Goal: Communication & Community: Answer question/provide support

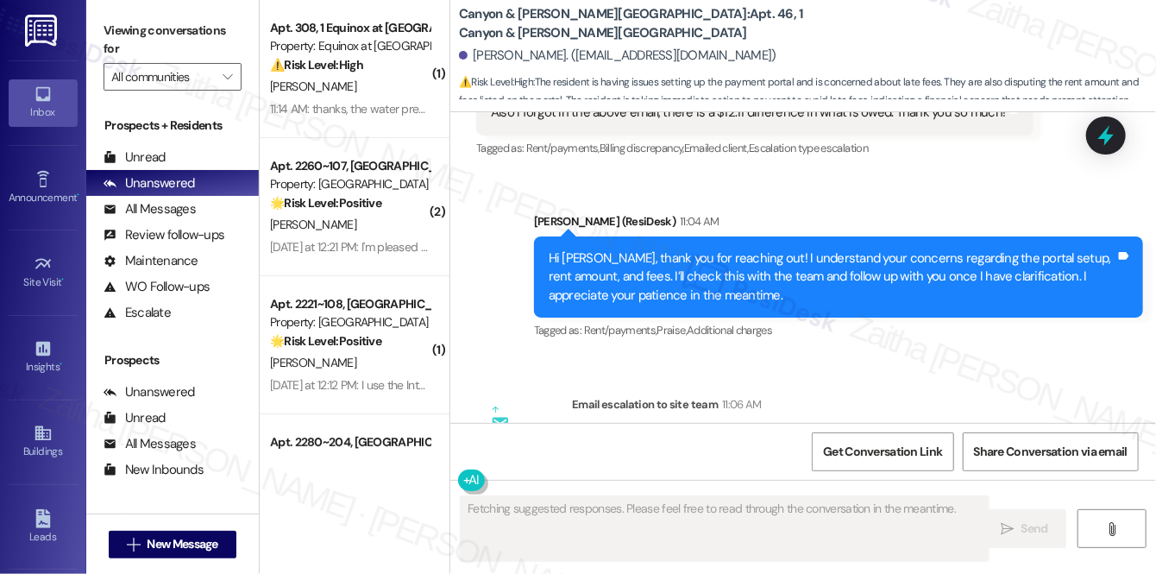
scroll to position [18502, 0]
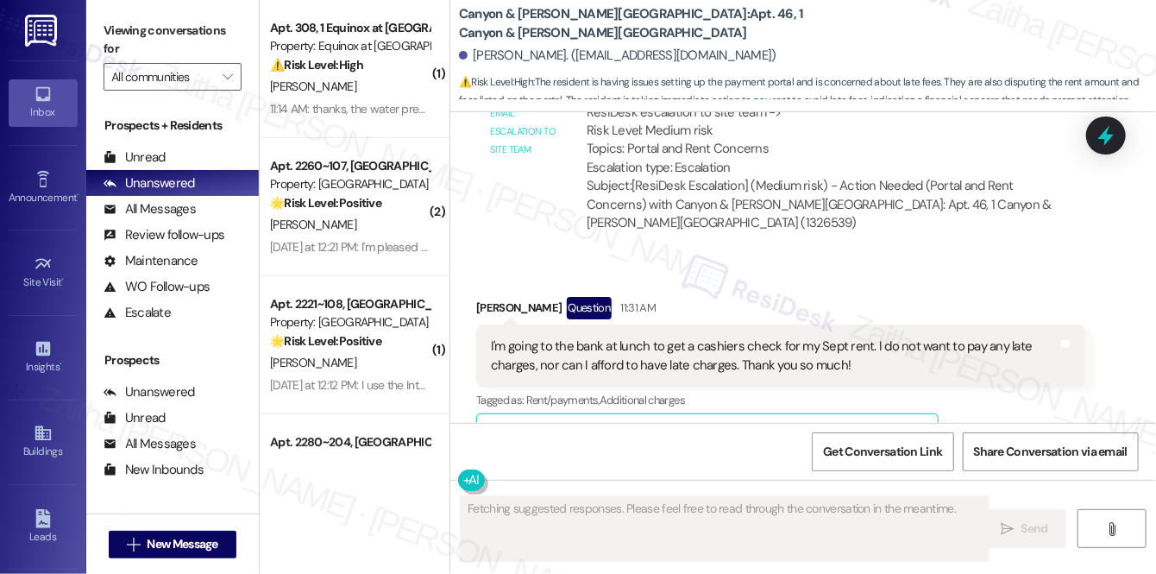
click at [806, 427] on button "Hide Suggestions" at bounding box center [815, 435] width 35 height 17
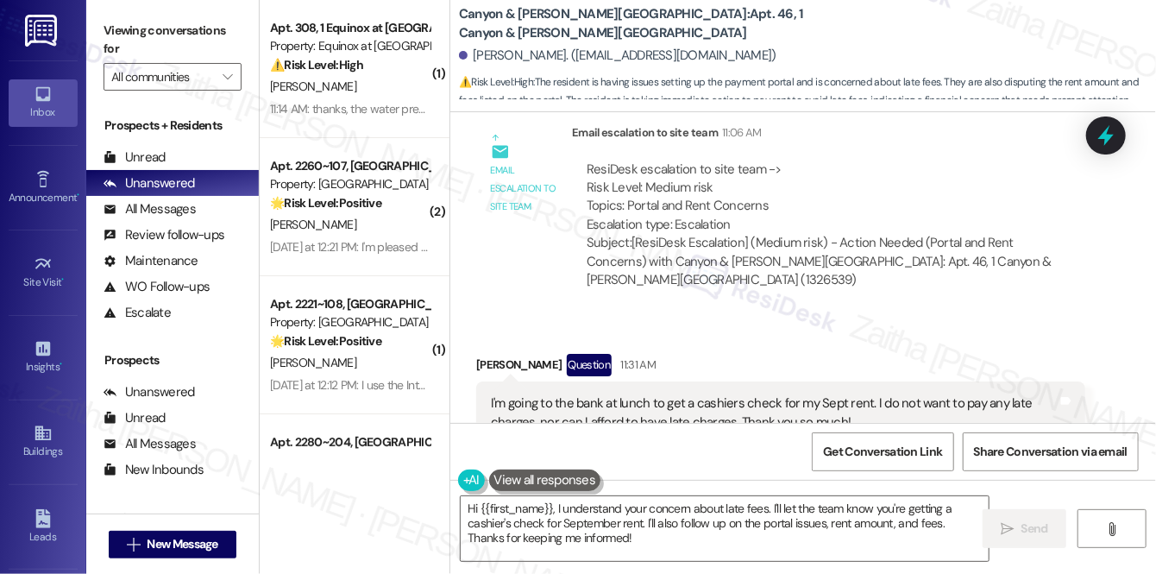
scroll to position [18614, 0]
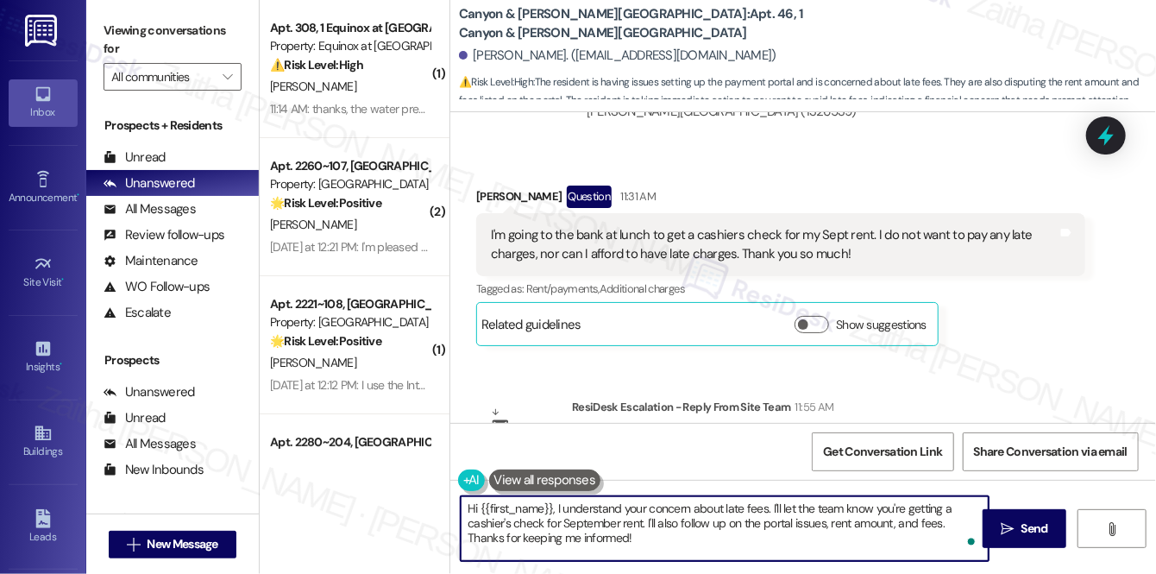
drag, startPoint x: 466, startPoint y: 507, endPoint x: 662, endPoint y: 541, distance: 198.7
click at [662, 541] on textarea "Hi {{first_name}}, I understand your concern about late fees. I'll let the team…" at bounding box center [725, 528] width 528 height 65
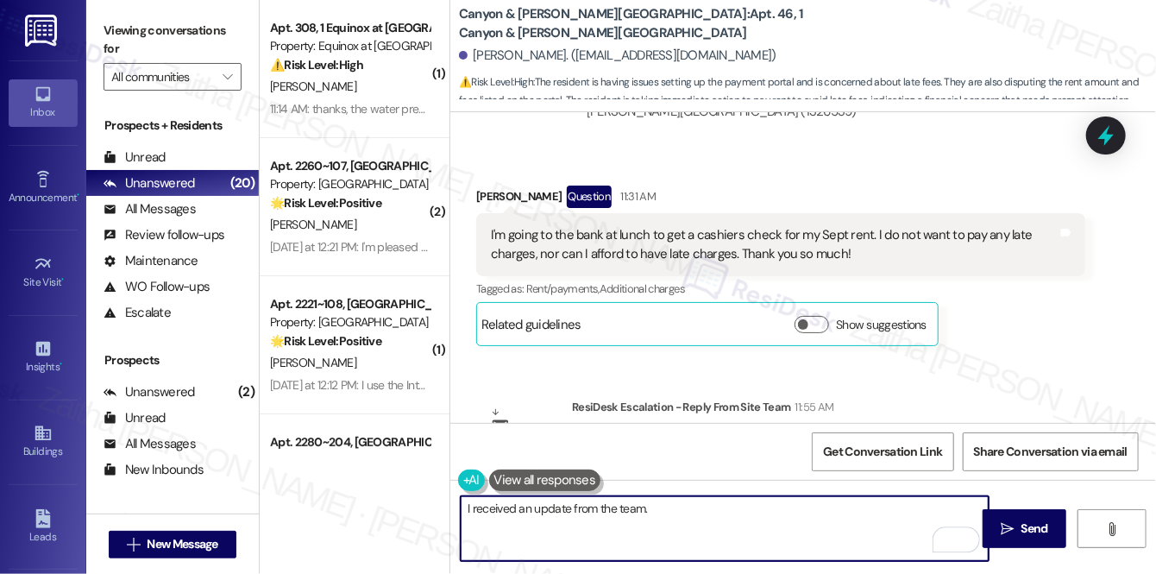
paste textarea "If you get a chance, please stop by the leasing office. Rodica will be happy to…"
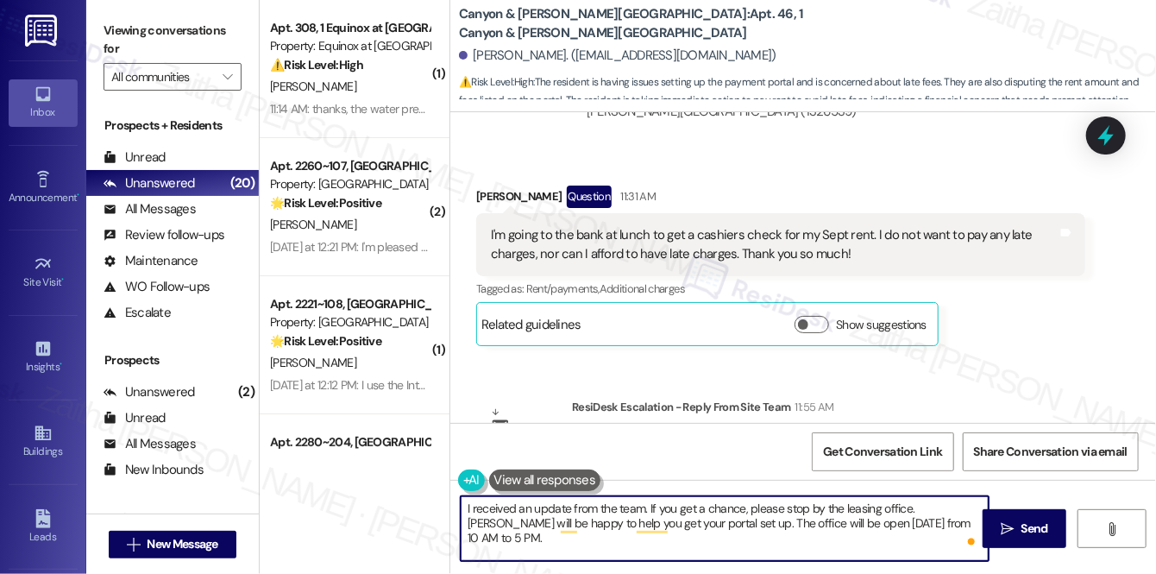
click at [650, 506] on textarea "I received an update from the team. If you get a chance, please stop by the lea…" at bounding box center [725, 528] width 528 height 65
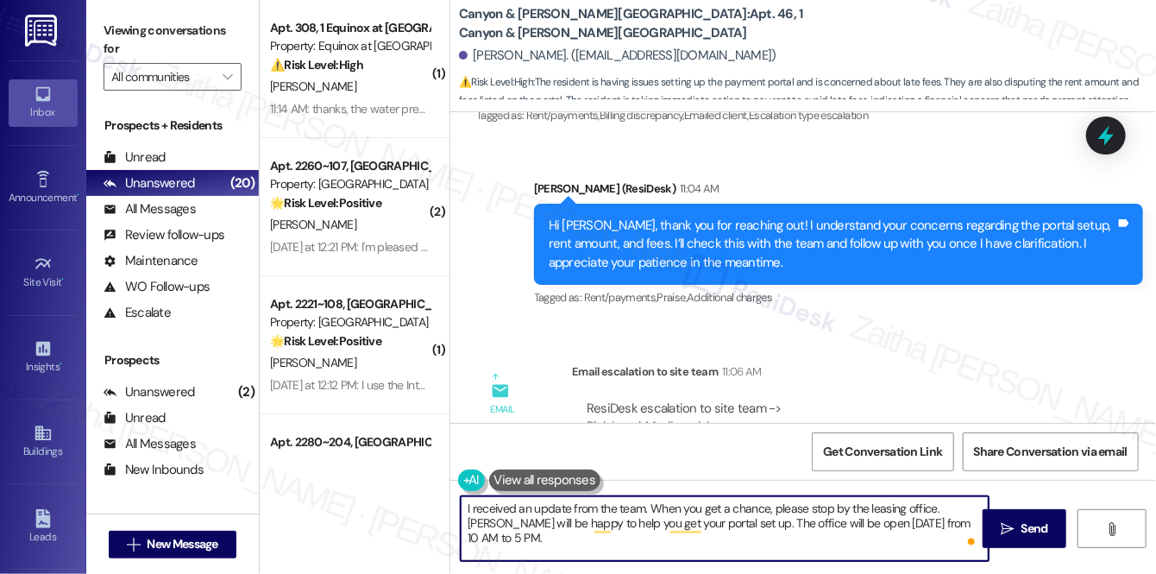
scroll to position [18300, 0]
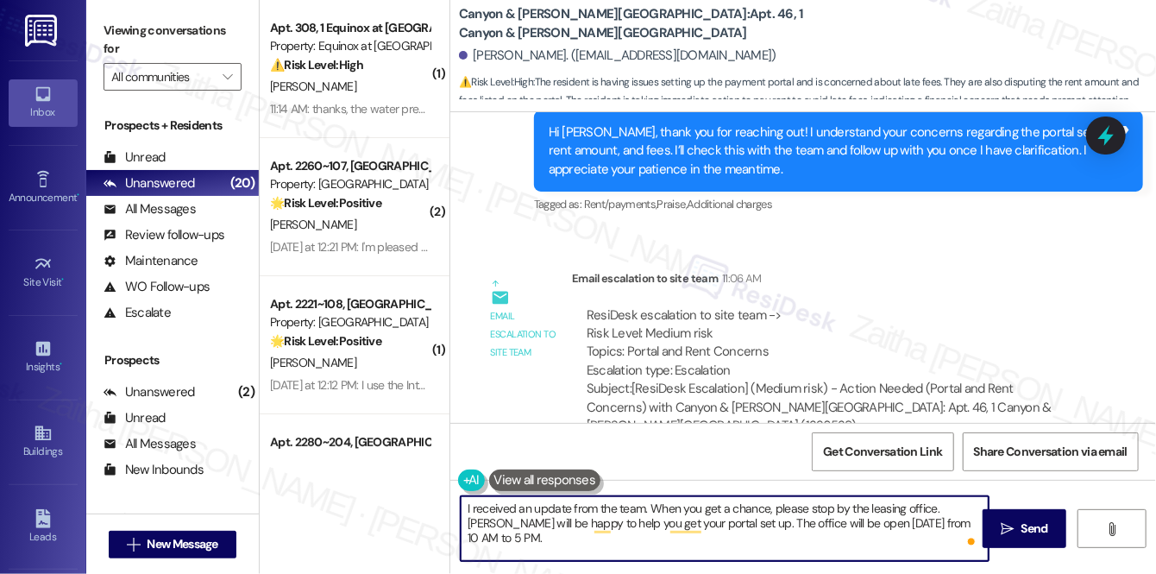
click at [973, 522] on textarea "I received an update from the team. When you get a chance, please stop by the l…" at bounding box center [725, 528] width 528 height 65
type textarea "I received an update from the team. When you get a chance, please stop by the l…"
click at [1020, 527] on span "Send" at bounding box center [1035, 528] width 34 height 18
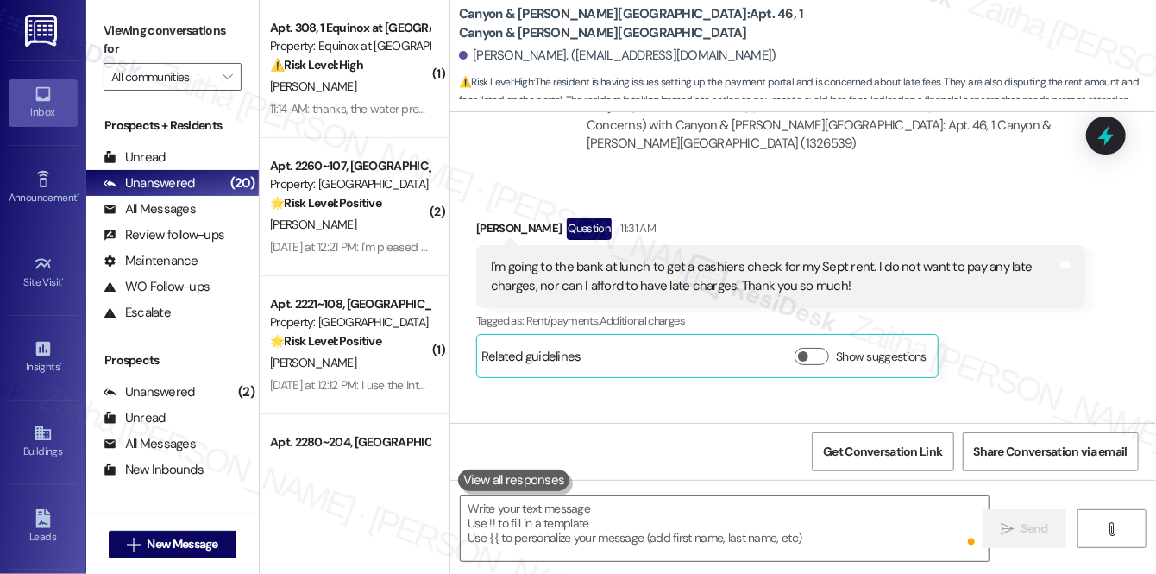
scroll to position [18743, 0]
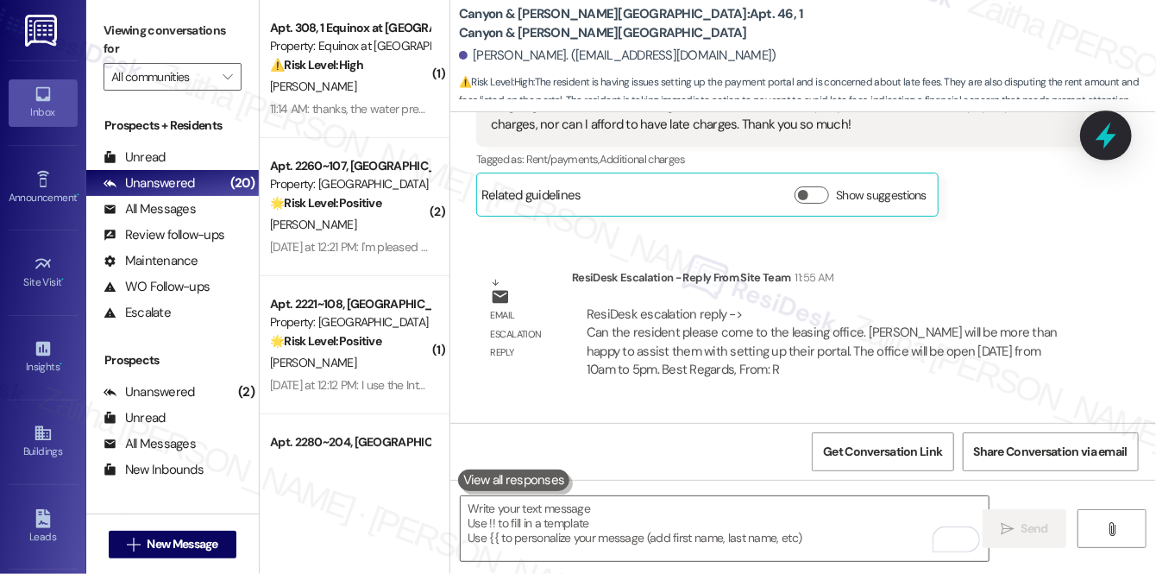
click at [1098, 153] on div at bounding box center [1106, 134] width 52 height 49
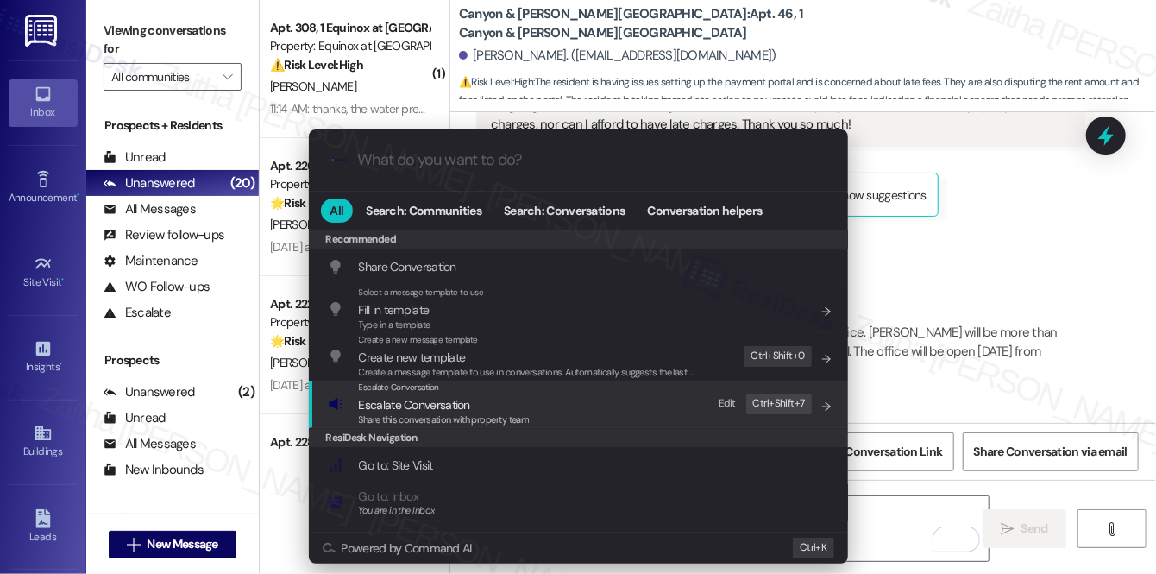
click at [383, 406] on span "Escalate Conversation" at bounding box center [414, 405] width 111 height 16
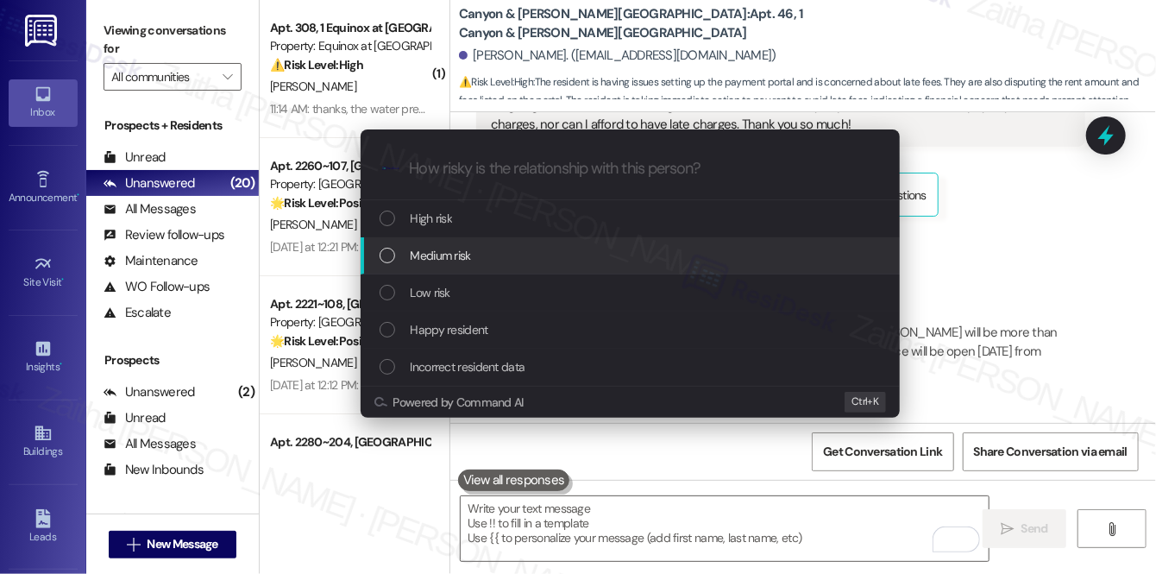
click at [456, 255] on span "Medium risk" at bounding box center [441, 255] width 60 height 19
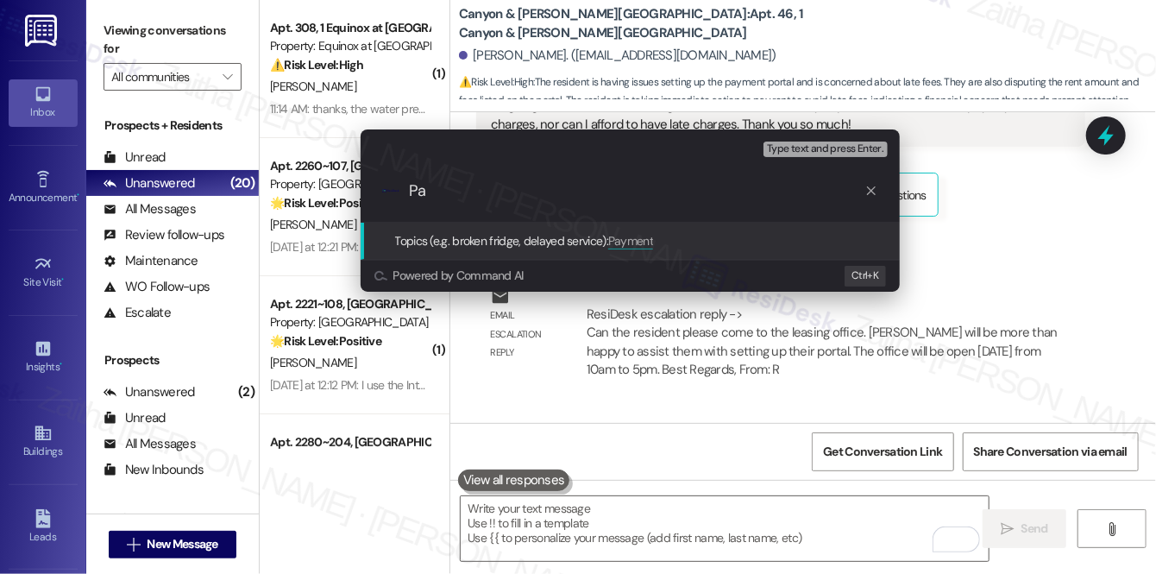
type input "P"
click at [954, 305] on div "Escalate Conversation Medium risk Topics (e.g. broken fridge, delayed service) …" at bounding box center [578, 287] width 1156 height 574
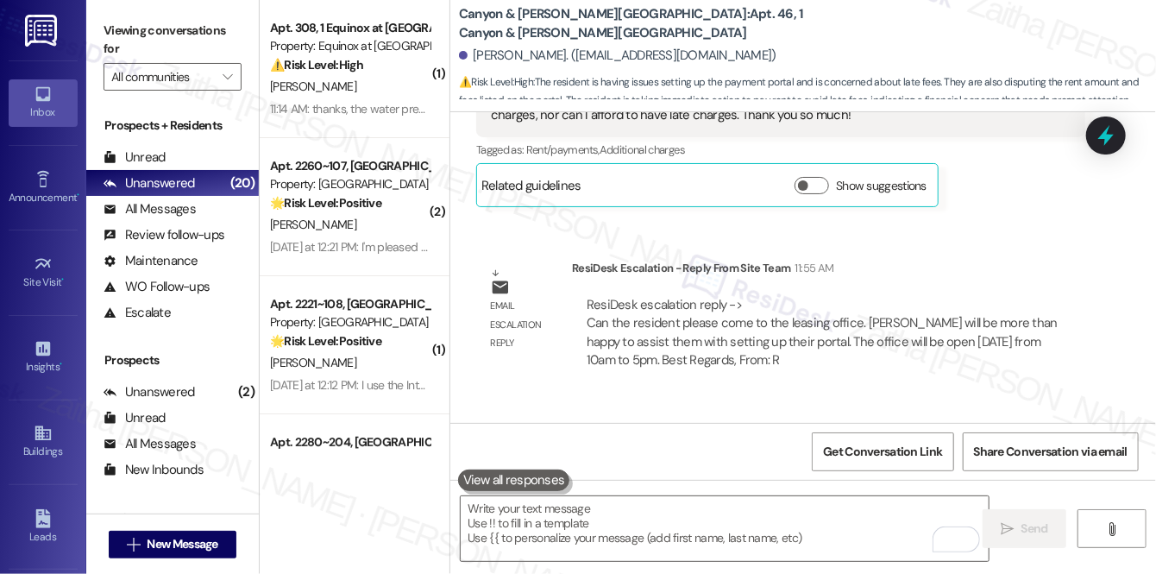
scroll to position [18771, 0]
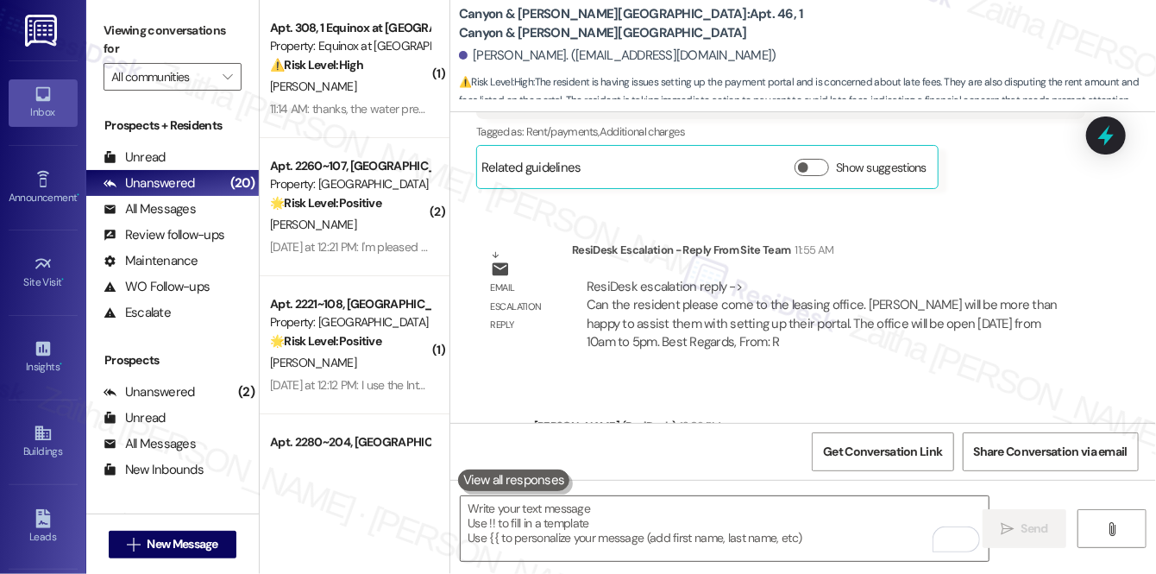
drag, startPoint x: 1006, startPoint y: 185, endPoint x: 645, endPoint y: 205, distance: 362.1
click at [645, 454] on div "Thank you for letting me know, [PERSON_NAME]. I'll ensure the team is aware tha…" at bounding box center [832, 472] width 567 height 37
copy div "a cashier's check to avoid late fees."
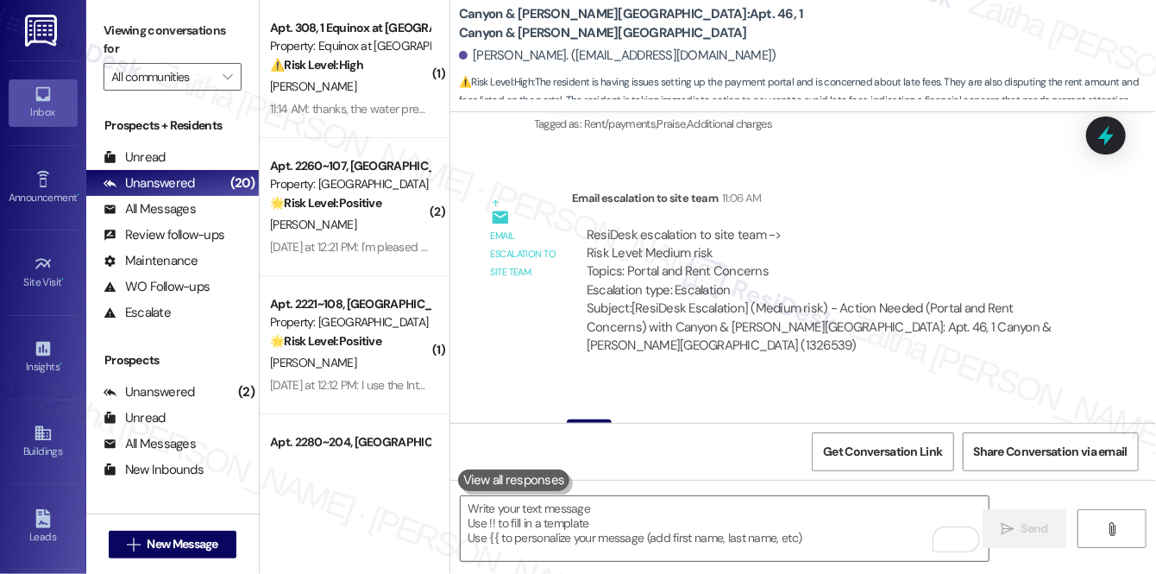
scroll to position [18378, 0]
drag, startPoint x: 483, startPoint y: 191, endPoint x: 871, endPoint y: 233, distance: 389.7
click at [871, 449] on div "I'm going to the bank at lunch to get a cashiers check for my Sept rent. I do n…" at bounding box center [780, 480] width 609 height 63
copy div "I'm going to the bank at lunch to get a cashiers check for my Sept rent. I do n…"
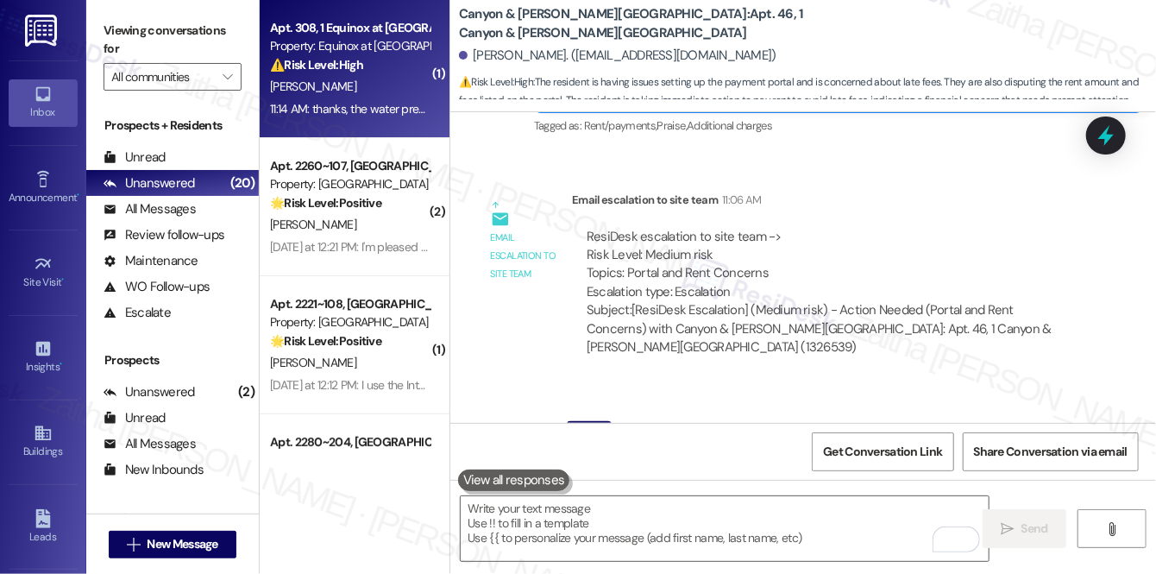
click at [402, 61] on div "⚠️ Risk Level: High The resident reports low water pressure, which affects habi…" at bounding box center [350, 65] width 160 height 18
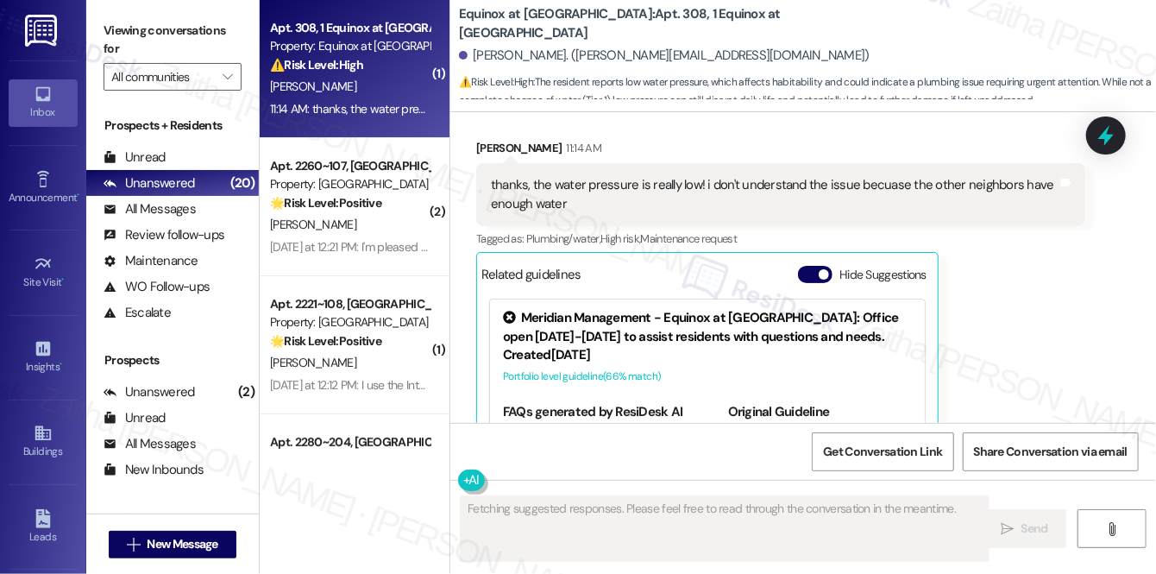
scroll to position [5478, 0]
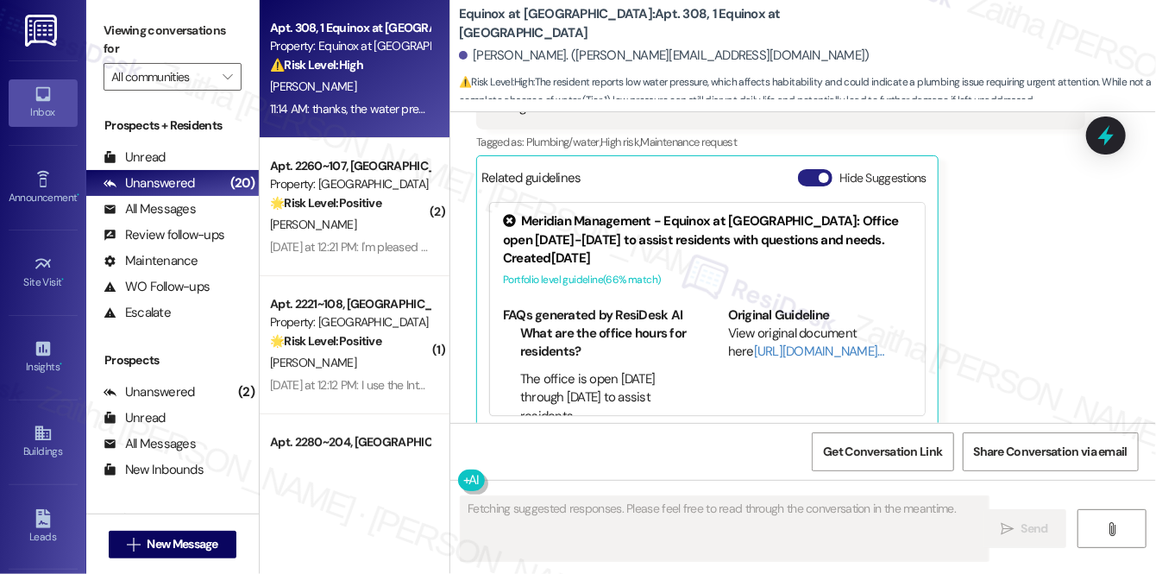
click at [810, 169] on button "Hide Suggestions" at bounding box center [815, 177] width 35 height 17
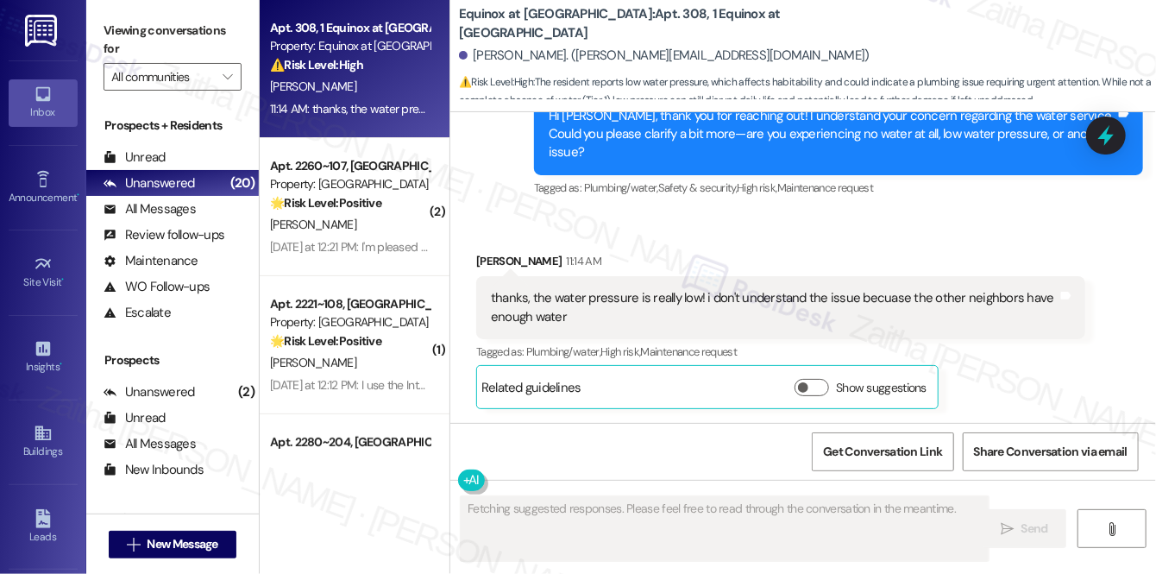
scroll to position [5249, 0]
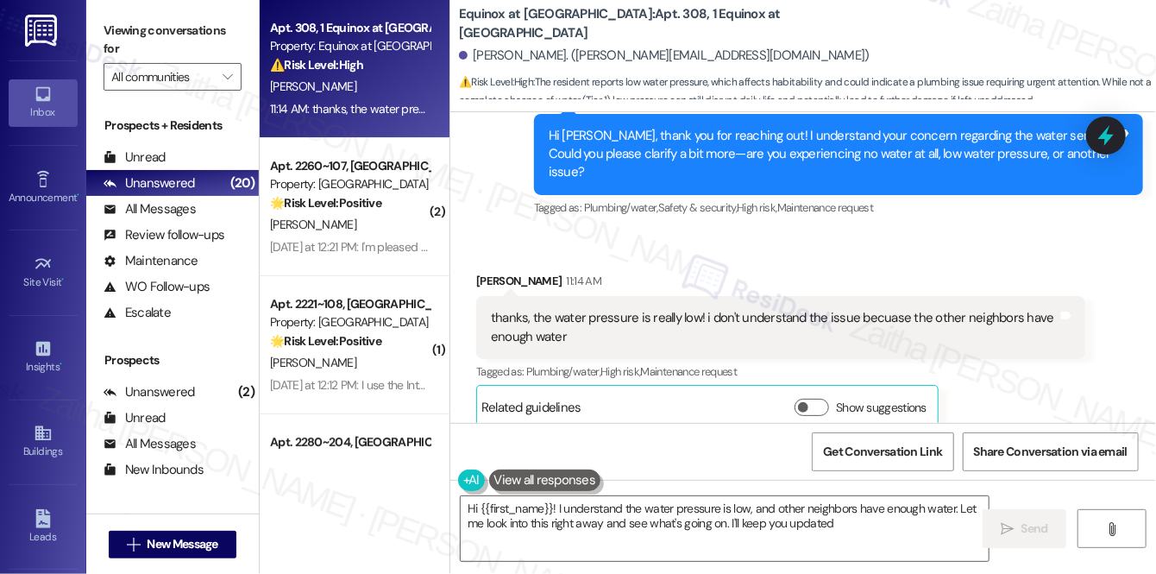
type textarea "Hi {{first_name}}! I understand the water pressure is low, and other neighbors …"
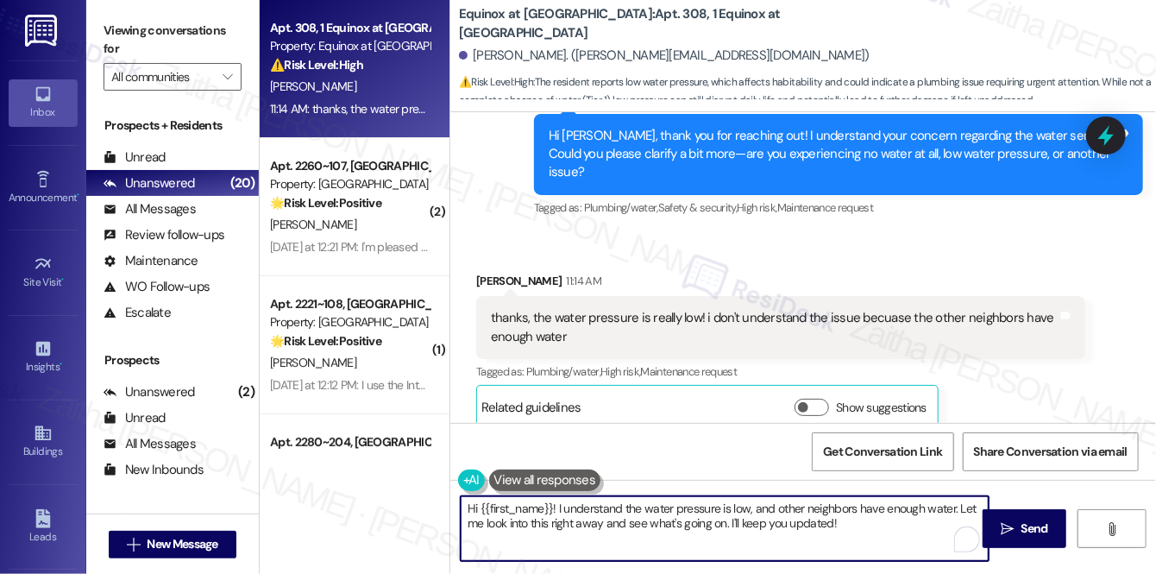
drag, startPoint x: 469, startPoint y: 506, endPoint x: 864, endPoint y: 525, distance: 395.6
click at [860, 532] on textarea "Hi {{first_name}}! I understand the water pressure is low, and other neighbors …" at bounding box center [725, 528] width 528 height 65
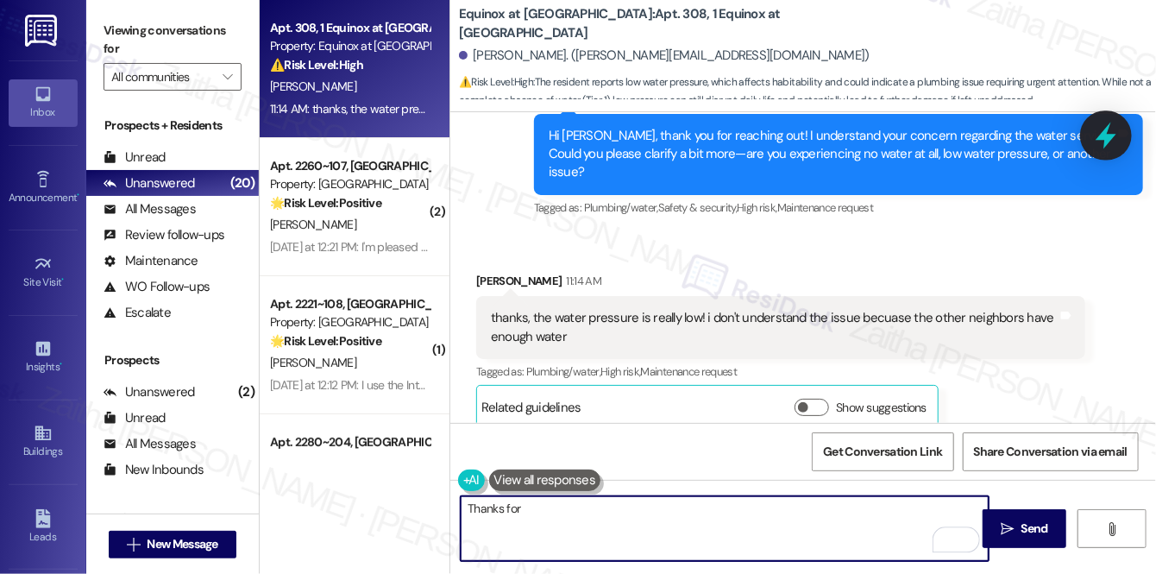
type textarea "Thanks for"
click at [1099, 129] on icon at bounding box center [1106, 135] width 29 height 29
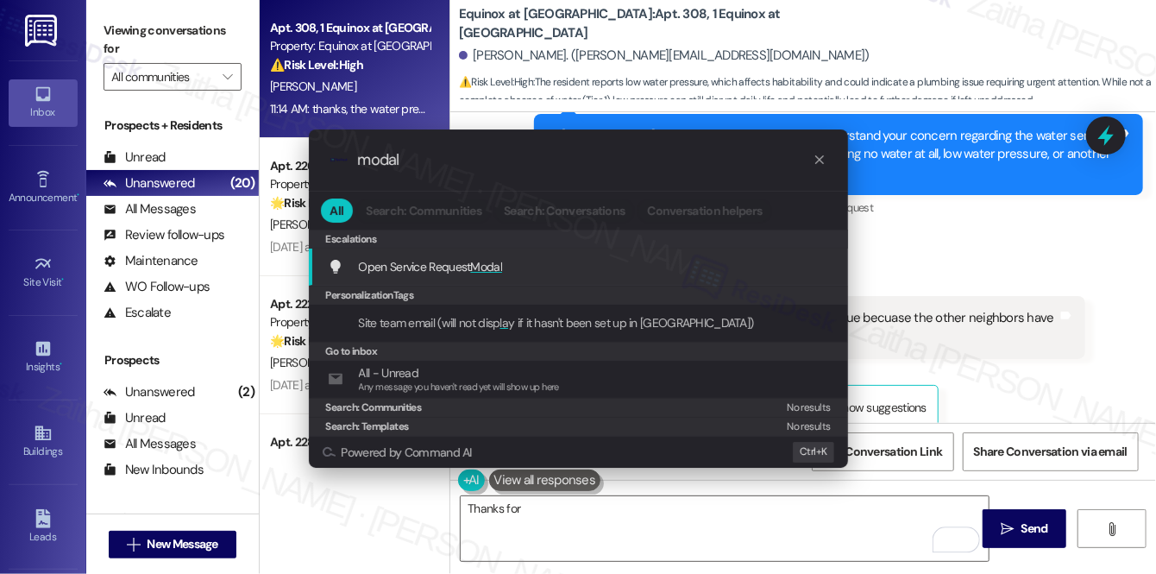
type input "modal"
click at [488, 263] on span "Modal" at bounding box center [487, 267] width 32 height 16
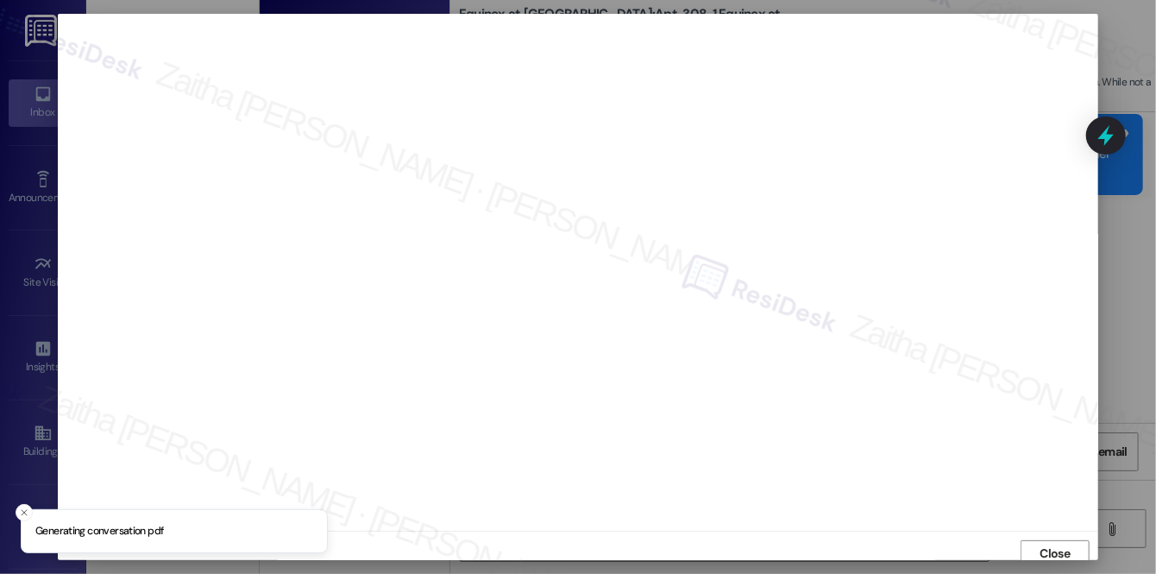
scroll to position [7, 0]
click at [1046, 547] on span "Close" at bounding box center [1056, 547] width 30 height 18
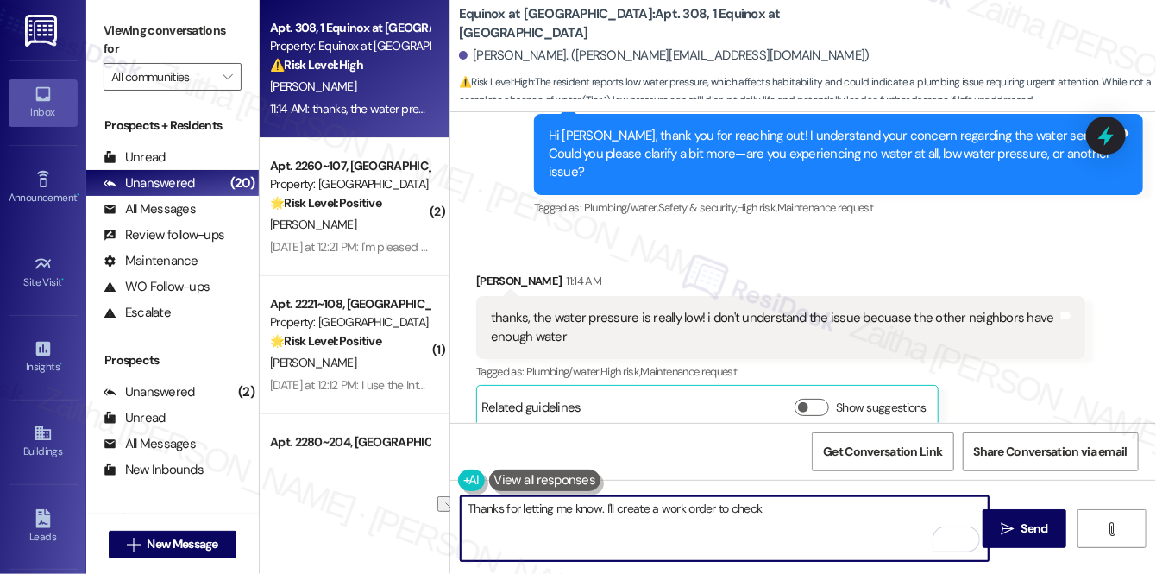
drag, startPoint x: 715, startPoint y: 513, endPoint x: 805, endPoint y: 511, distance: 89.8
click at [805, 511] on textarea "Thanks for letting me know. I'll create a work order to check" at bounding box center [725, 528] width 528 height 65
paste textarea "Do we have your permission to enter during your absence? Do you have pets that …"
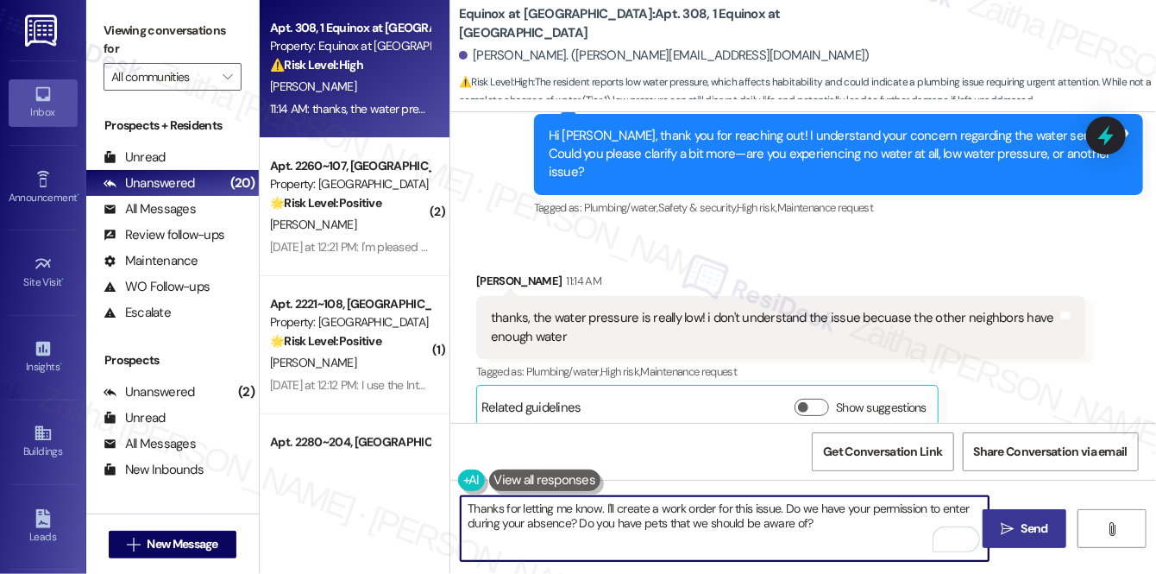
type textarea "Thanks for letting me know. I'll create a work order for this issue. Do we have…"
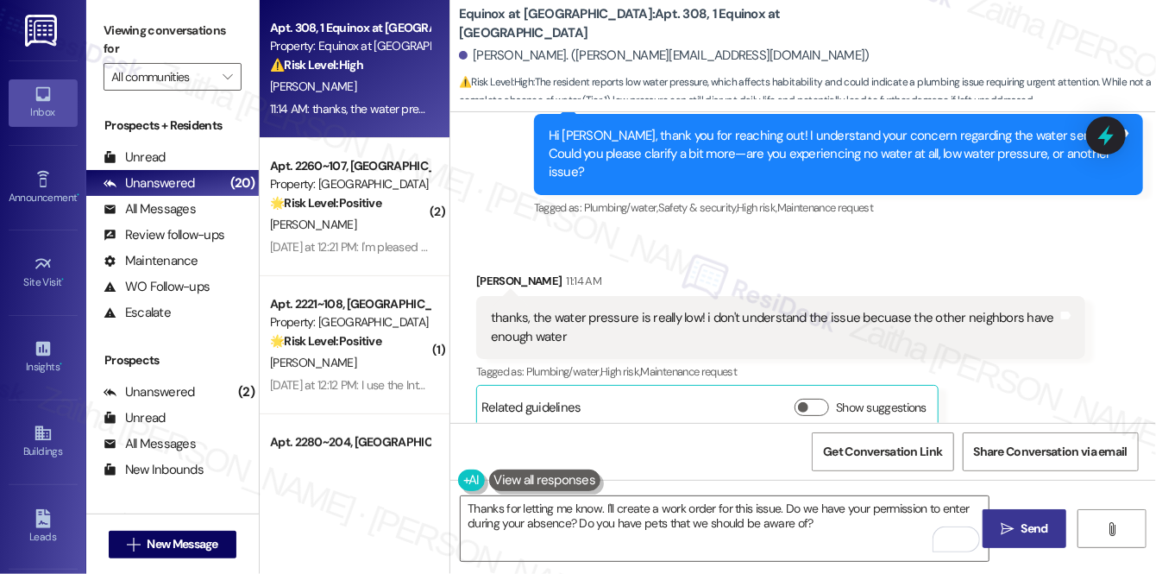
click at [1023, 512] on button " Send" at bounding box center [1025, 528] width 84 height 39
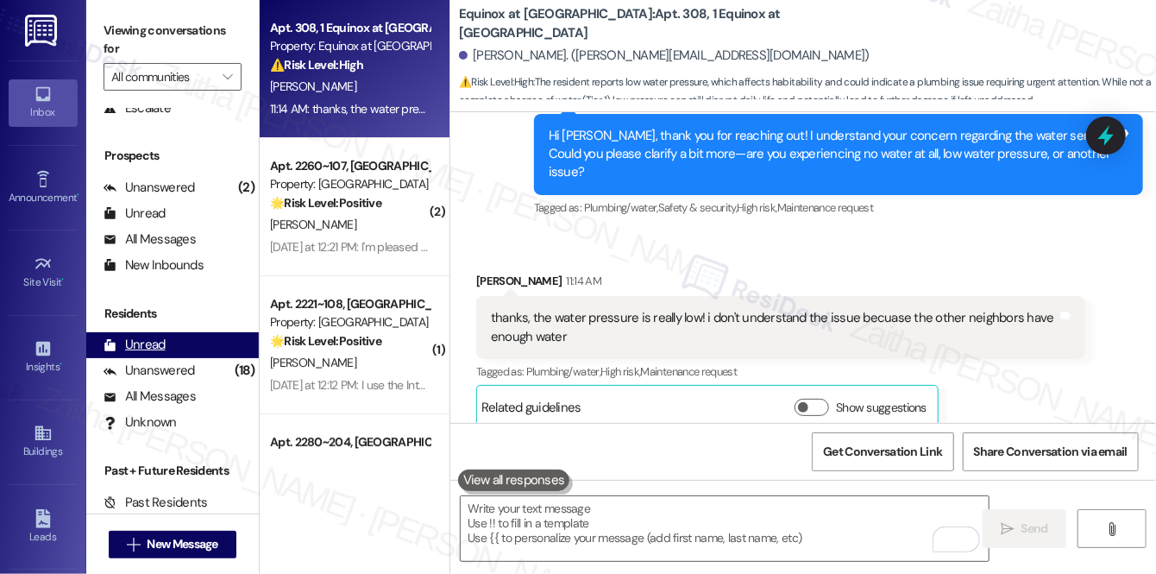
scroll to position [5248, 0]
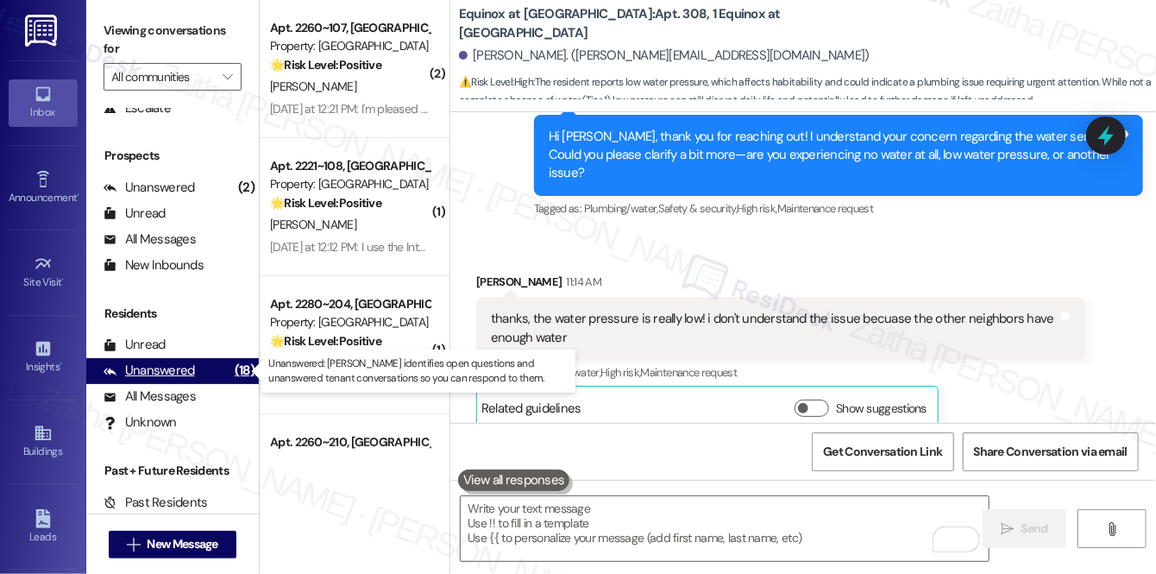
click at [159, 381] on div "Unanswered (18)" at bounding box center [172, 371] width 173 height 26
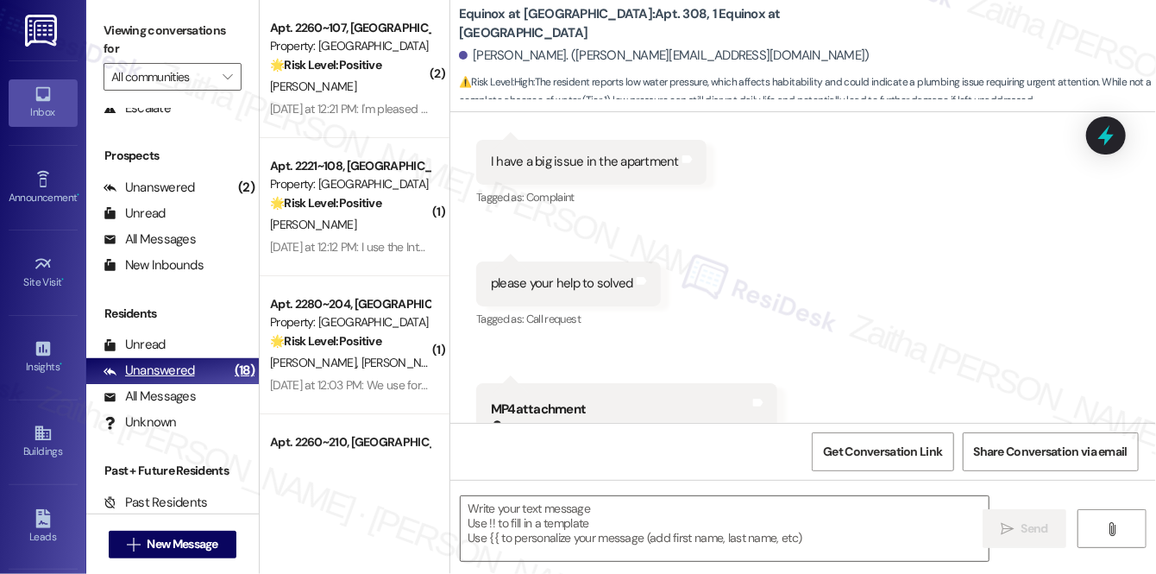
type textarea "Fetching suggested responses. Please feel free to read through the conversation…"
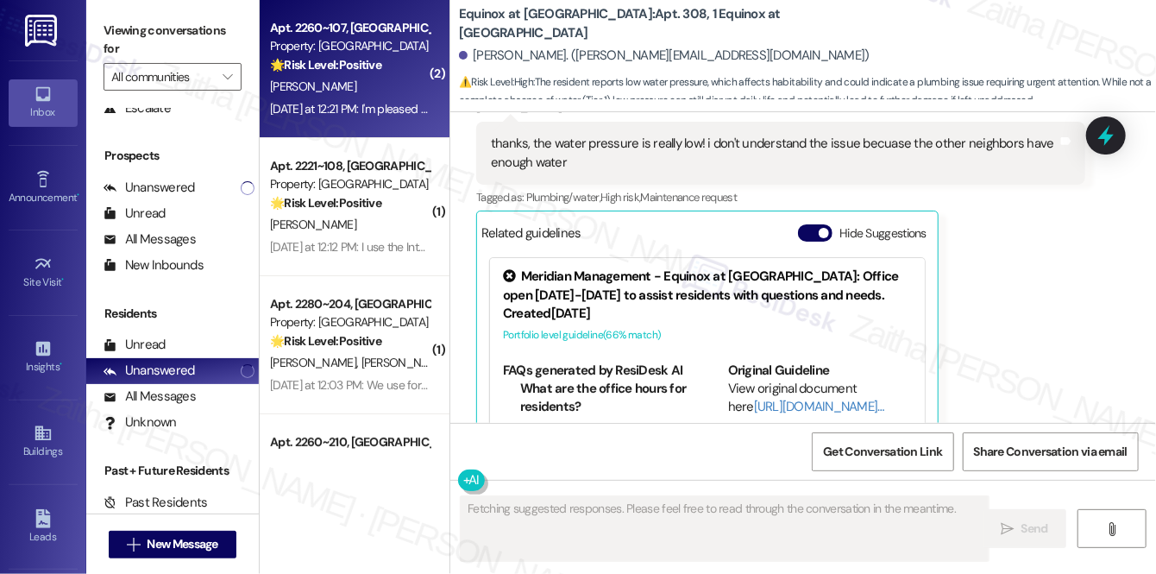
scroll to position [5478, 0]
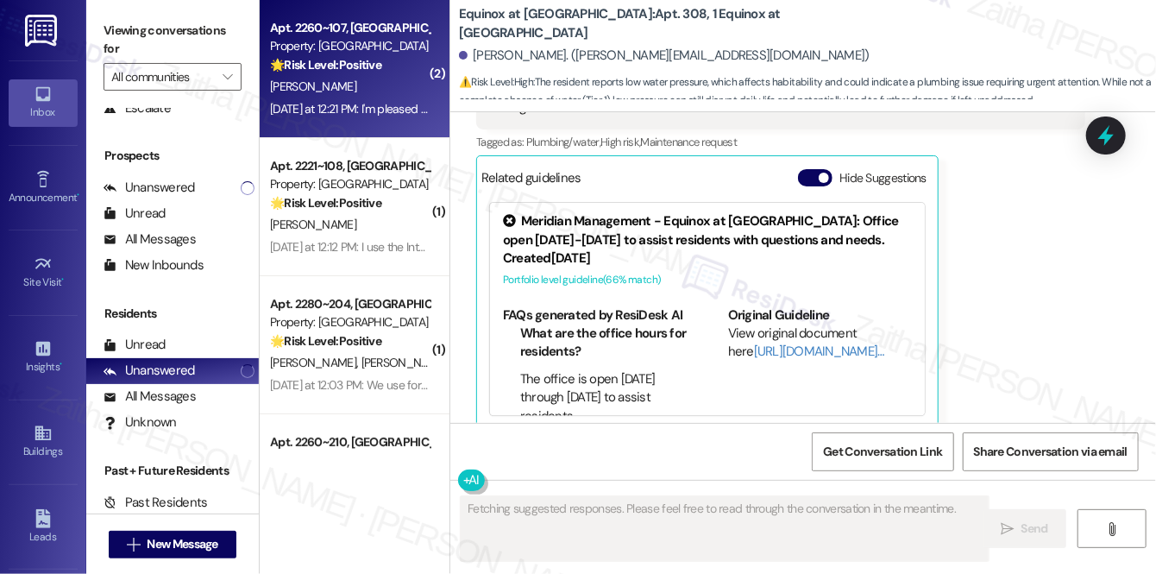
click at [385, 90] on div "V. Shoemaker" at bounding box center [349, 87] width 163 height 22
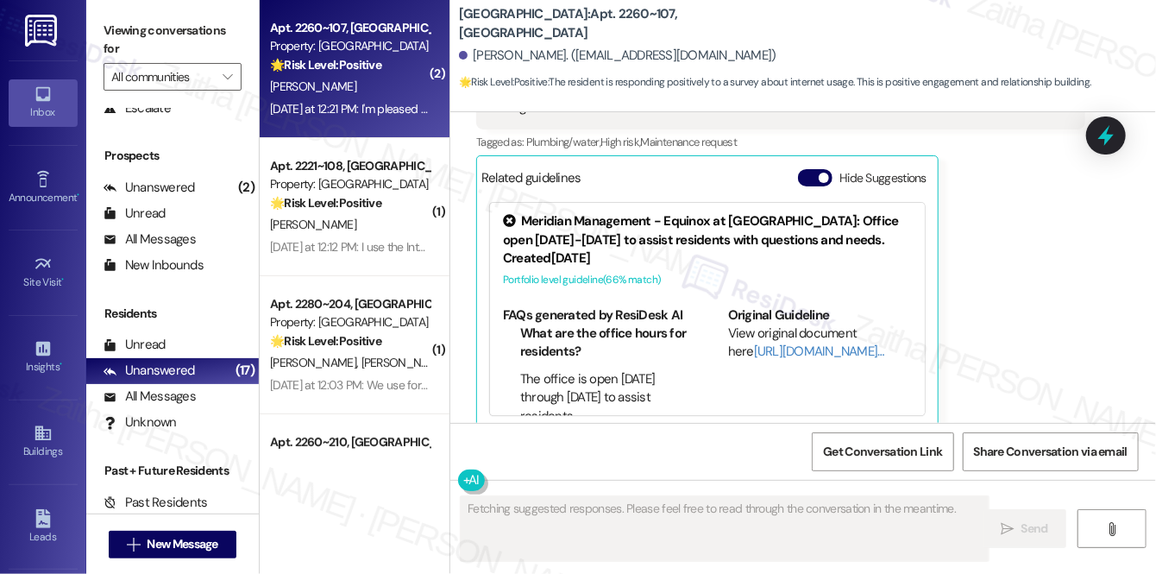
scroll to position [780, 0]
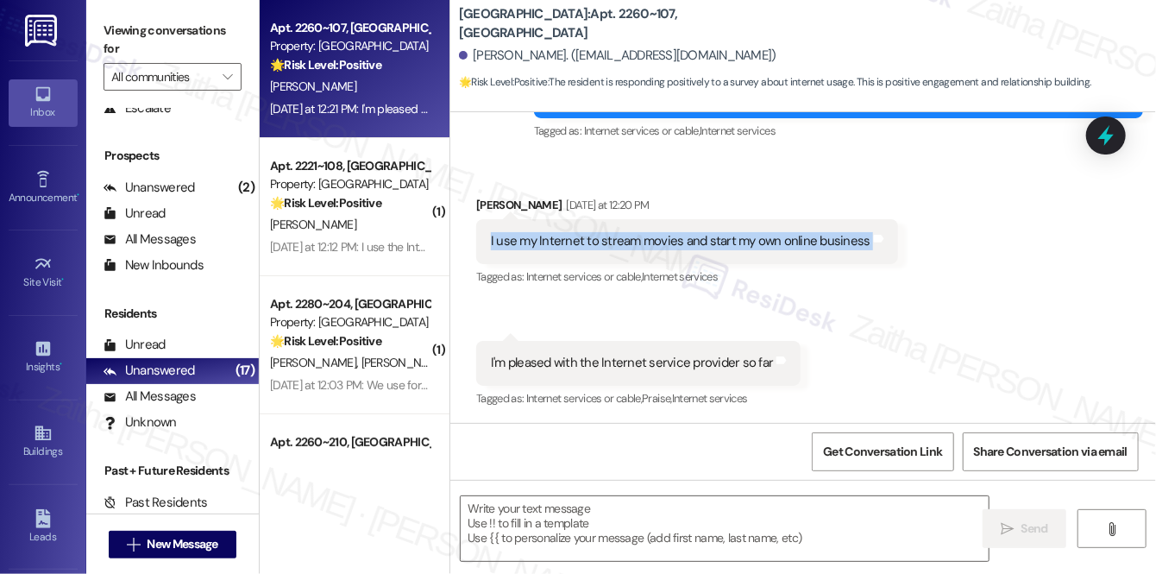
drag, startPoint x: 482, startPoint y: 236, endPoint x: 899, endPoint y: 245, distance: 416.9
click at [899, 245] on div "Received via SMS Valerie Shoemaker Yesterday at 12:20 PM I use my Internet to s…" at bounding box center [803, 290] width 706 height 267
copy div "I use my Internet to stream movies and start my own online business Tags and no…"
click at [670, 320] on div "Received via SMS Valerie Shoemaker Yesterday at 12:20 PM I use my Internet to s…" at bounding box center [803, 290] width 706 height 267
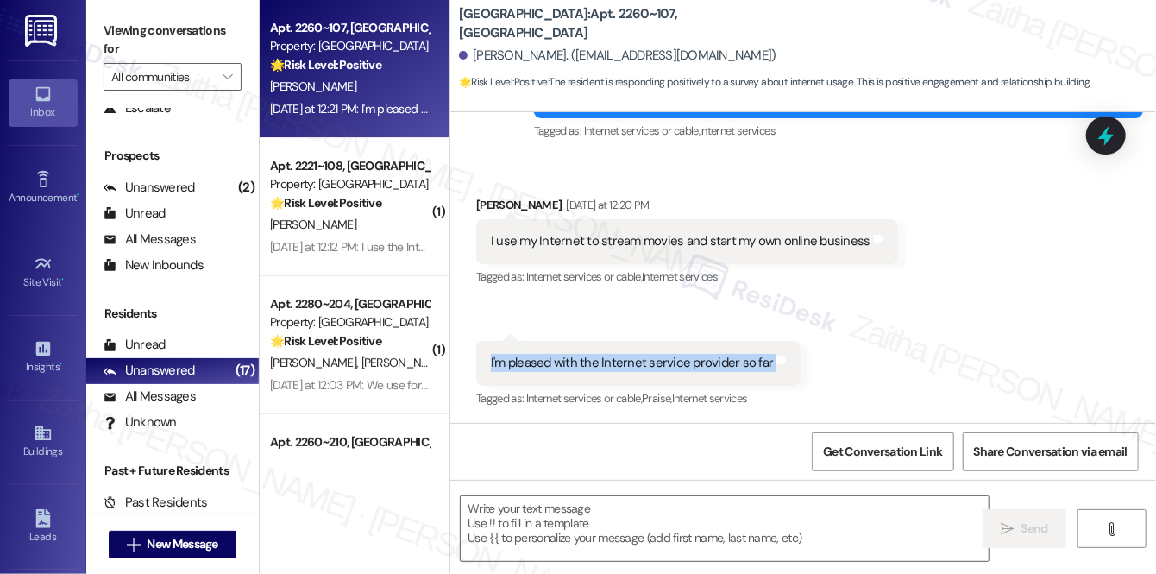
drag, startPoint x: 484, startPoint y: 359, endPoint x: 799, endPoint y: 360, distance: 314.9
click at [799, 360] on div "Received via SMS 12:21 PM Valerie Shoemaker Yesterday at 12:21 PM I'm pleased w…" at bounding box center [638, 376] width 350 height 96
copy div "I'm pleased with the Internet service provider so far Tags and notes"
click at [600, 329] on div "Received via SMS 12:21 PM Valerie Shoemaker Yesterday at 12:21 PM I'm pleased w…" at bounding box center [638, 376] width 350 height 96
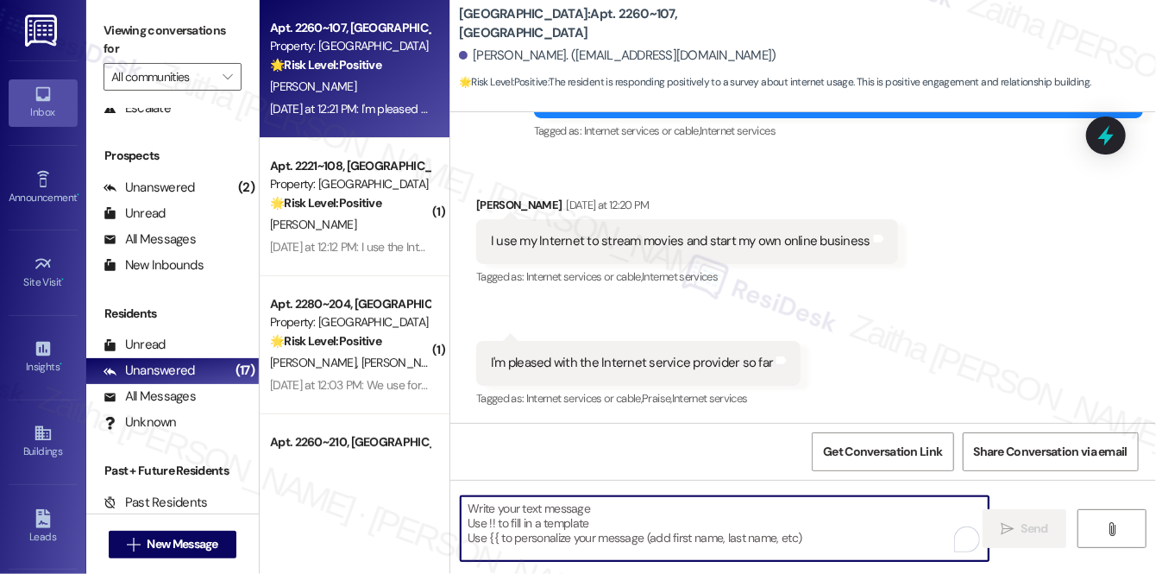
click at [563, 532] on textarea "To enrich screen reader interactions, please activate Accessibility in Grammarl…" at bounding box center [725, 528] width 528 height 65
paste textarea "I’m glad to hear the internet has been serving you well for both streaming and …"
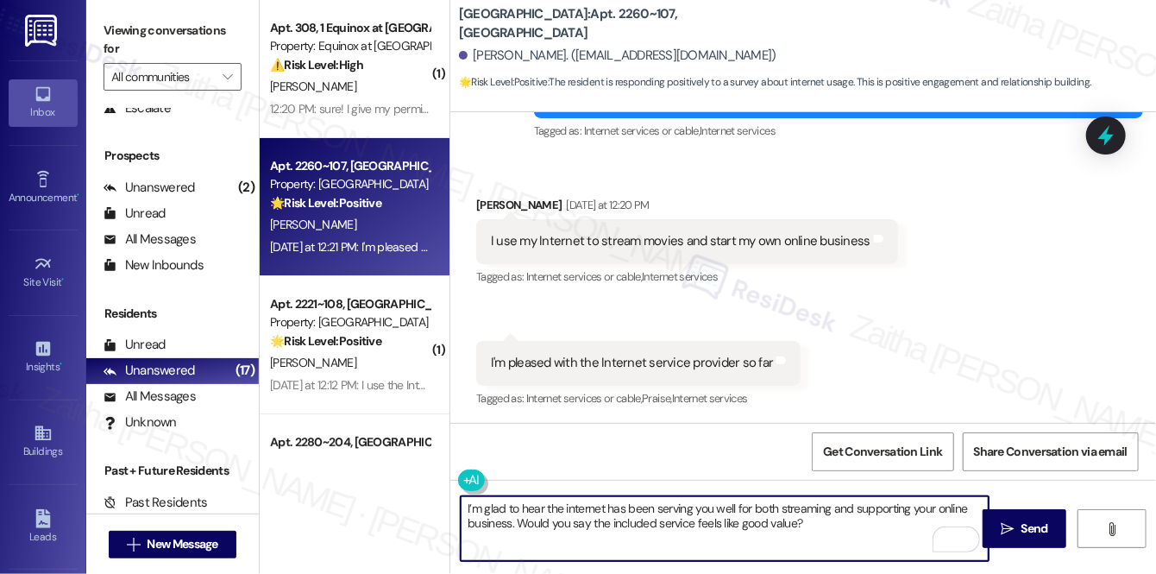
click at [464, 503] on textarea "I’m glad to hear the internet has been serving you well for both streaming and …" at bounding box center [725, 528] width 528 height 65
click at [506, 202] on div "Valerie Shoemaker Yesterday at 12:20 PM" at bounding box center [687, 208] width 422 height 24
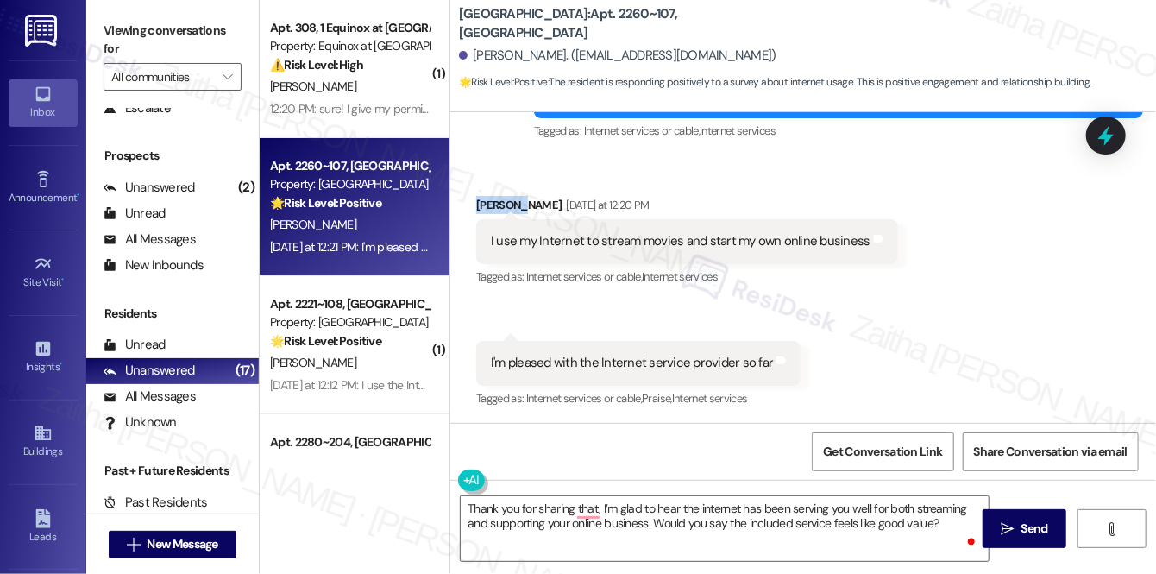
click at [506, 202] on div "Valerie Shoemaker Yesterday at 12:20 PM" at bounding box center [687, 208] width 422 height 24
copy div "Valerie"
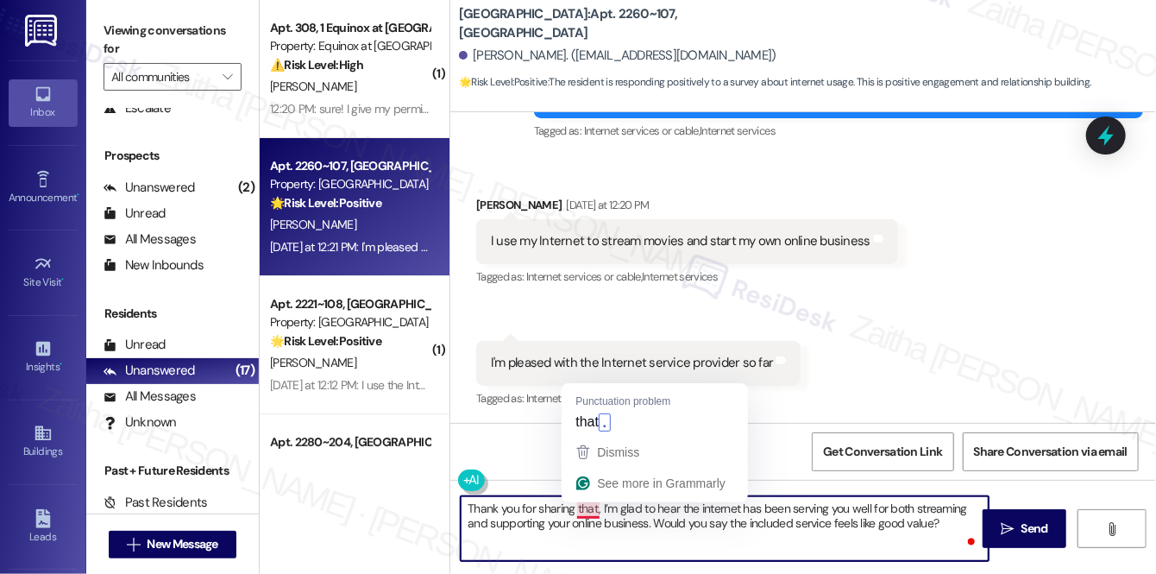
click at [595, 506] on textarea "Thank you for sharing that, I’m glad to hear the internet has been serving you …" at bounding box center [725, 528] width 528 height 65
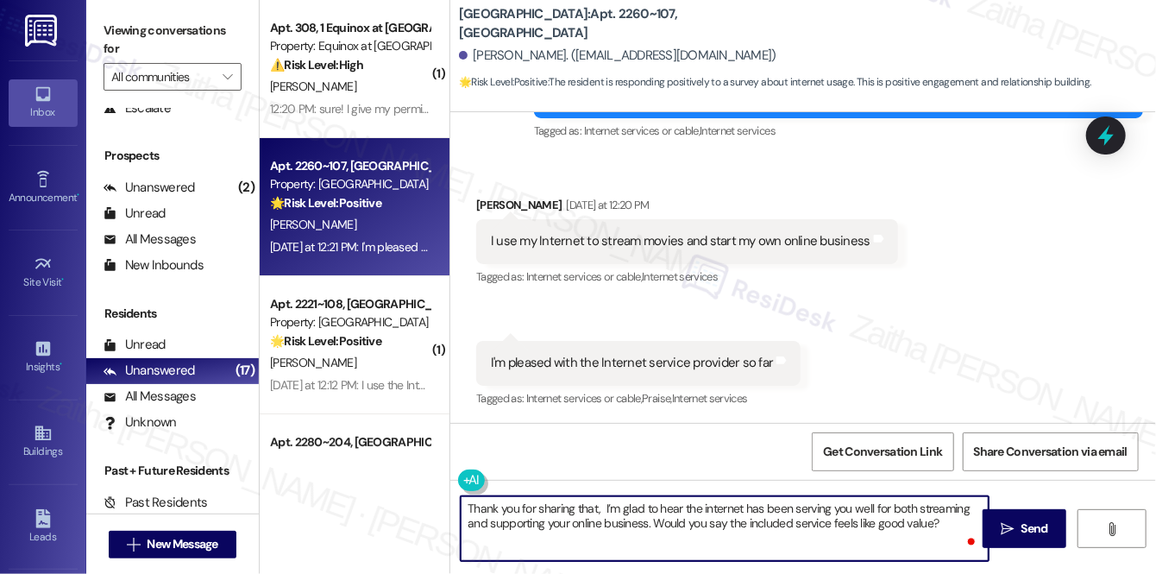
paste textarea "Valerie"
type textarea "Thank you for sharing that, Valerie. I’m glad to hear the internet has been ser…"
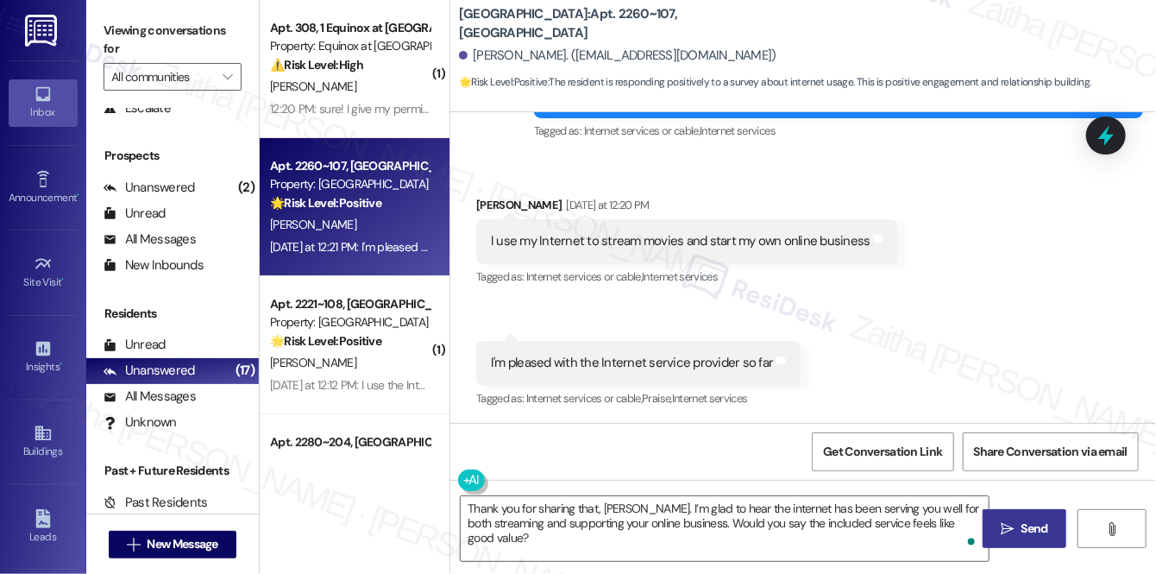
click at [1026, 525] on span "Send" at bounding box center [1035, 528] width 27 height 18
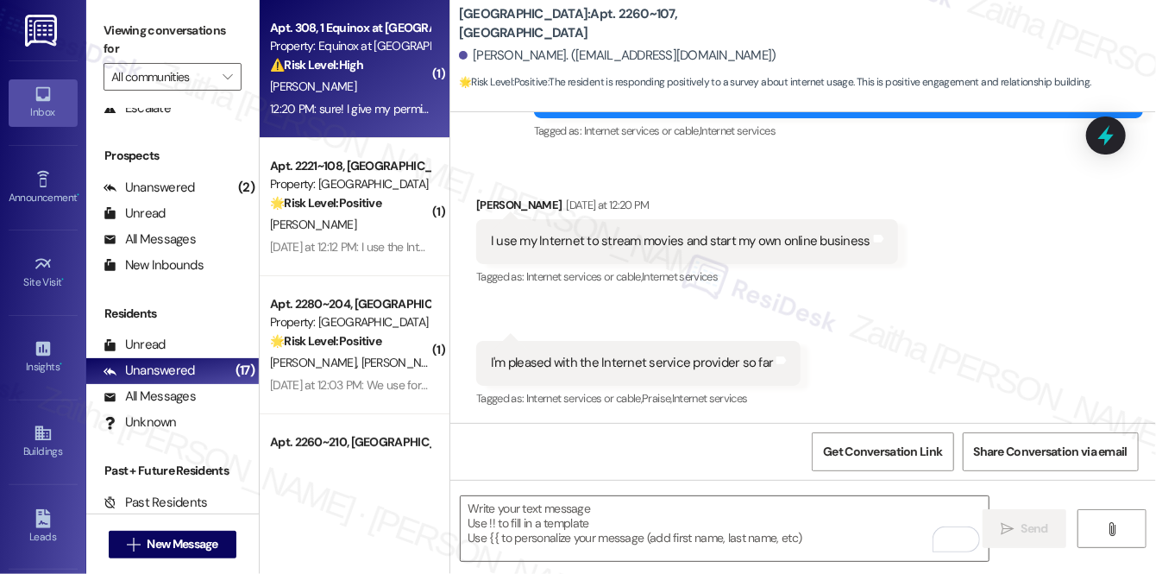
click at [391, 79] on div "J. Huerta" at bounding box center [349, 87] width 163 height 22
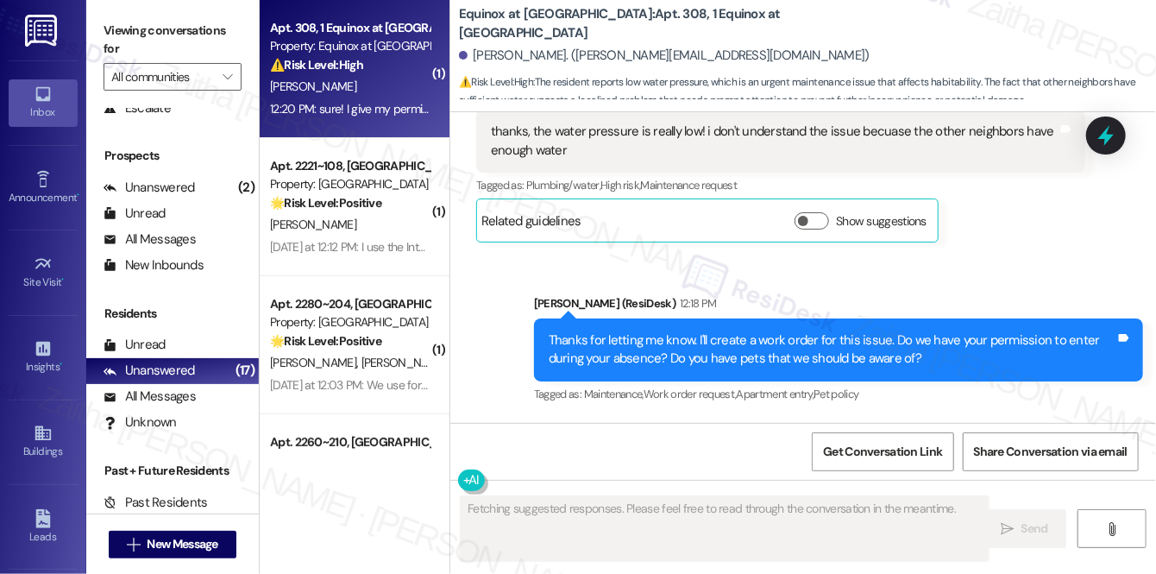
scroll to position [5559, 0]
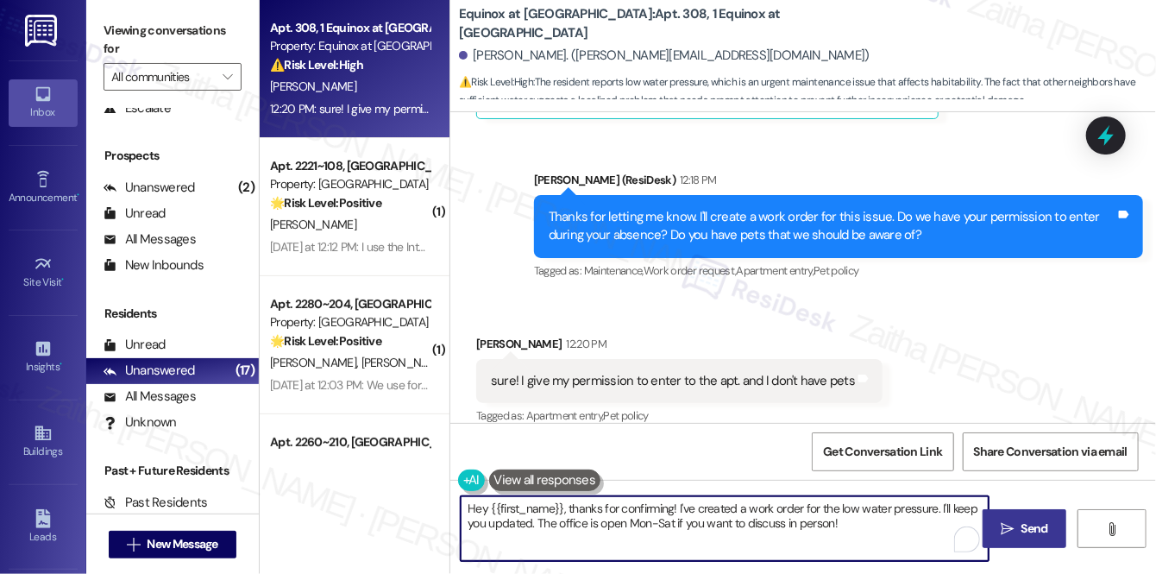
drag, startPoint x: 569, startPoint y: 506, endPoint x: 464, endPoint y: 504, distance: 104.4
click at [464, 504] on textarea "Hey {{first_name}}, thanks for confirming! I've created a work order for the lo…" at bounding box center [725, 528] width 528 height 65
click at [481, 335] on div "Jose Huerta 12:20 PM" at bounding box center [679, 347] width 406 height 24
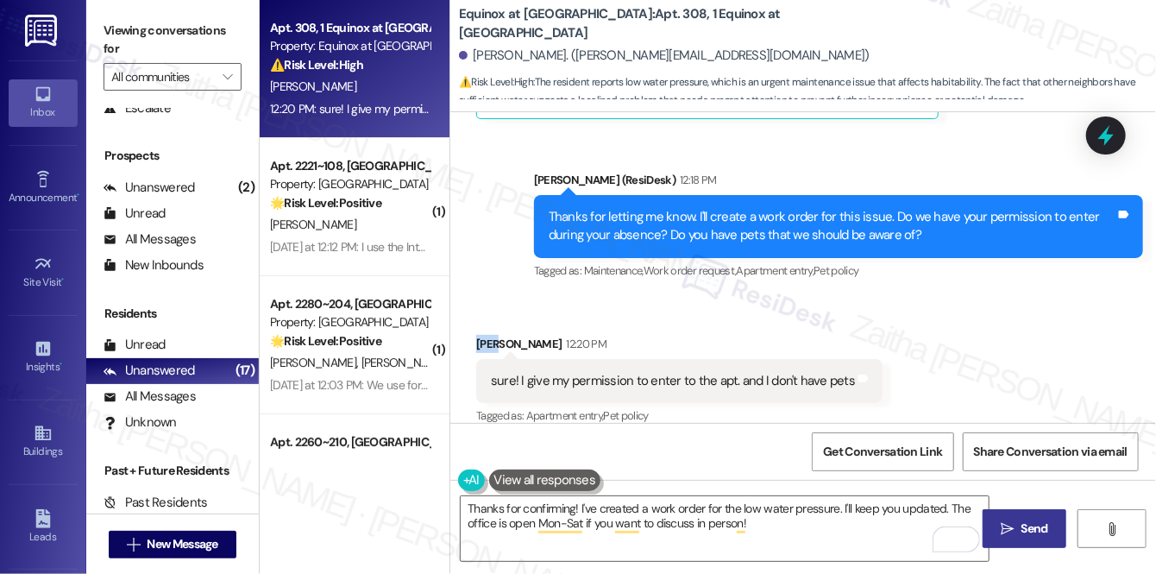
click at [481, 335] on div "Jose Huerta 12:20 PM" at bounding box center [679, 347] width 406 height 24
copy div "Jose"
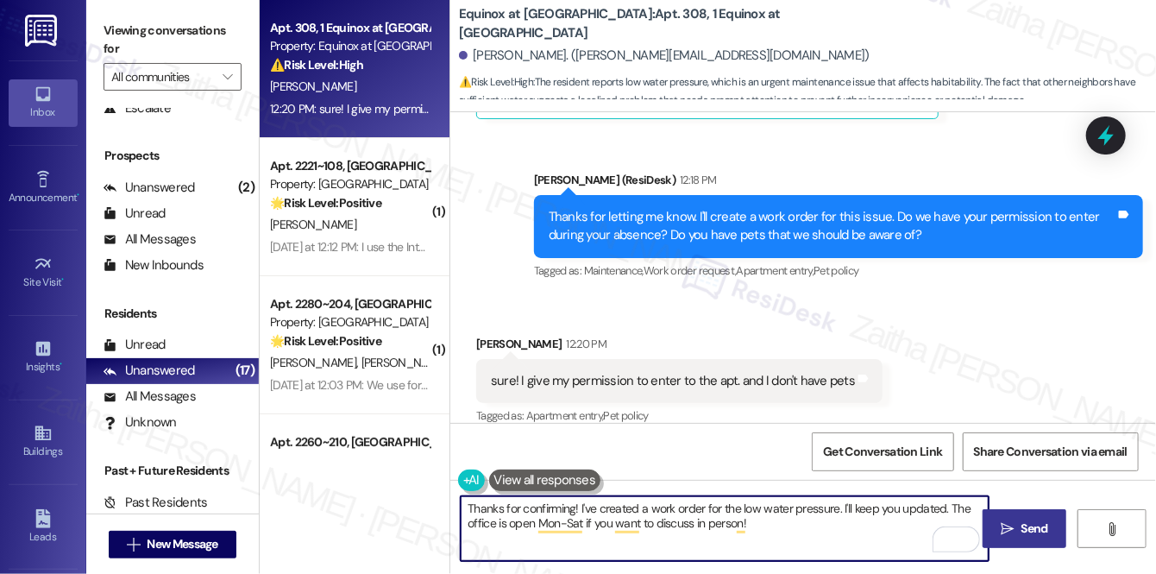
click at [572, 506] on textarea "Thanks for confirming! I've created a work order for the low water pressure. I'…" at bounding box center [725, 528] width 528 height 65
paste textarea "Jose"
drag, startPoint x: 873, startPoint y: 513, endPoint x: 876, endPoint y: 530, distance: 16.6
click at [876, 530] on textarea "Thanks for confirming, Jose! I've created a work order for the low water pressu…" at bounding box center [725, 528] width 528 height 65
paste textarea "Is there anything else I can assist you with?"
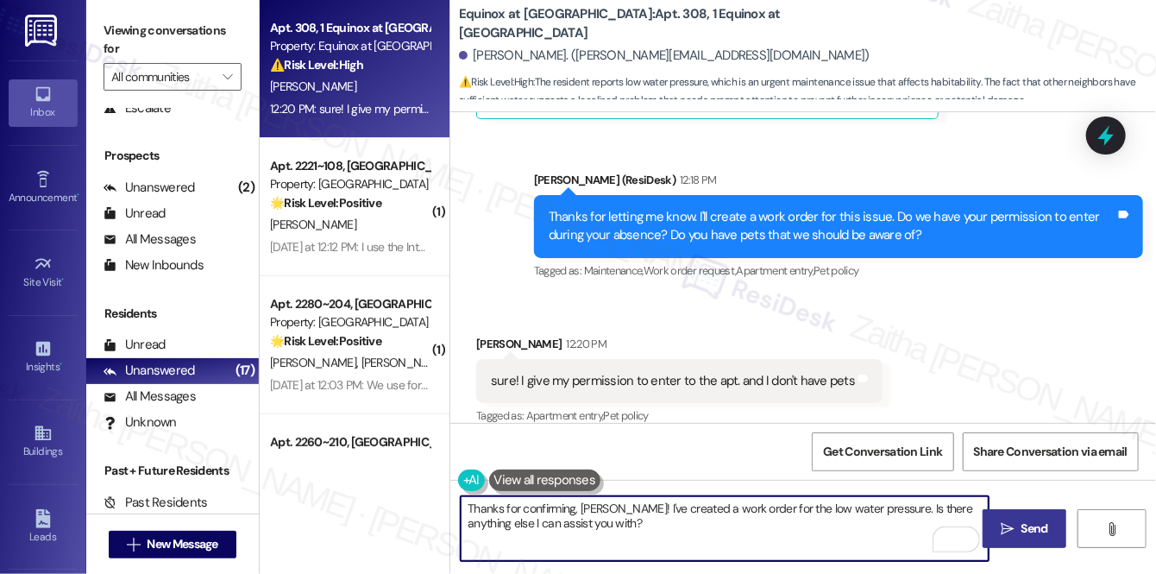
type textarea "Thanks for confirming, Jose! I've created a work order for the low water pressu…"
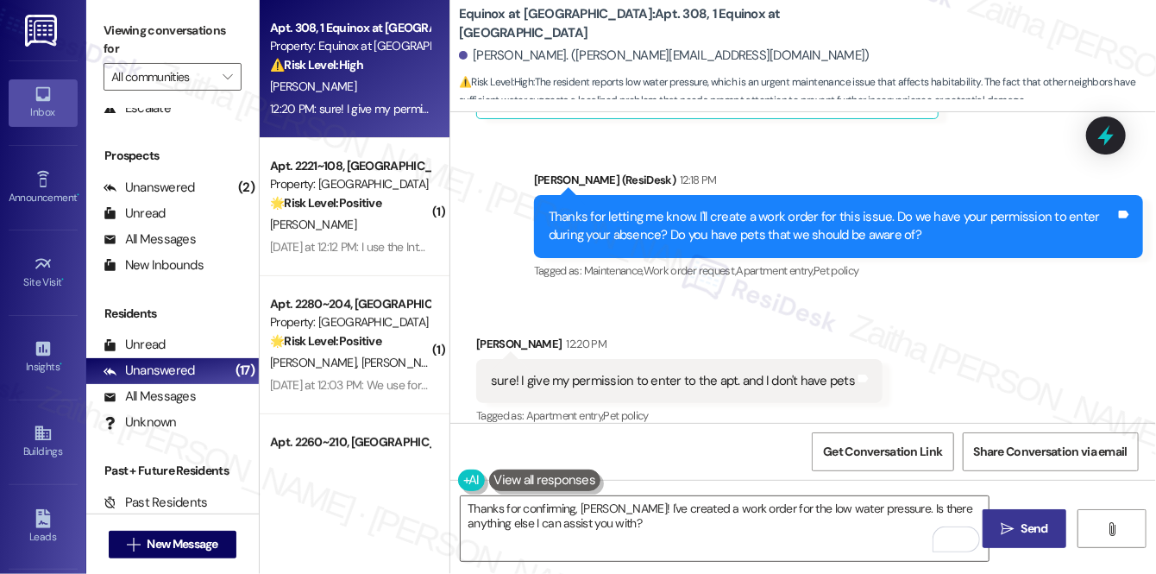
click at [1018, 524] on span "Send" at bounding box center [1035, 528] width 34 height 18
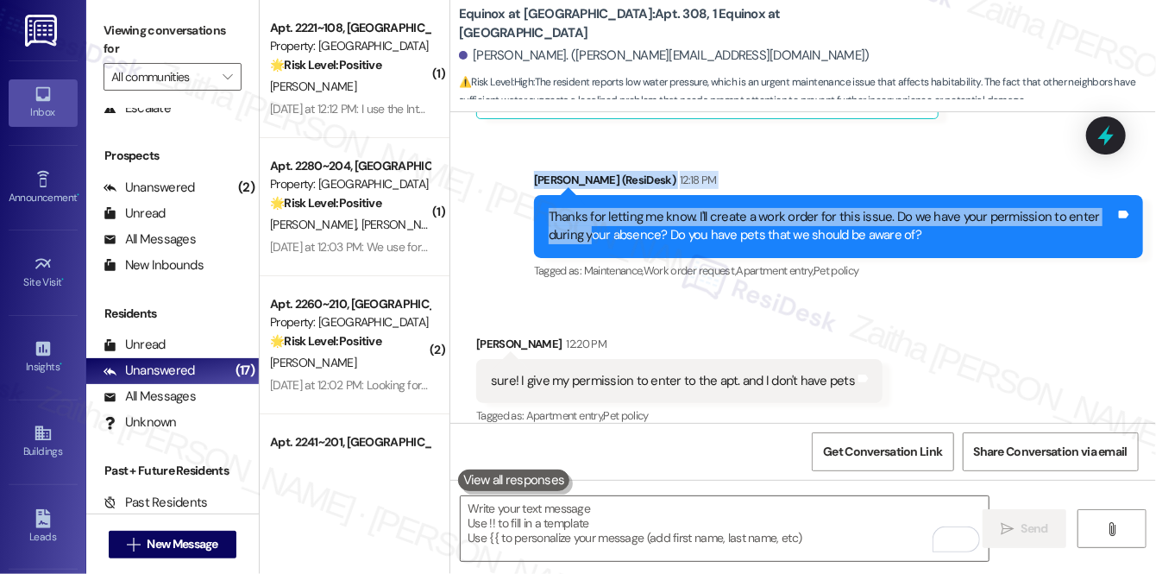
drag, startPoint x: 475, startPoint y: 222, endPoint x: 626, endPoint y: 262, distance: 157.2
click at [595, 235] on div "Lease started Oct 15, 2024 at 8:00 PM Survey, sent via SMS Residesk Automated S…" at bounding box center [803, 267] width 706 height 311
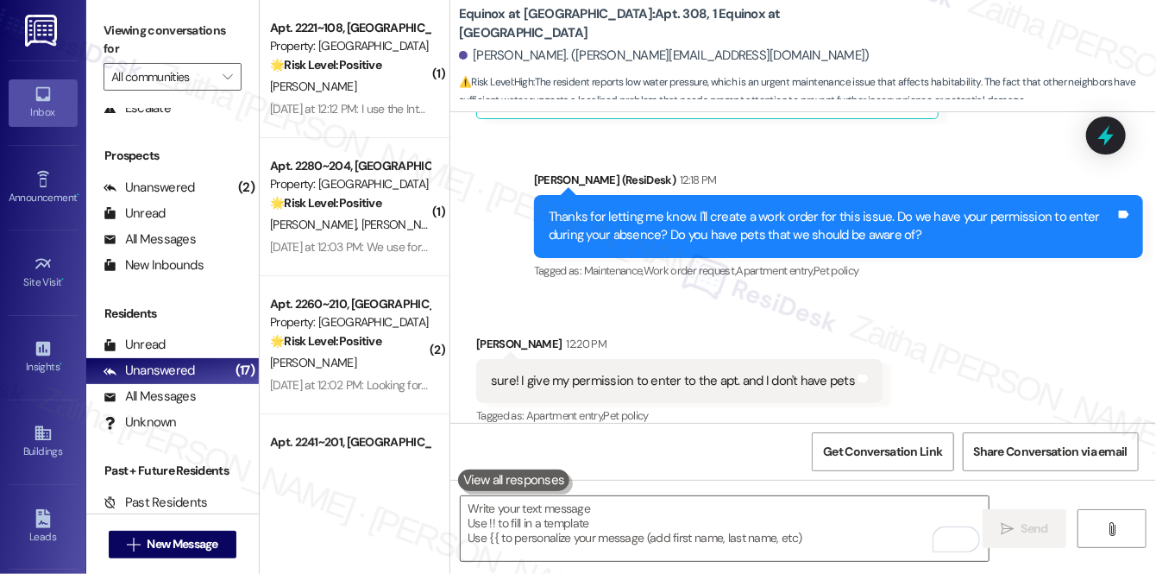
click at [939, 349] on div "Received via SMS Jose Huerta 12:20 PM sure! I give my permission to enter to th…" at bounding box center [803, 369] width 706 height 146
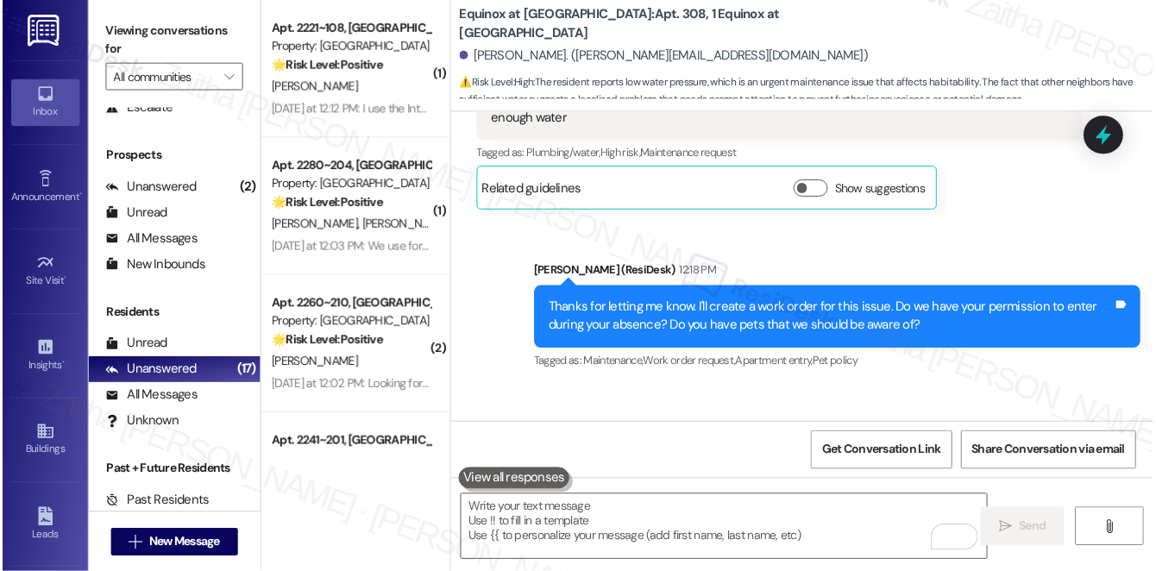
scroll to position [5323, 0]
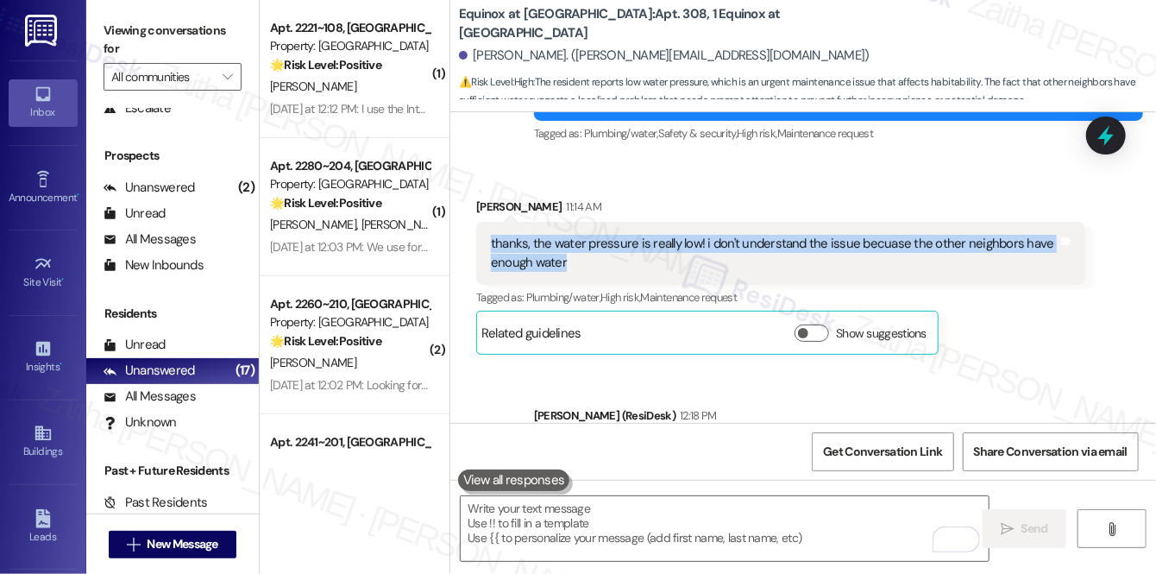
drag, startPoint x: 476, startPoint y: 219, endPoint x: 612, endPoint y: 252, distance: 139.4
click at [612, 252] on div "thanks, the water pressure is really low! i don't understand the issue becuase …" at bounding box center [780, 253] width 609 height 63
copy div "thanks, the water pressure is really low! i don't understand the issue becuase …"
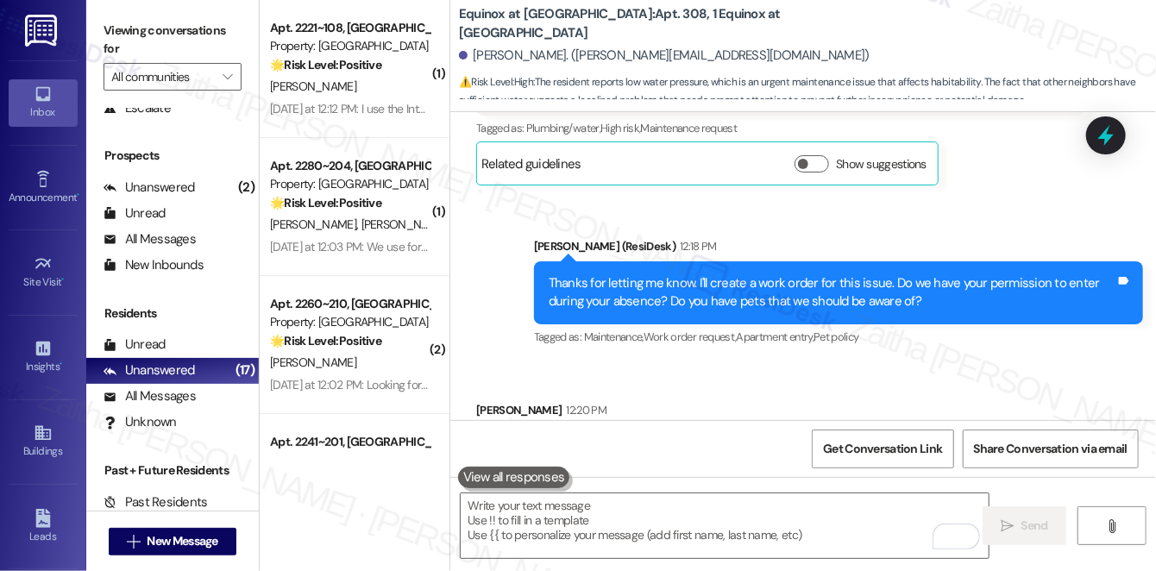
scroll to position [5559, 0]
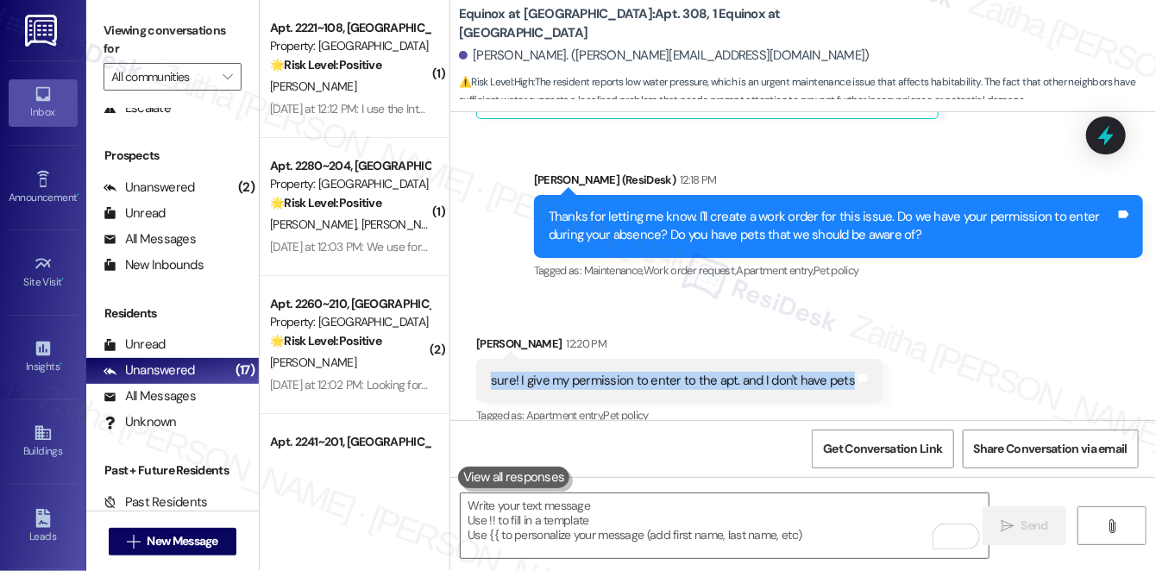
drag, startPoint x: 473, startPoint y: 359, endPoint x: 844, endPoint y: 358, distance: 371.0
click at [844, 358] on div "Received via SMS Jose Huerta 12:20 PM sure! I give my permission to enter to th…" at bounding box center [679, 382] width 432 height 120
copy div "sure! I give my permission to enter to the apt. and I don't have pets"
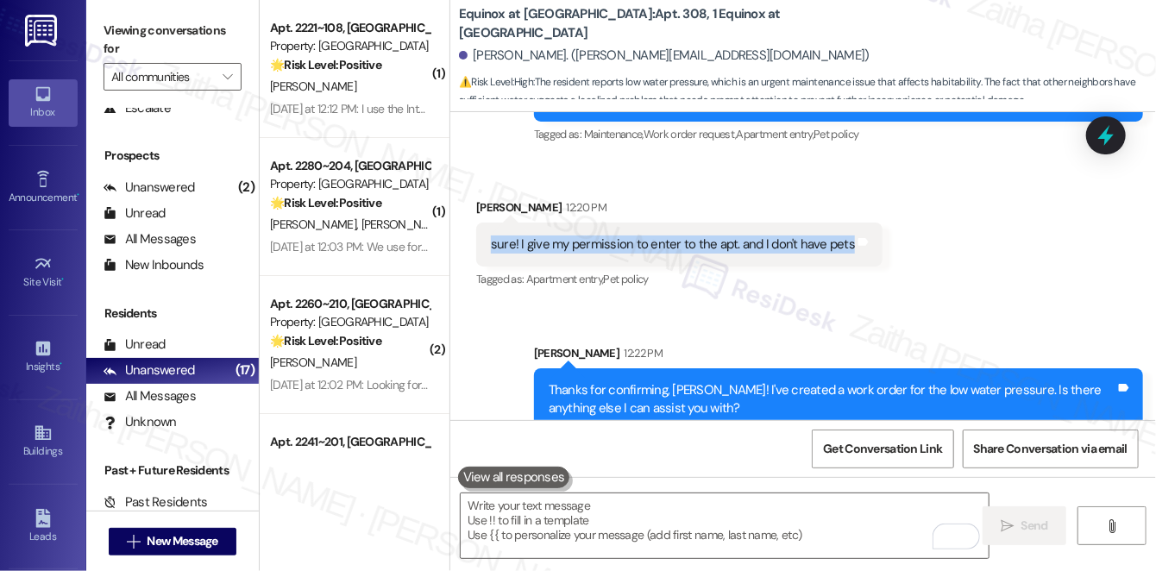
scroll to position [5701, 0]
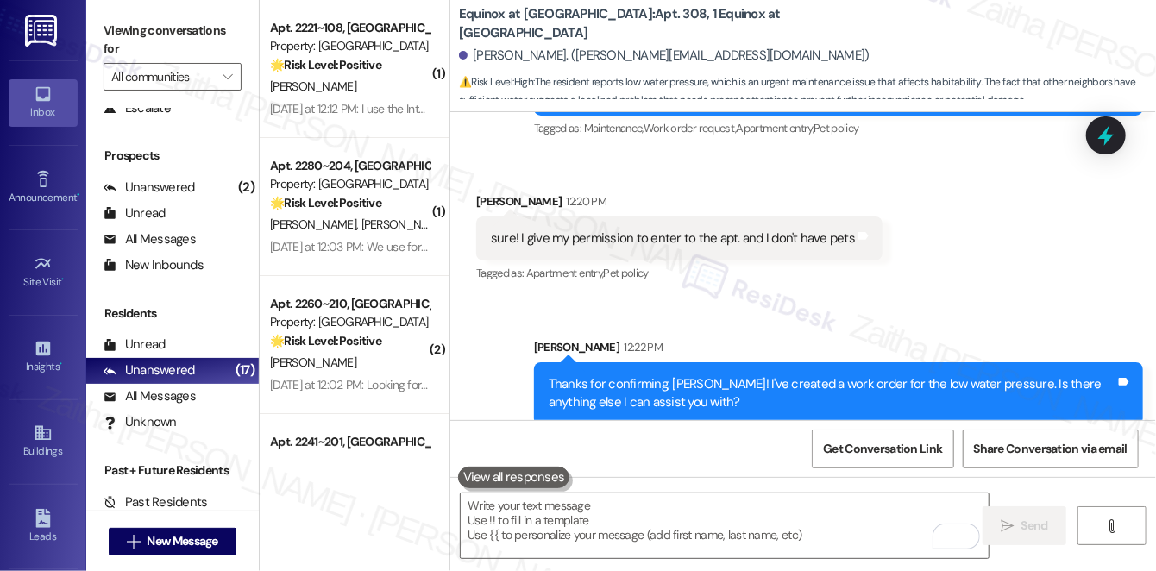
click at [916, 263] on div "Received via SMS Jose Huerta 12:20 PM sure! I give my permission to enter to th…" at bounding box center [803, 227] width 706 height 146
click at [1098, 138] on icon at bounding box center [1106, 135] width 29 height 29
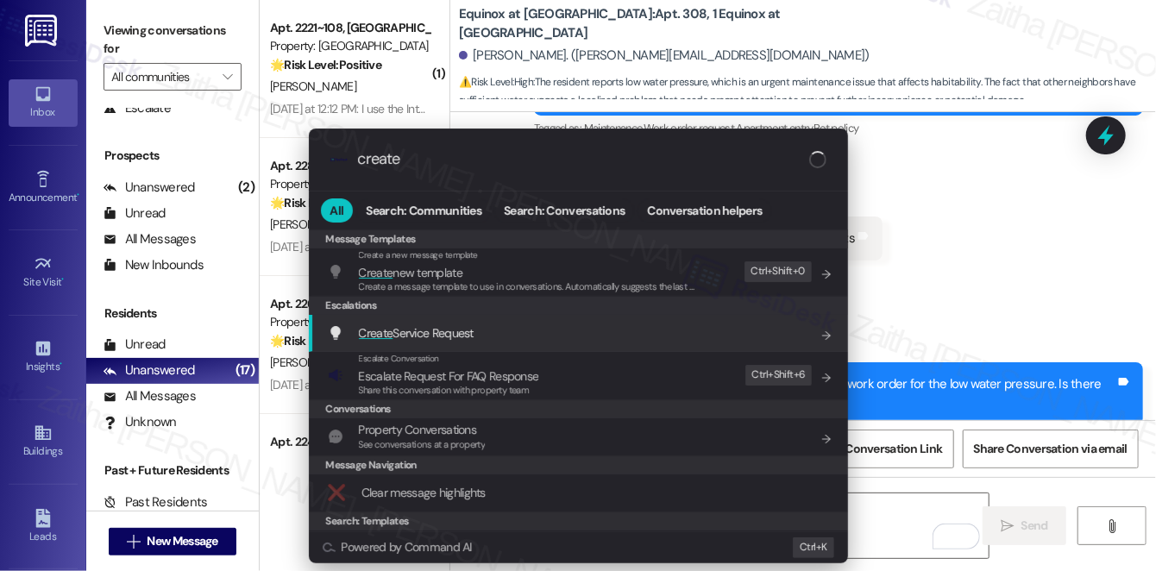
type input "create"
click at [441, 335] on span "Create Service Request" at bounding box center [416, 333] width 115 height 16
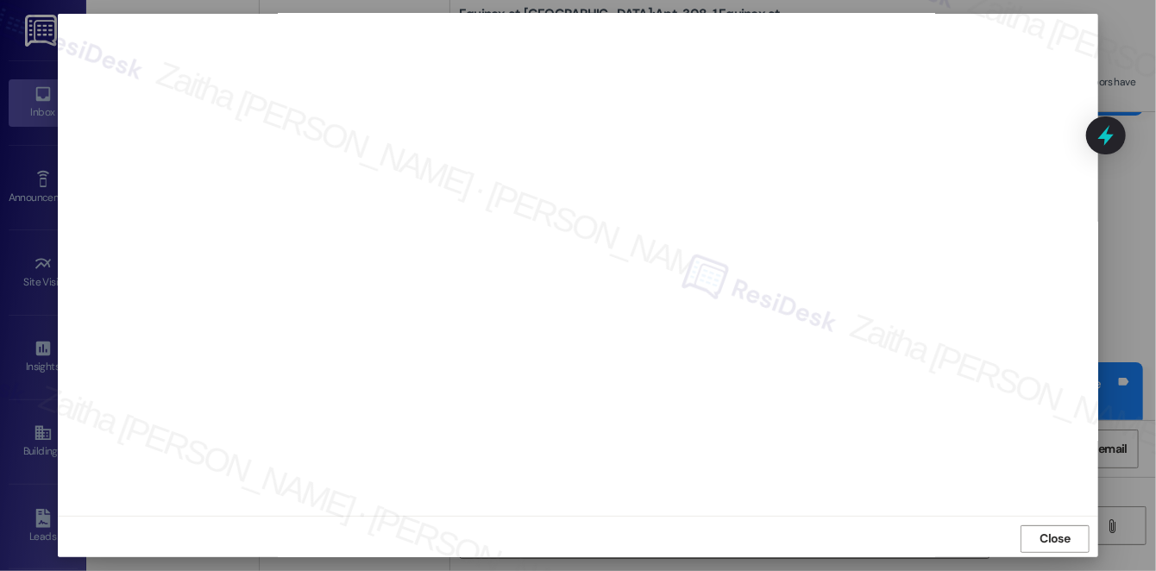
scroll to position [16, 0]
click at [1041, 532] on span "Close" at bounding box center [1056, 535] width 30 height 18
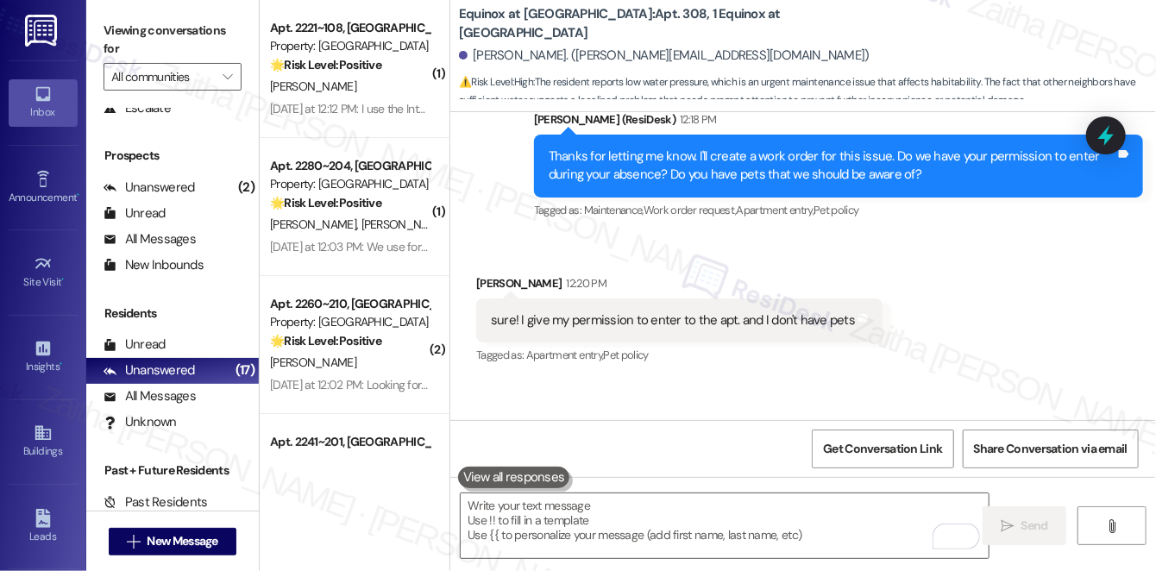
scroll to position [5701, 0]
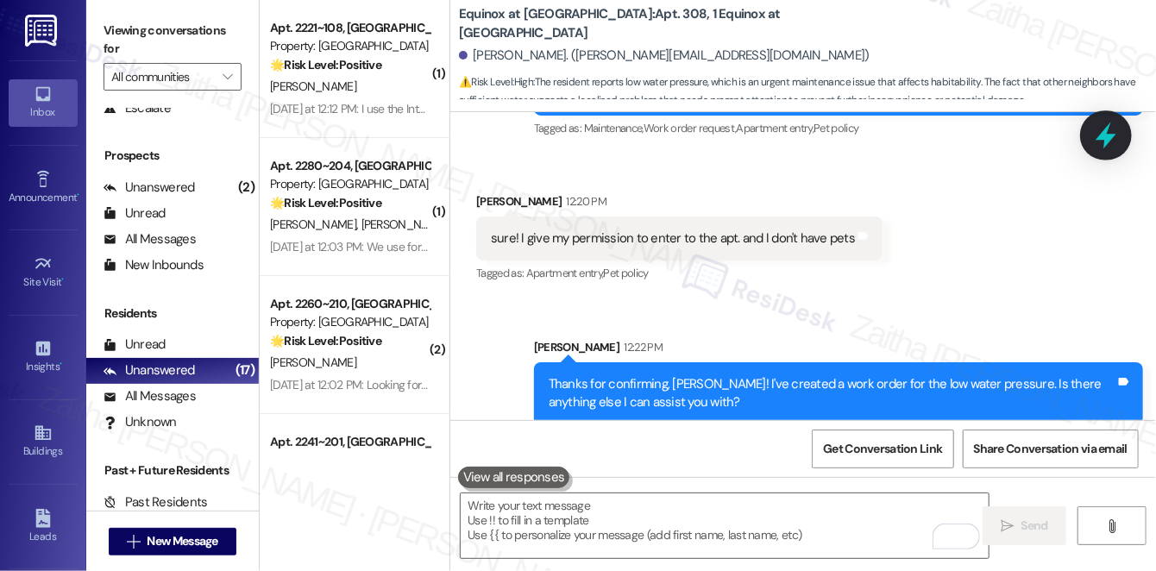
click at [1114, 138] on icon at bounding box center [1106, 135] width 29 height 29
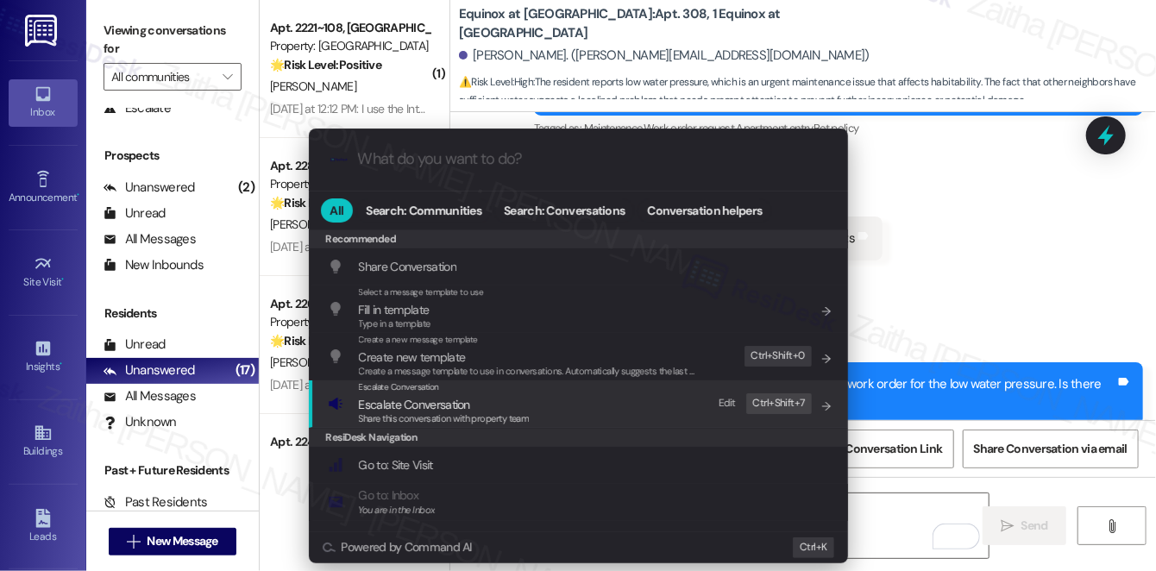
click at [387, 403] on span "Escalate Conversation" at bounding box center [414, 405] width 111 height 16
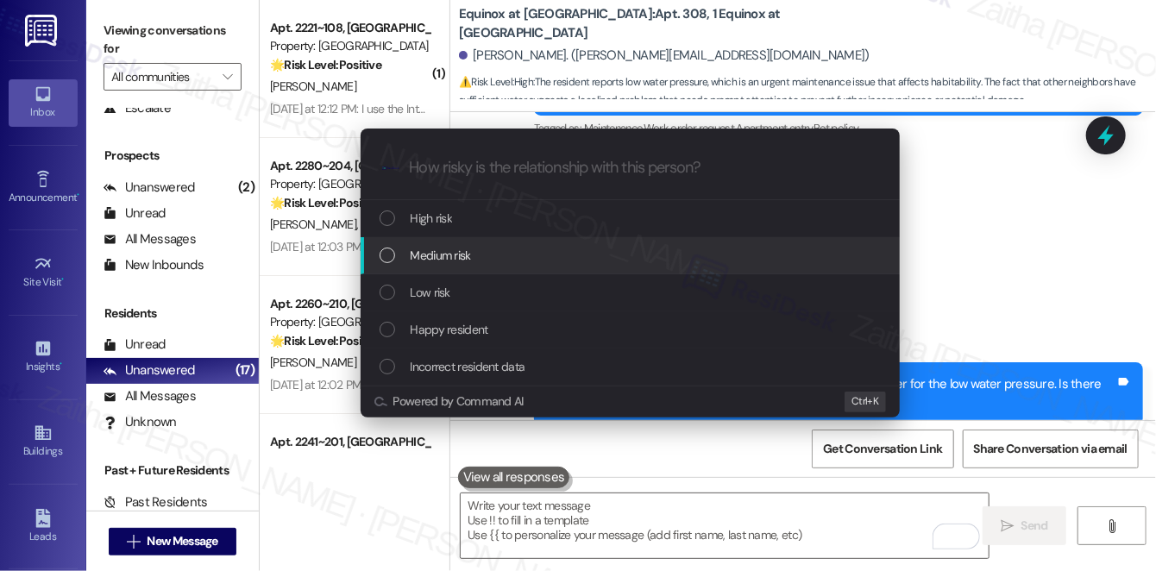
click at [462, 259] on span "Medium risk" at bounding box center [441, 255] width 60 height 19
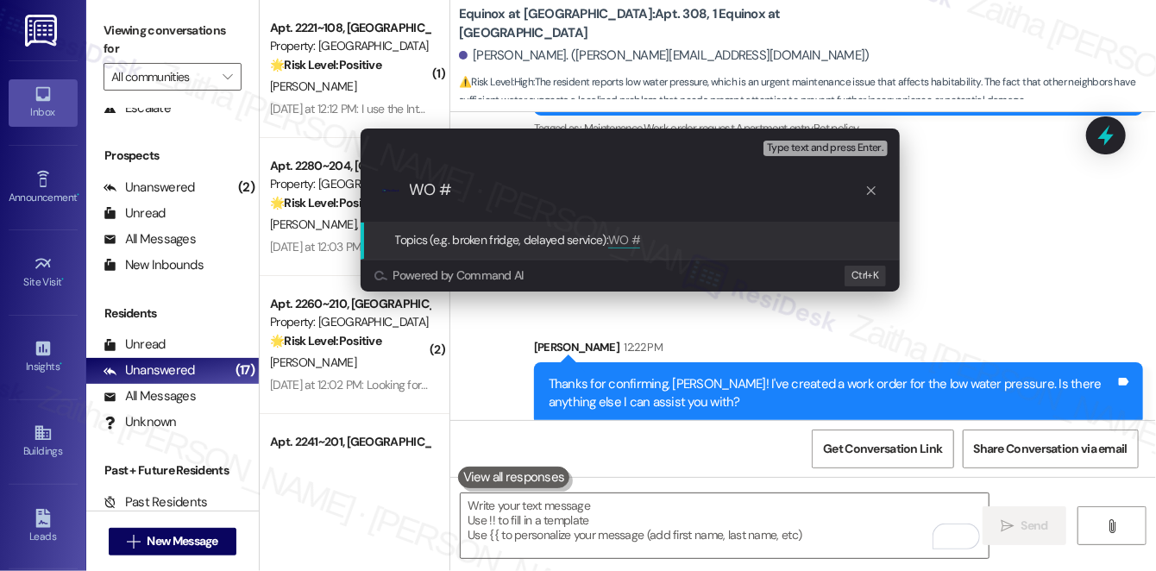
paste input "8494034"
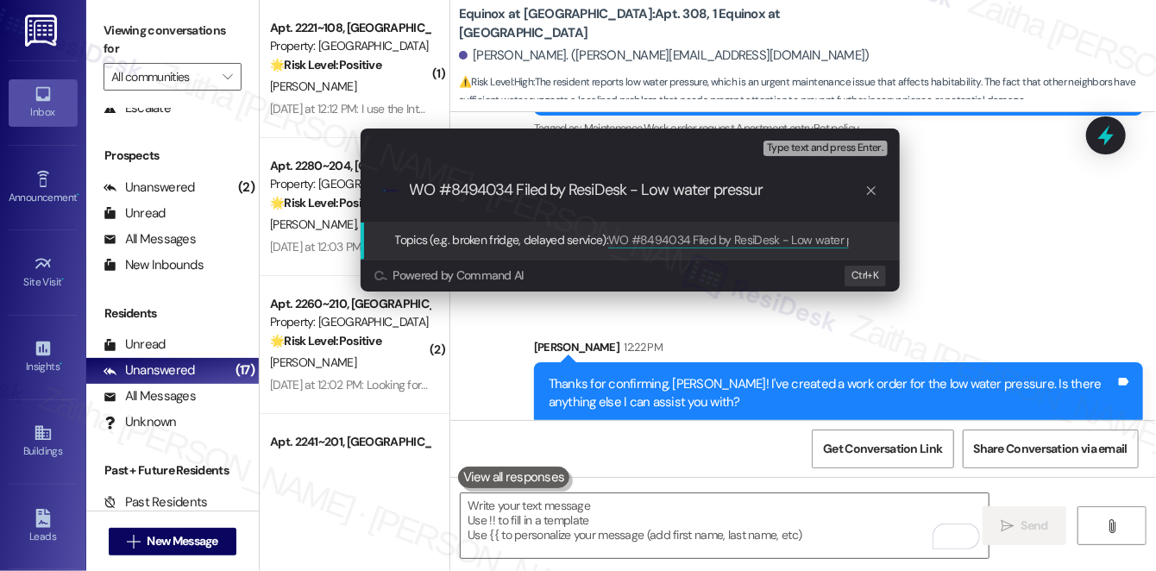
type input "WO #8494034 Filed by ResiDesk - Low water pressure"
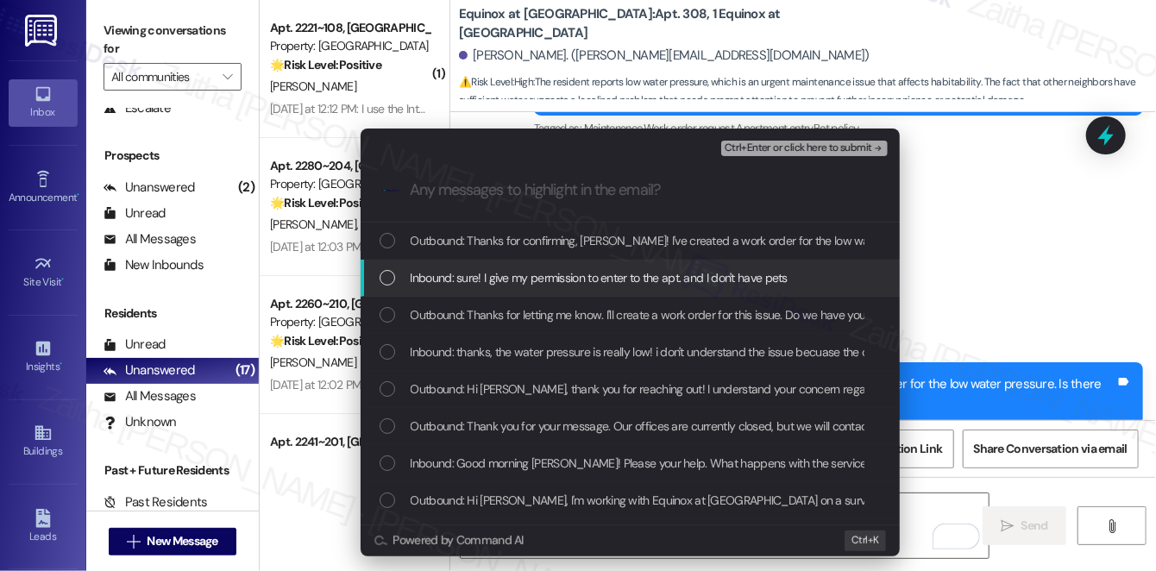
click at [486, 274] on span "Inbound: sure! I give my permission to enter to the apt. and I don't have pets" at bounding box center [599, 277] width 377 height 19
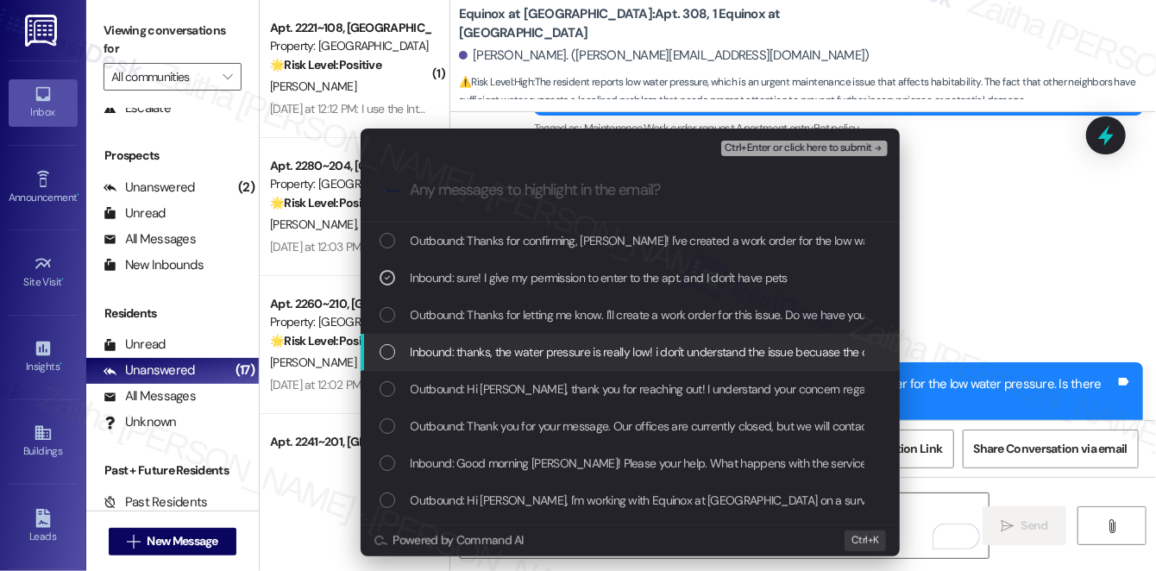
click at [522, 345] on span "Inbound: thanks, the water pressure is really low! i don't understand the issue…" at bounding box center [726, 352] width 631 height 19
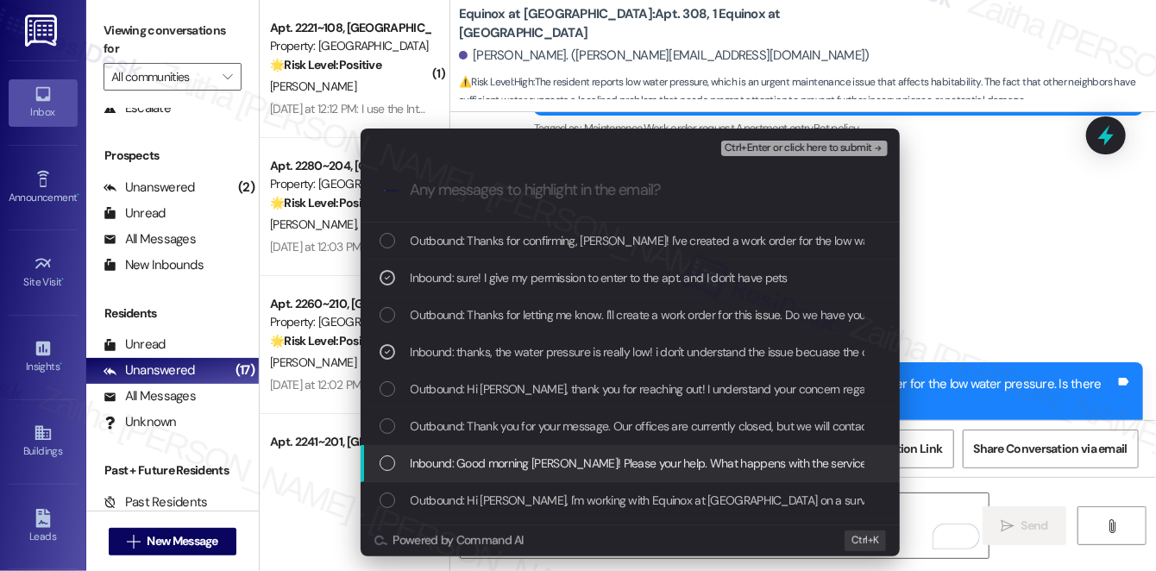
click at [576, 456] on span "Inbound: Good morning Sarah! Please your help. What happens with the service wa…" at bounding box center [738, 463] width 655 height 19
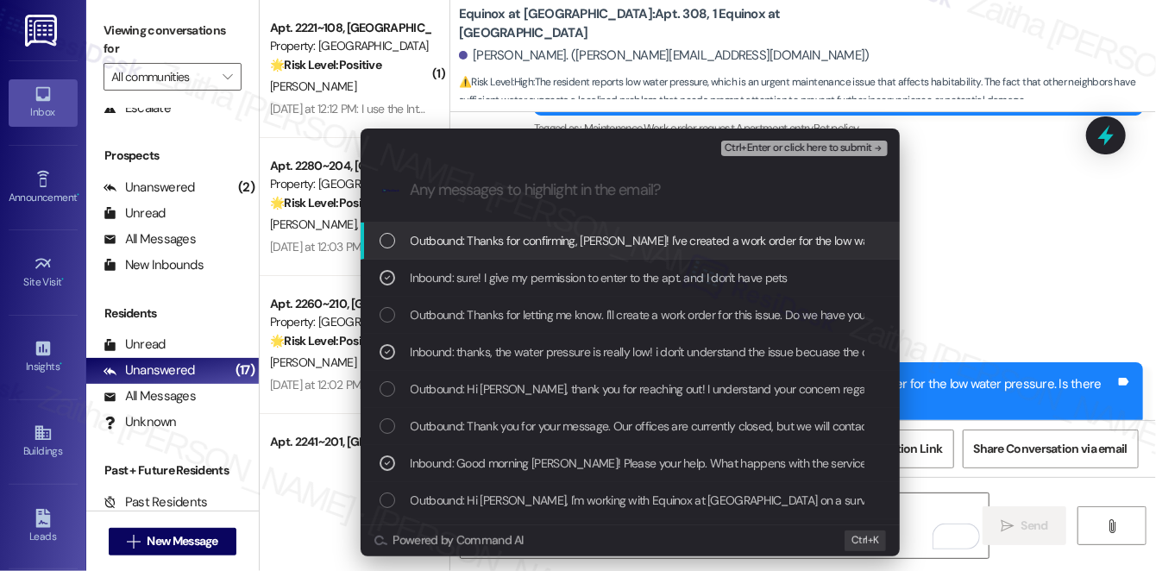
click at [799, 152] on span "Ctrl+Enter or click here to submit" at bounding box center [799, 148] width 148 height 12
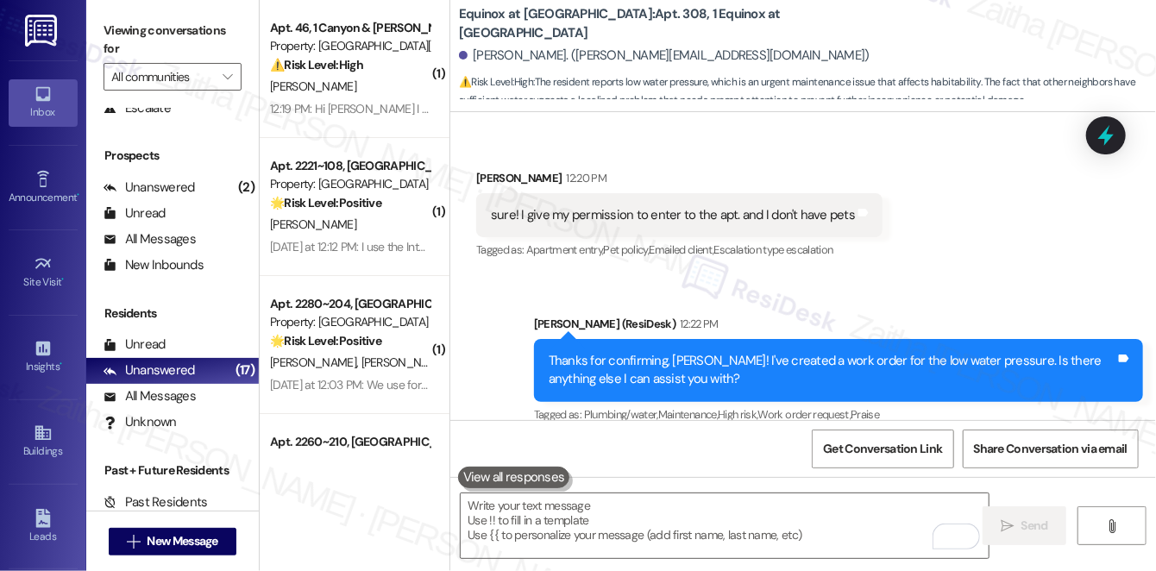
scroll to position [5727, 0]
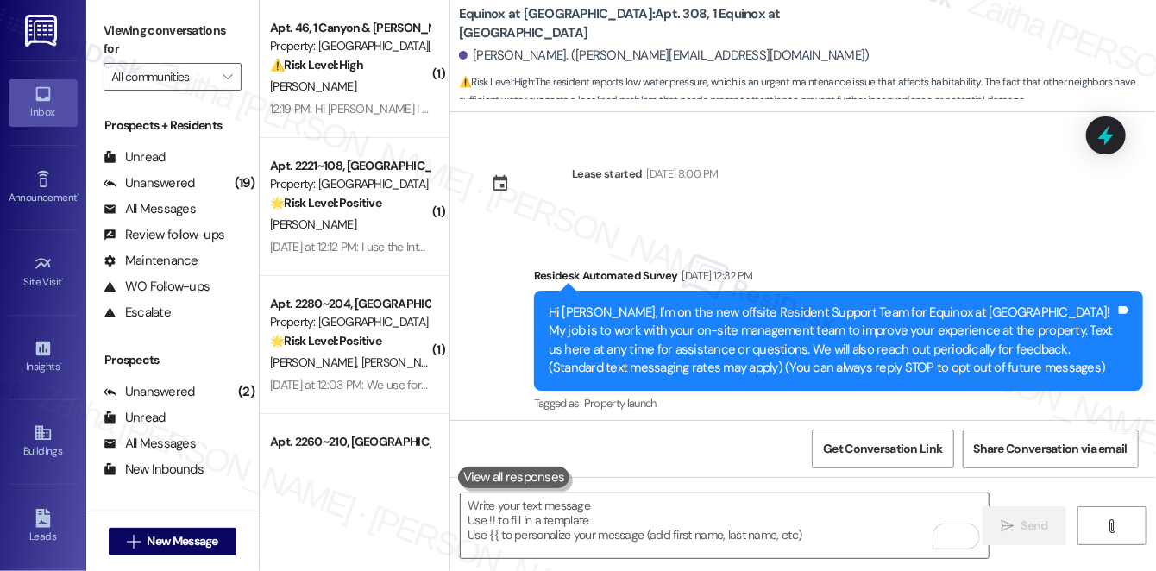
scroll to position [5727, 0]
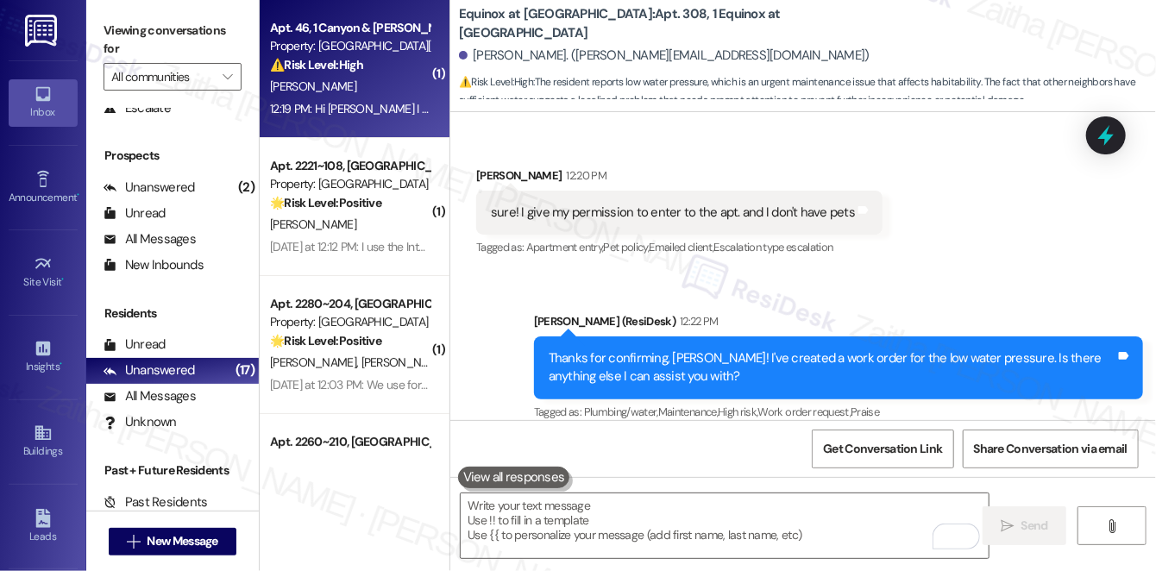
click at [345, 87] on div "[PERSON_NAME]" at bounding box center [349, 87] width 163 height 22
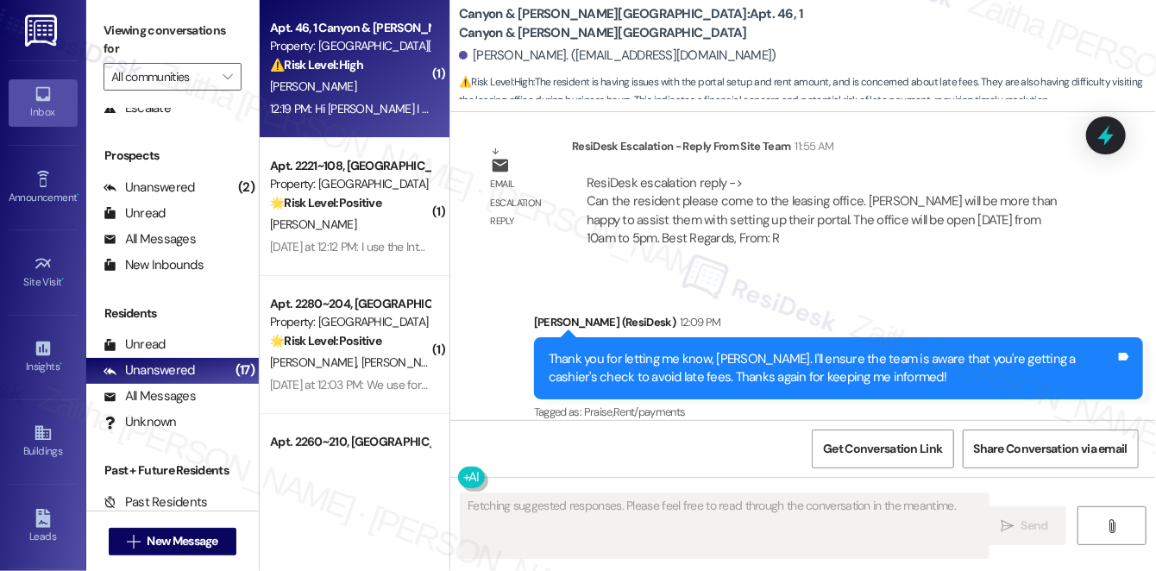
scroll to position [18957, 0]
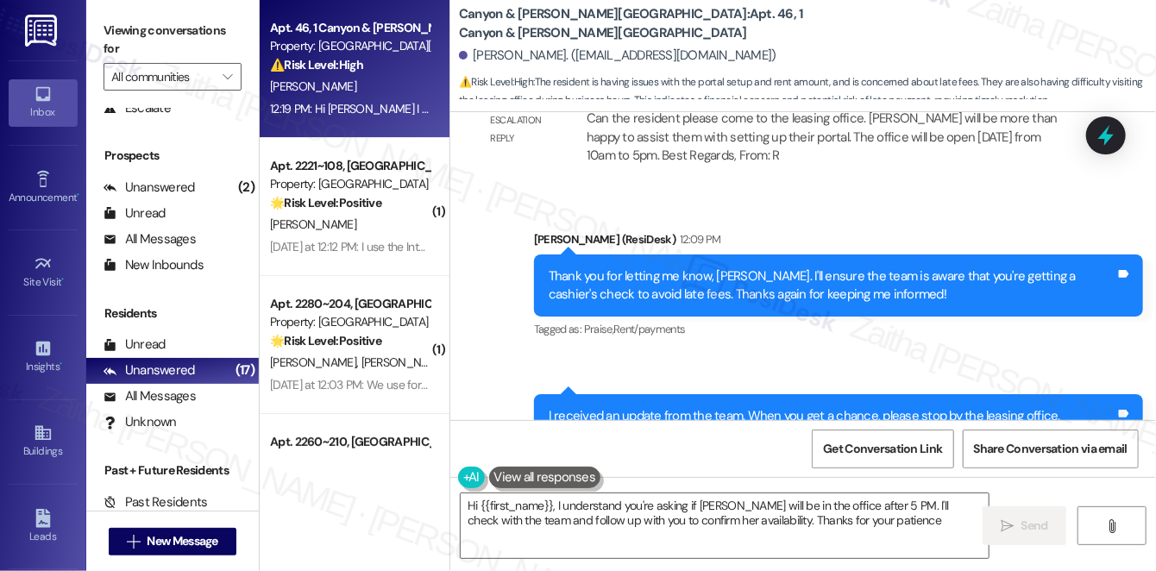
type textarea "Hi {{first_name}}, I understand you're asking if Rodica will be in the office a…"
drag, startPoint x: 483, startPoint y: 337, endPoint x: 939, endPoint y: 369, distance: 456.7
copy div "Hi [PERSON_NAME] work until 430-500 everyday. I'm not sure if I can ask off ear…"
click at [823, 553] on div "Tommie Richards Question Neutral 12:19 PM" at bounding box center [780, 574] width 609 height 42
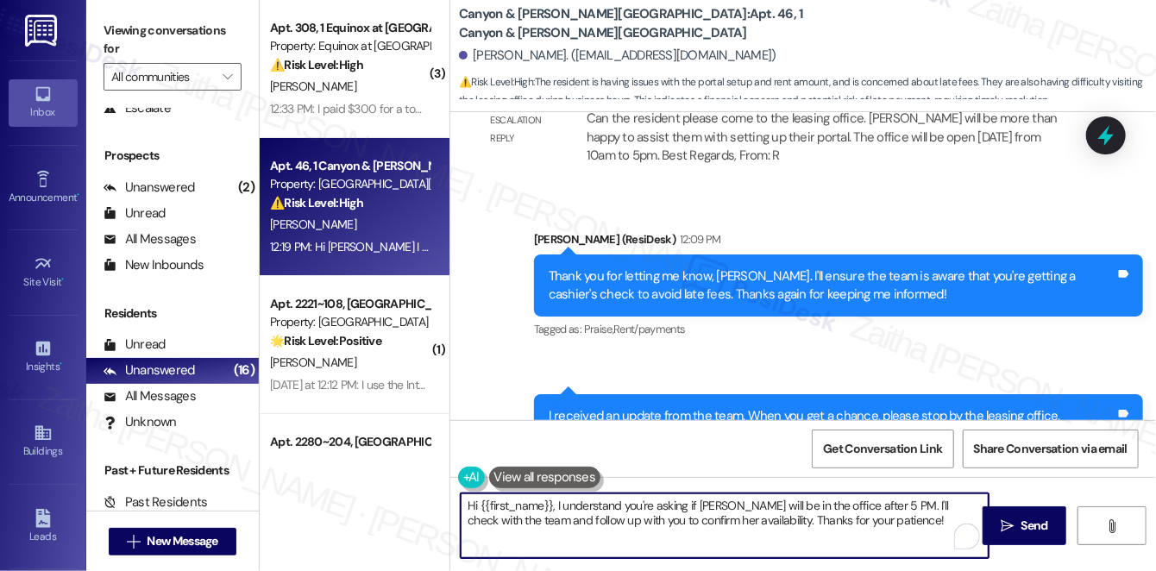
drag, startPoint x: 463, startPoint y: 504, endPoint x: 884, endPoint y: 525, distance: 420.8
click at [884, 527] on textarea "Hi {{first_name}}, I understand you're asking if Rodica will be in the office a…" at bounding box center [725, 526] width 528 height 65
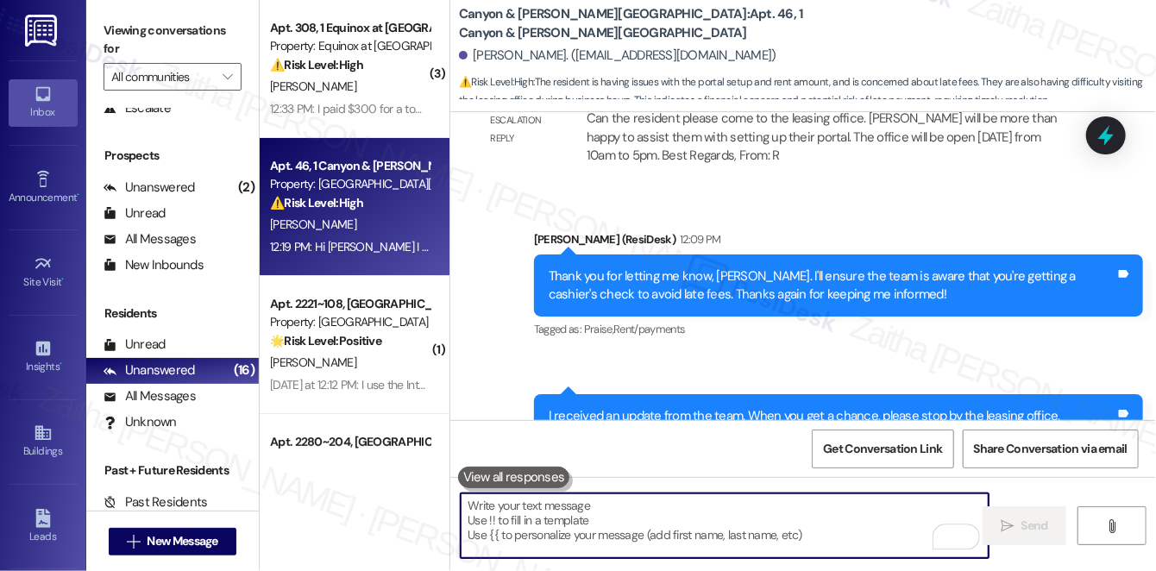
paste textarea "Thank you for letting me know your schedule. While the office hours are until 5…"
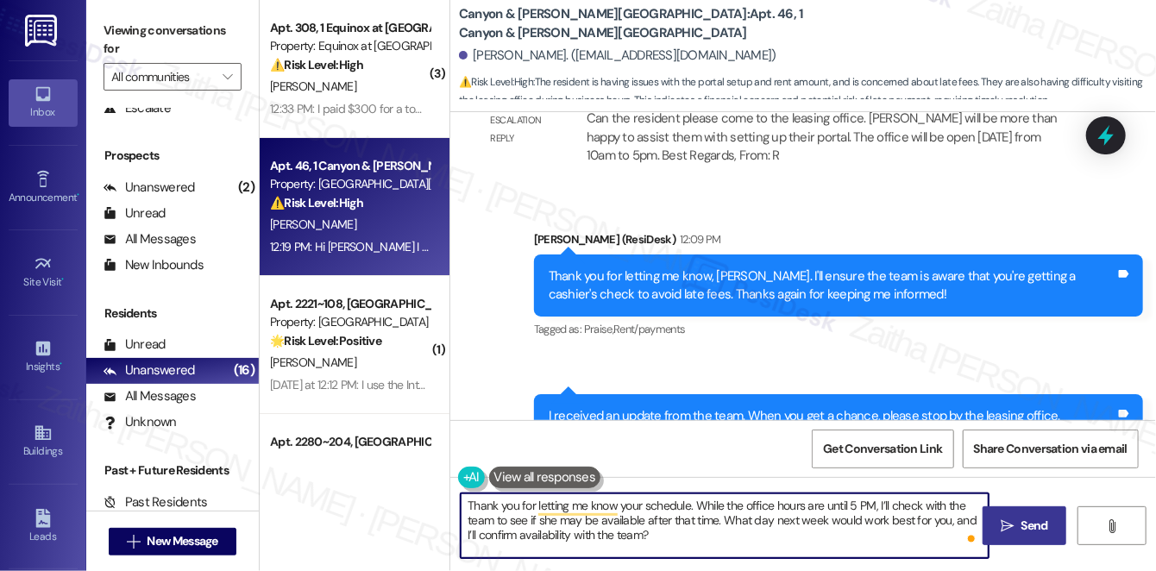
type textarea "Thank you for letting me know your schedule. While the office hours are until 5…"
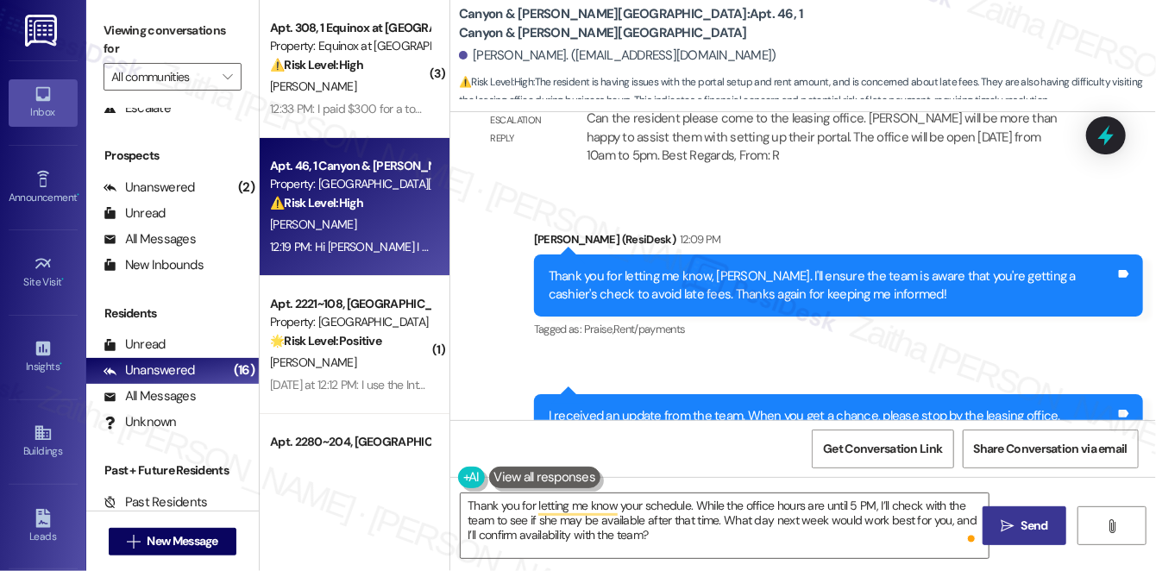
click at [1051, 519] on button " Send" at bounding box center [1025, 525] width 84 height 39
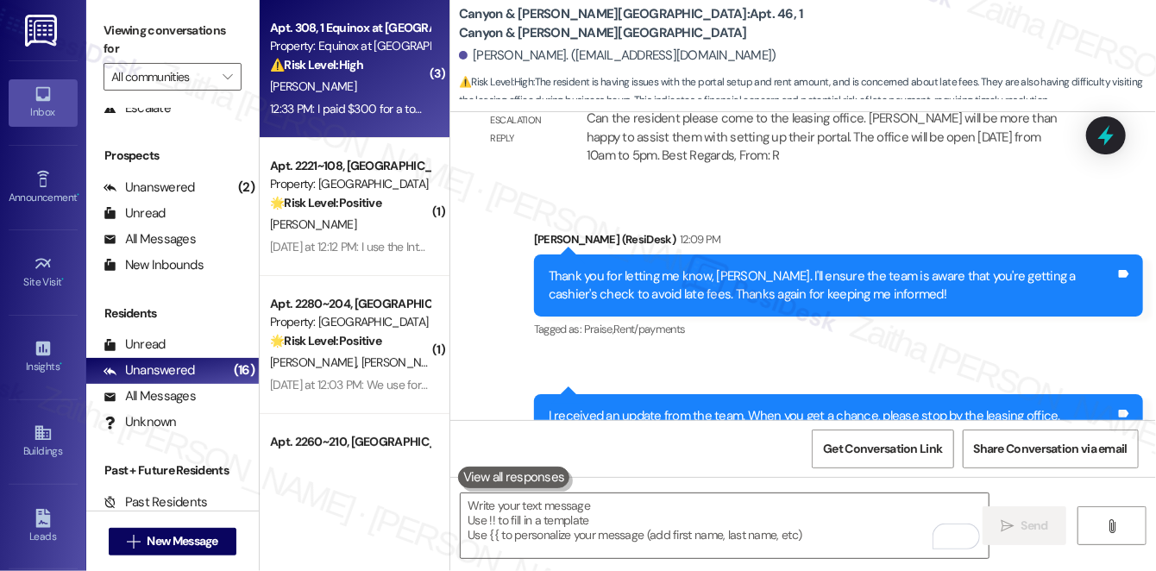
click at [374, 76] on div "[PERSON_NAME]" at bounding box center [349, 87] width 163 height 22
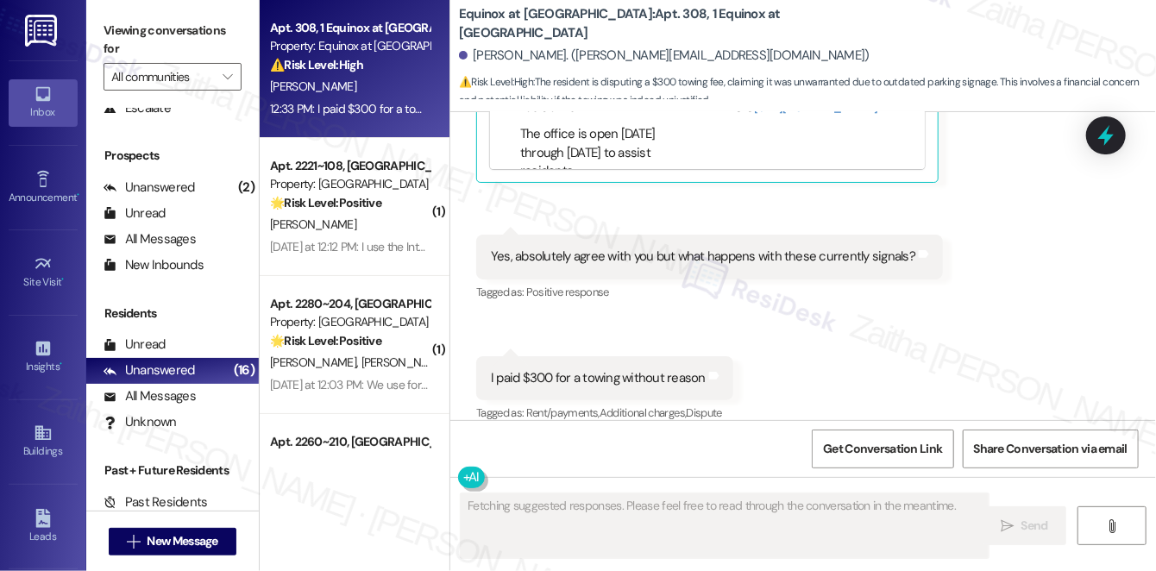
scroll to position [6598, 0]
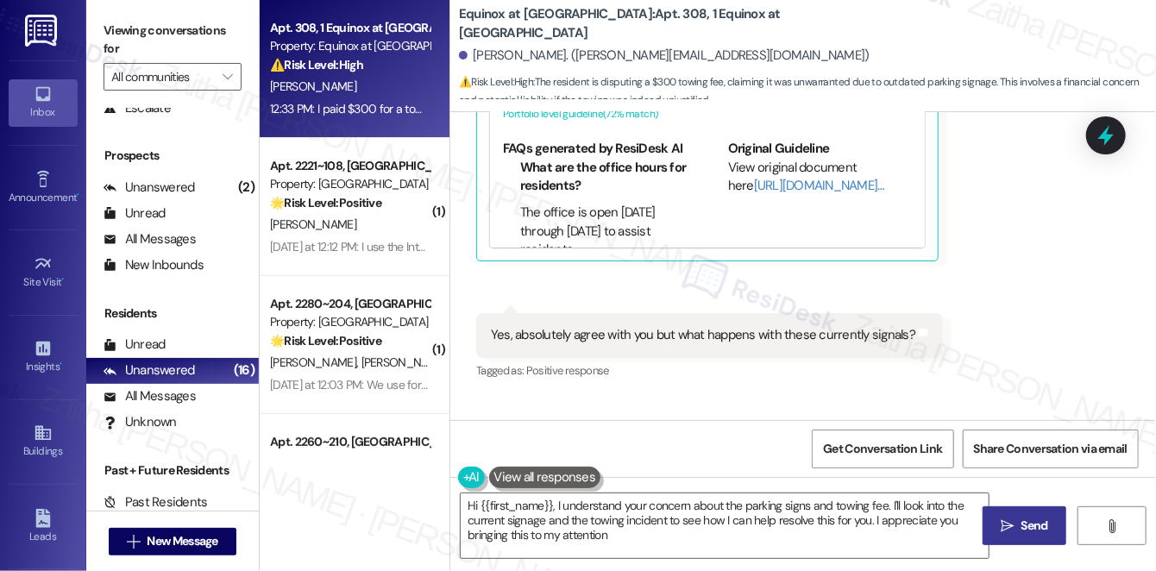
type textarea "Hi {{first_name}}, I understand your concern about the parking signs and towing…"
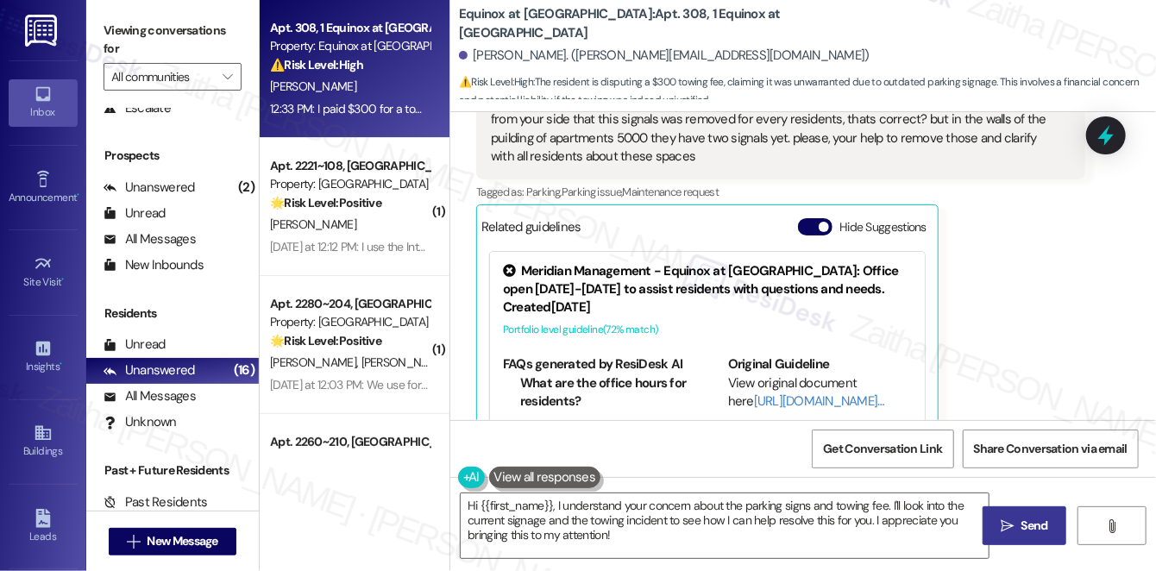
scroll to position [6363, 0]
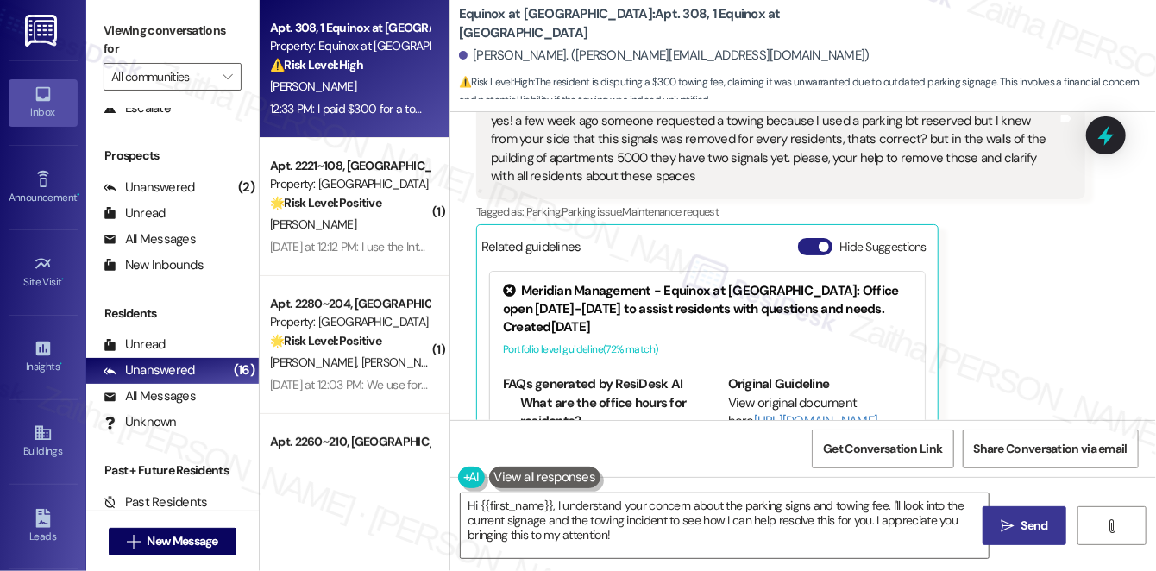
click at [798, 238] on button "Hide Suggestions" at bounding box center [815, 246] width 35 height 17
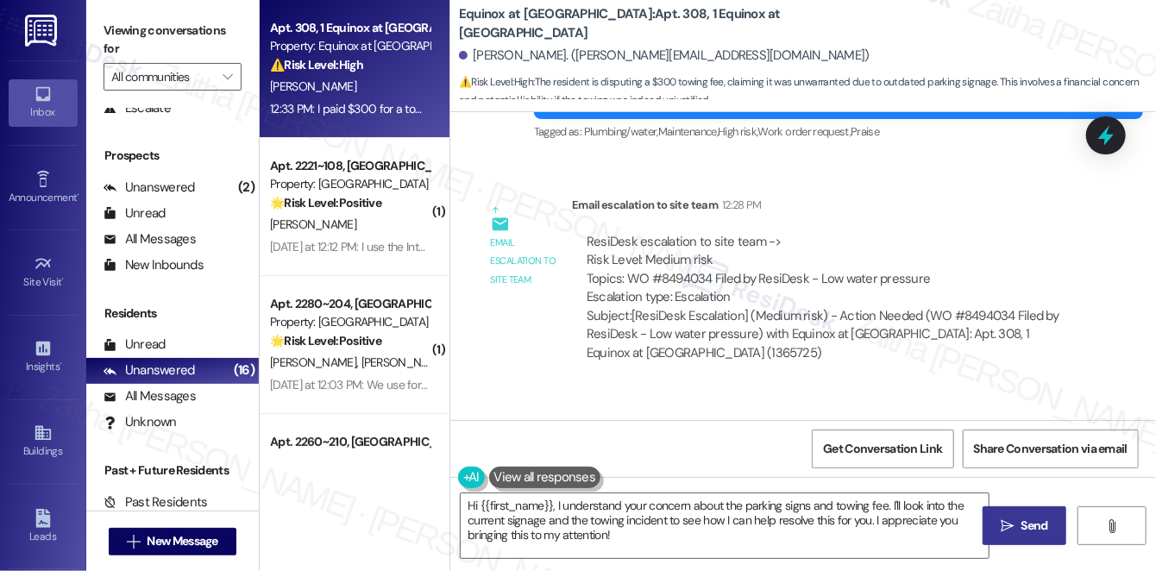
scroll to position [6206, 0]
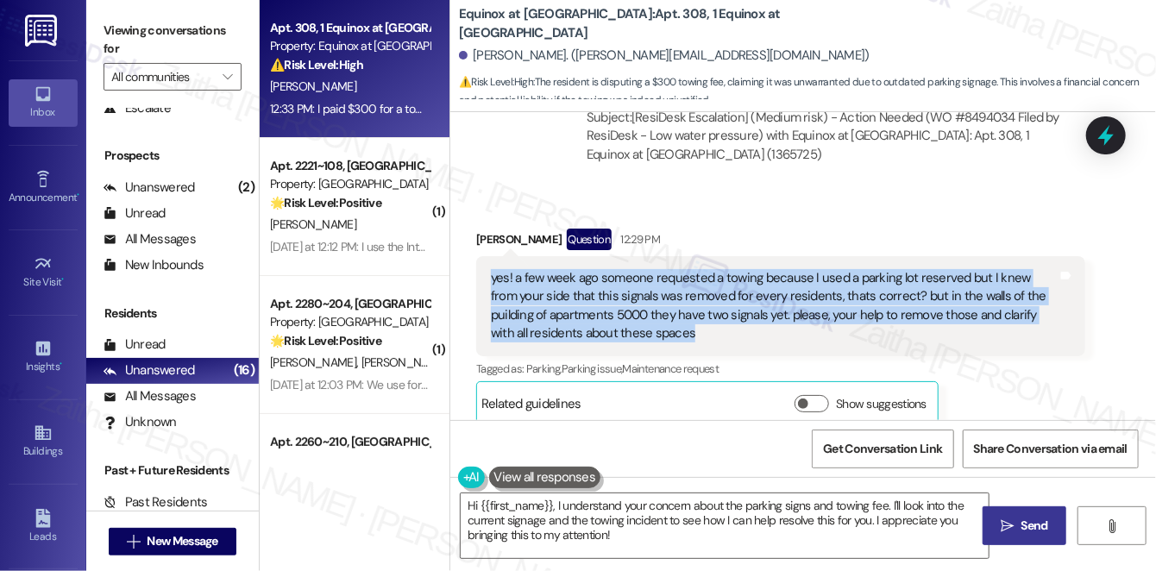
drag, startPoint x: 517, startPoint y: 271, endPoint x: 670, endPoint y: 313, distance: 159.3
click at [670, 313] on div "yes! a few week ago someone requested a towing because I used a parking lot res…" at bounding box center [780, 306] width 609 height 100
copy div "yes! a few week ago someone requested a towing because I used a parking lot res…"
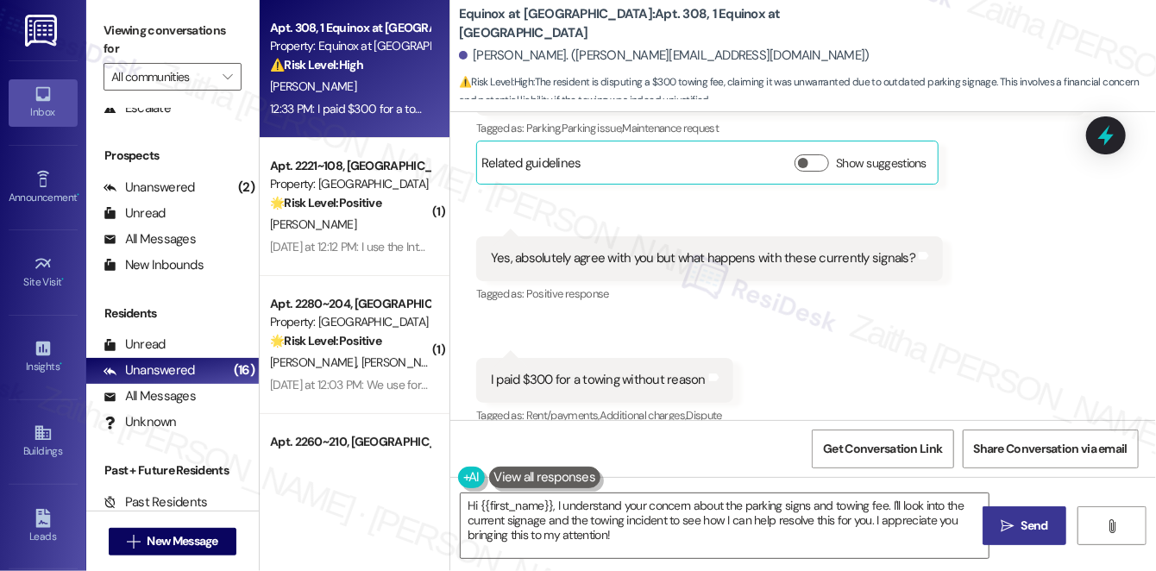
scroll to position [6449, 0]
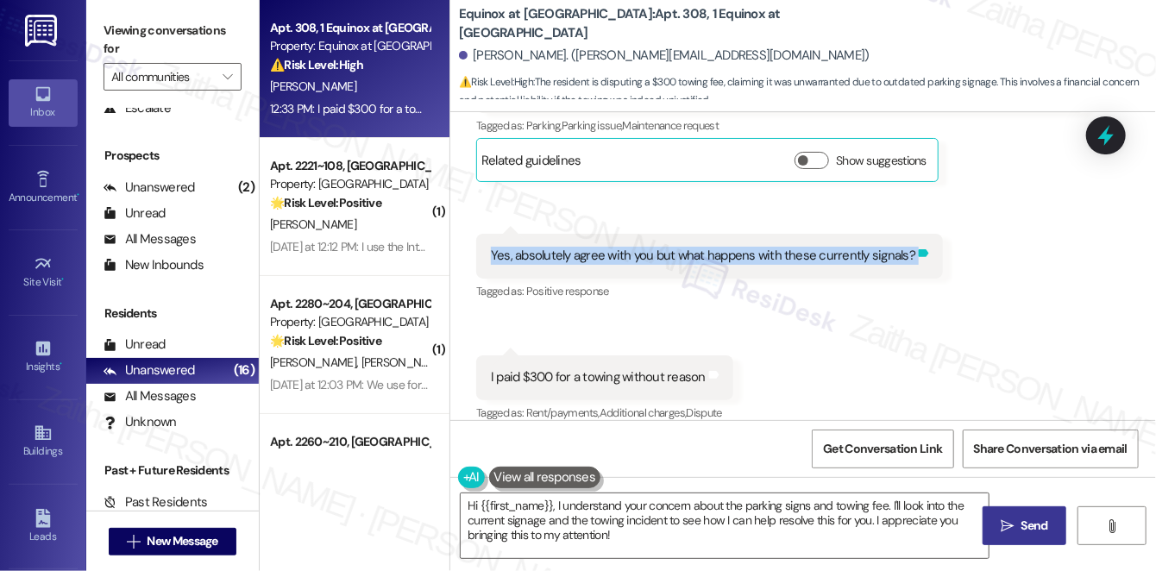
drag, startPoint x: 475, startPoint y: 241, endPoint x: 908, endPoint y: 246, distance: 433.2
click at [908, 246] on div "Yes, absolutely agree with you but what happens with these currently signals? T…" at bounding box center [709, 256] width 467 height 44
copy div "Yes, absolutely agree with you but what happens with these currently signals? T…"
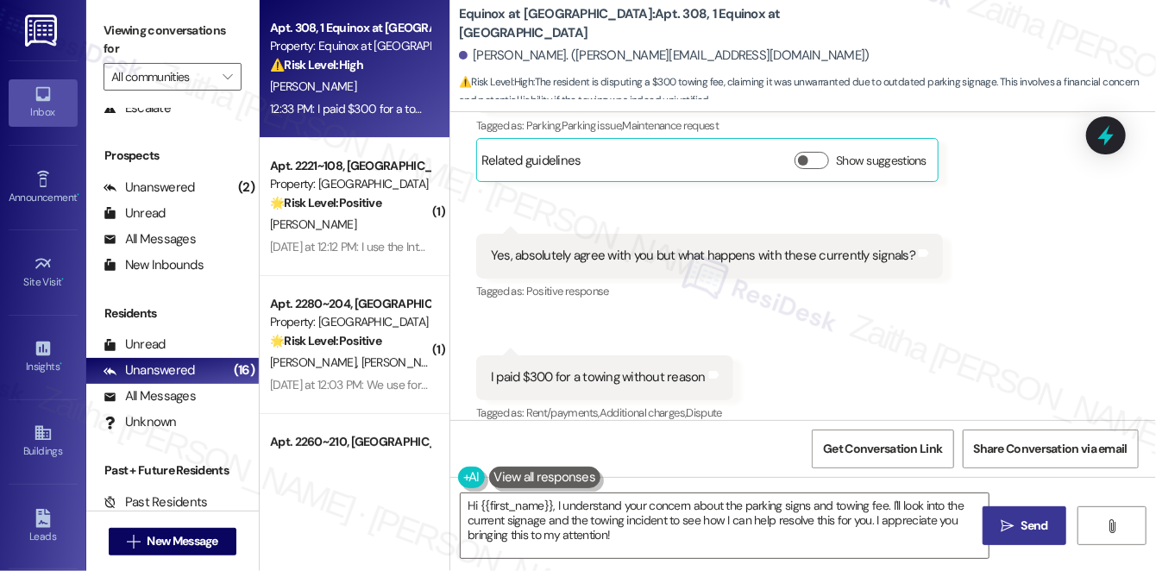
drag, startPoint x: 708, startPoint y: 307, endPoint x: 625, endPoint y: 325, distance: 84.8
click at [705, 306] on div "Received via SMS Jose Huerta Question 12:29 PM yes! a few week ago someone requ…" at bounding box center [803, 193] width 706 height 492
drag, startPoint x: 488, startPoint y: 361, endPoint x: 702, endPoint y: 371, distance: 214.2
click at [702, 371] on div "I paid $300 for a towing without reason Tags and notes" at bounding box center [604, 377] width 257 height 44
copy div "I paid $300 for a towing without reason"
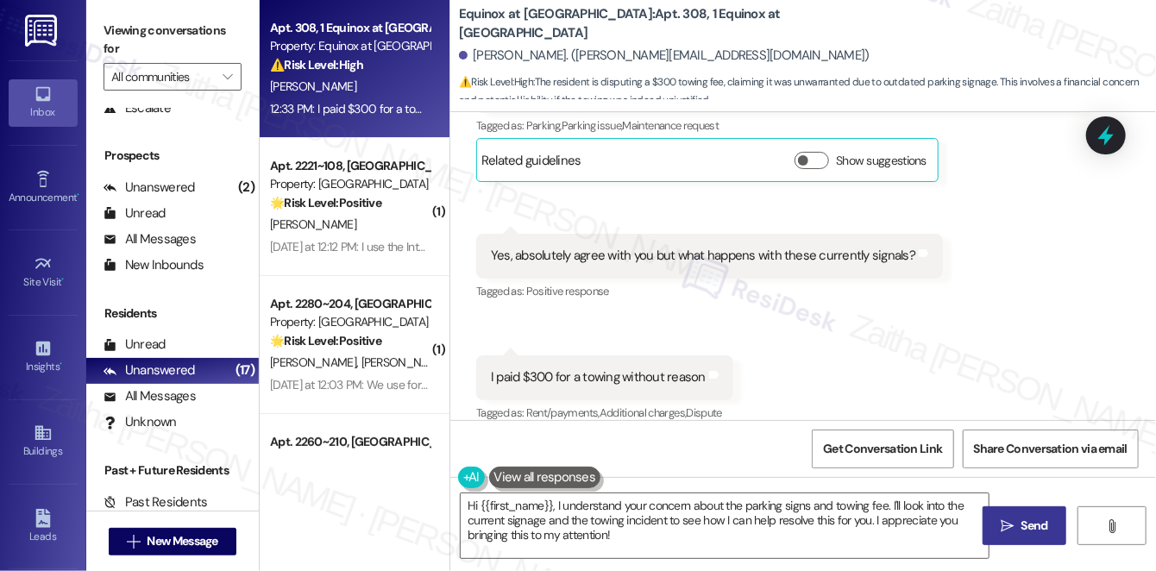
click at [812, 331] on div "Received via SMS Jose Huerta Question 12:29 PM yes! a few week ago someone requ…" at bounding box center [803, 193] width 706 height 492
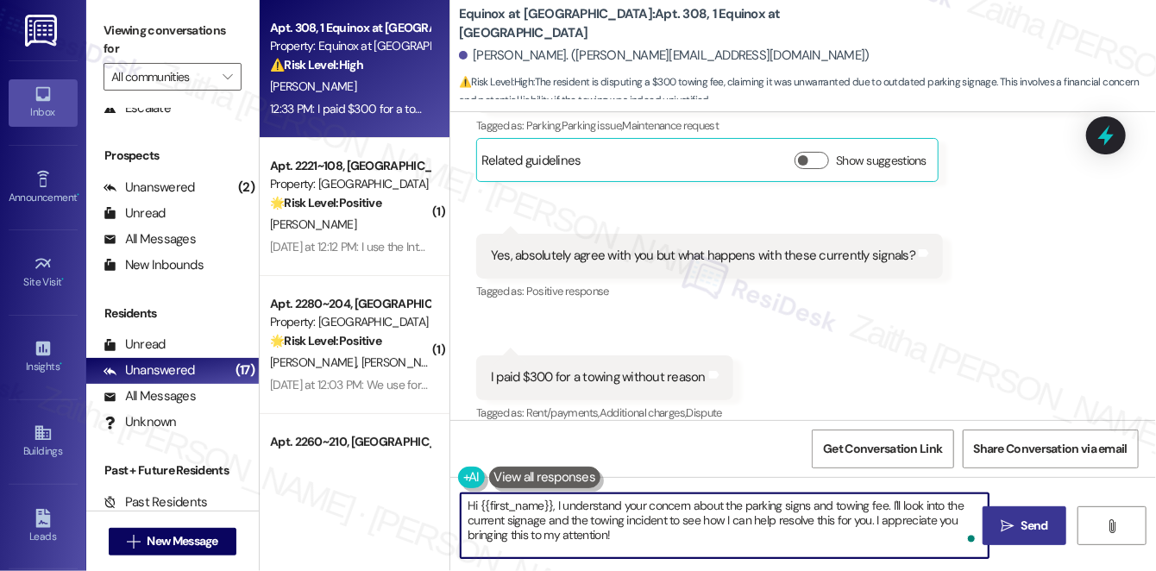
drag, startPoint x: 465, startPoint y: 500, endPoint x: 639, endPoint y: 538, distance: 178.4
click at [638, 540] on textarea "Hi {{first_name}}, I understand your concern about the parking signs and towing…" at bounding box center [725, 526] width 528 height 65
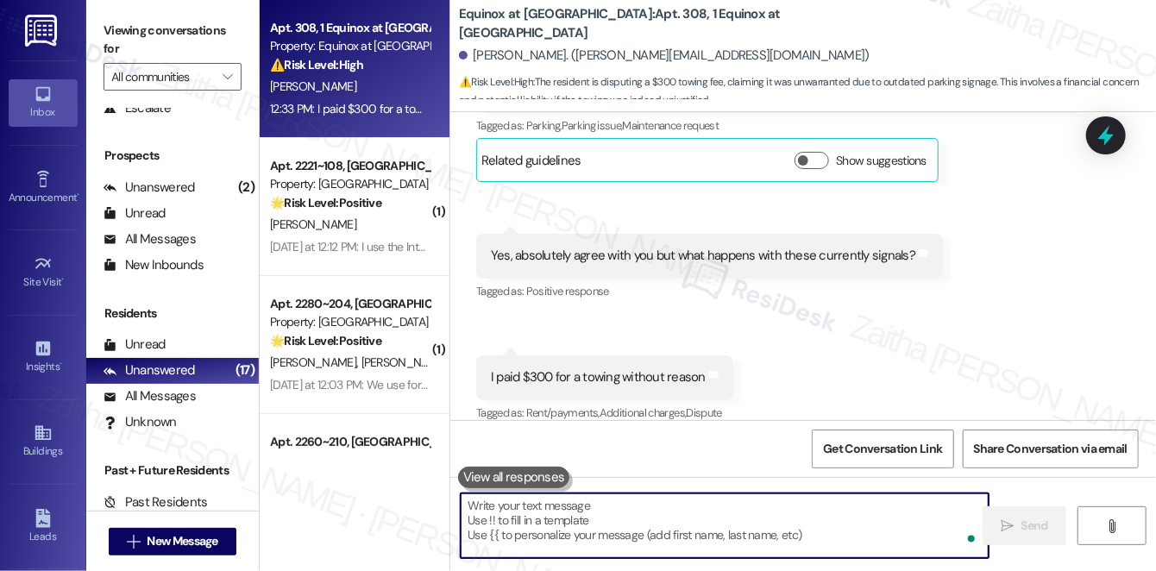
paste textarea "Thank you for bringing this to my attention. I understand how frustrating it mu…"
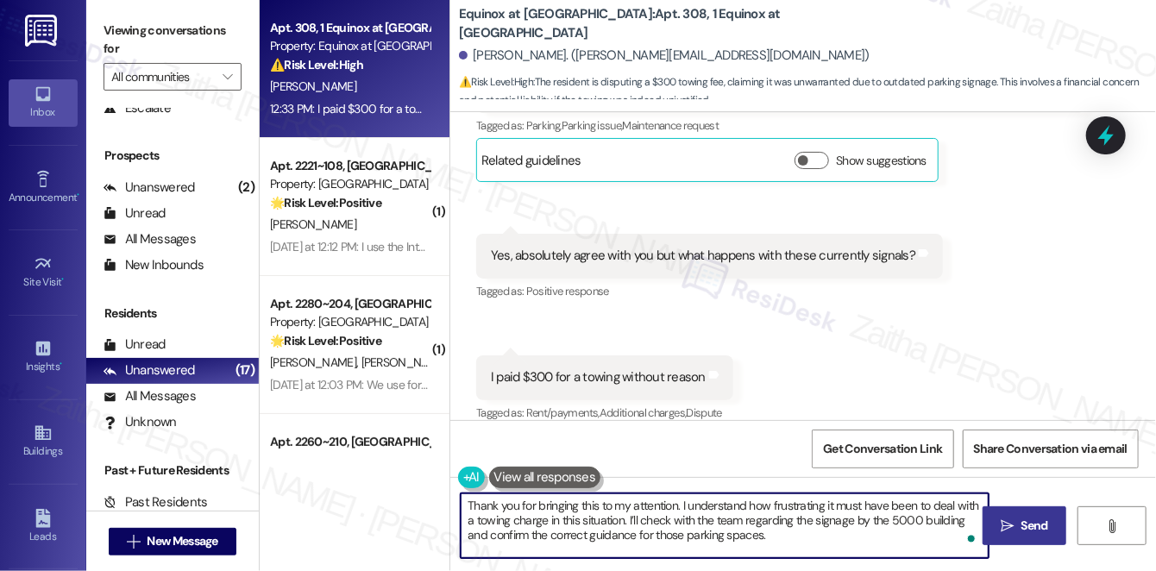
paste textarea "Once I have clarification, I’ll follow back up with you."
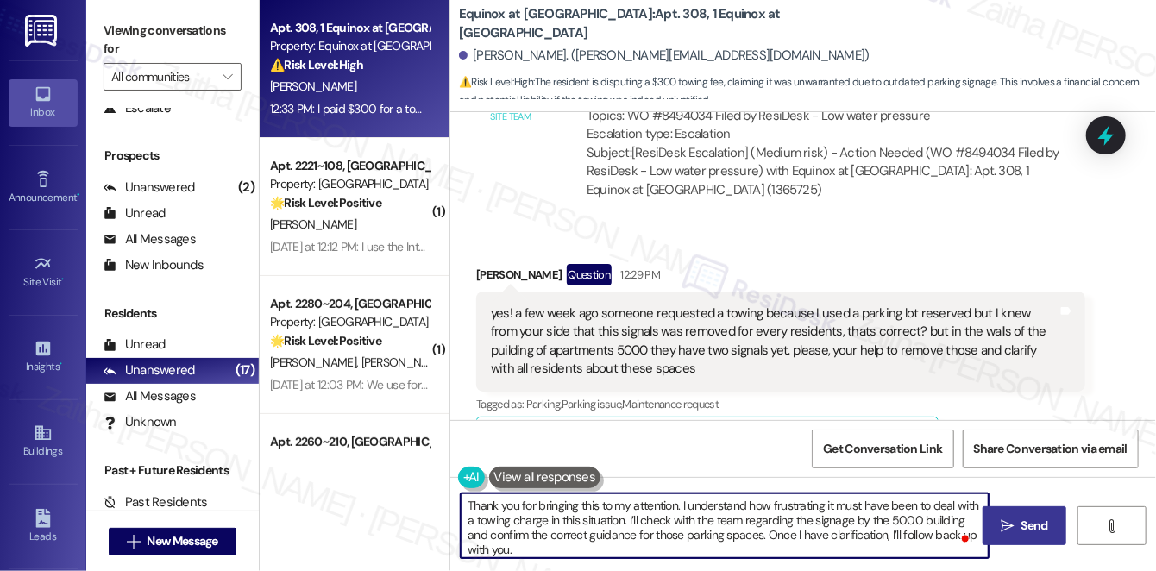
scroll to position [6213, 0]
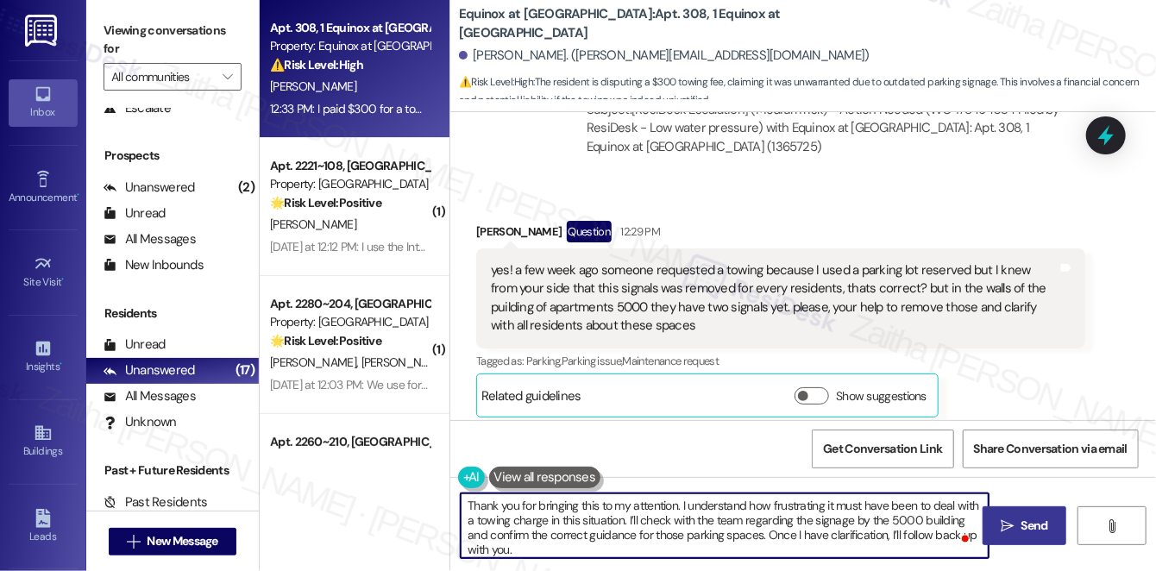
click at [761, 184] on div "Received via SMS Jose Huerta Question 12:29 PM yes! a few week ago someone requ…" at bounding box center [803, 428] width 706 height 492
type textarea "Thank you for bringing this to my attention. I understand how frustrating it mu…"
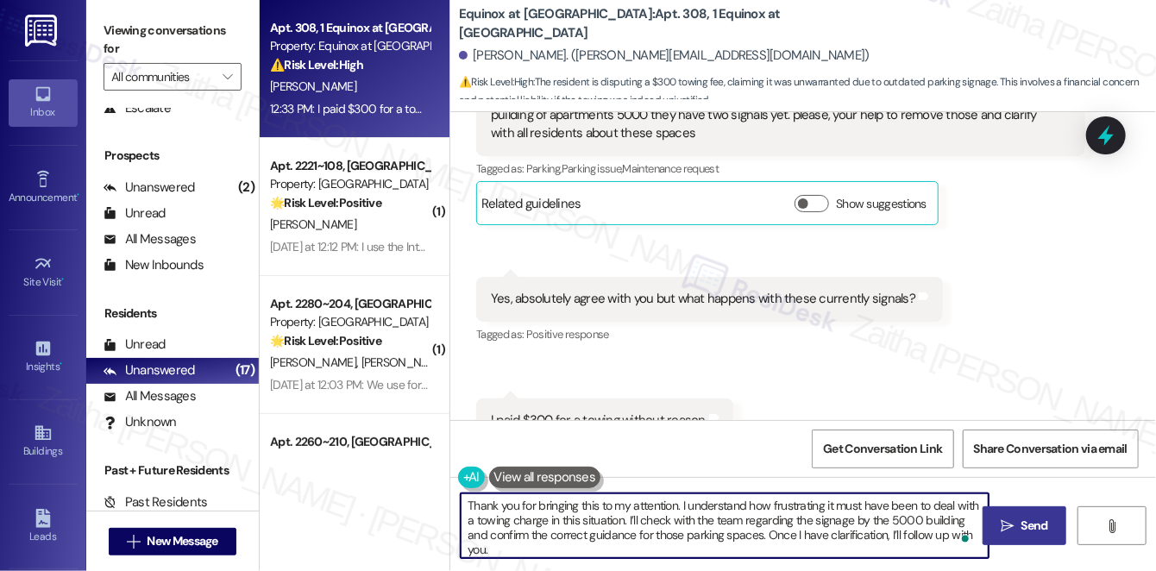
scroll to position [6449, 0]
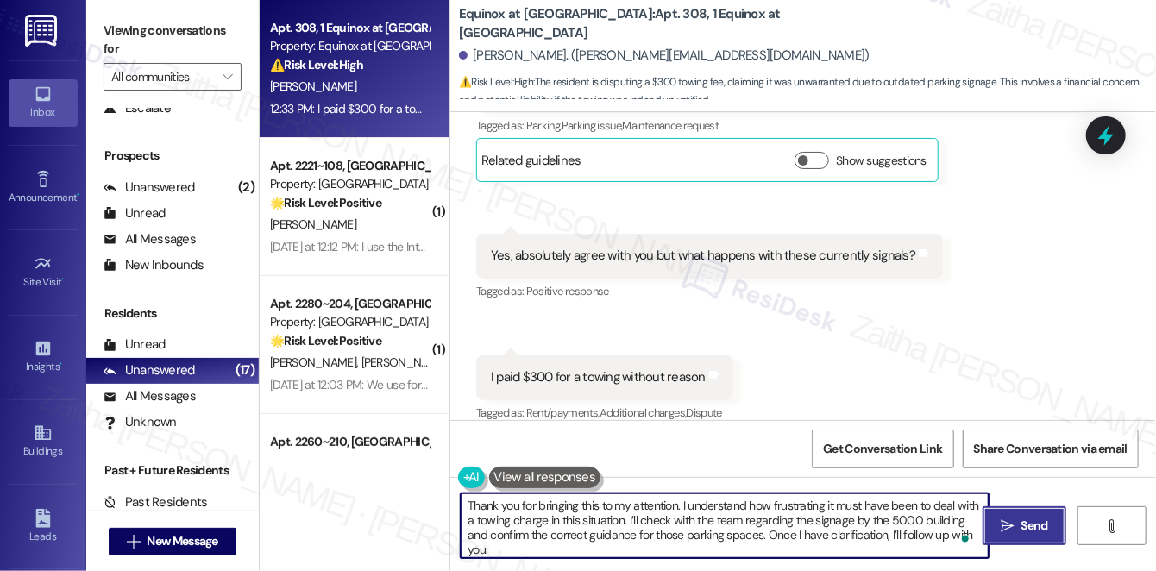
click at [1024, 525] on span "Send" at bounding box center [1035, 526] width 27 height 18
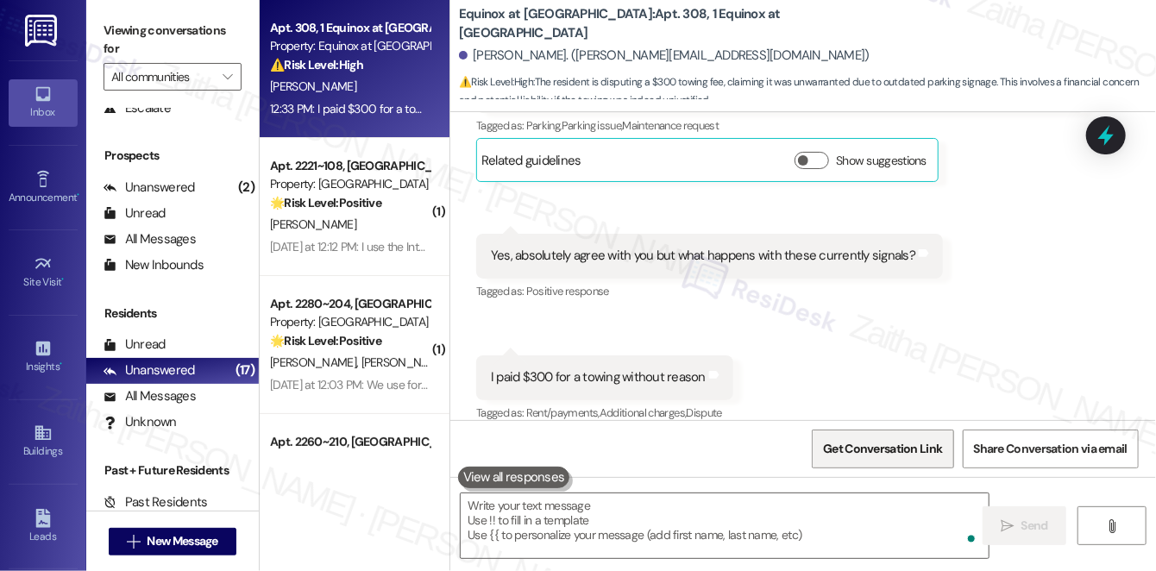
scroll to position [6448, 0]
click at [865, 458] on span "Get Conversation Link" at bounding box center [883, 449] width 126 height 37
click at [408, 108] on div "12:32 PM: Yes 12:32 PM: Yes" at bounding box center [349, 109] width 163 height 22
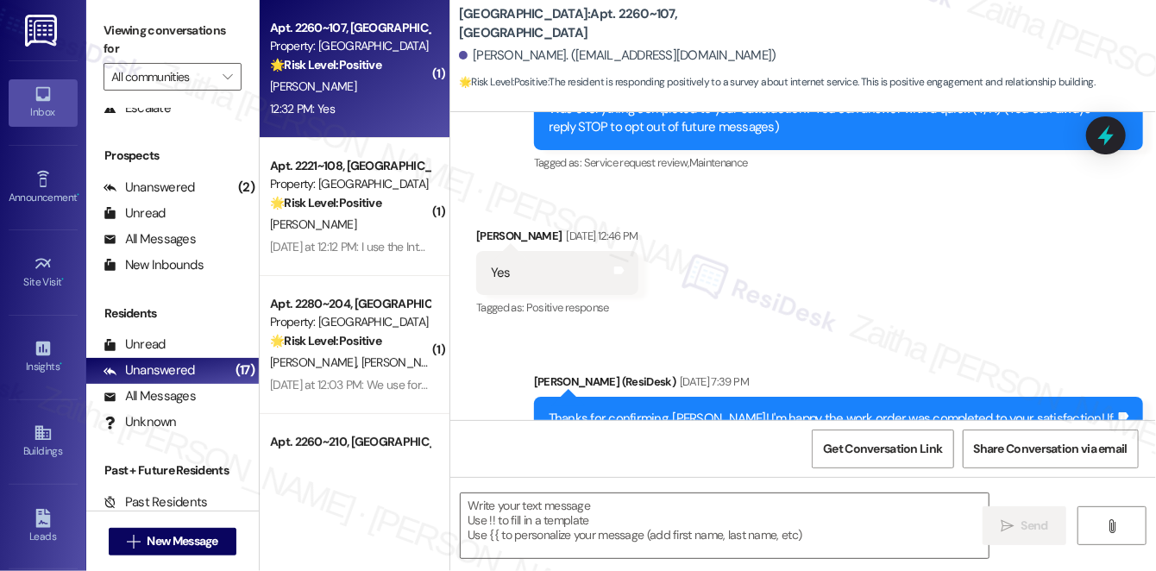
type textarea "Fetching suggested responses. Please feel free to read through the conversation…"
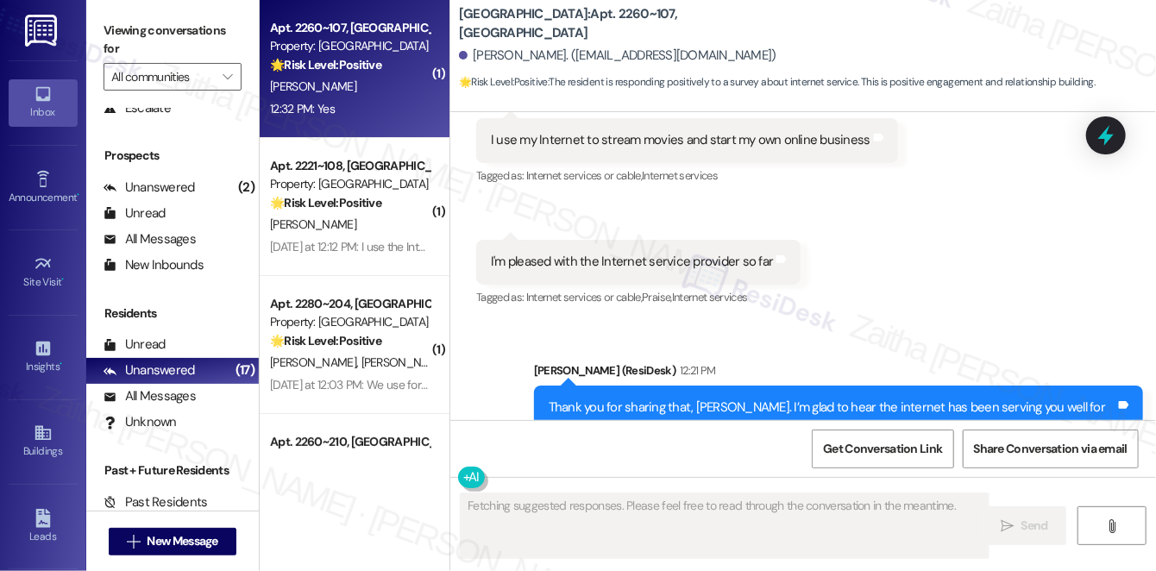
scroll to position [1093, 0]
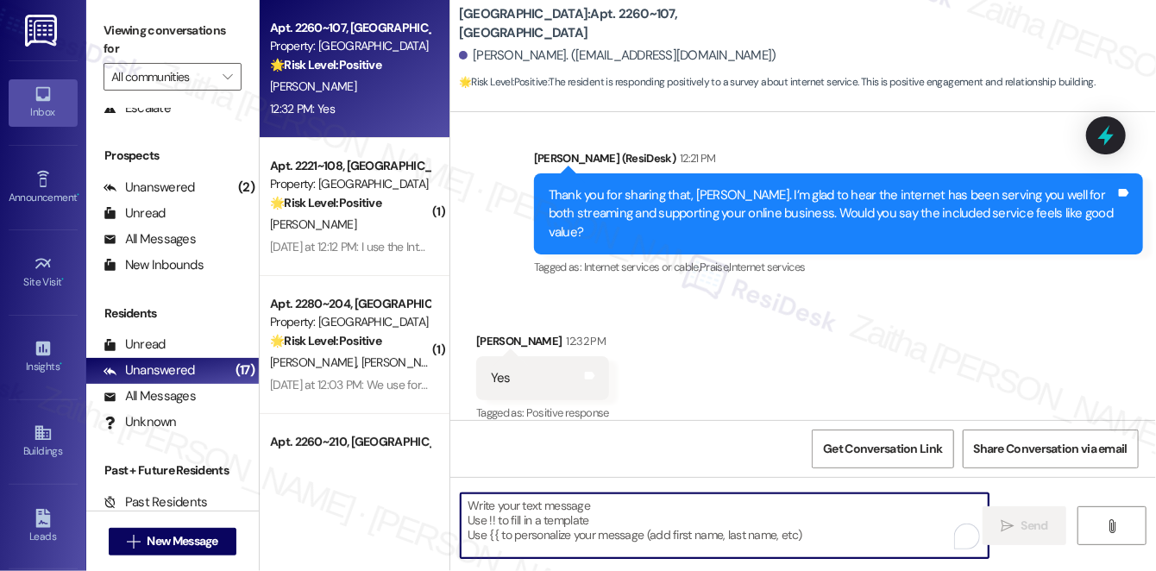
click at [550, 535] on textarea "To enrich screen reader interactions, please activate Accessibility in Grammarl…" at bounding box center [725, 526] width 528 height 65
paste textarea "Thanks so much for sharing your experience—it really helps us understand what m…"
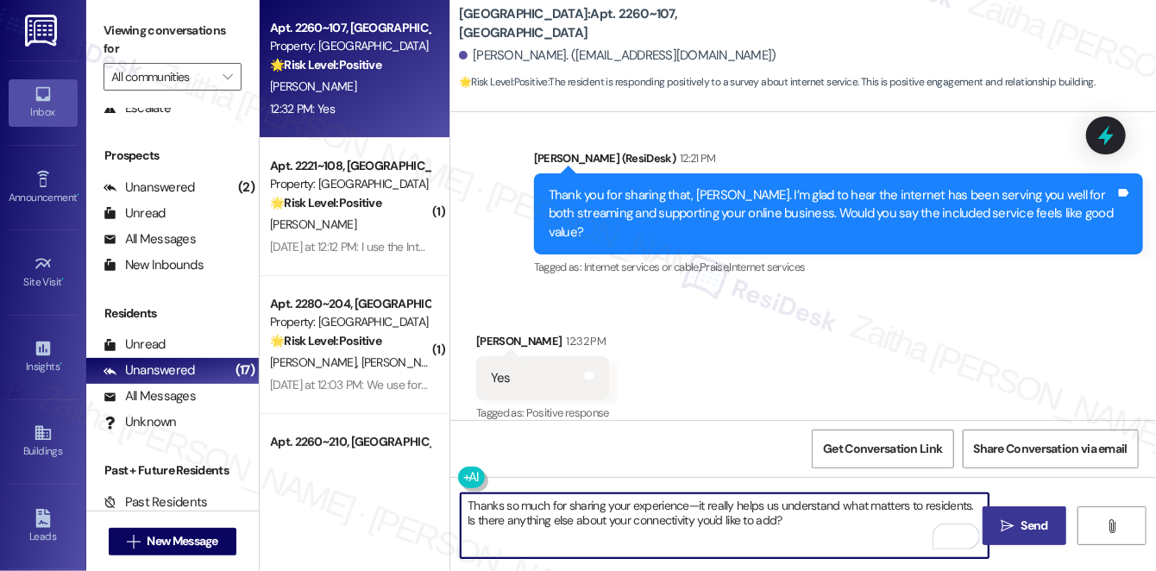
type textarea "Thanks so much for sharing your experience—it really helps us understand what m…"
click at [1026, 519] on span "Send" at bounding box center [1035, 526] width 27 height 18
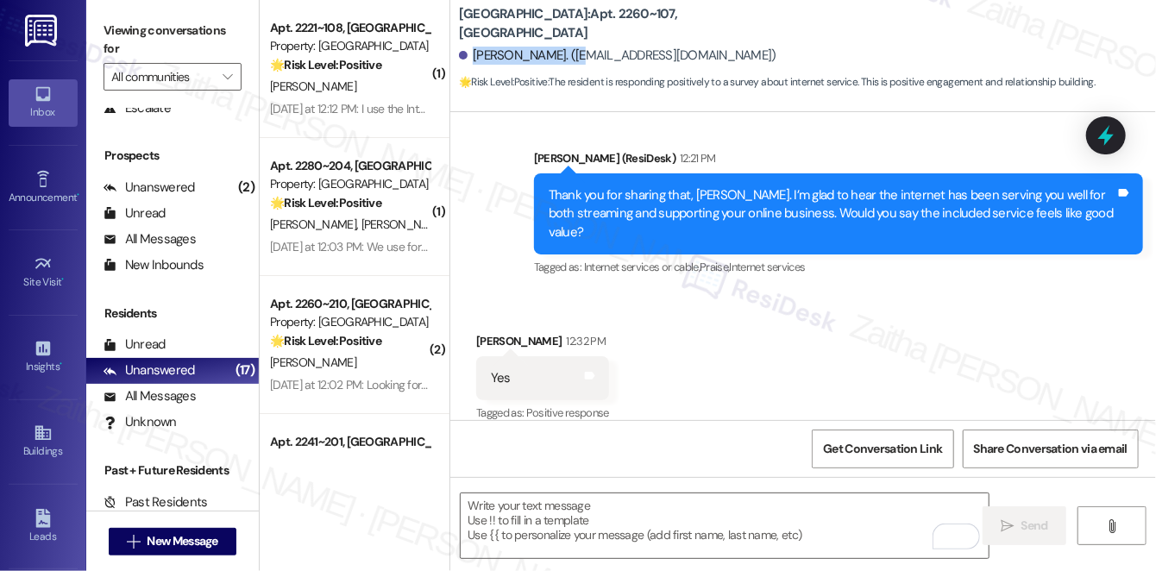
drag, startPoint x: 472, startPoint y: 51, endPoint x: 574, endPoint y: 44, distance: 102.1
click at [574, 44] on div "Valerie Shoemaker. (valshoe1968@gmail.com)" at bounding box center [807, 56] width 697 height 35
copy div "Valerie Shoemaker."
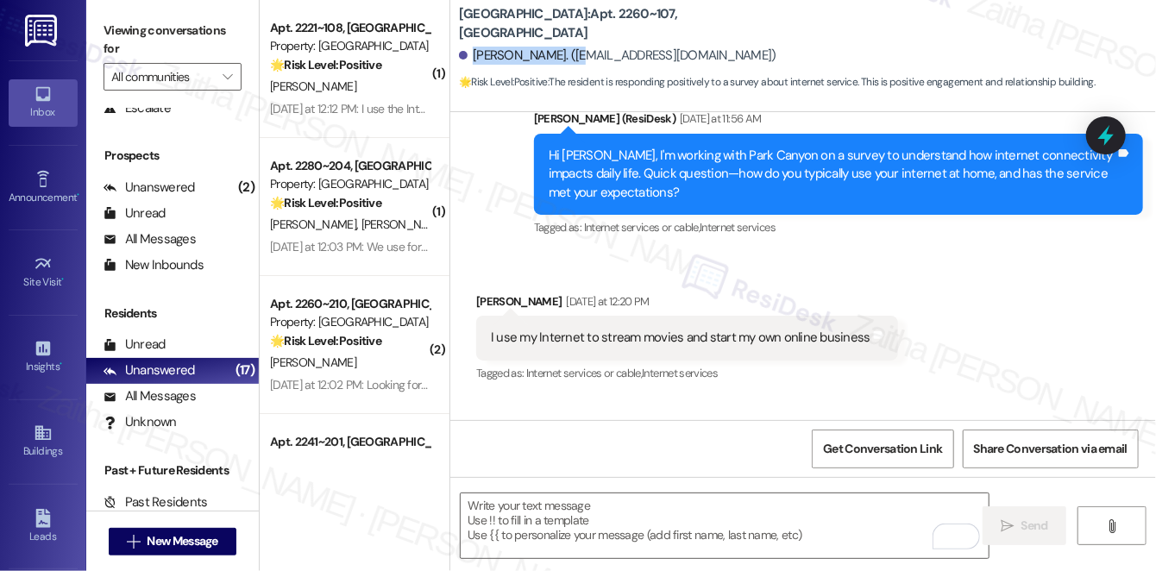
scroll to position [623, 0]
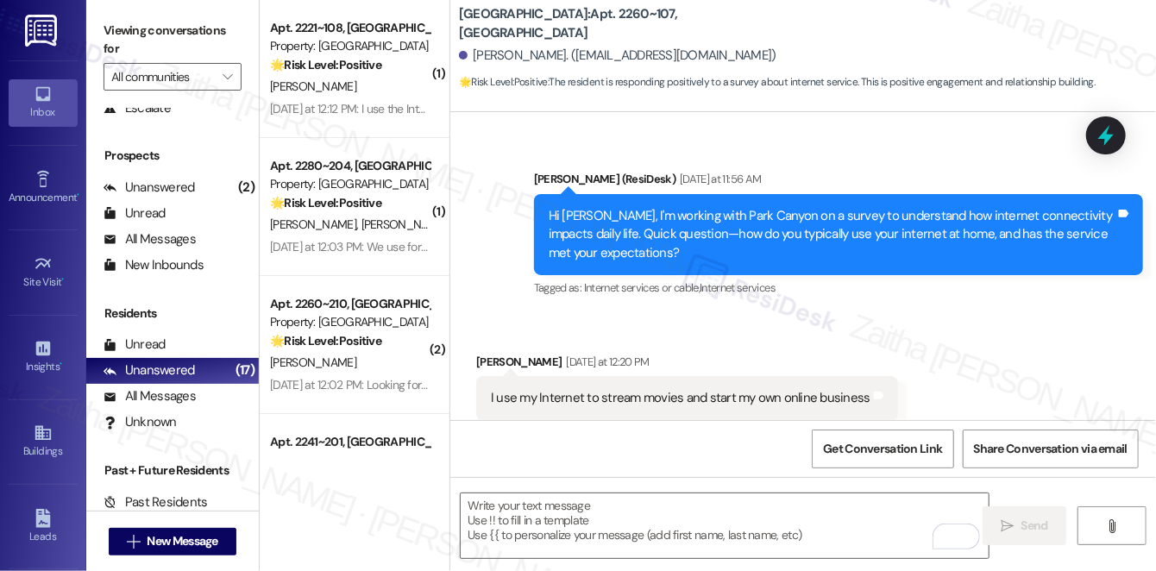
click at [623, 127] on div "Sent via SMS Sarah (ResiDesk) Aug 28, 2025 at 7:39 PM Thanks for confirming, Va…" at bounding box center [838, 62] width 635 height 138
click at [566, 18] on b "Park Canyon: Apt. 2260~107, 1 Park Canyon" at bounding box center [631, 23] width 345 height 37
drag, startPoint x: 566, startPoint y: 18, endPoint x: 611, endPoint y: 13, distance: 45.2
click at [611, 13] on div "Park Canyon: Apt. 2260~107, 1 Park Canyon" at bounding box center [631, 24] width 345 height 22
copy b "2260~107"
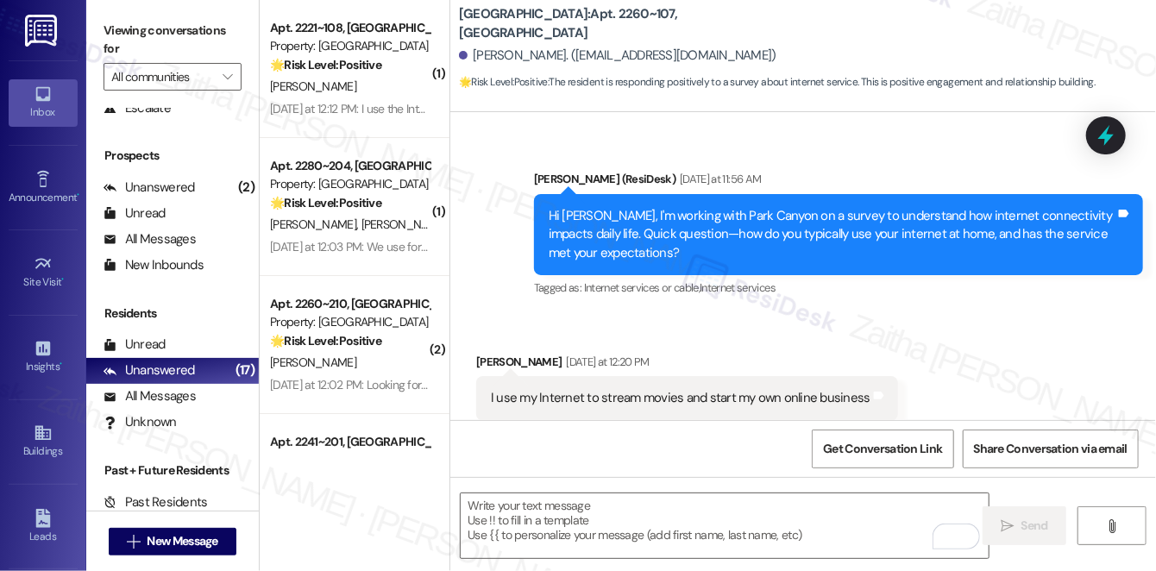
click at [791, 348] on div "Received via SMS Valerie Shoemaker Yesterday at 12:20 PM I use my Internet to s…" at bounding box center [687, 400] width 448 height 120
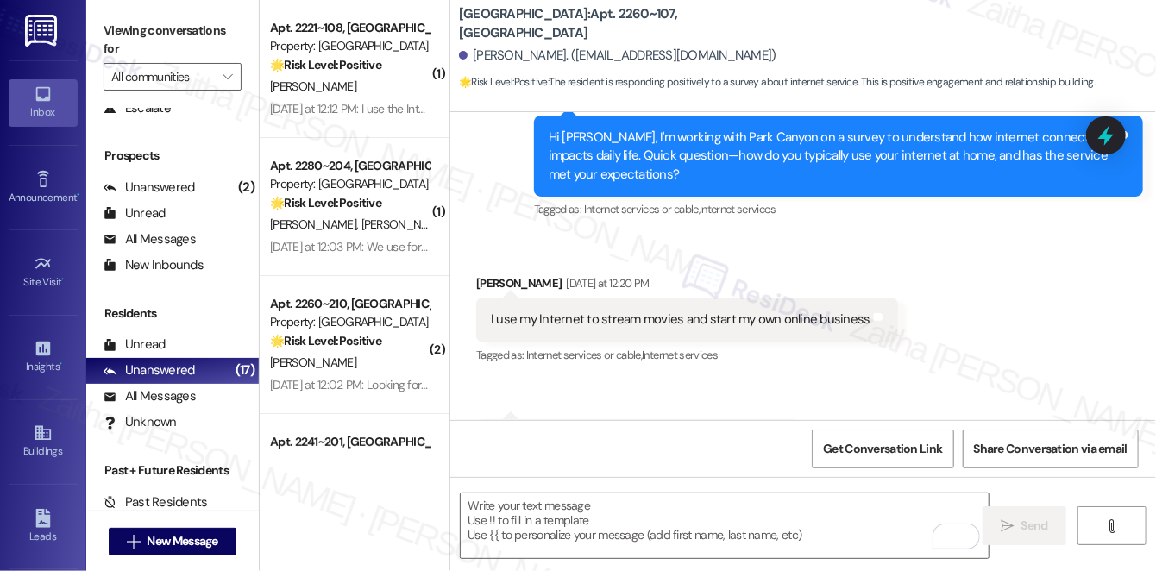
scroll to position [780, 0]
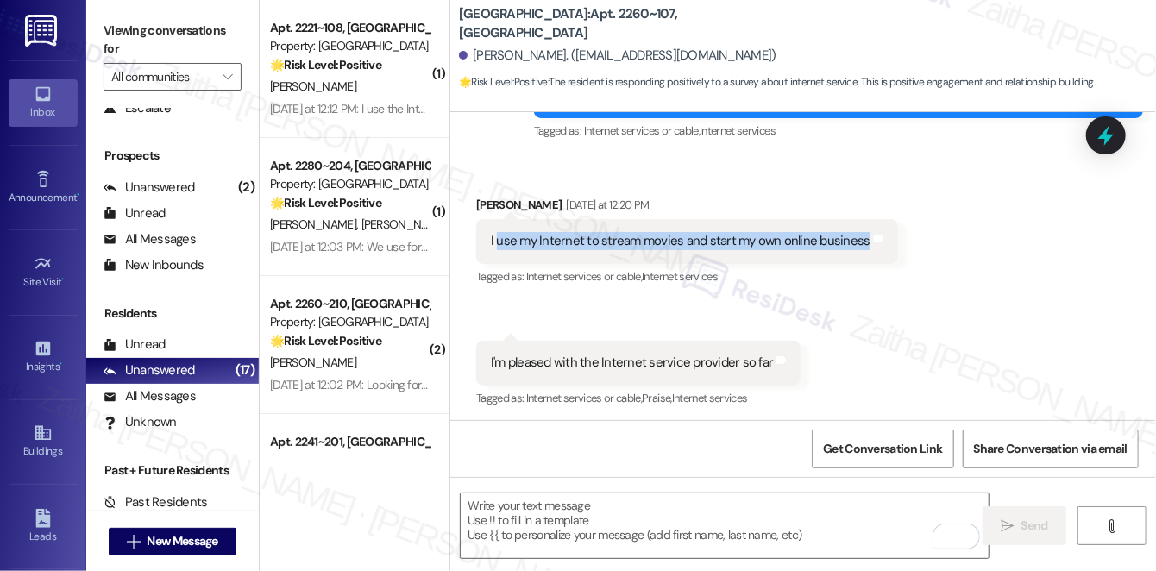
drag, startPoint x: 497, startPoint y: 242, endPoint x: 857, endPoint y: 251, distance: 359.9
click at [857, 251] on div "I use my Internet to stream movies and start my own online business Tags and no…" at bounding box center [687, 241] width 422 height 44
copy div "use my Internet to stream movies and start my own online business"
click at [555, 316] on div "Received via SMS Valerie Shoemaker Yesterday at 12:20 PM I use my Internet to s…" at bounding box center [803, 290] width 706 height 267
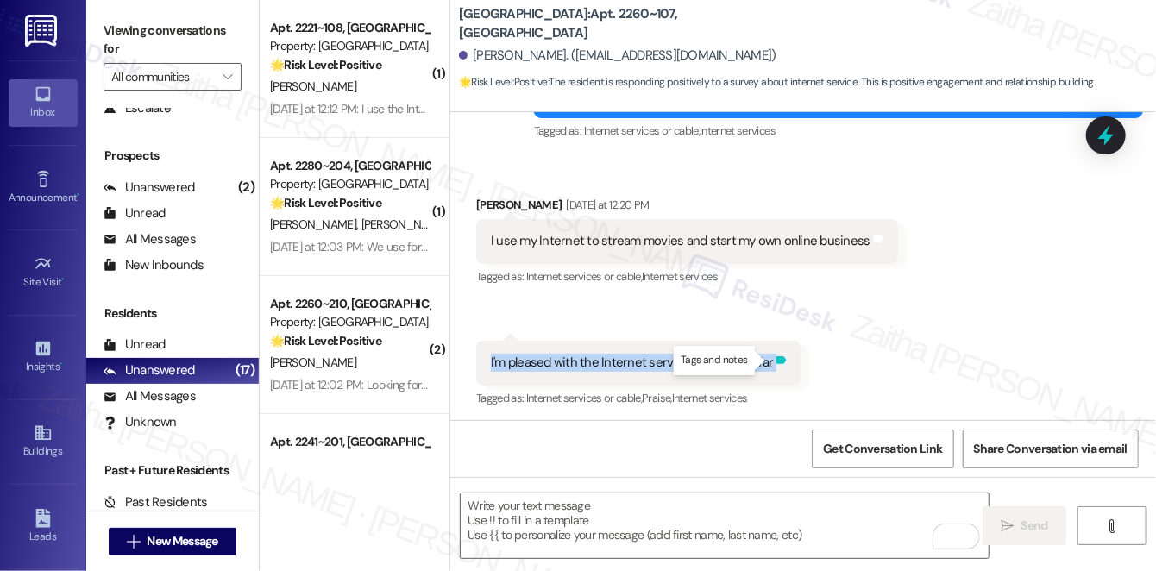
drag, startPoint x: 475, startPoint y: 355, endPoint x: 764, endPoint y: 362, distance: 289.1
click at [764, 362] on div "I'm pleased with the Internet service provider so far Tags and notes" at bounding box center [638, 363] width 324 height 44
copy div "I'm pleased with the Internet service provider so far Tags and notes"
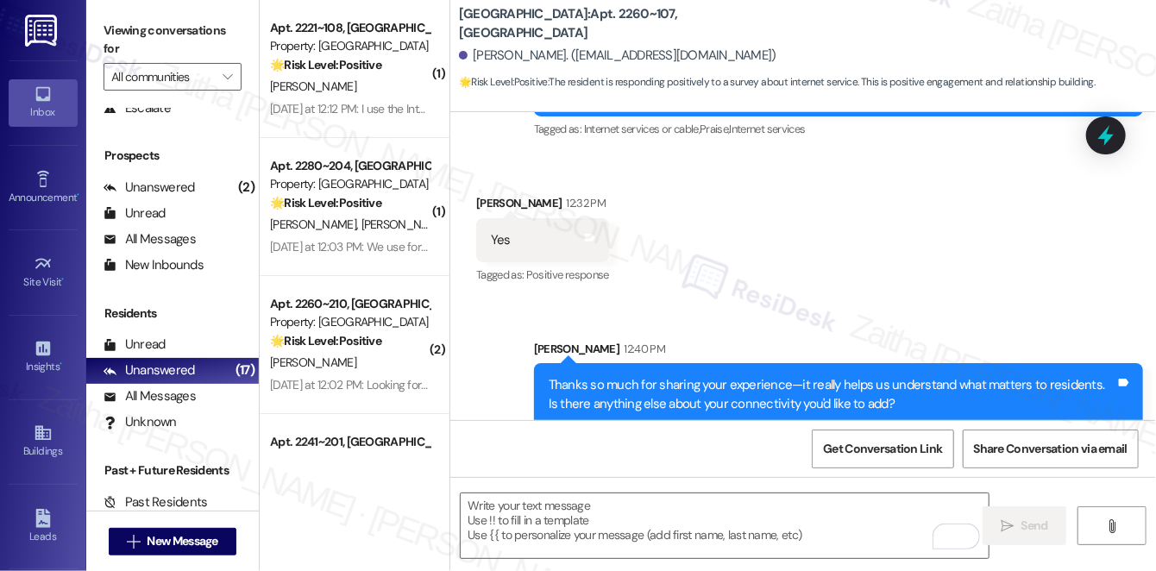
scroll to position [1233, 0]
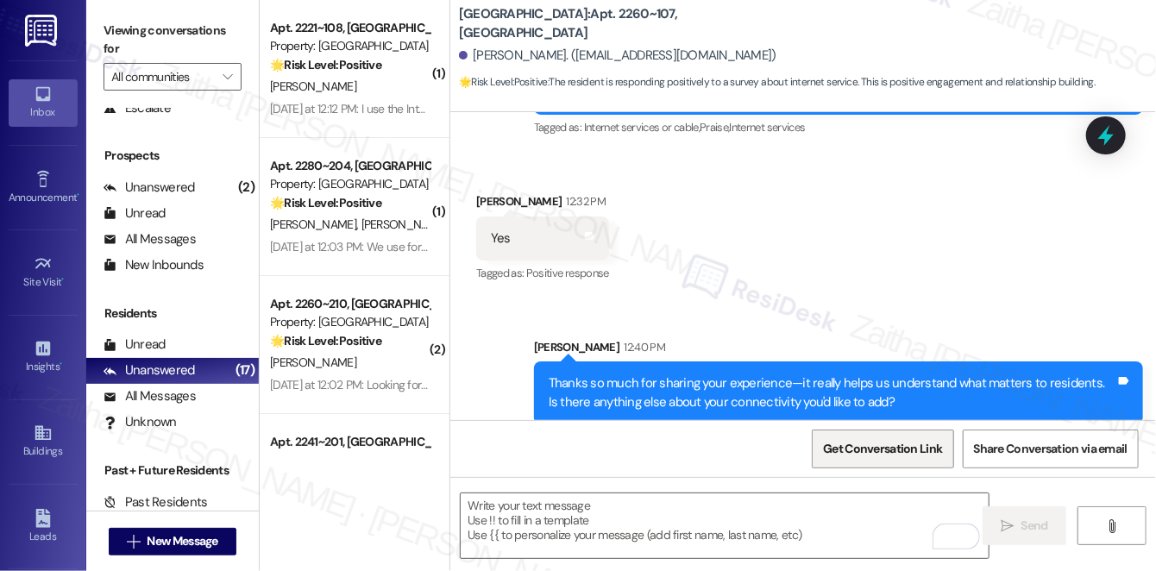
click at [874, 449] on span "Get Conversation Link" at bounding box center [882, 449] width 119 height 18
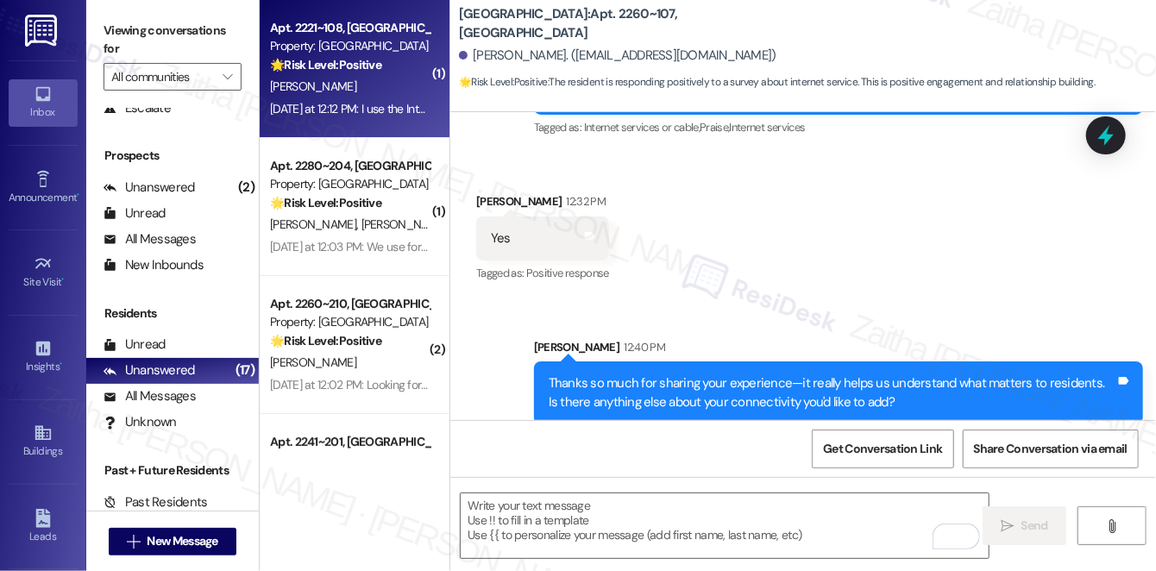
click at [393, 79] on div "[PERSON_NAME]" at bounding box center [349, 87] width 163 height 22
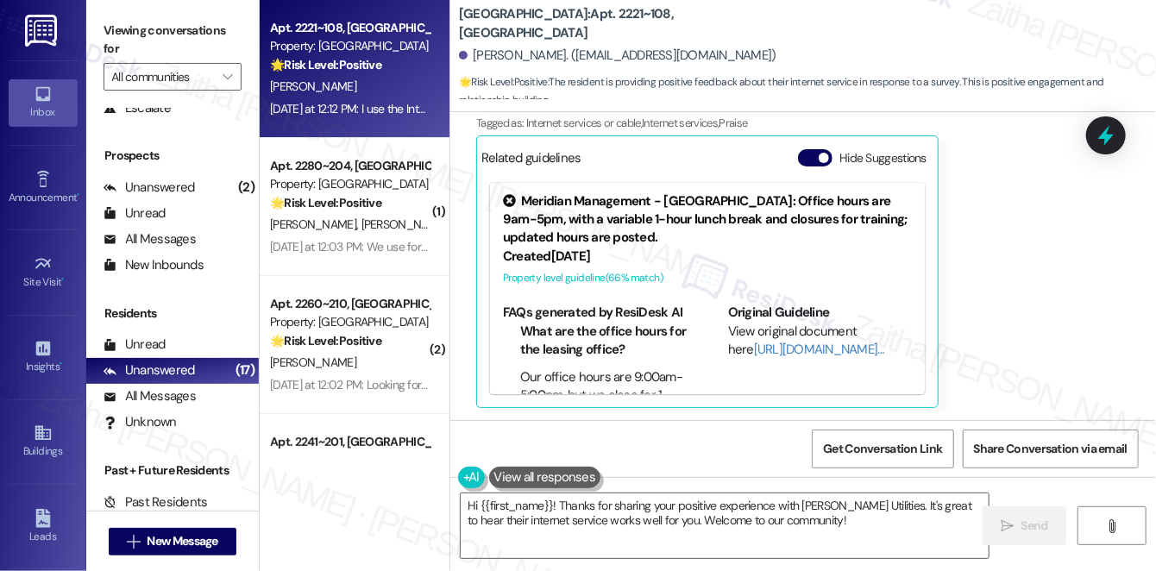
scroll to position [1521, 0]
click at [807, 159] on button "Hide Suggestions" at bounding box center [815, 156] width 35 height 17
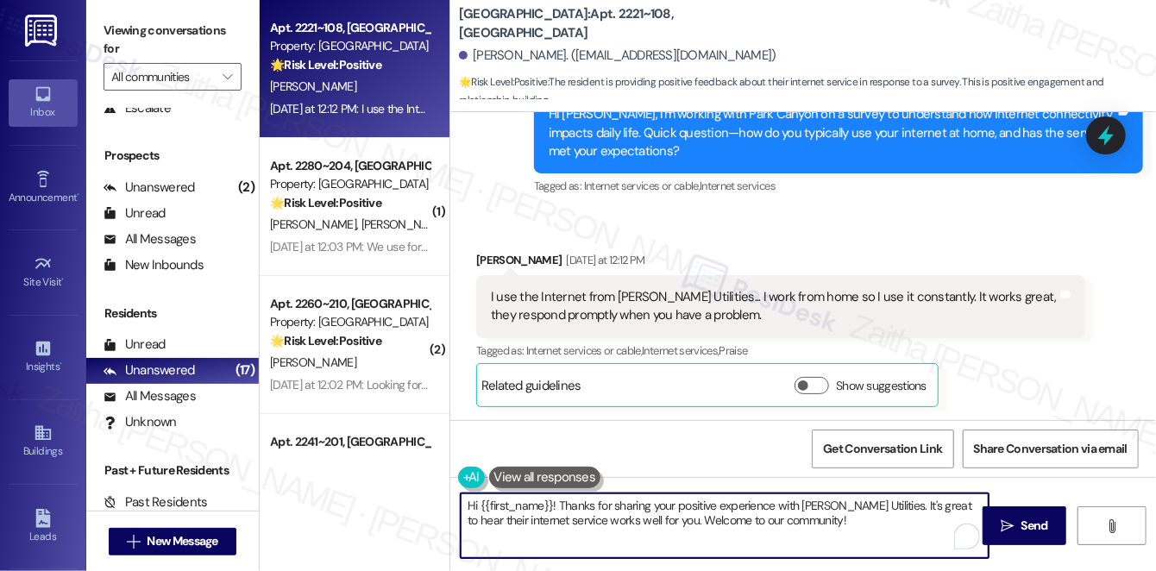
drag, startPoint x: 560, startPoint y: 502, endPoint x: 464, endPoint y: 500, distance: 95.8
click at [464, 500] on textarea "Hi {{first_name}}! Thanks for sharing your positive experience with Dalton Util…" at bounding box center [725, 526] width 528 height 65
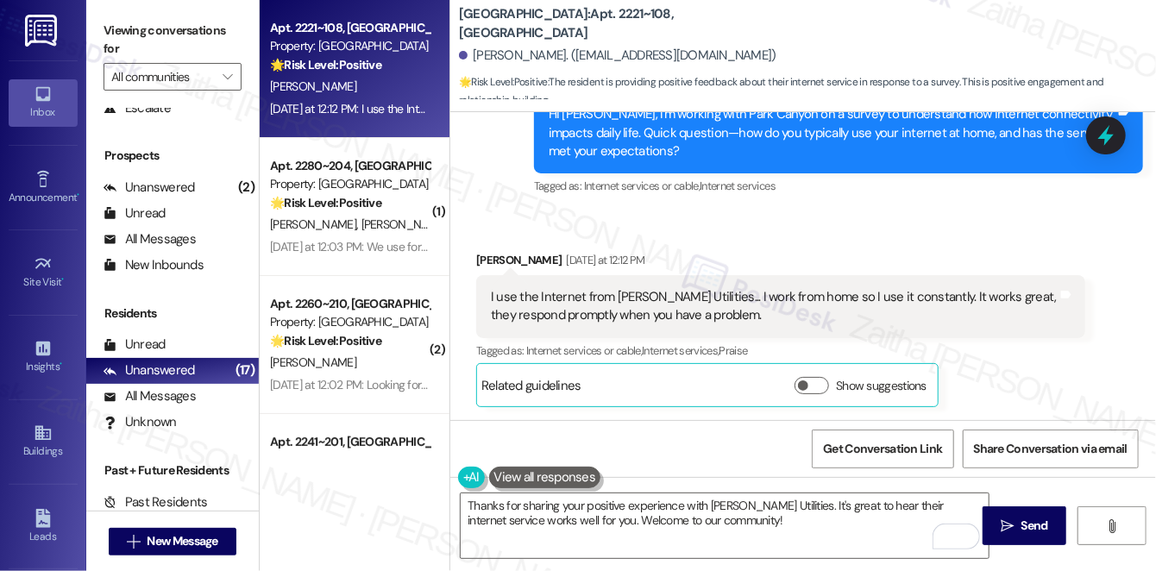
click at [494, 254] on div "Steven Ellis Yesterday at 12:12 PM" at bounding box center [780, 263] width 609 height 24
copy div "Steven"
click at [780, 500] on textarea "Thanks for sharing your positive experience with Dalton Utilities. It's great t…" at bounding box center [725, 526] width 528 height 65
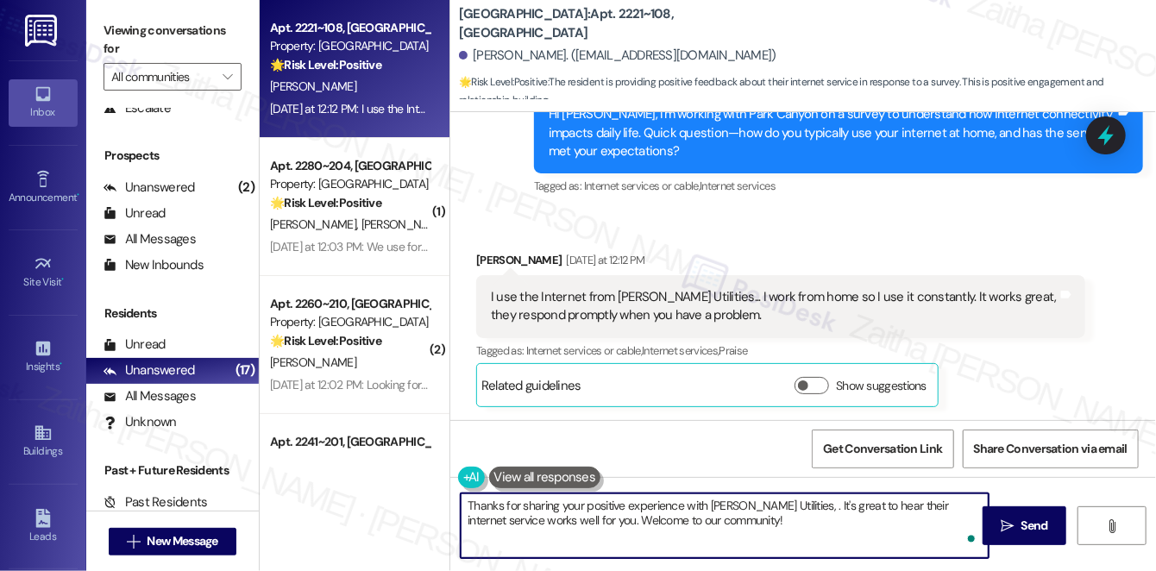
paste textarea "Steven"
drag, startPoint x: 599, startPoint y: 520, endPoint x: 815, endPoint y: 520, distance: 215.7
click at [815, 520] on textarea "Thanks for sharing your positive experience with Dalton Utilities, Steven. It's…" at bounding box center [725, 526] width 528 height 65
paste textarea "Does internet quality factor into your lease renewal decision?"
click at [467, 506] on textarea "Thanks for sharing your positive experience with Dalton Utilities, Steven. It's…" at bounding box center [725, 526] width 528 height 65
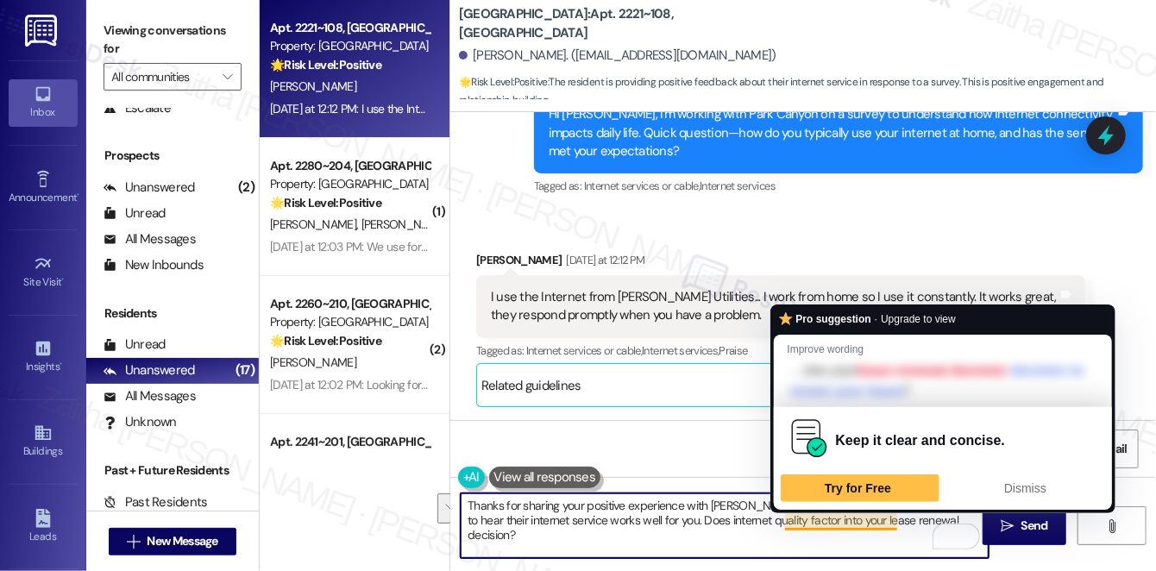
drag, startPoint x: 467, startPoint y: 506, endPoint x: 906, endPoint y: 517, distance: 439.3
click at [906, 517] on textarea "Thanks for sharing your positive experience with Dalton Utilities, Steven. It's…" at bounding box center [725, 526] width 528 height 65
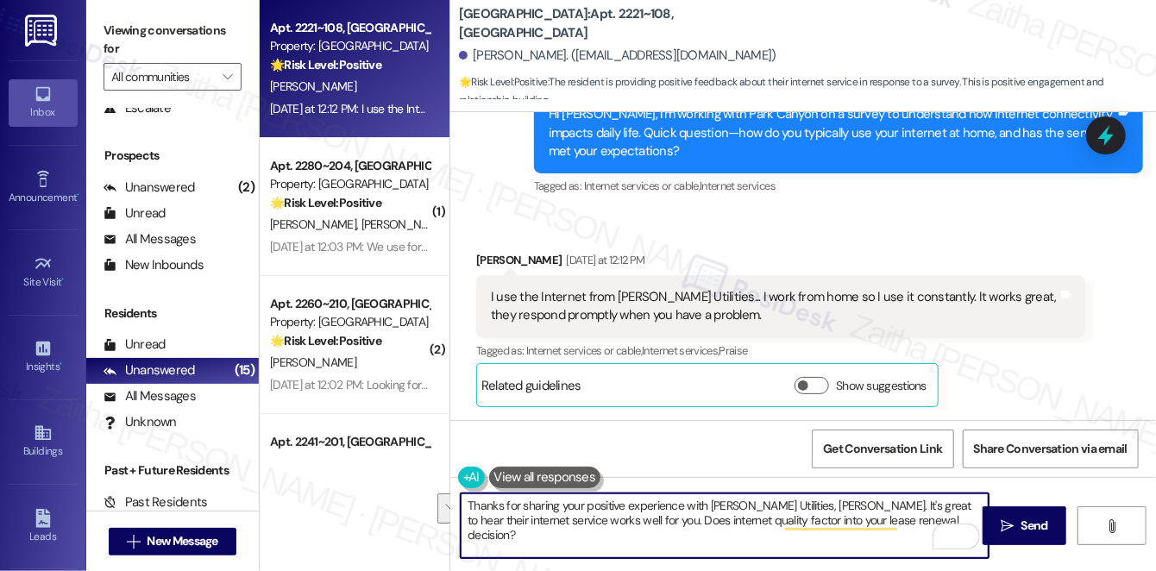
click at [605, 547] on textarea "Thanks for sharing your positive experience with Dalton Utilities, Steven. It's…" at bounding box center [725, 526] width 528 height 65
drag, startPoint x: 601, startPoint y: 519, endPoint x: 925, endPoint y: 514, distance: 324.5
click at [923, 515] on textarea "Thanks for sharing your positive experience with Dalton Utilities, Steven. It's…" at bounding box center [725, 526] width 528 height 65
paste textarea "Would you say internet quality plays a role in your decision to renew your leas…"
type textarea "Thanks for sharing your positive experience with [PERSON_NAME] Utilities, [PERS…"
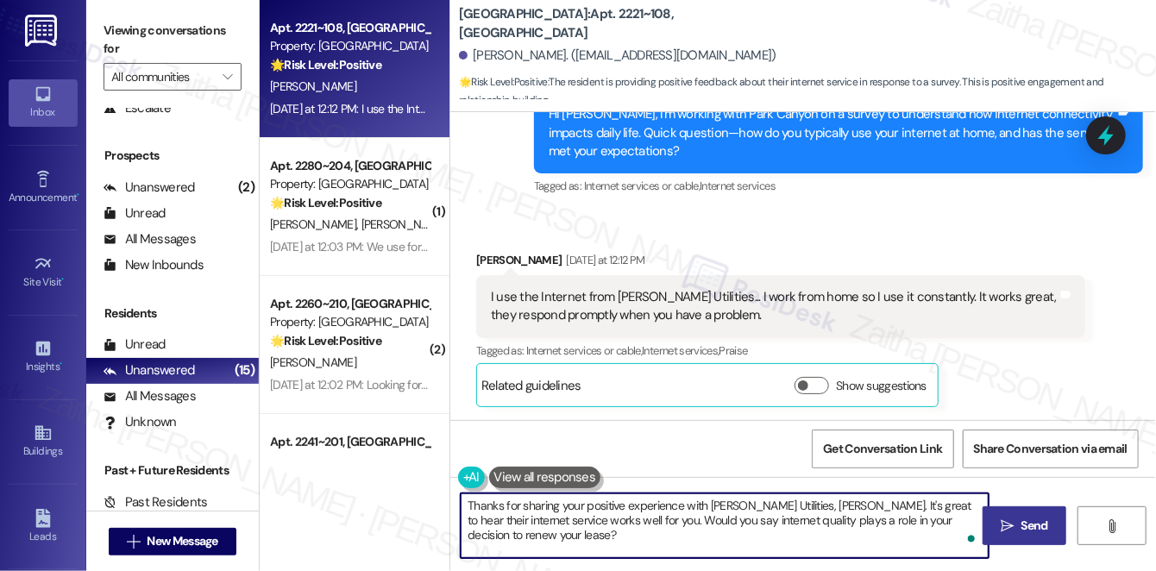
click at [1026, 520] on span "Send" at bounding box center [1035, 526] width 27 height 18
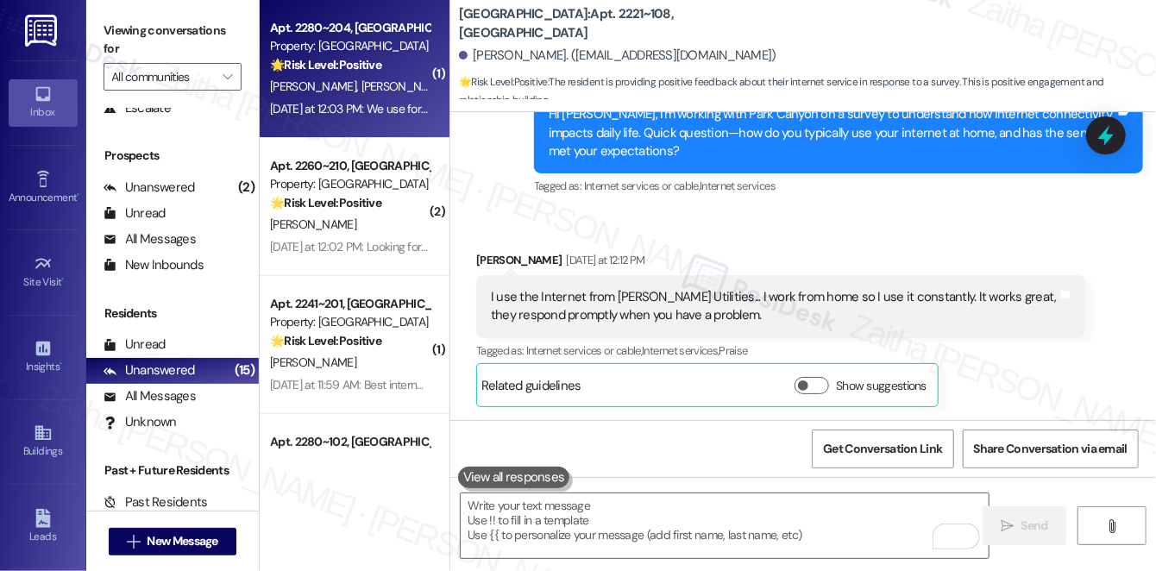
click at [384, 99] on div "Yesterday at 12:03 PM: We use for our TVs for streaming and also stay connected…" at bounding box center [349, 109] width 163 height 22
type textarea "Fetching suggested responses. Please feel free to read through the conversation…"
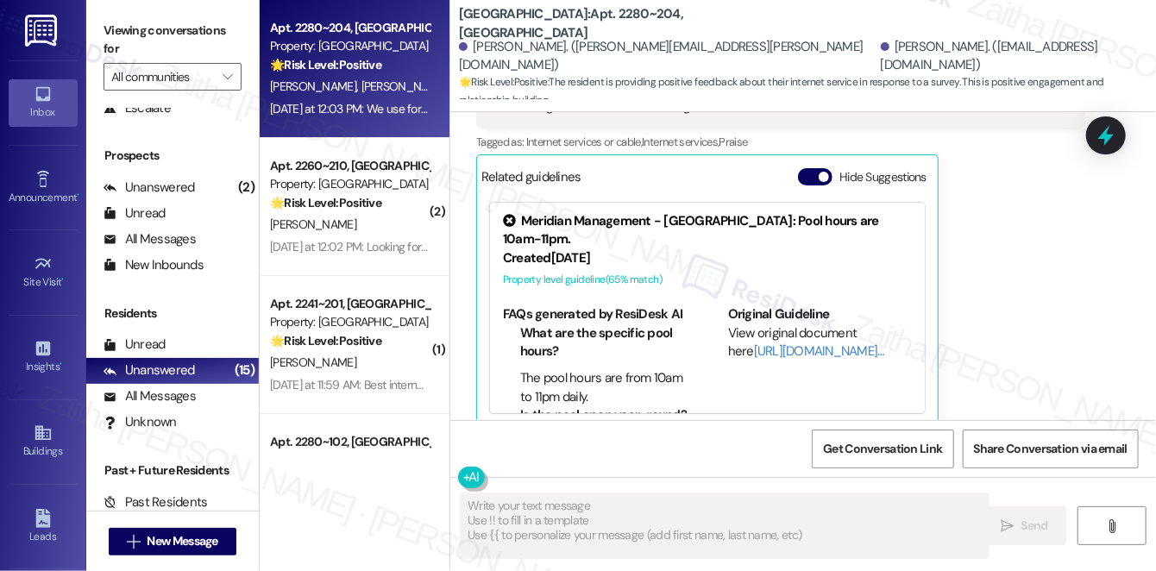
scroll to position [2520, 0]
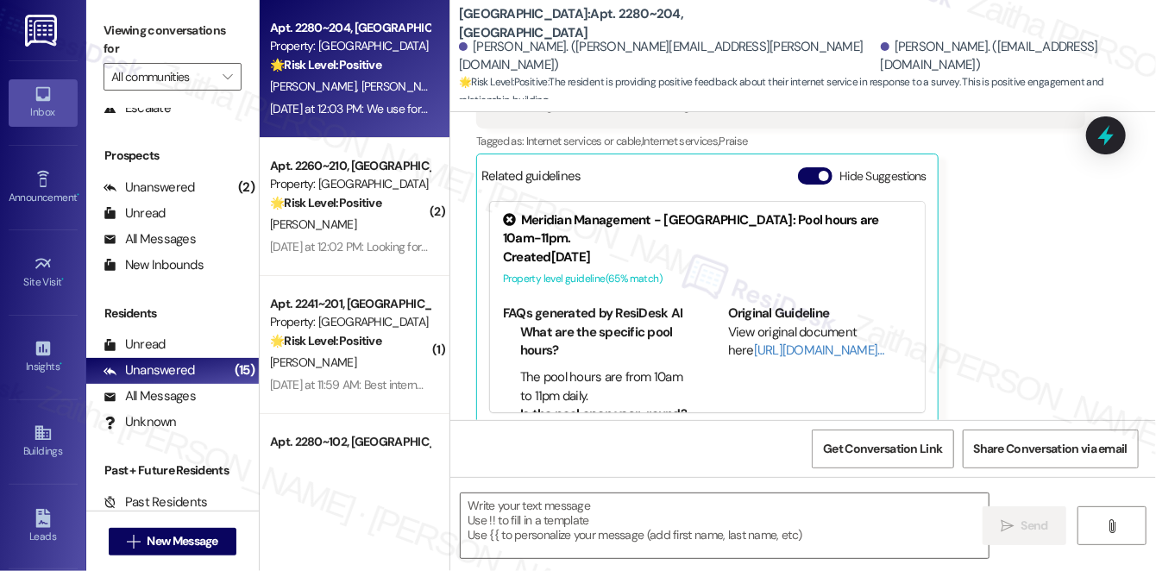
click at [811, 167] on button "Hide Suggestions" at bounding box center [815, 175] width 35 height 17
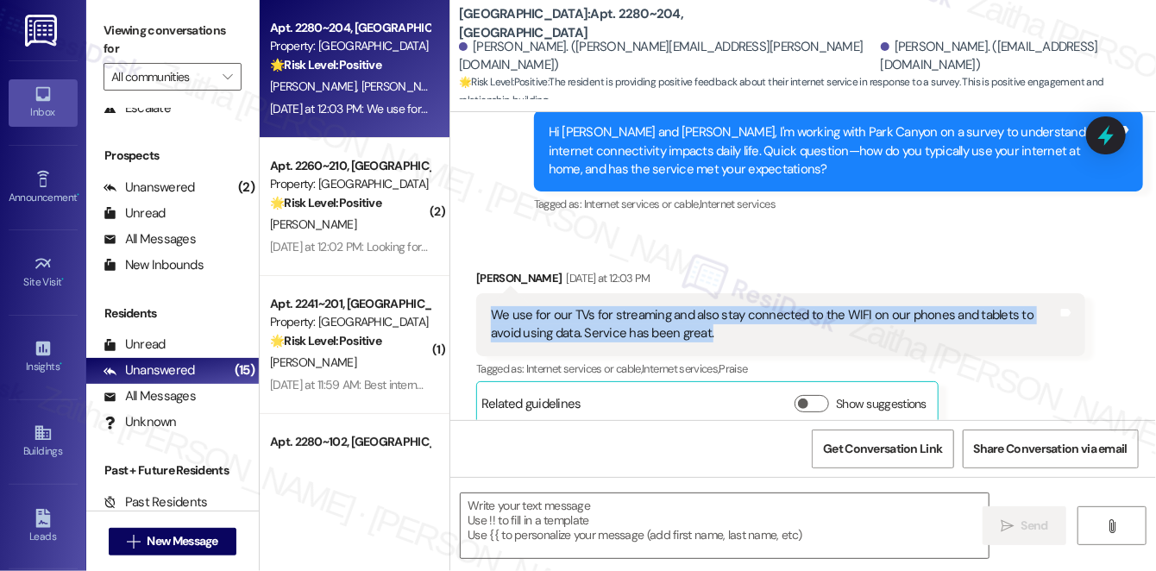
drag, startPoint x: 488, startPoint y: 299, endPoint x: 695, endPoint y: 320, distance: 207.3
click at [695, 320] on div "We use for our TVs for streaming and also stay connected to the WIFI on our pho…" at bounding box center [774, 324] width 570 height 37
copy div "We use for our TVs for streaming and also stay connected to the WIFI on our pho…"
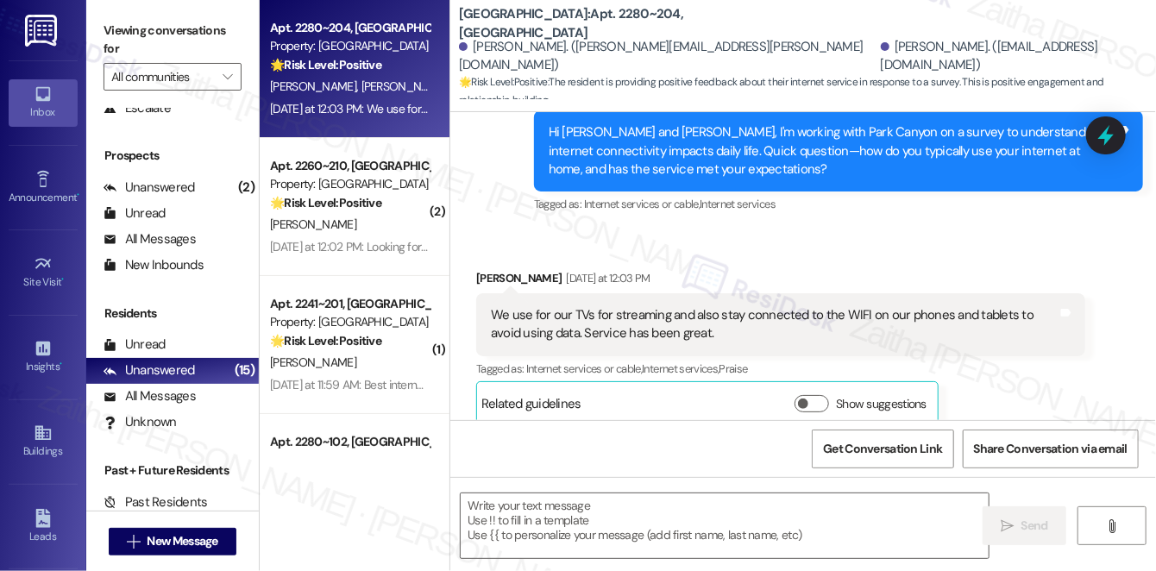
click at [783, 230] on div "Received via SMS Wesley Brackett Yesterday at 12:03 PM We use for our TVs for s…" at bounding box center [803, 334] width 706 height 209
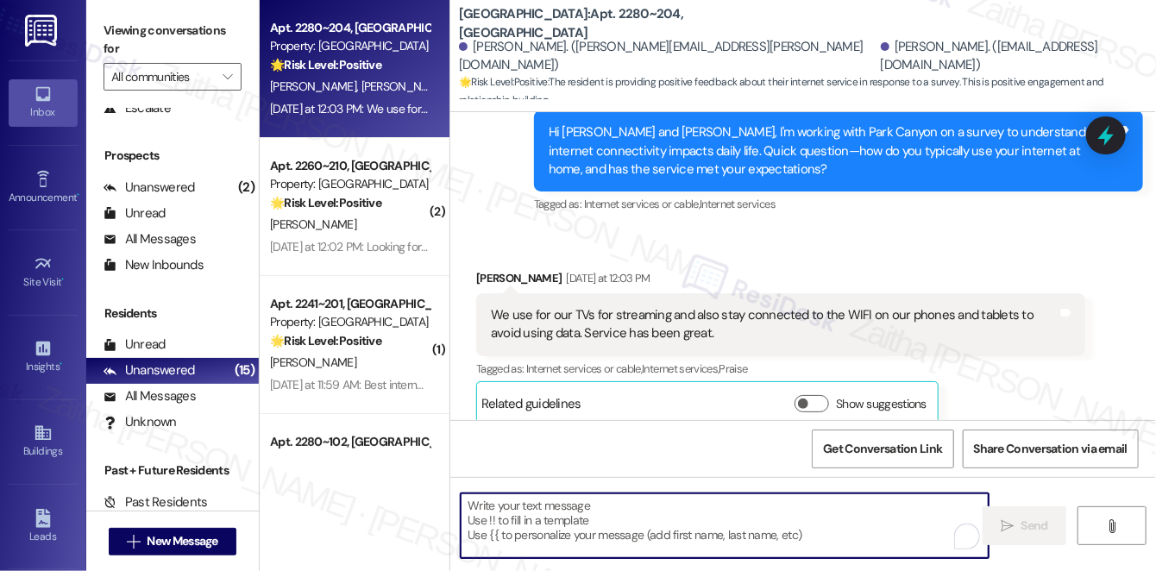
click at [546, 502] on textarea "To enrich screen reader interactions, please activate Accessibility in Grammarl…" at bounding box center [725, 526] width 528 height 65
paste textarea "I’m glad to hear the service has been great for streaming and staying connected…"
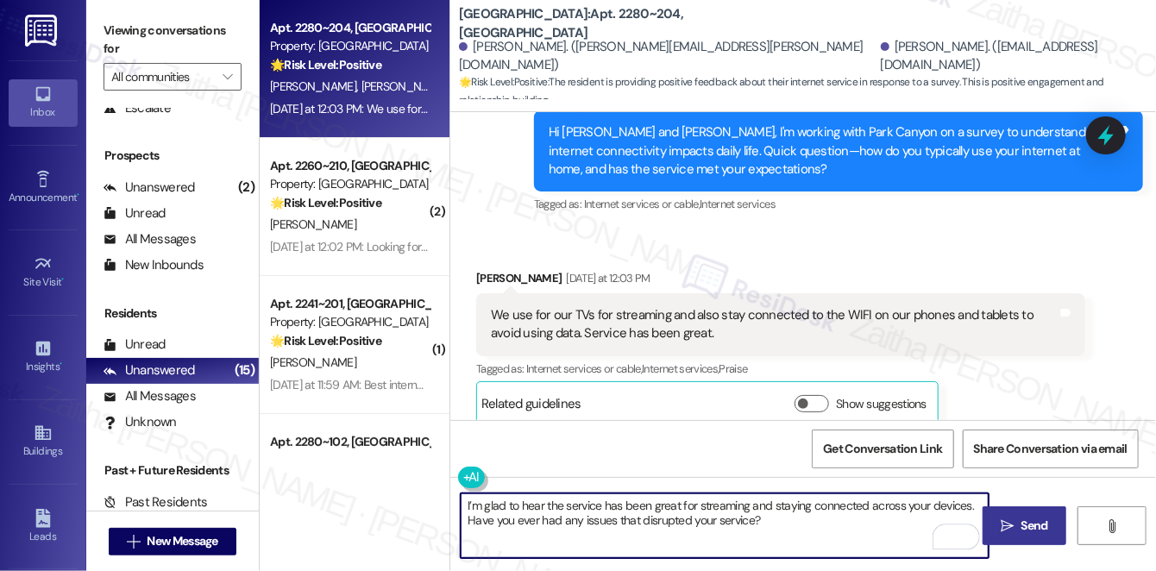
click at [466, 506] on textarea "I’m glad to hear the service has been great for streaming and staying connected…" at bounding box center [725, 526] width 528 height 65
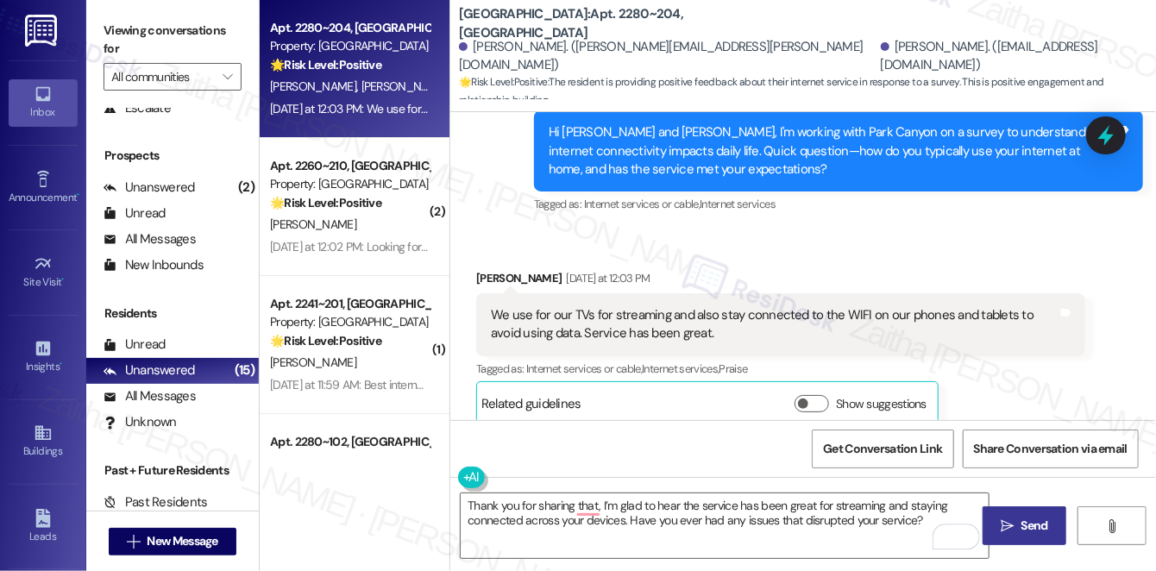
click at [488, 269] on div "Wesley Brackett Yesterday at 12:03 PM" at bounding box center [780, 281] width 609 height 24
click at [486, 269] on div "Wesley Brackett Yesterday at 12:03 PM" at bounding box center [780, 281] width 609 height 24
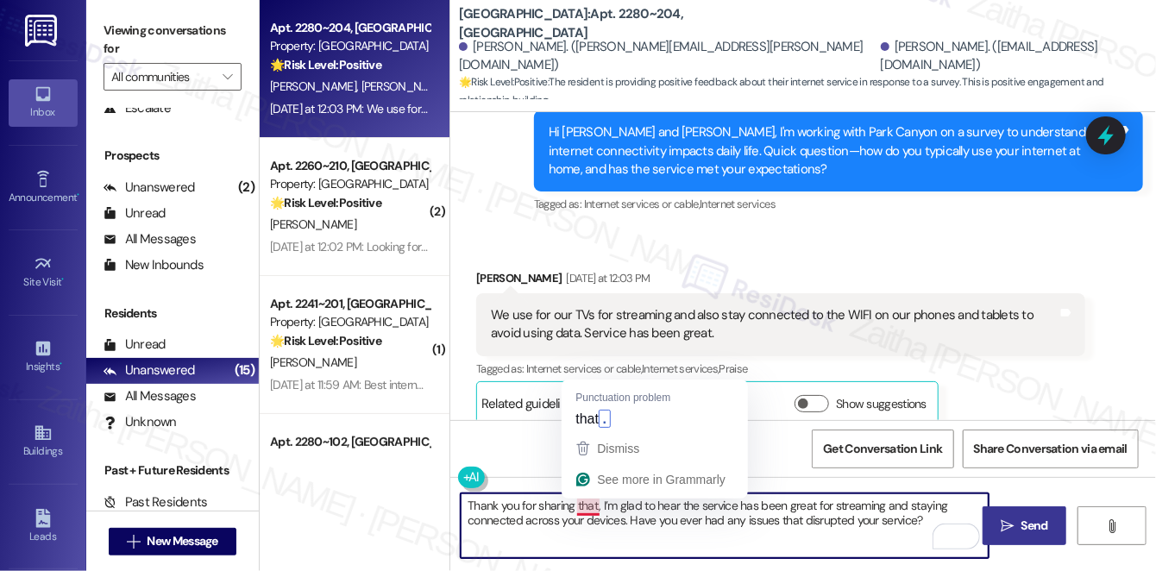
click at [598, 504] on textarea "Thank you for sharing that, I’m glad to hear the service has been great for str…" at bounding box center [725, 526] width 528 height 65
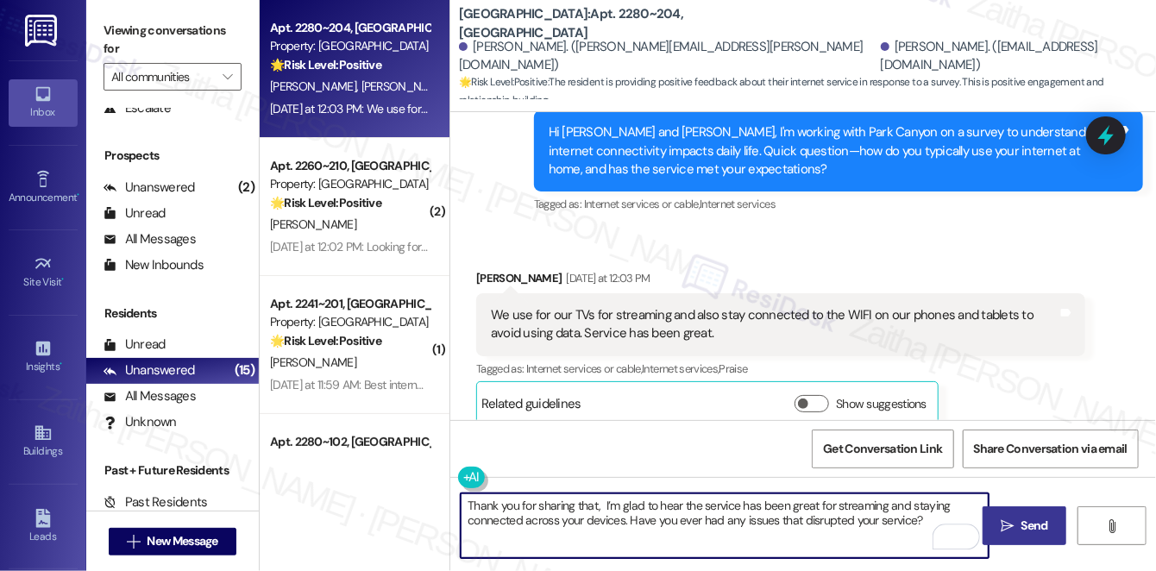
paste textarea "Wesley"
type textarea "Thank you for sharing that, Wesley. I’m glad to hear the service has been great…"
drag, startPoint x: 1010, startPoint y: 518, endPoint x: 1010, endPoint y: 497, distance: 20.7
click at [1010, 519] on icon "" at bounding box center [1007, 526] width 13 height 14
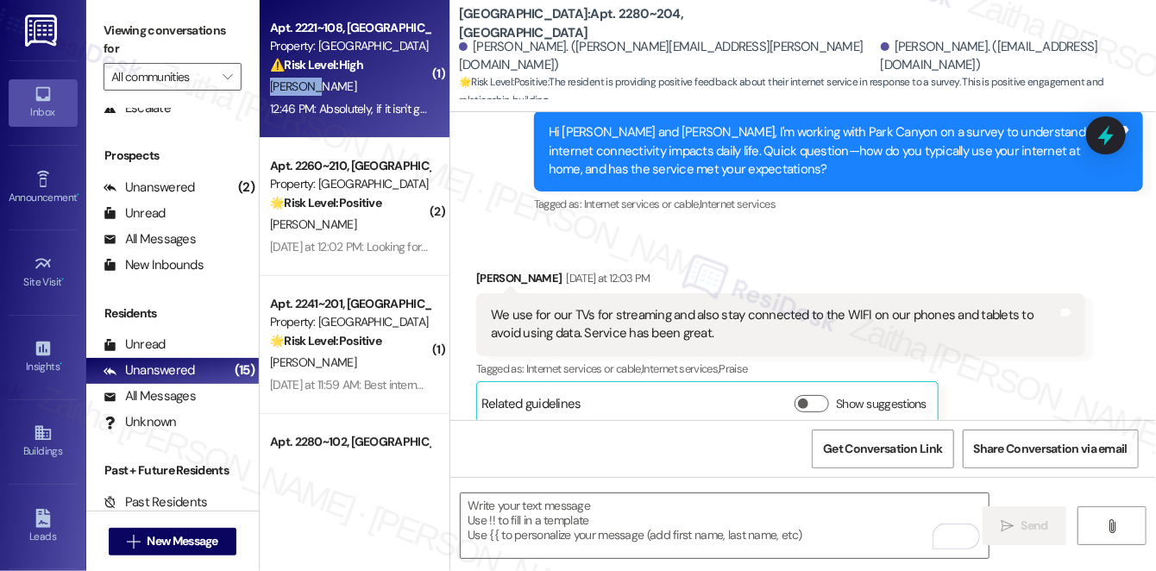
click at [370, 75] on div "Apt. 2221~108, 1 Park Canyon Property: Park Canyon ⚠️ Risk Level: High The resi…" at bounding box center [355, 69] width 190 height 138
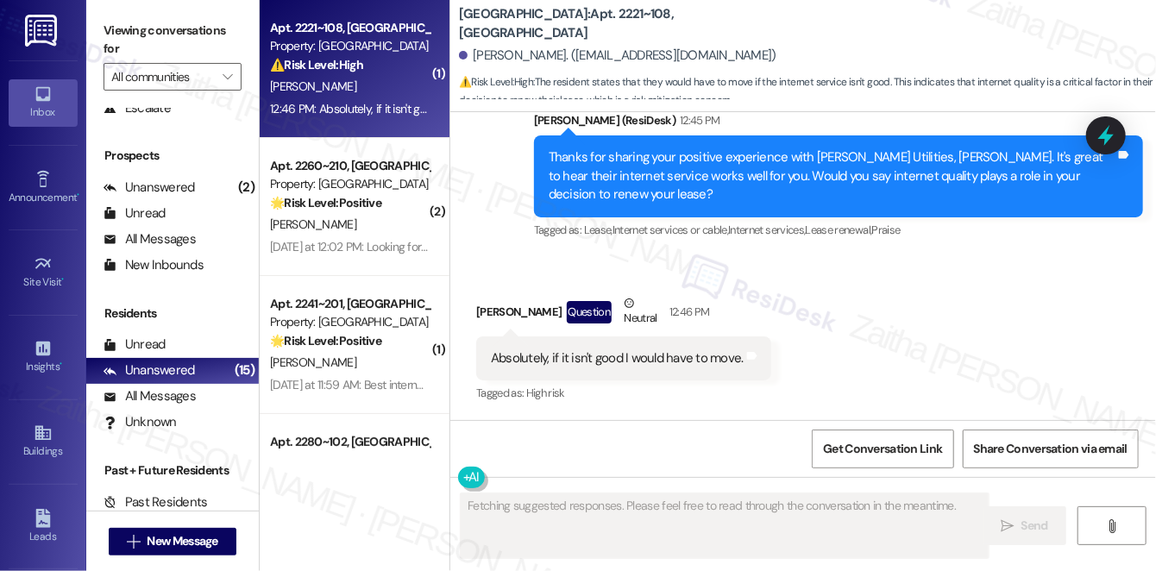
scroll to position [1639, 0]
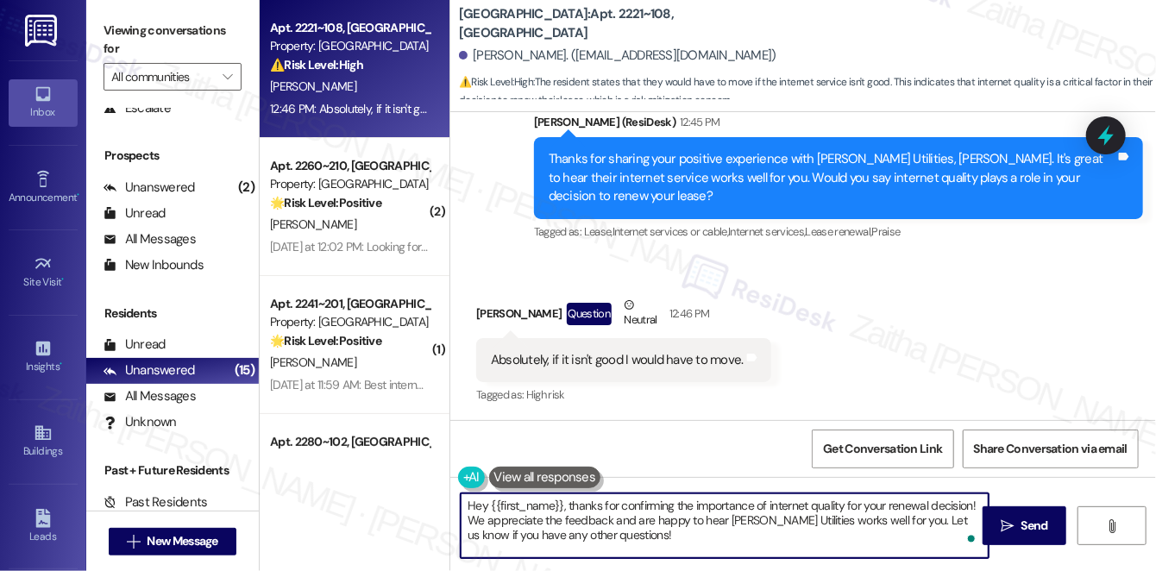
drag, startPoint x: 570, startPoint y: 504, endPoint x: 444, endPoint y: 495, distance: 127.1
click at [444, 495] on div "Apt. 2221~108, 1 Park Canyon Property: Park Canyon ⚠️ Risk Level: High The resi…" at bounding box center [708, 285] width 897 height 571
type textarea "Thanks for confirming the importance of internet quality for your renewal decis…"
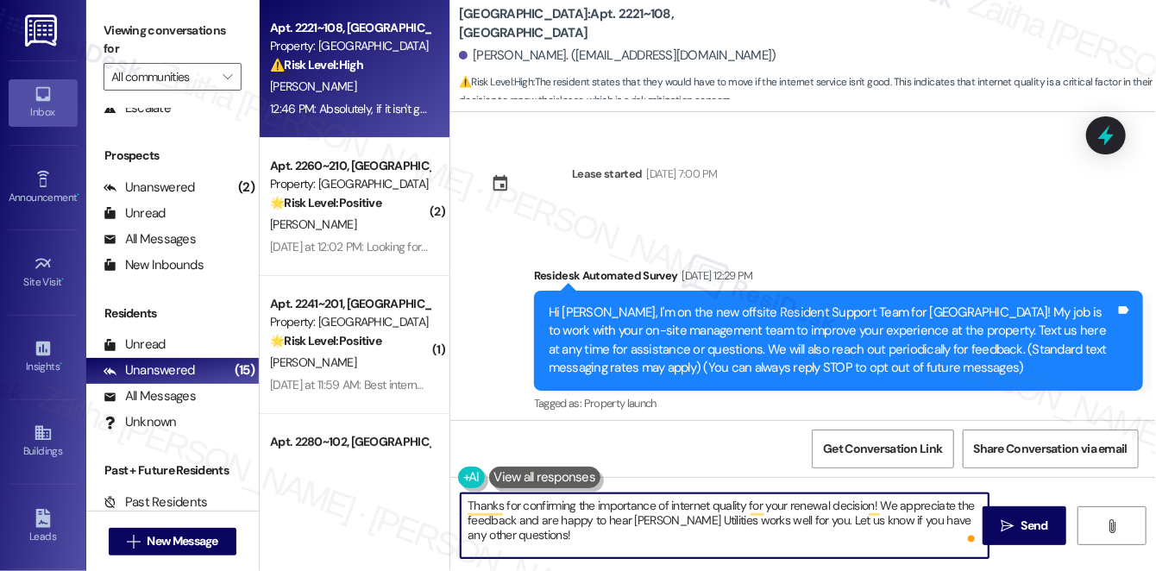
scroll to position [1639, 0]
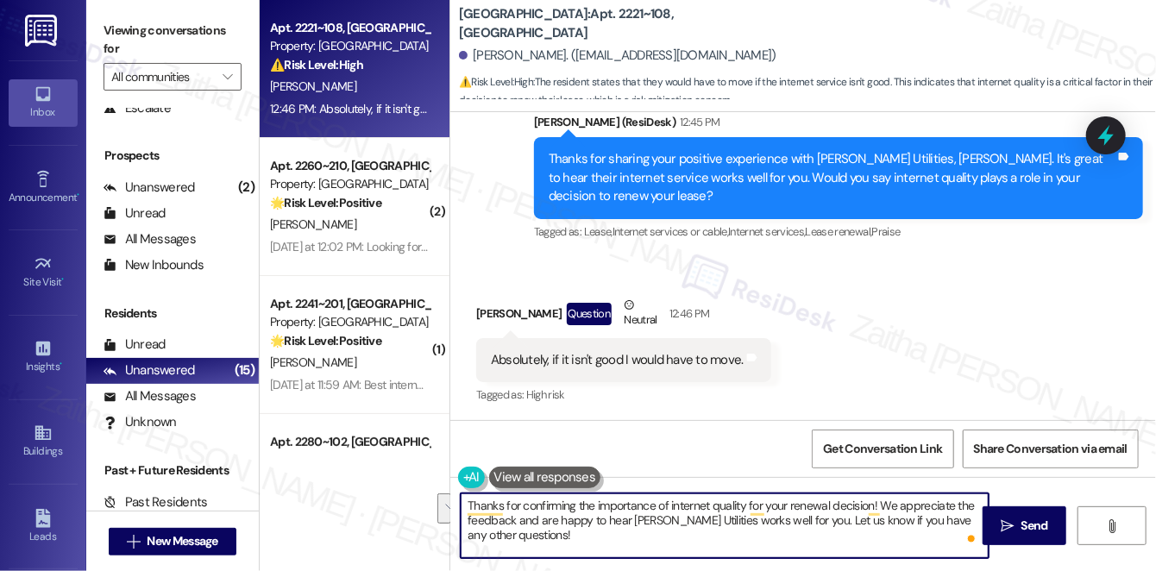
drag, startPoint x: 796, startPoint y: 517, endPoint x: 801, endPoint y: 537, distance: 20.3
click at [801, 537] on textarea "Thanks for confirming the importance of internet quality for your renewal decis…" at bounding box center [725, 526] width 528 height 65
drag, startPoint x: 514, startPoint y: 519, endPoint x: 801, endPoint y: 528, distance: 286.6
click at [801, 528] on textarea "Thanks for confirming the importance of internet quality for your renewal decis…" at bounding box center [725, 526] width 528 height 65
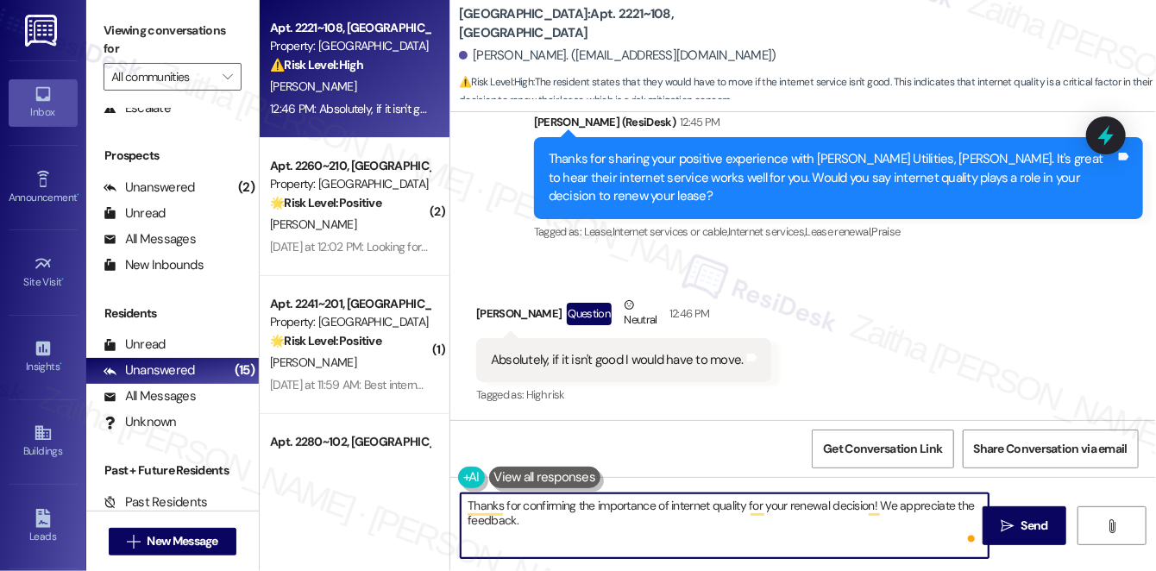
paste textarea "it really helps us understand what matters to residents. Is there anything else…"
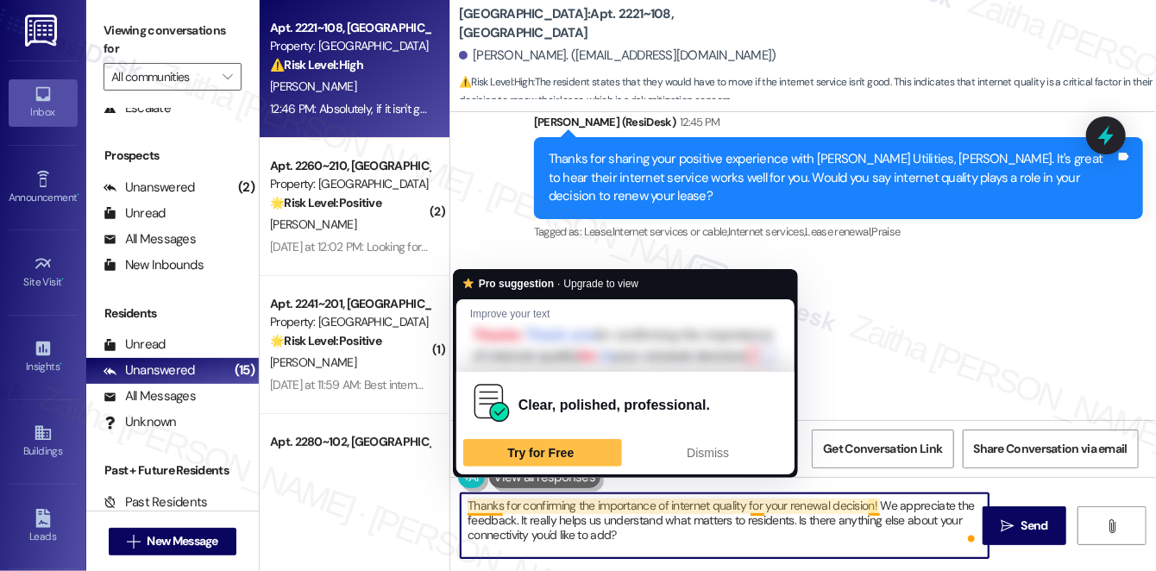
click at [501, 511] on textarea "Thanks for confirming the importance of internet quality for your renewal decis…" at bounding box center [725, 526] width 528 height 65
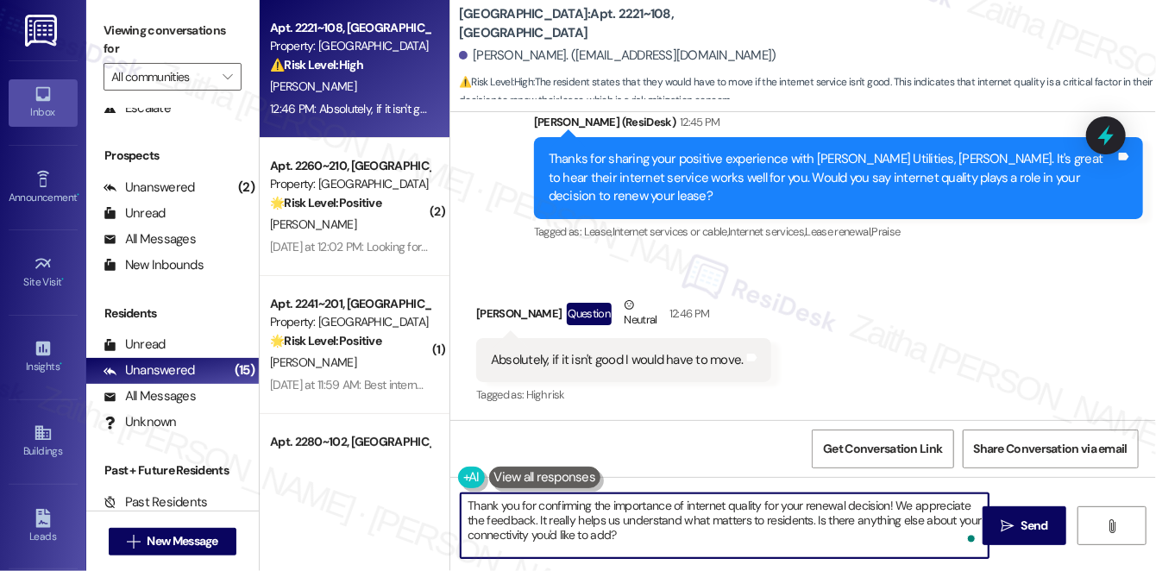
click at [639, 527] on textarea "Thank you for confirming the importance of internet quality for your renewal de…" at bounding box center [725, 526] width 528 height 65
type textarea "Thank you for confirming the importance of internet quality for your renewal de…"
click at [1035, 525] on span "Send" at bounding box center [1035, 526] width 27 height 18
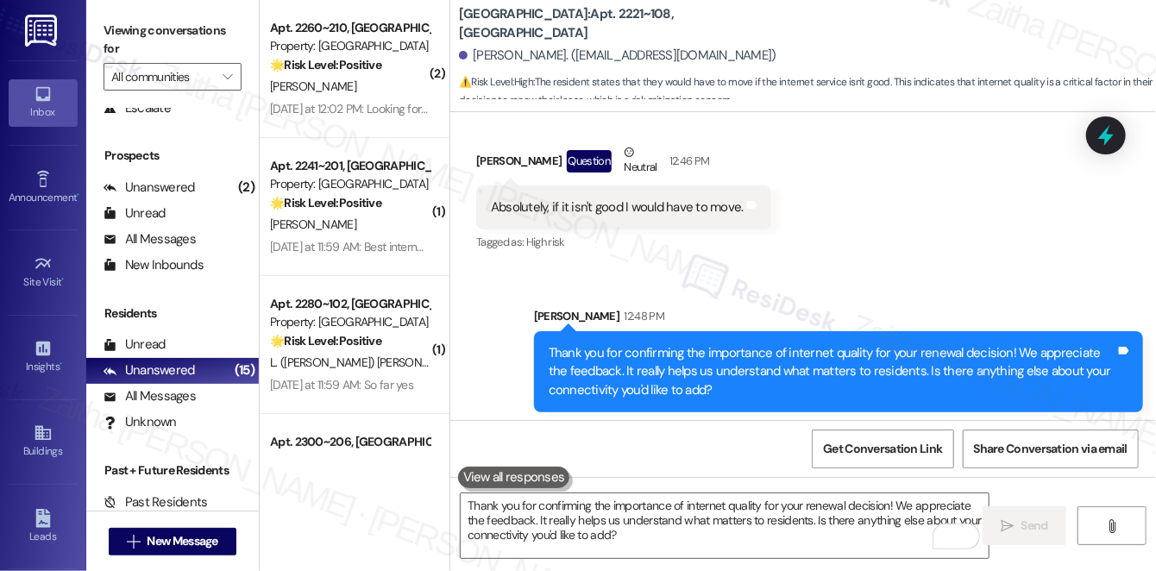
scroll to position [1796, 0]
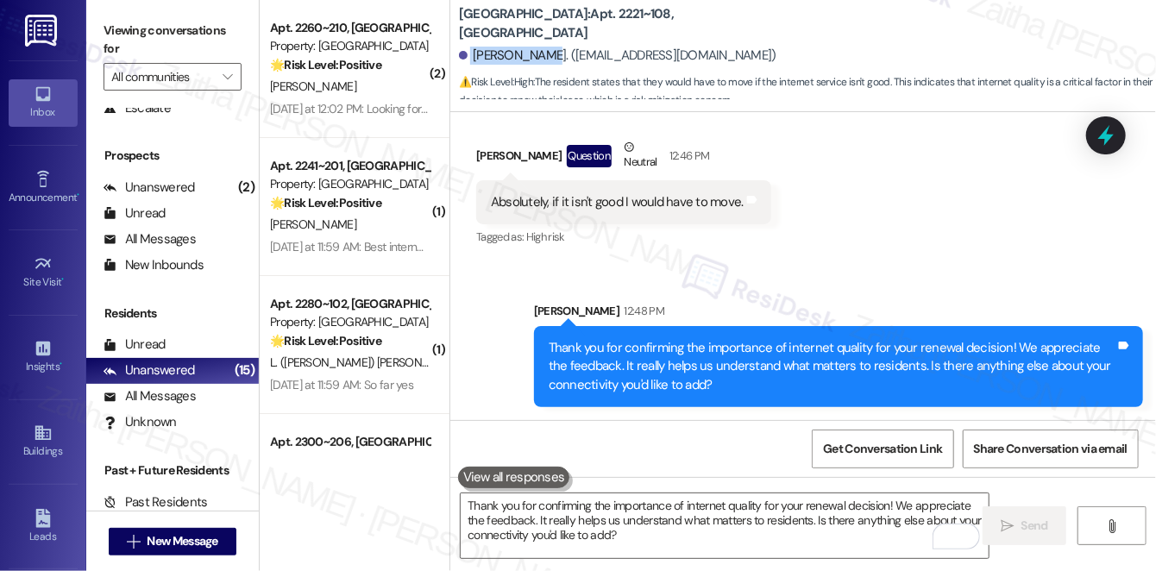
drag, startPoint x: 468, startPoint y: 53, endPoint x: 530, endPoint y: 47, distance: 62.3
click at [530, 47] on div "[PERSON_NAME]. ([EMAIL_ADDRESS][DOMAIN_NAME])" at bounding box center [618, 56] width 318 height 18
copy div "[PERSON_NAME]"
click at [573, 22] on b "[GEOGRAPHIC_DATA]: Apt. 2221~108, [GEOGRAPHIC_DATA]" at bounding box center [631, 23] width 345 height 37
drag, startPoint x: 573, startPoint y: 22, endPoint x: 610, endPoint y: 18, distance: 37.4
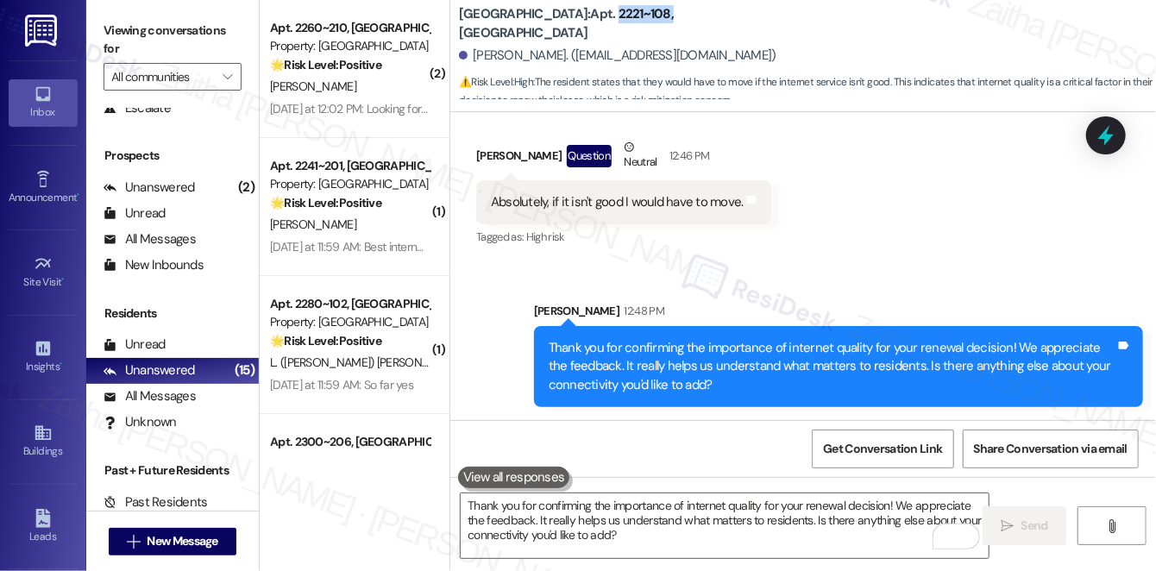
click at [610, 18] on b "[GEOGRAPHIC_DATA]: Apt. 2221~108, [GEOGRAPHIC_DATA]" at bounding box center [631, 23] width 345 height 37
copy b "2221~108,"
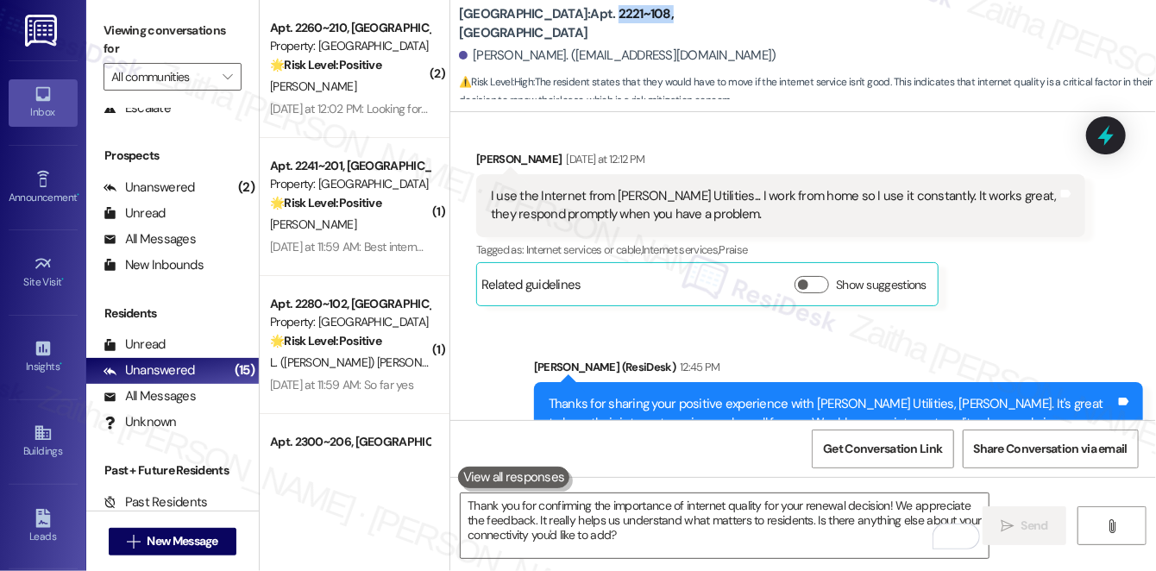
scroll to position [1326, 0]
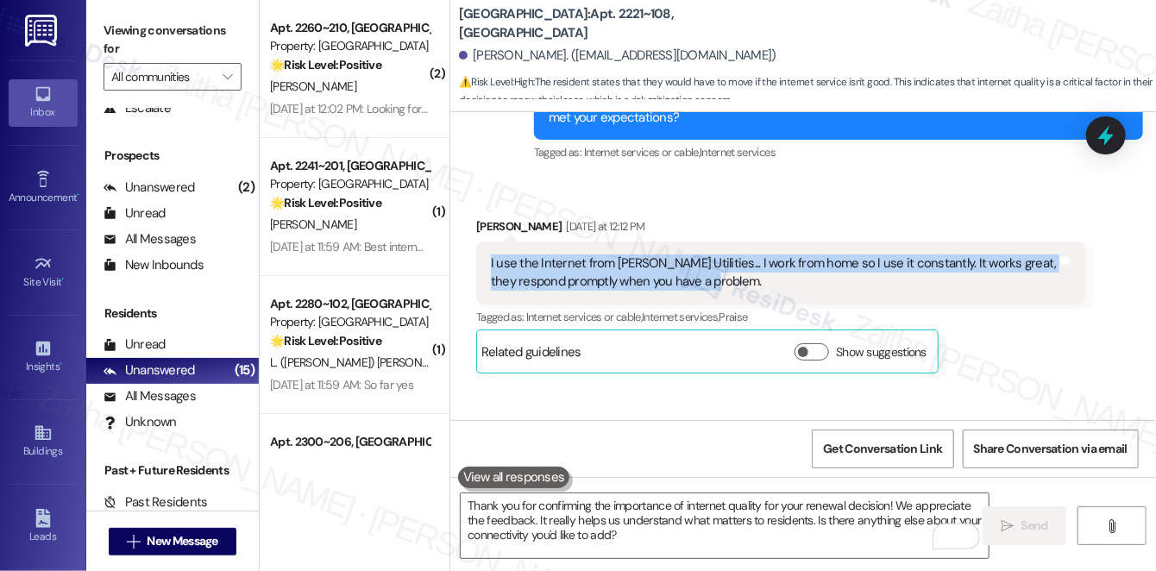
drag, startPoint x: 488, startPoint y: 261, endPoint x: 865, endPoint y: 278, distance: 377.5
click at [865, 278] on div "I use the Internet from [PERSON_NAME] Utilities... I work from home so I use it…" at bounding box center [774, 273] width 570 height 37
copy div "I use the Internet from [PERSON_NAME] Utilities... I work from home so I use it…"
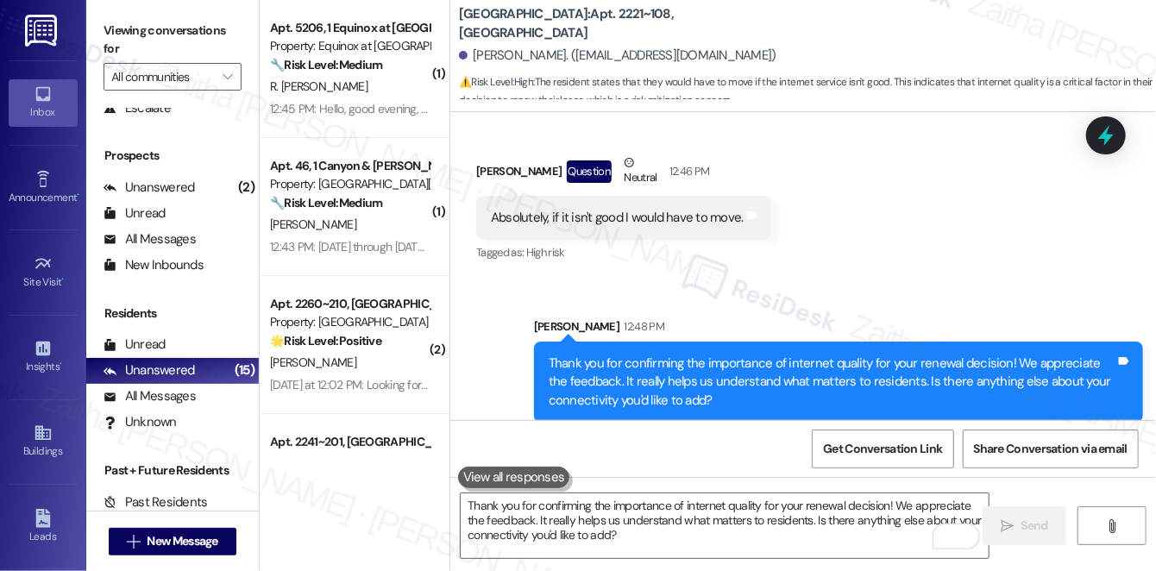
scroll to position [1796, 0]
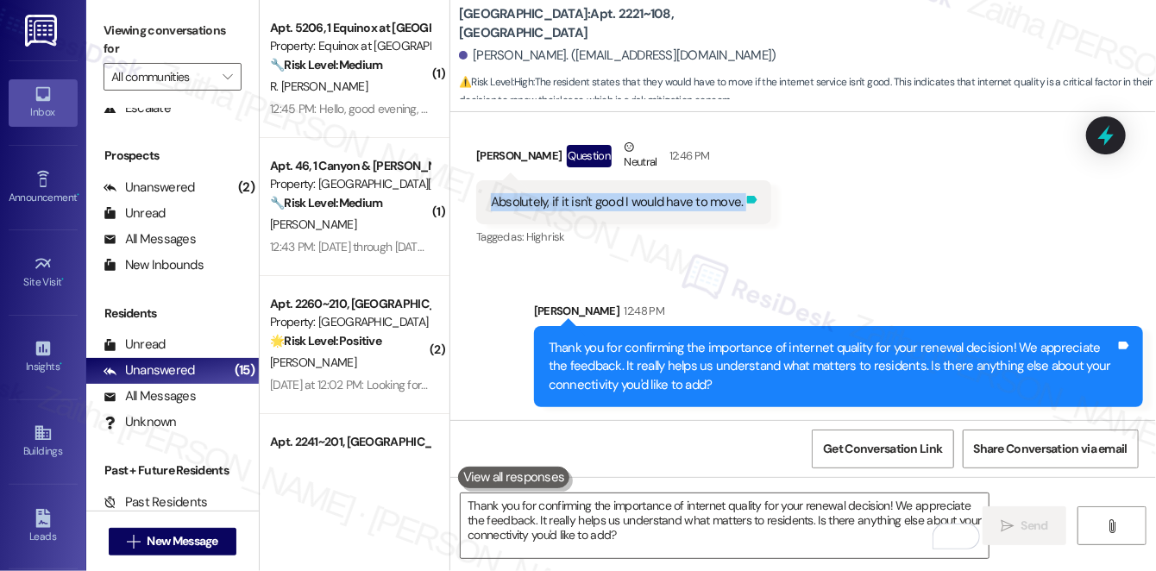
drag, startPoint x: 479, startPoint y: 194, endPoint x: 742, endPoint y: 207, distance: 263.5
click at [742, 207] on div "Absolutely, if it isn't good I would have to move. Tags and notes" at bounding box center [623, 202] width 295 height 44
copy div "Absolutely, if it isn't good I would have to move. Tags and notes"
click at [863, 450] on span "Get Conversation Link" at bounding box center [882, 449] width 119 height 18
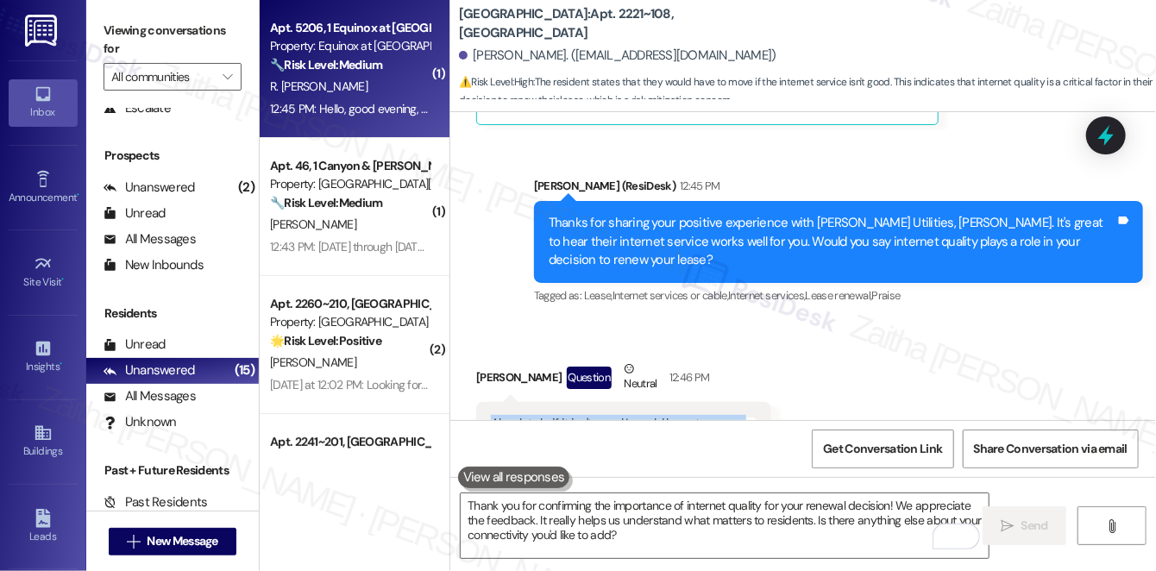
scroll to position [1562, 0]
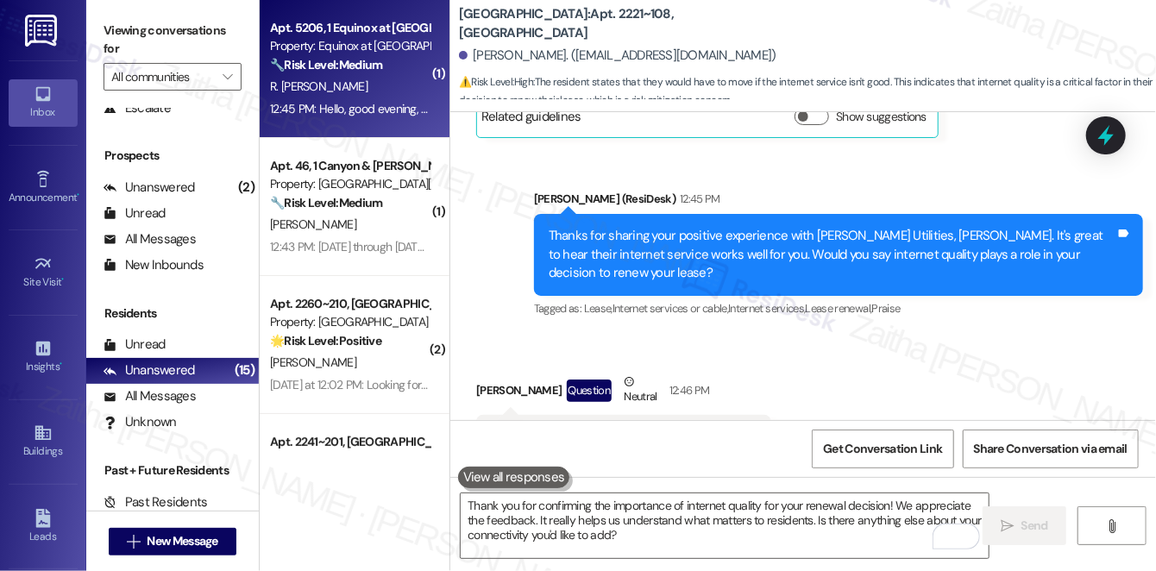
click at [395, 85] on div "R. [PERSON_NAME]" at bounding box center [349, 87] width 163 height 22
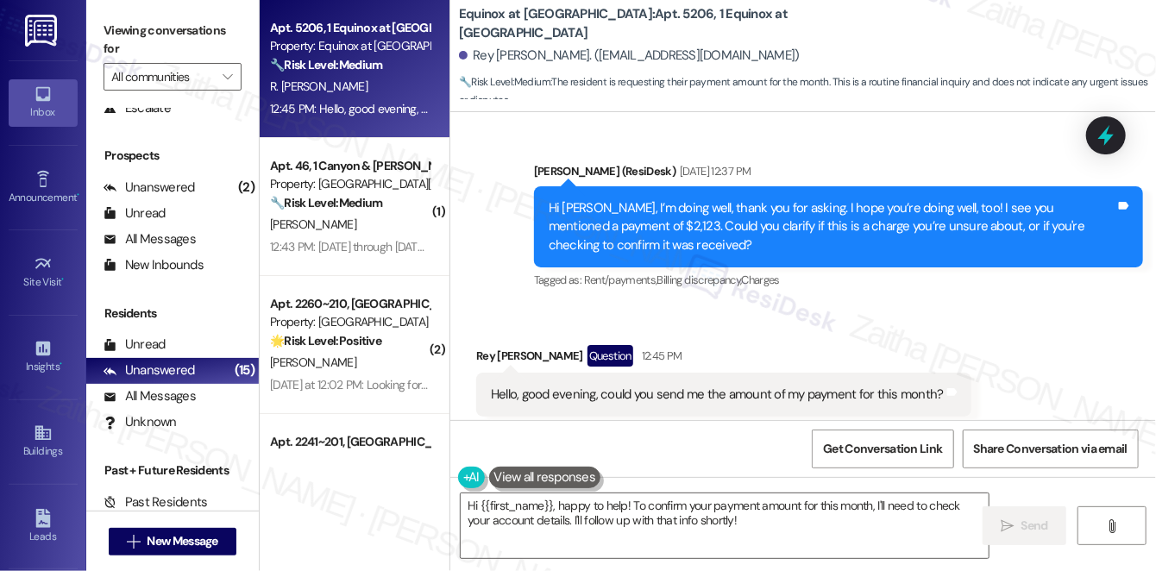
scroll to position [2586, 0]
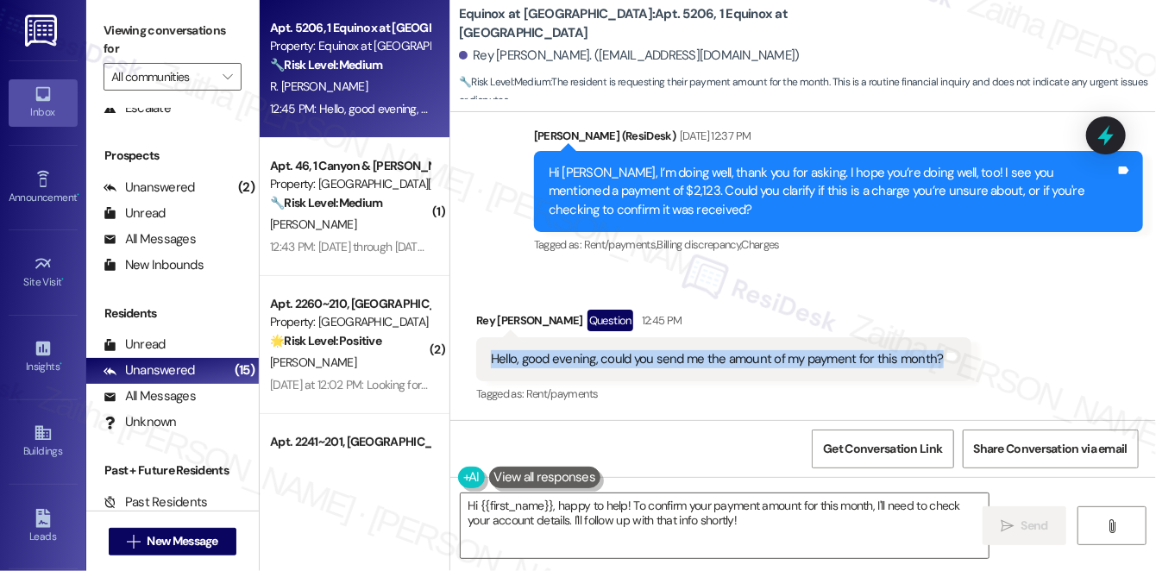
drag, startPoint x: 483, startPoint y: 353, endPoint x: 936, endPoint y: 371, distance: 453.4
click at [936, 371] on div "Hello, good evening, could you send me the amount of my payment for this month?…" at bounding box center [723, 359] width 495 height 44
copy div "Hello, good evening, could you send me the amount of my payment for this month?"
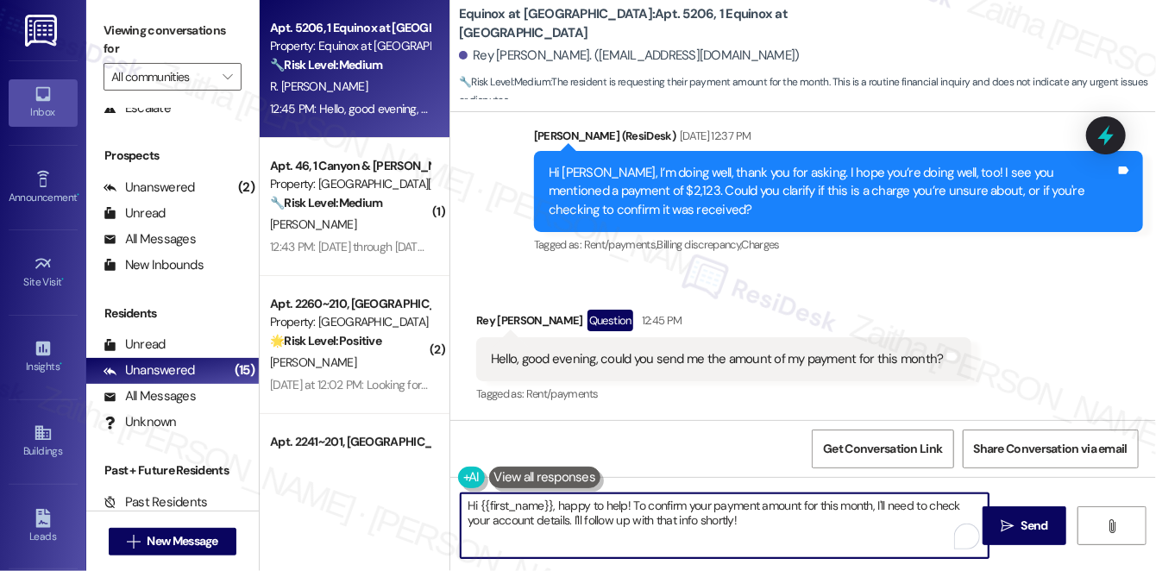
drag, startPoint x: 631, startPoint y: 504, endPoint x: 752, endPoint y: 525, distance: 123.6
click at [752, 525] on textarea "Hi {{first_name}}, happy to help! To confirm your payment amount for this month…" at bounding box center [725, 526] width 528 height 65
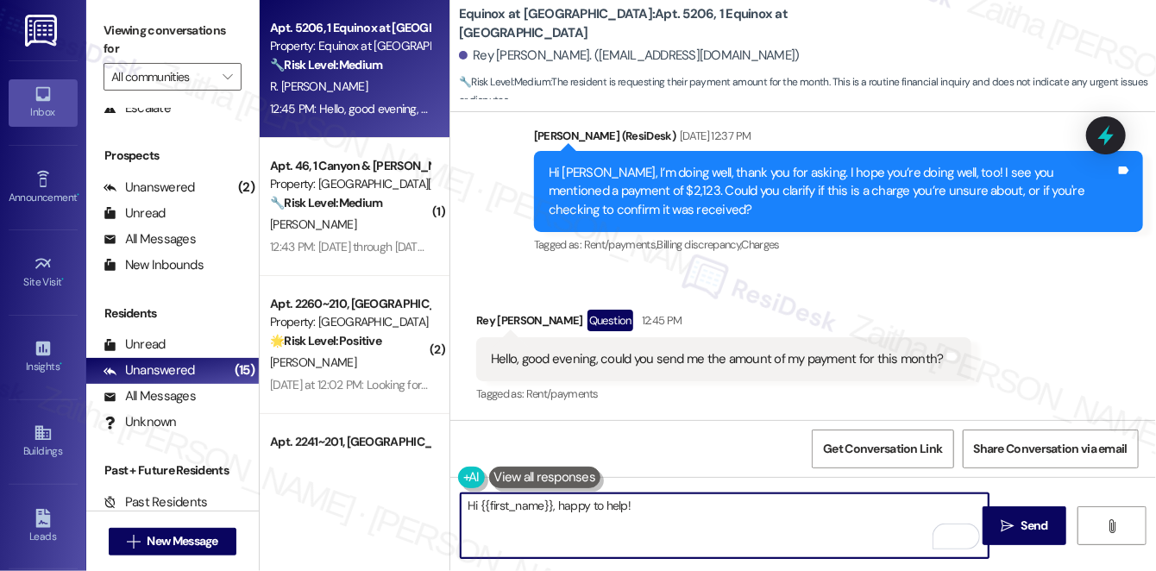
paste textarea "I’ll confirm the payment amount with the team and get back to you as soon as I …"
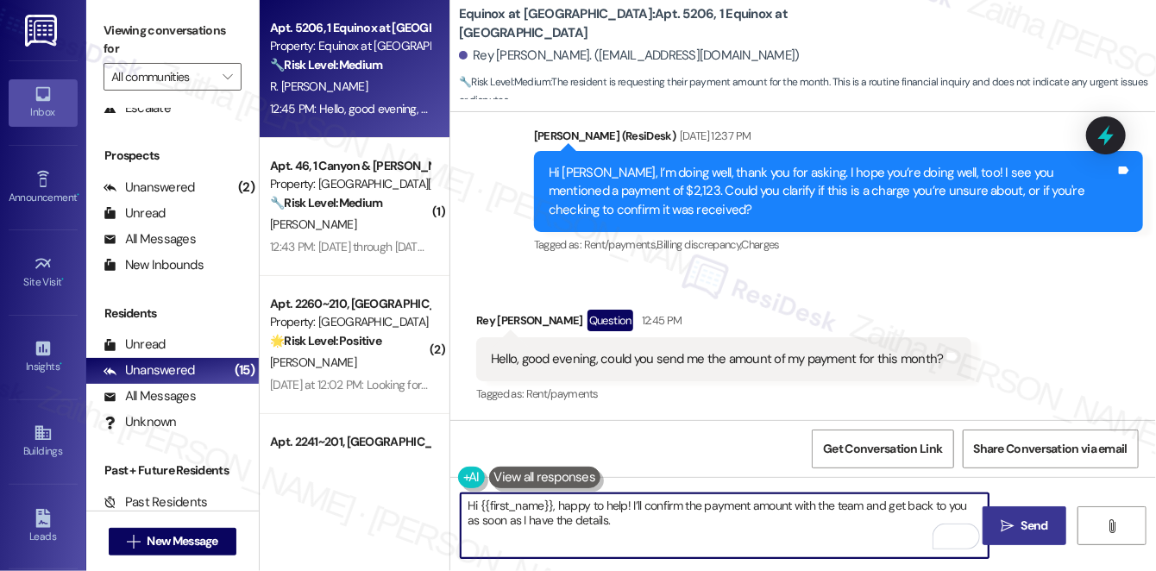
type textarea "Hi {{first_name}}, happy to help! I’ll confirm the payment amount with the team…"
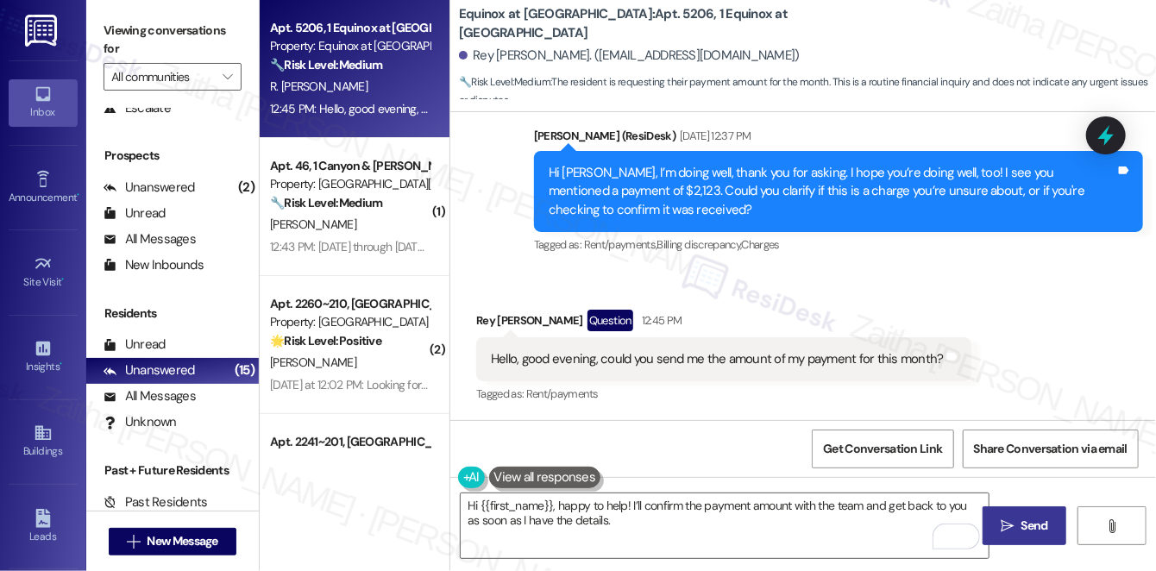
click at [1018, 521] on span "Send" at bounding box center [1035, 526] width 34 height 18
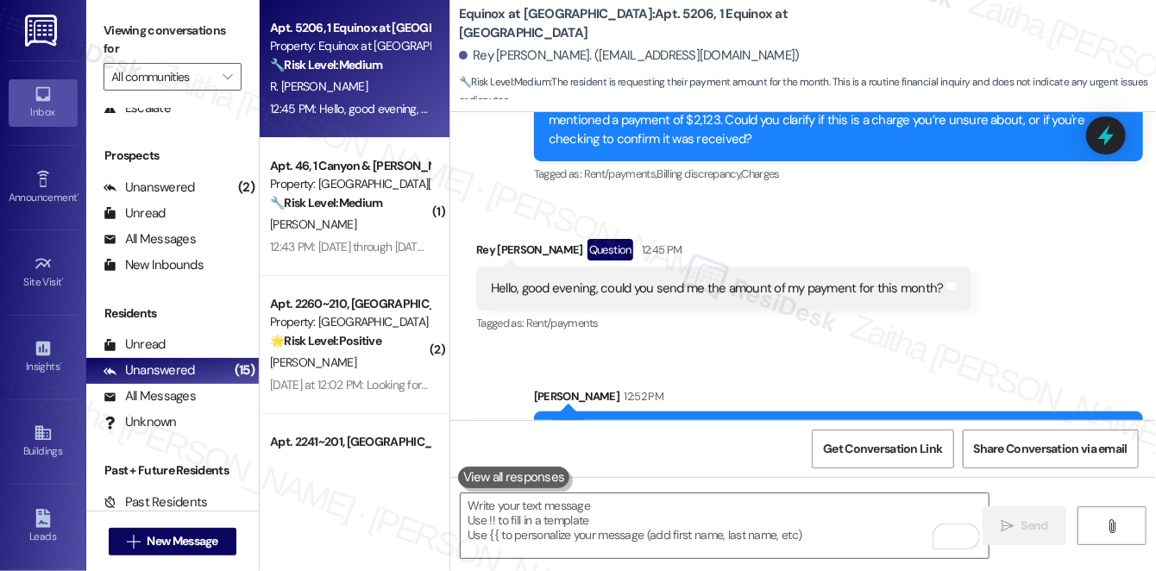
scroll to position [2726, 0]
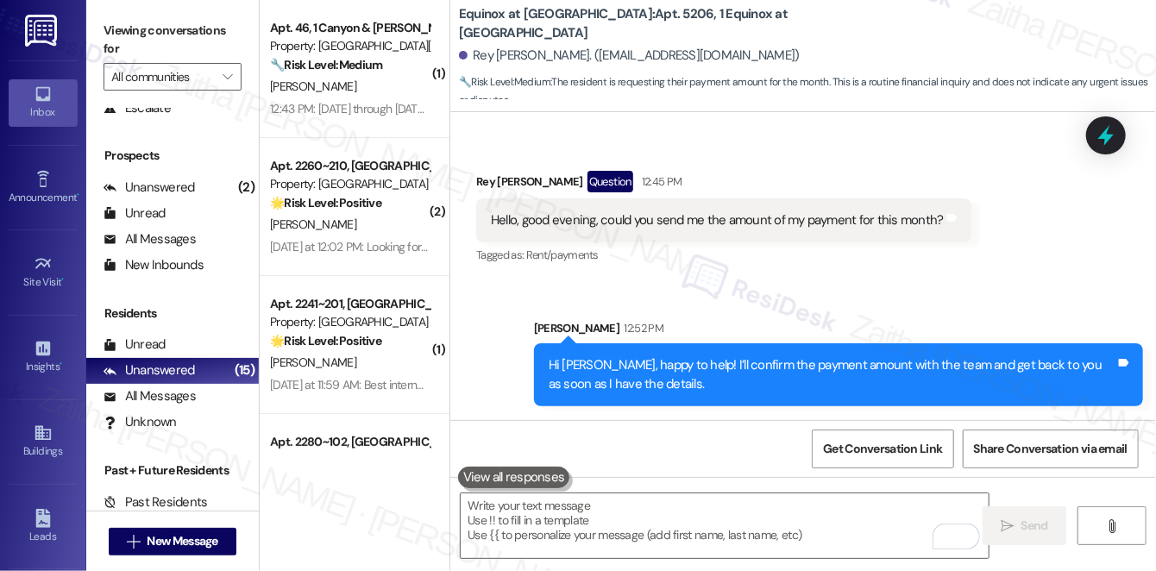
click at [853, 295] on div "Sent via SMS [PERSON_NAME] 12:52 PM Hi [PERSON_NAME], happy to help! I’ll confi…" at bounding box center [803, 349] width 706 height 139
click at [710, 272] on div "Received via SMS Rey [PERSON_NAME] Question 12:45 PM Hello, good evening, could…" at bounding box center [723, 219] width 521 height 123
click at [1129, 138] on div "Received via SMS Rey [PERSON_NAME] Question 12:45 PM Hello, good evening, could…" at bounding box center [803, 206] width 706 height 149
click at [1097, 143] on icon at bounding box center [1106, 135] width 29 height 29
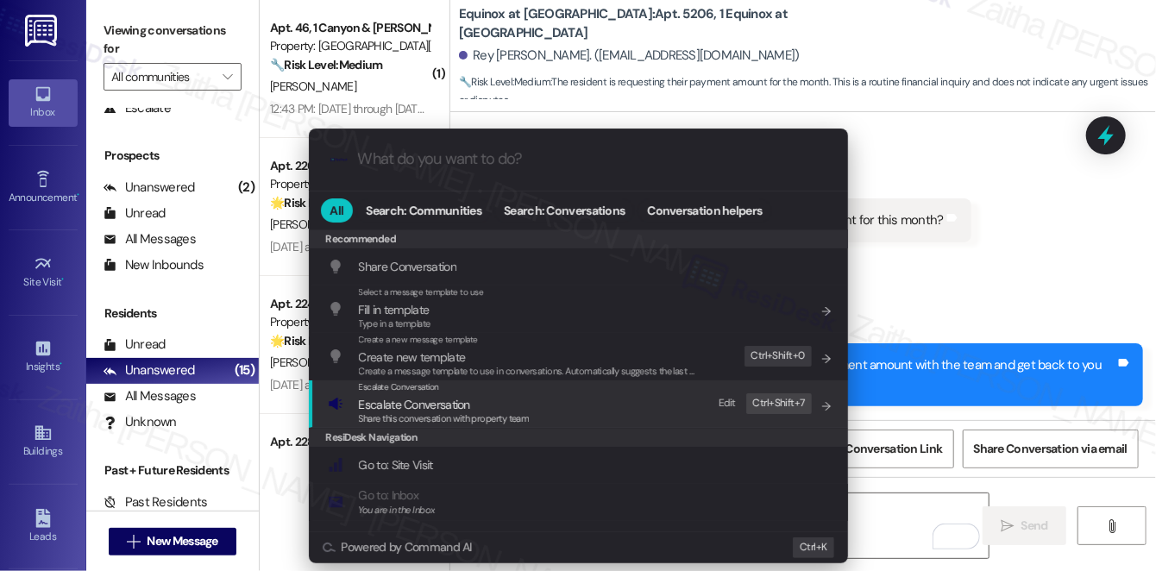
click at [406, 407] on span "Escalate Conversation" at bounding box center [414, 405] width 111 height 16
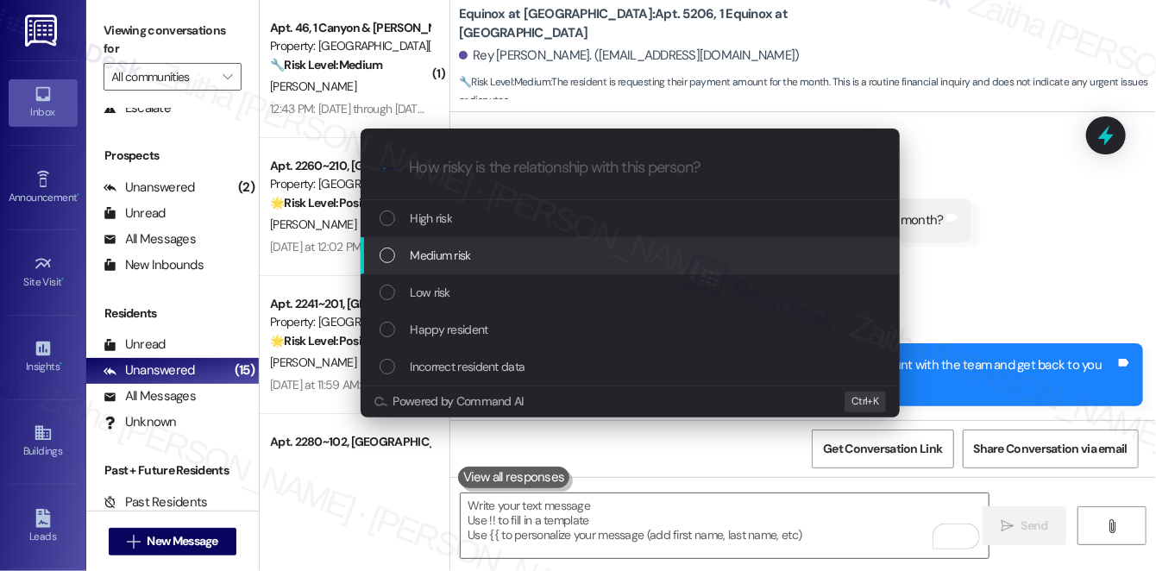
click at [432, 258] on span "Medium risk" at bounding box center [441, 255] width 60 height 19
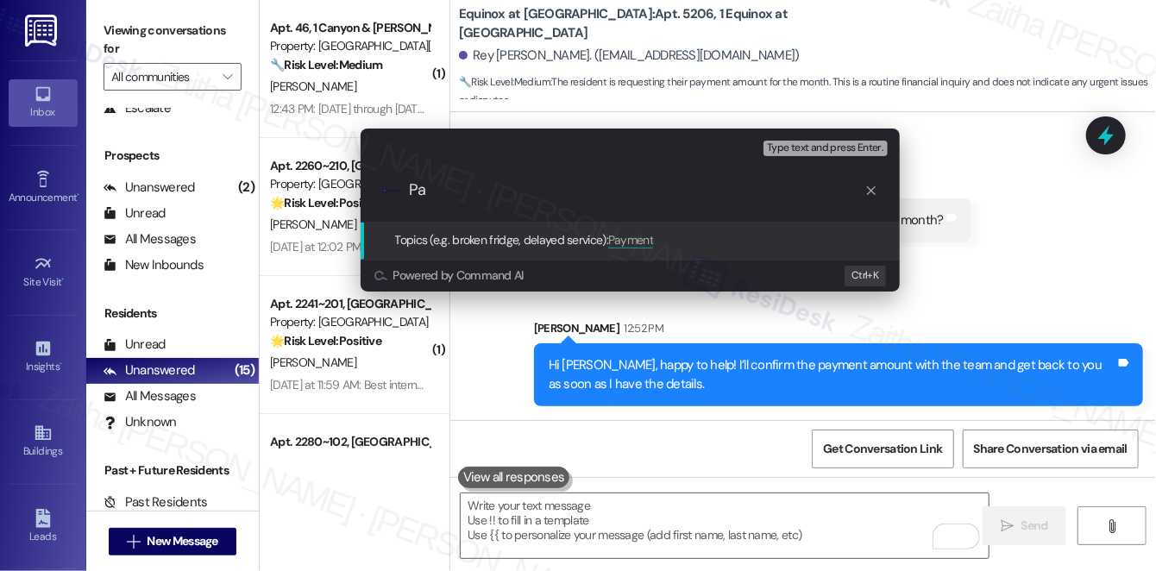
type input "P"
paste input "Payment Inquiry for Current Month"
click at [551, 191] on input "Payment Inquiry for Current Month" at bounding box center [637, 190] width 455 height 18
click at [639, 189] on input "Payment Inquiry for the Month" at bounding box center [637, 190] width 455 height 18
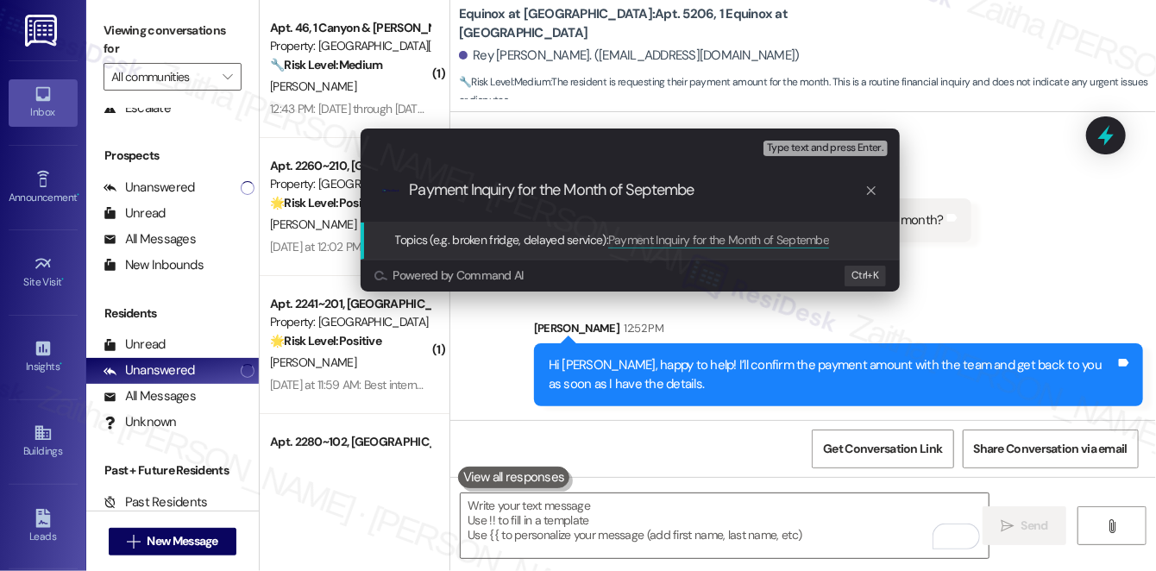
type input "Payment Inquiry for the Month of September"
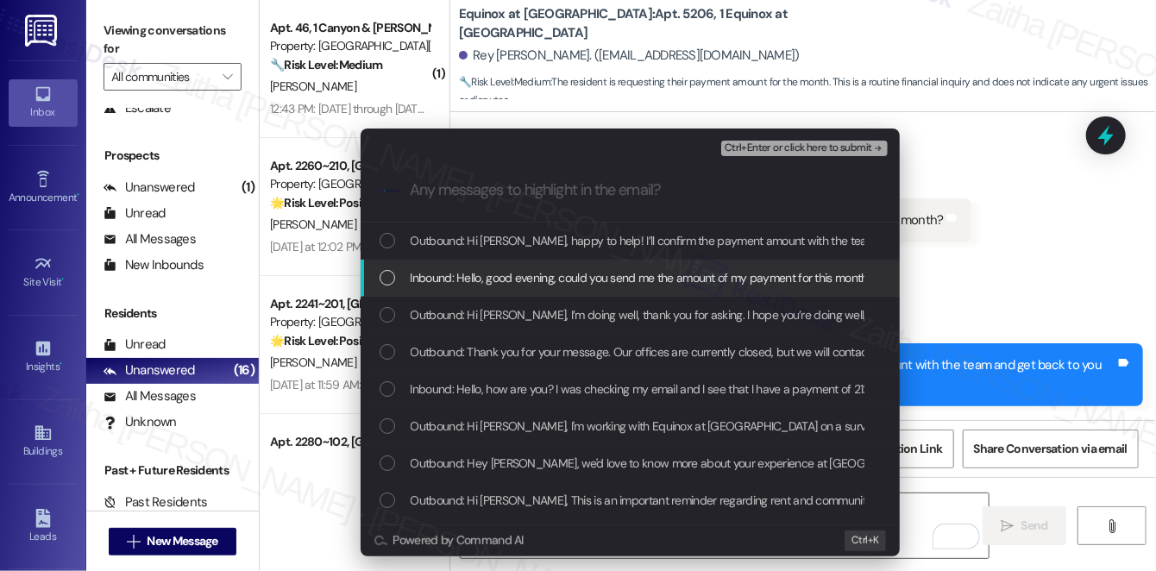
click at [555, 273] on span "Inbound: Hello, good evening, could you send me the amount of my payment for th…" at bounding box center [642, 277] width 462 height 19
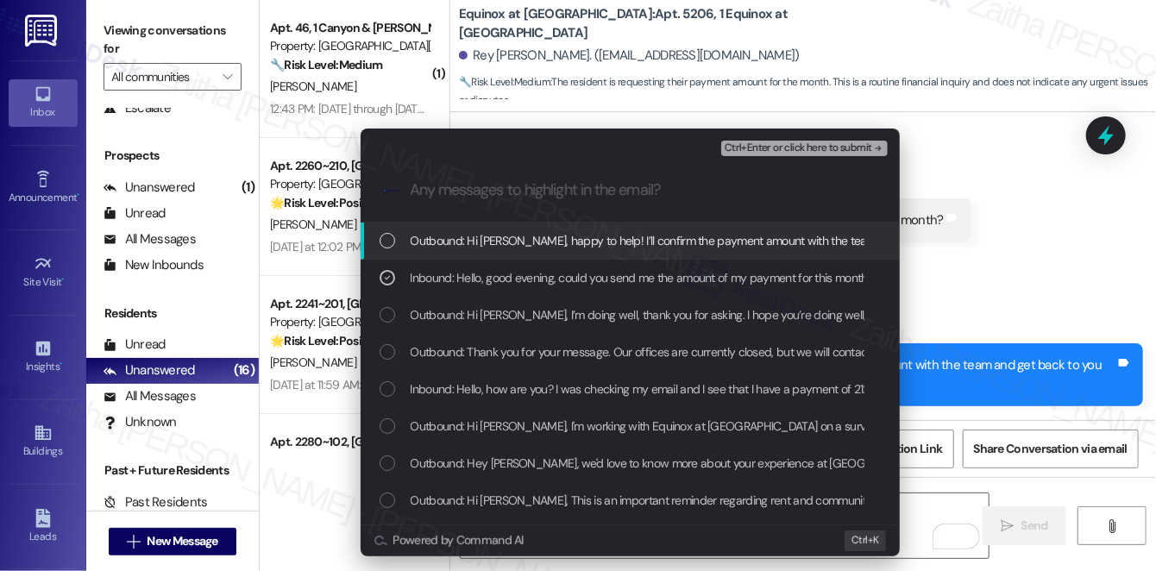
click at [754, 157] on div "Ctrl+Enter or click here to submit" at bounding box center [806, 148] width 170 height 22
click at [757, 147] on span "Ctrl+Enter or click here to submit" at bounding box center [799, 148] width 148 height 12
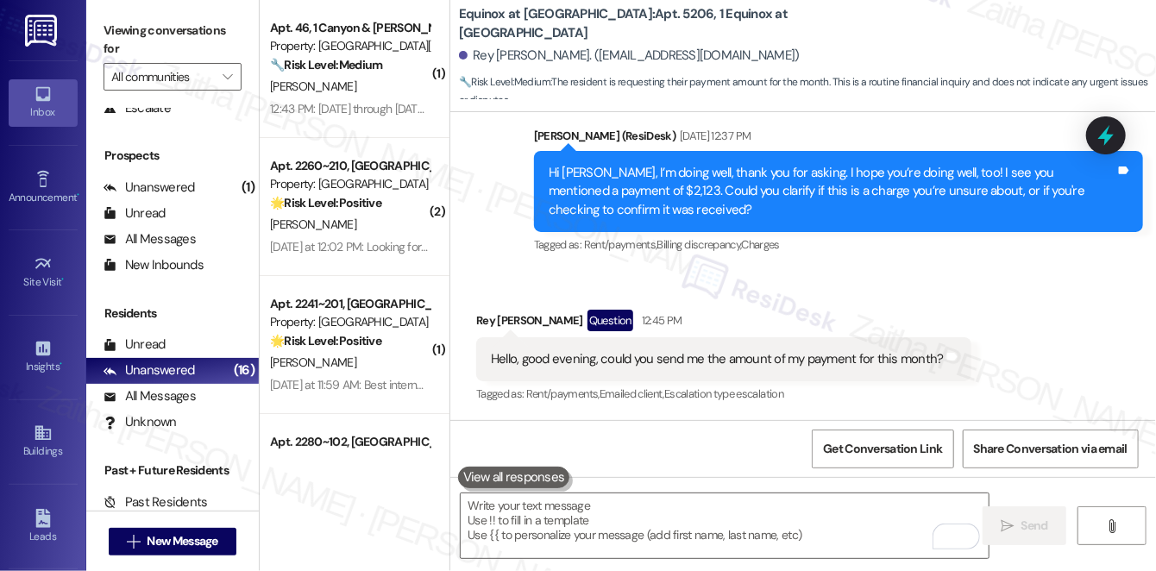
scroll to position [2751, 0]
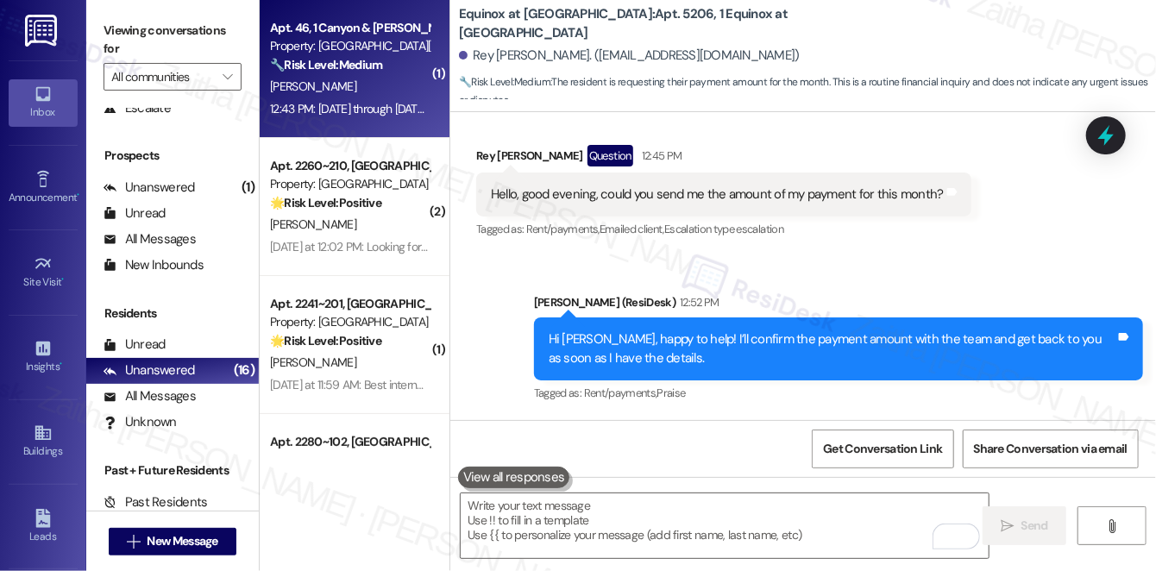
click at [369, 85] on div "T. Richards" at bounding box center [349, 87] width 163 height 22
type textarea "Fetching suggested responses. Please feel free to read through the conversation…"
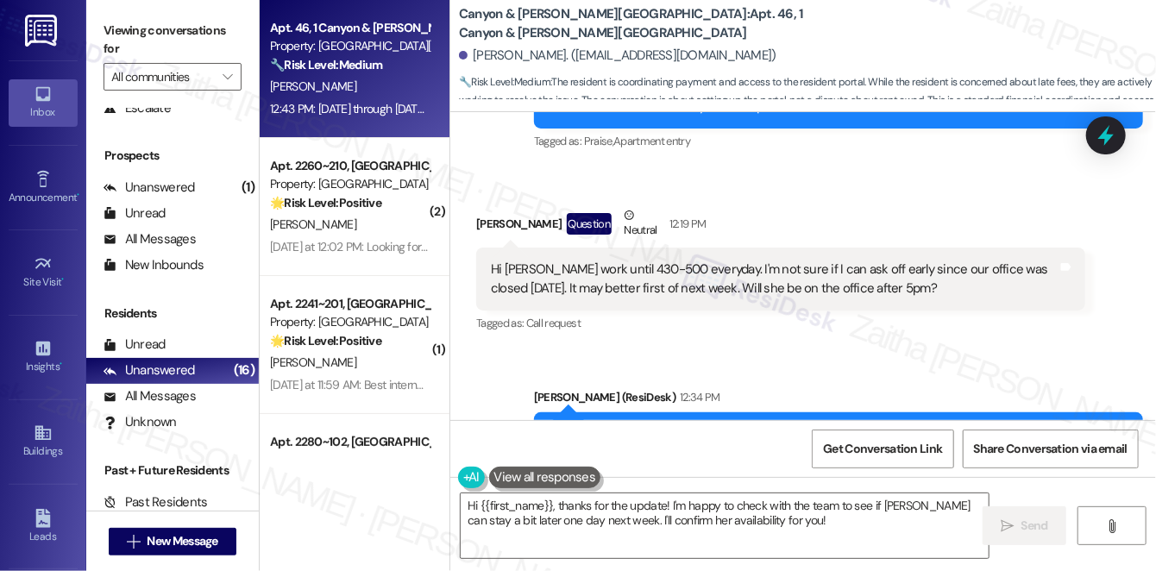
scroll to position [19305, 0]
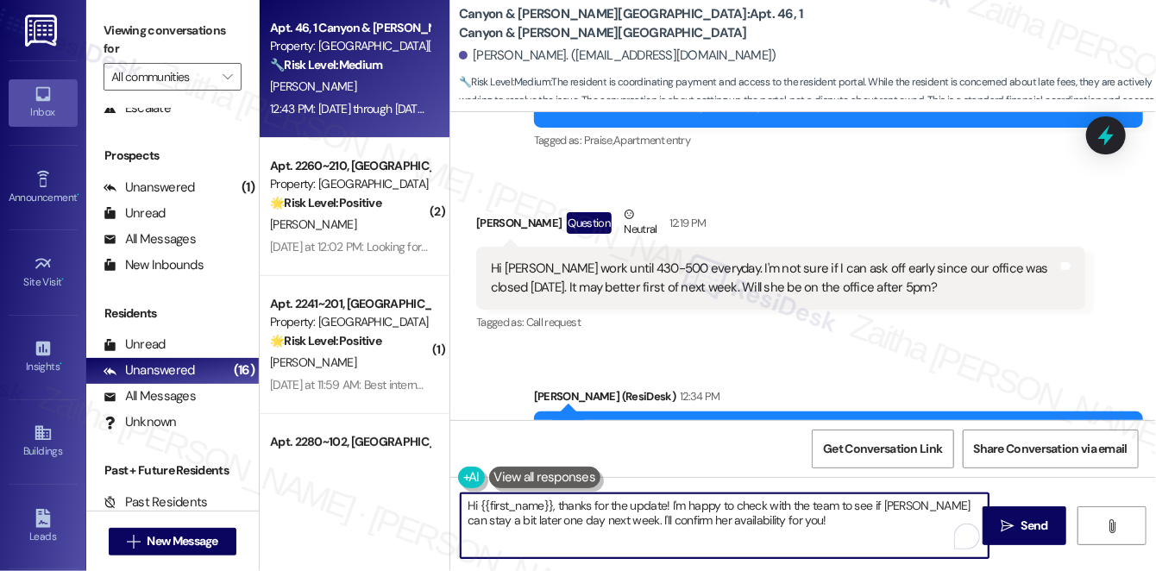
drag, startPoint x: 560, startPoint y: 504, endPoint x: 460, endPoint y: 506, distance: 100.1
click at [461, 506] on textarea "Hi {{first_name}}, thanks for the update! I'm happy to check with the team to s…" at bounding box center [725, 526] width 528 height 65
click at [559, 504] on textarea "Thanks for the update! I'm happy to check with the team to see if Rodica can st…" at bounding box center [725, 526] width 528 height 65
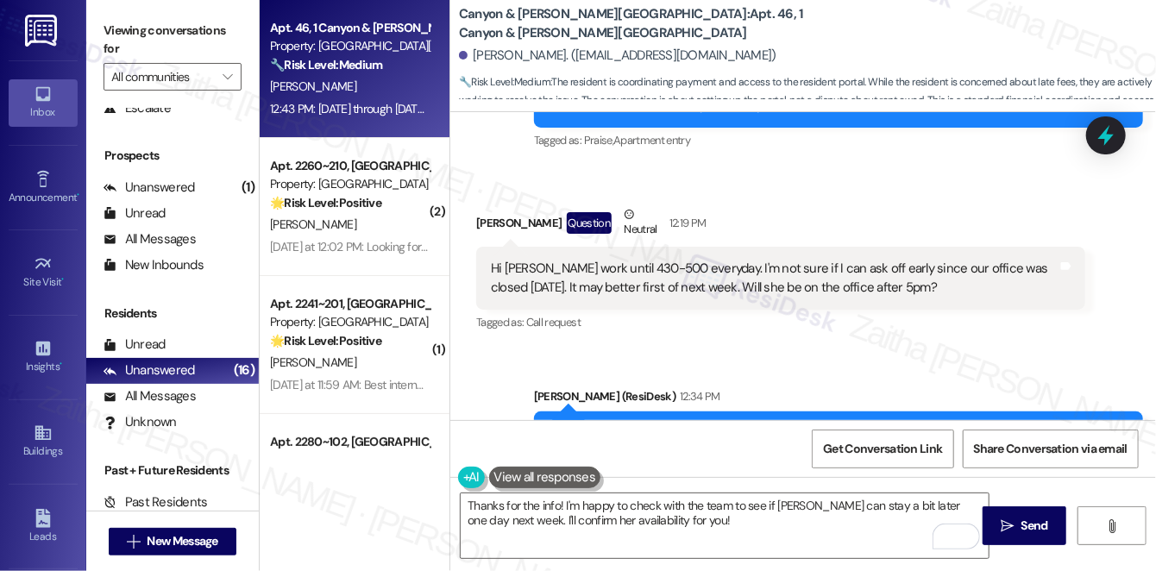
drag, startPoint x: 487, startPoint y: 334, endPoint x: 863, endPoint y: 355, distance: 376.8
copy div "Tuesday through Friday, Mondays are to hectic. I can see if I can leave a bit e…"
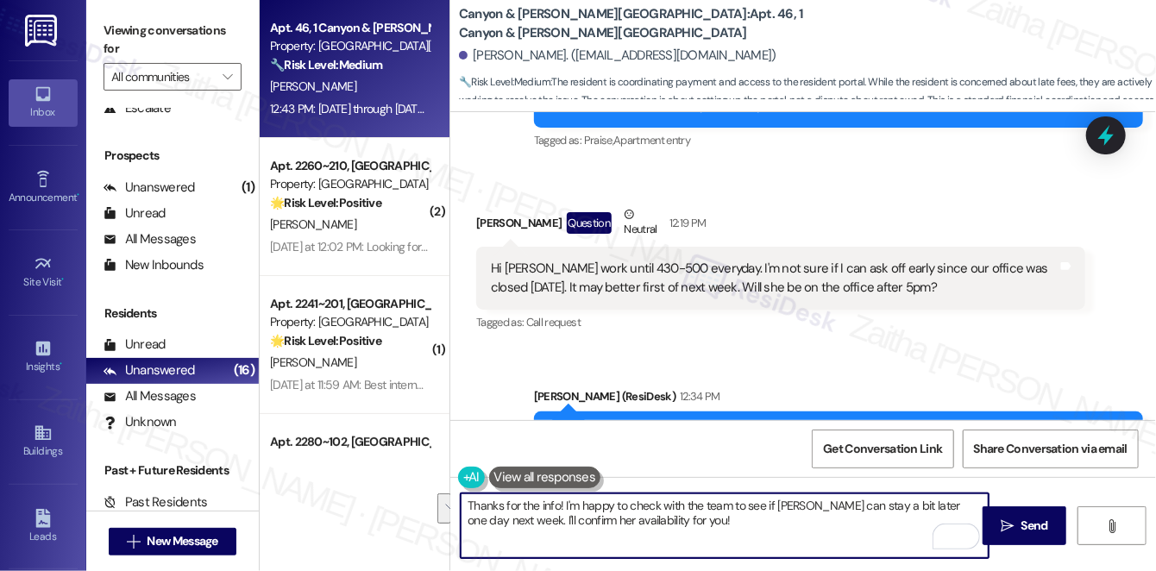
drag, startPoint x: 568, startPoint y: 504, endPoint x: 690, endPoint y: 529, distance: 125.1
click at [690, 529] on textarea "Thanks for the info! I'm happy to check with the team to see if Rodica can stay…" at bounding box center [725, 526] width 528 height 65
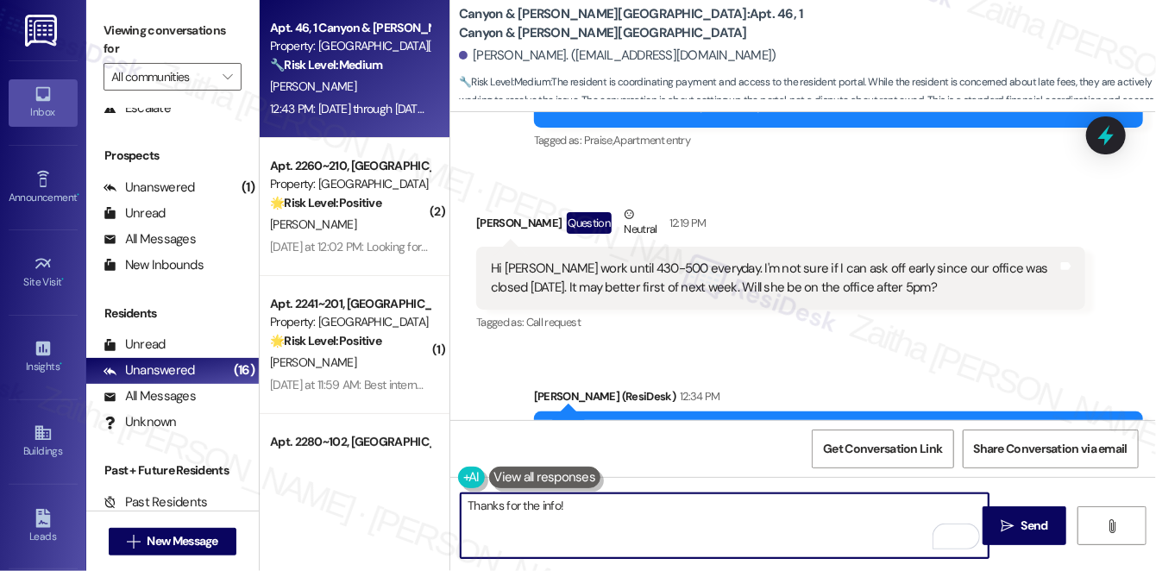
paste textarea "I understand Mondays are busy. If you’re certain about which day you’ll be drop…"
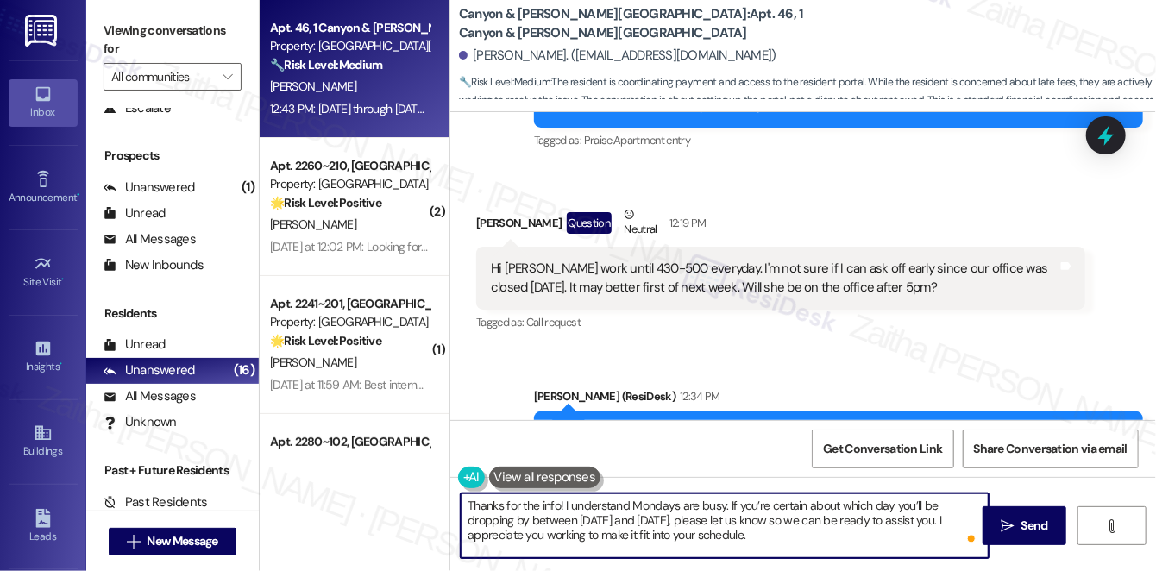
click at [746, 517] on textarea "Thanks for the info! I understand Mondays are busy. If you’re certain about whi…" at bounding box center [725, 526] width 528 height 65
drag, startPoint x: 764, startPoint y: 521, endPoint x: 874, endPoint y: 523, distance: 109.6
click at [874, 523] on textarea "Thanks for the info! I understand Mondays are busy. If you’re certain about whi…" at bounding box center [725, 526] width 528 height 65
click at [686, 519] on textarea "Thanks for the info! I understand Mondays are busy. If you’re certain about whi…" at bounding box center [725, 526] width 528 height 65
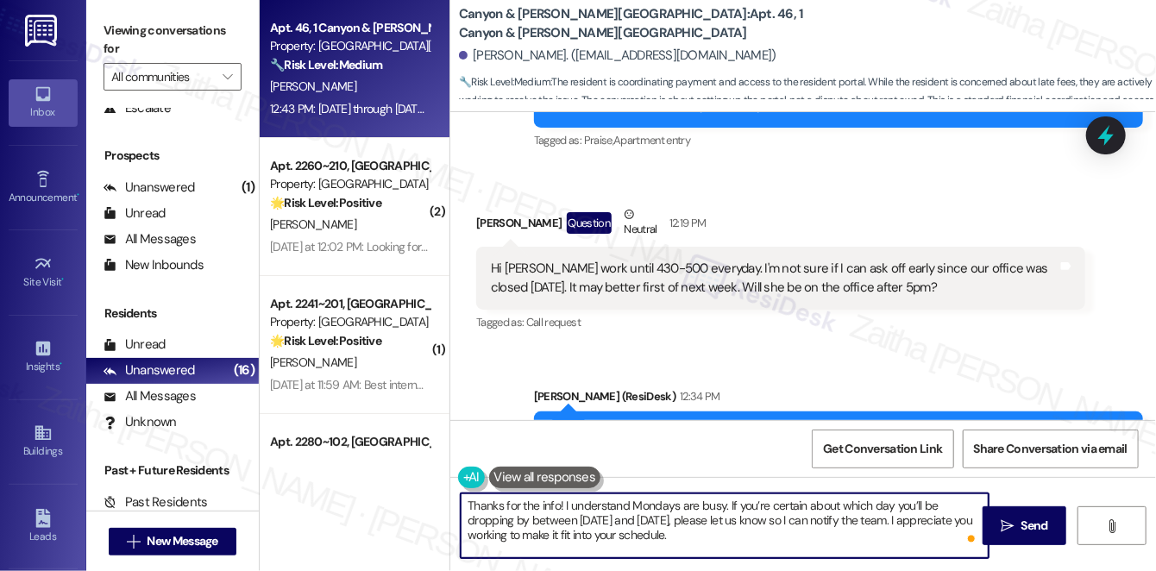
click at [686, 519] on textarea "Thanks for the info! I understand Mondays are busy. If you’re certain about whi…" at bounding box center [725, 526] width 528 height 65
click at [645, 531] on textarea "Thanks for the info! I understand Mondays are busy. If you’re certain about whi…" at bounding box center [725, 526] width 528 height 65
paste textarea "If there’s anything else you need, please don’t hesitate to reach out."
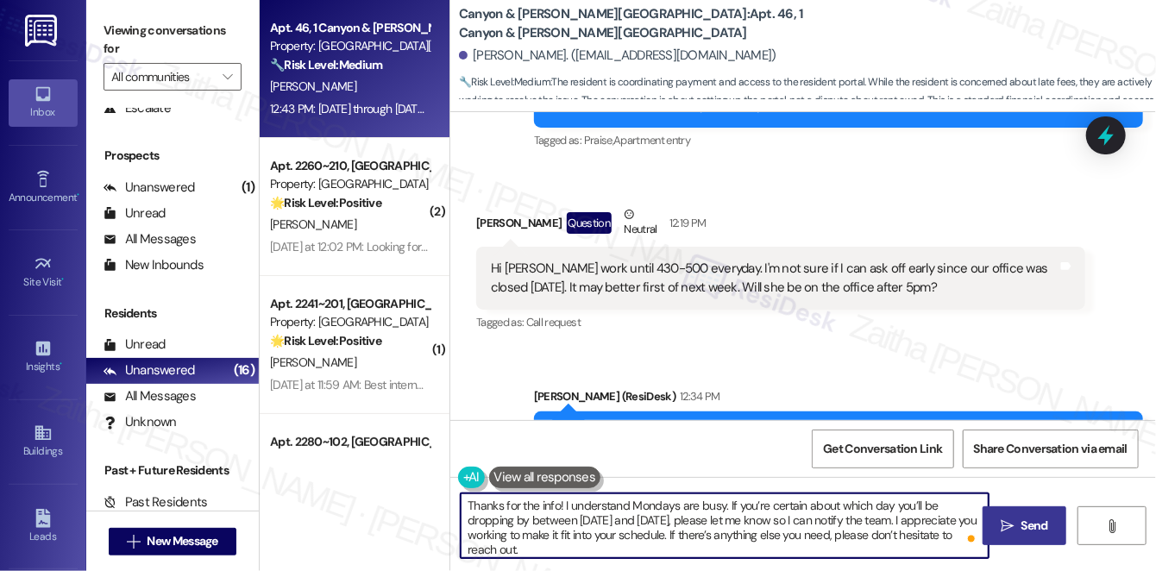
type textarea "Thanks for the info! I understand Mondays are busy. If you’re certain about whi…"
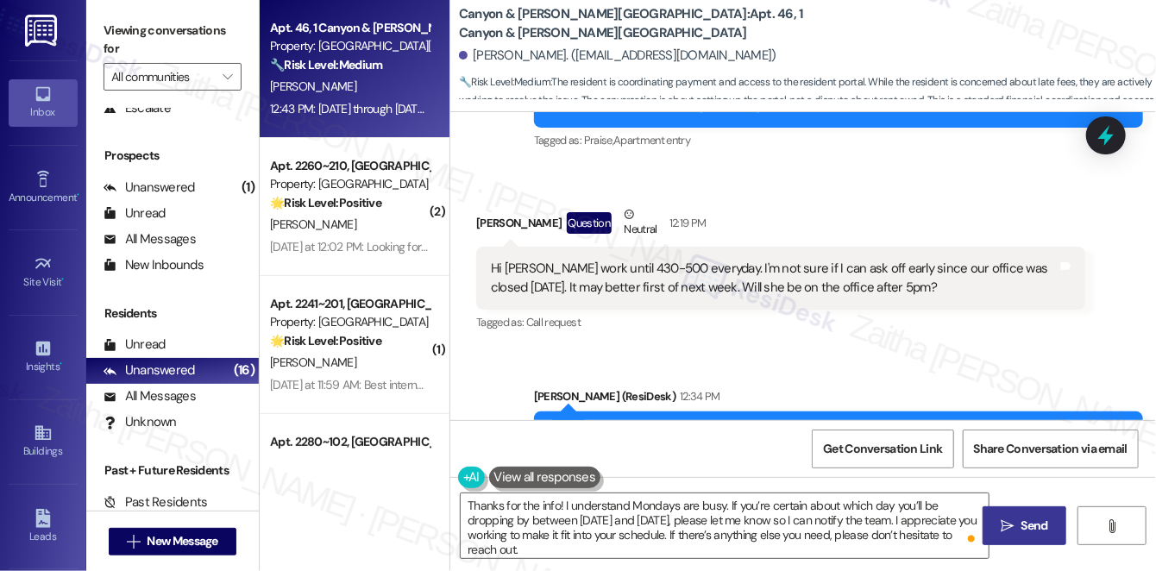
click at [1023, 512] on button " Send" at bounding box center [1025, 525] width 84 height 39
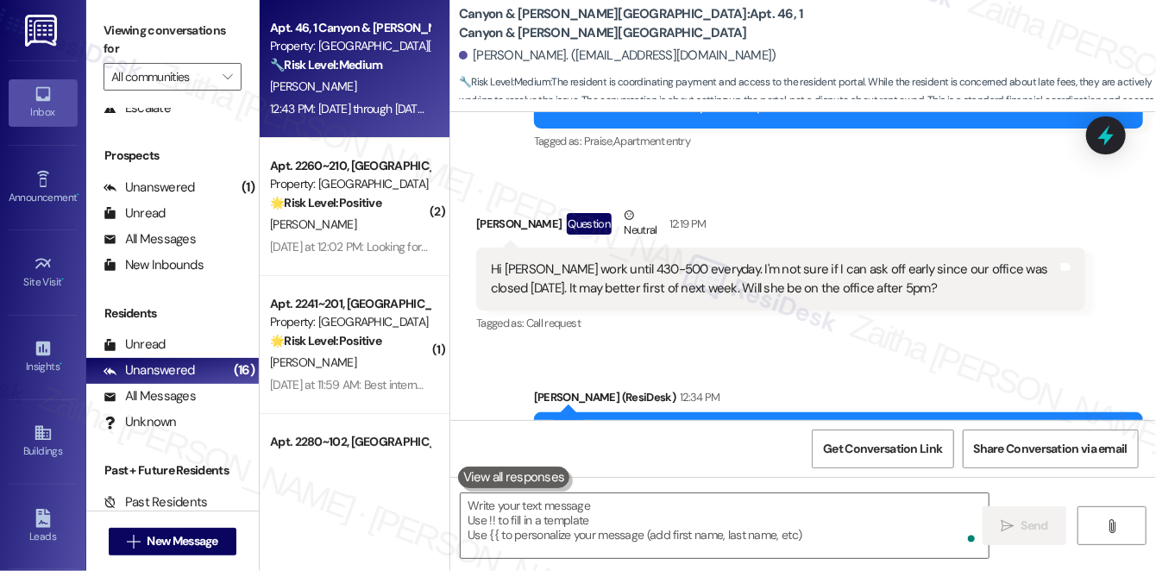
scroll to position [19461, 0]
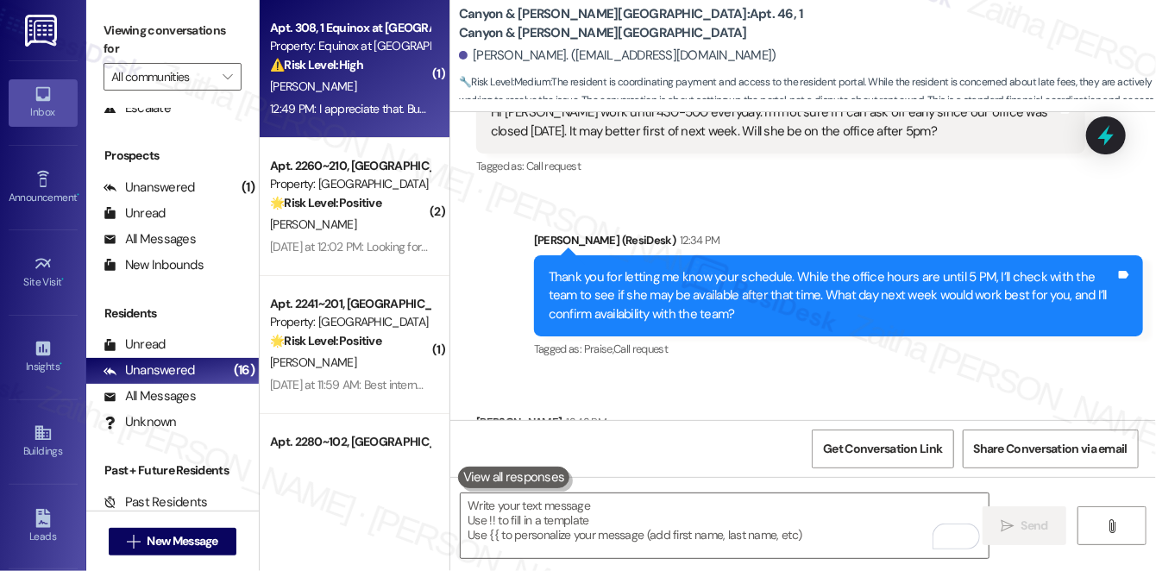
click at [370, 81] on div "J. Huerta" at bounding box center [349, 87] width 163 height 22
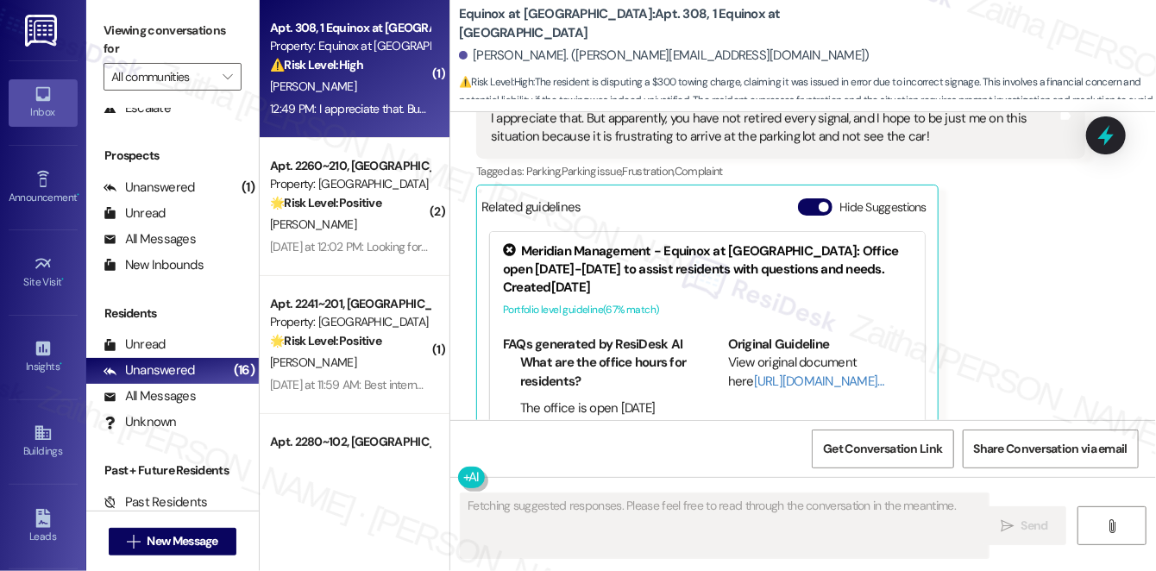
scroll to position [7068, 0]
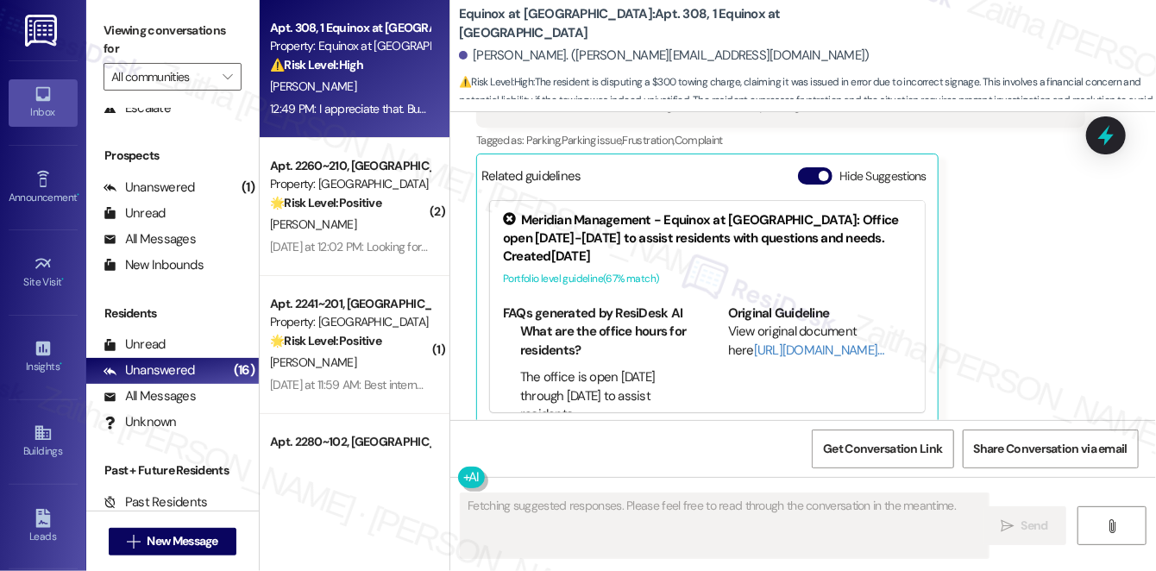
click at [809, 167] on button "Hide Suggestions" at bounding box center [815, 175] width 35 height 17
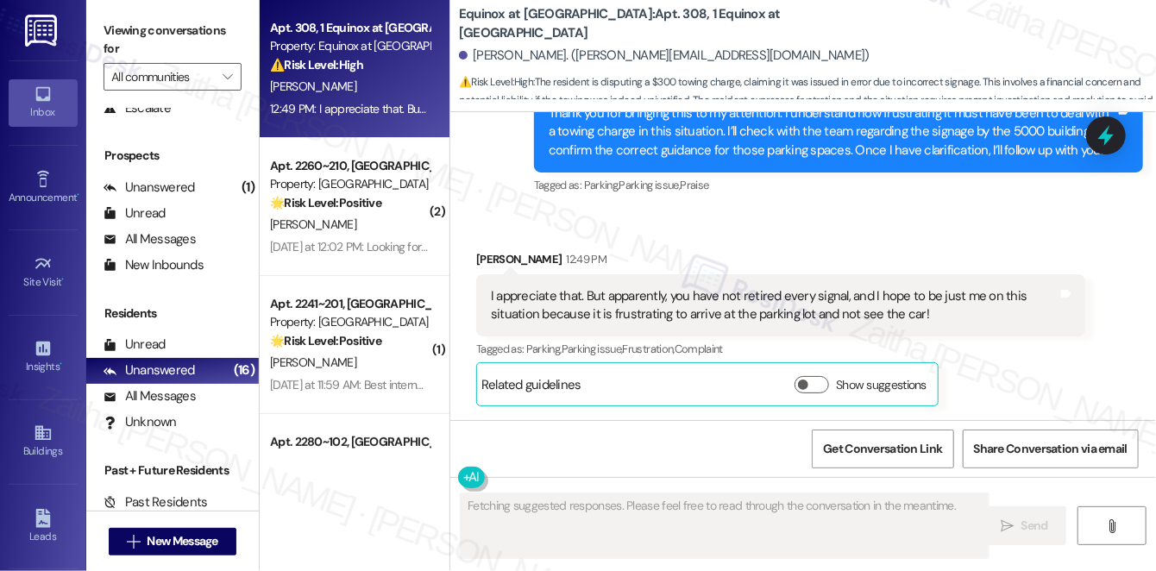
scroll to position [6840, 0]
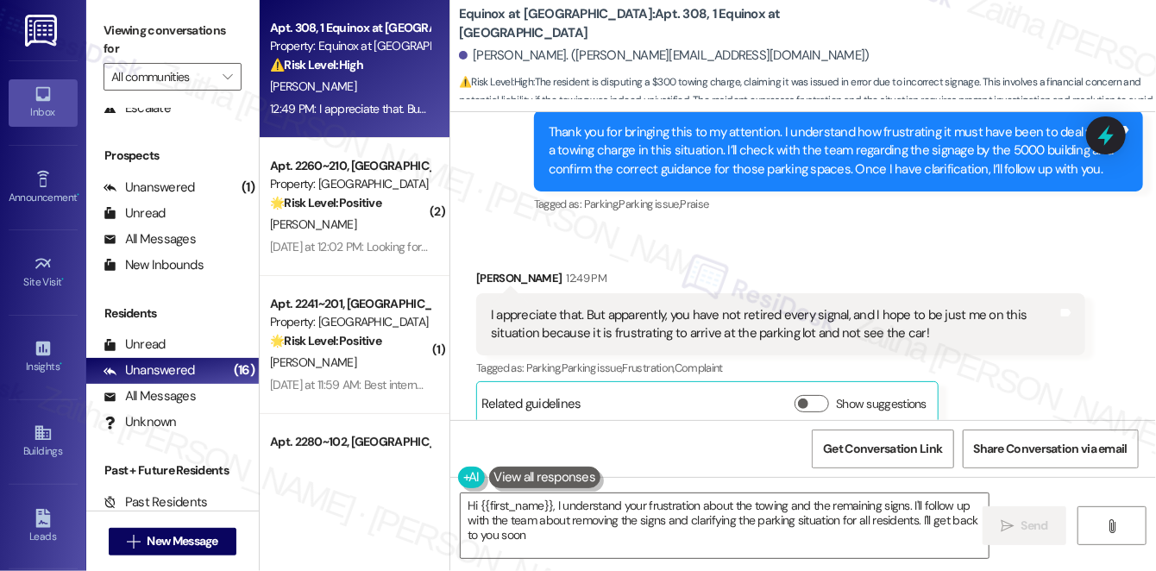
type textarea "Hi {{first_name}}, I understand your frustration about the towing and the remai…"
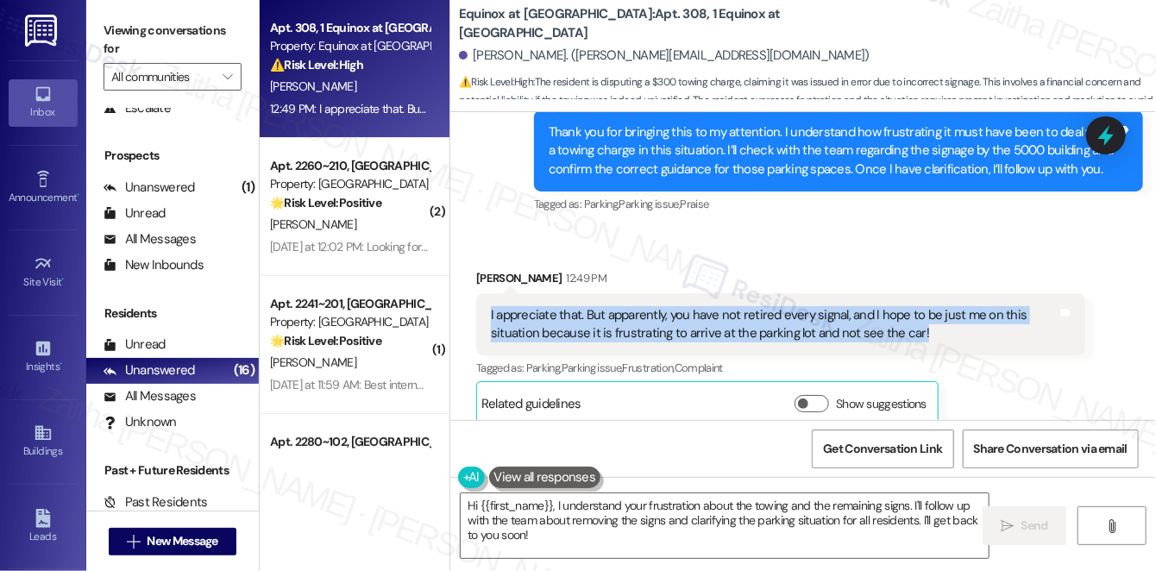
drag, startPoint x: 481, startPoint y: 289, endPoint x: 933, endPoint y: 315, distance: 452.0
click at [933, 315] on div "I appreciate that. But apparently, you have not retired every signal, and I hop…" at bounding box center [780, 324] width 609 height 63
copy div "I appreciate that. But apparently, you have not retired every signal, and I hop…"
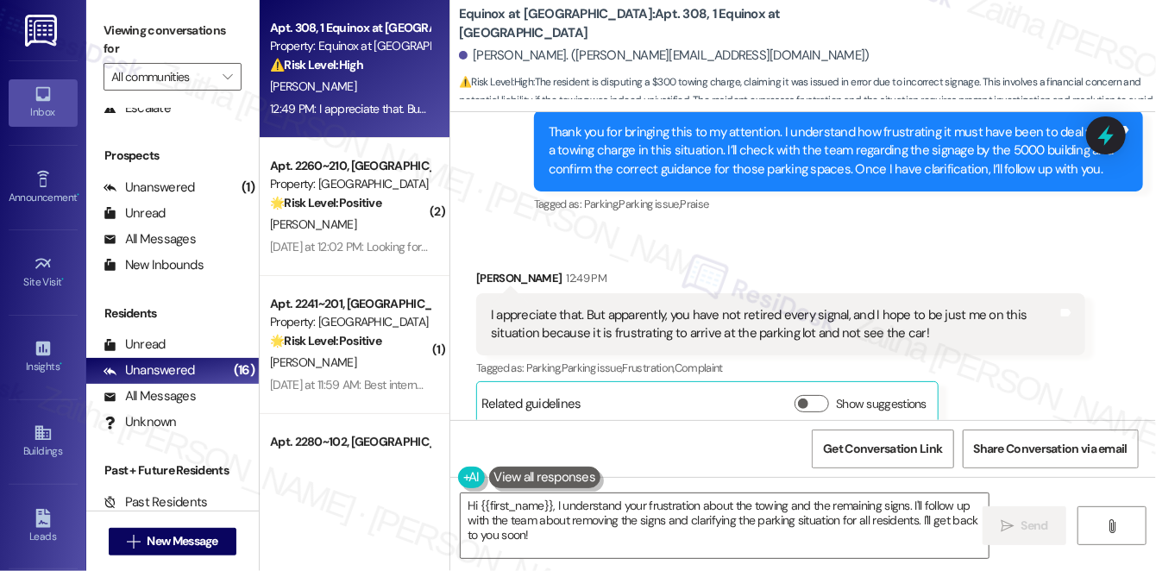
click at [834, 256] on div "Received via SMS Jose Huerta 12:49 PM I appreciate that. But apparently, you ha…" at bounding box center [780, 347] width 635 height 183
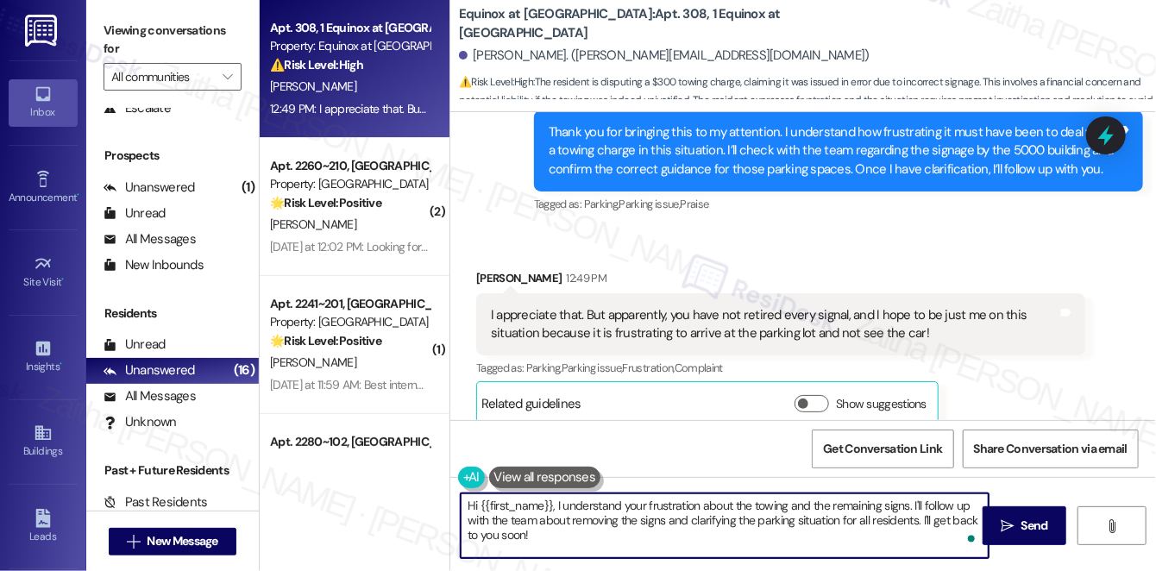
drag, startPoint x: 466, startPoint y: 501, endPoint x: 580, endPoint y: 532, distance: 117.8
click at [580, 532] on textarea "Hi {{first_name}}, I understand your frustration about the towing and the remai…" at bounding box center [725, 526] width 528 height 65
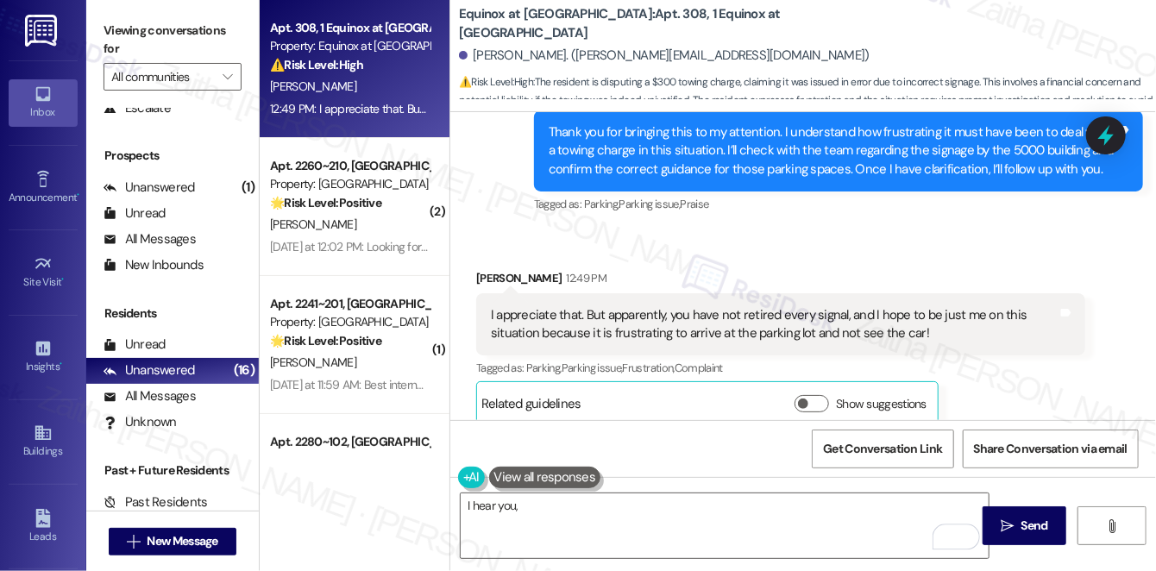
click at [494, 269] on div "Jose Huerta 12:49 PM" at bounding box center [780, 281] width 609 height 24
copy div "Jose"
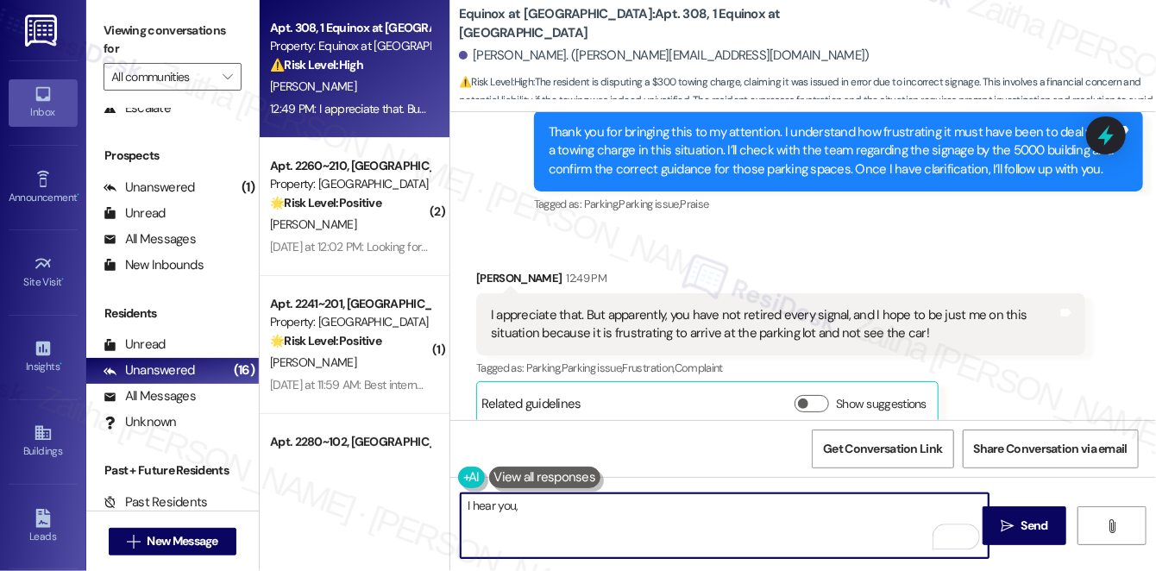
click at [535, 506] on textarea "I hear you," at bounding box center [725, 526] width 528 height 65
paste textarea "Jose"
paste textarea "I’ve already shared your concern with the team"
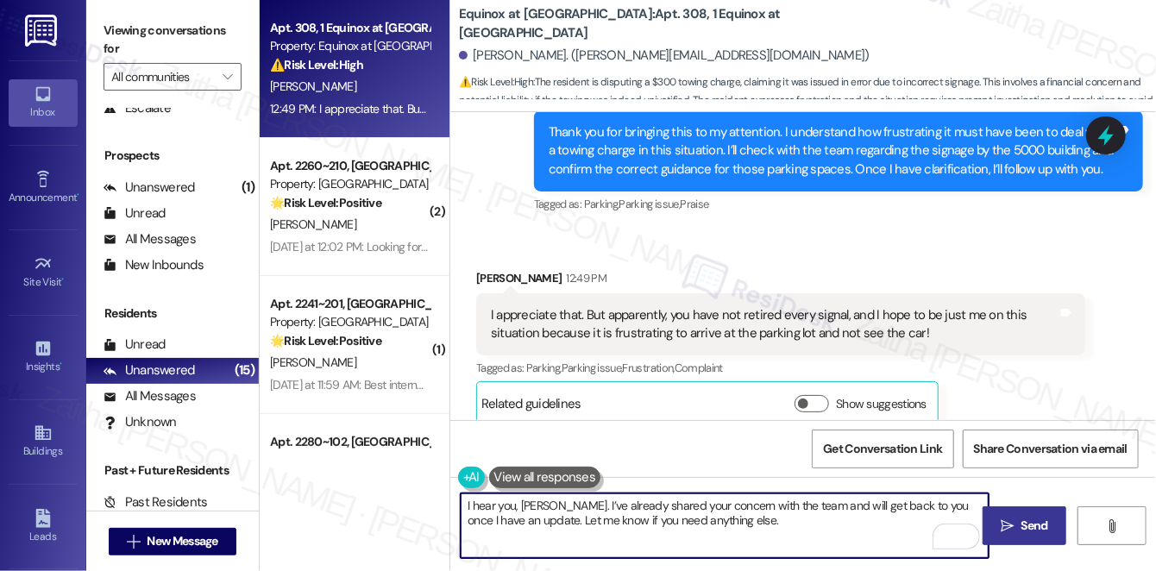
type textarea "I hear you, Jose. I’ve already shared your concern with the team and will get b…"
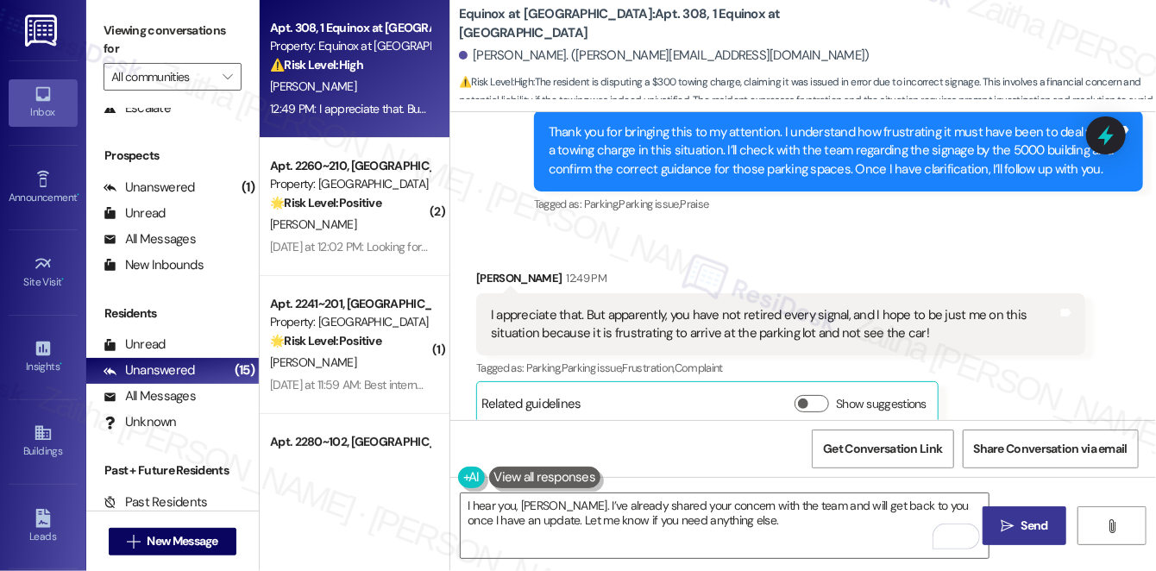
click at [1013, 531] on icon "" at bounding box center [1007, 526] width 13 height 14
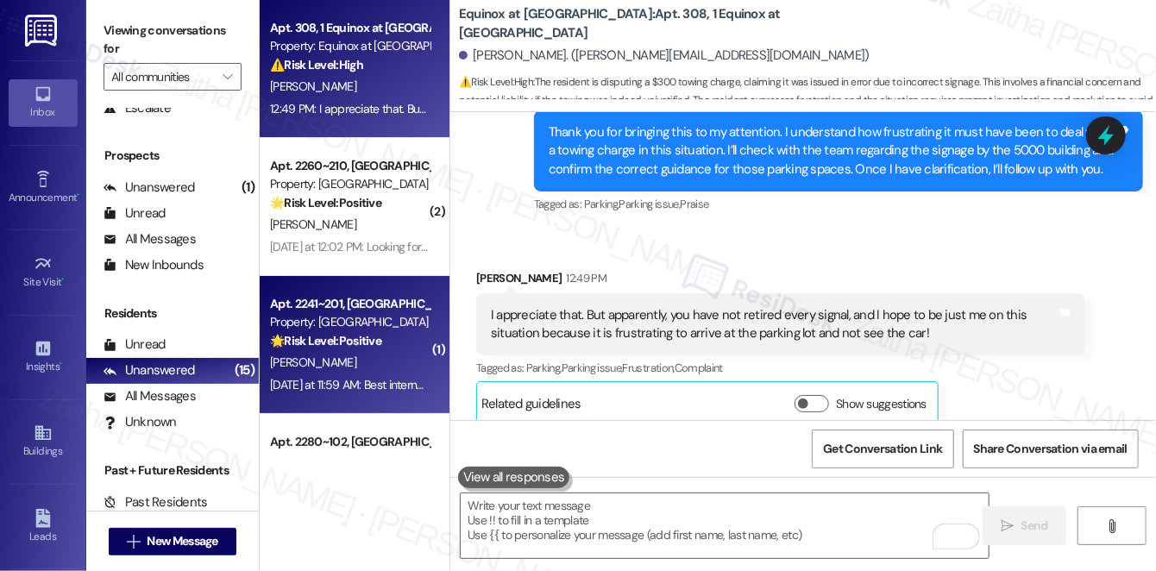
scroll to position [6839, 0]
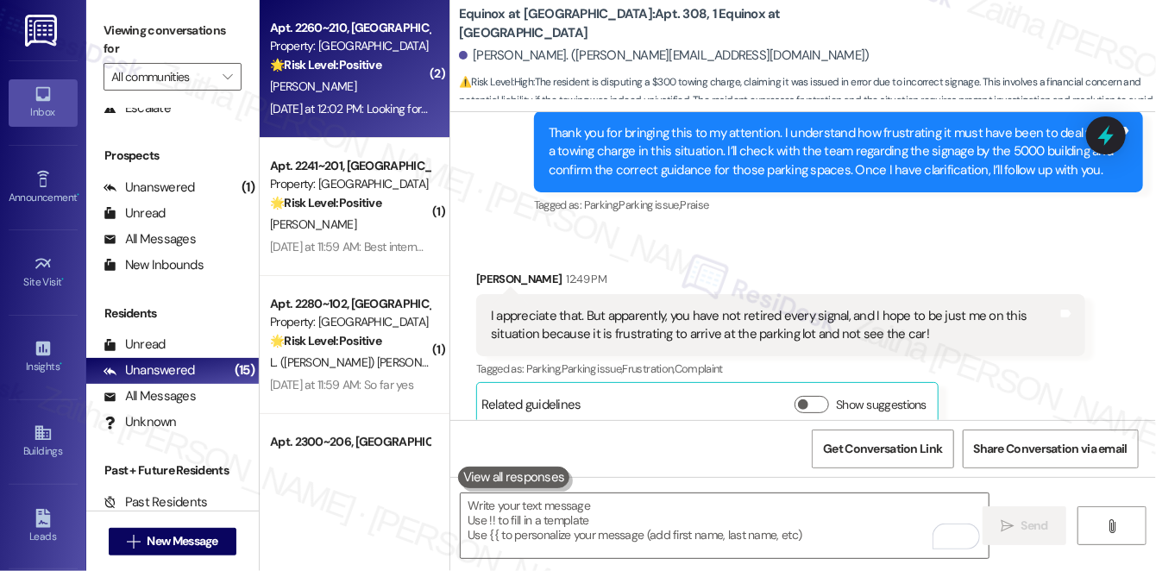
click at [402, 98] on div "Yesterday at 12:02 PM: Looking forward, with leasing updates next year is comin…" at bounding box center [349, 109] width 163 height 22
type textarea "Fetching suggested responses. Please feel free to read through the conversation…"
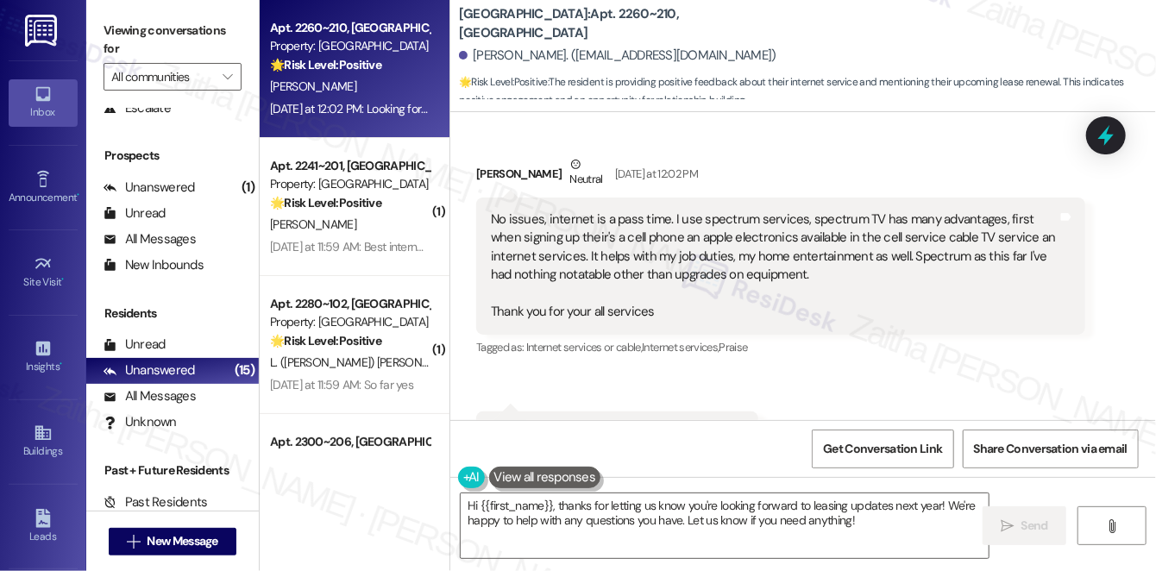
scroll to position [7572, 0]
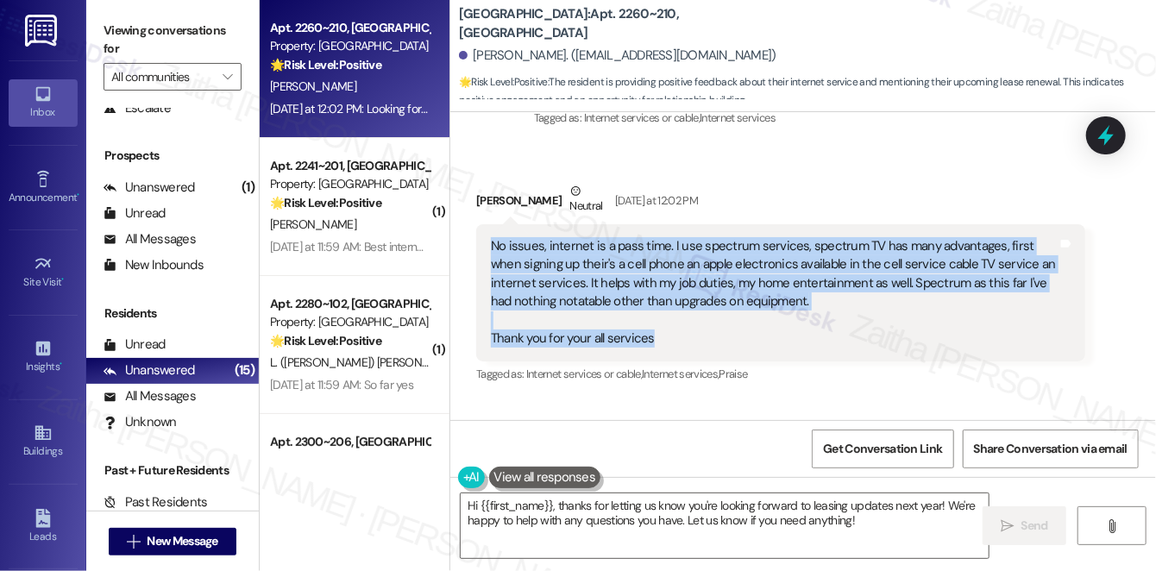
drag, startPoint x: 525, startPoint y: 211, endPoint x: 685, endPoint y: 272, distance: 171.8
click at [685, 272] on div "No issues, internet is a pass time. I use spectrum services, spectrum TV has ma…" at bounding box center [780, 292] width 609 height 137
copy div "No issues, internet is a pass time. I use spectrum services, spectrum TV has ma…"
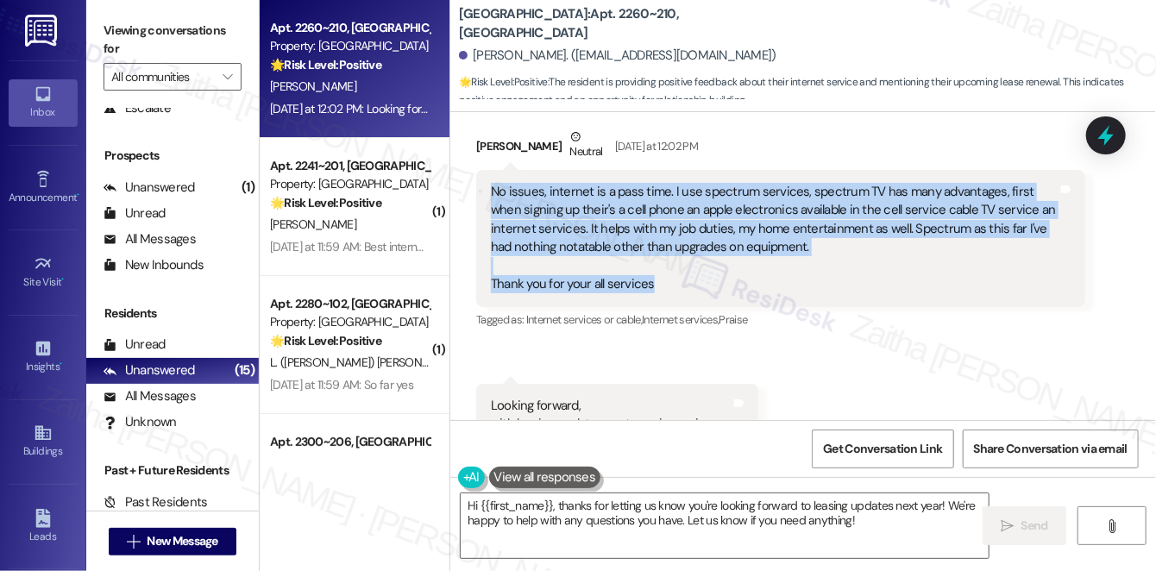
scroll to position [7650, 0]
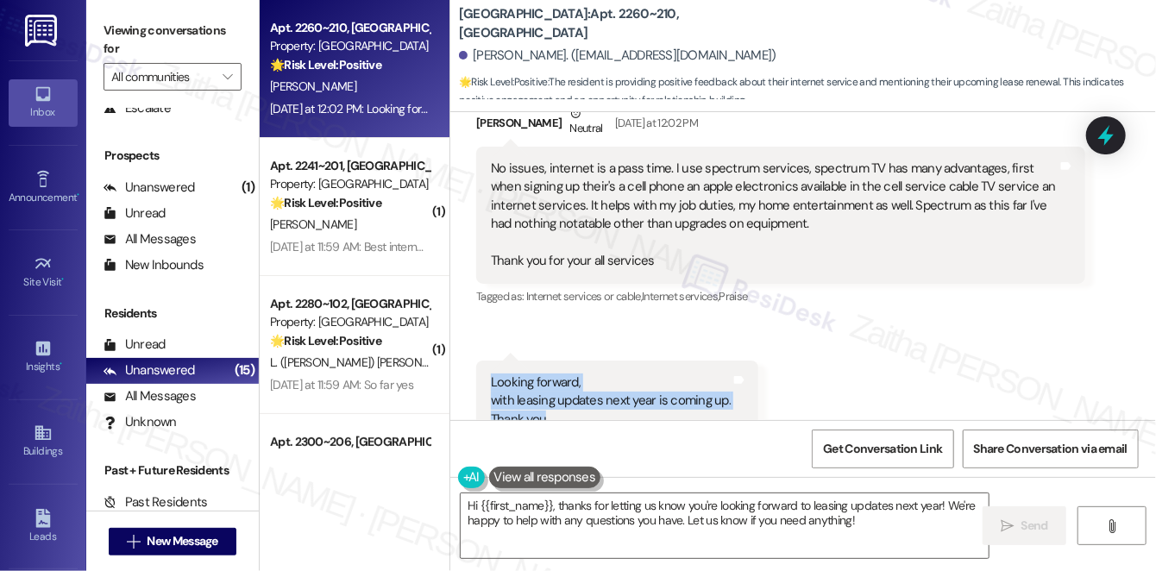
drag, startPoint x: 481, startPoint y: 322, endPoint x: 581, endPoint y: 355, distance: 105.3
click at [581, 361] on div "Looking forward, with leasing updates next year is coming up. Thank you Tags an…" at bounding box center [617, 401] width 282 height 81
click at [845, 305] on div "Received via SMS William Harden Neutral Yesterday at 12:02 PM No issues, intern…" at bounding box center [803, 273] width 706 height 415
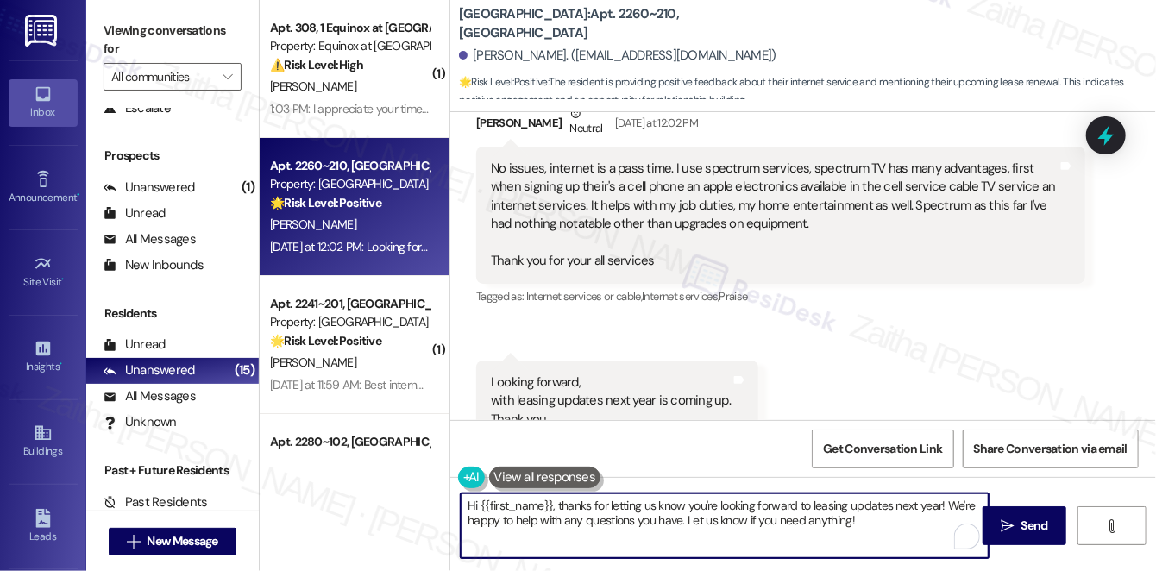
drag, startPoint x: 473, startPoint y: 506, endPoint x: 878, endPoint y: 526, distance: 405.2
click at [877, 529] on textarea "Hi {{first_name}}, thanks for letting us know you're looking forward to leasing…" at bounding box center [725, 526] width 528 height 65
type textarea "H"
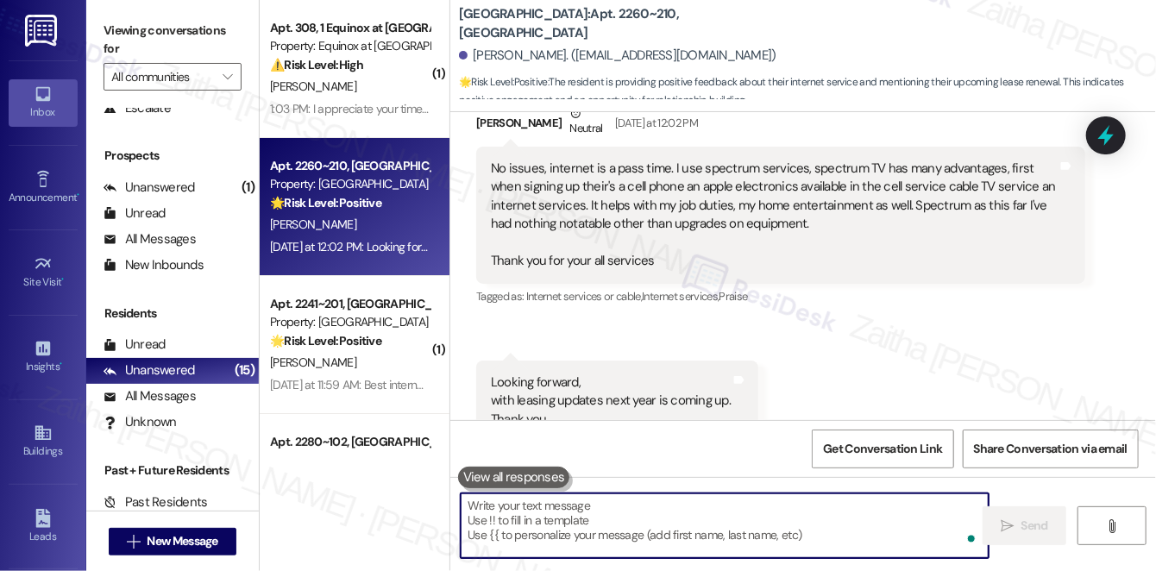
paste textarea "Thank you for sharing your experience—it’s great to hear Spectrum has been work…"
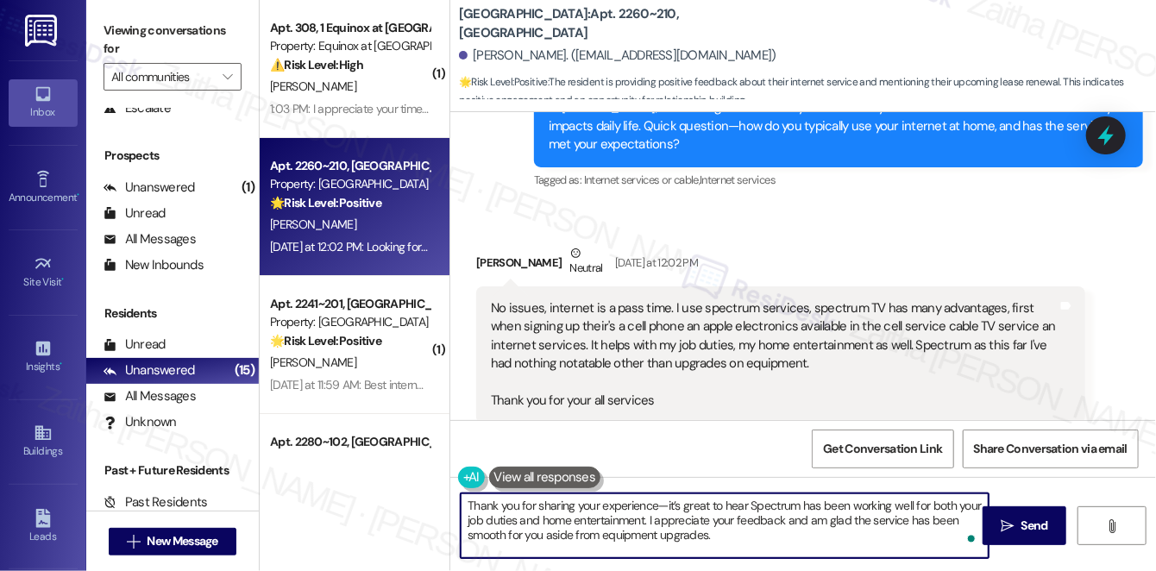
scroll to position [7494, 0]
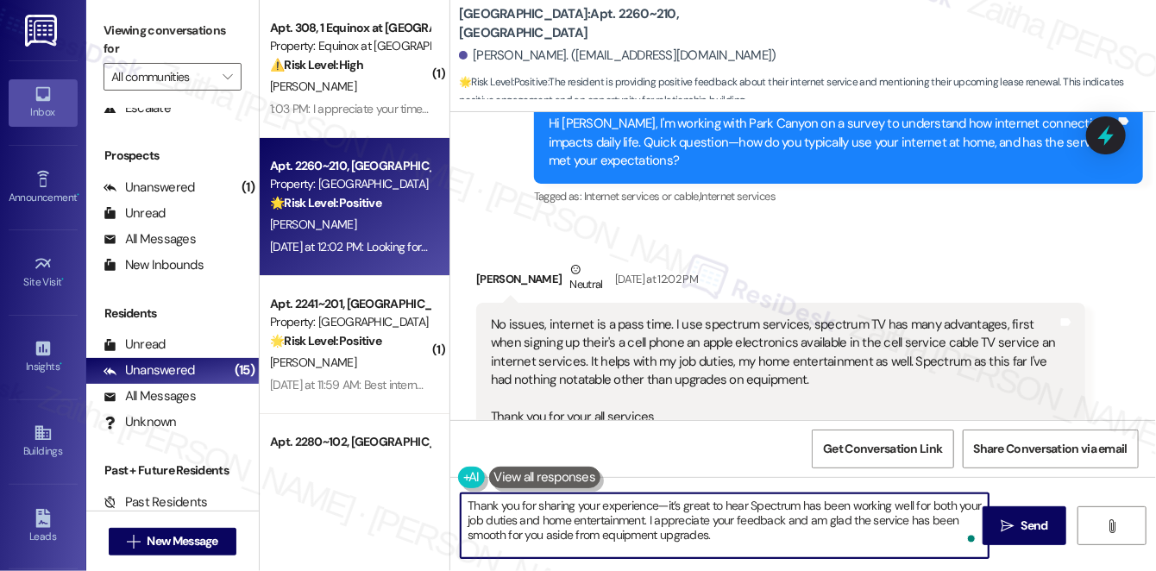
type textarea "Thank you for sharing your experience—it’s great to hear Spectrum has been work…"
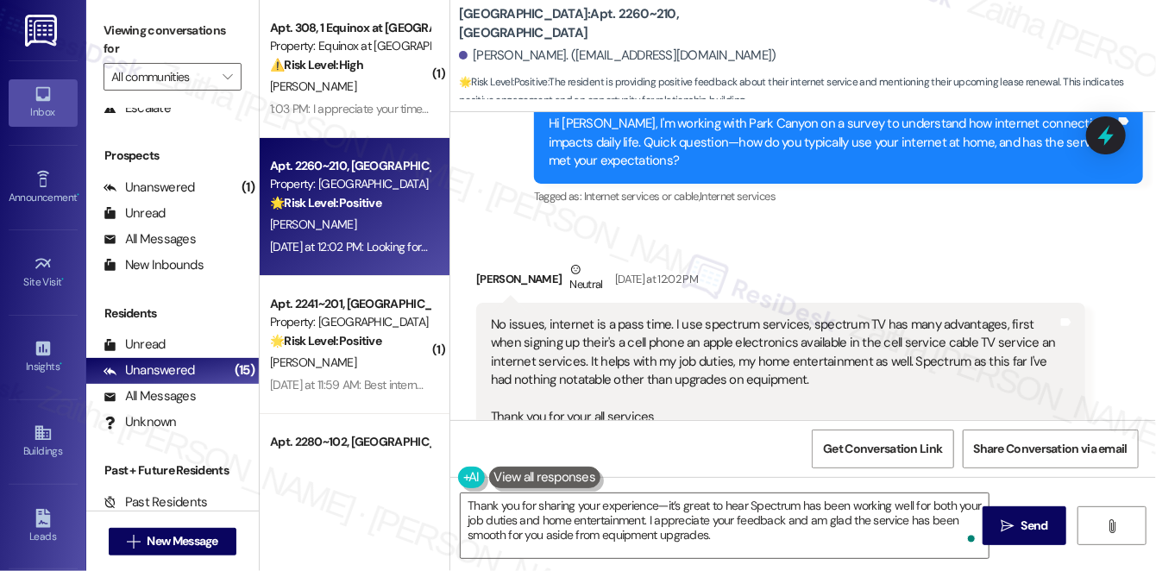
click at [487, 261] on div "William Harden Neutral Yesterday at 12:02 PM" at bounding box center [780, 282] width 609 height 42
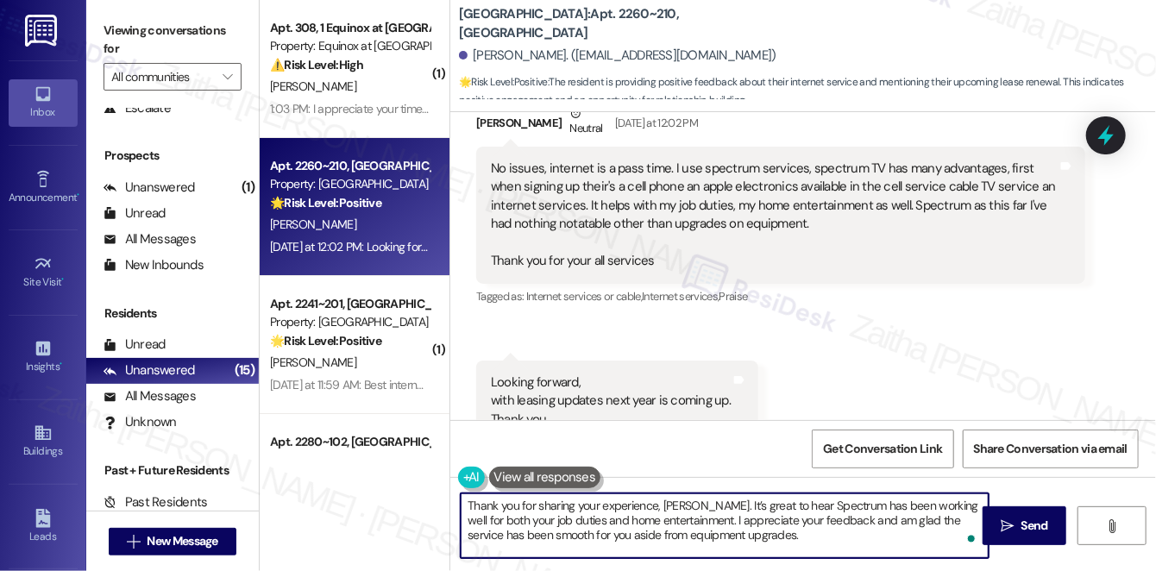
scroll to position [7651, 0]
type textarea "Thank you for sharing your experience, William. It’s great to hear Spectrum has…"
click at [1102, 143] on icon at bounding box center [1106, 135] width 29 height 29
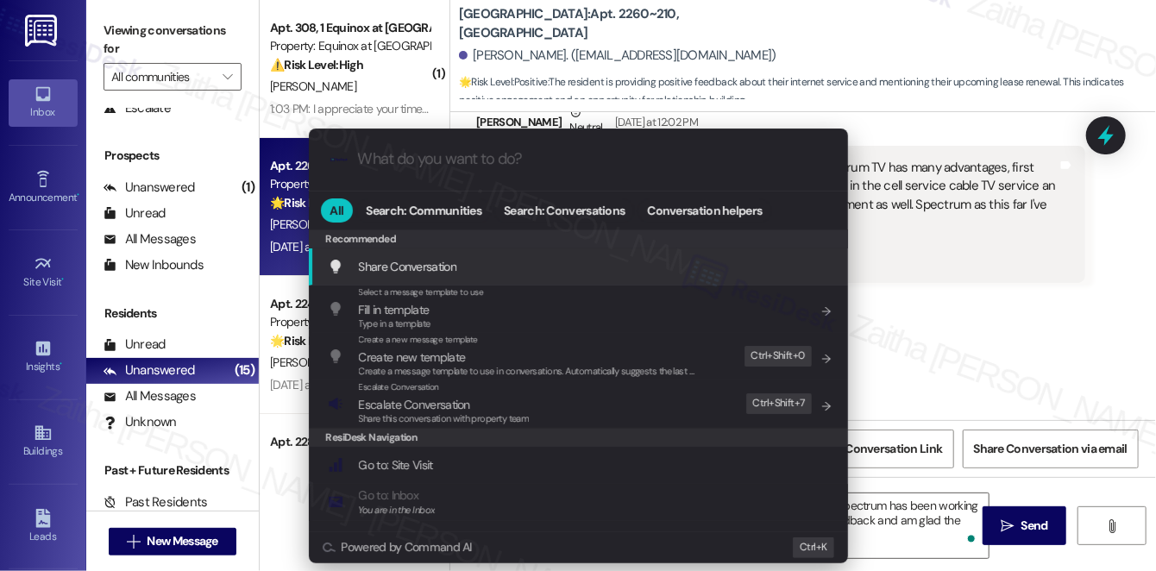
click at [1020, 327] on div ".cls-1{fill:#0a055f;}.cls-2{fill:#0cc4c4;} resideskLogoBlueOrange All Search: C…" at bounding box center [578, 285] width 1156 height 571
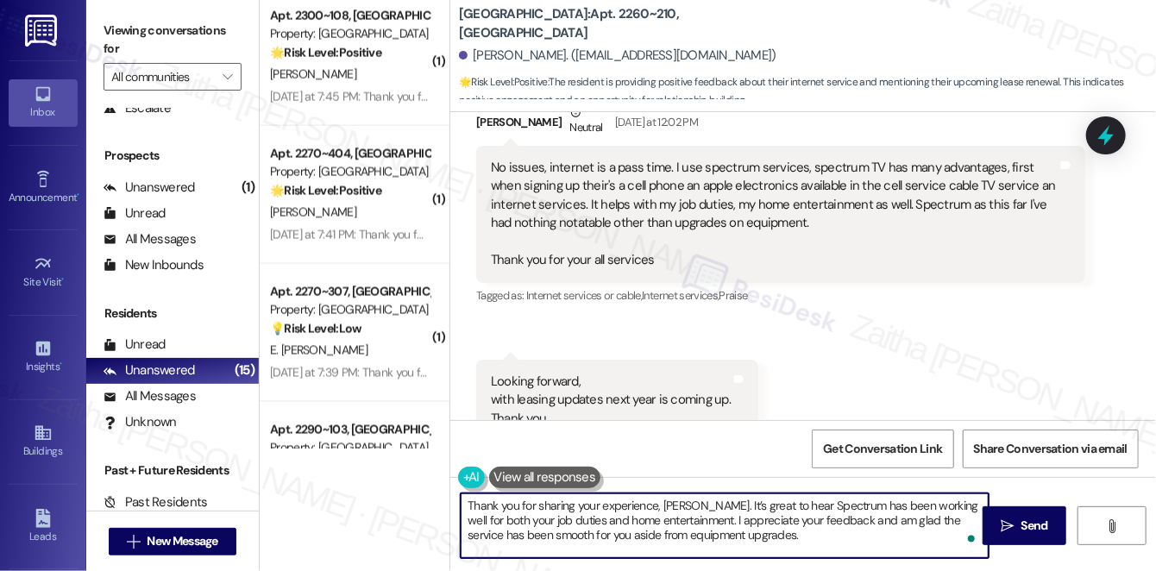
scroll to position [1622, 0]
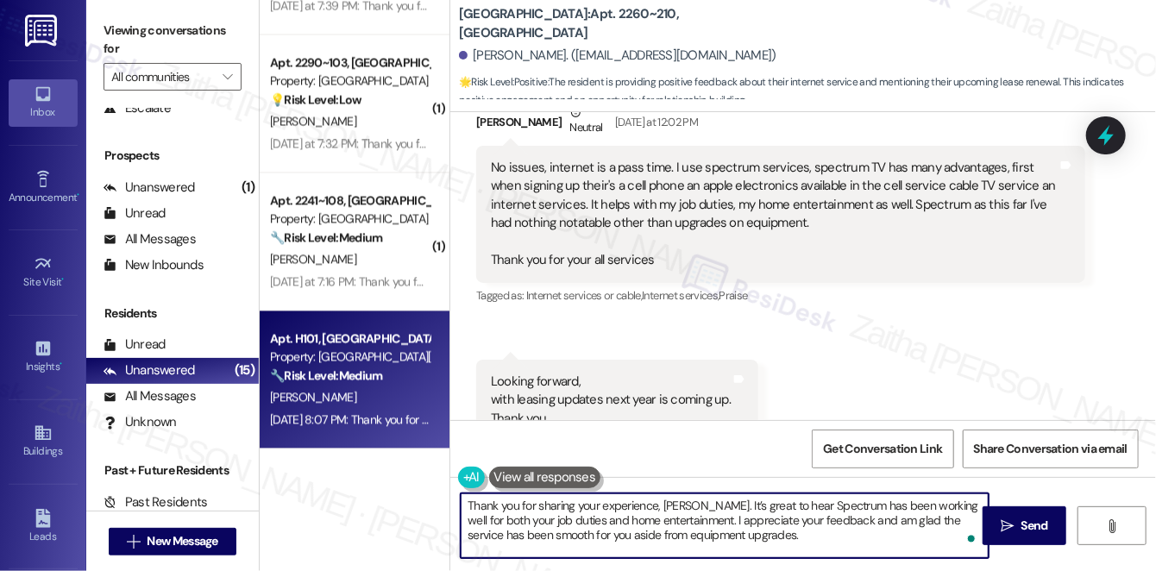
click at [396, 389] on div "J. Hatmaker" at bounding box center [349, 398] width 163 height 22
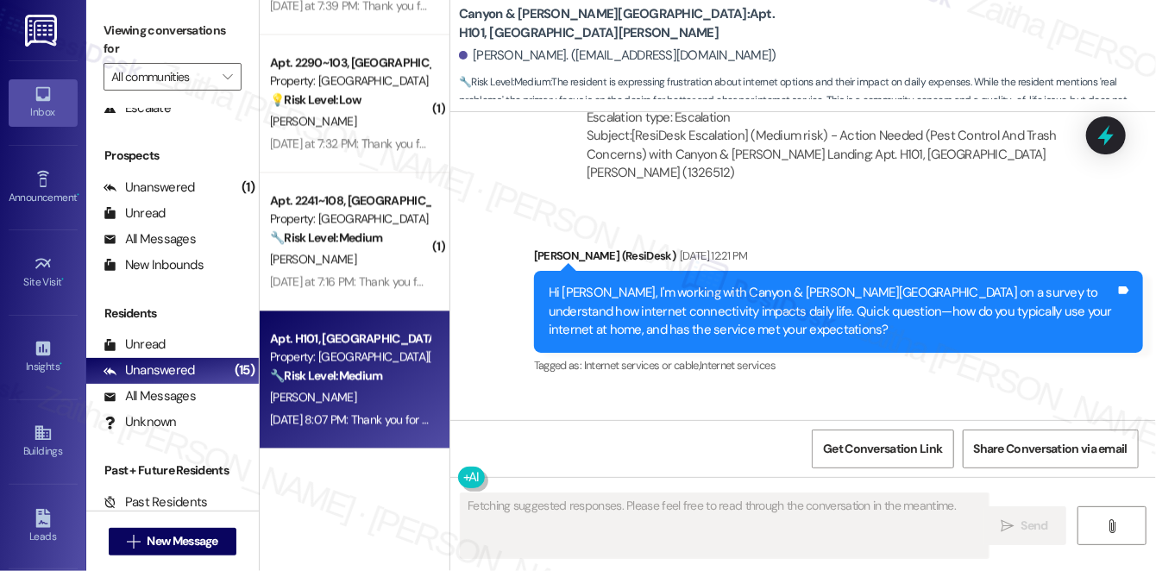
scroll to position [20647, 0]
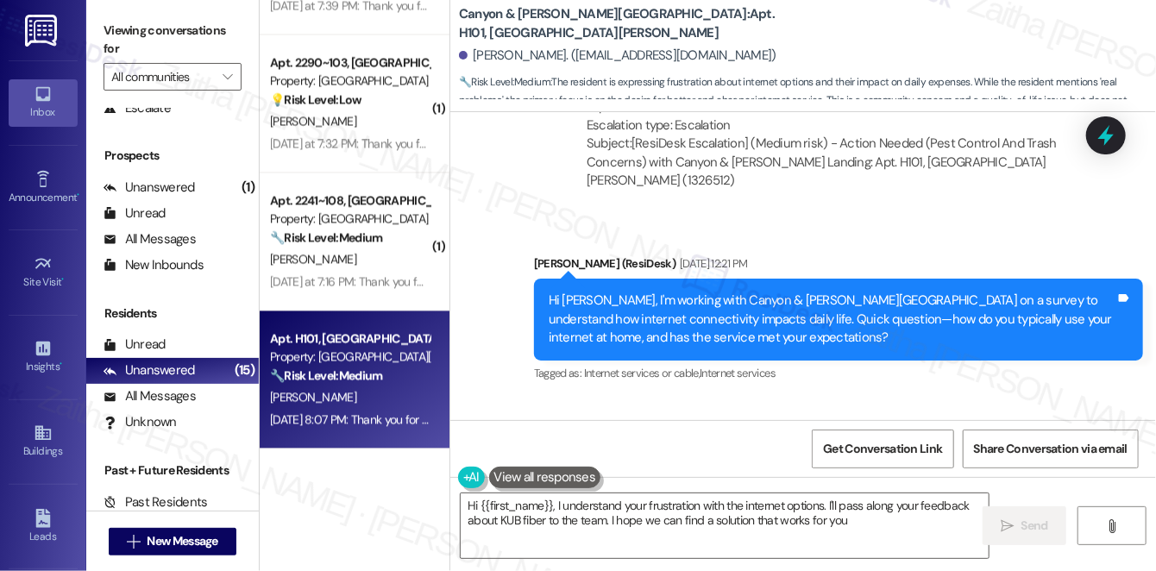
type textarea "Hi {{first_name}}, I understand your frustration with the internet options. I'l…"
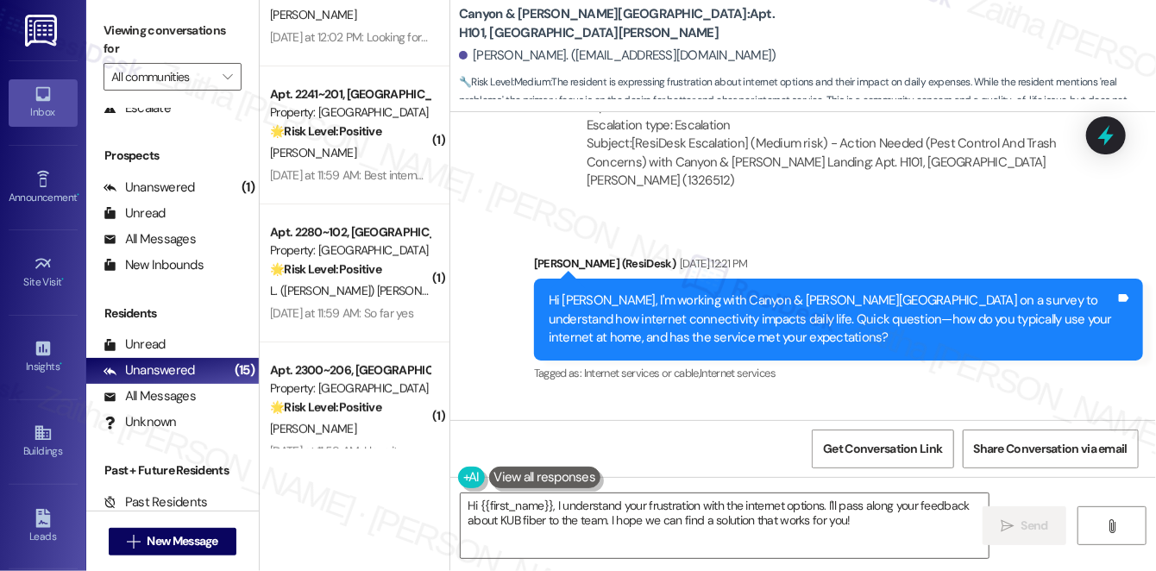
scroll to position [0, 0]
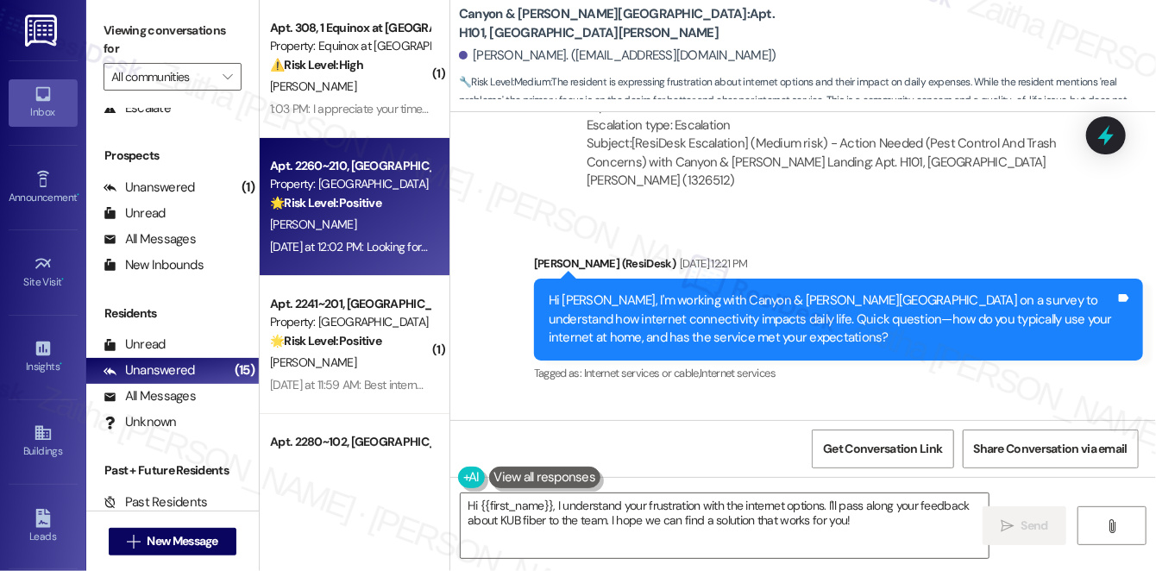
click at [372, 223] on div "[PERSON_NAME]" at bounding box center [349, 225] width 163 height 22
type textarea "Fetching suggested responses. Please feel free to read through the conversation…"
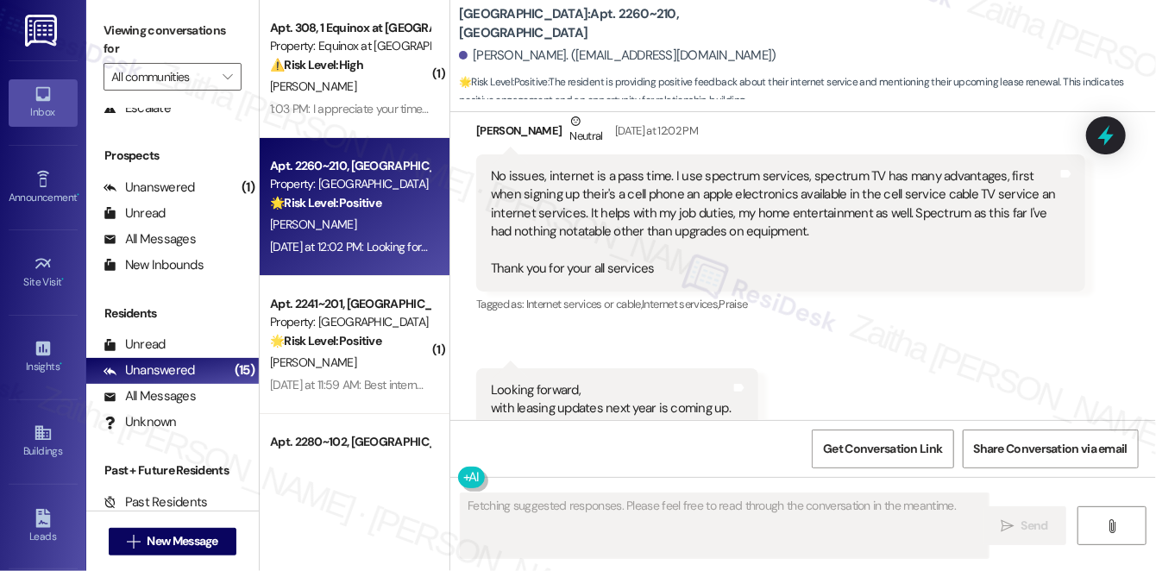
scroll to position [7650, 0]
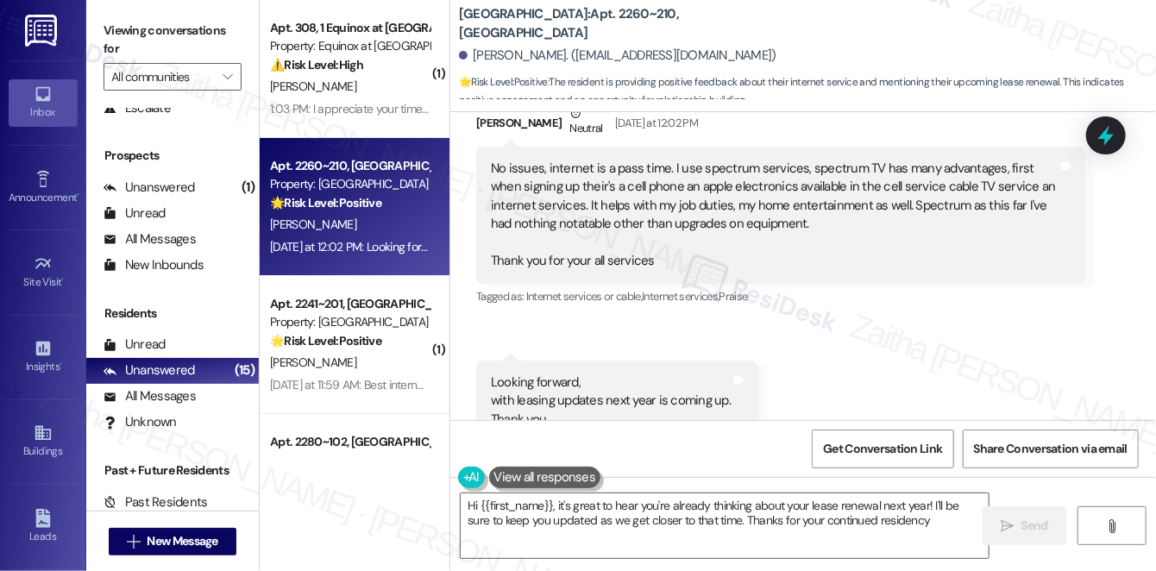
type textarea "Hi {{first_name}}, it's great to hear you're already thinking about your lease …"
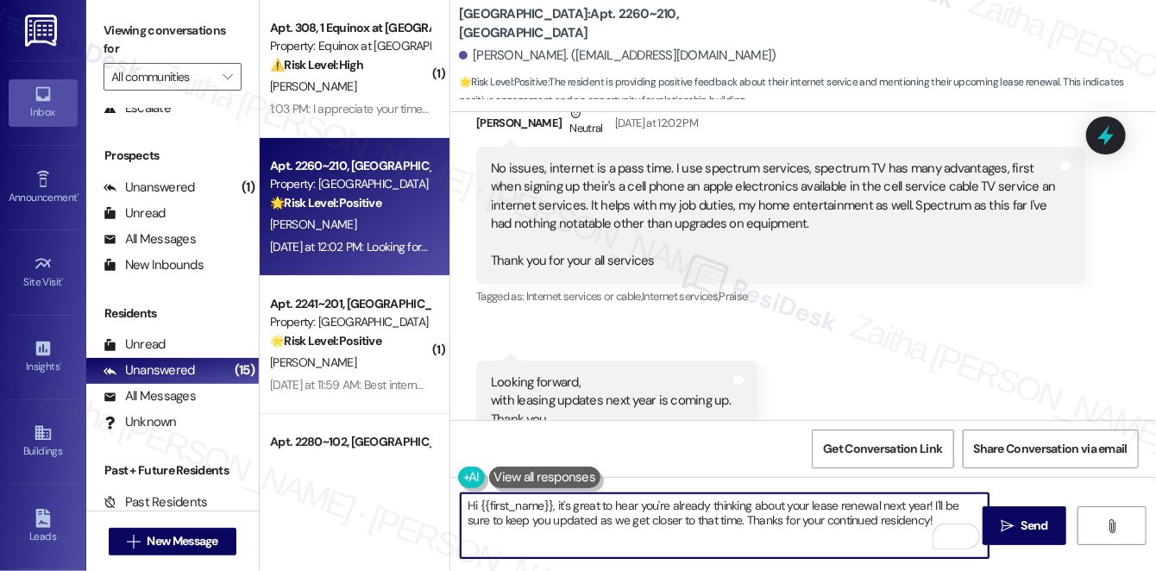
drag, startPoint x: 466, startPoint y: 504, endPoint x: 930, endPoint y: 527, distance: 464.8
click at [930, 527] on textarea "Hi {{first_name}}, it's great to hear you're already thinking about your lease …" at bounding box center [725, 526] width 528 height 65
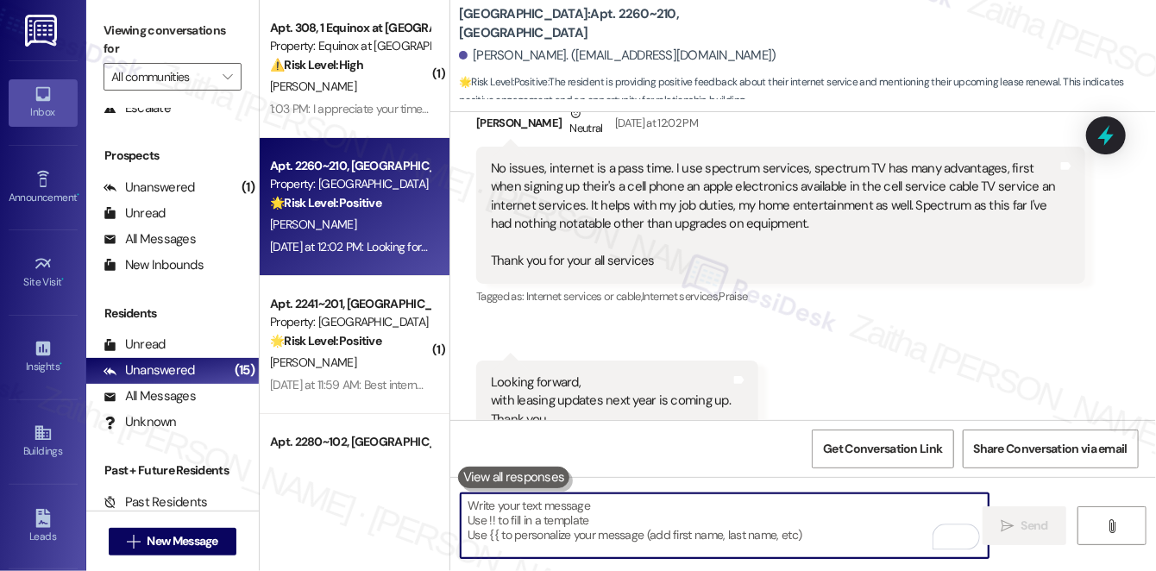
paste textarea "Thank you for sharing your experience—it’s great to hear Spectrum has been work…"
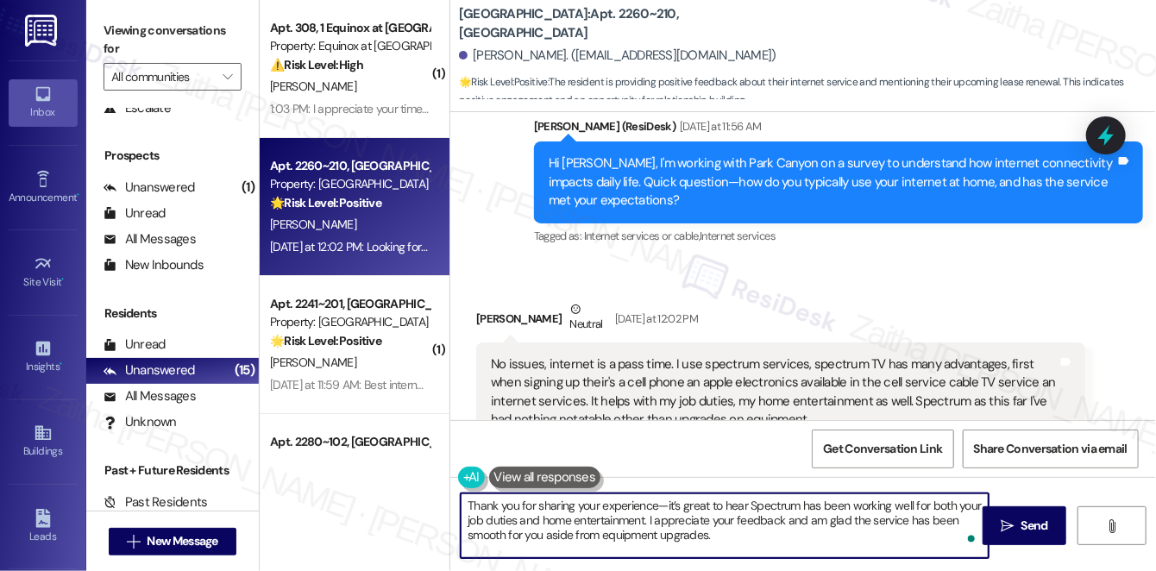
scroll to position [7415, 0]
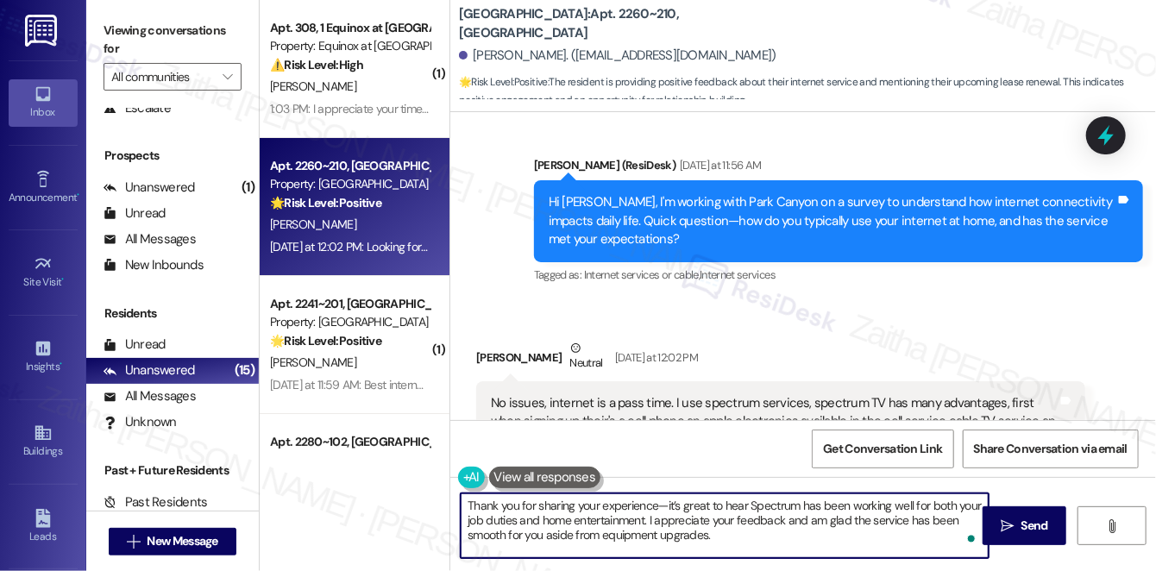
click at [494, 339] on div "[PERSON_NAME] Neutral [DATE] at 12:02 PM" at bounding box center [780, 360] width 609 height 42
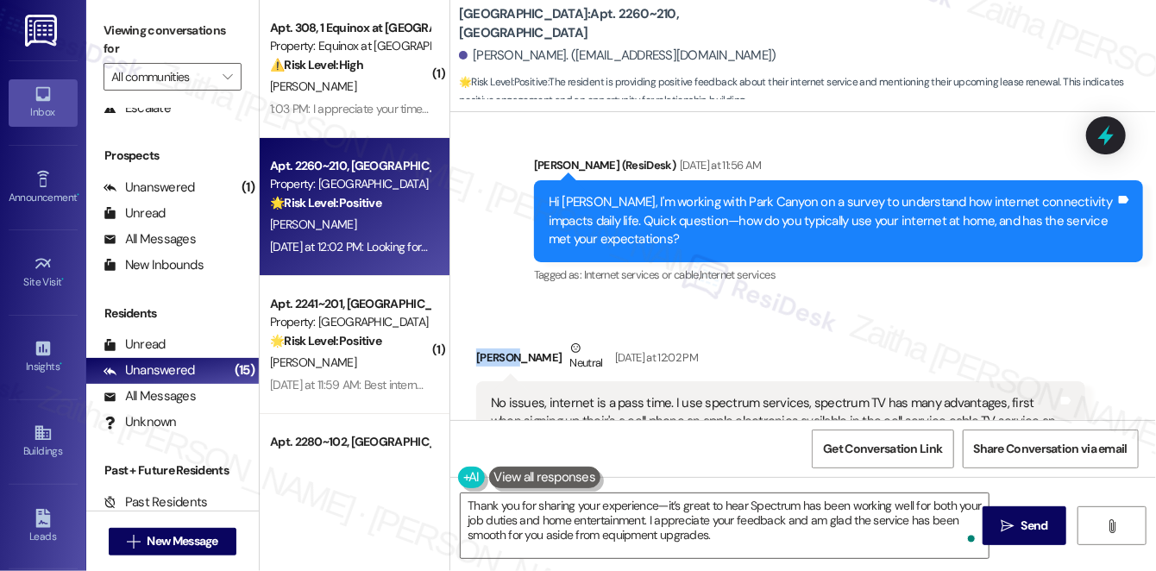
click at [494, 339] on div "[PERSON_NAME] Neutral [DATE] at 12:02 PM" at bounding box center [780, 360] width 609 height 42
copy div "William"
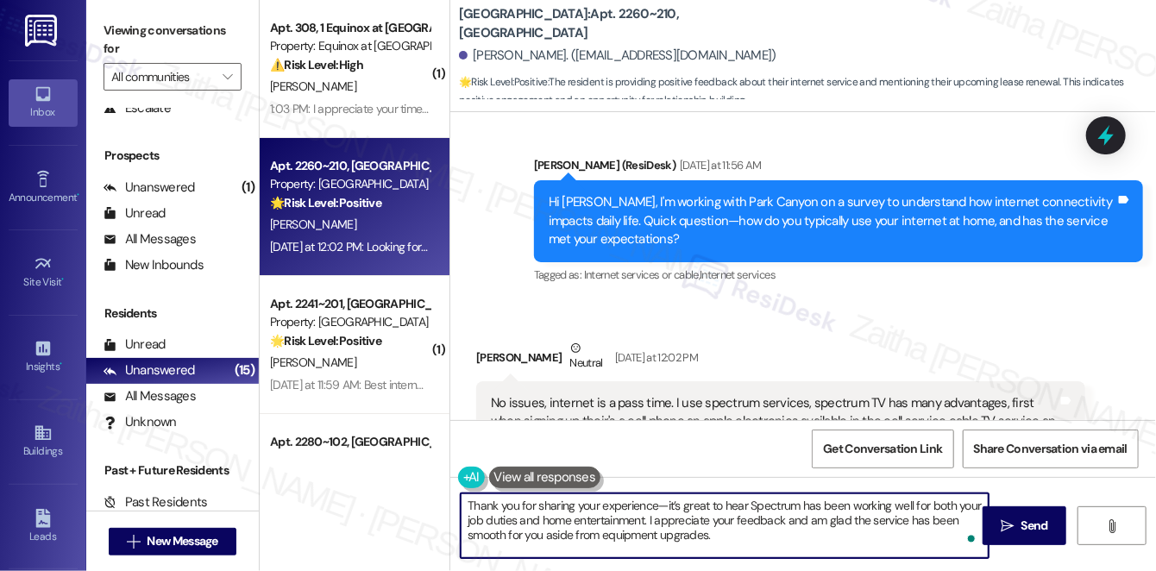
click at [657, 503] on textarea "Thank you for sharing your experience—it’s great to hear Spectrum has been work…" at bounding box center [725, 526] width 528 height 65
paste textarea "William"
click at [763, 533] on textarea "Thank you for sharing your experience, William. It’s great to hear Spectrum has…" at bounding box center [725, 526] width 528 height 65
paste textarea "If you have any questions about your lease, please don’t hesitate to let me kno…"
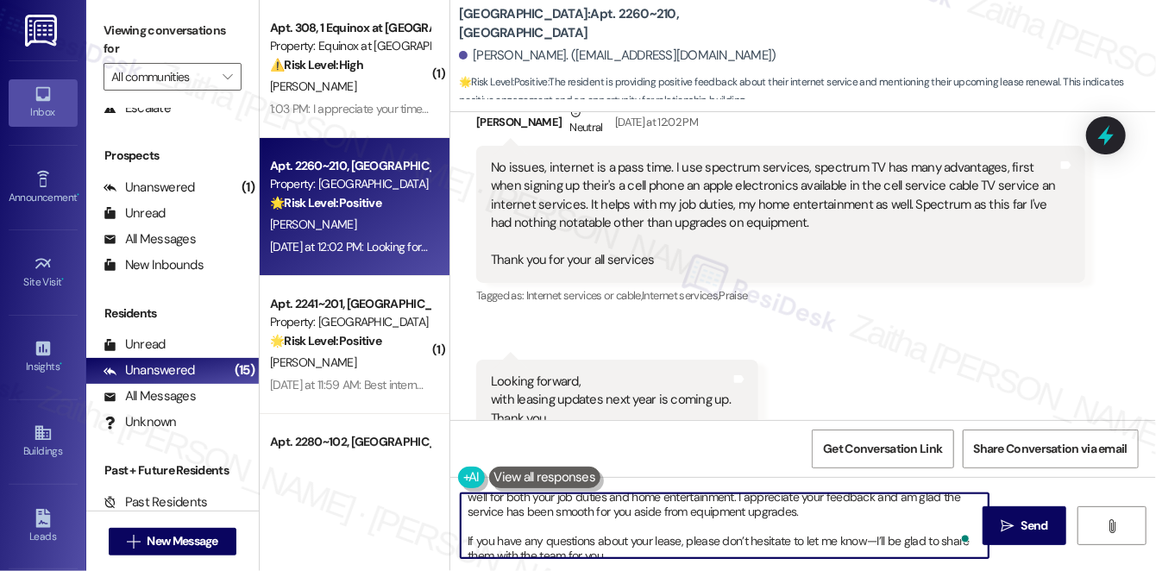
scroll to position [0, 0]
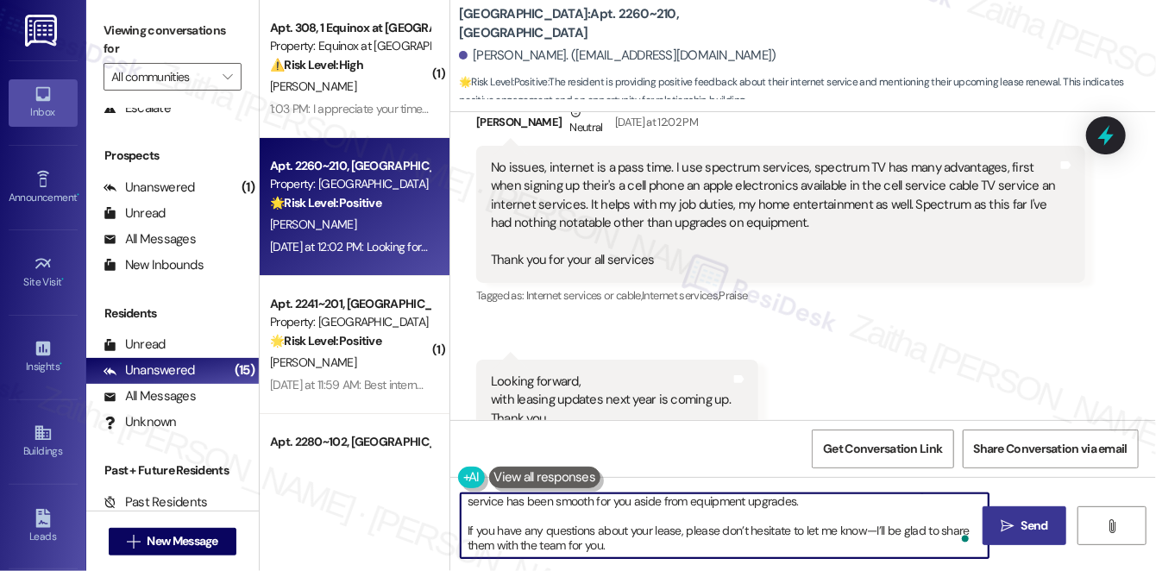
type textarea "Thank you for sharing your experience, William. It’s great to hear Spectrum has…"
click at [1031, 531] on span "Send" at bounding box center [1035, 526] width 27 height 18
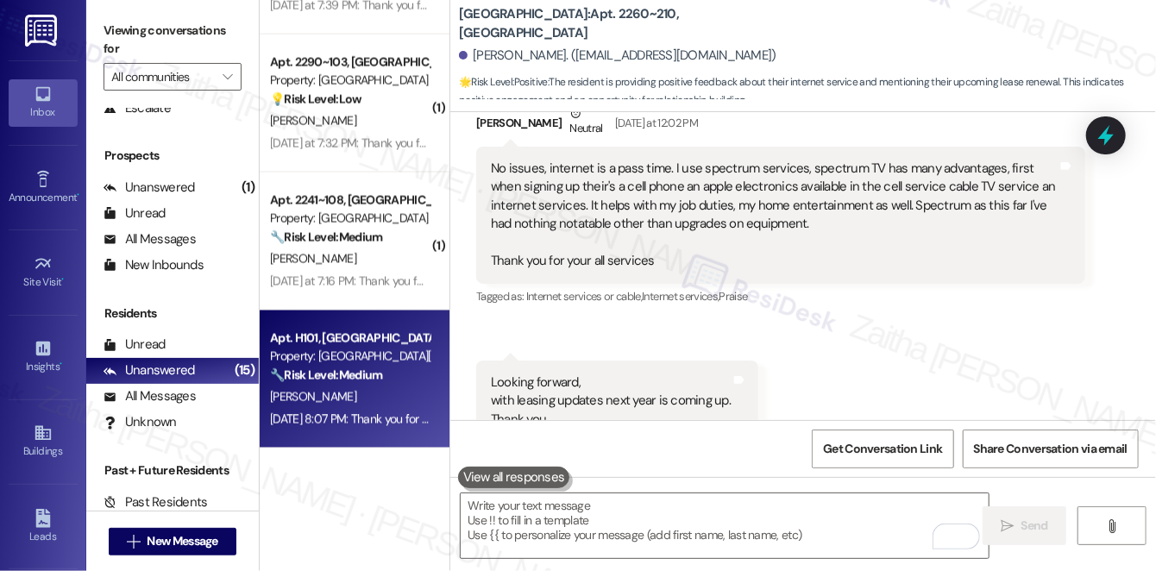
click at [364, 402] on div "J. Hatmaker" at bounding box center [349, 398] width 163 height 22
type textarea "Fetching suggested responses. Please feel free to read through the conversation…"
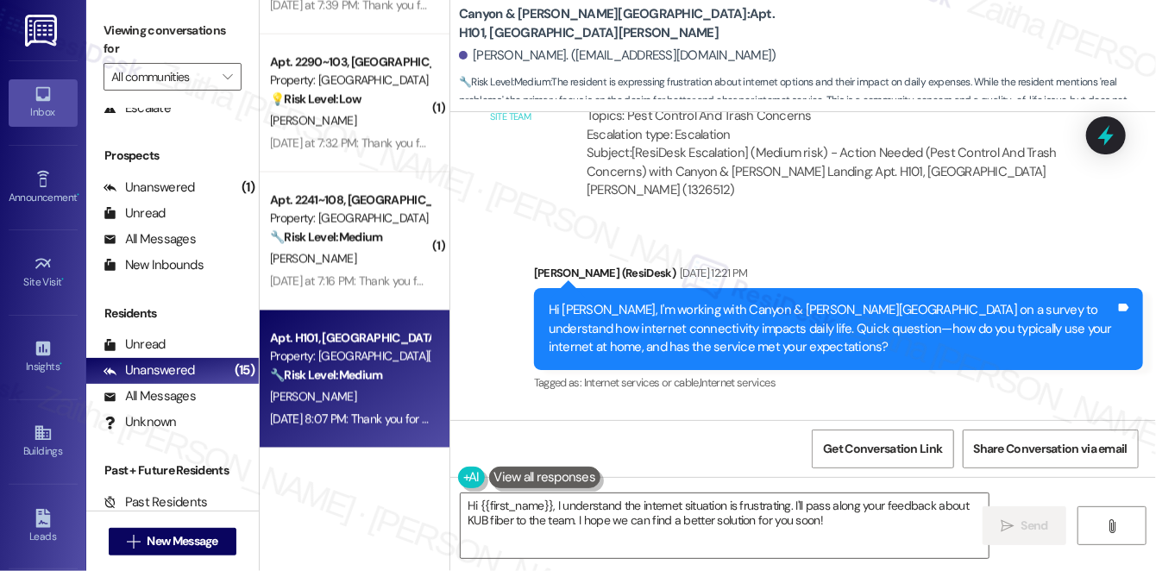
drag, startPoint x: 509, startPoint y: 311, endPoint x: 1048, endPoint y: 362, distance: 540.8
click at [1048, 475] on div "The internet messes up from time to time around here. What would be great is if…" at bounding box center [780, 534] width 609 height 118
copy div "The internet messes up from time to time around here. What would be great is if…"
click at [829, 434] on div "Received via SMS James Hatmaker Question Aug 28, 2025 at 8:07 PM The internet m…" at bounding box center [780, 532] width 635 height 197
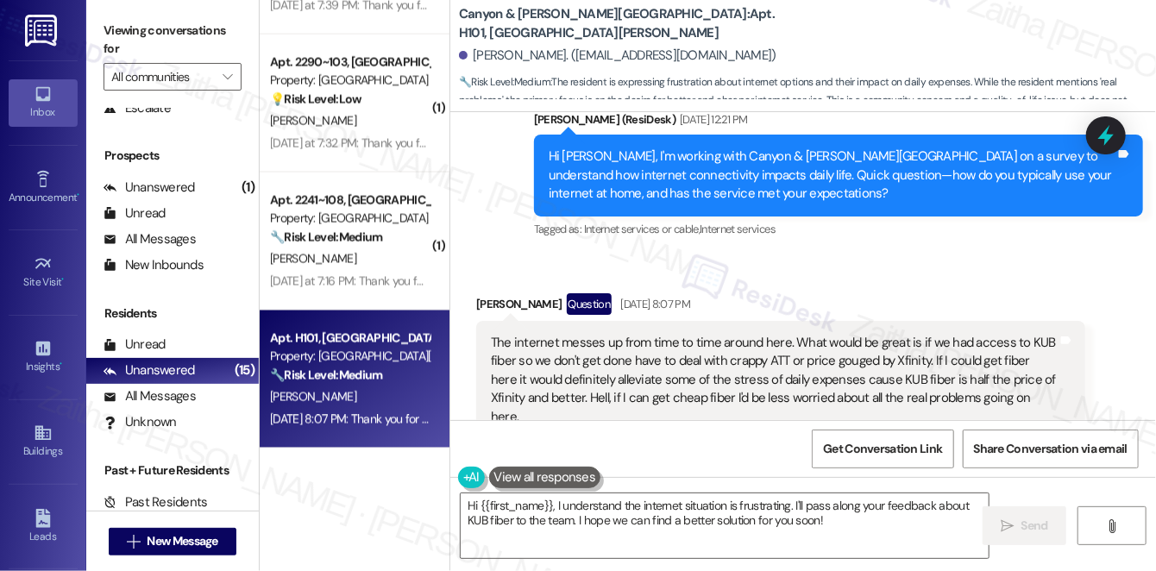
scroll to position [20794, 0]
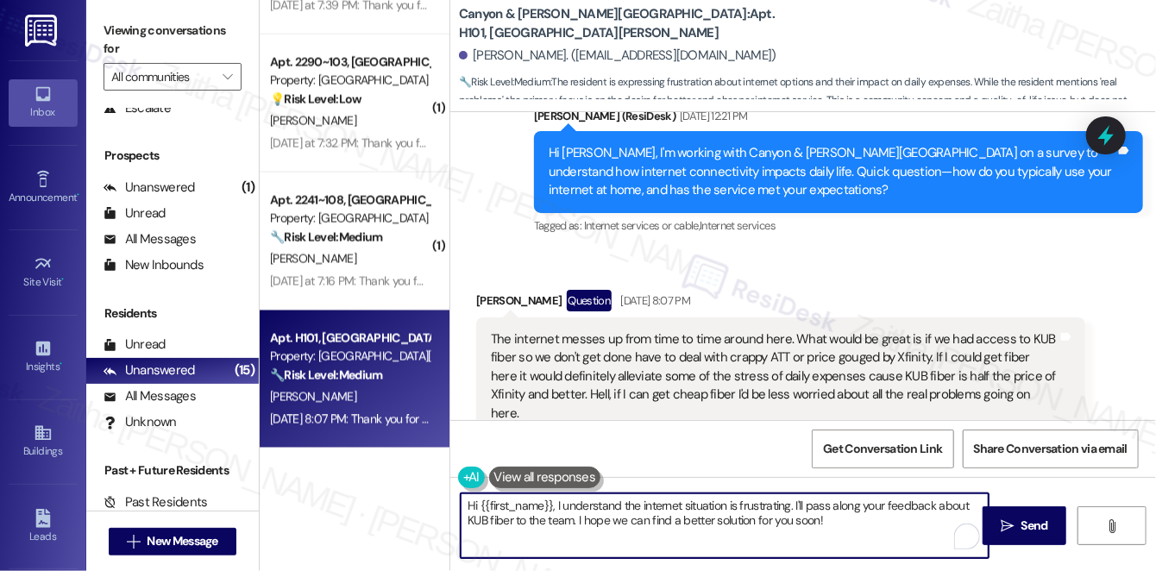
drag, startPoint x: 554, startPoint y: 504, endPoint x: 840, endPoint y: 546, distance: 288.7
click at [840, 546] on textarea "Hi {{first_name}}, I understand the internet situation is frustrating. I'll pas…" at bounding box center [725, 526] width 528 height 65
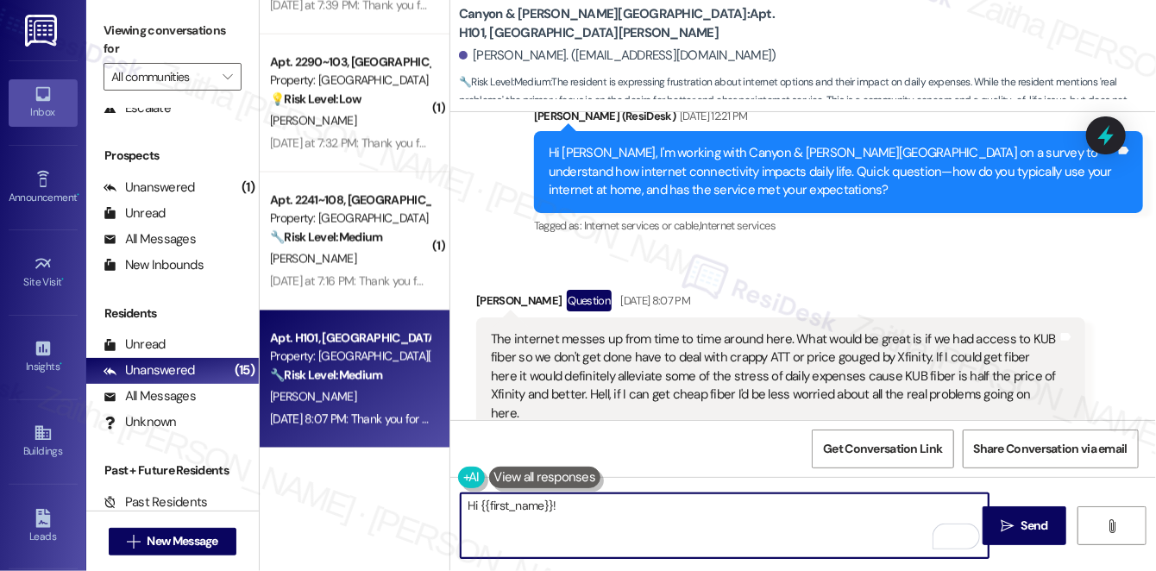
paste textarea "Thank you for sharing your experience. I understand how frustrating it must be …"
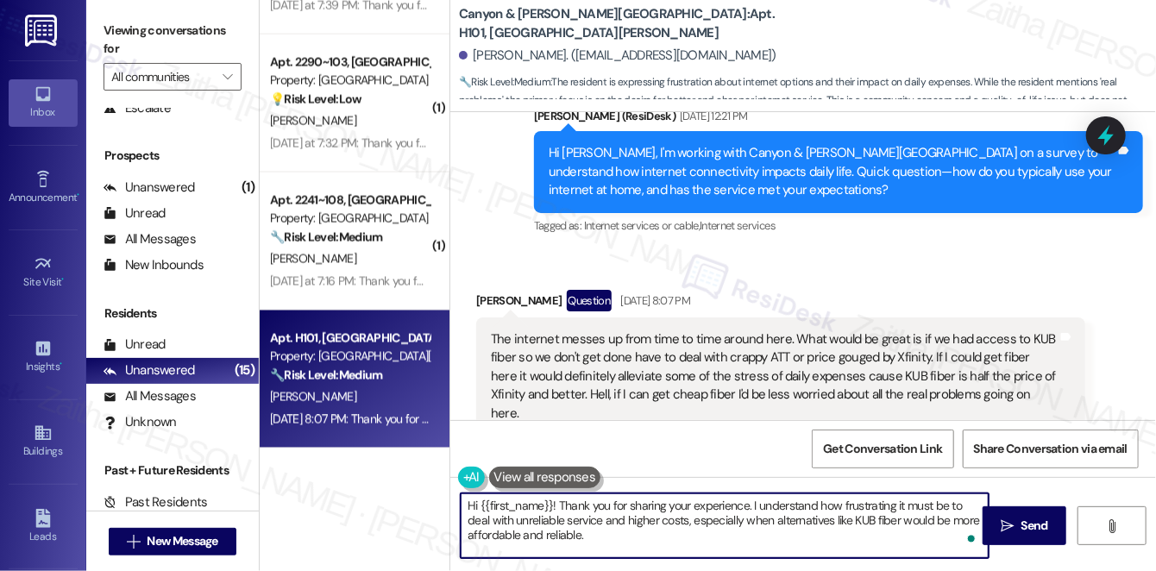
paste textarea "We’ll note your feedback"
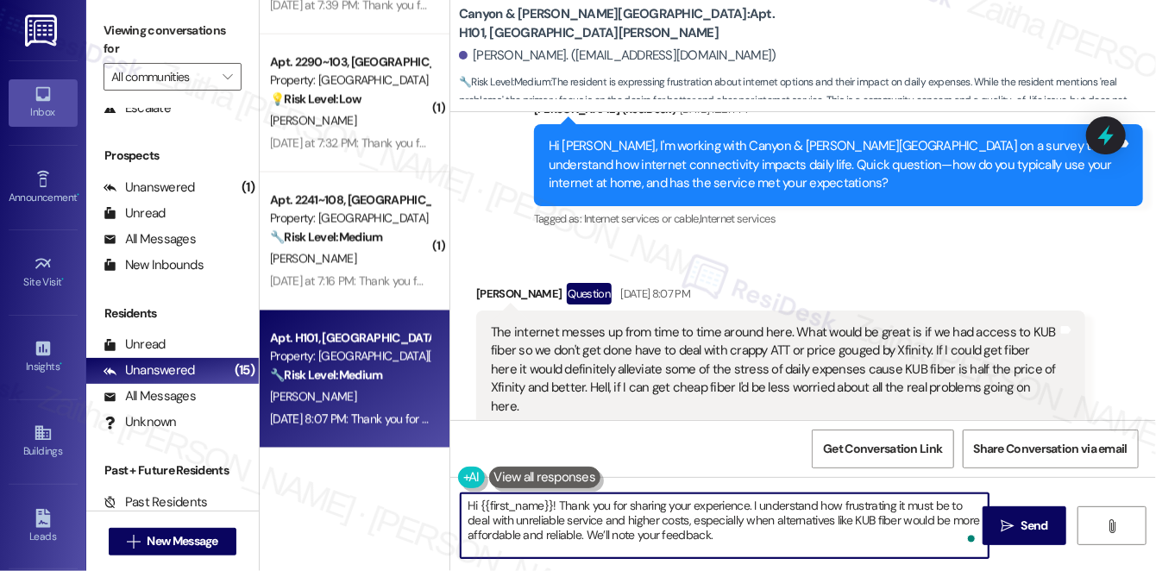
scroll to position [20803, 0]
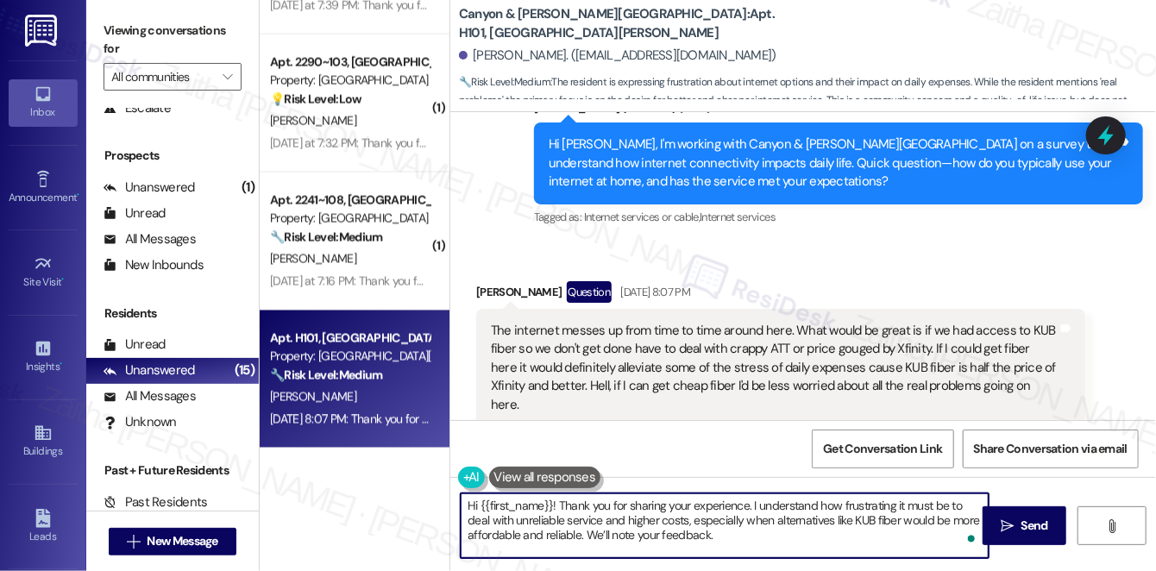
paste textarea "helps us understand what matters to residents."
click at [708, 530] on textarea "Hi {{first_name}}! Thank you for sharing your experience. I understand how frus…" at bounding box center [725, 526] width 528 height 65
click at [555, 548] on textarea "Hi {{first_name}}! Thank you for sharing your experience. I understand how frus…" at bounding box center [725, 526] width 528 height 65
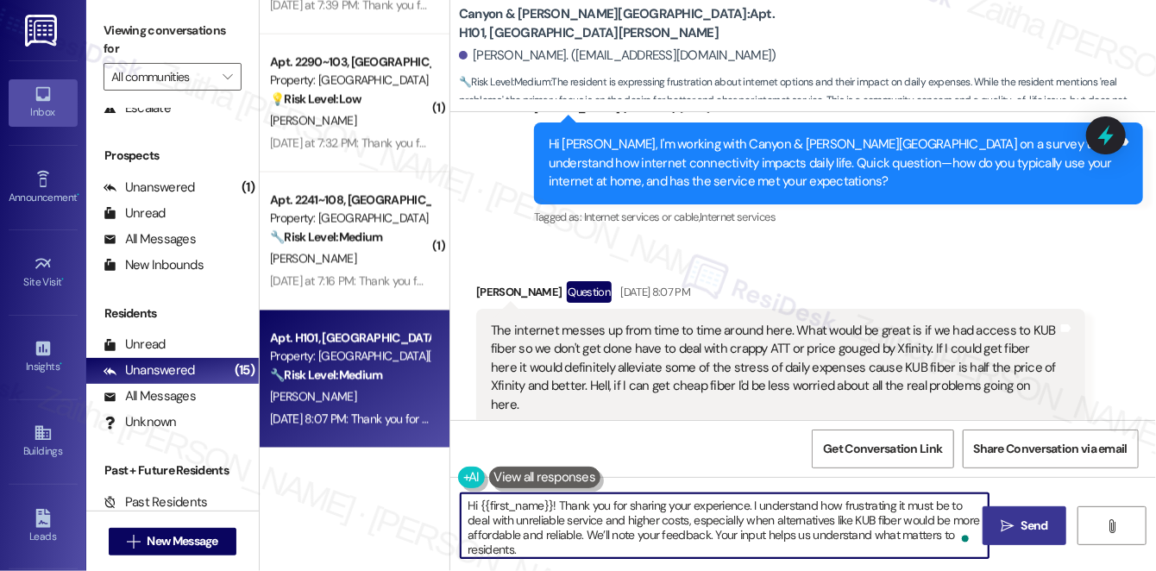
type textarea "Hi {{first_name}}! Thank you for sharing your experience. I understand how frus…"
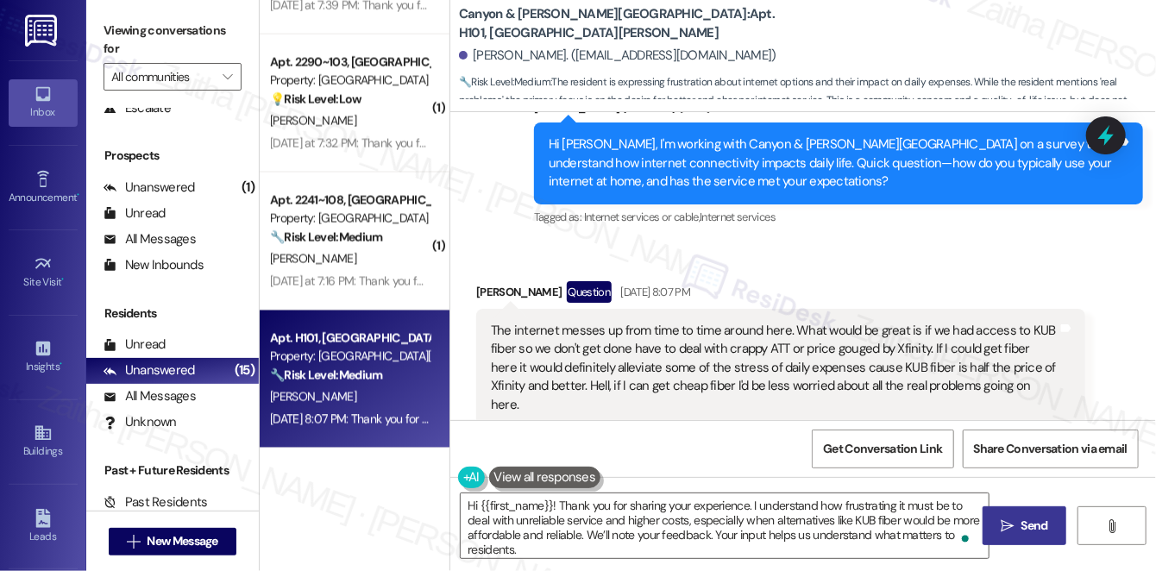
click at [1010, 529] on icon "" at bounding box center [1007, 526] width 13 height 14
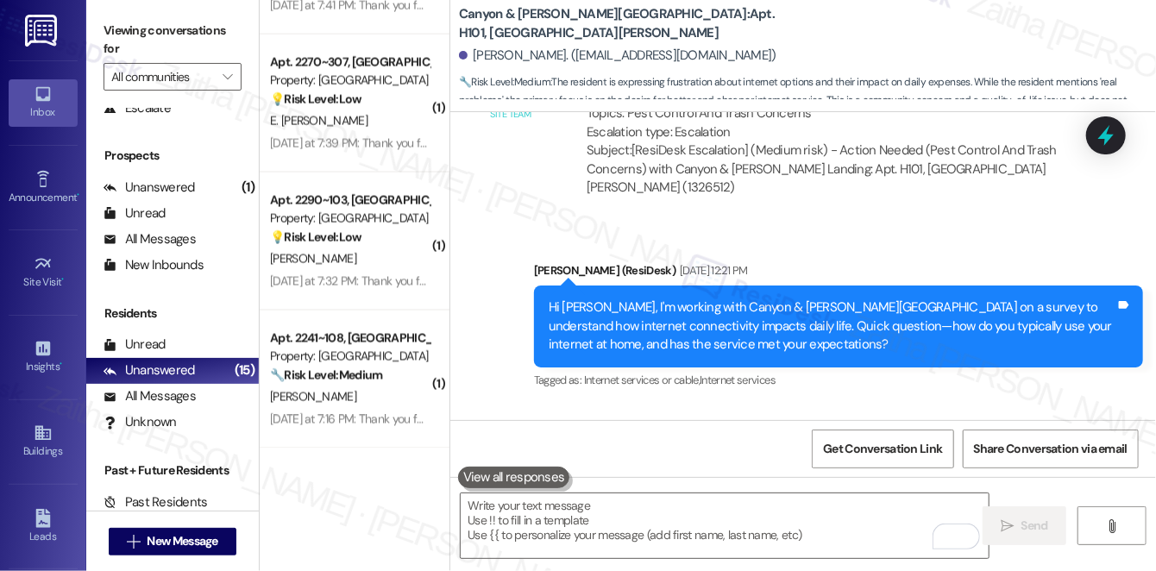
scroll to position [20637, 0]
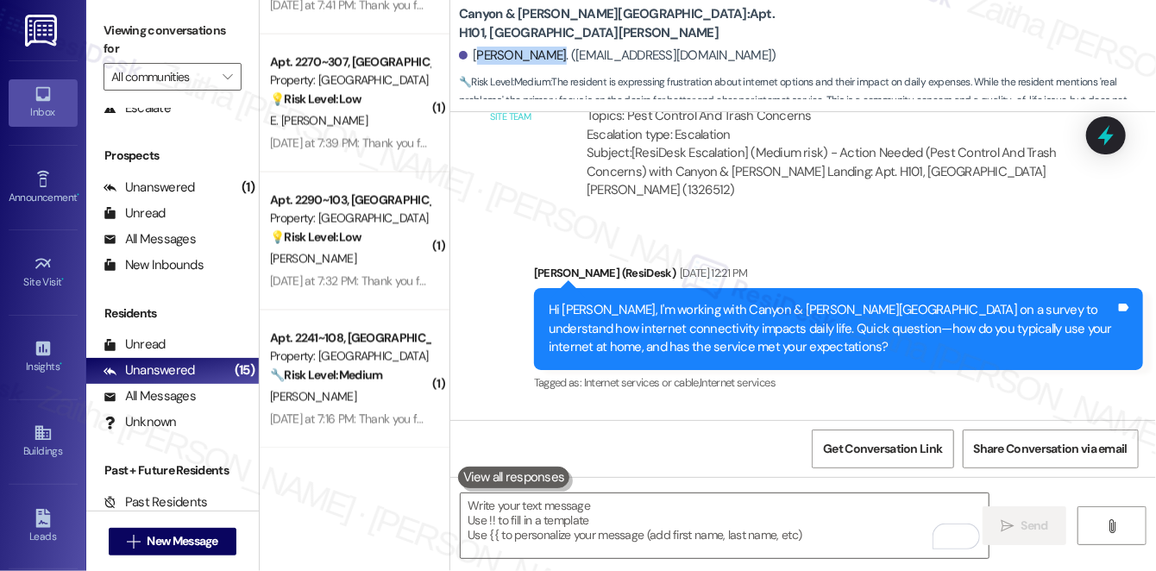
drag, startPoint x: 475, startPoint y: 53, endPoint x: 558, endPoint y: 47, distance: 83.1
click at [558, 47] on div "James Hatmaker. (cfhatmaker83@gmail.com)" at bounding box center [618, 56] width 318 height 18
copy div "ames Hatmake"
click at [635, 19] on b "Canyon & Knox Landing: Apt. H101, 1 Canyon & Knox Landing" at bounding box center [631, 23] width 345 height 37
click at [640, 16] on b "Canyon & Knox Landing: Apt. H101, 1 Canyon & Knox Landing" at bounding box center [631, 23] width 345 height 37
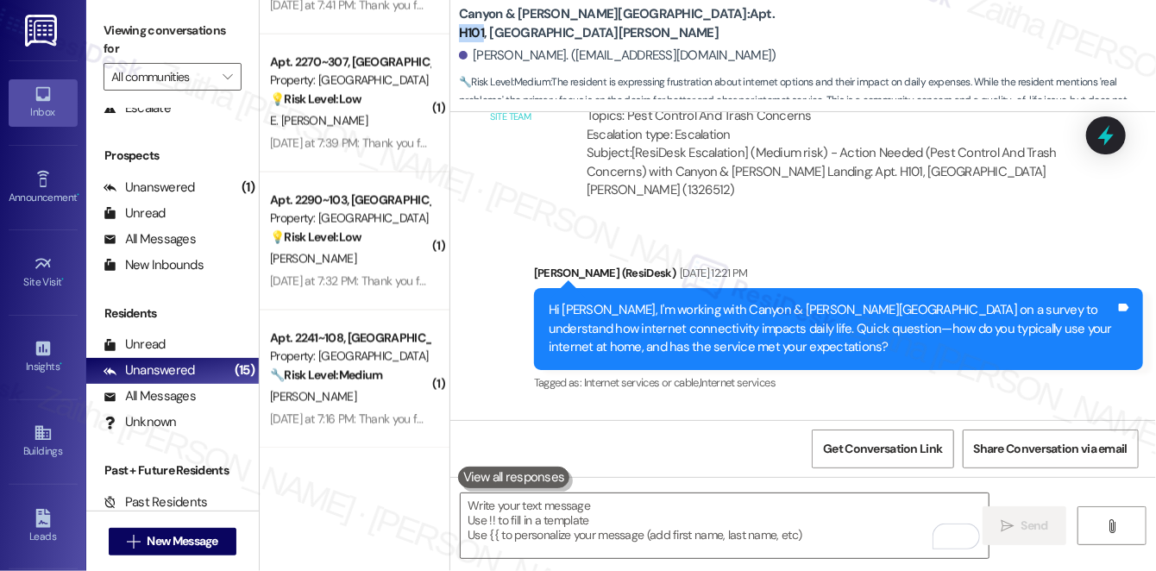
copy b "H101"
click at [859, 455] on span "Get Conversation Link" at bounding box center [882, 449] width 119 height 18
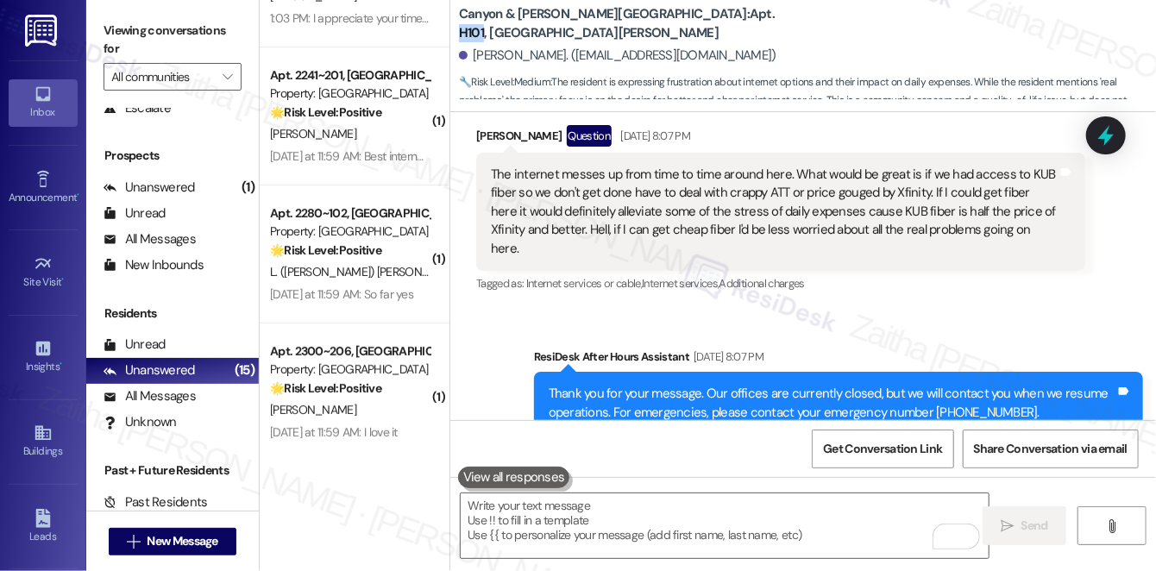
scroll to position [0, 0]
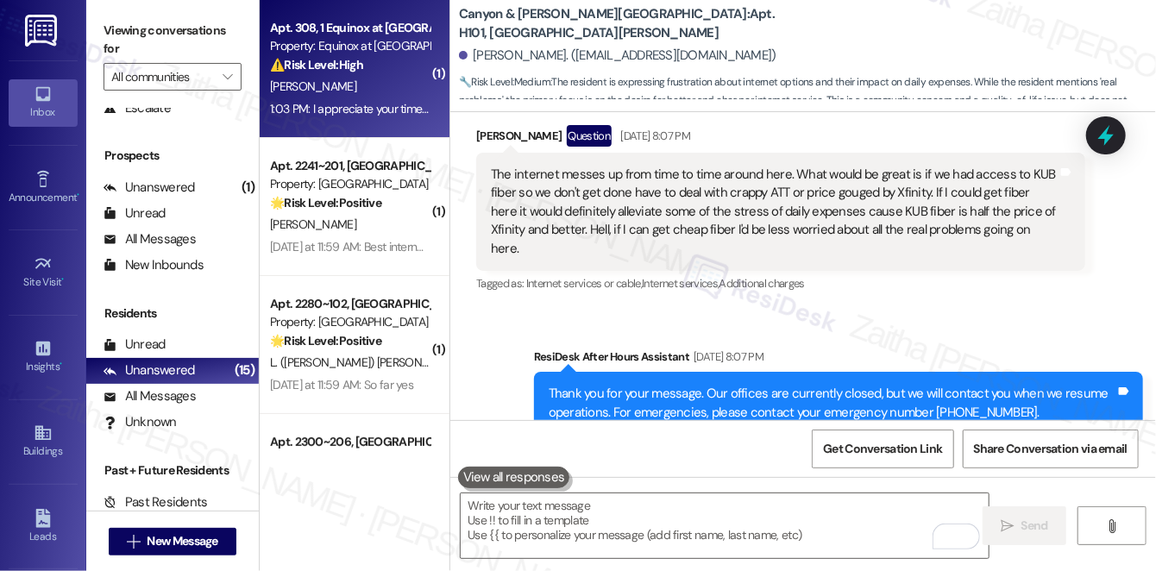
click at [387, 77] on div "J. Huerta" at bounding box center [349, 87] width 163 height 22
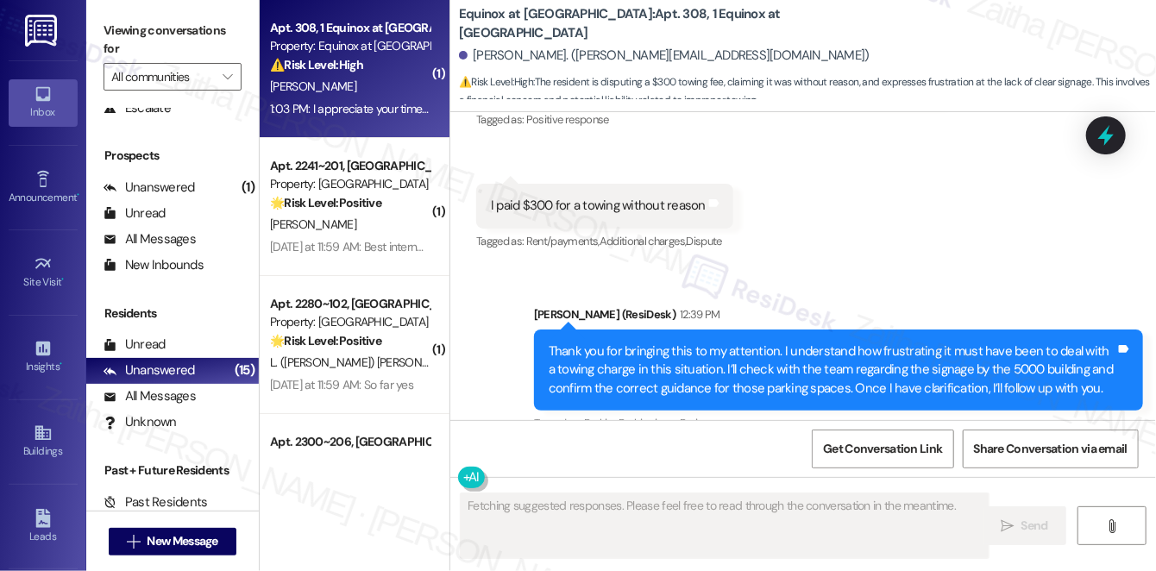
scroll to position [7149, 0]
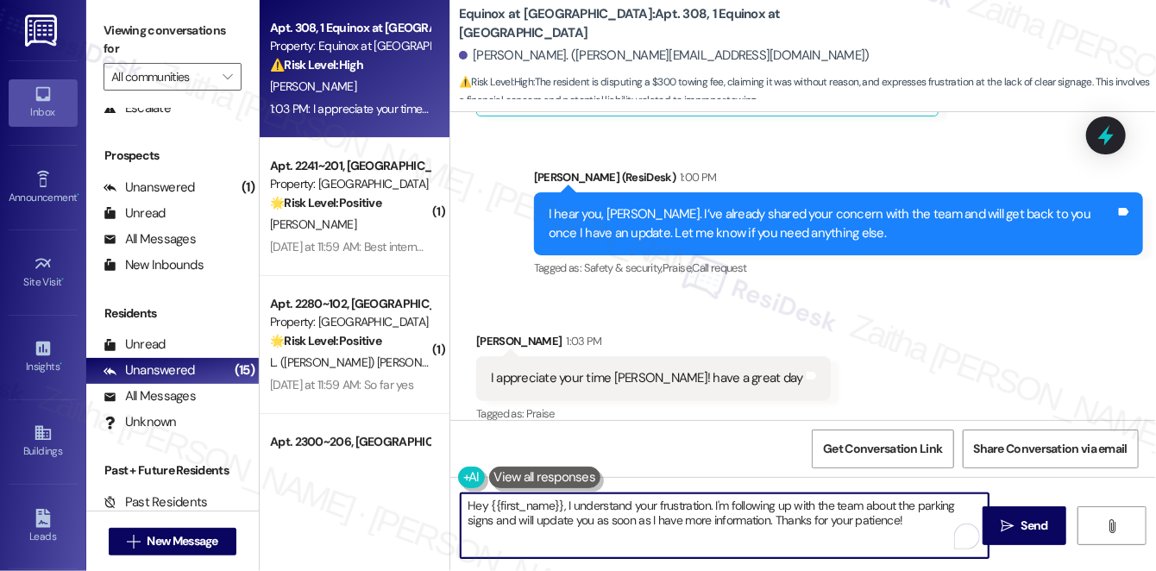
drag, startPoint x: 464, startPoint y: 504, endPoint x: 909, endPoint y: 529, distance: 445.1
click at [909, 529] on textarea "Hey {{first_name}}, I understand your frustration. I'm following up with the te…" at bounding box center [725, 526] width 528 height 65
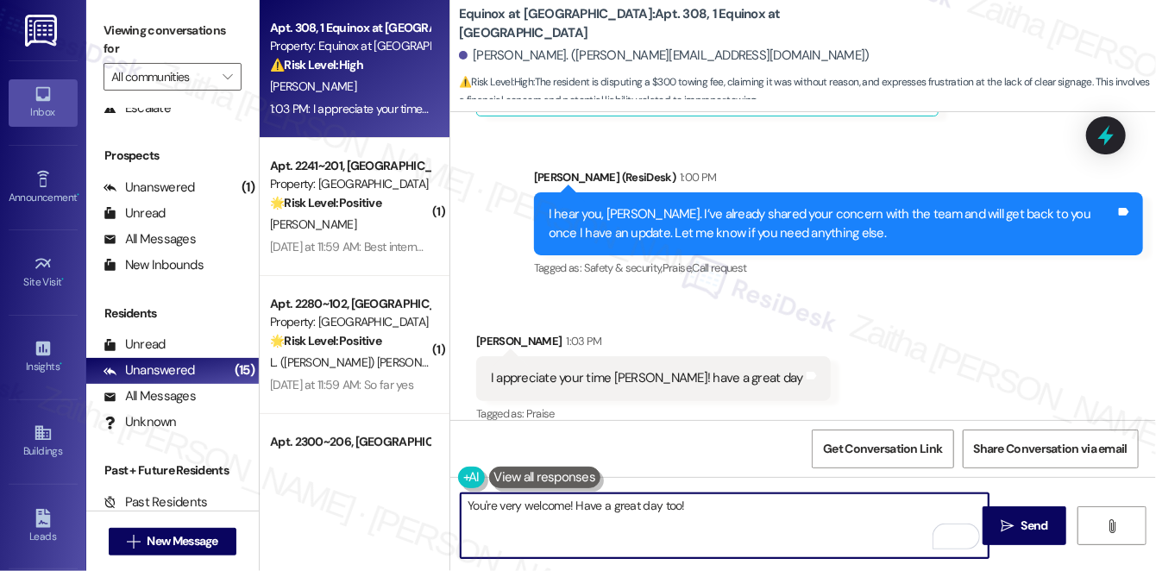
scroll to position [7150, 0]
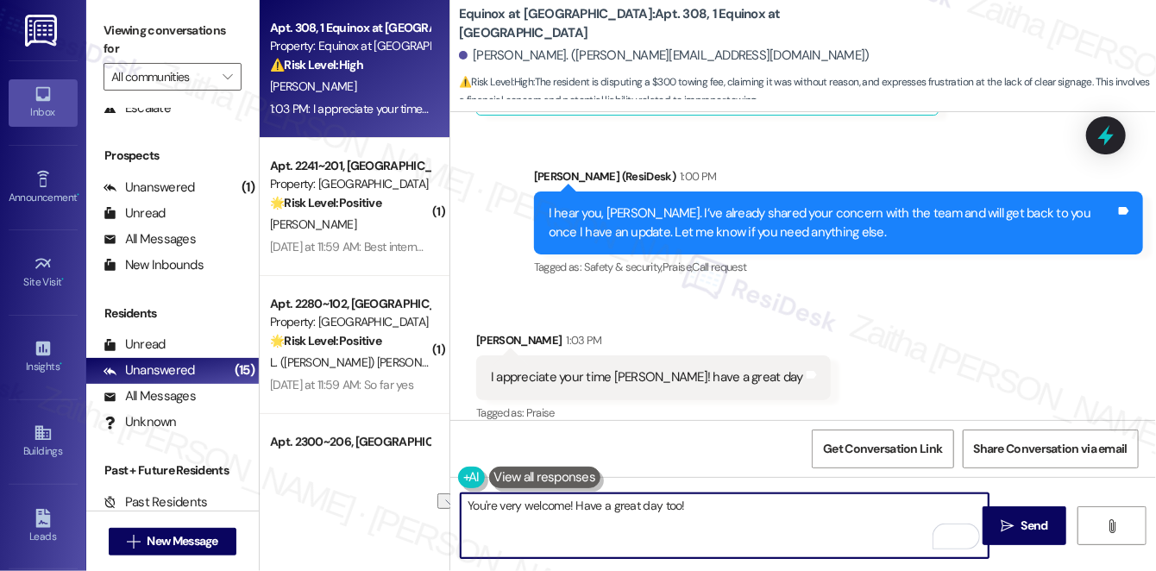
drag, startPoint x: 535, startPoint y: 504, endPoint x: 467, endPoint y: 501, distance: 68.2
click at [467, 502] on textarea "You're very welcome! Have a great day too!" at bounding box center [725, 526] width 528 height 65
type textarea "Happy to help! Have a great day too!"
click at [1015, 526] on span " Send" at bounding box center [1024, 526] width 54 height 18
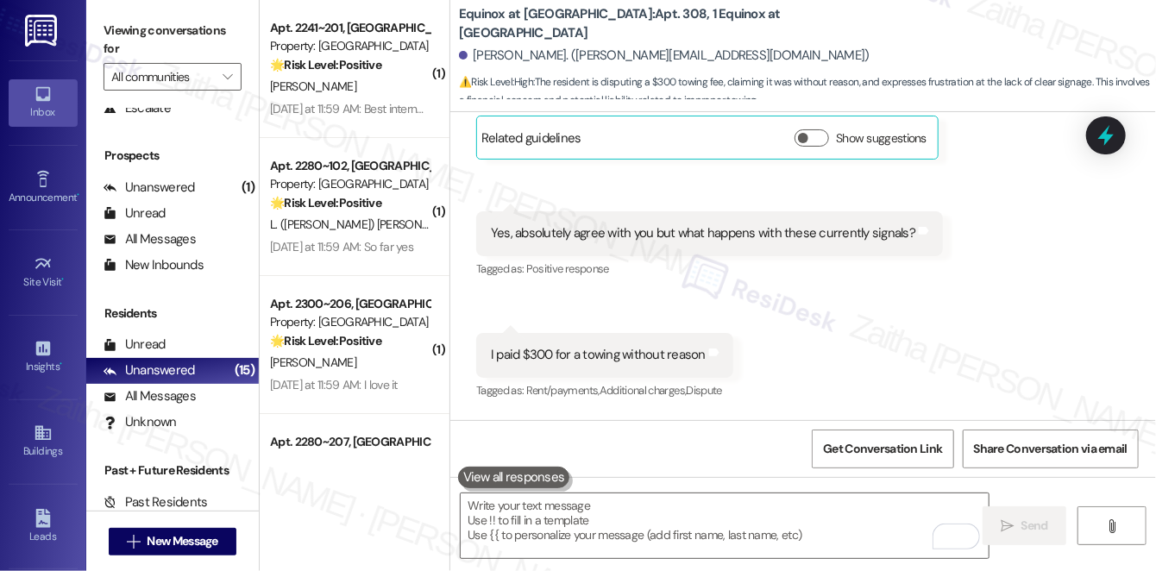
scroll to position [6679, 0]
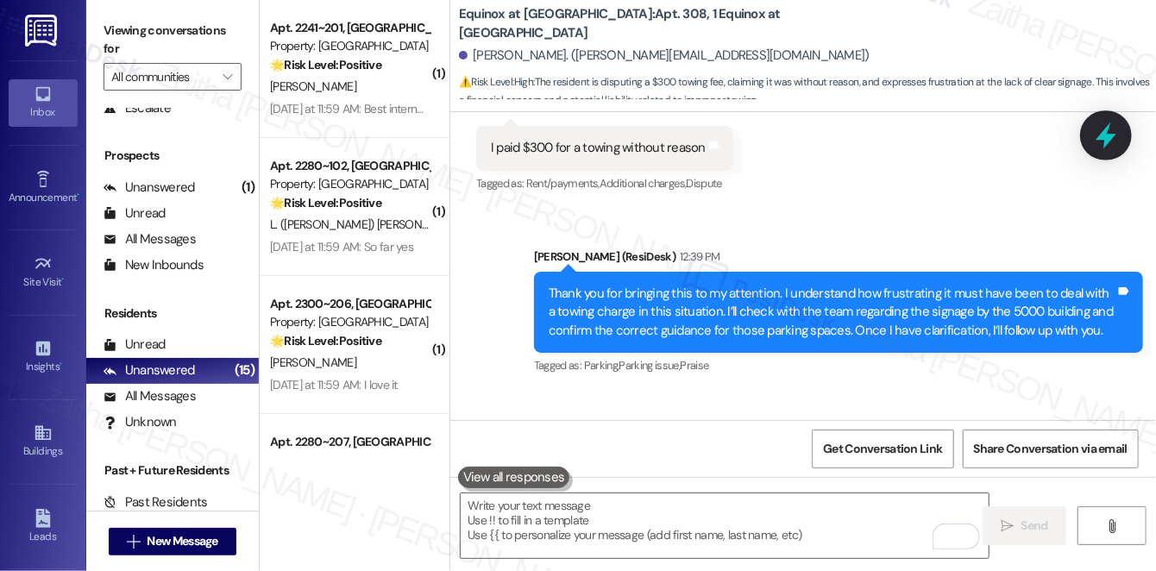
click at [1095, 141] on icon at bounding box center [1106, 135] width 29 height 29
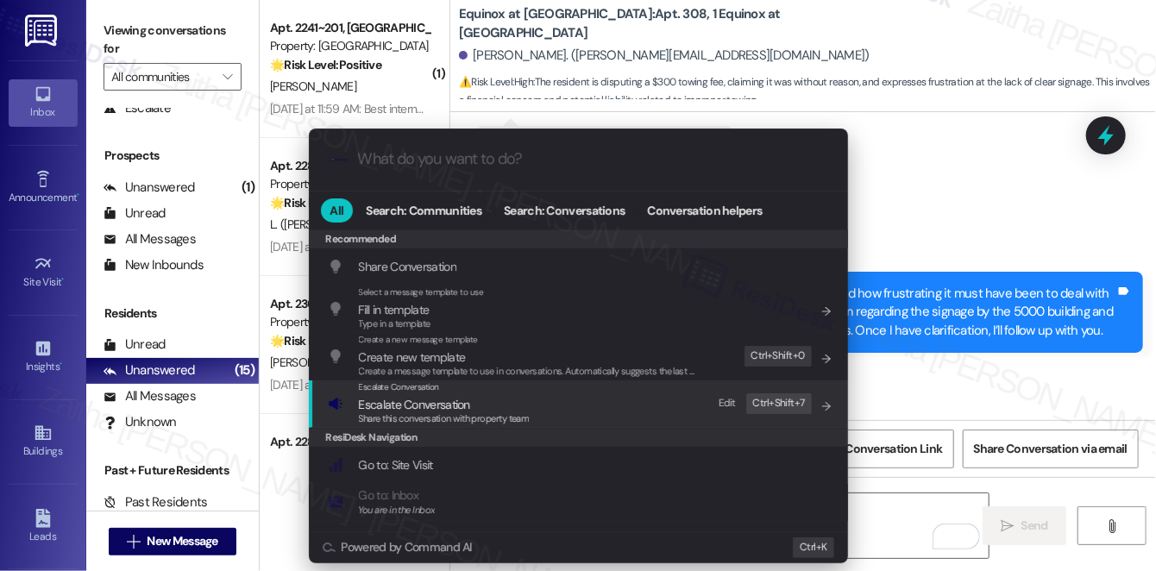
click at [446, 404] on span "Escalate Conversation" at bounding box center [414, 405] width 111 height 16
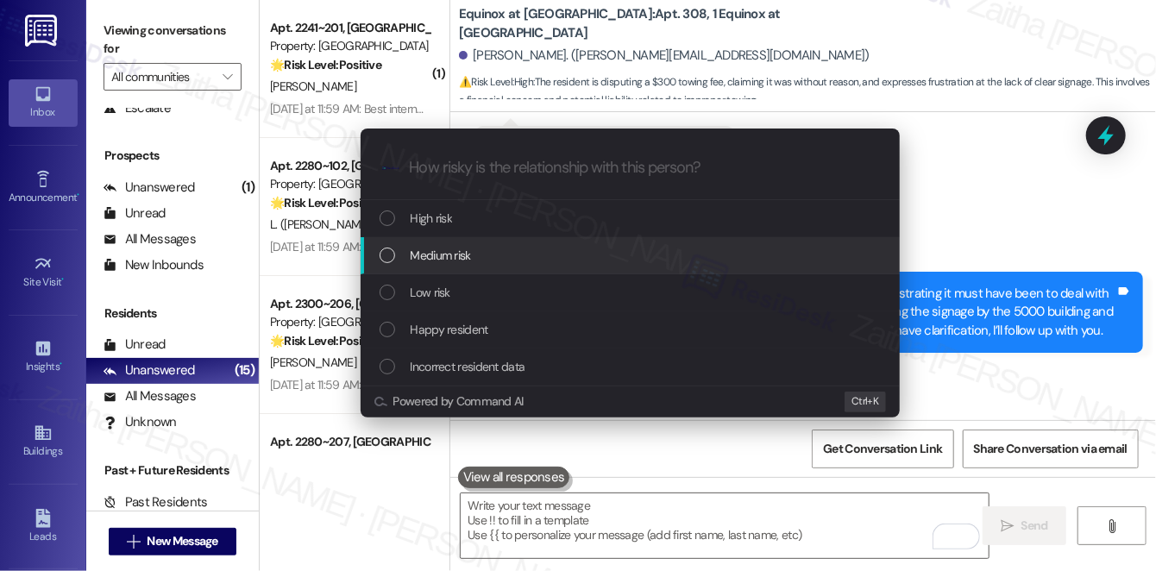
click at [459, 259] on span "Medium risk" at bounding box center [441, 255] width 60 height 19
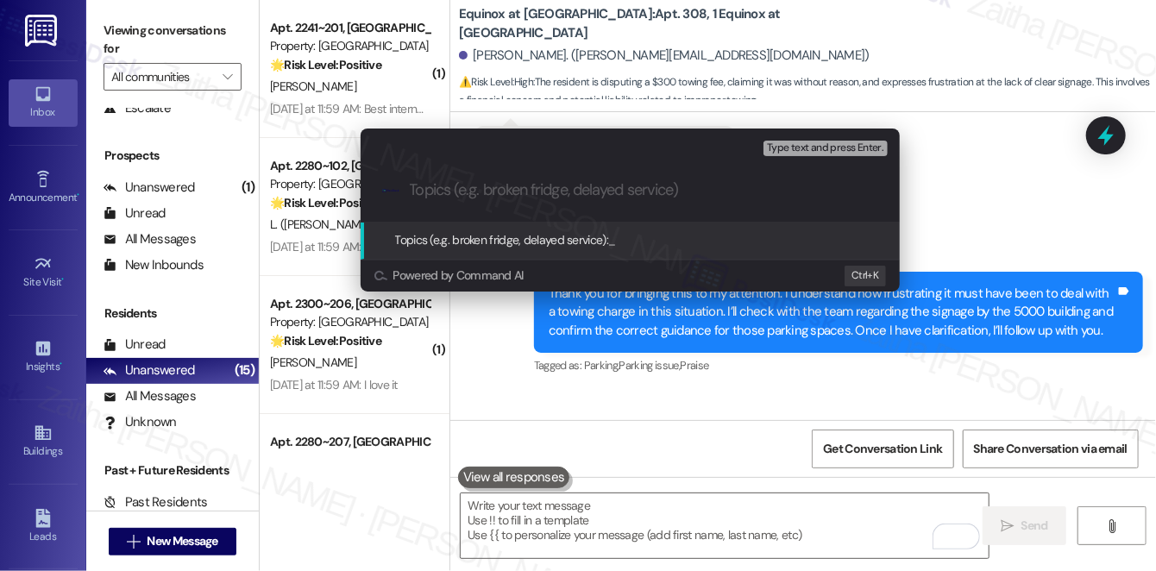
paste input "Clarification Needed on Reserved Parking Signs"
type input "Clarification Needed on Reserved Parking Signs"
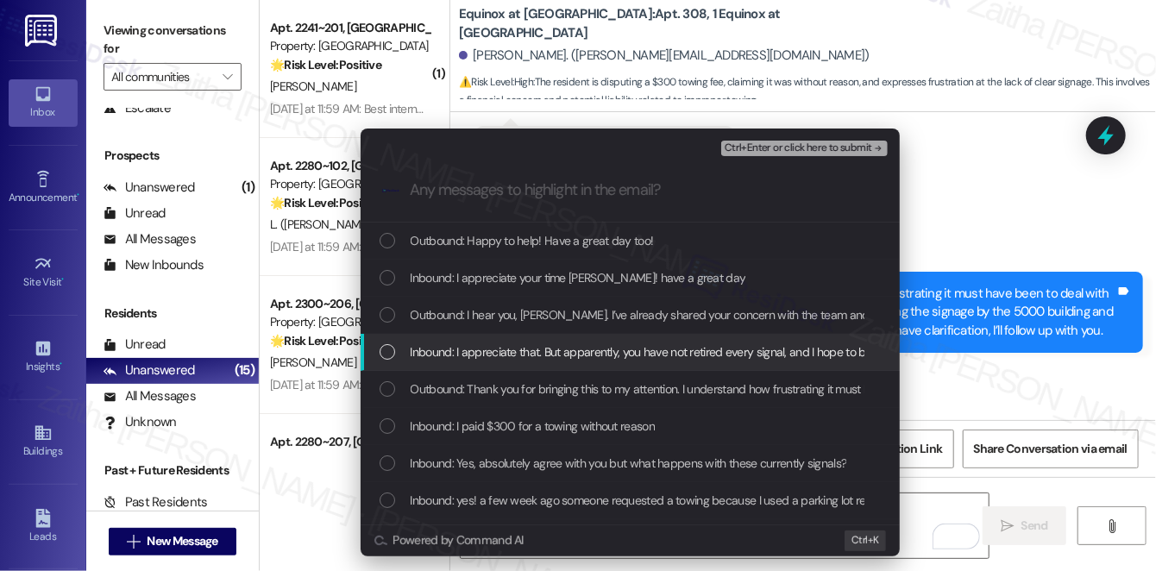
click at [547, 343] on span "Inbound: I appreciate that. But apparently, you have not retired every signal, …" at bounding box center [878, 352] width 935 height 19
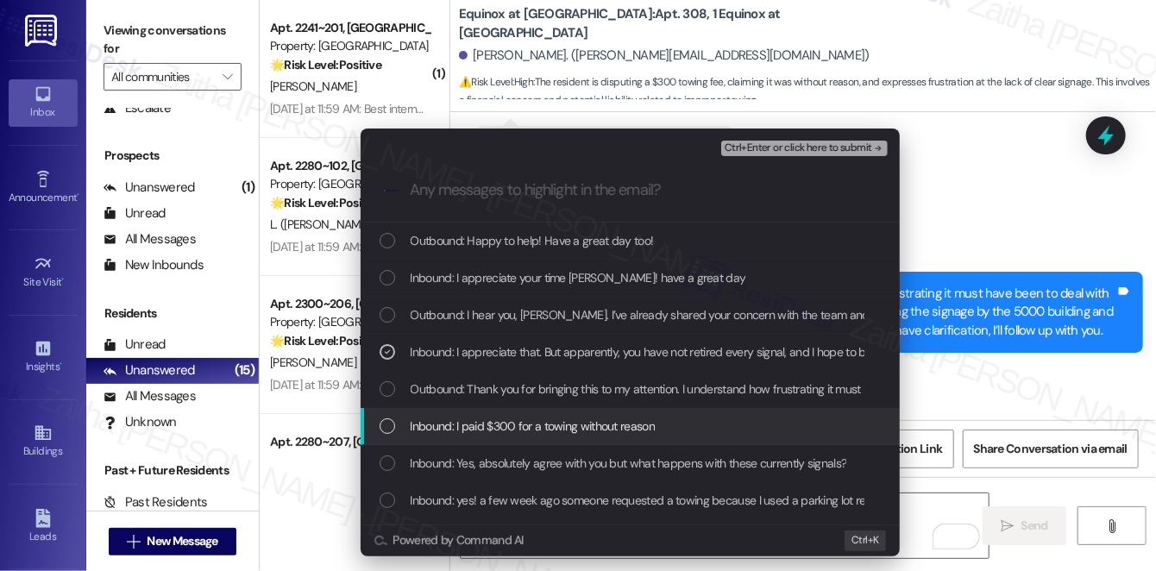
click at [563, 420] on span "Inbound: I paid $300 for a towing without reason" at bounding box center [533, 426] width 244 height 19
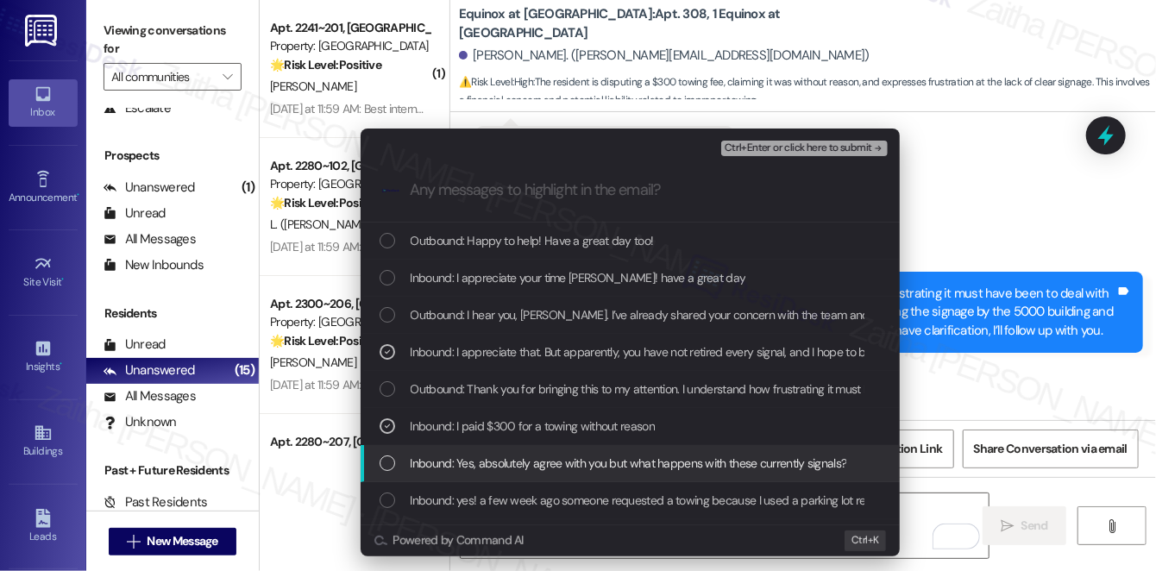
click at [571, 458] on span "Inbound: Yes, absolutely agree with you but what happens with these currently s…" at bounding box center [629, 463] width 437 height 19
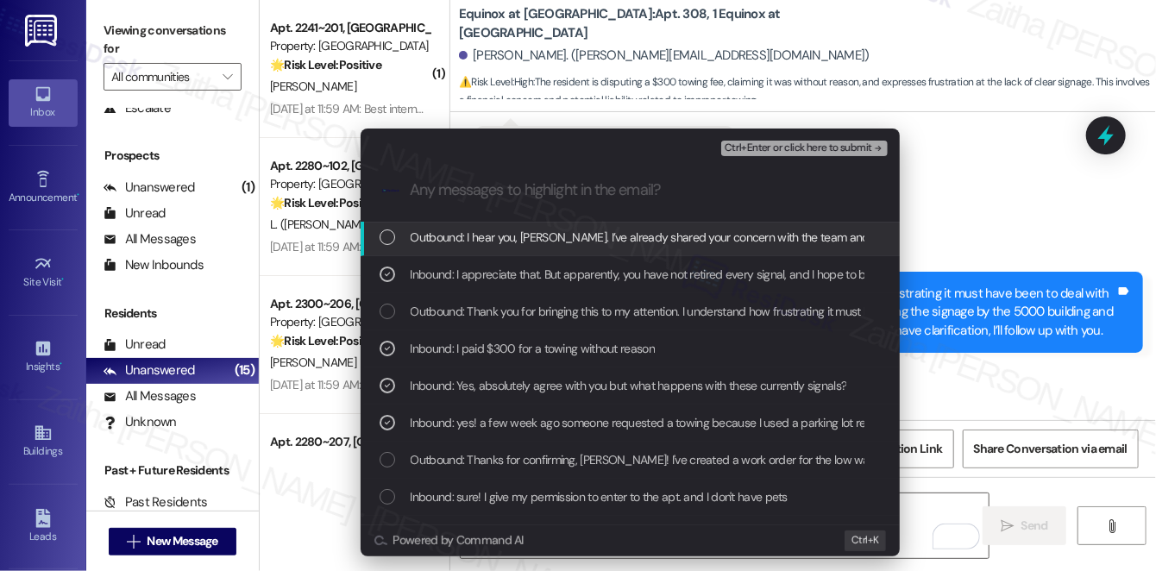
click at [780, 150] on span "Ctrl+Enter or click here to submit" at bounding box center [799, 148] width 148 height 12
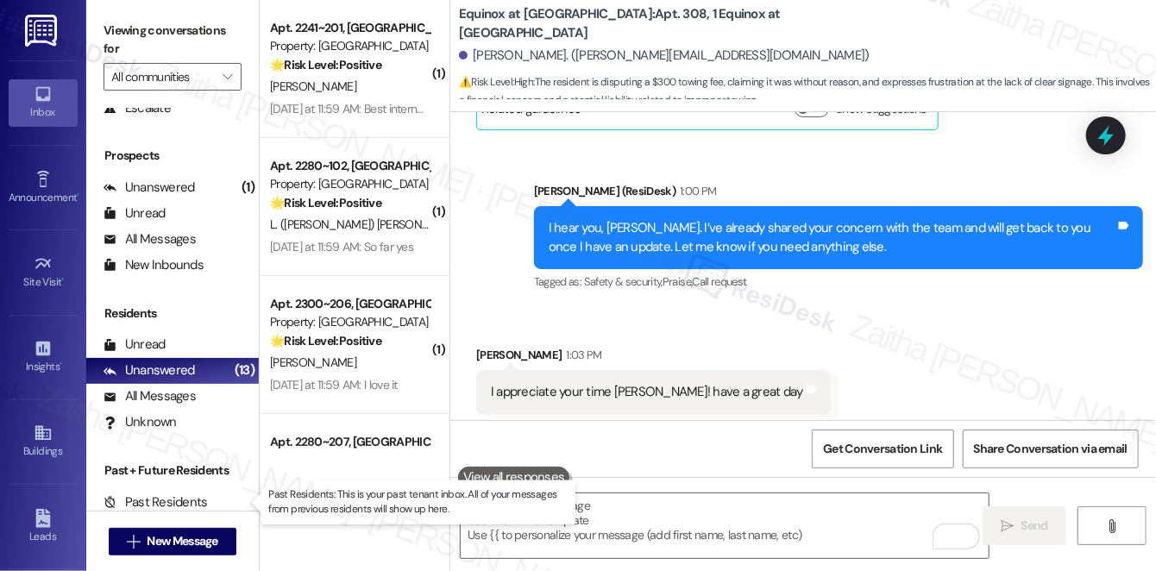
scroll to position [0, 0]
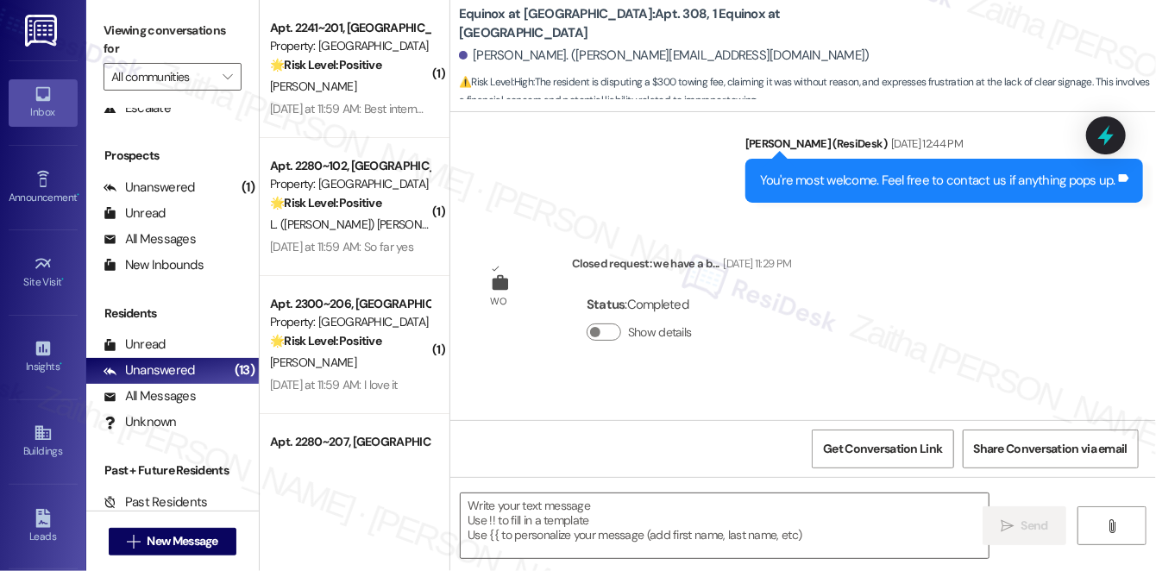
type textarea "Fetching suggested responses. Please feel free to read through the conversation…"
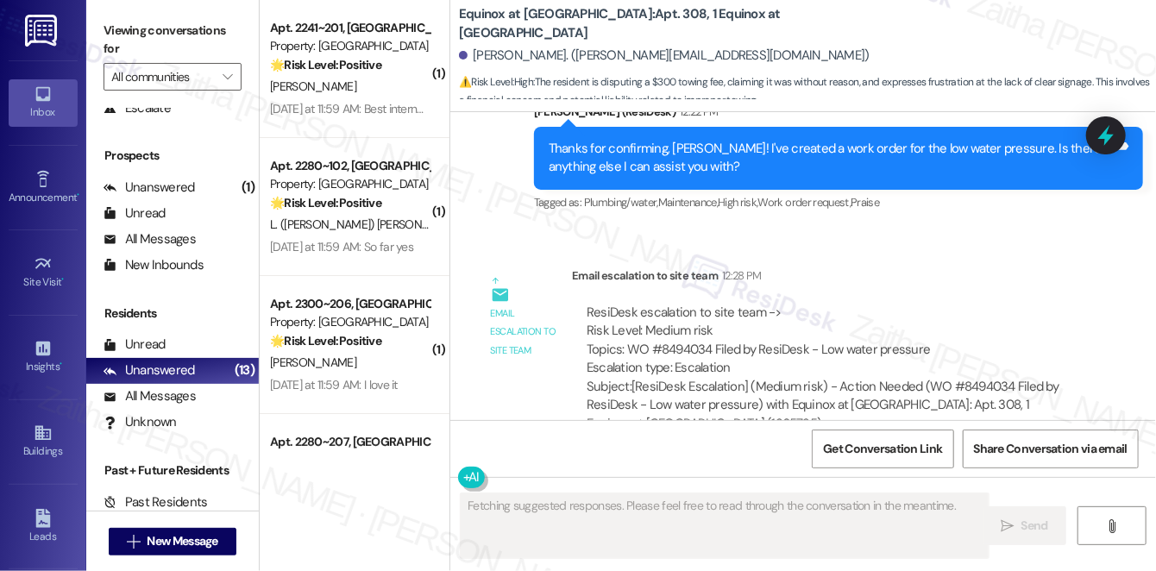
scroll to position [7149, 0]
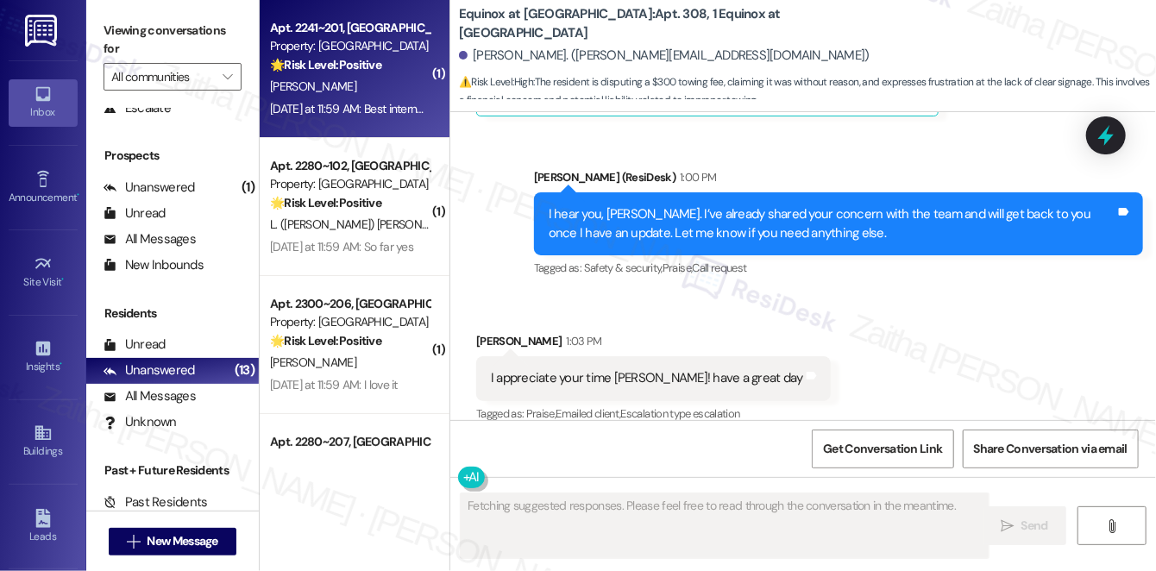
click at [352, 79] on div "[PERSON_NAME]" at bounding box center [349, 87] width 163 height 22
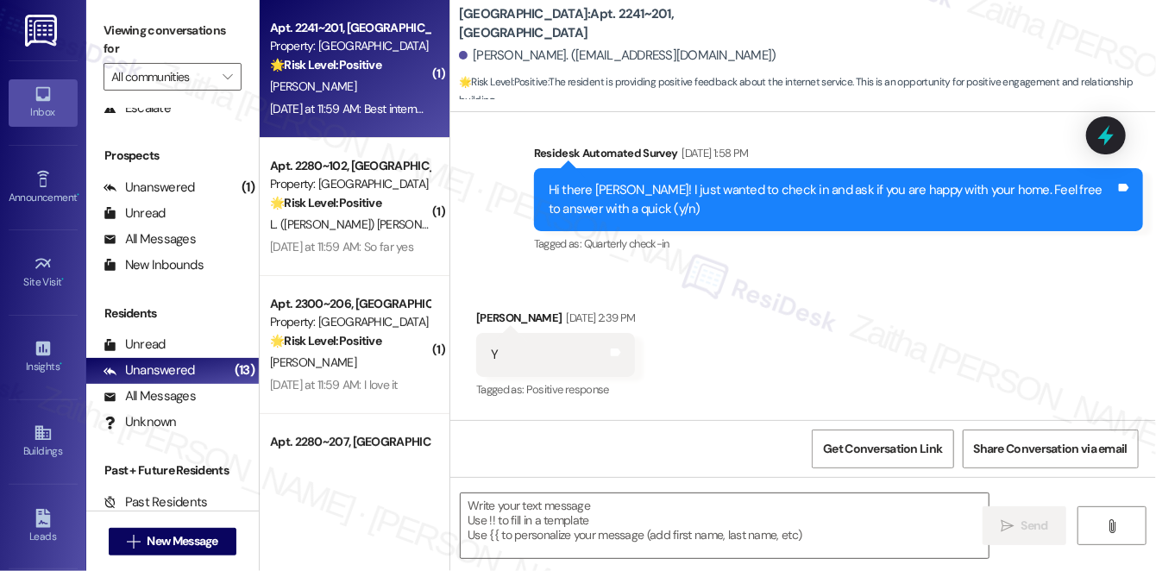
type textarea "Fetching suggested responses. Please feel free to read through the conversation…"
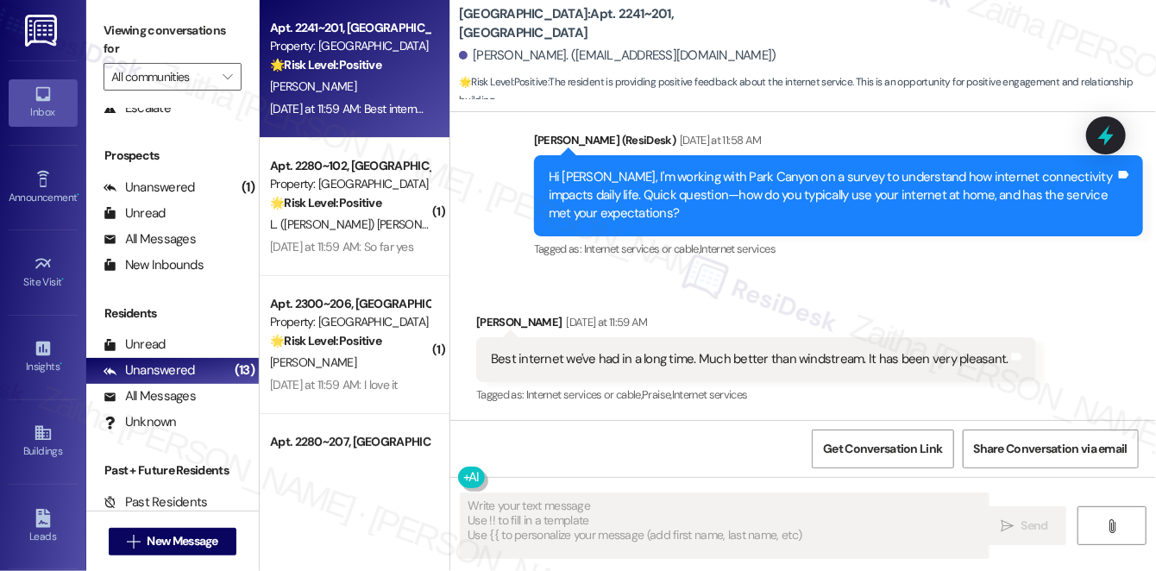
scroll to position [1433, 0]
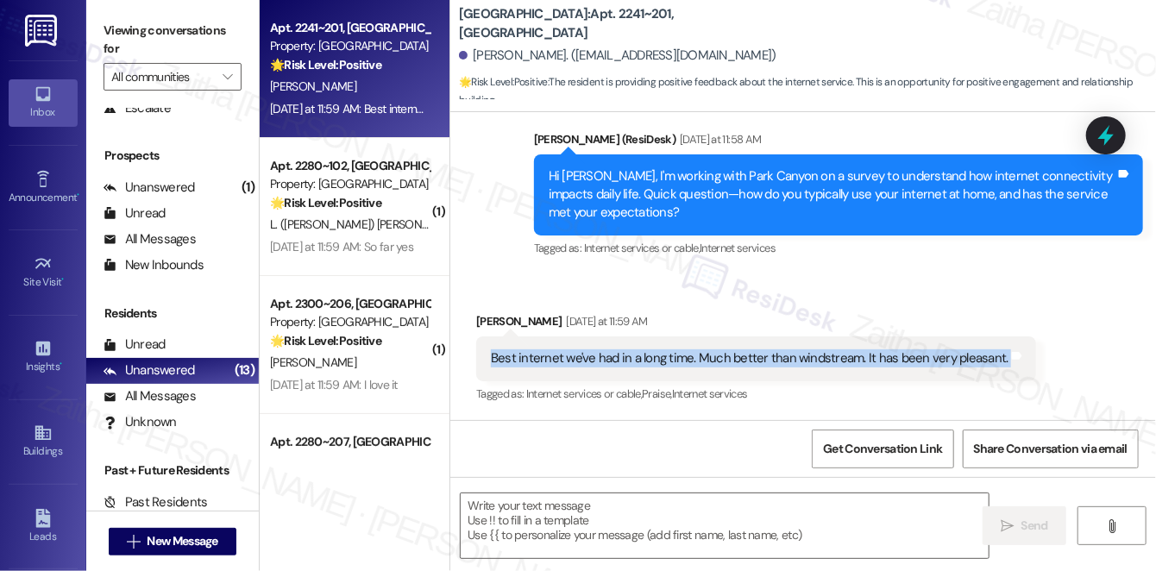
drag, startPoint x: 476, startPoint y: 355, endPoint x: 998, endPoint y: 370, distance: 522.3
click at [998, 370] on div "Best internet we've had in a long time. Much better than windstream. It has bee…" at bounding box center [756, 359] width 560 height 44
copy div "Best internet we've had in a long time. Much better than windstream. It has bee…"
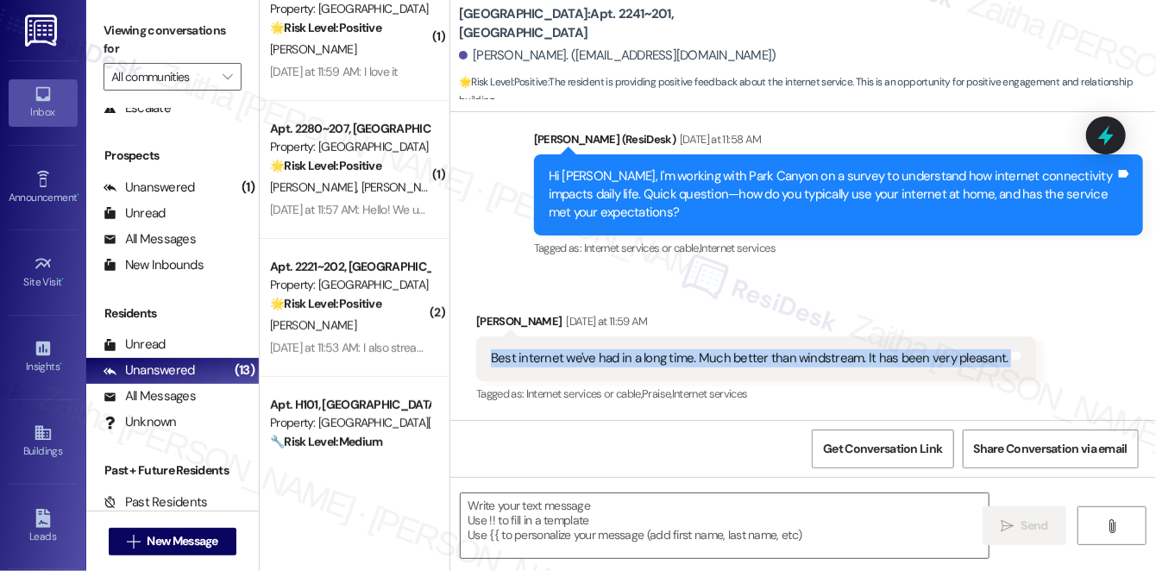
scroll to position [0, 0]
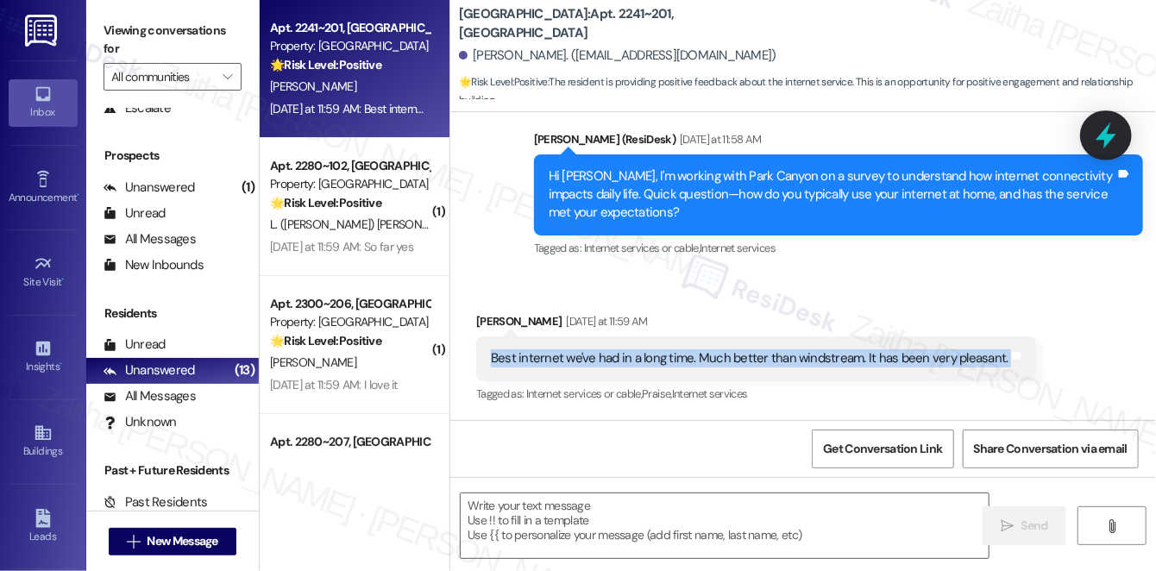
click at [1113, 142] on icon at bounding box center [1106, 135] width 29 height 29
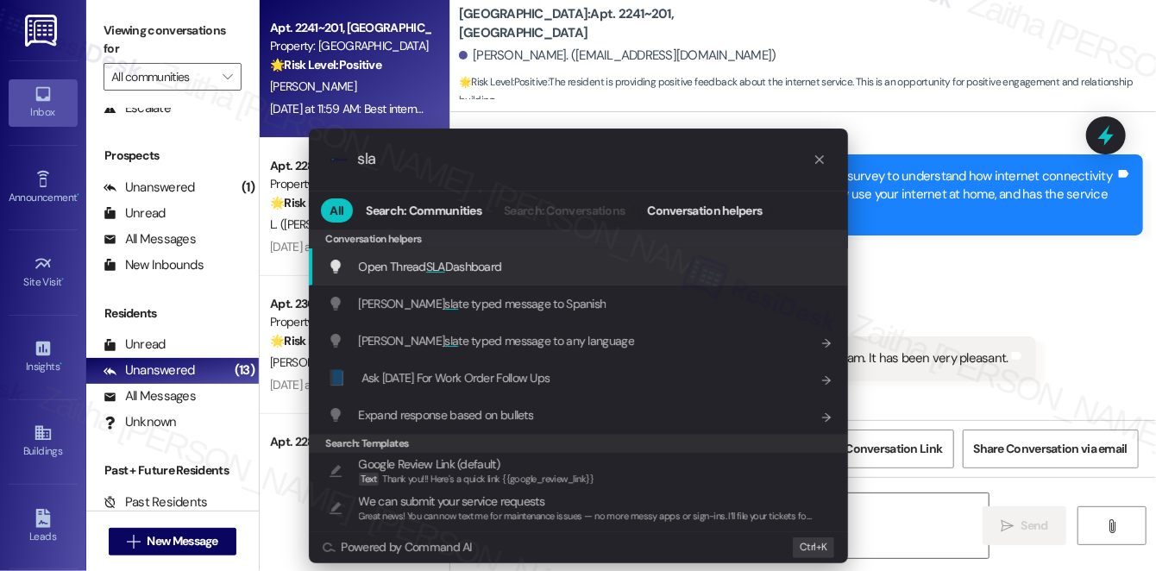
type input "sla"
click at [413, 260] on span "Open Thread SLA Dashboard" at bounding box center [430, 267] width 143 height 16
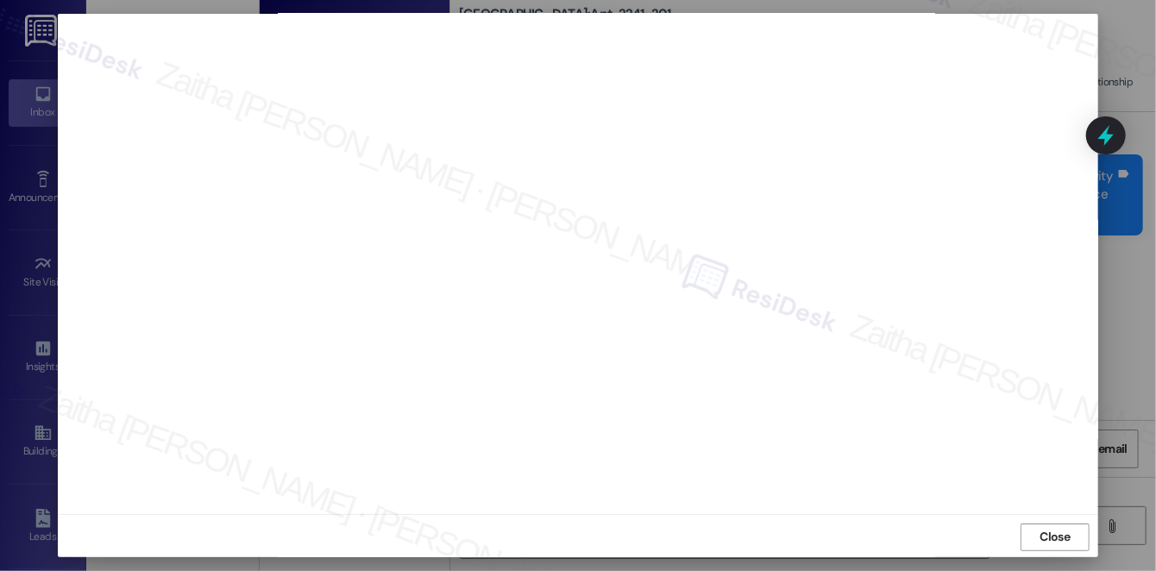
scroll to position [16, 0]
click at [1042, 533] on span "Close" at bounding box center [1056, 535] width 30 height 18
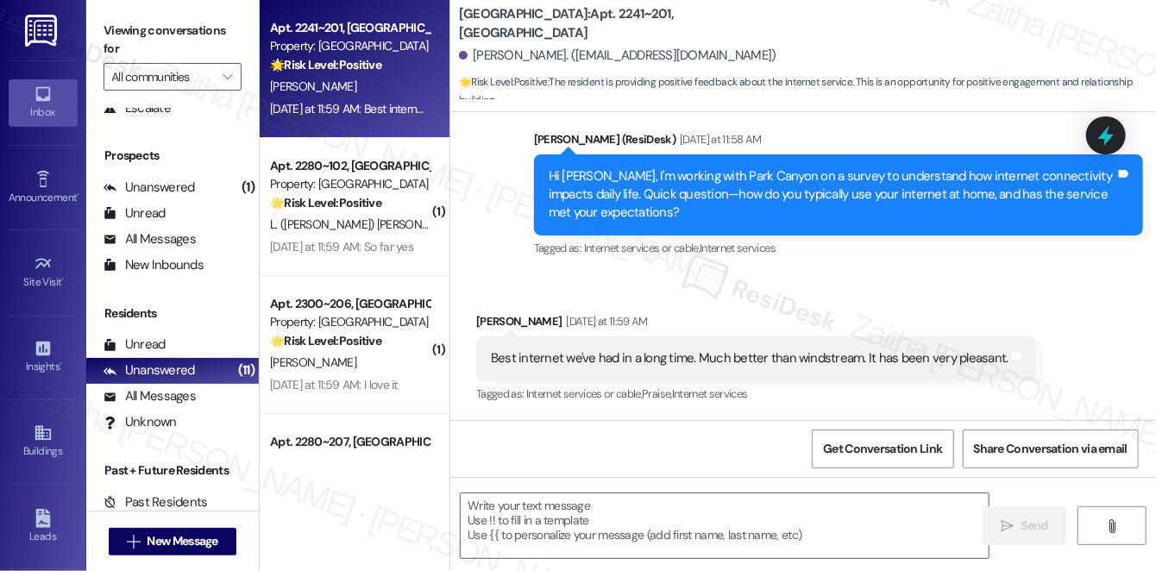
drag, startPoint x: 481, startPoint y: 358, endPoint x: 478, endPoint y: 348, distance: 10.9
click at [483, 358] on div "Best internet we've had in a long time. Much better than windstream. It has bee…" at bounding box center [756, 359] width 560 height 44
click at [530, 506] on textarea at bounding box center [725, 526] width 528 height 65
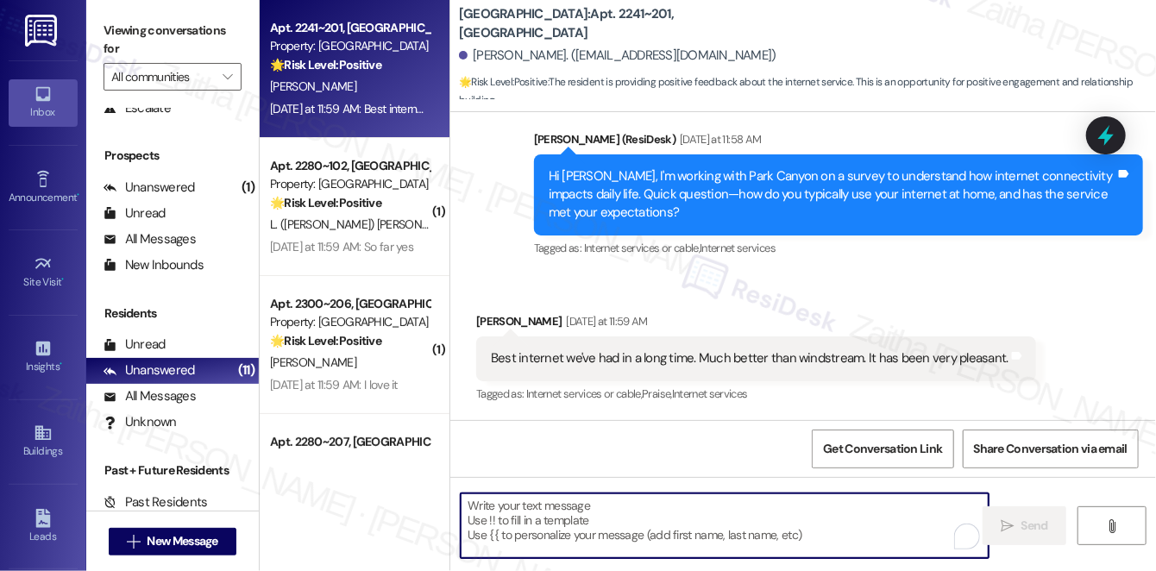
paste textarea "I’m so glad to hear the internet has been working well for you—it’s great to kn…"
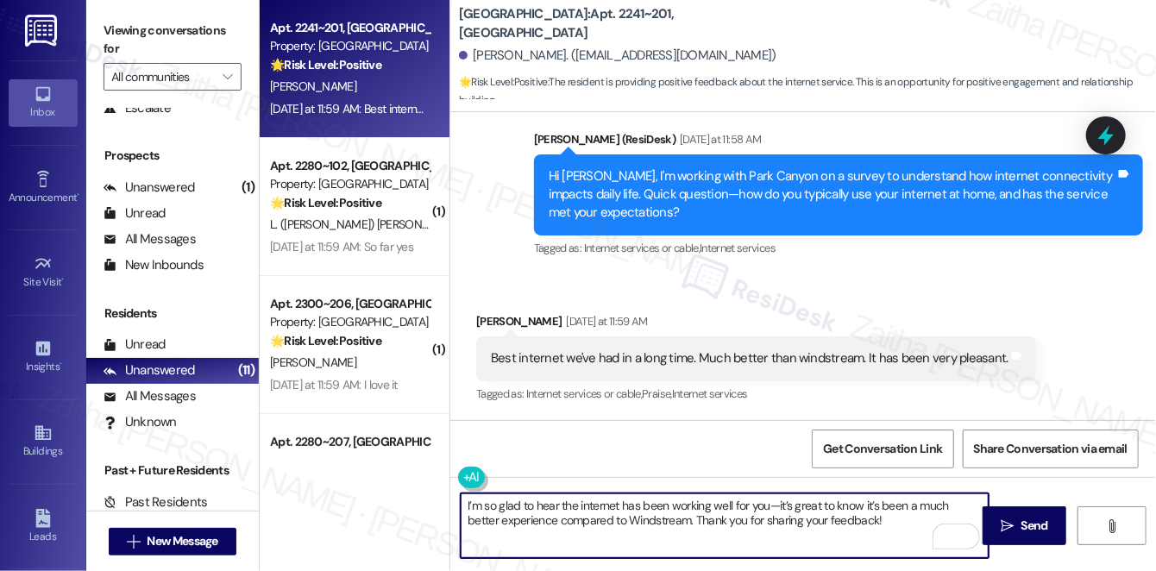
click at [488, 320] on div "Hannah Holland Yesterday at 11:59 AM" at bounding box center [756, 324] width 560 height 24
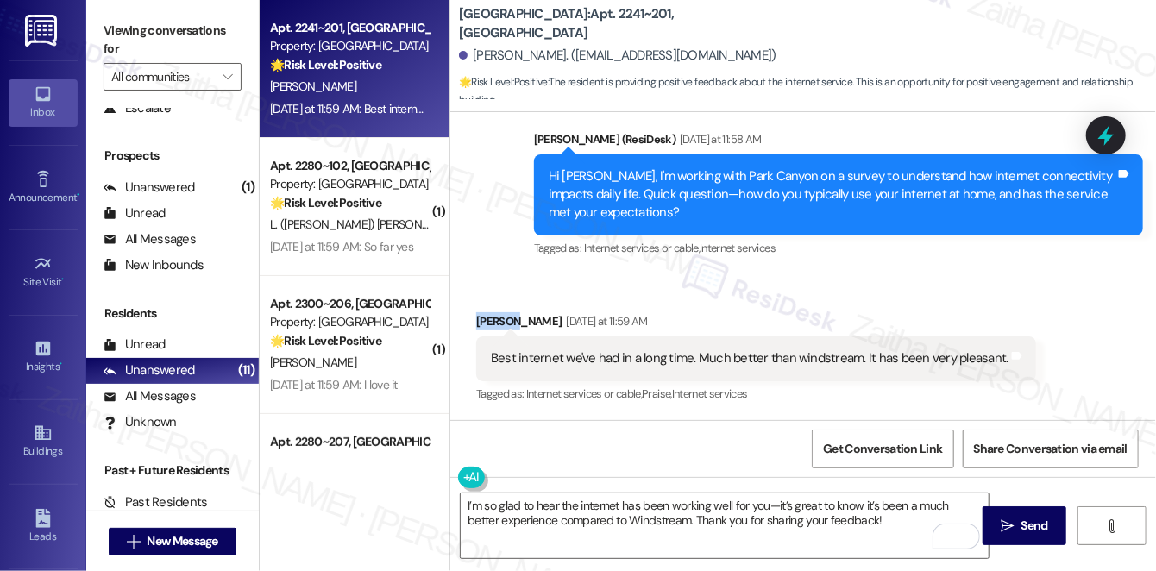
click at [488, 320] on div "Hannah Holland Yesterday at 11:59 AM" at bounding box center [756, 324] width 560 height 24
copy div "[PERSON_NAME]"
click at [464, 500] on textarea "I’m so glad to hear the internet has been working well for you—it’s great to kn…" at bounding box center [725, 526] width 528 height 65
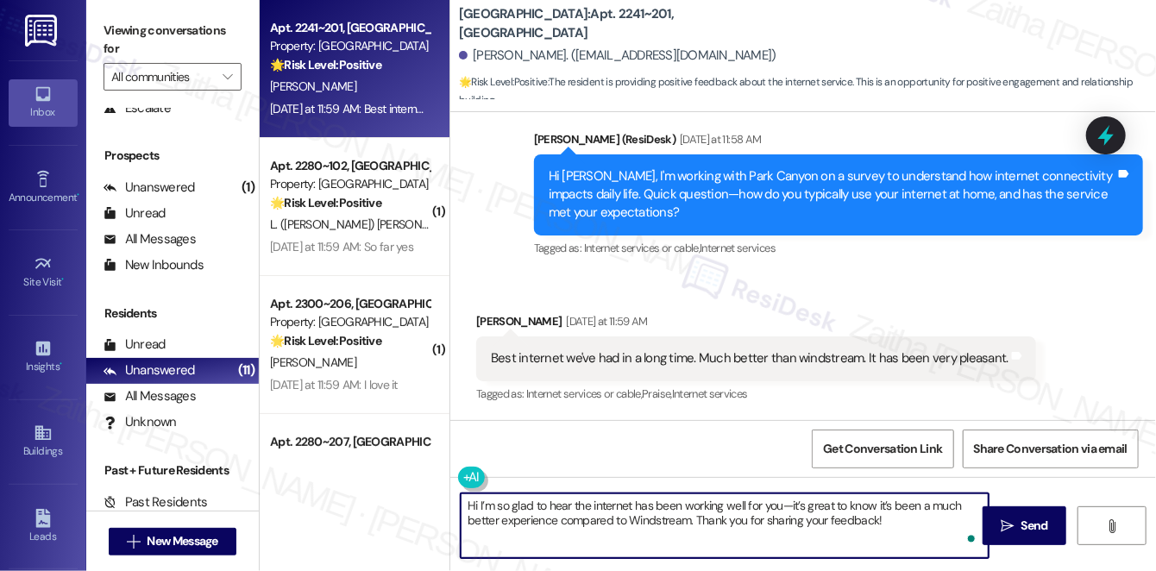
paste textarea "[PERSON_NAME]"
type textarea "Hi [PERSON_NAME] ! I’m so glad to hear the internet has been working well for y…"
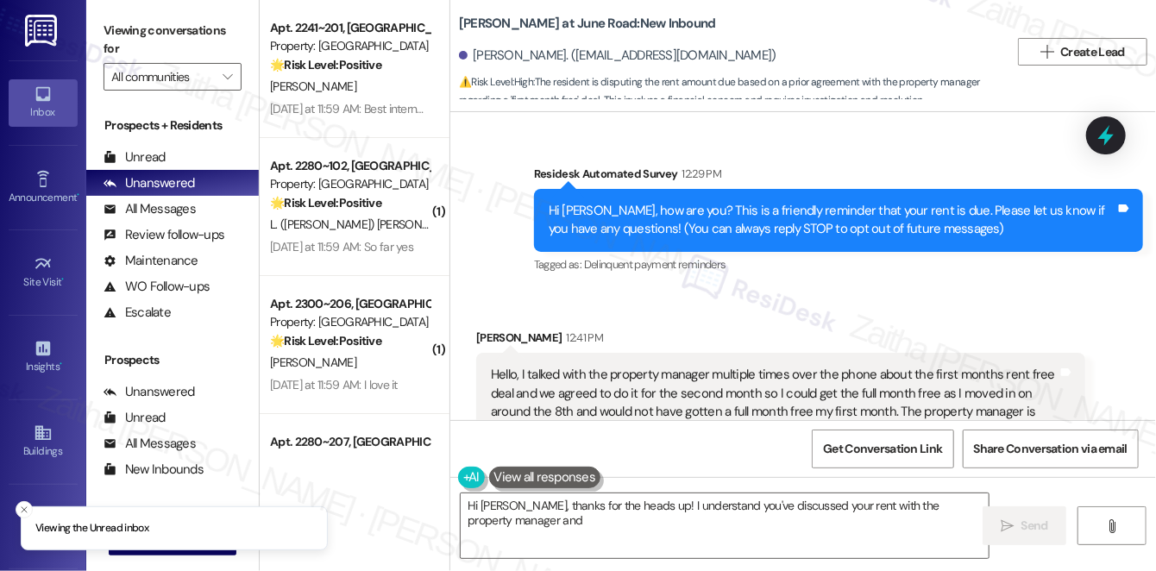
scroll to position [343, 0]
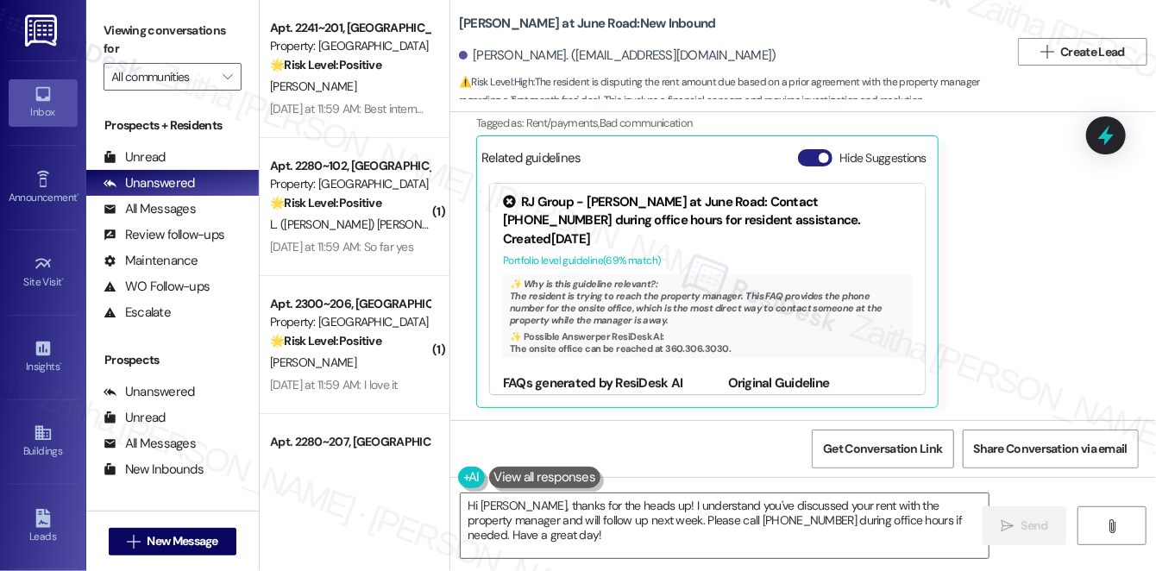
click at [804, 154] on button "Hide Suggestions" at bounding box center [815, 157] width 35 height 17
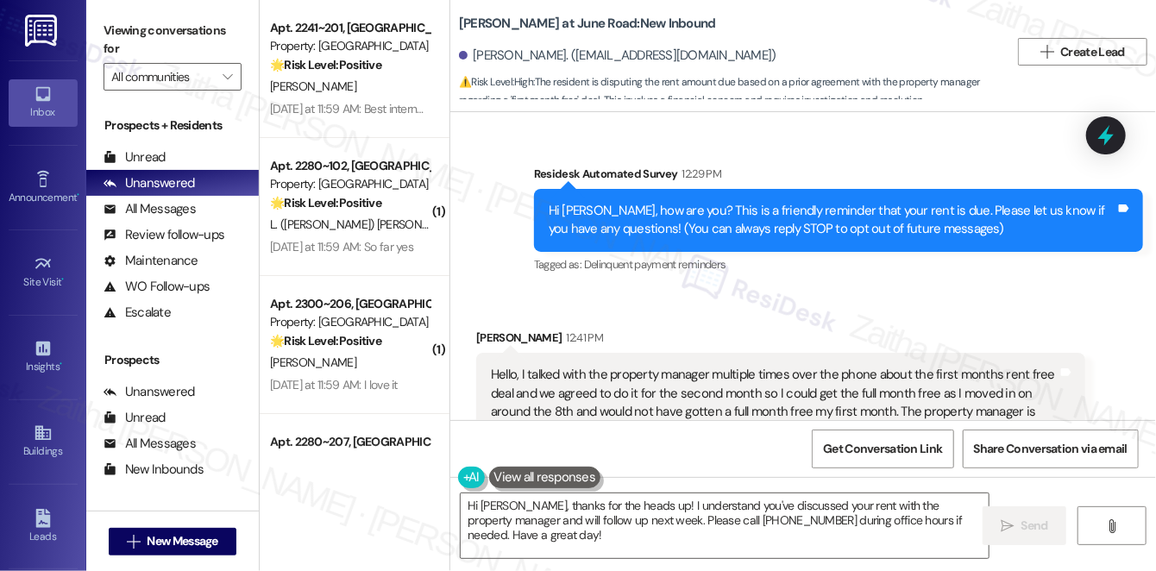
scroll to position [115, 0]
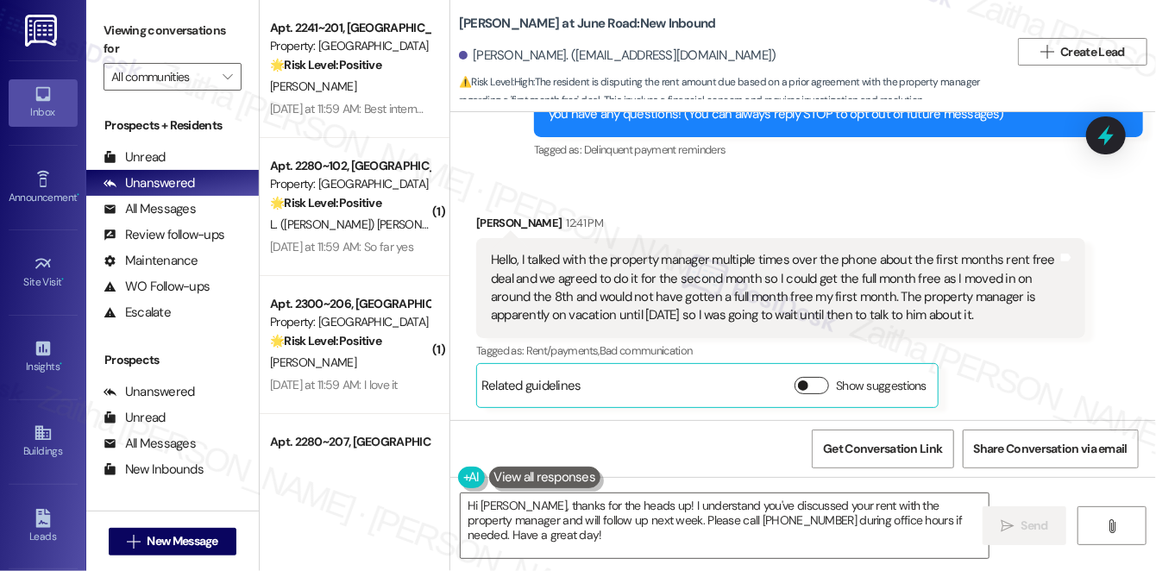
click at [812, 387] on button "Show suggestions" at bounding box center [812, 385] width 35 height 17
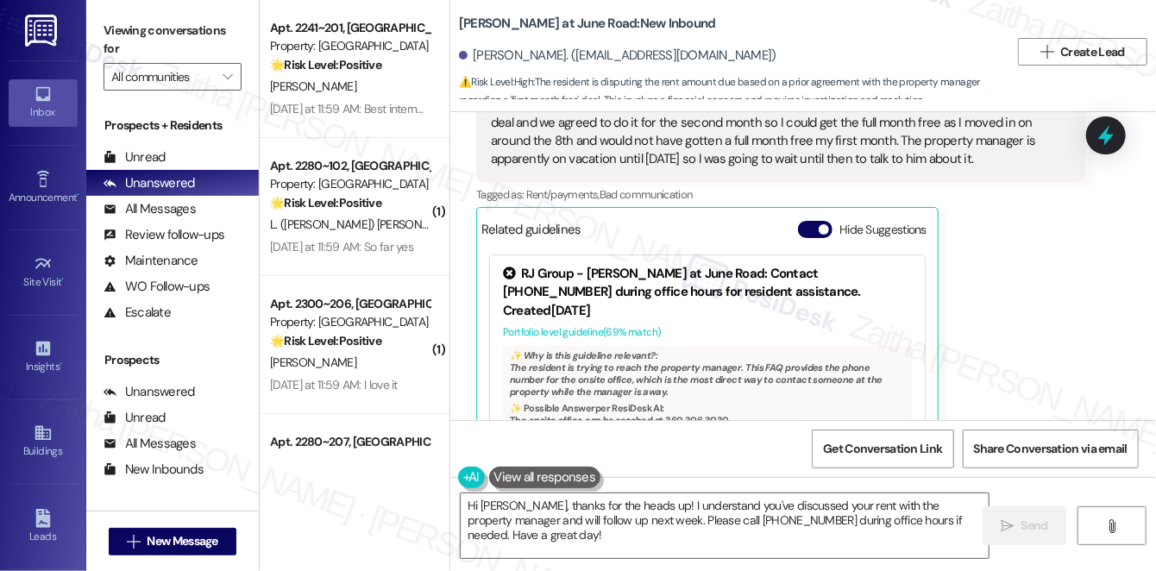
scroll to position [272, 0]
click at [809, 230] on button "Hide Suggestions" at bounding box center [815, 228] width 35 height 17
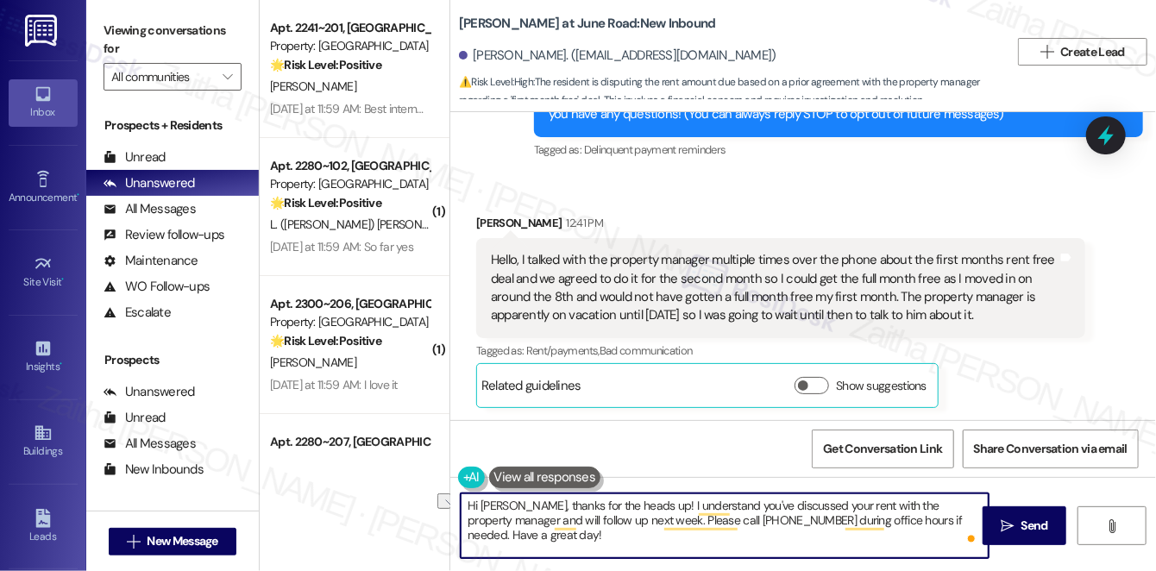
drag, startPoint x: 609, startPoint y: 522, endPoint x: 970, endPoint y: 548, distance: 361.6
click at [970, 548] on div "Hi [PERSON_NAME], thanks for the heads up! I understand you've discussed your r…" at bounding box center [725, 526] width 530 height 66
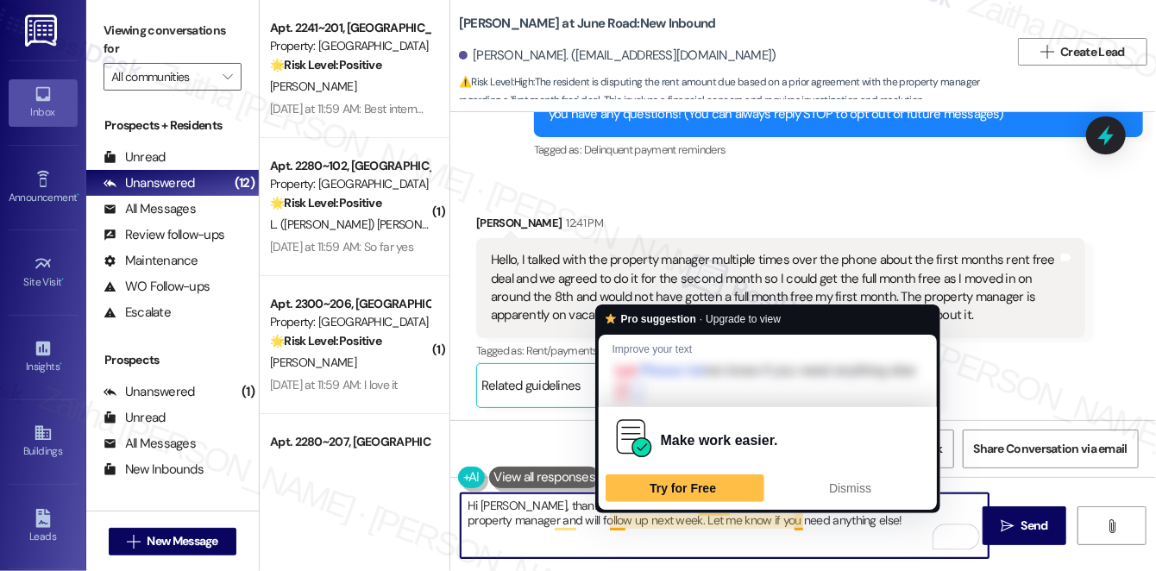
click at [614, 519] on textarea "Hi [PERSON_NAME], thanks for the heads up! I understand you've discussed your r…" at bounding box center [725, 526] width 528 height 65
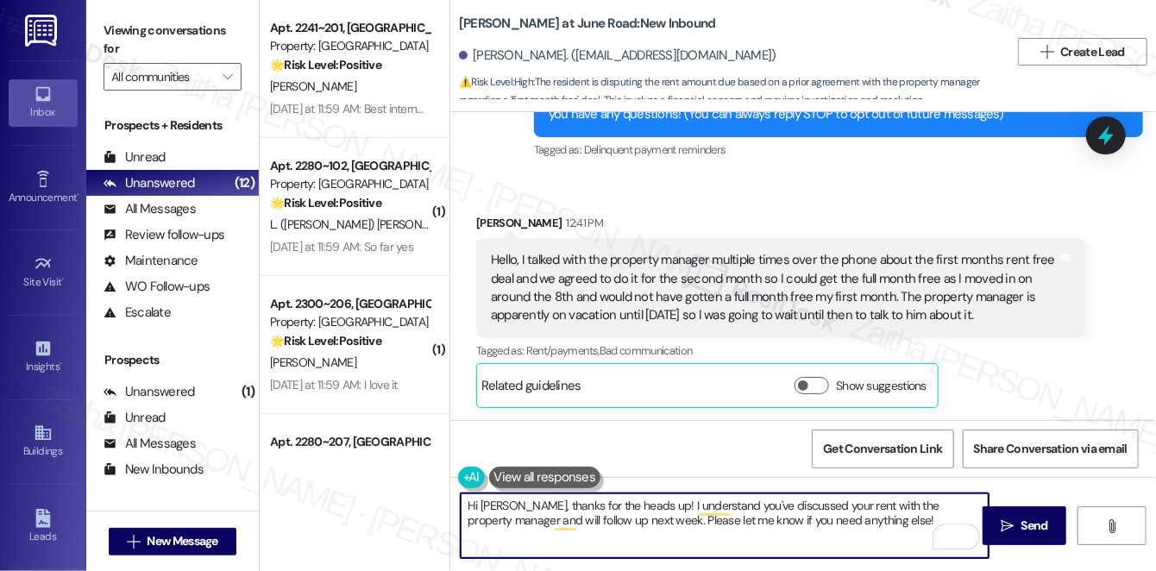
click at [843, 513] on textarea "Hi [PERSON_NAME], thanks for the heads up! I understand you've discussed your r…" at bounding box center [725, 526] width 528 height 65
type textarea "Hi [PERSON_NAME], thanks for the heads up! I understand you've discussed your r…"
click at [1024, 523] on span "Send" at bounding box center [1035, 526] width 27 height 18
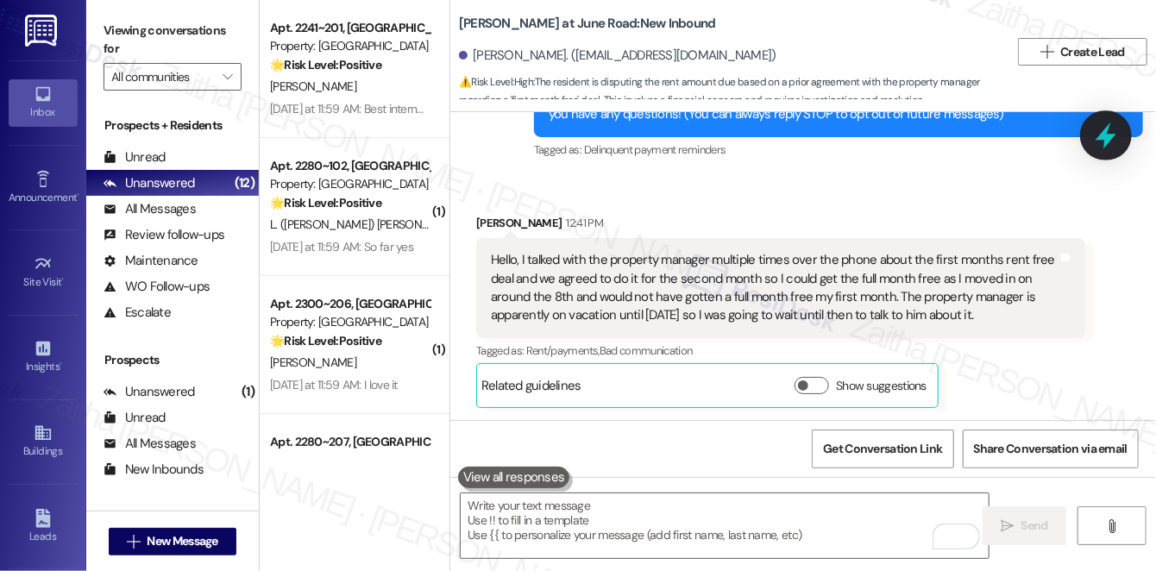
click at [1106, 144] on icon at bounding box center [1106, 136] width 21 height 27
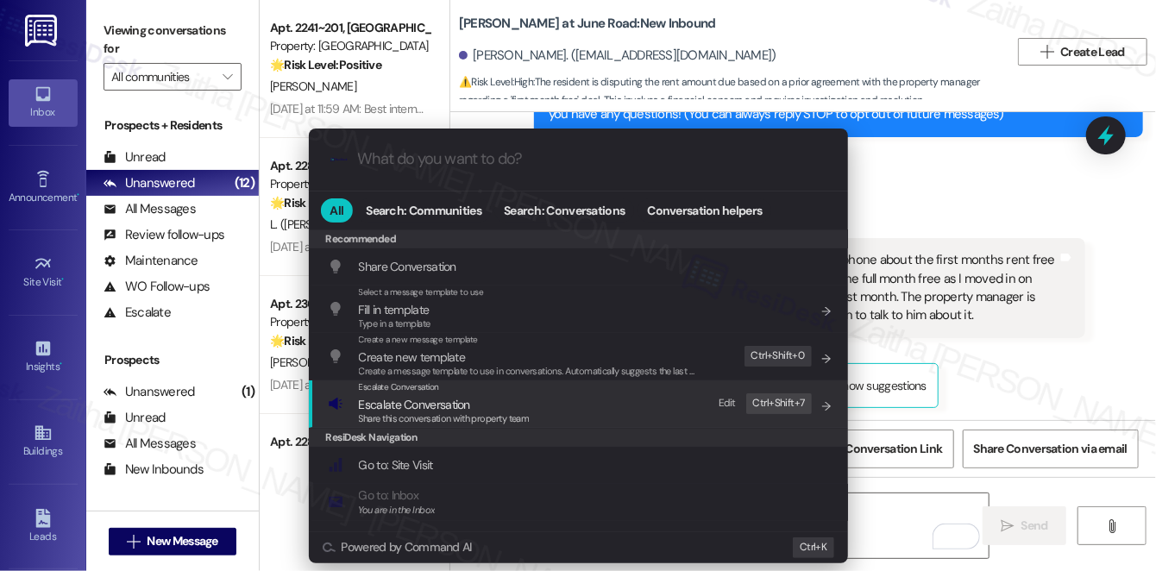
click at [450, 406] on span "Escalate Conversation" at bounding box center [414, 405] width 111 height 16
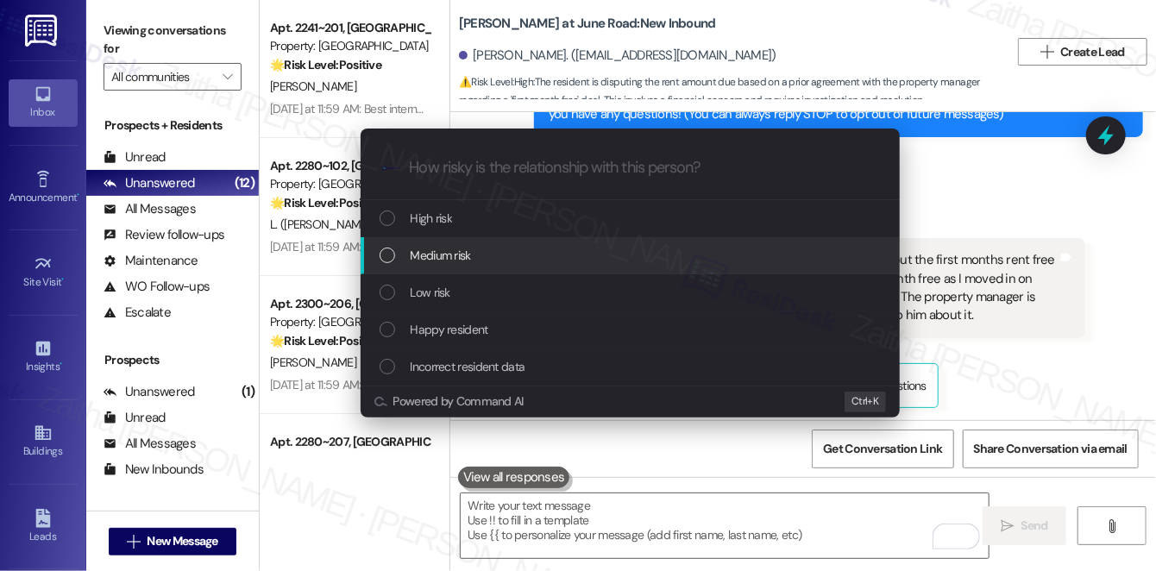
click at [464, 255] on span "Medium risk" at bounding box center [441, 255] width 60 height 19
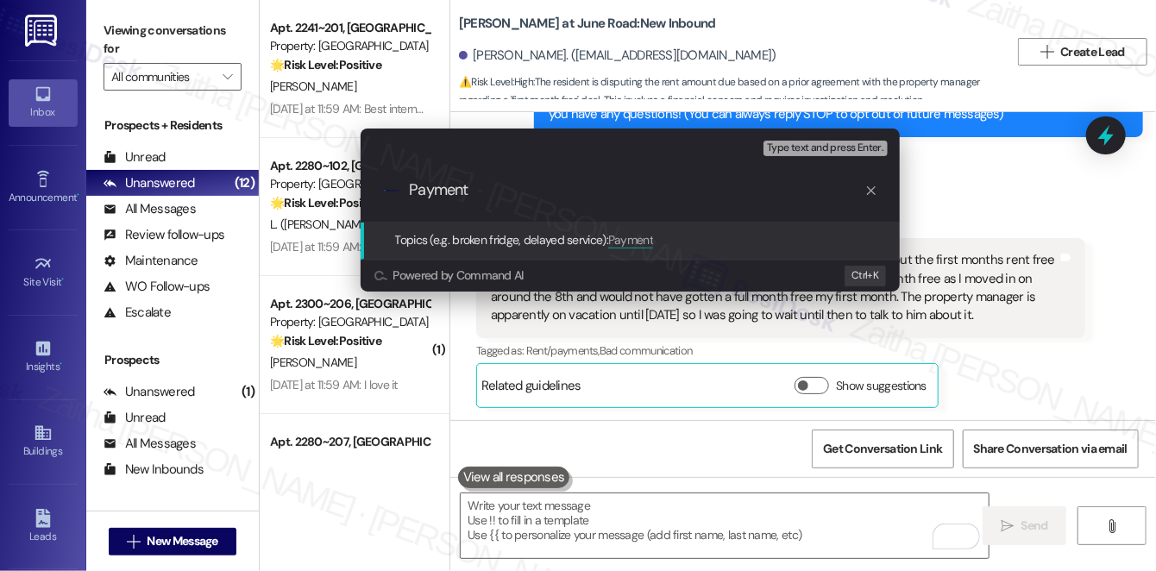
click at [1022, 192] on div "Escalate Conversation Medium risk Topics (e.g. broken fridge, delayed service) …" at bounding box center [578, 285] width 1156 height 571
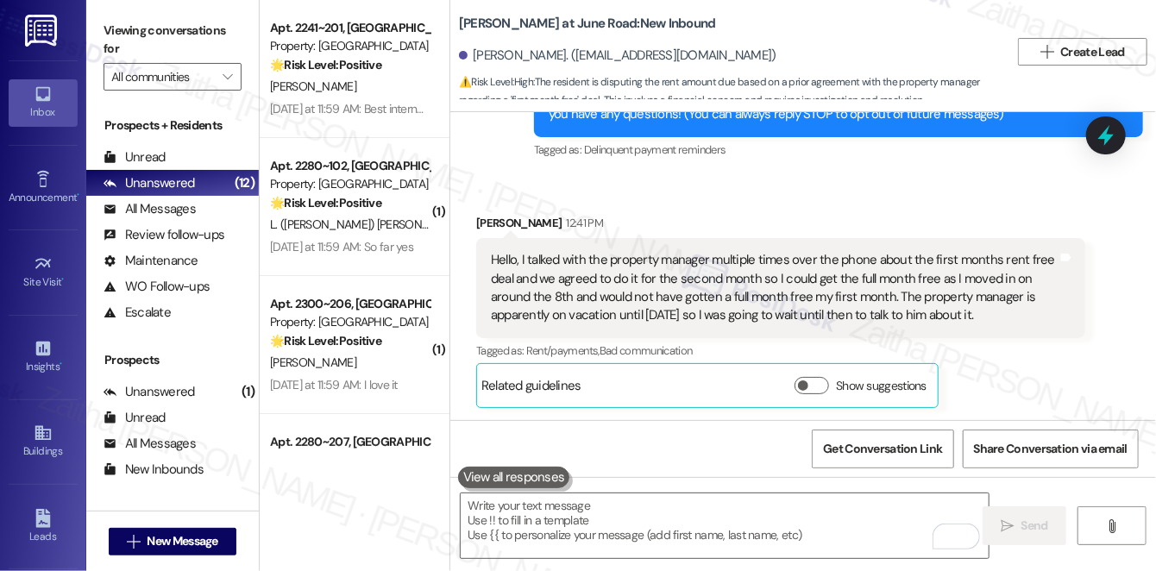
drag, startPoint x: 502, startPoint y: 259, endPoint x: 1023, endPoint y: 329, distance: 525.8
click at [1023, 329] on div "Hello, I talked with the property manager multiple times over the phone about t…" at bounding box center [780, 288] width 609 height 100
copy div "Hello, I talked with the property manager multiple times over the phone about t…"
click at [1119, 141] on icon at bounding box center [1106, 135] width 29 height 29
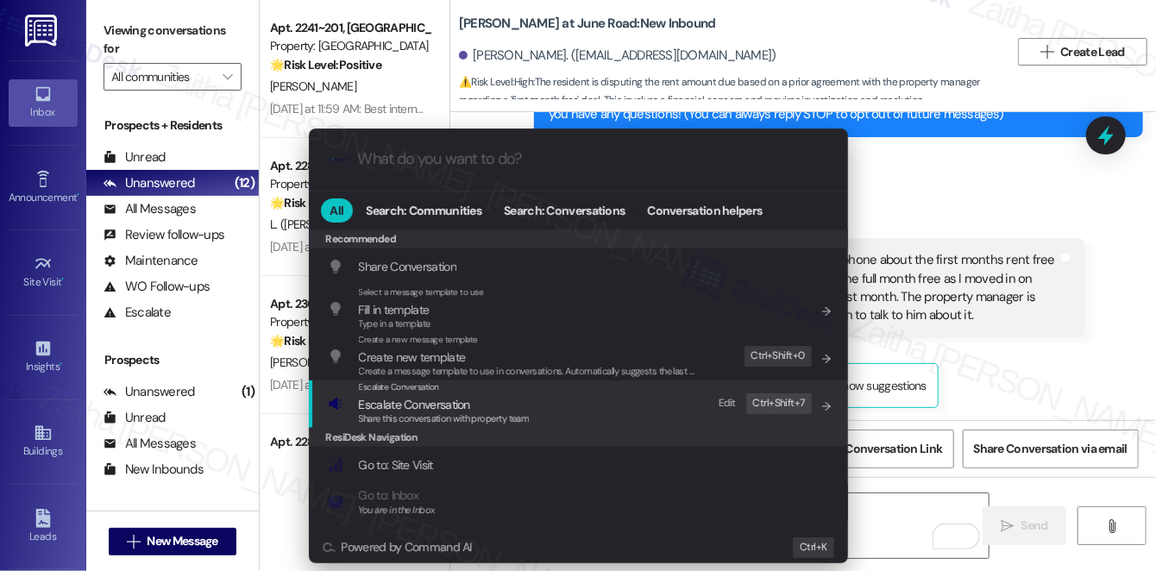
click at [475, 405] on span "Escalate Conversation" at bounding box center [444, 404] width 171 height 19
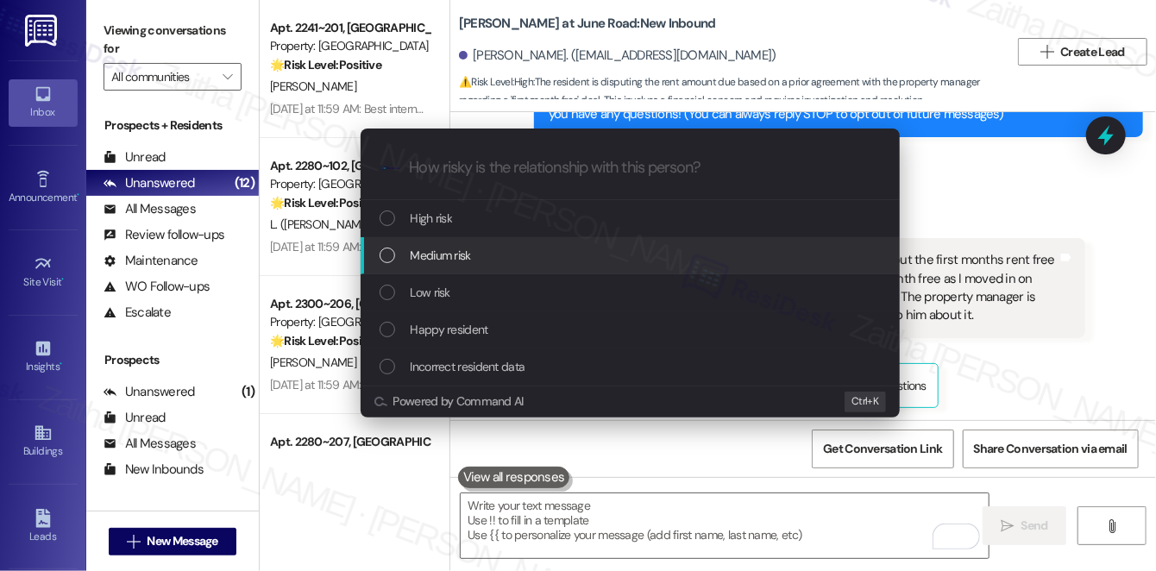
click at [483, 247] on div "Medium risk" at bounding box center [632, 255] width 505 height 19
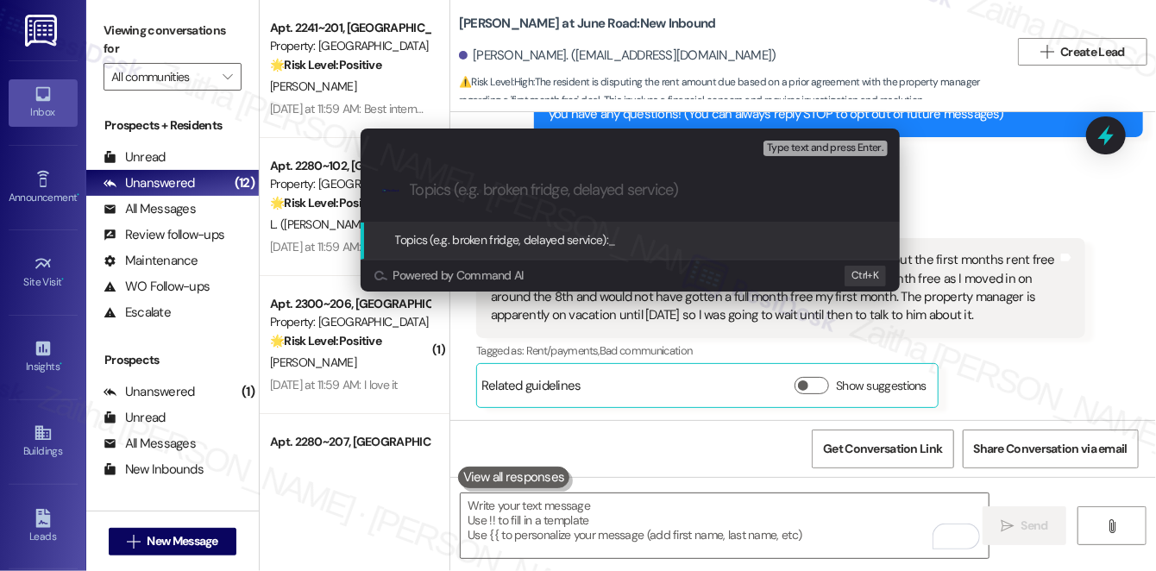
paste input "First Month Free Rent Agreement Concern"
type input "First Month Free Rent Agreement Concern"
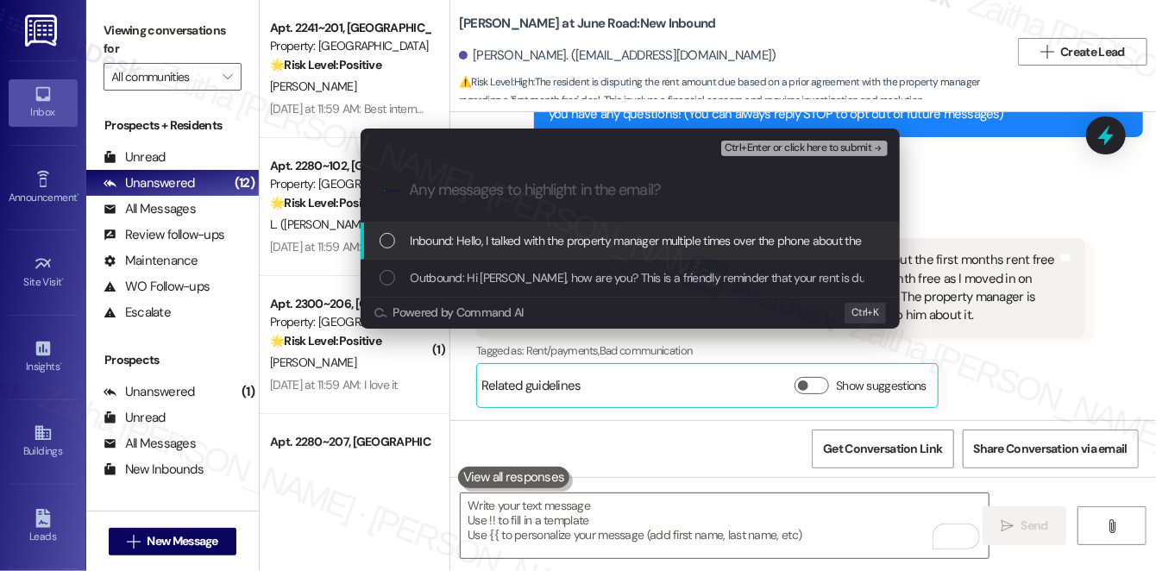
click at [771, 154] on button "Ctrl+Enter or click here to submit" at bounding box center [804, 149] width 167 height 16
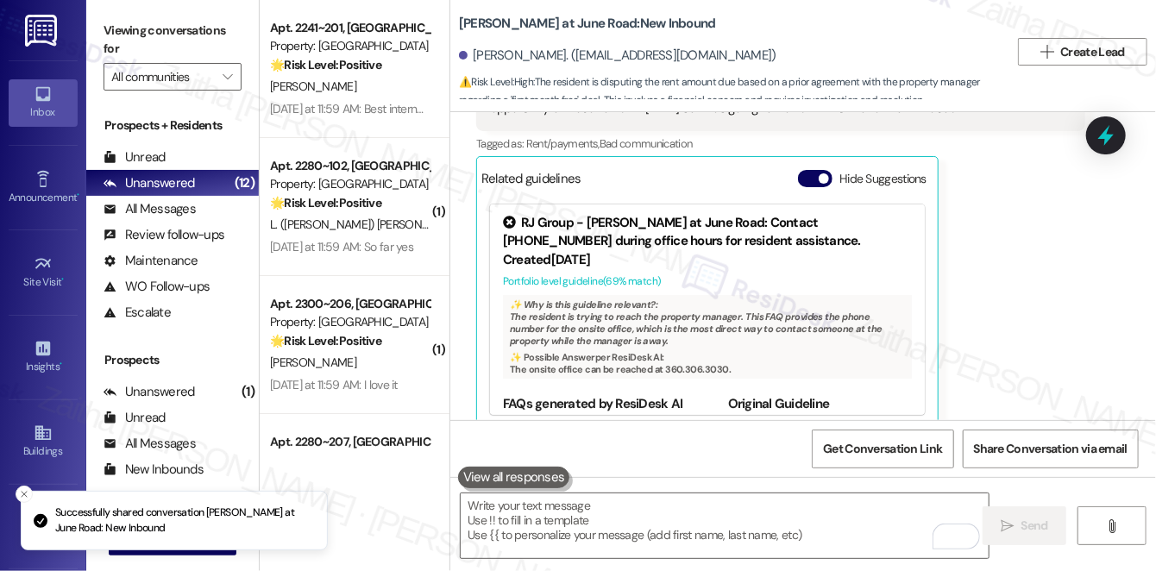
scroll to position [343, 0]
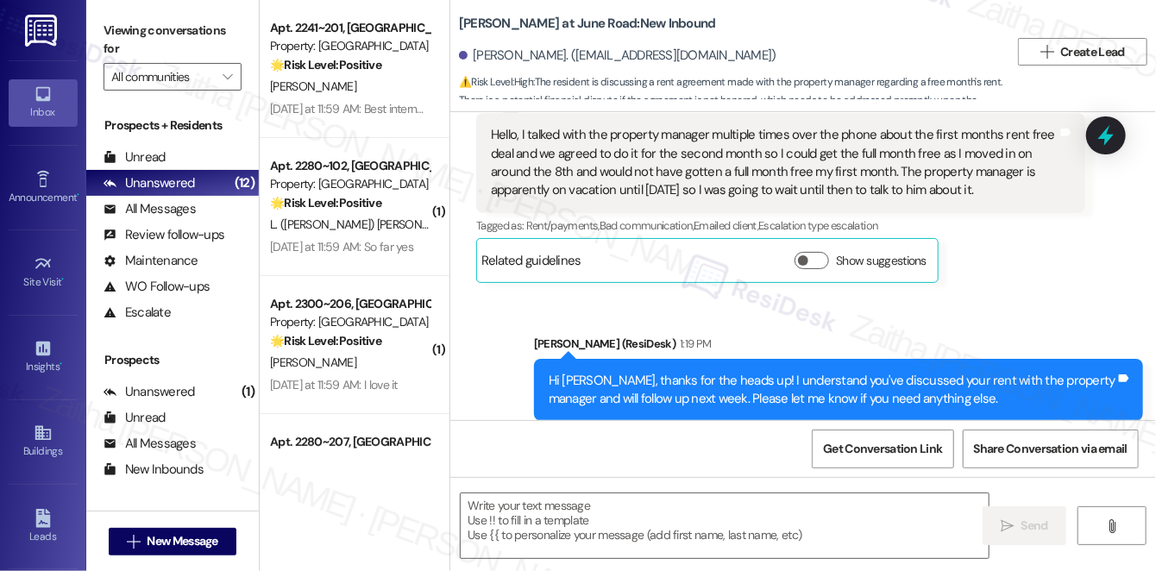
type textarea "Fetching suggested responses. Please feel free to read through the conversation…"
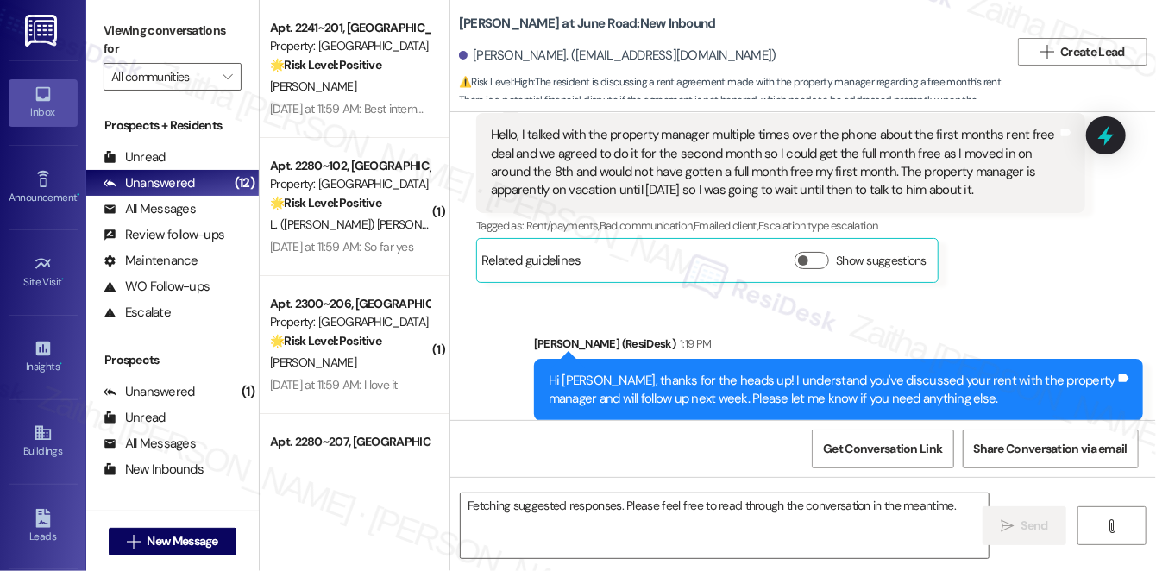
scroll to position [428, 0]
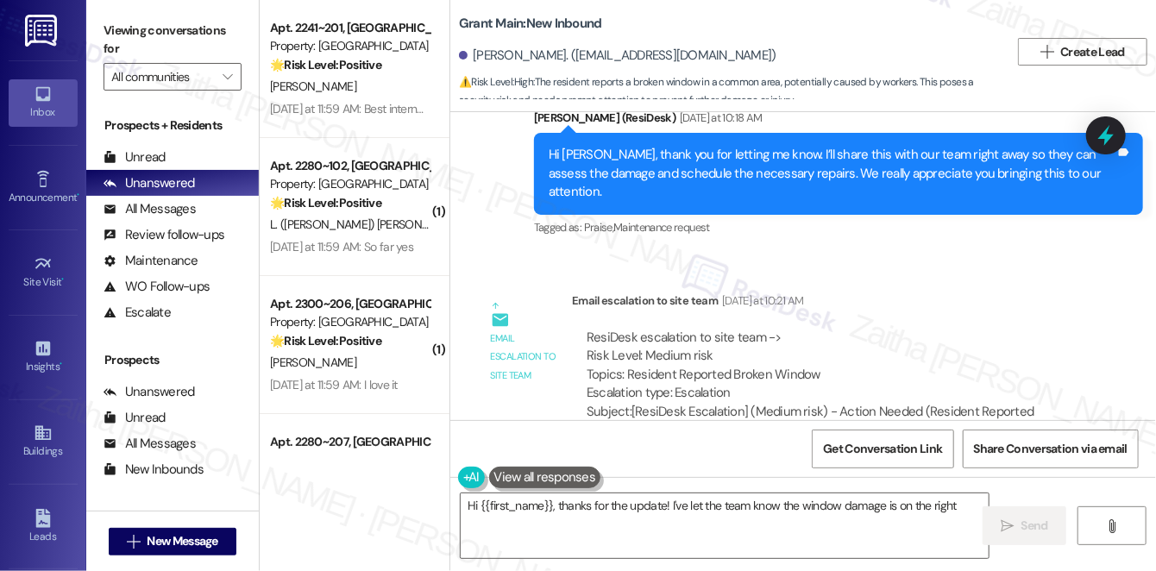
scroll to position [32118, 0]
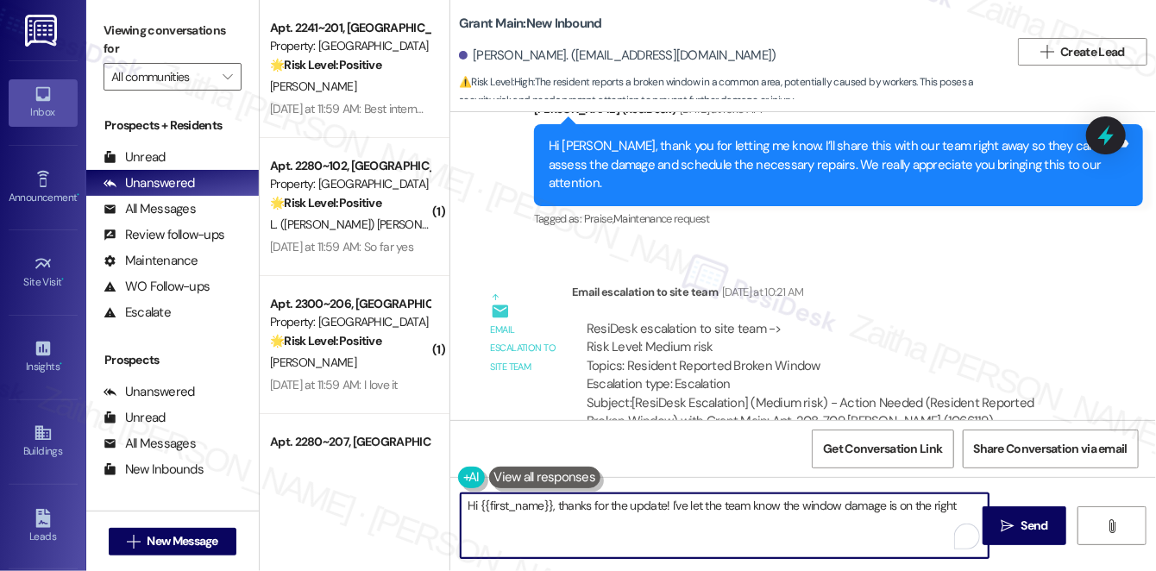
drag, startPoint x: 562, startPoint y: 502, endPoint x: 458, endPoint y: 508, distance: 103.7
click at [460, 508] on div "Hi {{first_name}}, thanks for the update! I've let the team know the window dam…" at bounding box center [725, 526] width 530 height 66
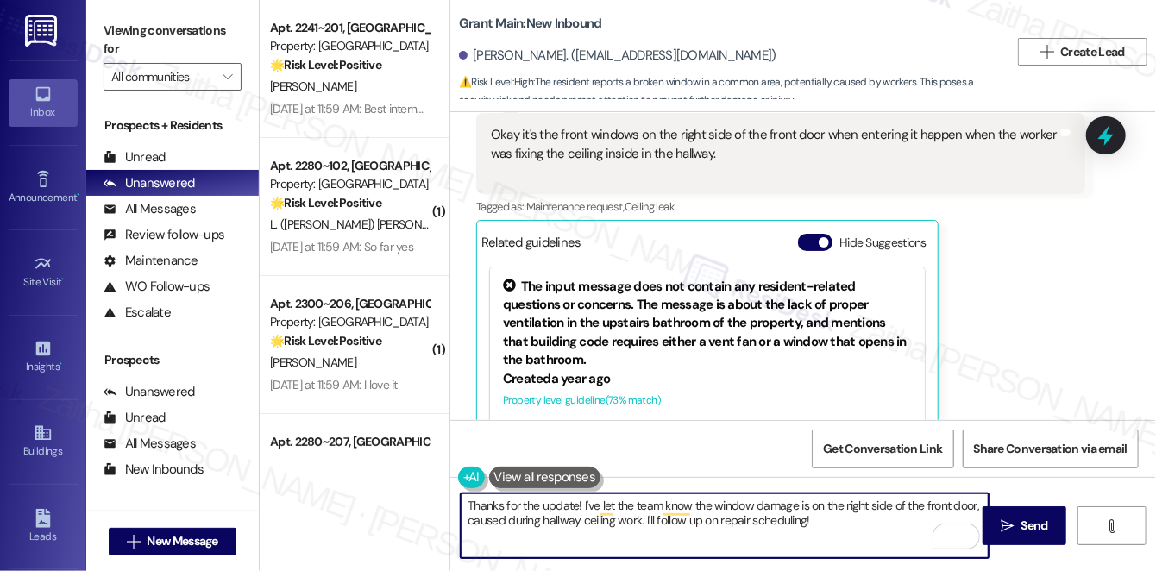
scroll to position [31491, 0]
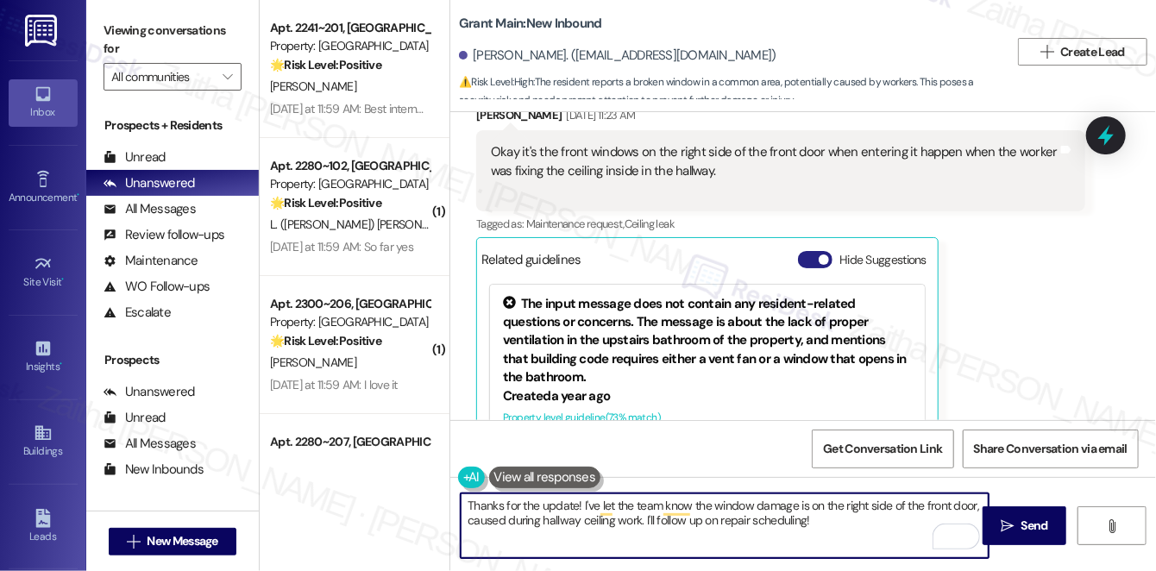
type textarea "Thanks for the update! I've let the team know the window damage is on the right…"
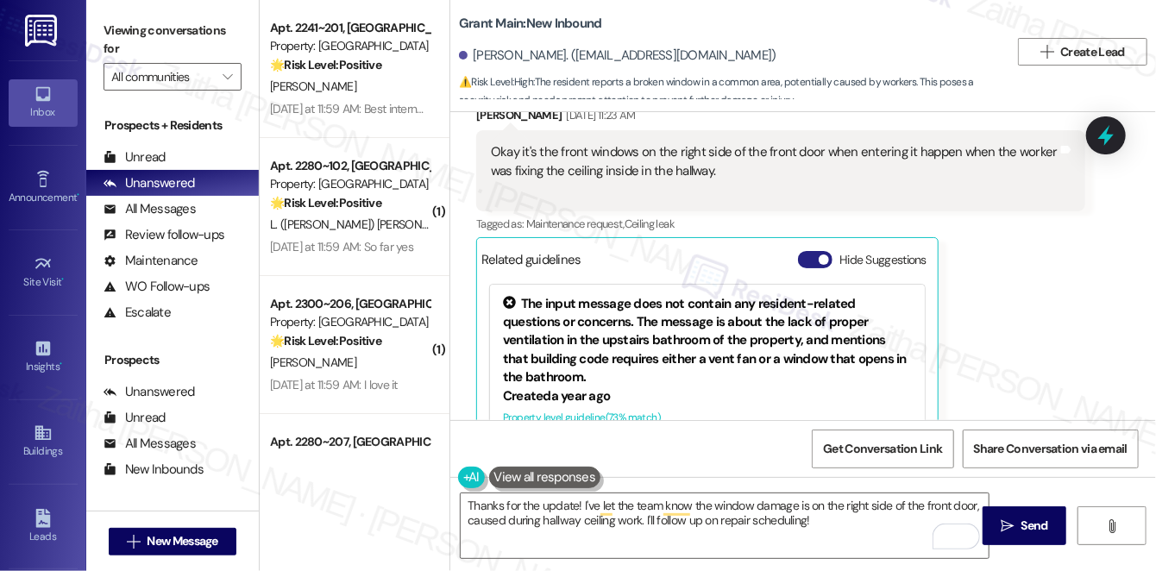
click at [805, 251] on button "Hide Suggestions" at bounding box center [815, 259] width 35 height 17
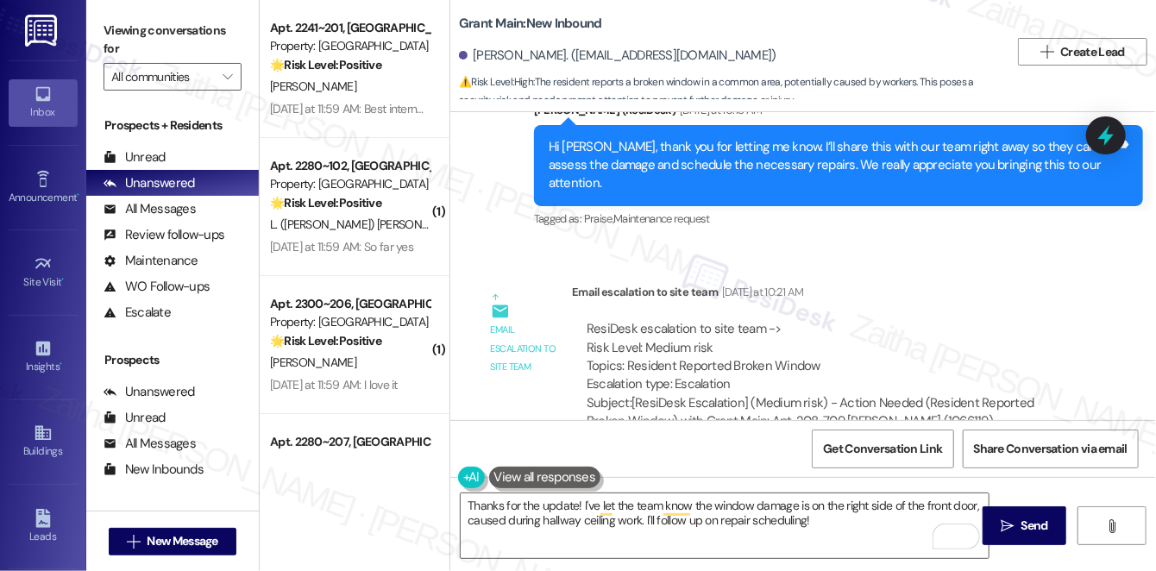
scroll to position [31812, 0]
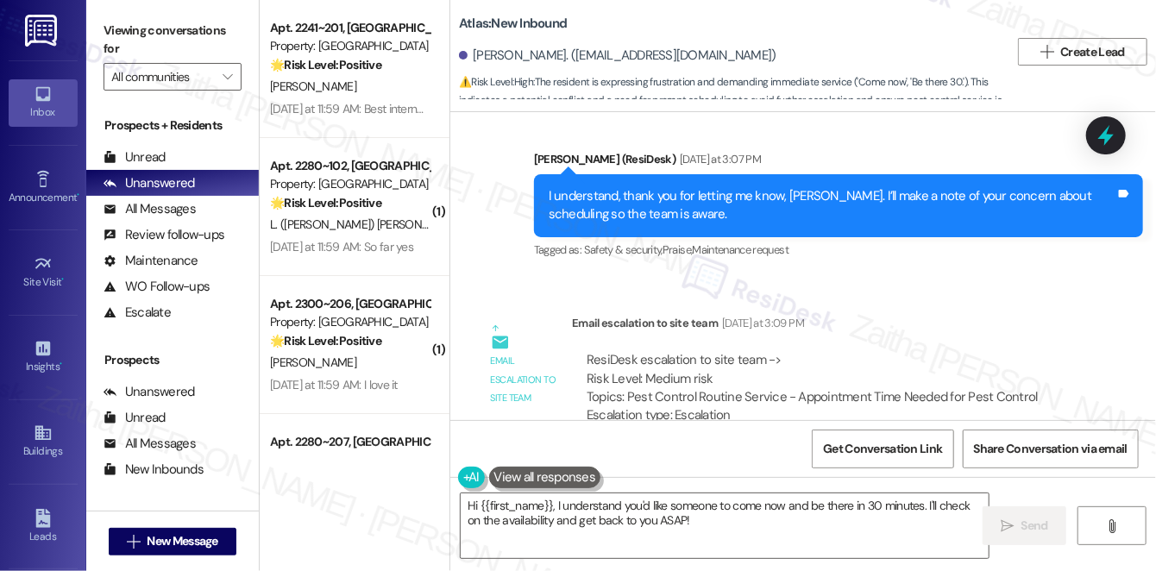
scroll to position [9133, 0]
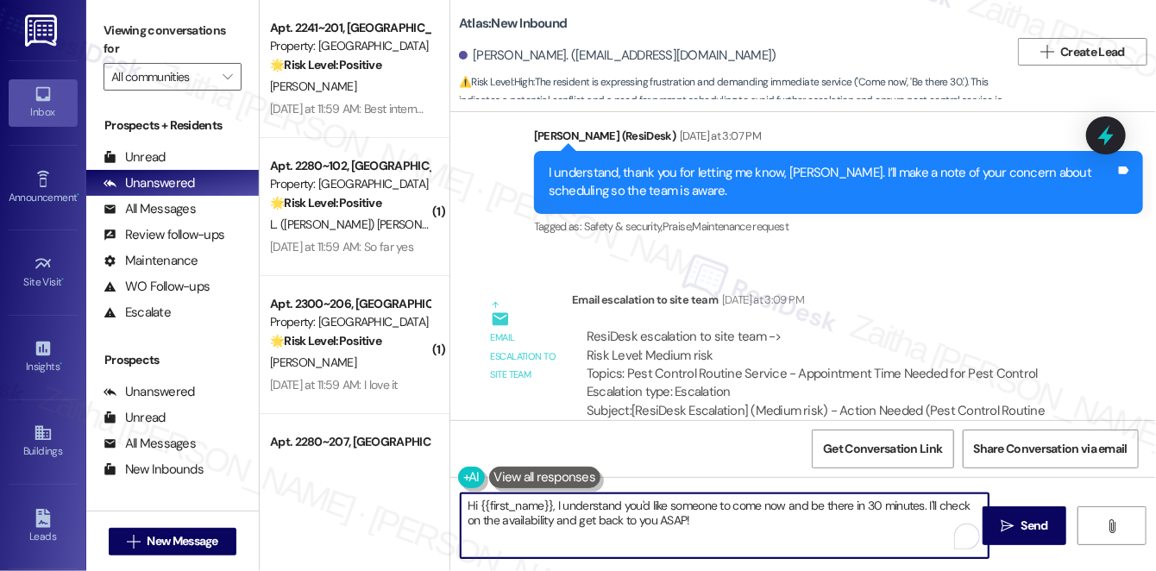
drag, startPoint x: 548, startPoint y: 504, endPoint x: 695, endPoint y: 525, distance: 148.1
click at [695, 525] on textarea "Hi {{first_name}}, I understand you'd like someone to come now and be there in …" at bounding box center [725, 526] width 528 height 65
drag, startPoint x: 554, startPoint y: 507, endPoint x: 720, endPoint y: 534, distance: 167.8
click at [720, 534] on textarea "Hi {{first_name}}, I understand you'd like someone to come now and be there in …" at bounding box center [725, 526] width 528 height 65
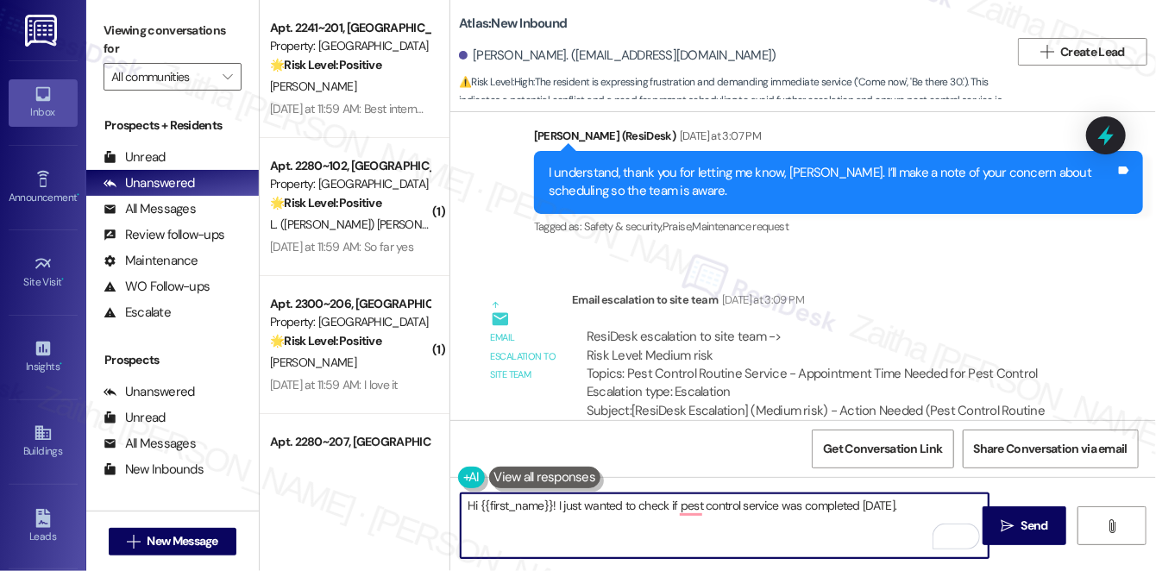
type textarea "Hi {{first_name}}! I just wanted to check if pest control service was completed…"
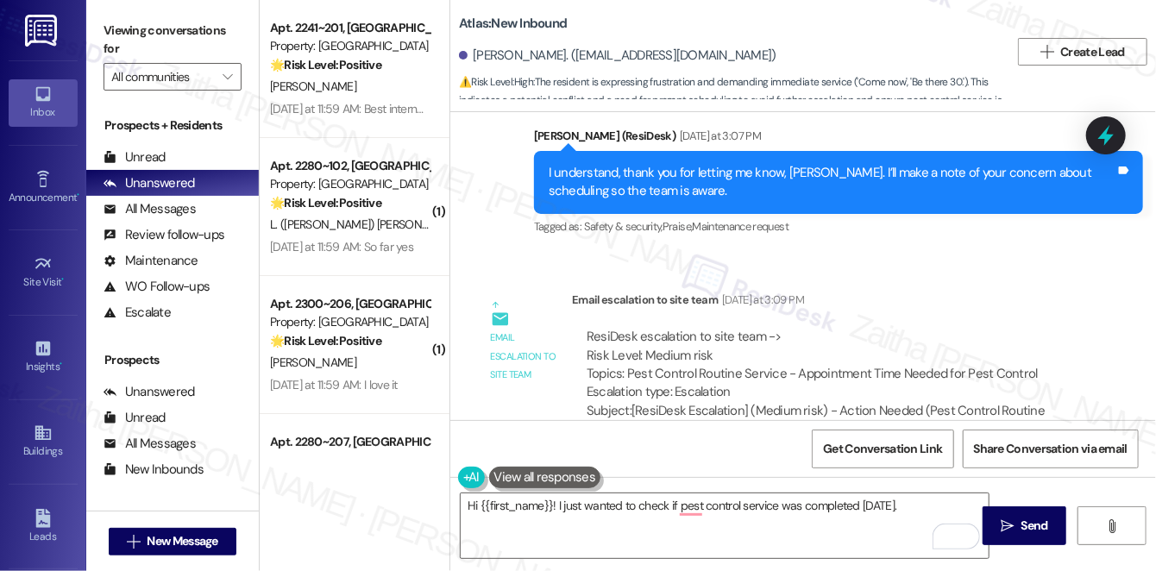
click at [906, 491] on div "Hi {{first_name}}! I just wanted to check if pest control service was completed…" at bounding box center [803, 541] width 706 height 129
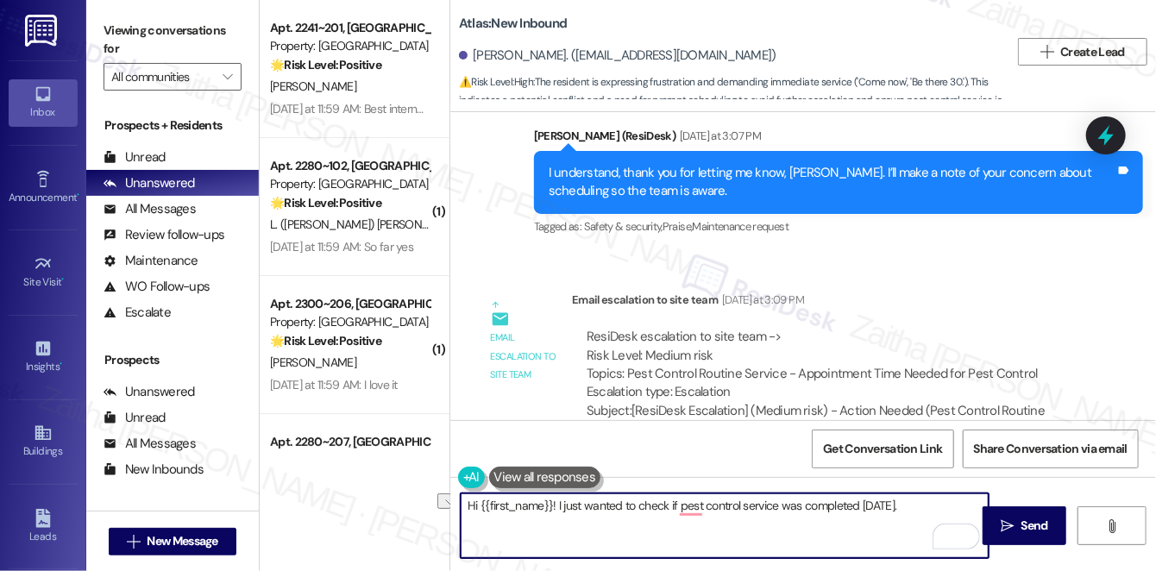
drag, startPoint x: 922, startPoint y: 506, endPoint x: 449, endPoint y: 517, distance: 473.8
click at [450, 517] on div "Atlas: New Inbound [PERSON_NAME]. ([EMAIL_ADDRESS][DOMAIN_NAME]) ⚠️ Risk Level:…" at bounding box center [803, 285] width 707 height 571
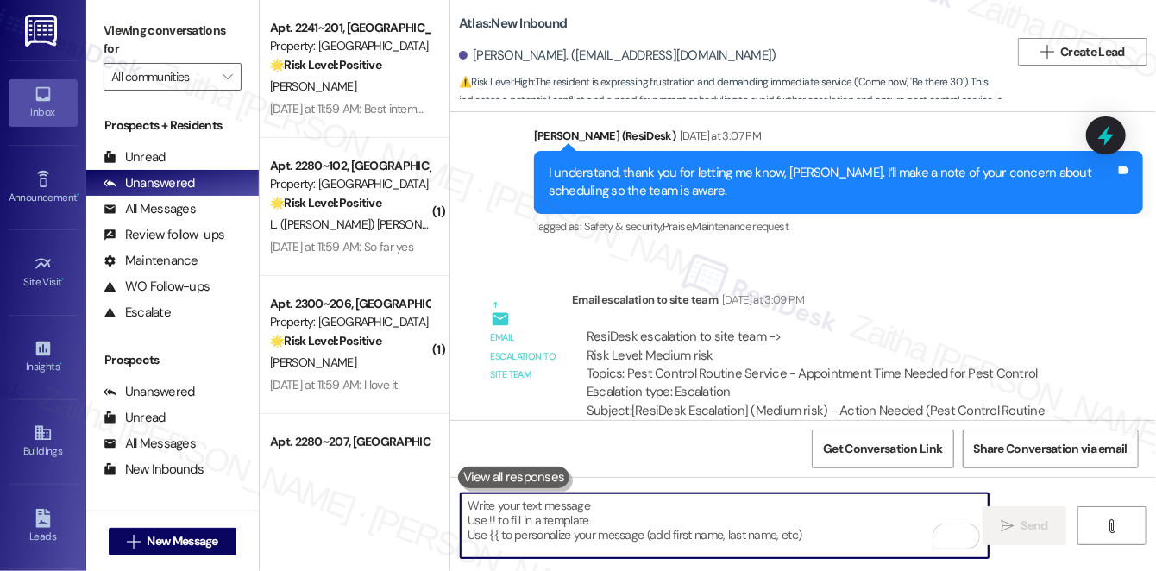
click at [607, 502] on textarea "To enrich screen reader interactions, please activate Accessibility in Grammarl…" at bounding box center [725, 526] width 528 height 65
paste textarea "Hi {{first_name}}! I just wanted to check in to see if pest control was able to…"
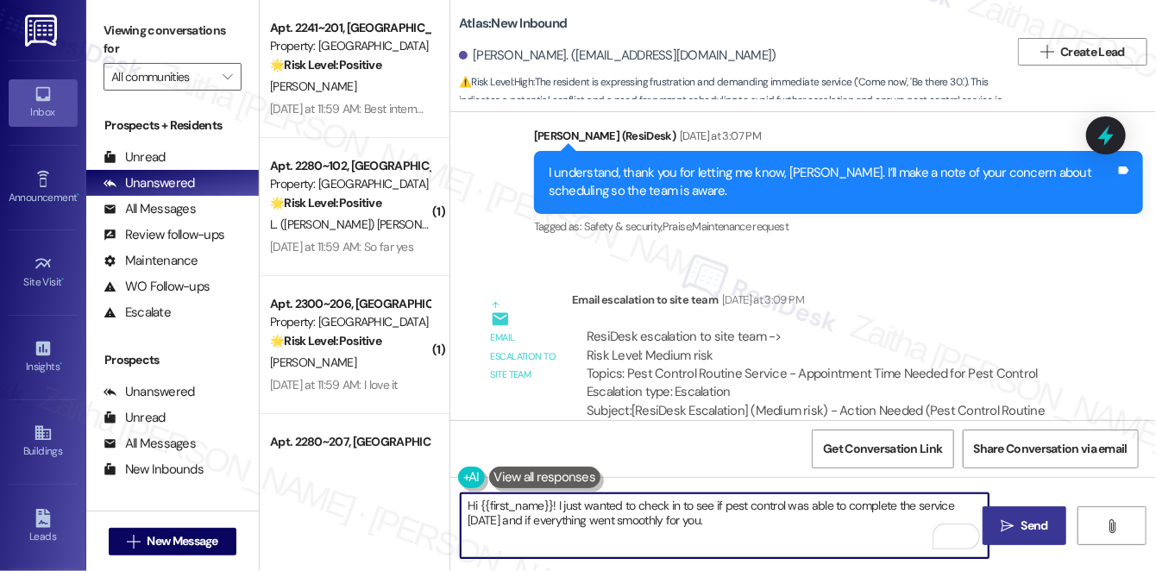
type textarea "Hi {{first_name}}! I just wanted to check in to see if pest control was able to…"
click at [1030, 522] on span "Send" at bounding box center [1035, 526] width 27 height 18
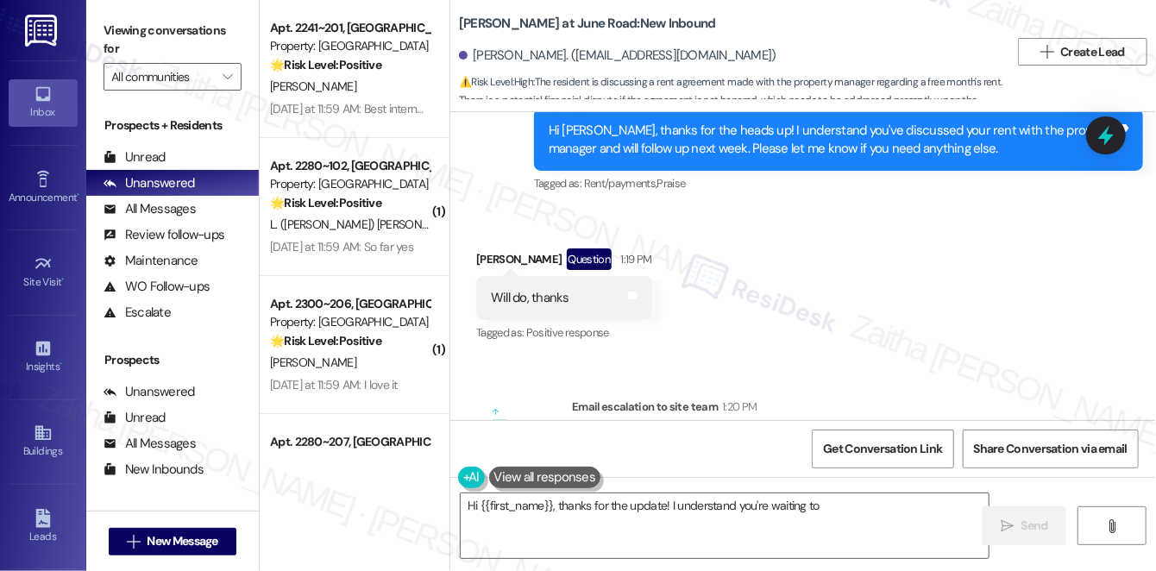
scroll to position [642, 0]
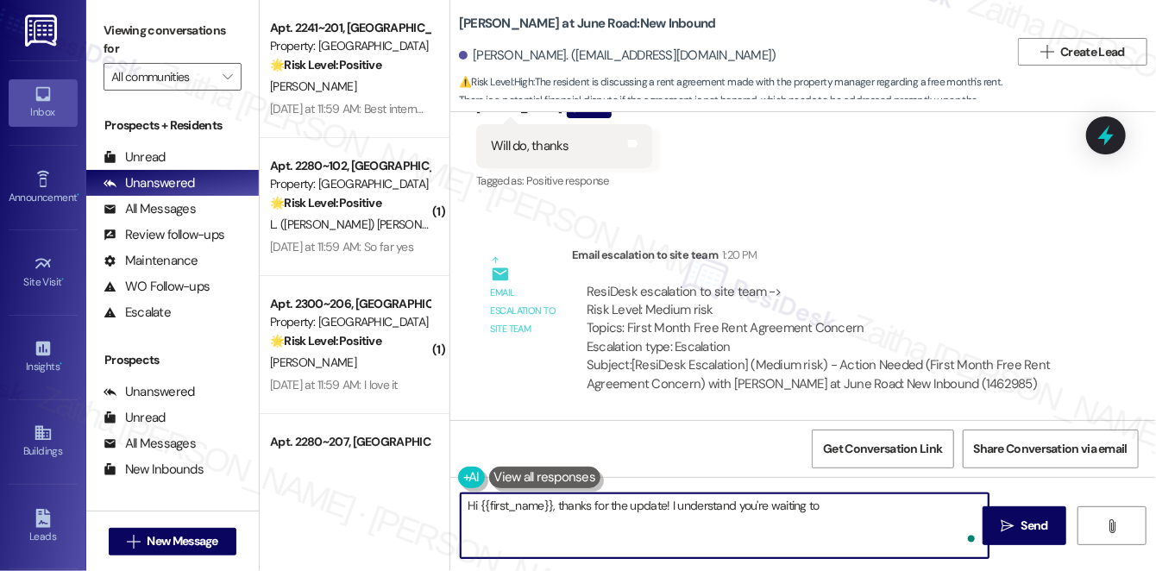
drag, startPoint x: 469, startPoint y: 504, endPoint x: 613, endPoint y: 545, distance: 150.8
click at [611, 545] on textarea "Hi {{first_name}}, thanks for the update! I understand you're waiting to discus…" at bounding box center [725, 526] width 528 height 65
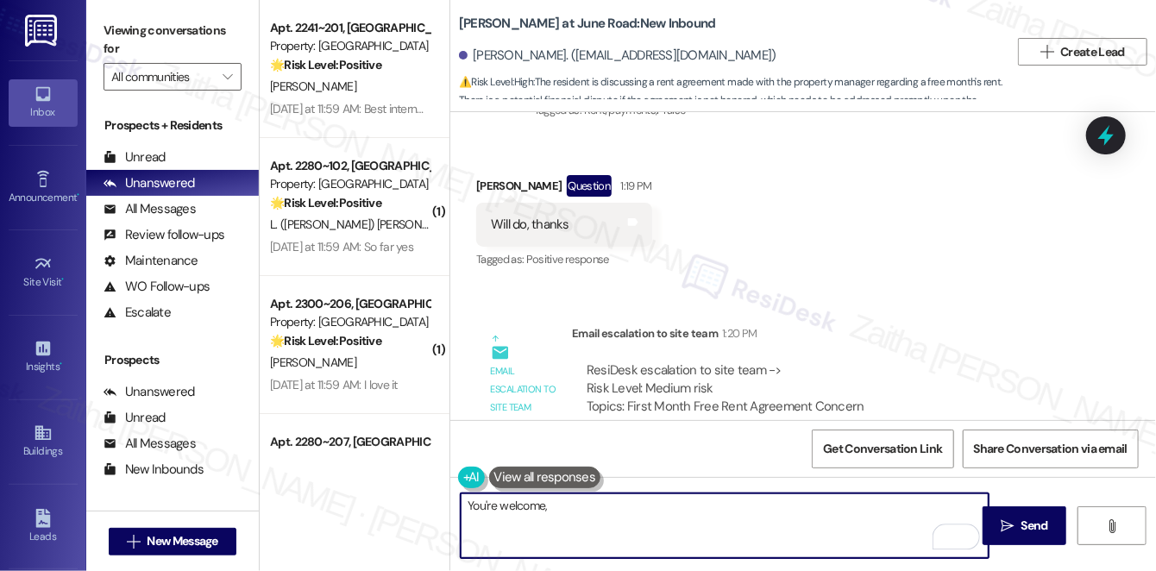
click at [488, 183] on div "[PERSON_NAME] Question 1:19 PM" at bounding box center [564, 189] width 176 height 28
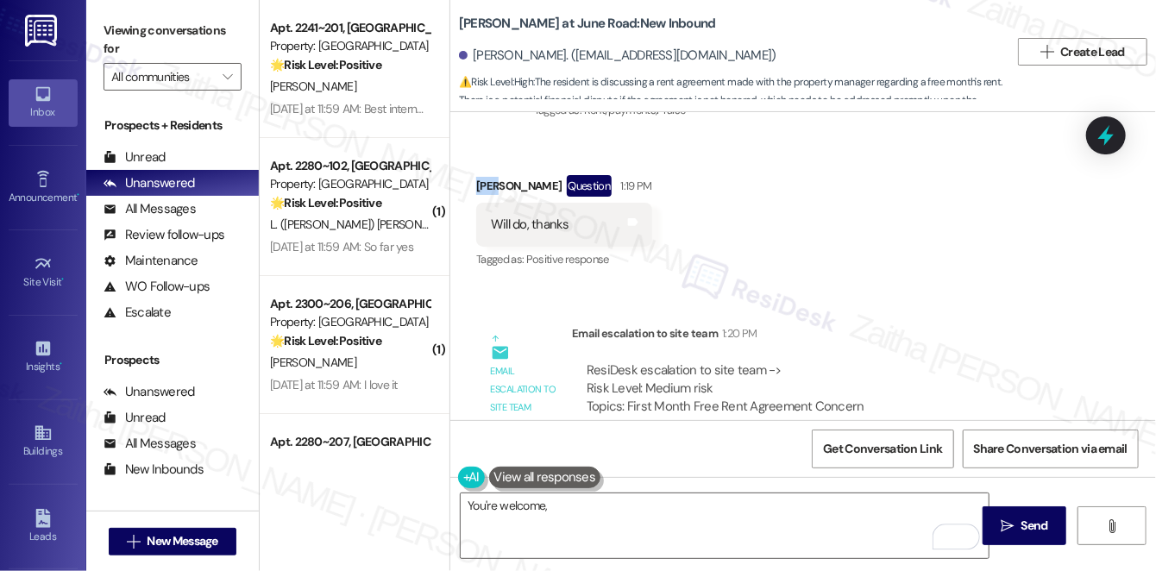
click at [488, 183] on div "[PERSON_NAME] Question 1:19 PM" at bounding box center [564, 189] width 176 height 28
copy div "[PERSON_NAME]"
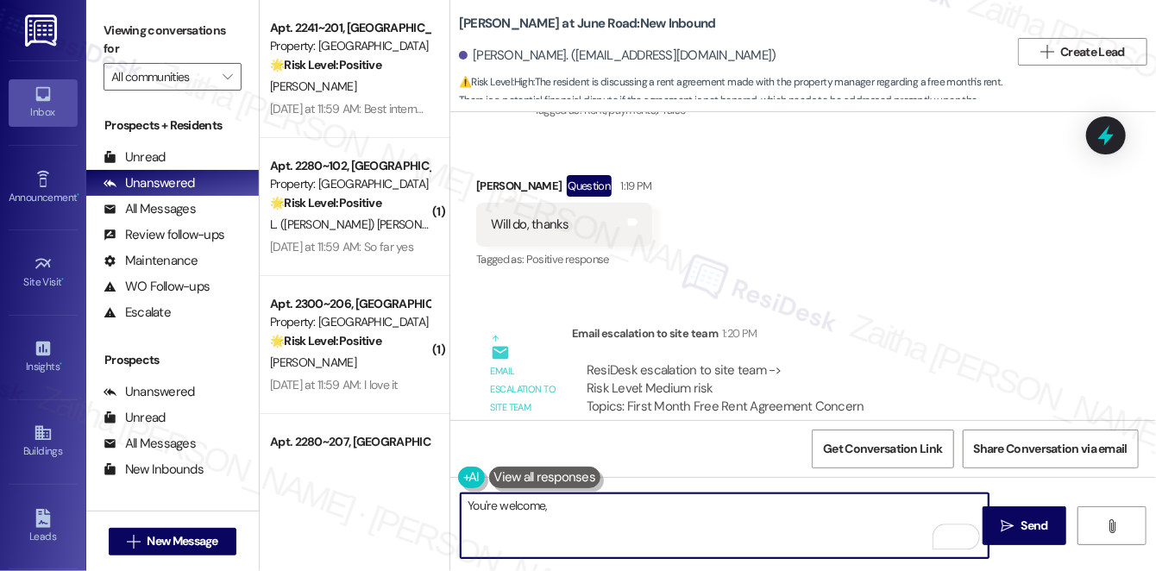
click at [592, 508] on textarea "You're welcome," at bounding box center [725, 526] width 528 height 65
paste textarea "[PERSON_NAME]"
type textarea "You're welcome, [PERSON_NAME]!"
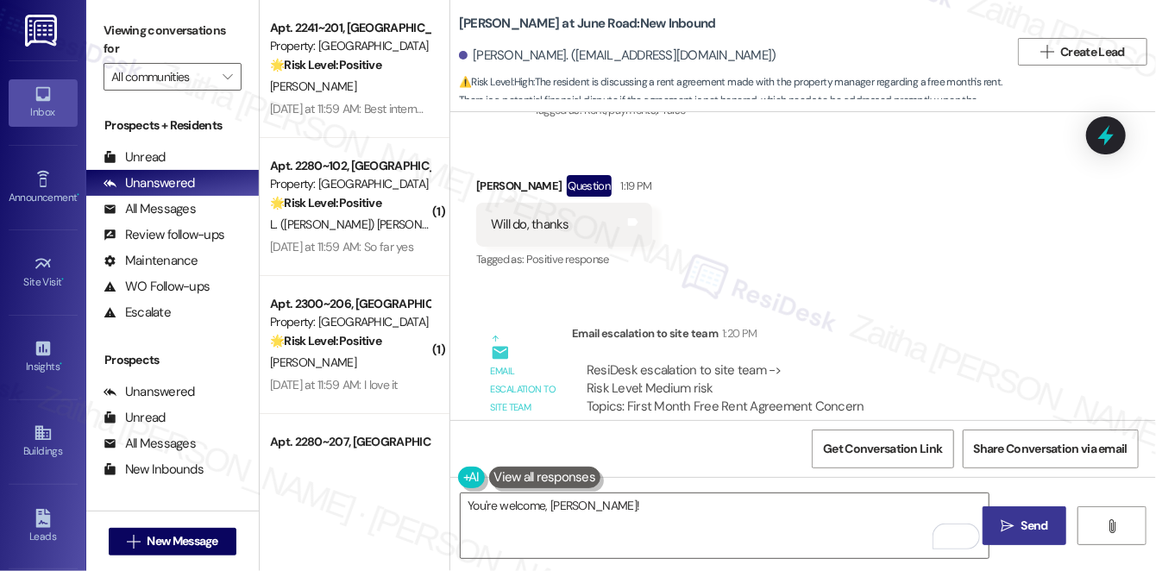
drag, startPoint x: 1041, startPoint y: 534, endPoint x: 1027, endPoint y: 507, distance: 30.1
click at [1041, 534] on span "Send" at bounding box center [1035, 526] width 27 height 18
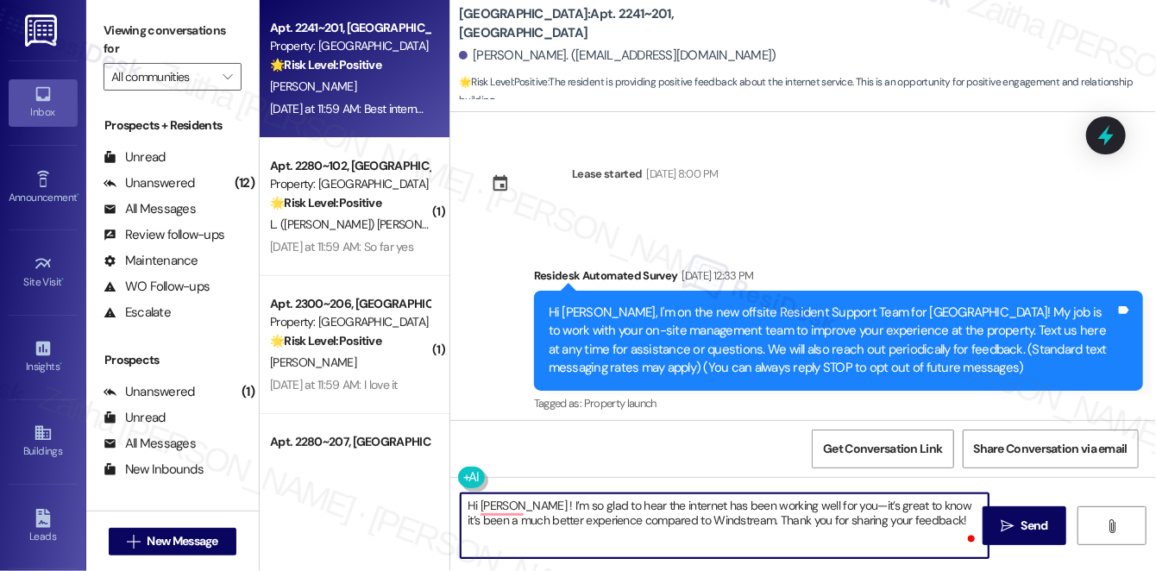
scroll to position [1433, 0]
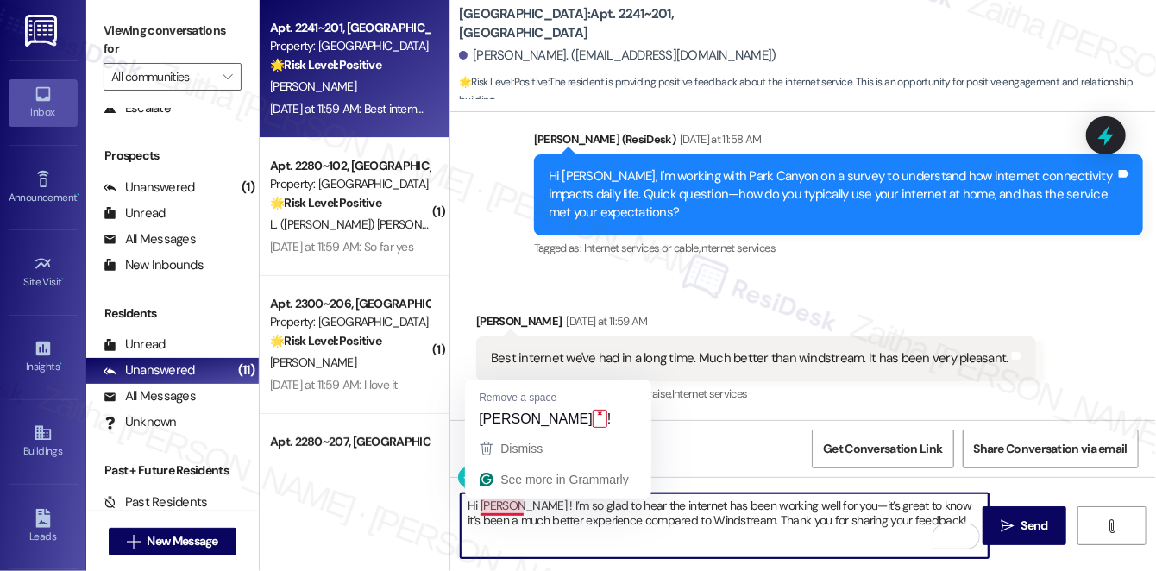
click at [514, 500] on textarea "Hi [PERSON_NAME] ! I’m so glad to hear the internet has been working well for y…" at bounding box center [725, 526] width 528 height 65
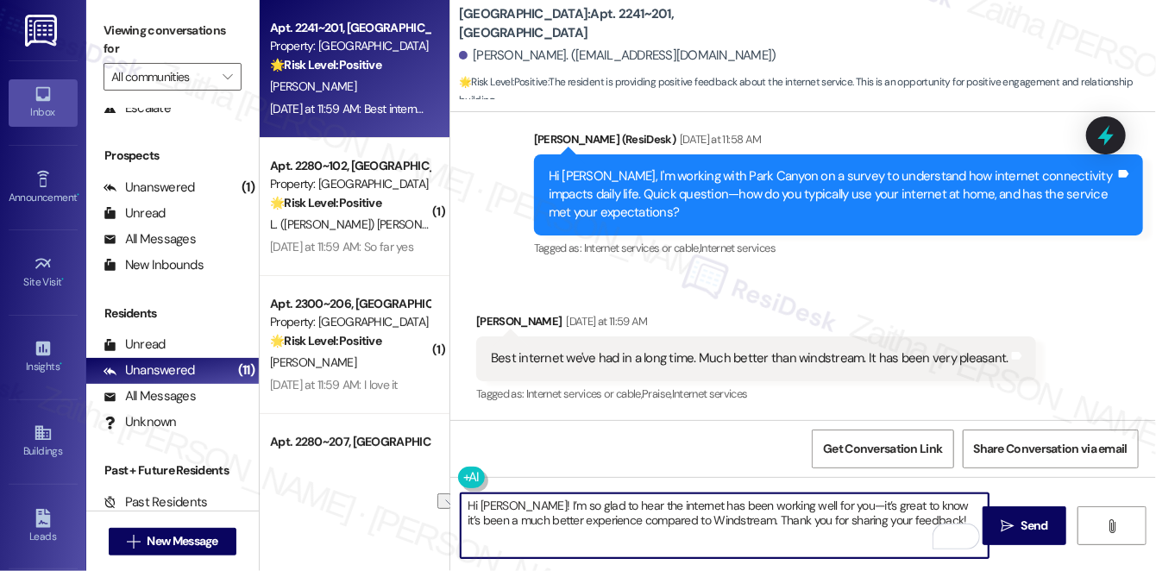
drag, startPoint x: 729, startPoint y: 518, endPoint x: 945, endPoint y: 517, distance: 215.7
click at [942, 522] on textarea "Hi [PERSON_NAME]! I’m so glad to hear the internet has been working well for yo…" at bounding box center [725, 526] width 528 height 65
paste textarea "Thanks so much for sharing your experience—it really helps us understand what m…"
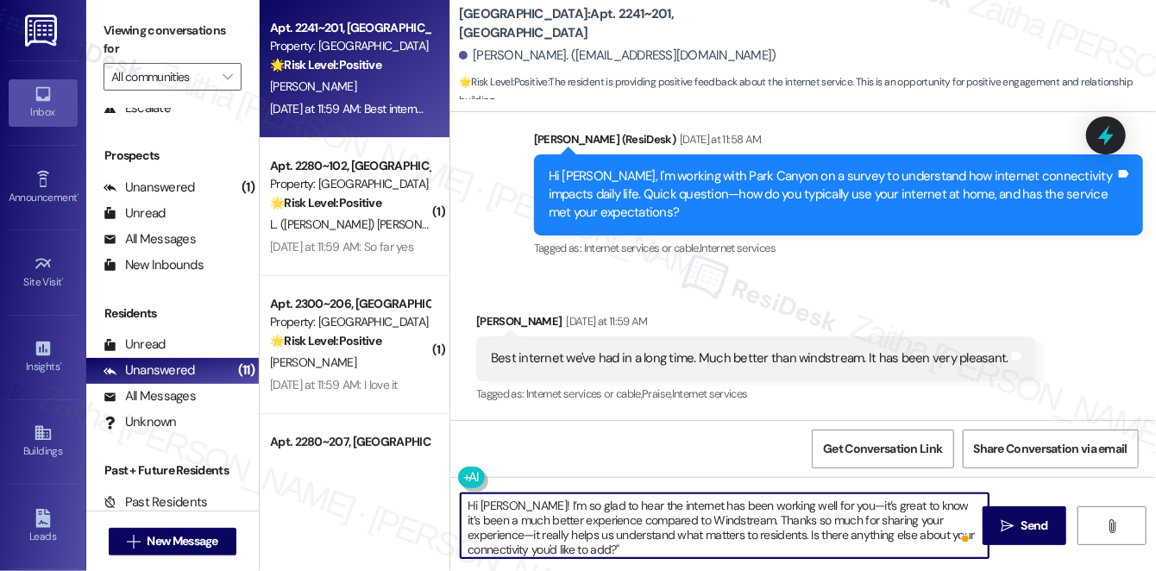
click at [837, 505] on textarea "Hi [PERSON_NAME]! I’m so glad to hear the internet has been working well for yo…" at bounding box center [725, 526] width 528 height 65
click at [579, 539] on textarea "Hi [PERSON_NAME]! I’m so glad to hear the internet has been working well for yo…" at bounding box center [725, 526] width 528 height 65
click at [584, 551] on textarea "Hi [PERSON_NAME]! I’m so glad to hear the internet has been working well for yo…" at bounding box center [725, 526] width 528 height 65
type textarea "Hi [PERSON_NAME]! I’m so glad to hear the internet has been working well for yo…"
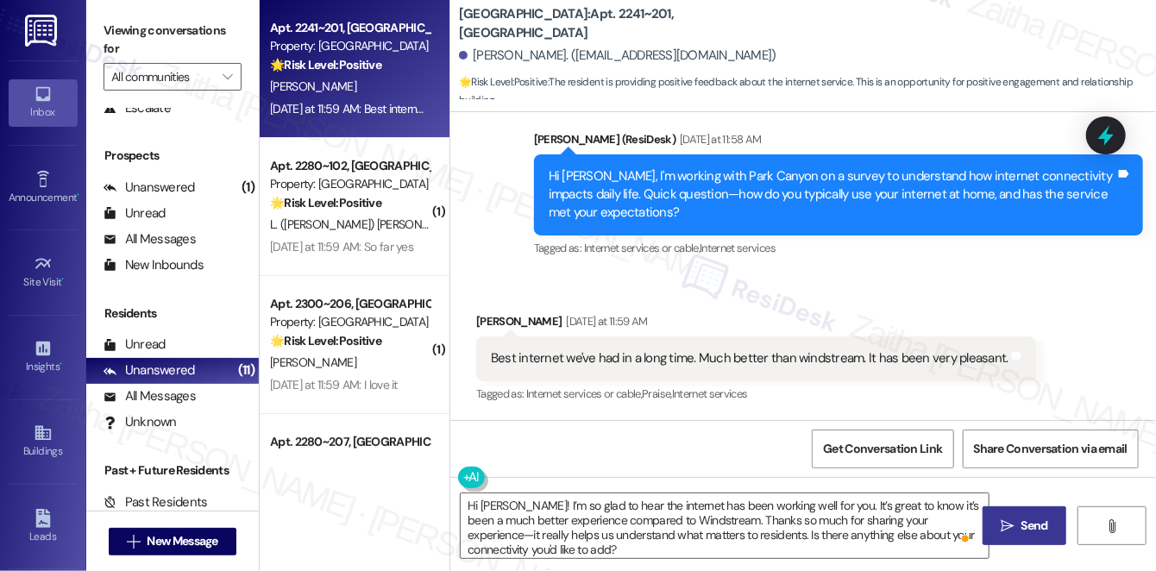
click at [1030, 517] on span "Send" at bounding box center [1035, 526] width 27 height 18
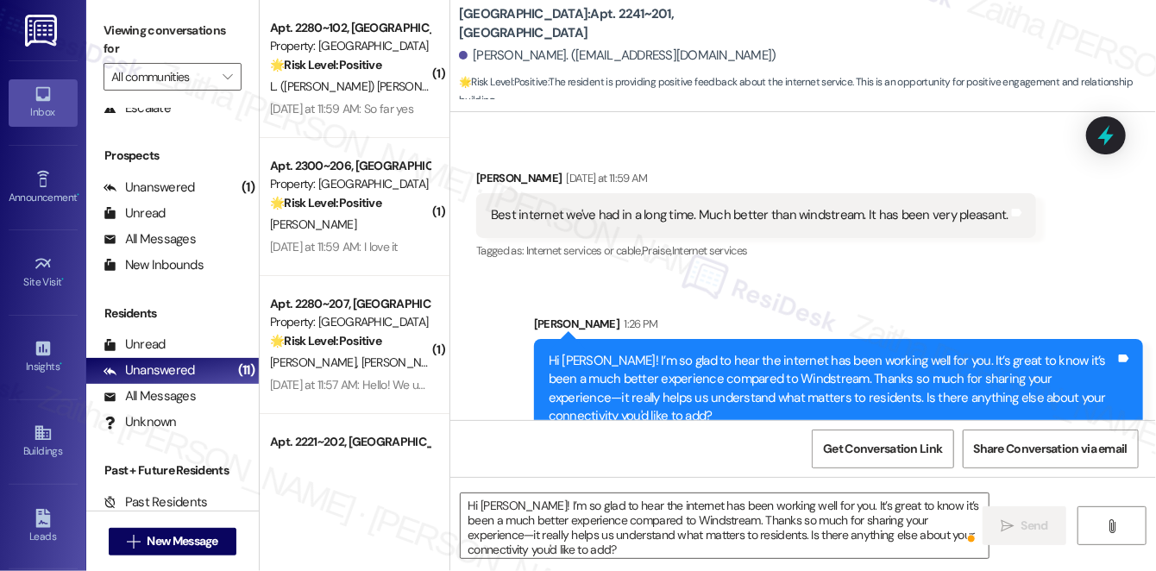
scroll to position [1608, 0]
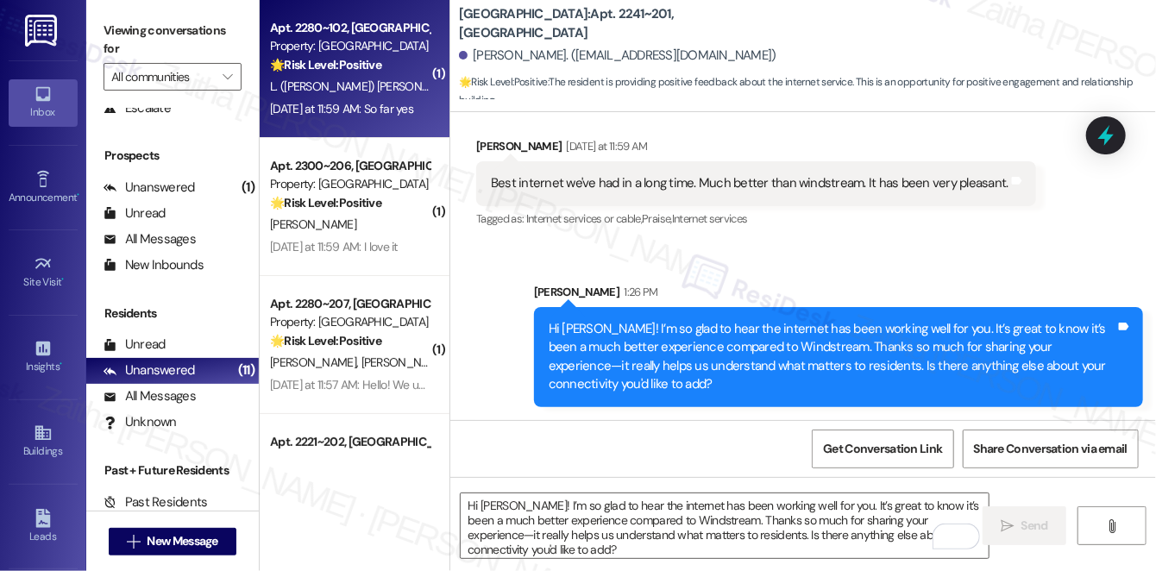
click at [397, 44] on div "Property: [GEOGRAPHIC_DATA]" at bounding box center [350, 46] width 160 height 18
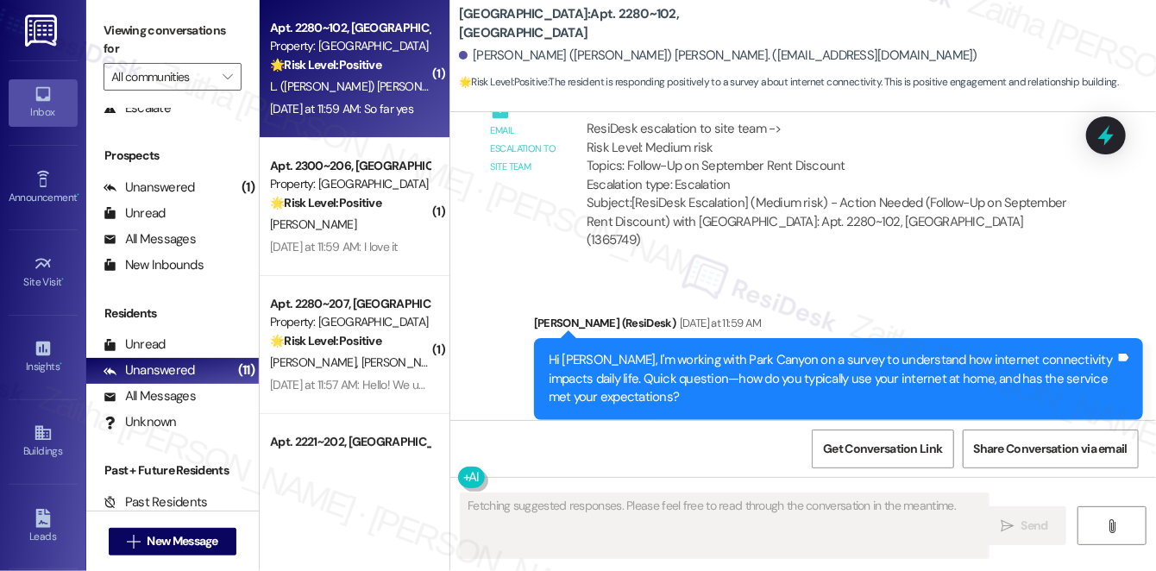
scroll to position [8448, 0]
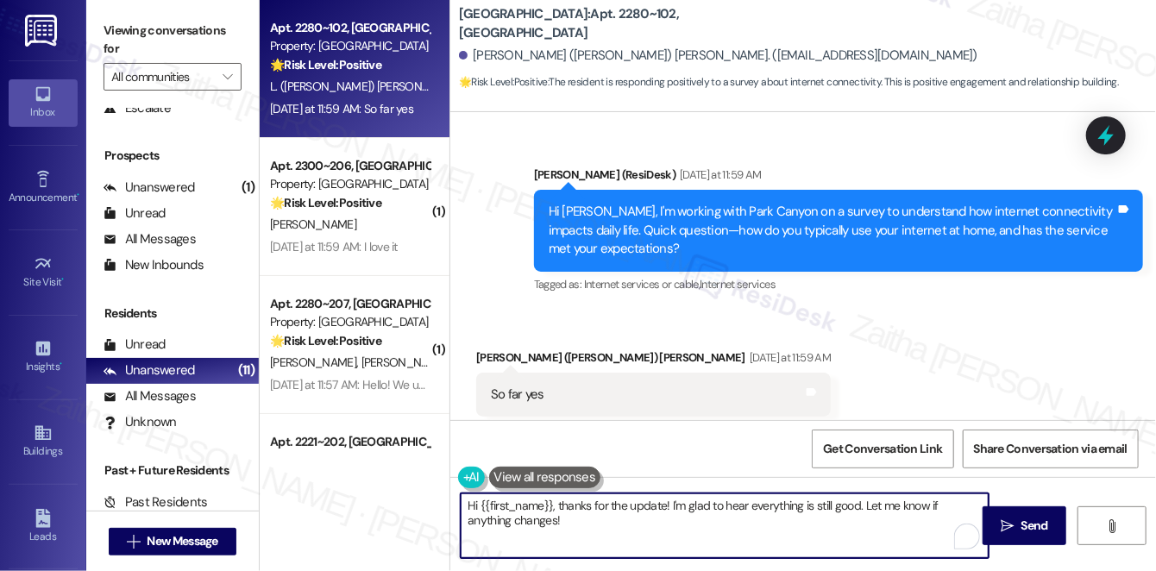
click at [639, 508] on textarea "Hi {{first_name}}, thanks for the update! I'm glad to hear everything is still …" at bounding box center [725, 526] width 528 height 65
click at [639, 507] on textarea "Hi {{first_name}}, thanks for the update! I'm glad to hear everything is still …" at bounding box center [725, 526] width 528 height 65
type textarea "Hi {{first_name}}, thanks for your feedback! I'm glad to hear everything is sti…"
drag, startPoint x: 877, startPoint y: 507, endPoint x: 883, endPoint y: 529, distance: 22.4
click at [878, 522] on textarea "Hi {{first_name}}, thanks for your feedback! I'm glad to hear everything is sti…" at bounding box center [725, 526] width 528 height 65
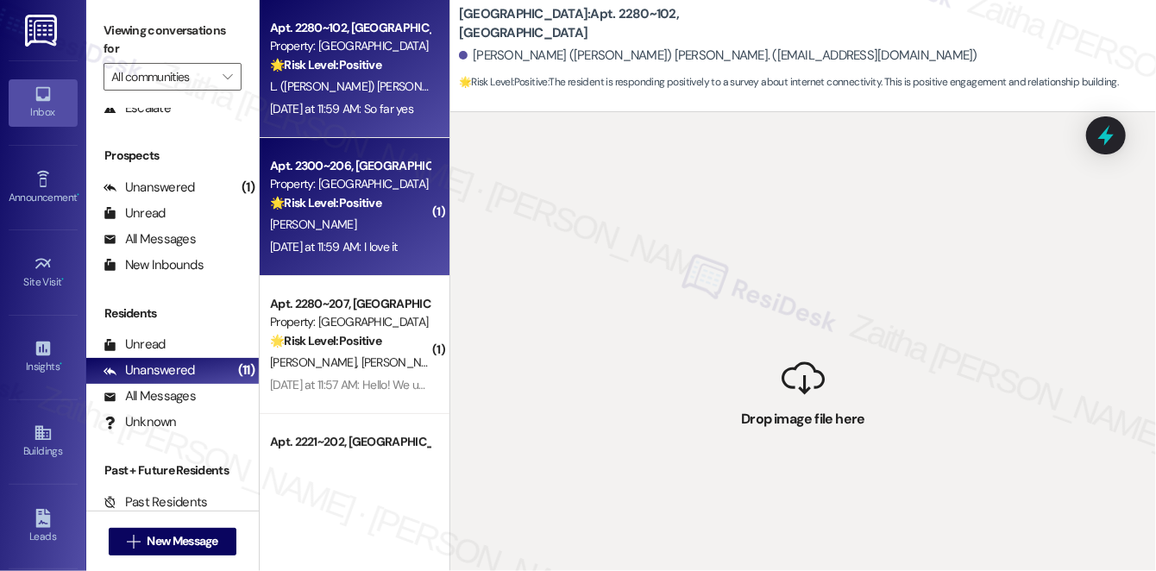
click at [384, 216] on div "[PERSON_NAME]" at bounding box center [349, 225] width 163 height 22
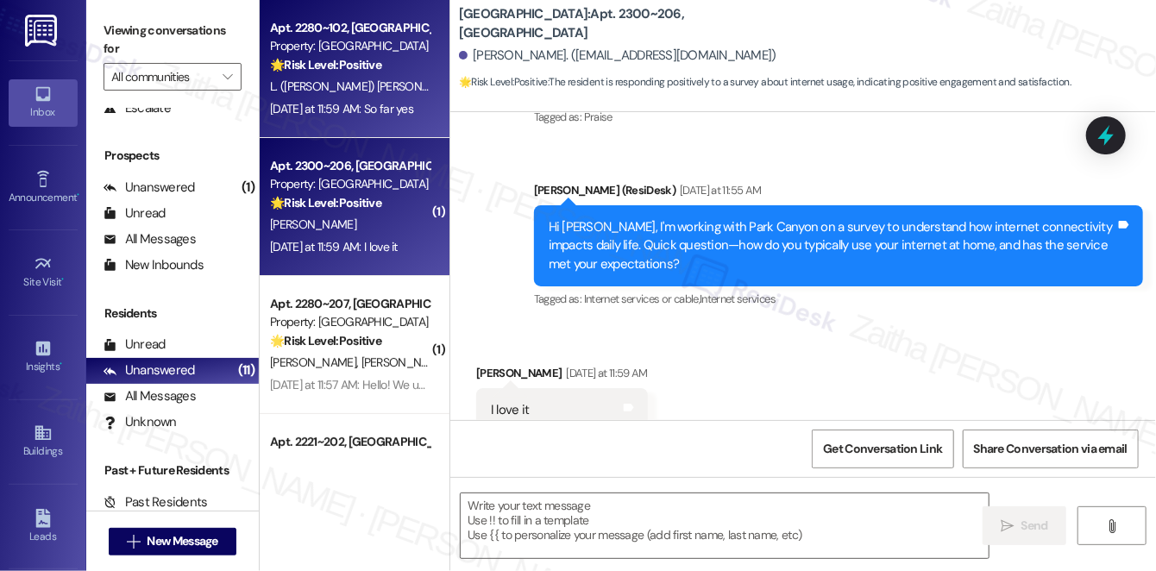
scroll to position [501, 0]
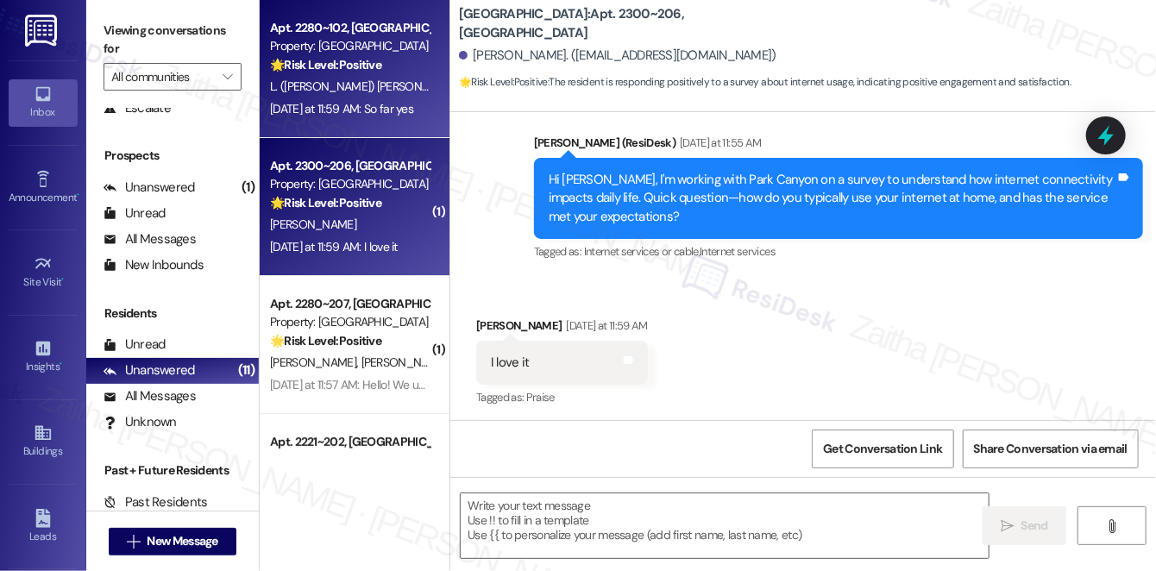
type textarea "Fetching suggested responses. Please feel free to read through the conversation…"
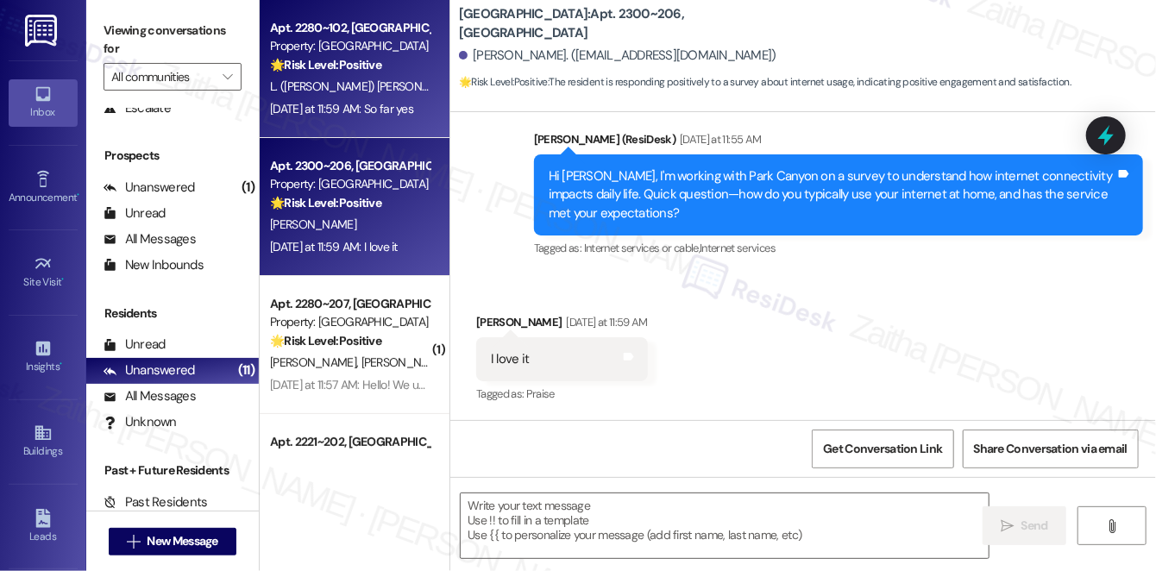
click at [402, 79] on div "L. ([PERSON_NAME]) [PERSON_NAME]" at bounding box center [349, 87] width 163 height 22
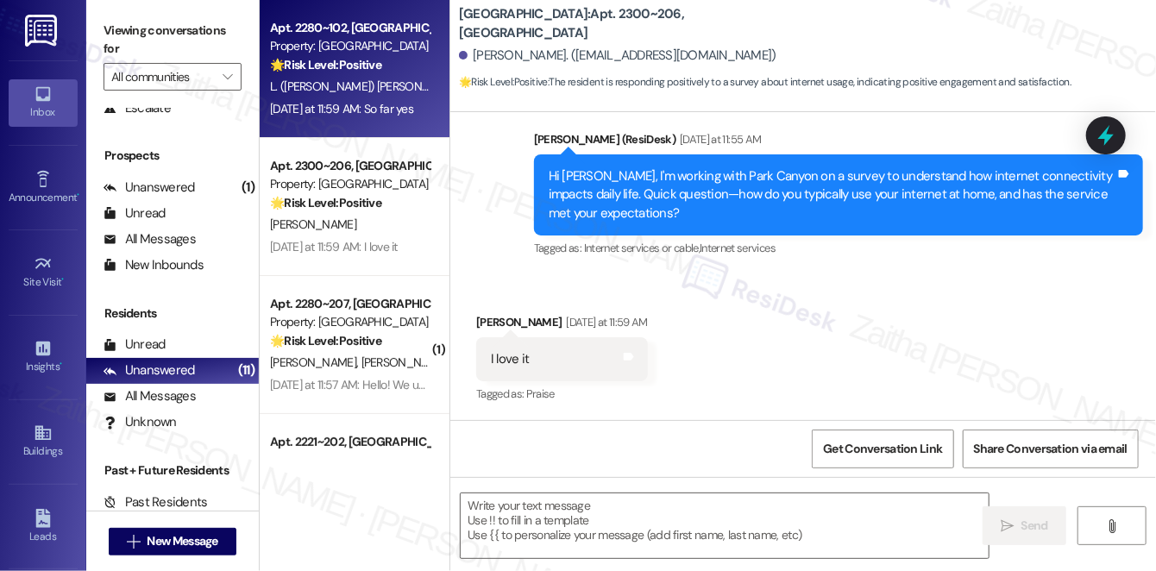
type textarea "Fetching suggested responses. Please feel free to read through the conversation…"
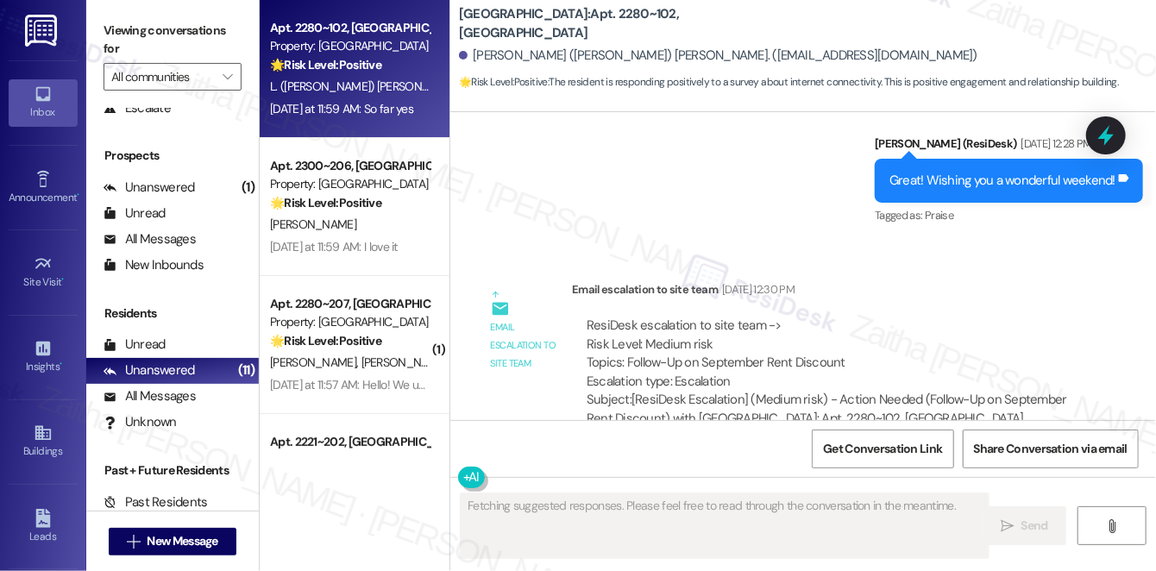
scroll to position [8448, 0]
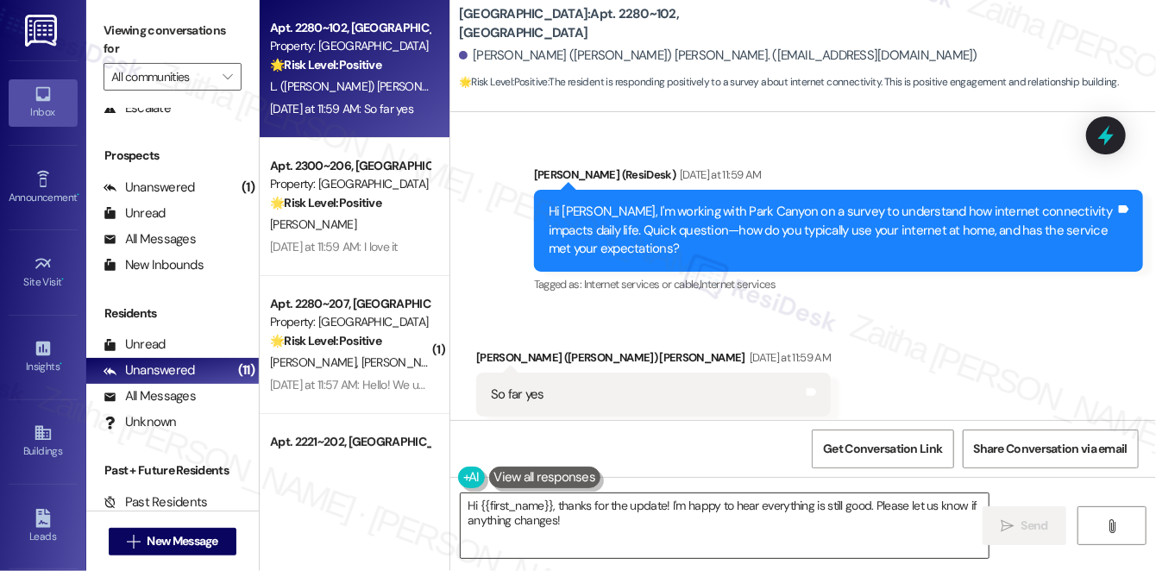
click at [642, 506] on textarea "Hi {{first_name}}, thanks for the update! I'm happy to hear everything is still…" at bounding box center [725, 526] width 528 height 65
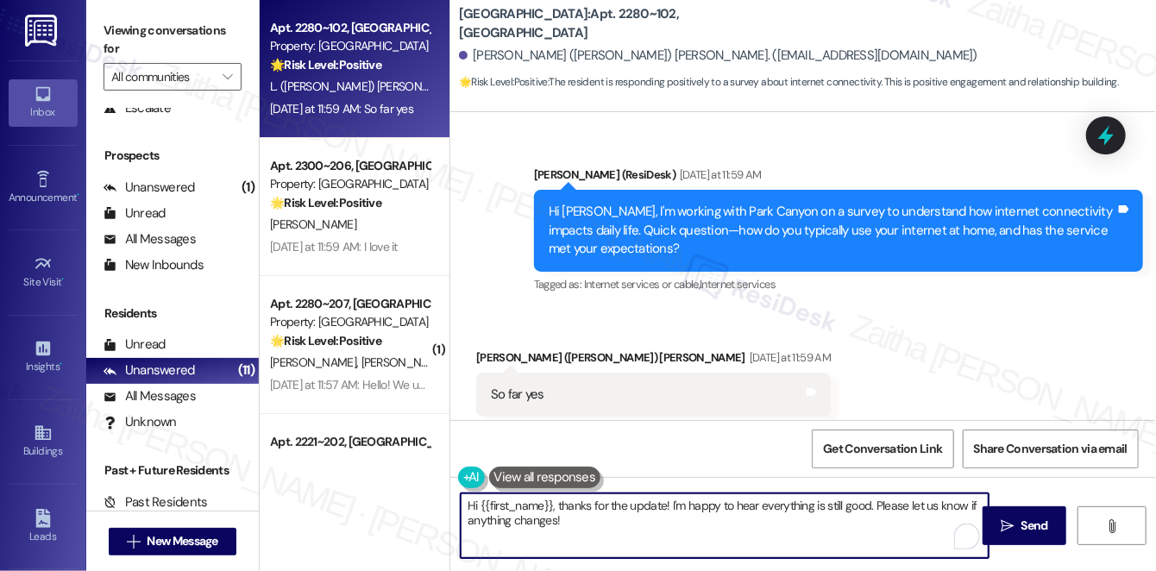
click at [642, 506] on textarea "Hi {{first_name}}, thanks for the update! I'm happy to hear everything is still…" at bounding box center [725, 526] width 528 height 65
click at [889, 505] on textarea "Hi {{first_name}}, thanks for your feedback! I'm happy to hear everything is st…" at bounding box center [725, 526] width 528 height 65
drag, startPoint x: 890, startPoint y: 519, endPoint x: 892, endPoint y: 531, distance: 12.2
click at [891, 532] on textarea "Hi {{first_name}}, thanks for your feedback! I'm happy to hear everything is st…" at bounding box center [725, 526] width 528 height 65
paste textarea "Would you pay more for enhanced features? If yes, which?"
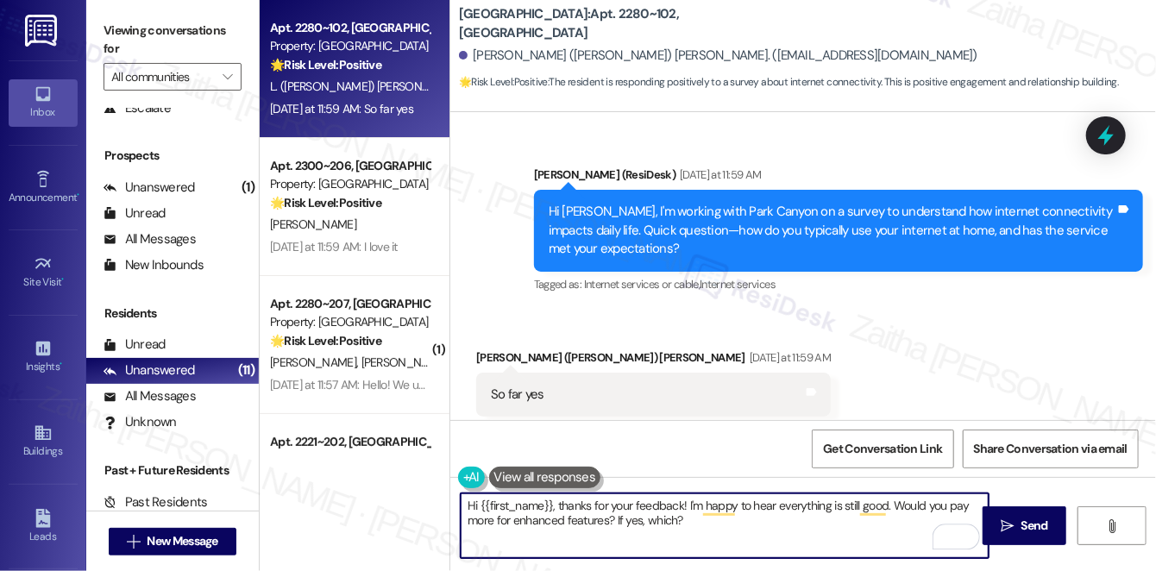
click at [462, 522] on textarea "Hi {{first_name}}, thanks for your feedback! I'm happy to hear everything is st…" at bounding box center [725, 526] width 528 height 65
drag, startPoint x: 461, startPoint y: 508, endPoint x: 722, endPoint y: 524, distance: 261.9
click at [722, 524] on textarea "Hi {{first_name}}, thanks for your feedback! I'm happy to hear everything is st…" at bounding box center [725, 526] width 528 height 65
type textarea "Hi {{first_name}}, thanks for your feedback! I'm happy to hear everything is st…"
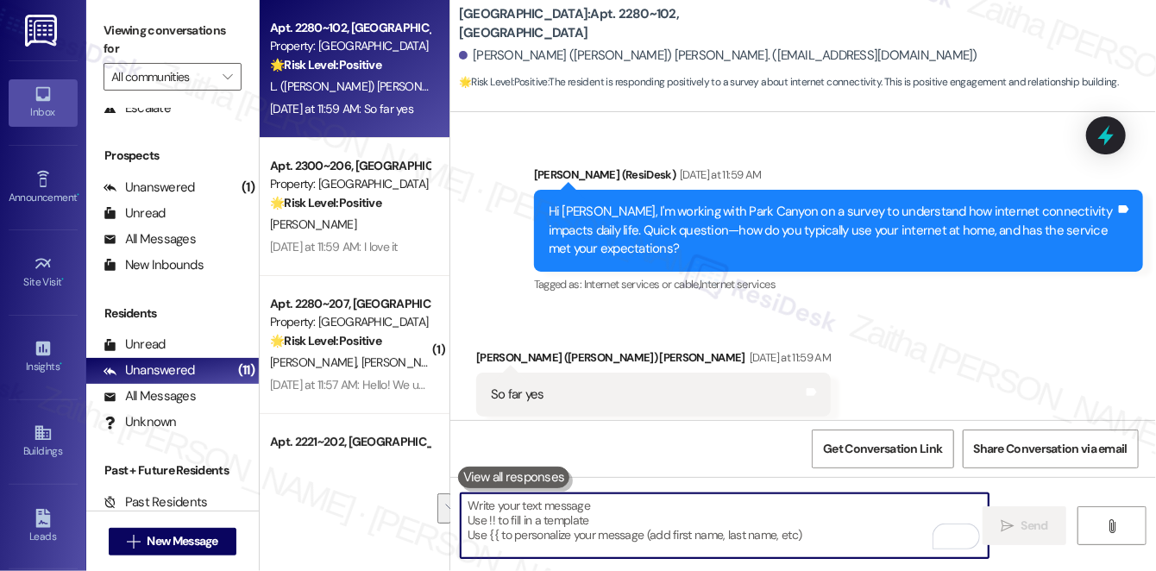
paste textarea "i {{first_name}}, thank you for your feedback! I’m glad to hear everything is g…"
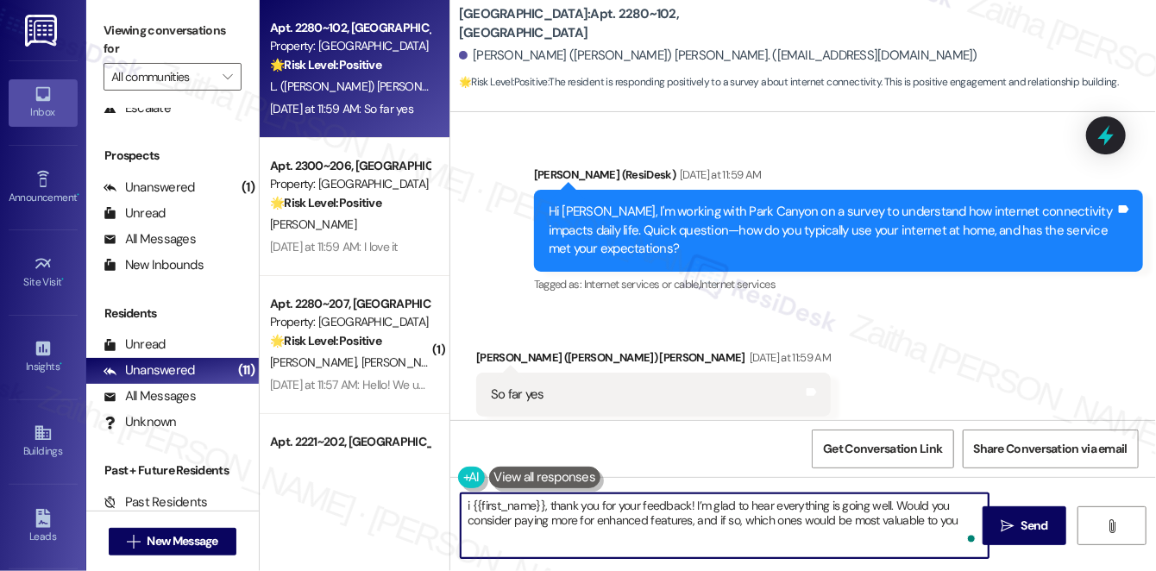
click at [466, 504] on textarea "i {{first_name}}, thank you for your feedback! I’m glad to hear everything is g…" at bounding box center [725, 526] width 528 height 65
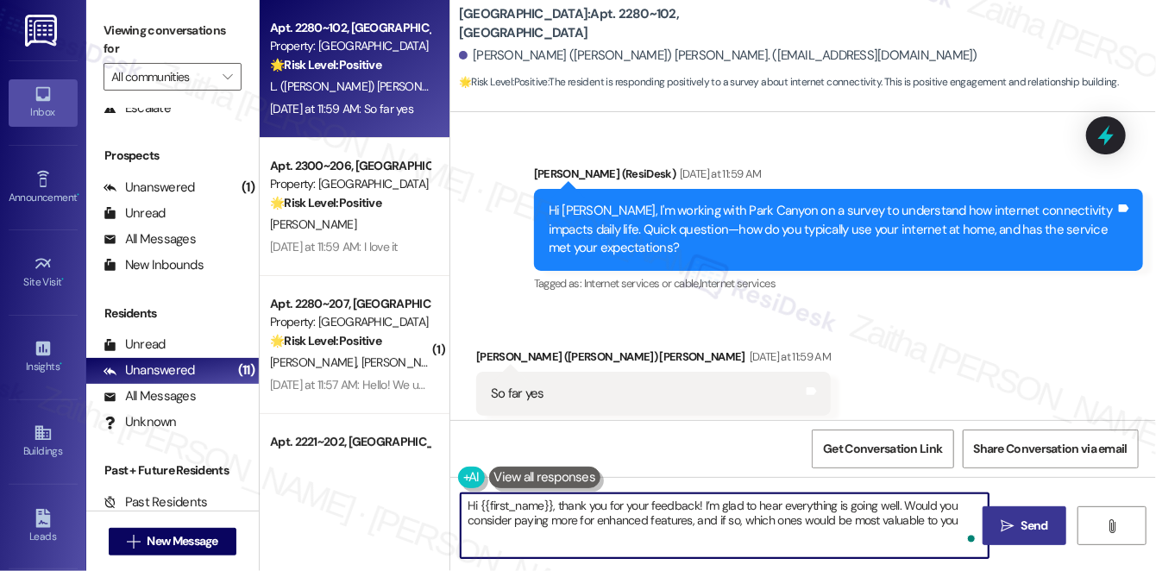
type textarea "Hi {{first_name}}, thank you for your feedback! I’m glad to hear everything is …"
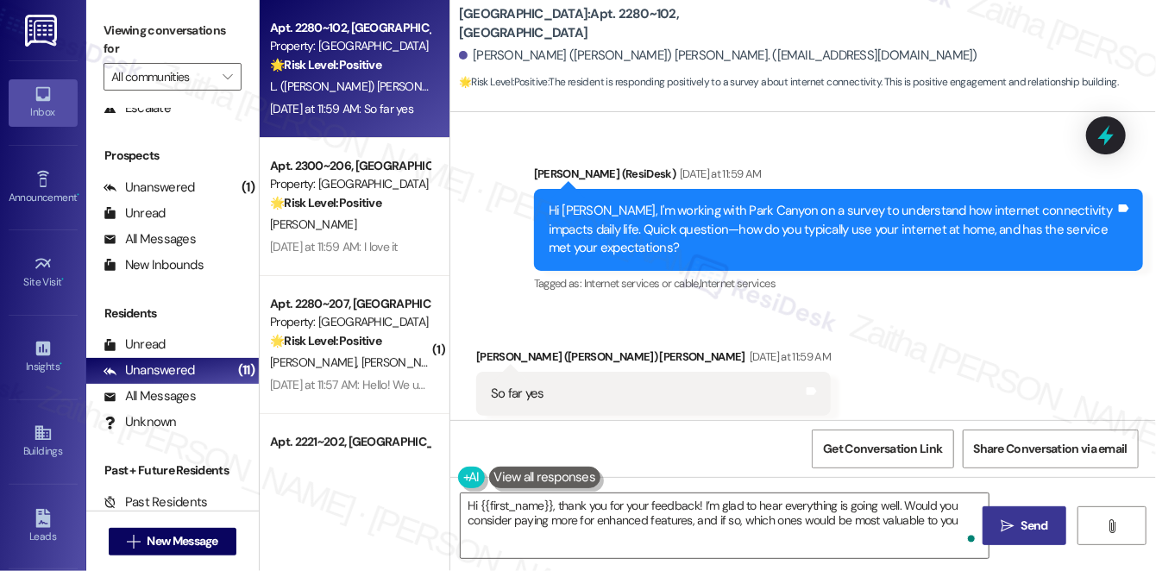
click at [1022, 520] on span "Send" at bounding box center [1035, 526] width 27 height 18
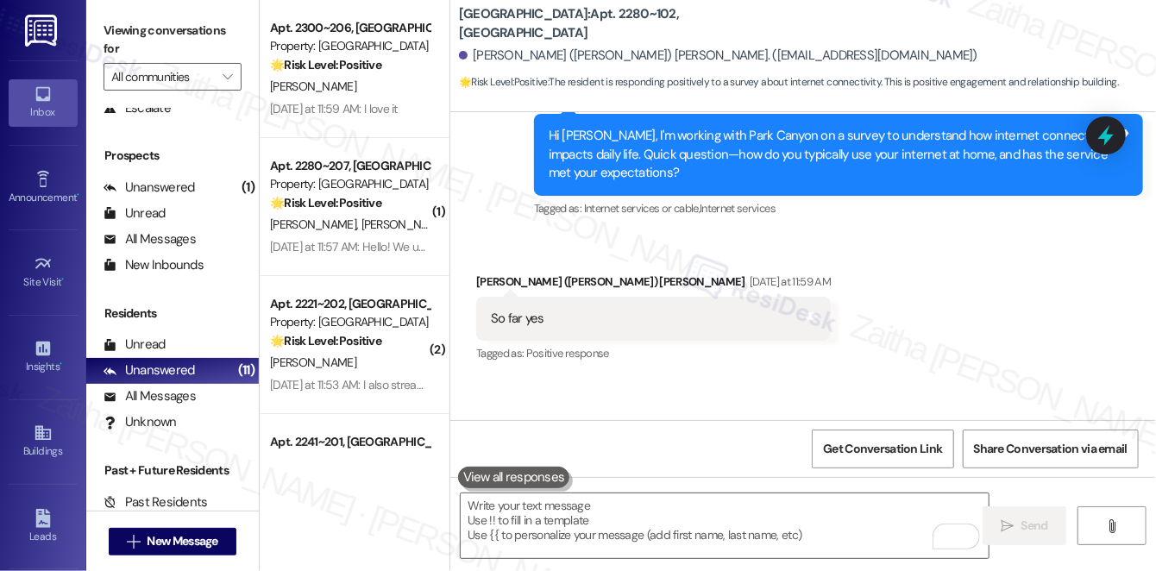
scroll to position [8587, 0]
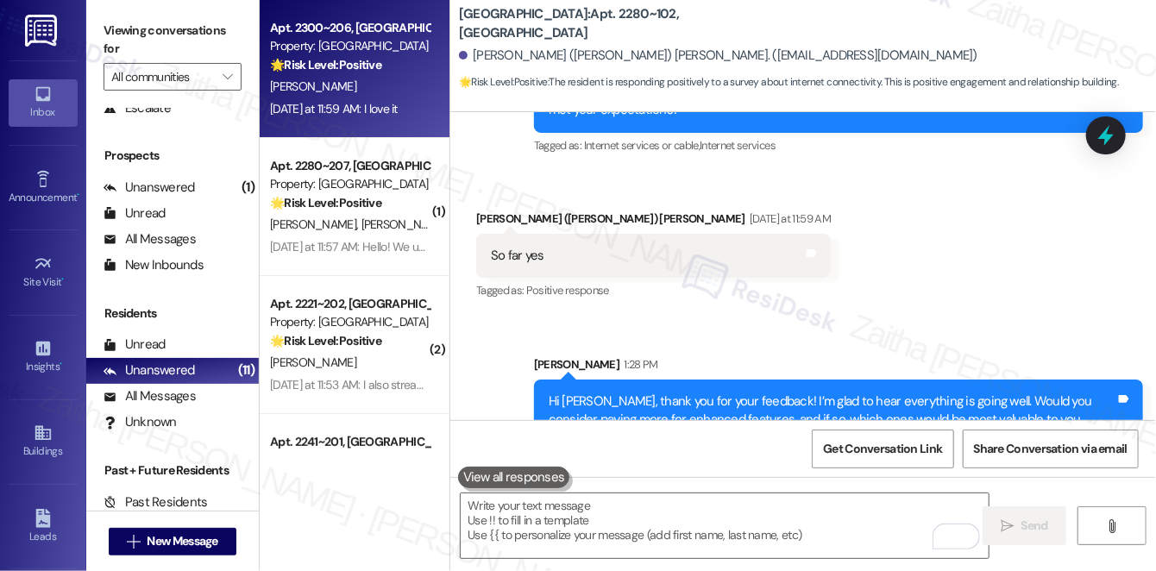
click at [401, 91] on div "[PERSON_NAME]" at bounding box center [349, 87] width 163 height 22
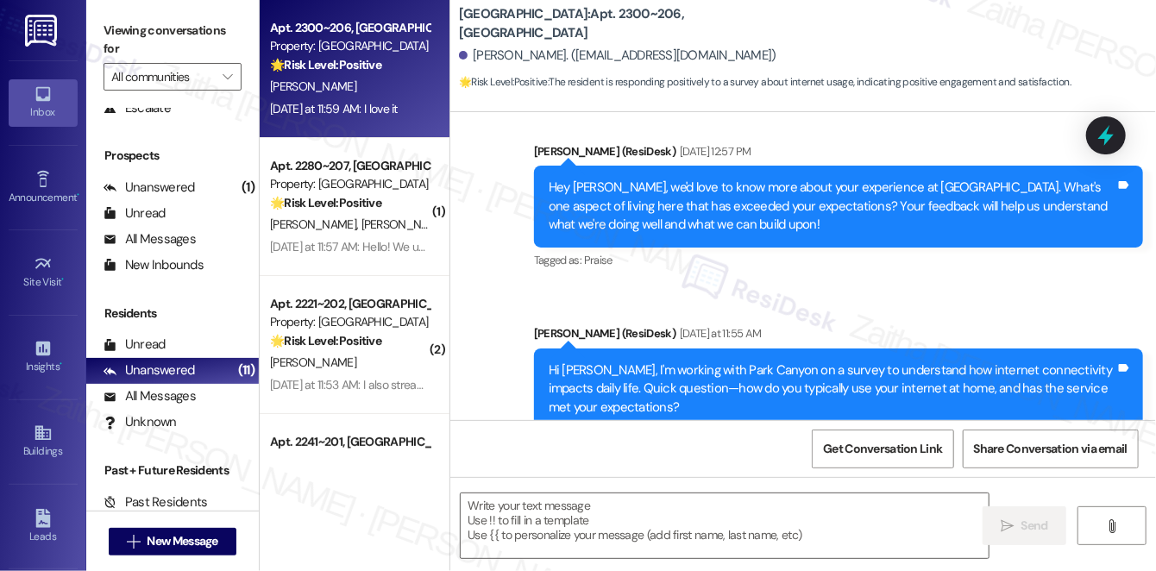
type textarea "Fetching suggested responses. Please feel free to read through the conversation…"
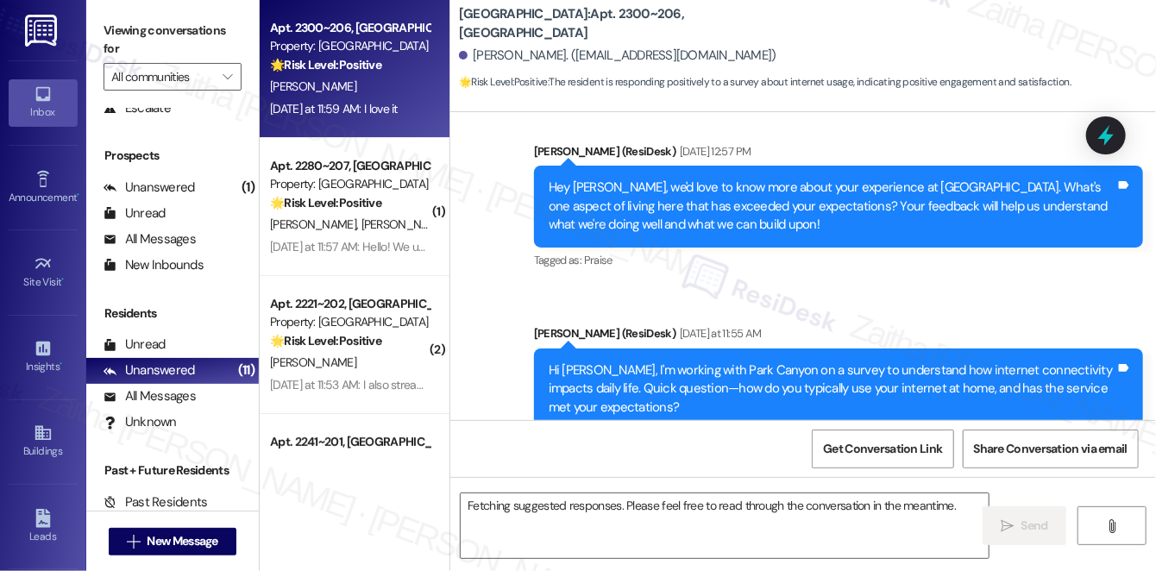
scroll to position [501, 0]
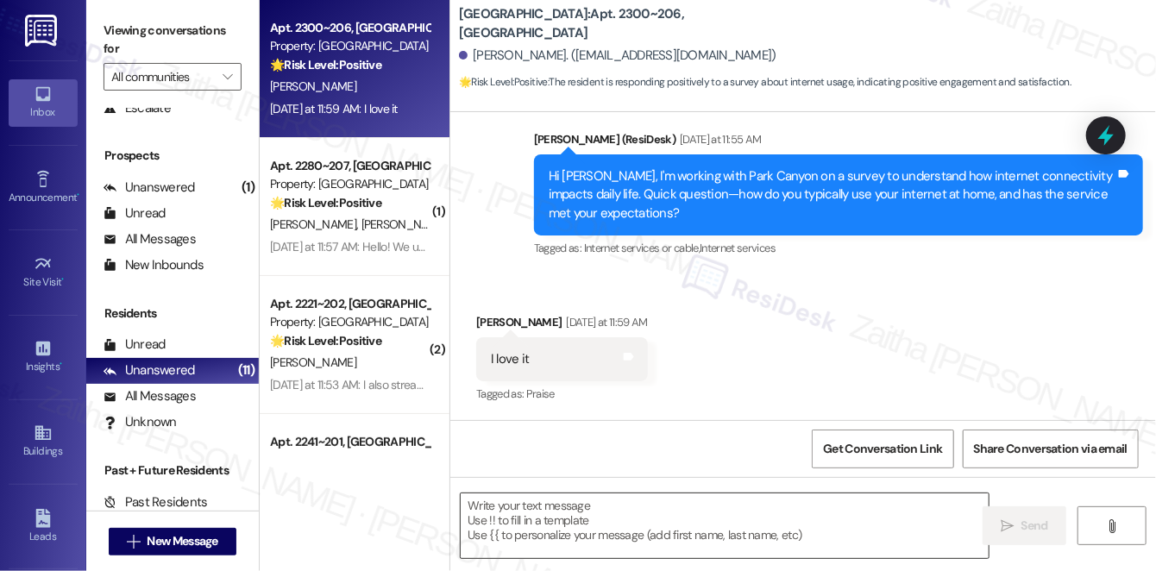
click at [519, 505] on textarea at bounding box center [725, 526] width 528 height 65
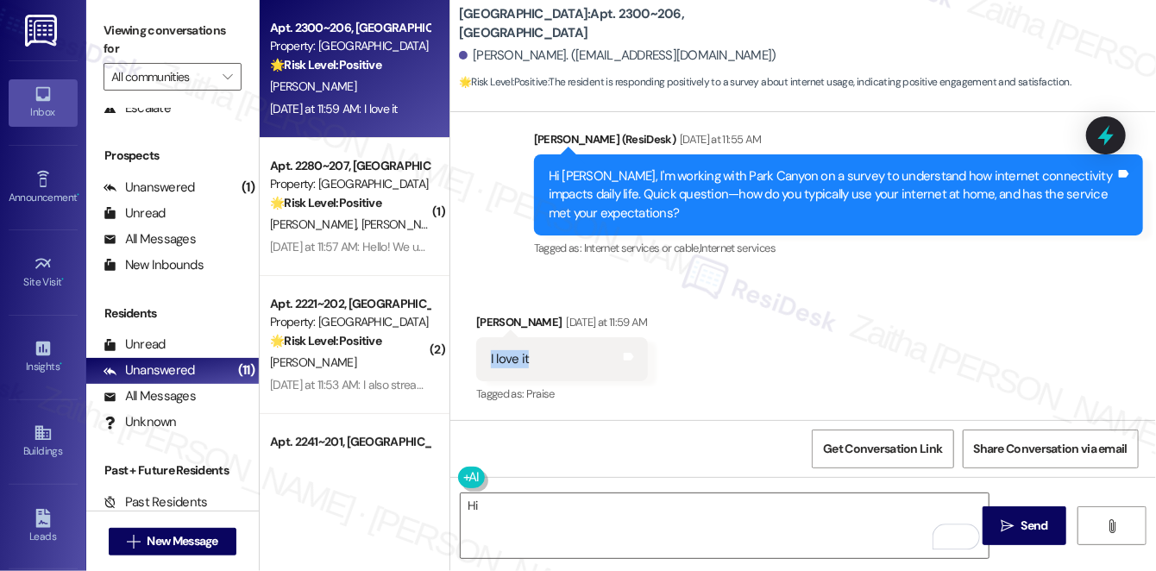
drag, startPoint x: 479, startPoint y: 357, endPoint x: 539, endPoint y: 359, distance: 60.4
click at [539, 359] on div "I love it Tags and notes" at bounding box center [562, 359] width 172 height 44
copy div "I love it"
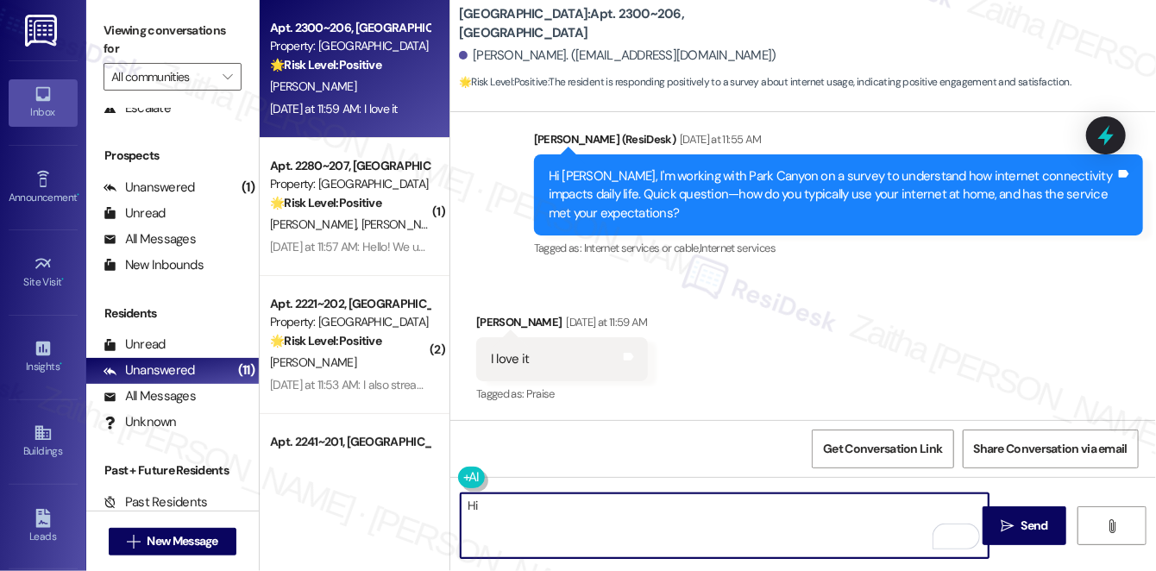
click at [557, 500] on textarea "Hi" at bounding box center [725, 526] width 528 height 65
type textarea "H"
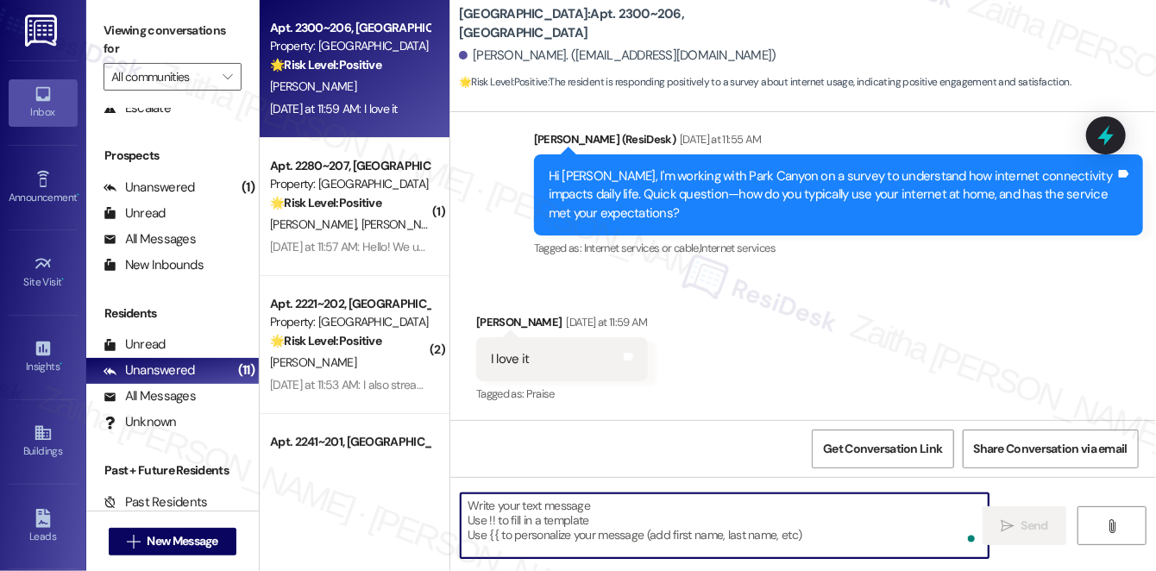
paste textarea "That’s wonderful to hear, {{first_name}}! I’m so glad you’re loving it—thank yo…"
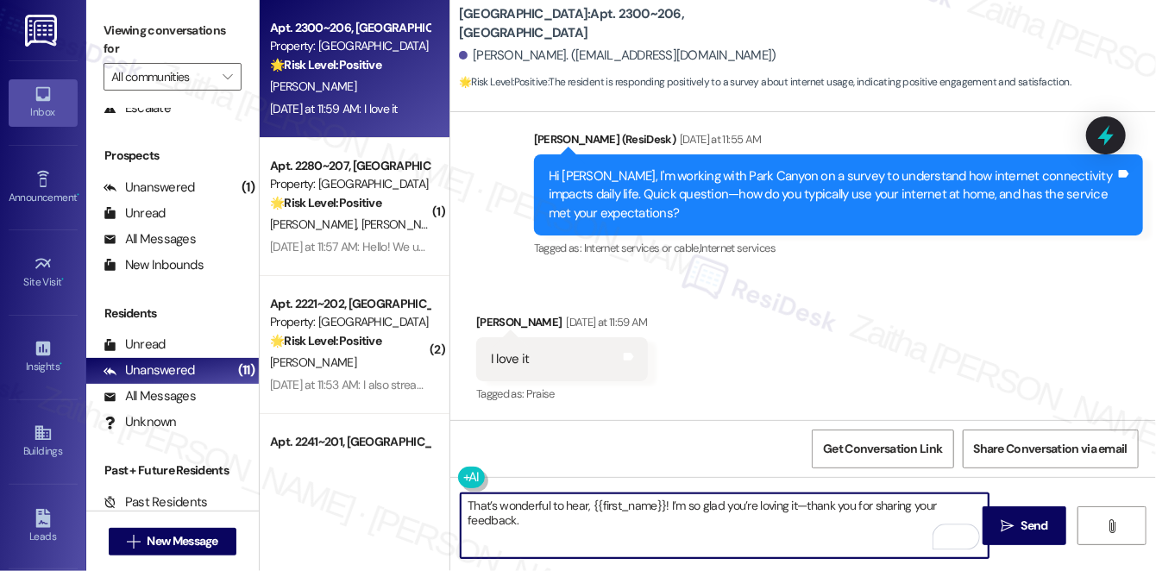
paste textarea "Is there anything that could make it even better?"
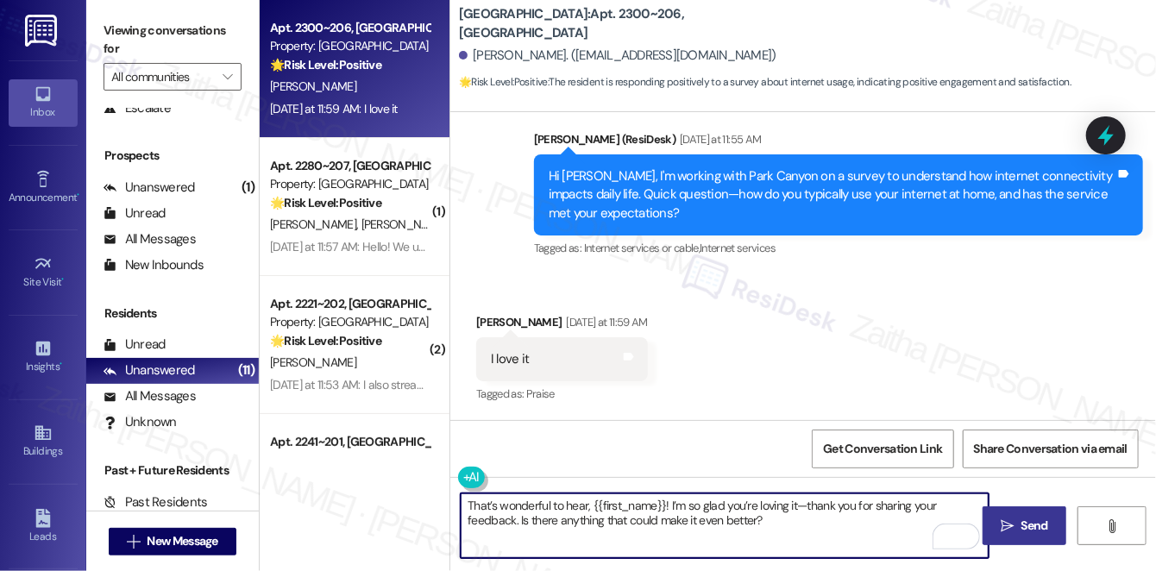
type textarea "That’s wonderful to hear, {{first_name}}! I’m so glad you’re loving it—thank yo…"
click at [1016, 512] on button " Send" at bounding box center [1025, 525] width 84 height 39
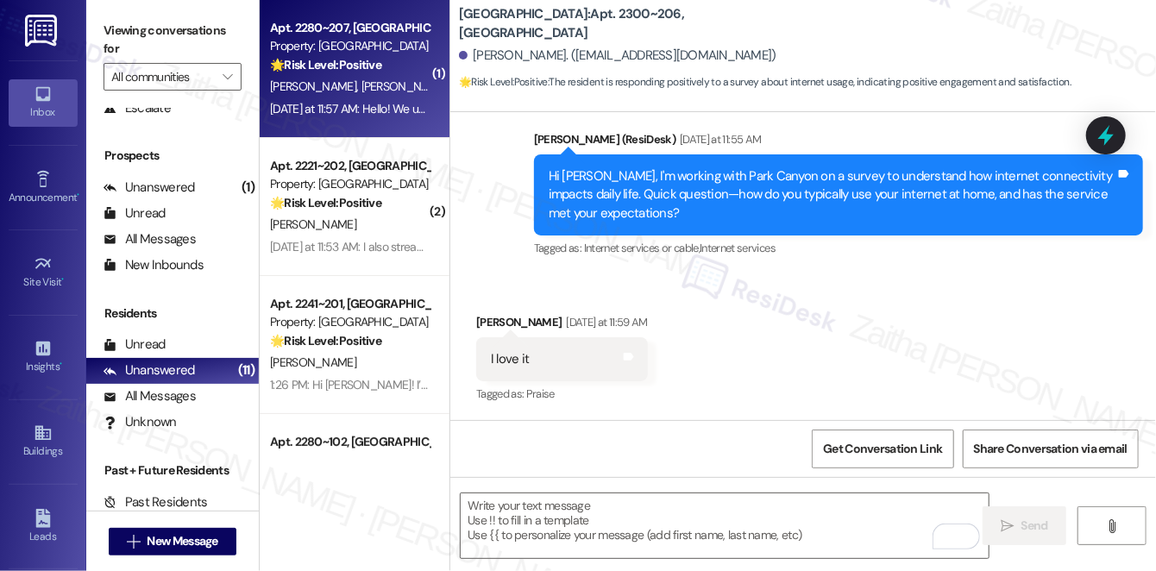
click at [391, 101] on div "Yesterday at 11:57 AM: Hello! We use Optilink for regular streaming and gaming.…" at bounding box center [642, 109] width 744 height 16
type textarea "Fetching suggested responses. Please feel free to read through the conversation…"
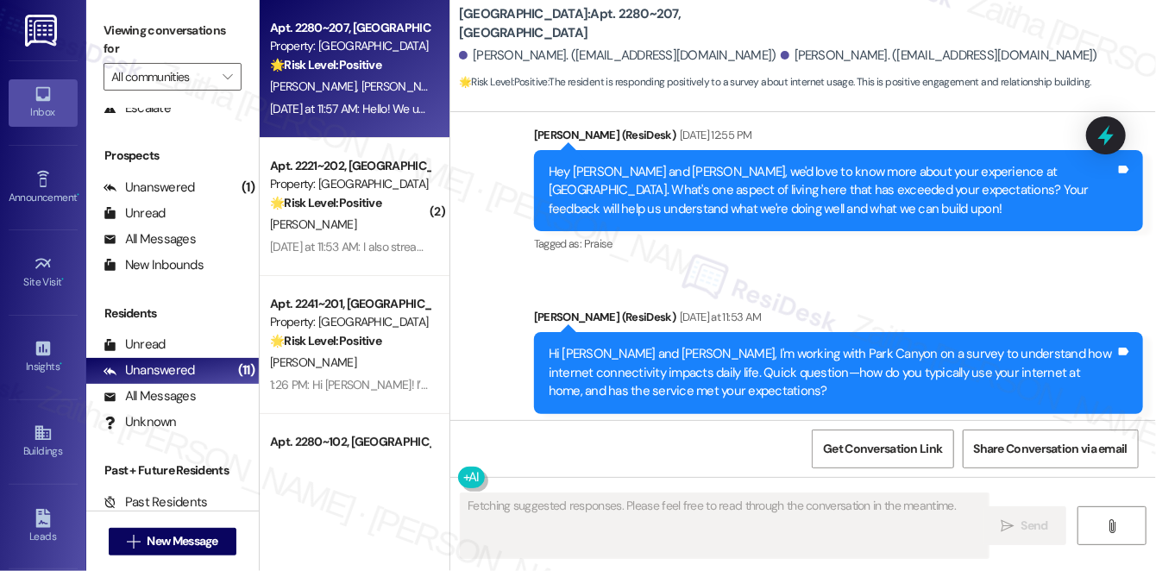
scroll to position [7277, 0]
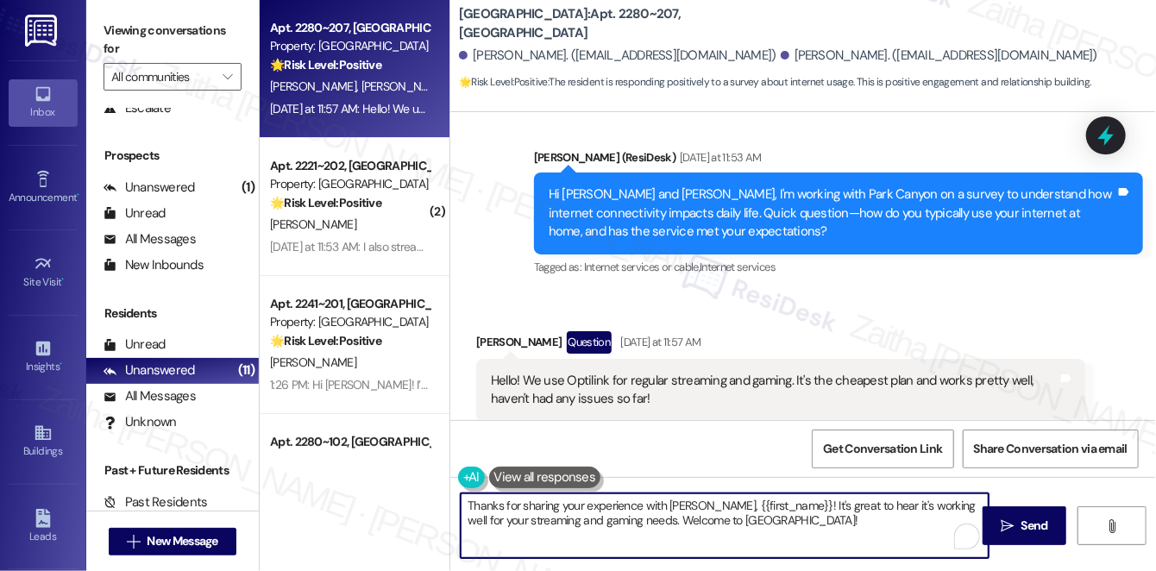
drag, startPoint x: 641, startPoint y: 517, endPoint x: 817, endPoint y: 532, distance: 176.7
click at [817, 532] on textarea "Thanks for sharing your experience with Optilink, {{first_name}}! It's great to…" at bounding box center [725, 526] width 528 height 65
paste textarea "Would you say your internet usage has changed at all in the past year?"
type textarea "Thanks for sharing your experience with [PERSON_NAME], {{first_name}}! It's gre…"
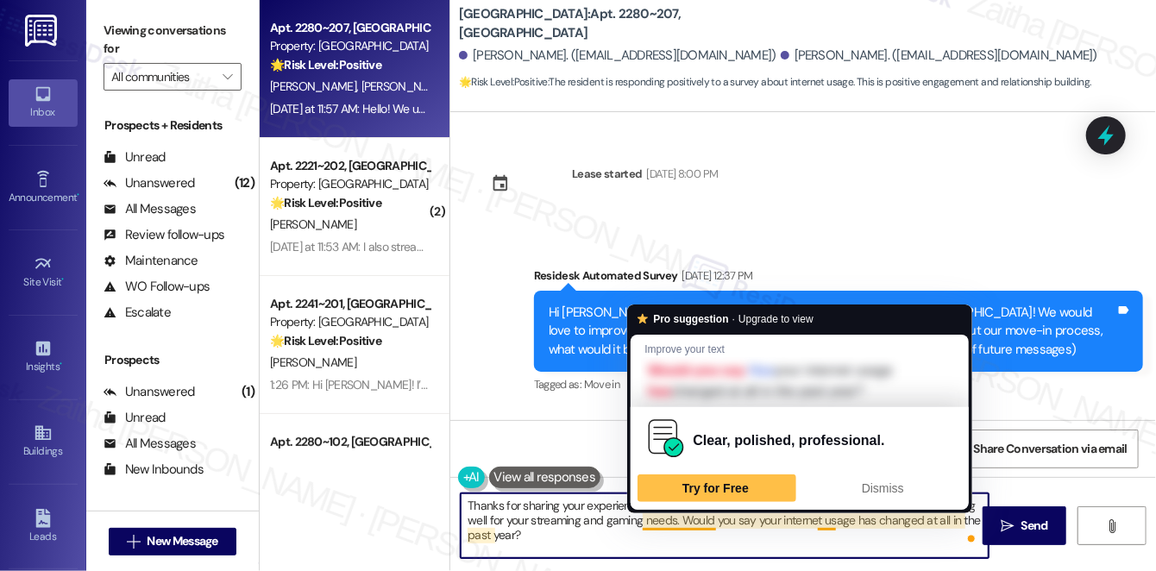
scroll to position [7277, 0]
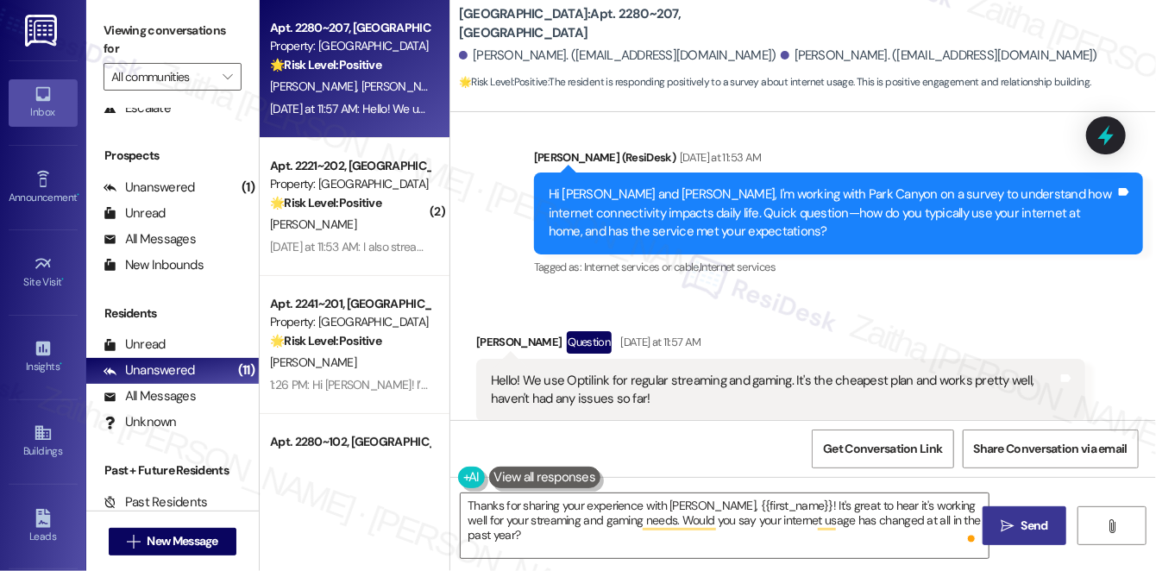
drag, startPoint x: 1006, startPoint y: 526, endPoint x: 998, endPoint y: 520, distance: 9.8
click at [1006, 526] on icon "" at bounding box center [1007, 526] width 13 height 14
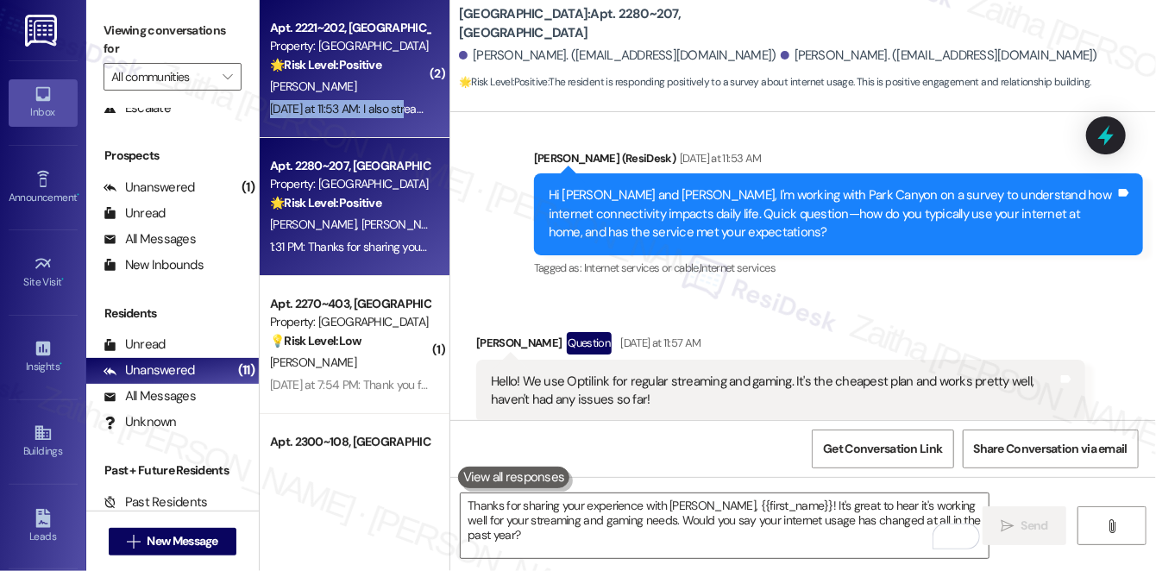
click at [406, 98] on div "Apt. 2221~202, [GEOGRAPHIC_DATA] Property: [GEOGRAPHIC_DATA] 🌟 Risk Level: Posi…" at bounding box center [355, 69] width 190 height 138
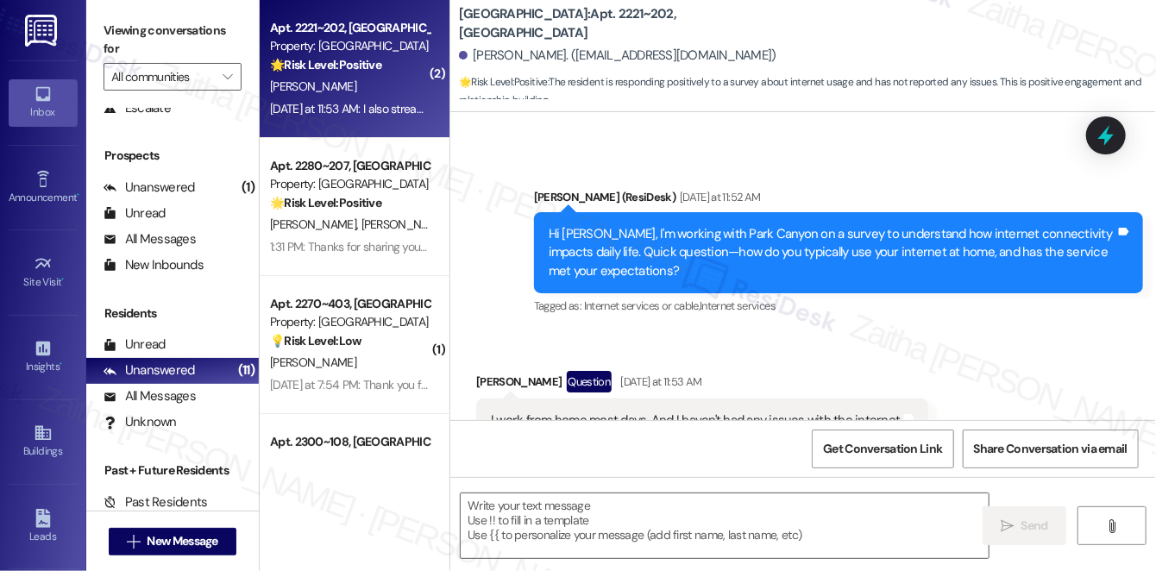
scroll to position [614, 0]
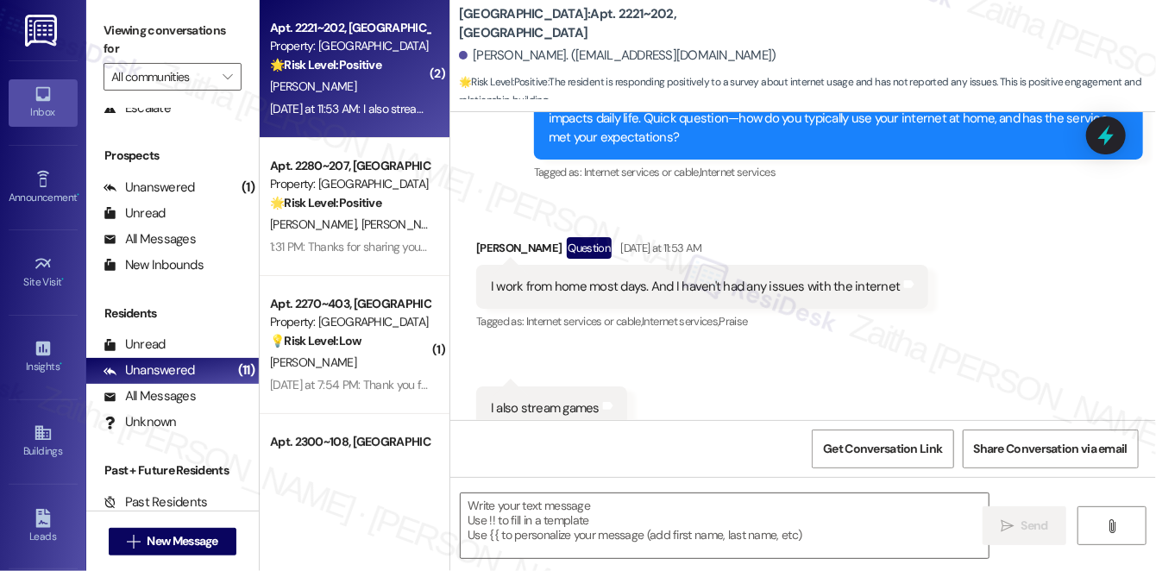
type textarea "Fetching suggested responses. Please feel free to read through the conversation…"
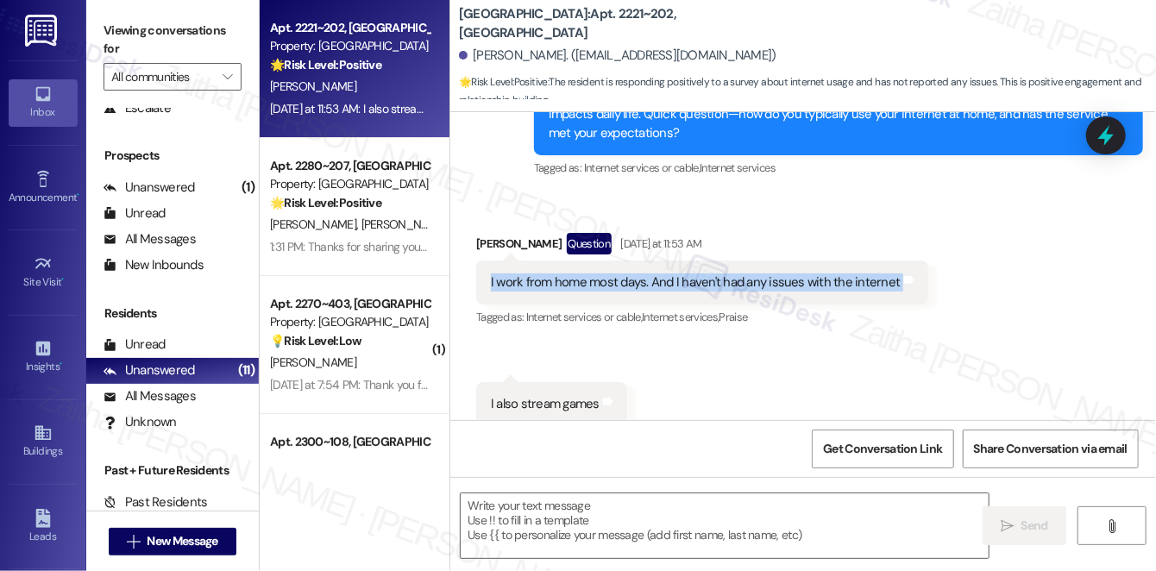
drag, startPoint x: 478, startPoint y: 255, endPoint x: 918, endPoint y: 279, distance: 440.7
click at [918, 279] on div "Received via SMS [PERSON_NAME] Question [DATE] at 11:53 AM I work from home mos…" at bounding box center [702, 281] width 478 height 123
copy div "I work from home most days. And I haven't had any issues with the internet Tags…"
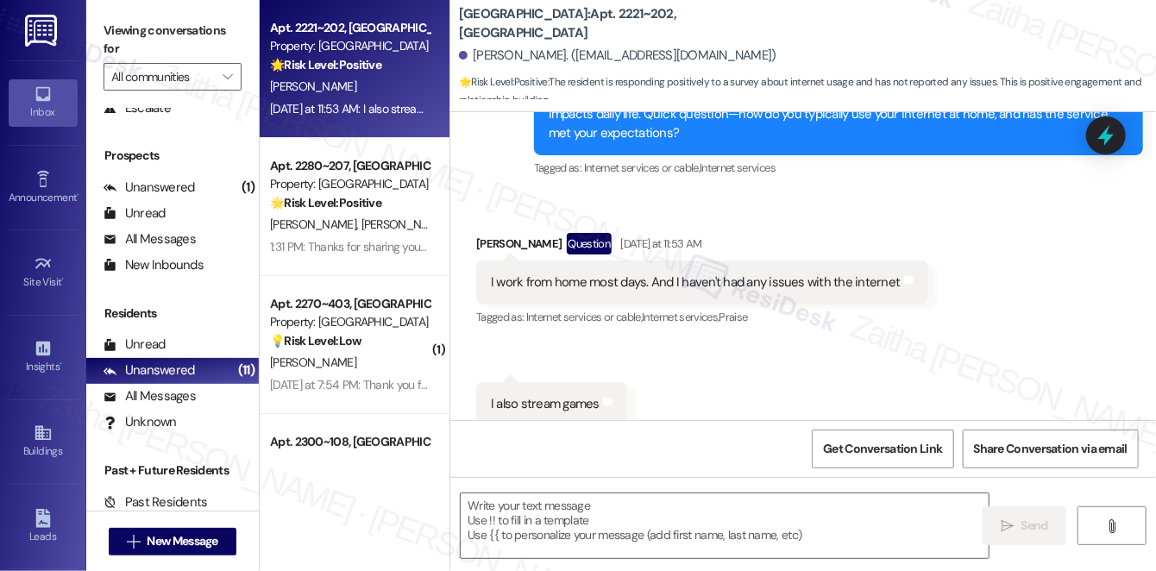
click at [526, 328] on div "Received via SMS [PERSON_NAME] Question [DATE] at 11:53 AM I work from home mos…" at bounding box center [803, 316] width 706 height 245
drag, startPoint x: 607, startPoint y: 388, endPoint x: 621, endPoint y: 388, distance: 14.7
click at [621, 388] on div "Received via SMS 11:53 AM [PERSON_NAME] [DATE] at 11:53 AM I also stream games …" at bounding box center [551, 404] width 177 height 70
copy div "I also stream games Tags and notes"
click at [819, 323] on div "Received via SMS [PERSON_NAME] Question [DATE] at 11:53 AM I work from home mos…" at bounding box center [702, 281] width 478 height 123
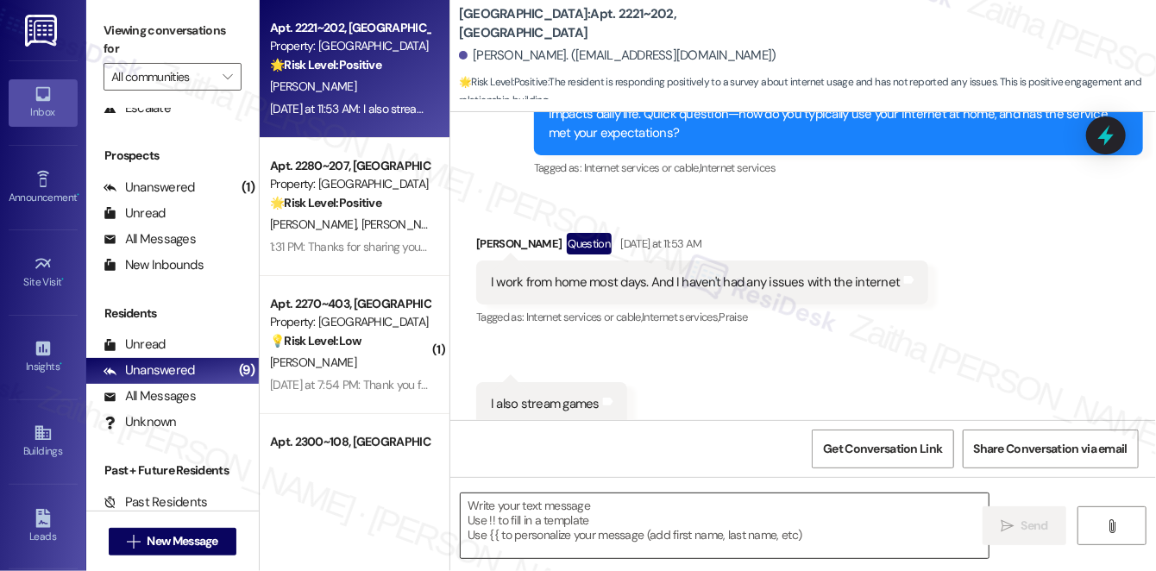
click at [598, 521] on textarea at bounding box center [725, 526] width 528 height 65
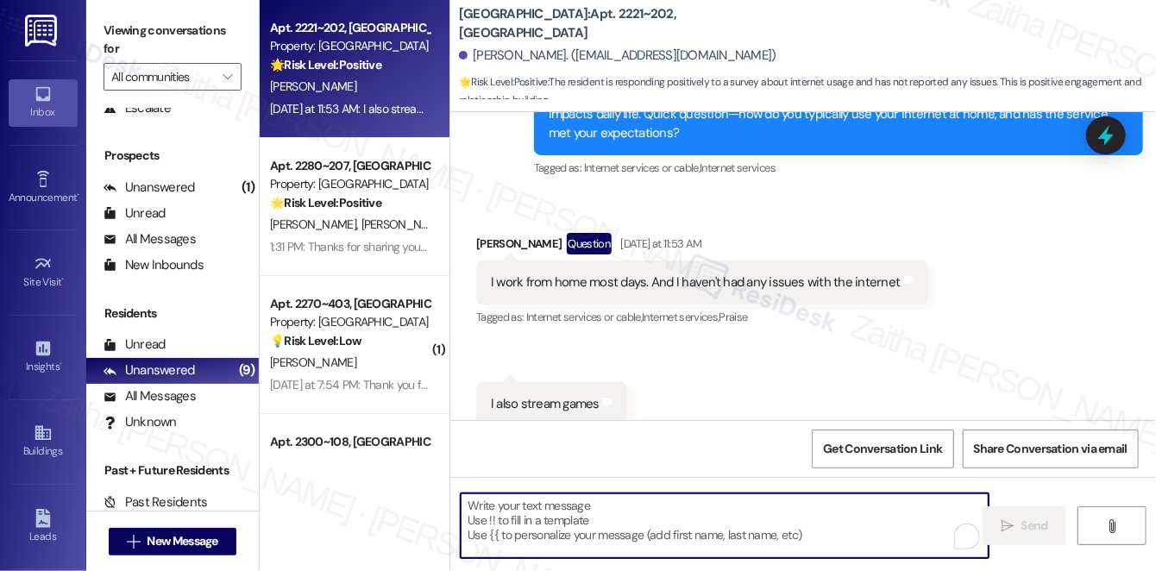
paste textarea "That’s great to hear, {{first_name}}! I’m glad the internet has been reliable f…"
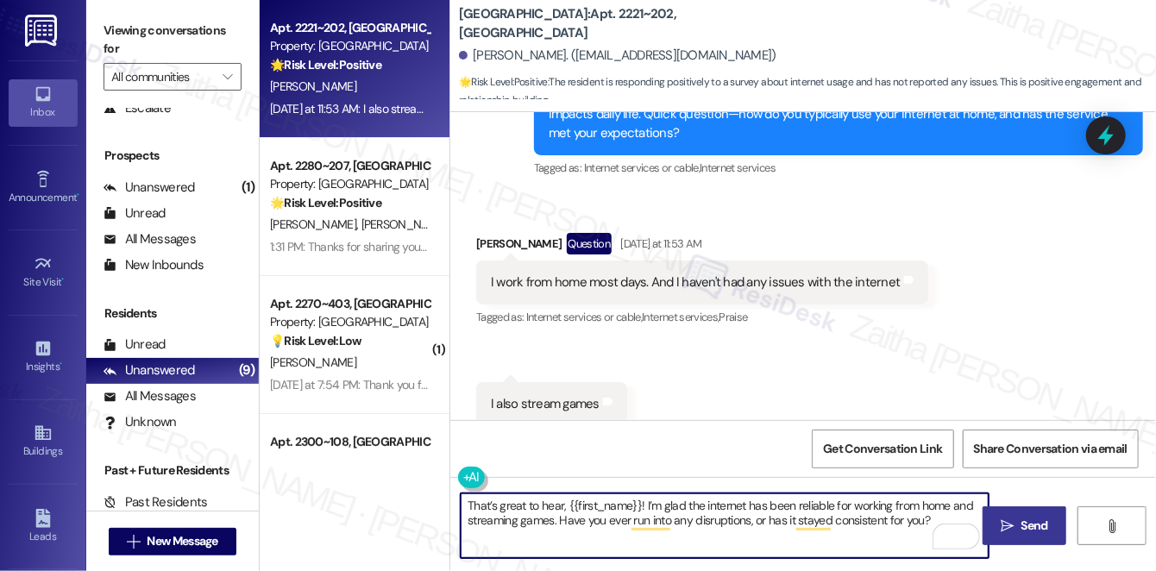
type textarea "That’s great to hear, {{first_name}}! I’m glad the internet has been reliable f…"
click at [1024, 530] on span "Send" at bounding box center [1035, 526] width 27 height 18
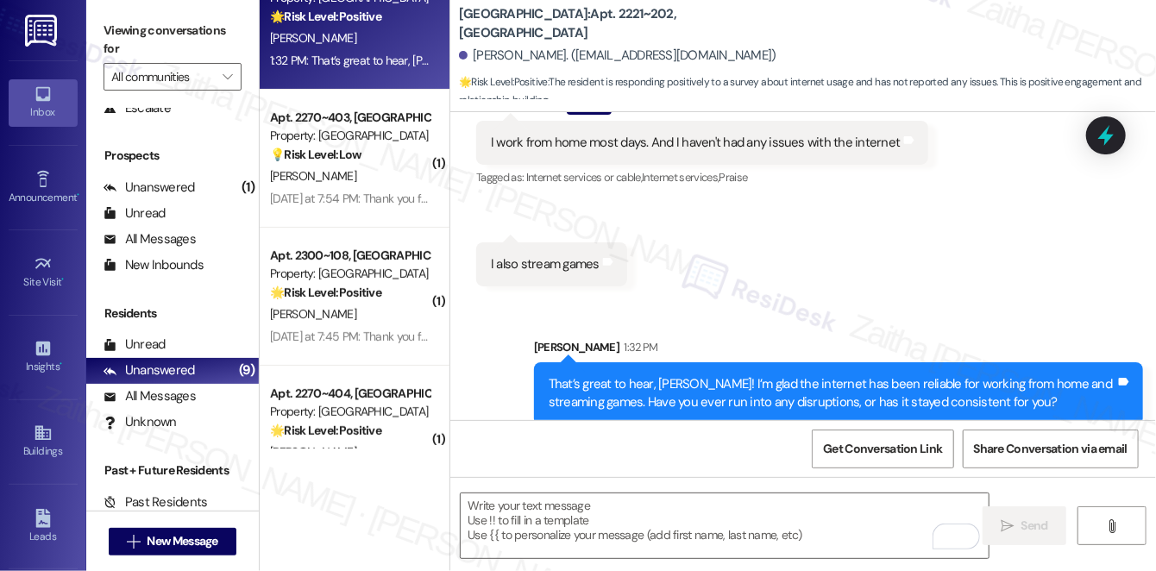
scroll to position [235, 0]
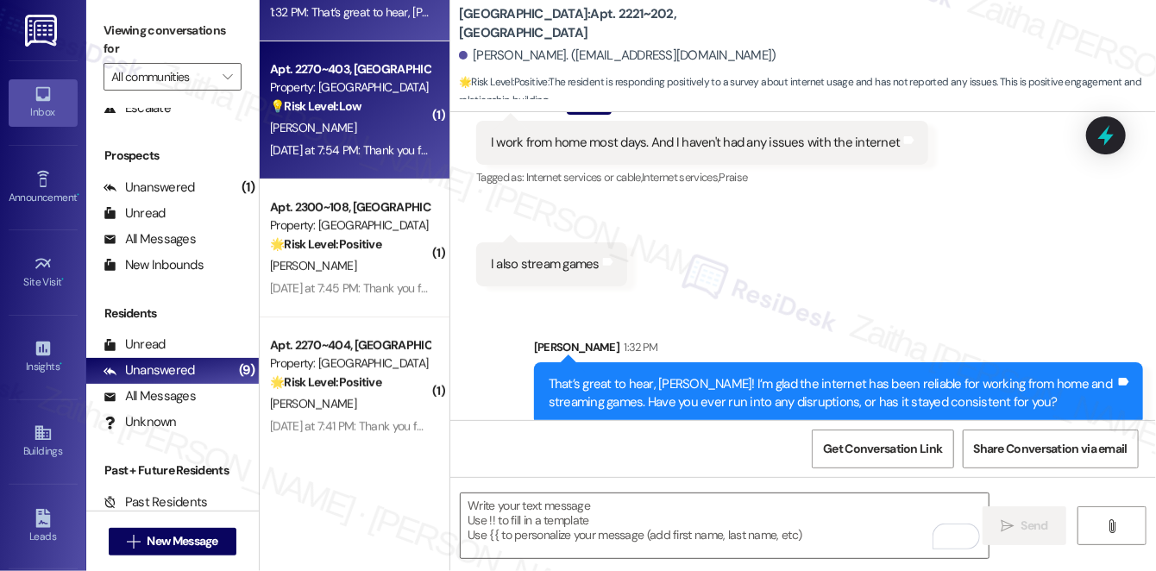
click at [399, 129] on div "[PERSON_NAME]" at bounding box center [349, 128] width 163 height 22
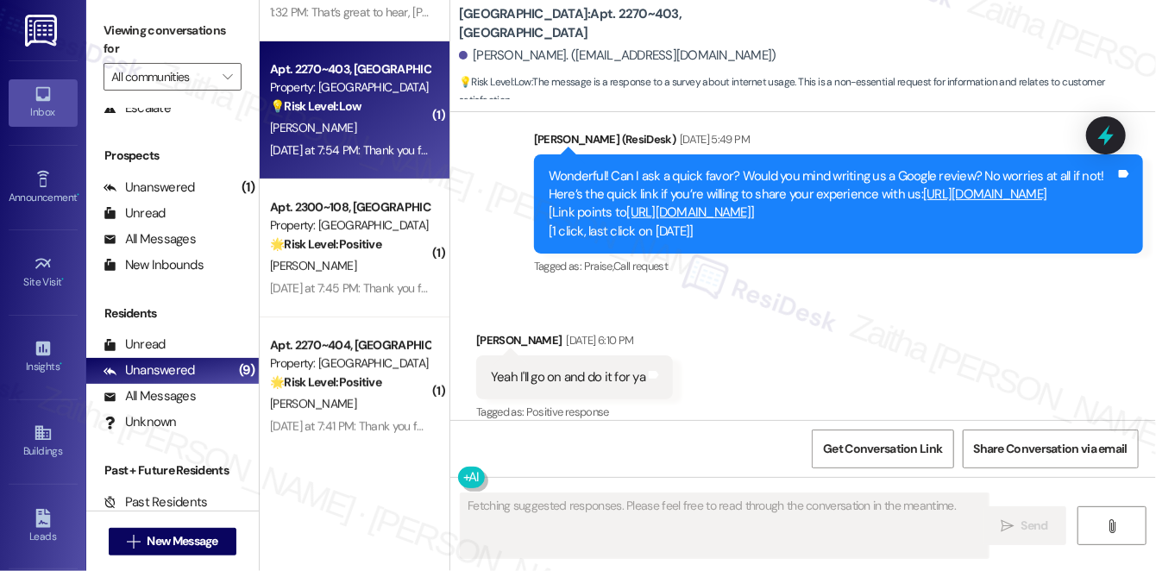
scroll to position [2986, 0]
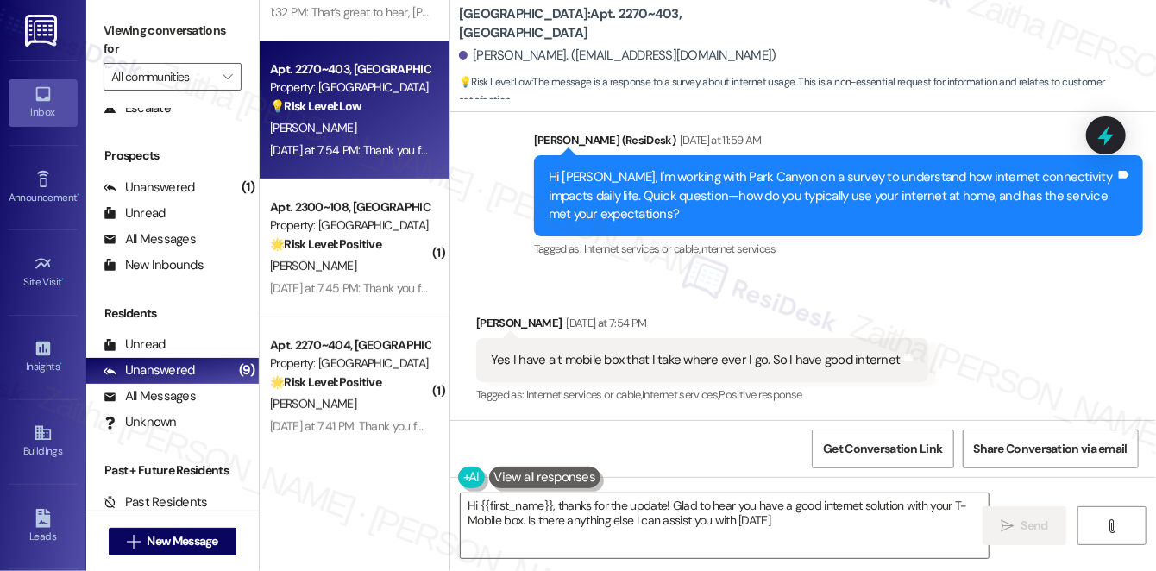
type textarea "Hi {{first_name}}, thanks for the update! Glad to hear you have a good internet…"
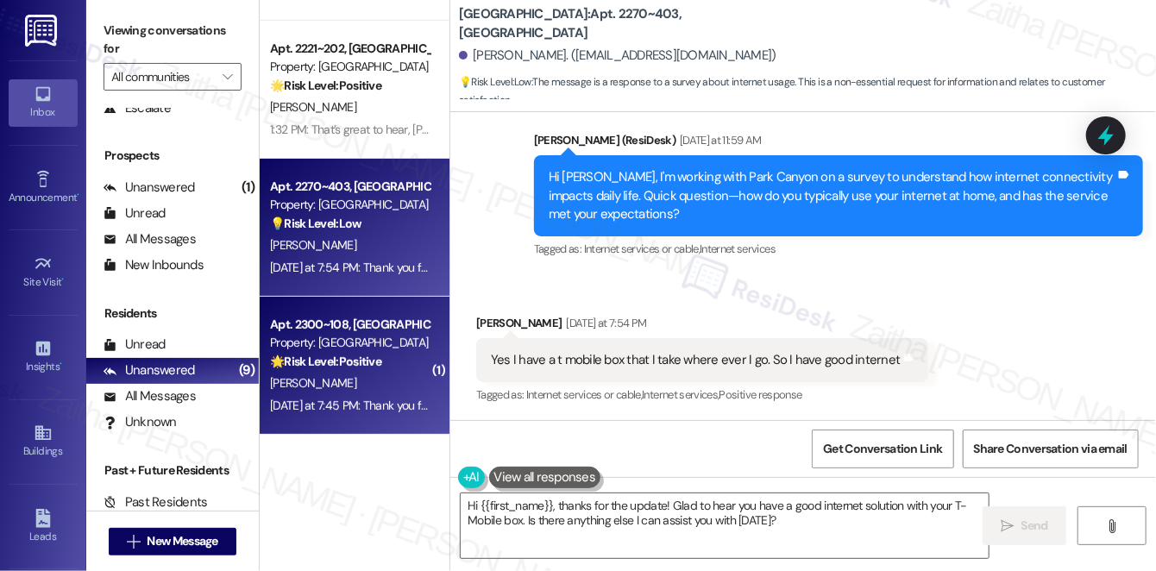
scroll to position [0, 0]
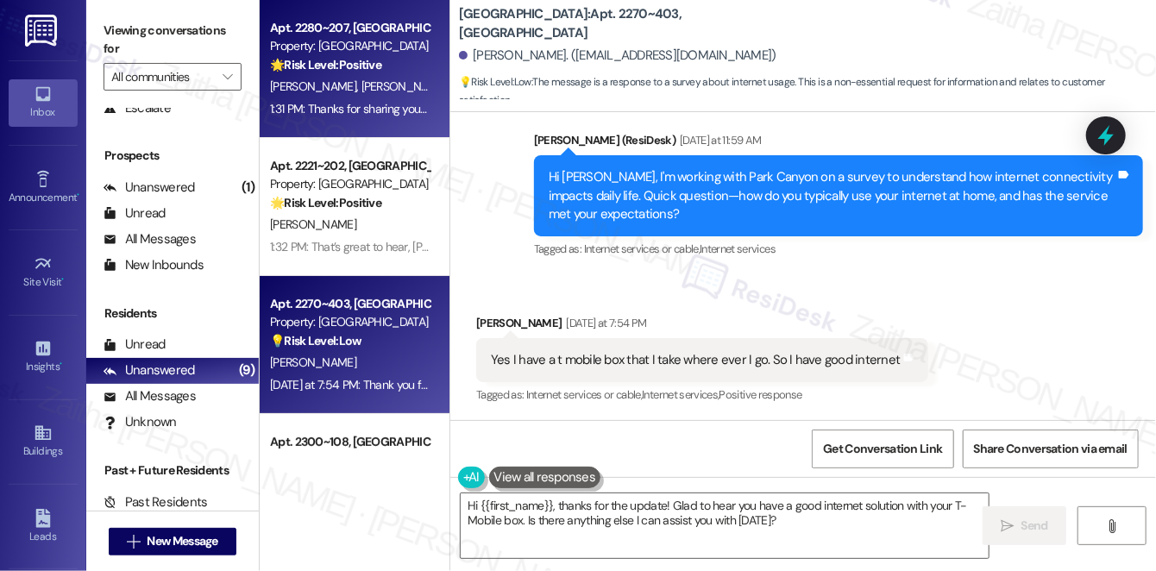
click at [410, 71] on div "🌟 Risk Level: Positive The resident is responding positively to a survey about …" at bounding box center [350, 65] width 160 height 18
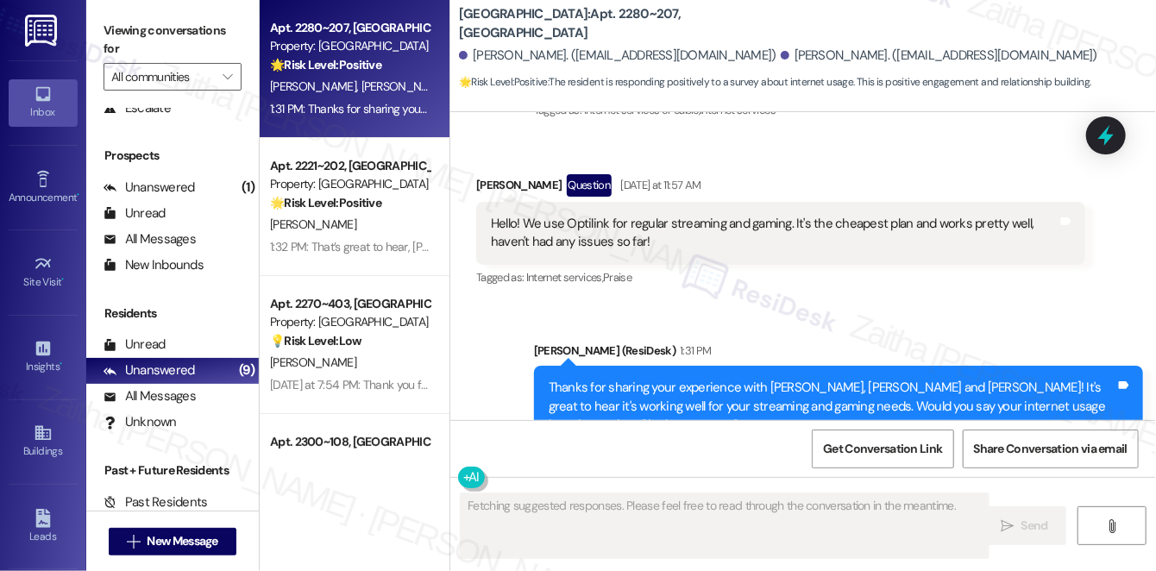
scroll to position [7459, 0]
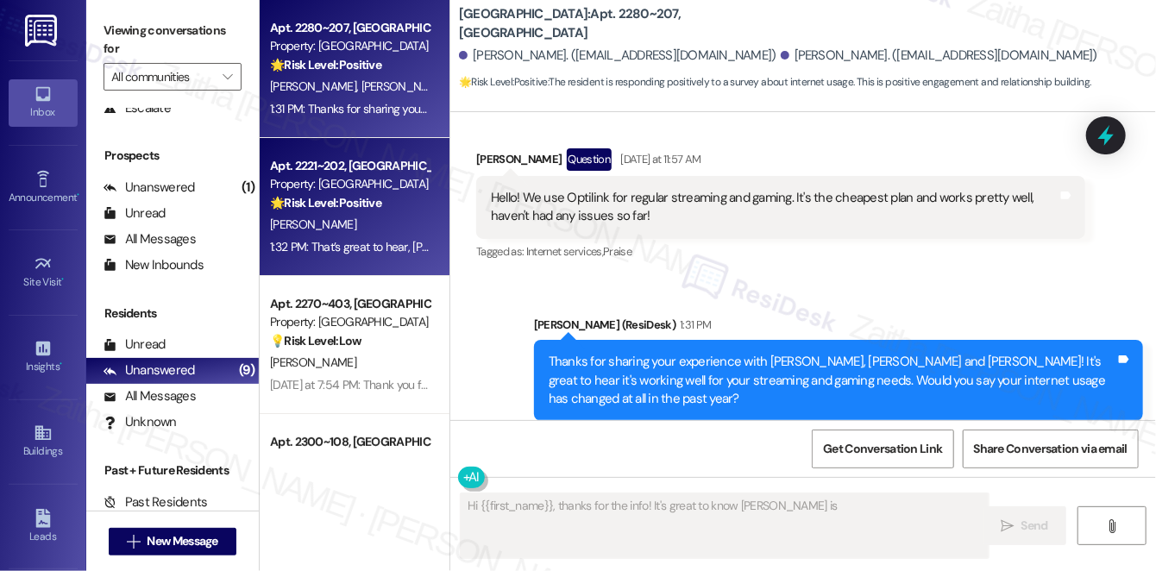
type textarea "Hi {{first_name}}, thanks for the info! It's great to know [PERSON_NAME] is wor…"
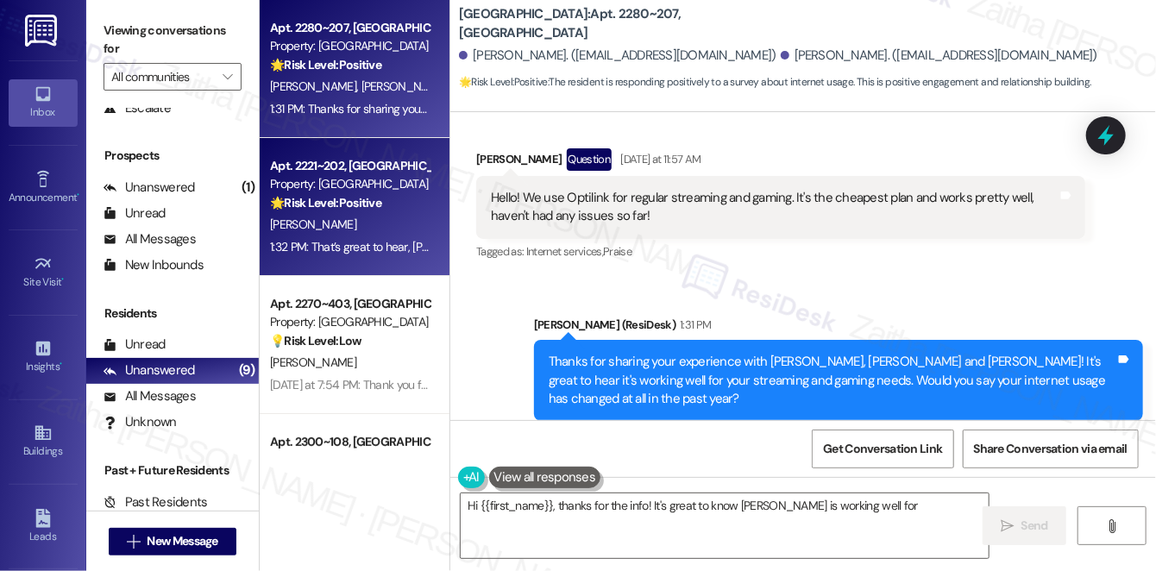
click at [390, 200] on div "🌟 Risk Level: Positive The resident is responding positively to a survey about …" at bounding box center [350, 203] width 160 height 18
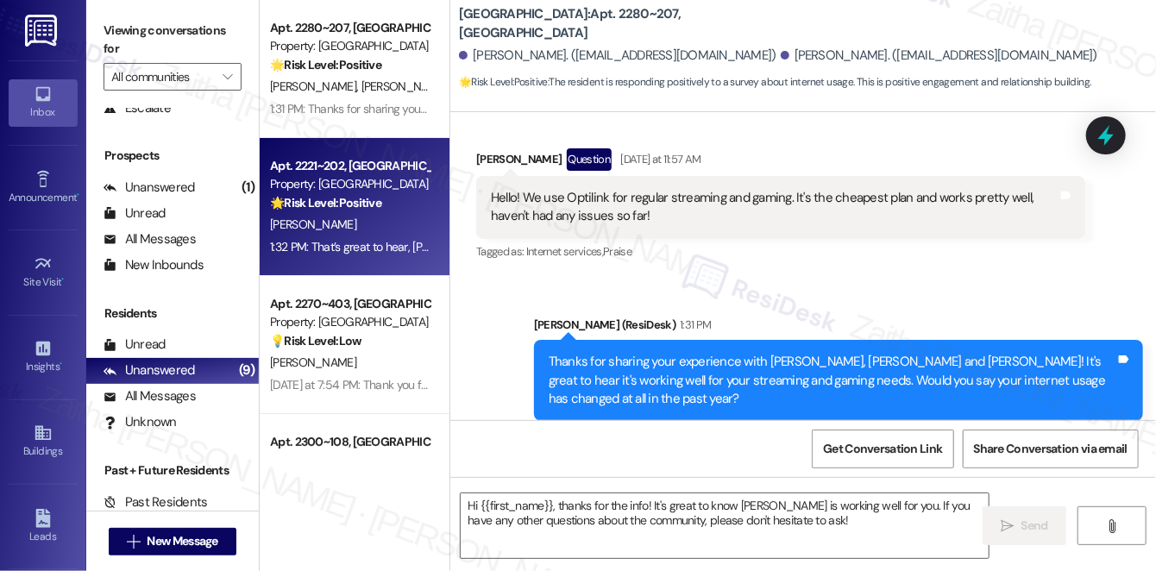
type textarea "Fetching suggested responses. Please feel free to read through the conversation…"
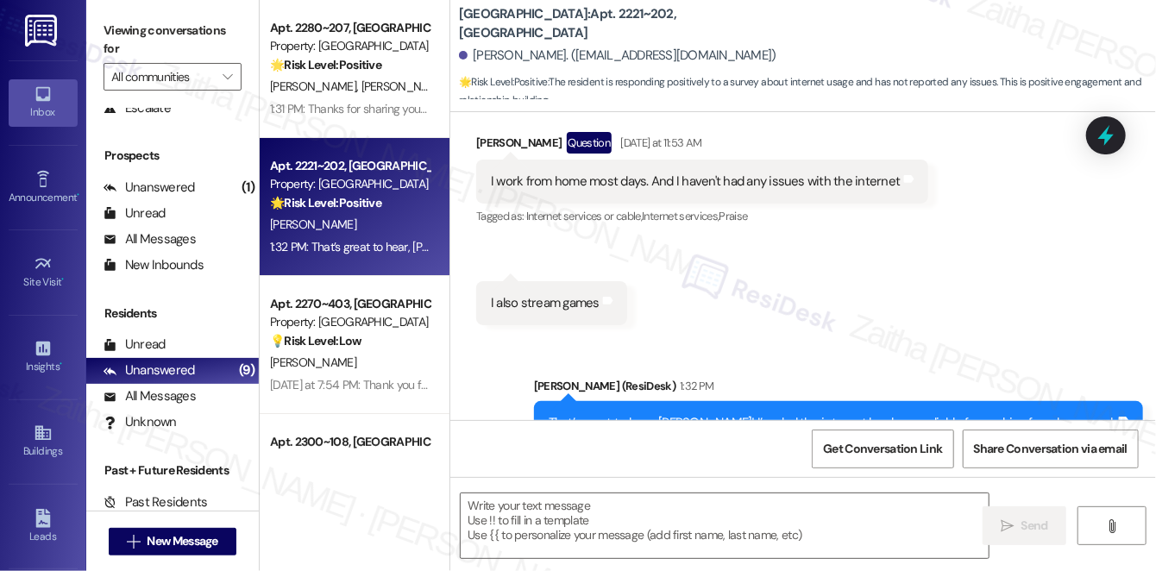
scroll to position [780, 0]
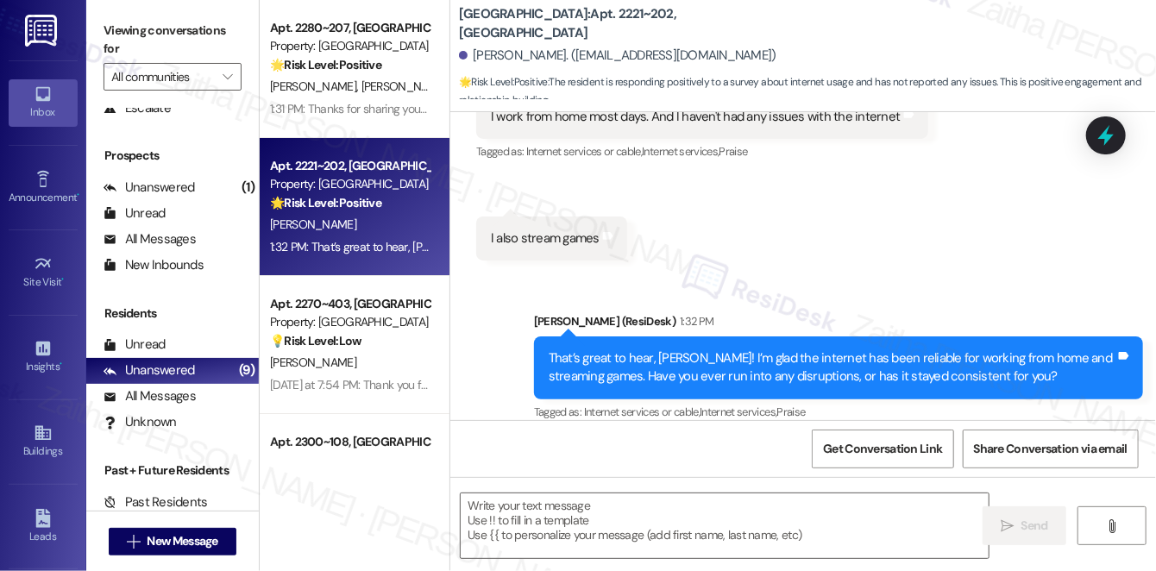
type textarea "Fetching suggested responses. Please feel free to read through the conversation…"
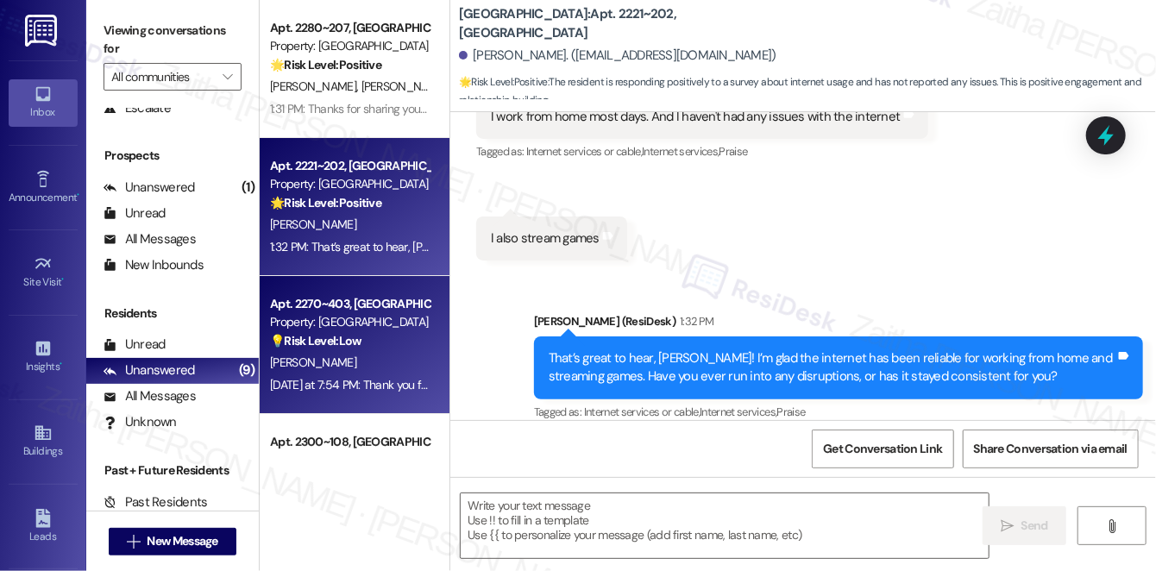
click at [388, 362] on div "[PERSON_NAME]" at bounding box center [349, 363] width 163 height 22
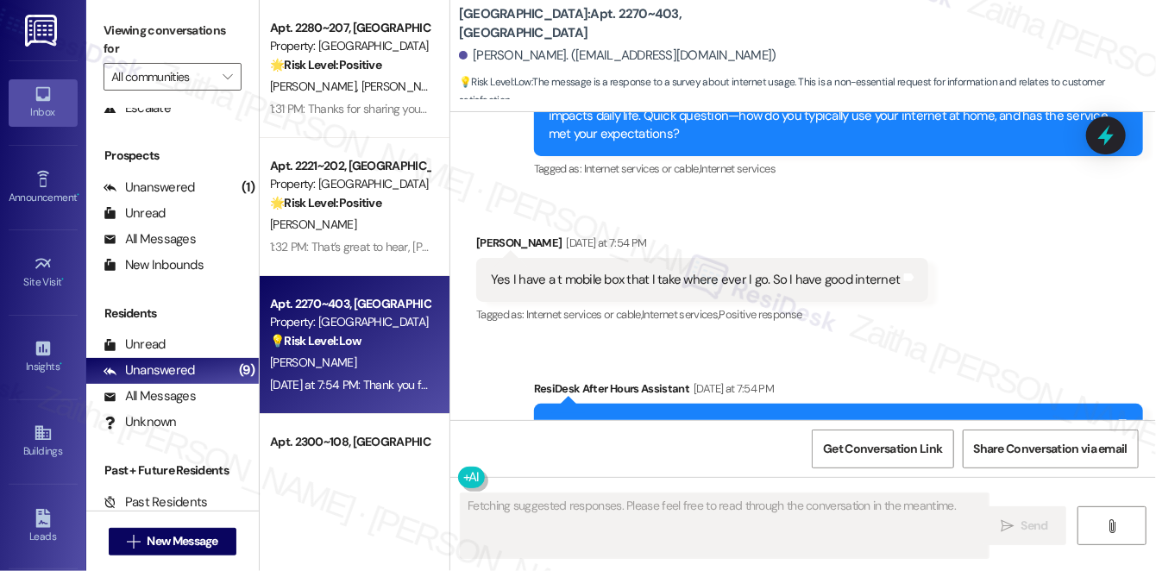
scroll to position [3151, 0]
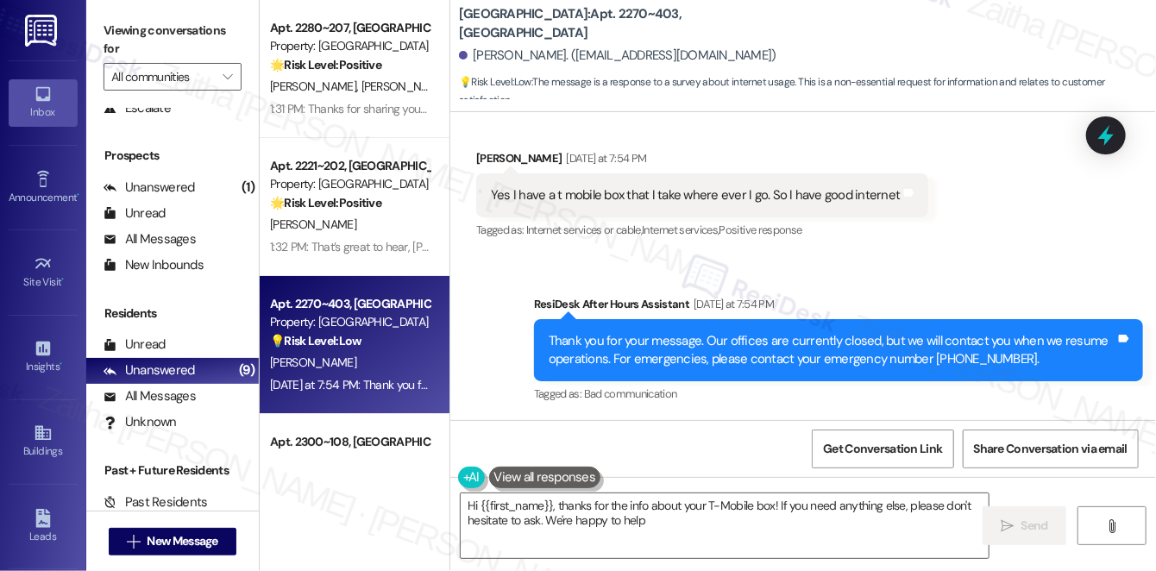
type textarea "Hi {{first_name}}, thanks for the info about your T-Mobile box! If you need any…"
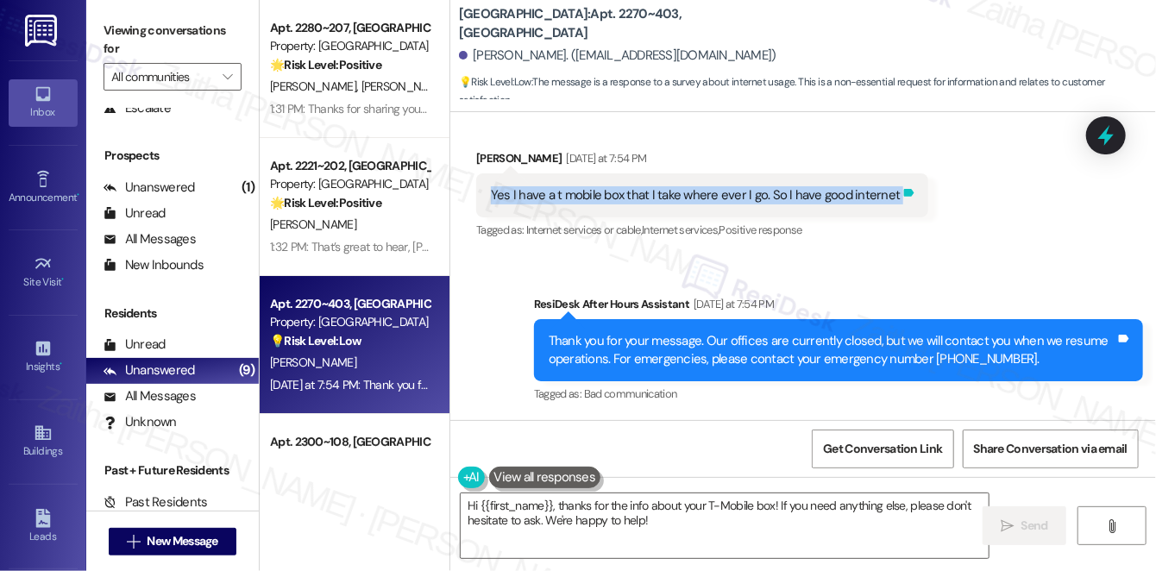
drag, startPoint x: 479, startPoint y: 189, endPoint x: 890, endPoint y: 204, distance: 411.0
click at [890, 204] on div "Yes I have a t mobile box that I take where ever I go. So I have good internet …" at bounding box center [702, 195] width 452 height 44
copy div "Yes I have a t mobile box that I take where ever I go. So I have good internet …"
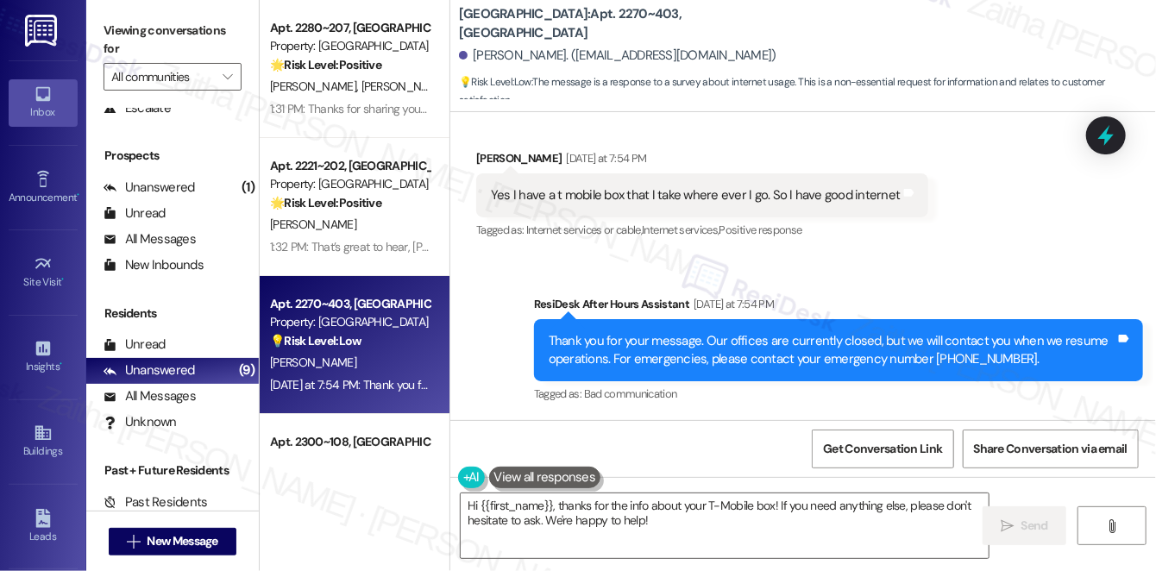
click at [978, 269] on div "Sent via SMS ResiDesk After Hours Assistant [DATE] at 7:54 PM Thank you for you…" at bounding box center [803, 338] width 706 height 164
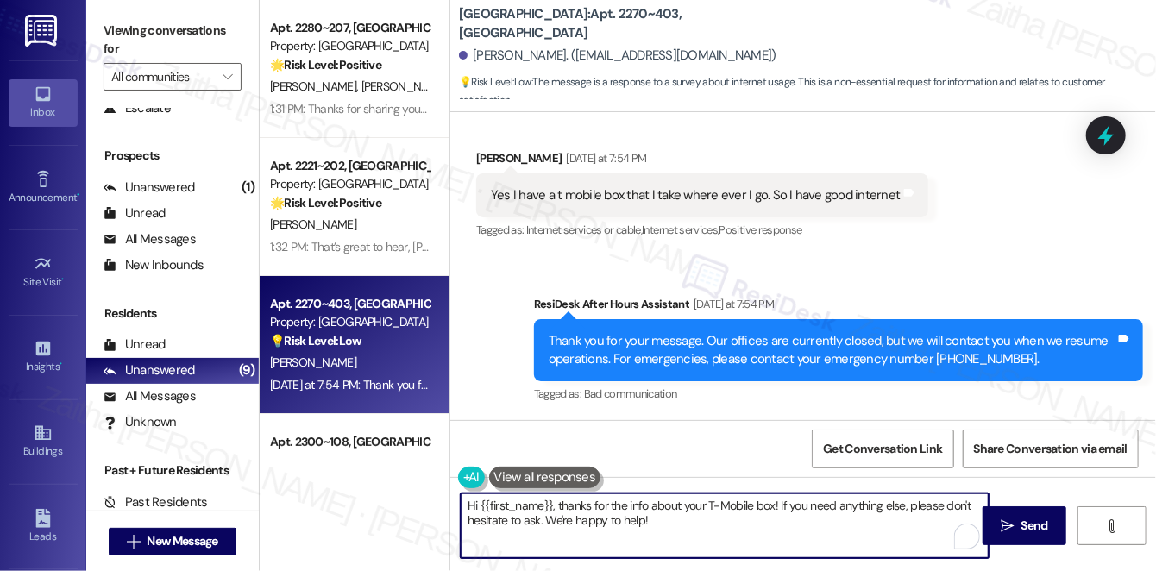
drag, startPoint x: 465, startPoint y: 507, endPoint x: 701, endPoint y: 525, distance: 236.3
click at [700, 526] on textarea "Hi {{first_name}}, thanks for the info about your T-Mobile box! If you need any…" at bounding box center [725, 526] width 528 height 65
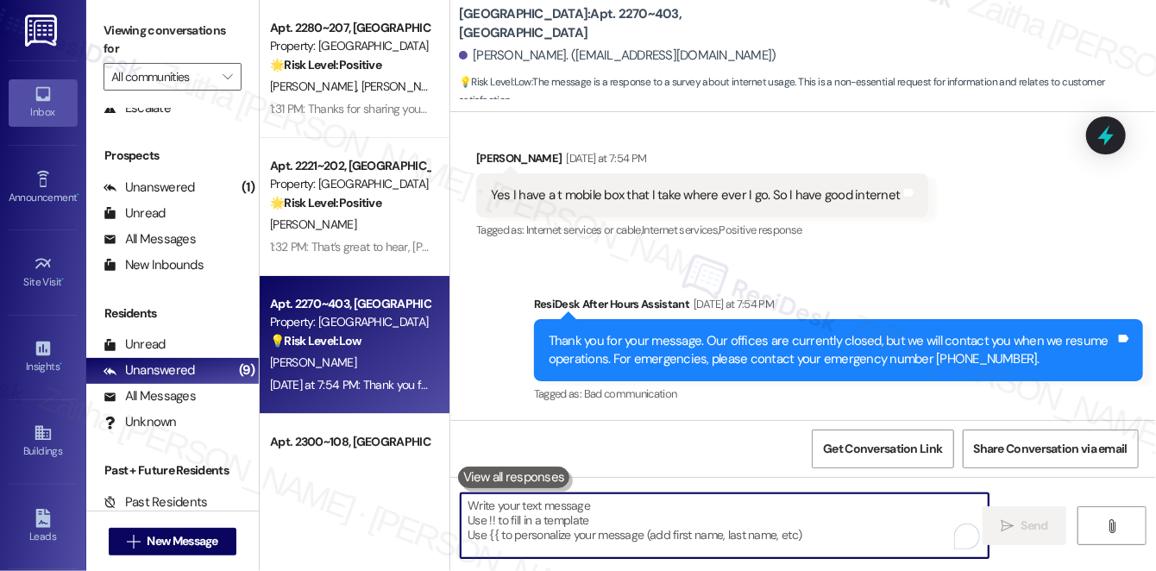
paste textarea "That’s great, {{first_name}}! It sounds really convenient to have reliable inte…"
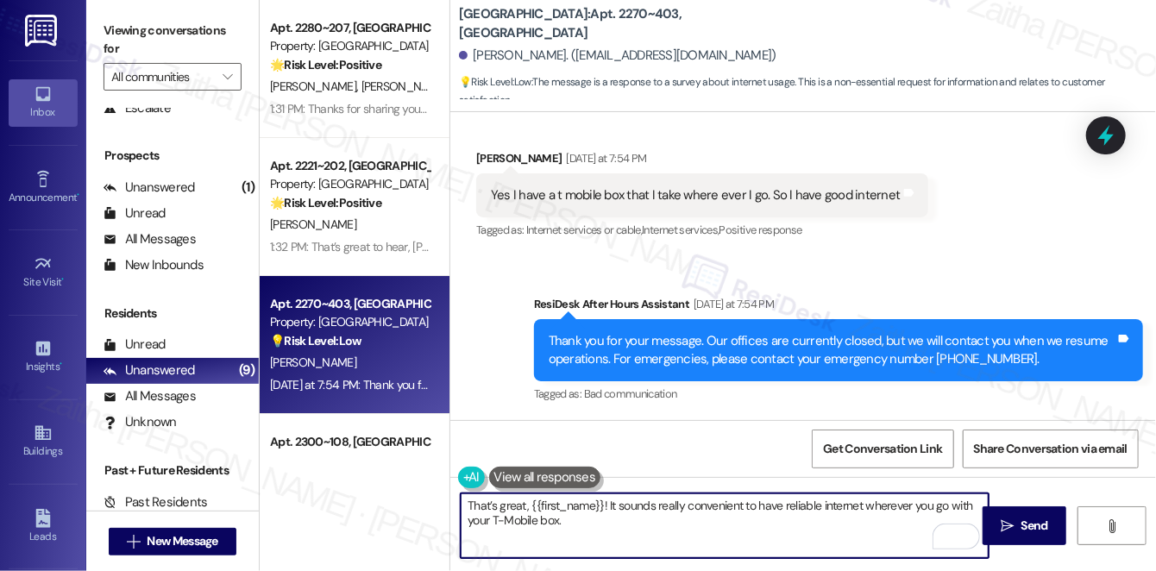
paste textarea "Do you find it works well for all your needs?"
type textarea "That’s great, {{first_name}}! It sounds really convenient to have reliable inte…"
drag, startPoint x: 1024, startPoint y: 532, endPoint x: 1016, endPoint y: 525, distance: 11.6
click at [1024, 532] on span "Send" at bounding box center [1035, 526] width 27 height 18
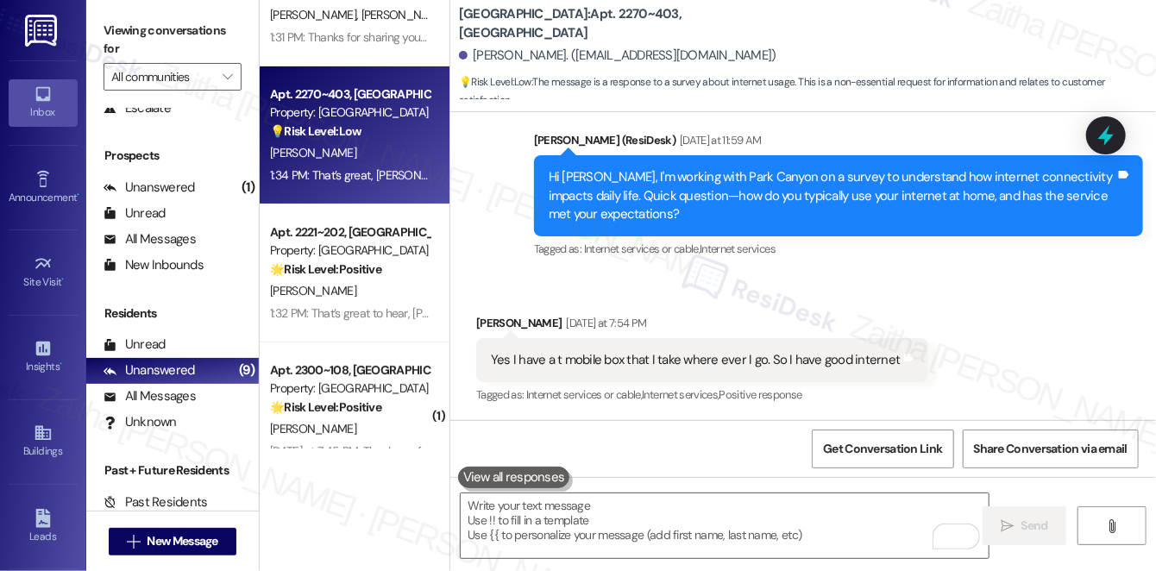
scroll to position [235, 0]
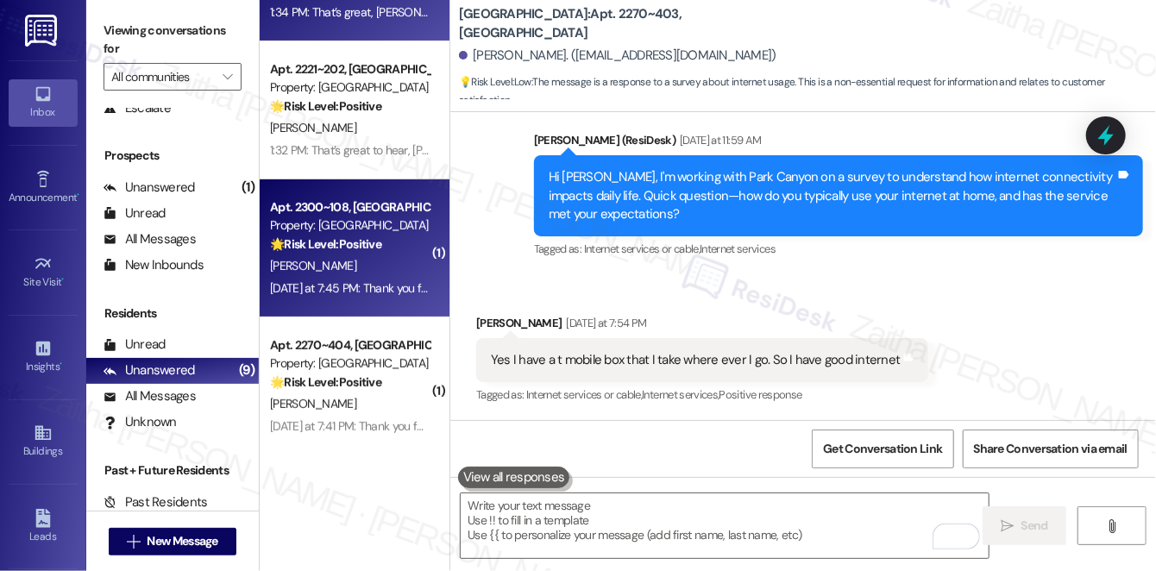
click at [343, 267] on div "[PERSON_NAME]" at bounding box center [349, 266] width 163 height 22
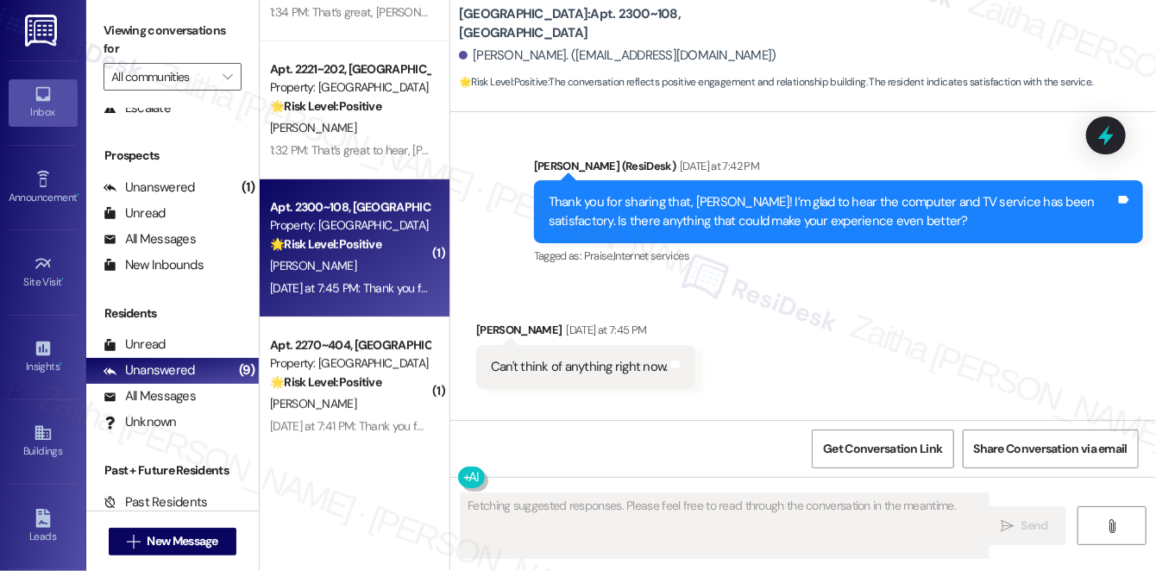
scroll to position [3480, 0]
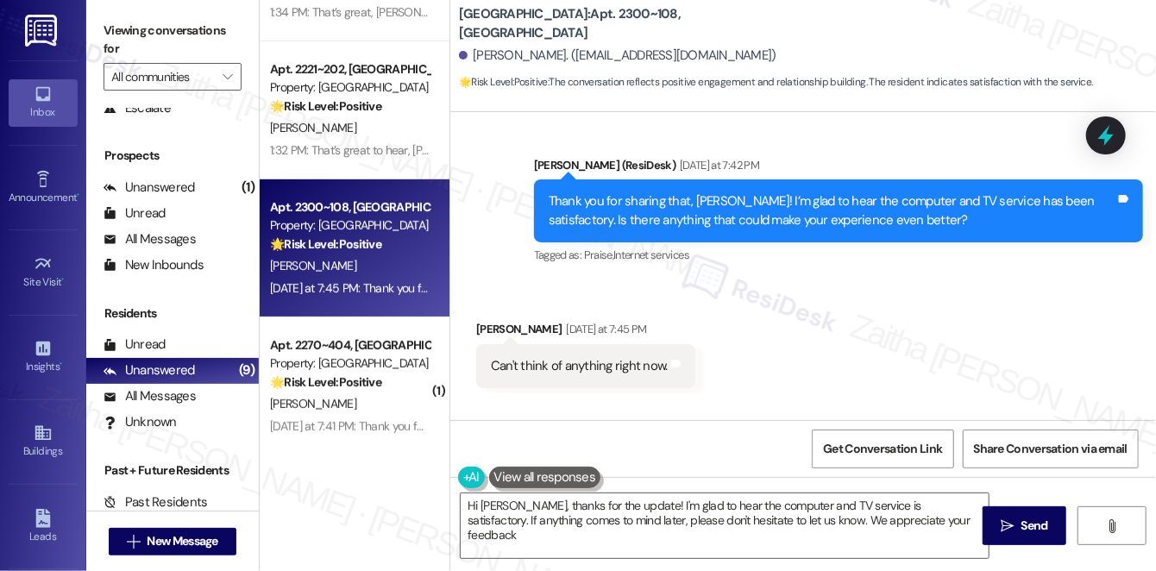
type textarea "Hi [PERSON_NAME], thanks for the update! I'm glad to hear the computer and TV s…"
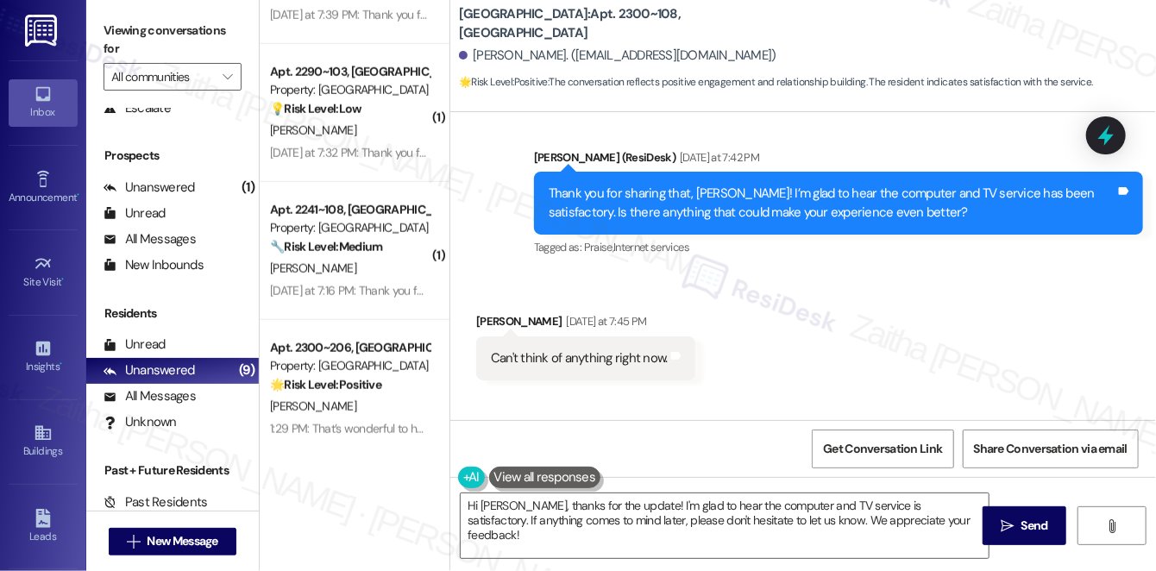
scroll to position [3645, 0]
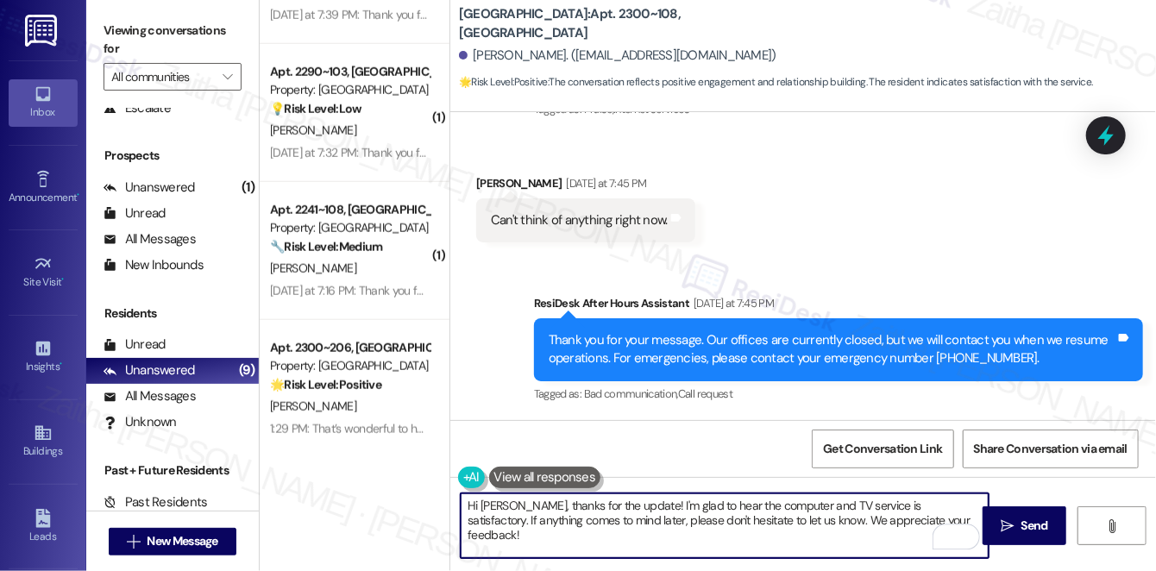
drag, startPoint x: 464, startPoint y: 502, endPoint x: 919, endPoint y: 520, distance: 455.1
click at [919, 520] on textarea "Hi Neal, thanks for the update! I'm glad to hear the computer and TV service is…" at bounding box center [725, 526] width 528 height 65
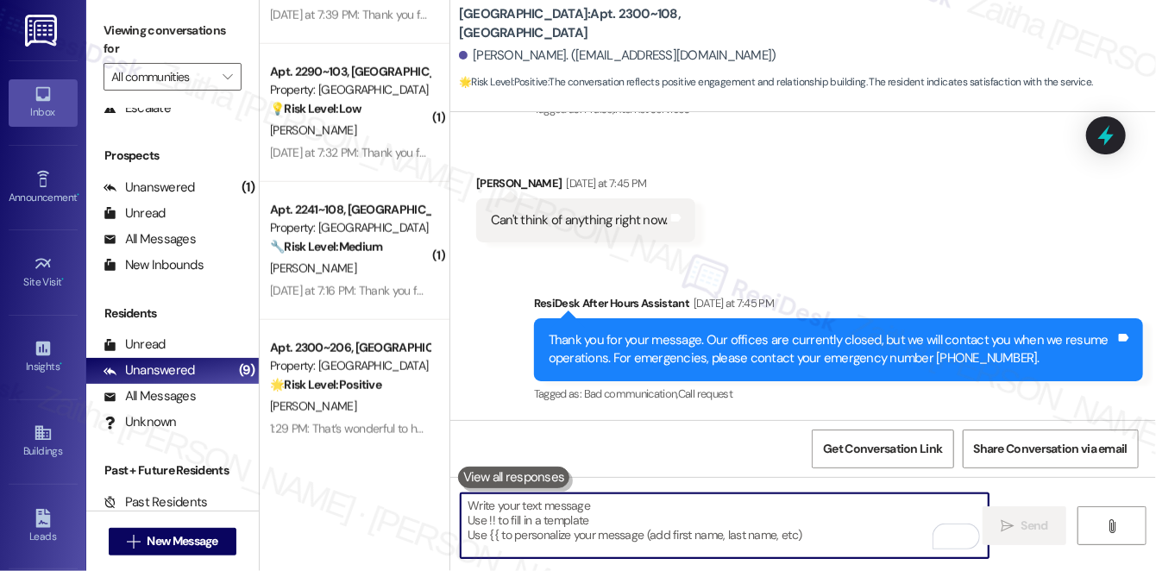
scroll to position [3566, 0]
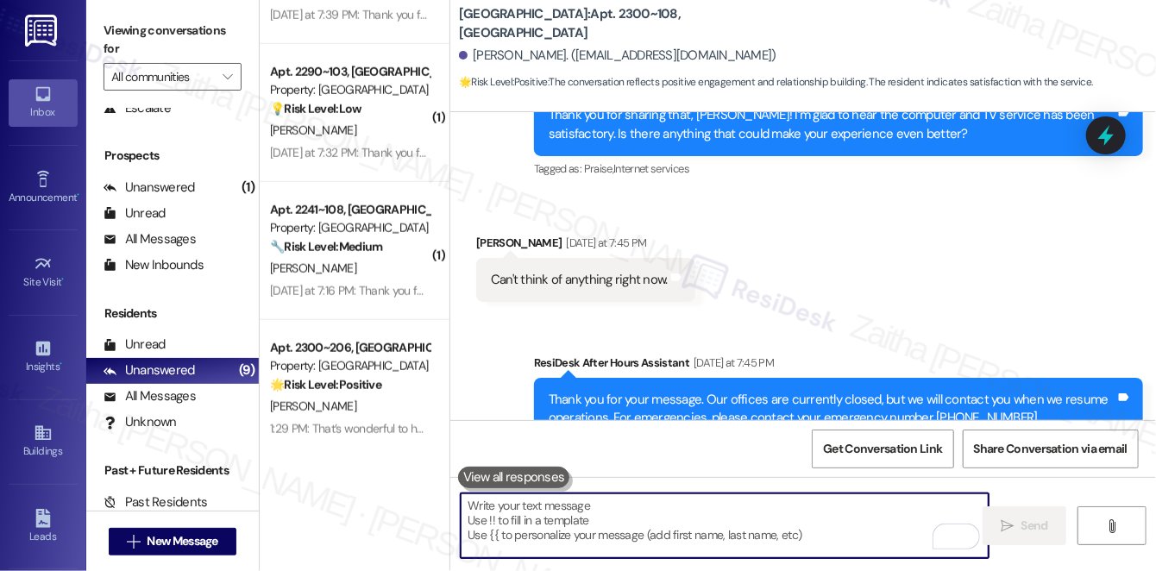
click at [574, 517] on textarea "To enrich screen reader interactions, please activate Accessibility in Grammarl…" at bounding box center [725, 526] width 528 height 65
paste textarea "Thanks so much for sharing your experience—it really helps us understand what m…"
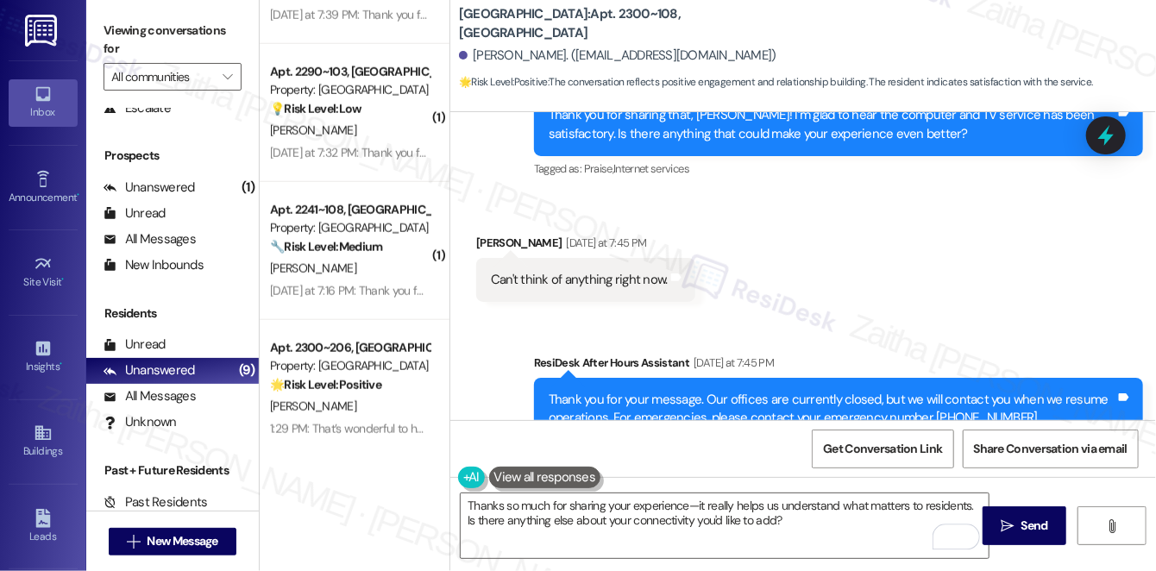
click at [479, 257] on div "Neal Sharp Yesterday at 7:45 PM" at bounding box center [585, 246] width 219 height 24
copy div "Neal"
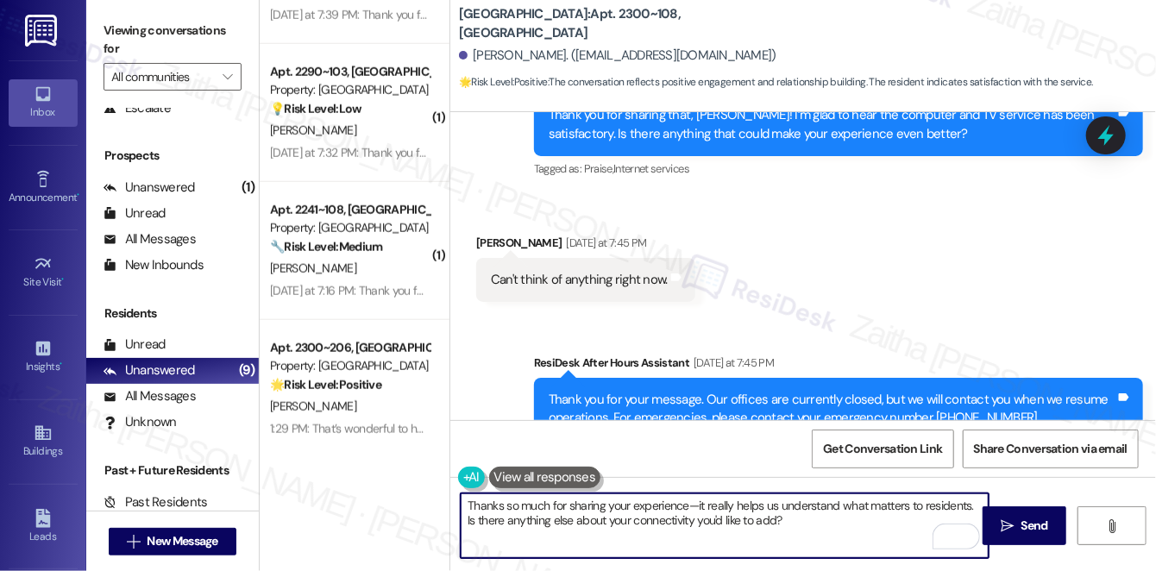
click at [683, 500] on textarea "Thanks so much for sharing your experience—it really helps us understand what m…" at bounding box center [725, 526] width 528 height 65
paste textarea "Neal"
drag, startPoint x: 518, startPoint y: 522, endPoint x: 854, endPoint y: 524, distance: 336.5
click at [853, 526] on textarea "Thanks so much for sharing your experience, Neal. It really helps us understand…" at bounding box center [725, 526] width 528 height 65
drag, startPoint x: 525, startPoint y: 518, endPoint x: 659, endPoint y: 518, distance: 134.6
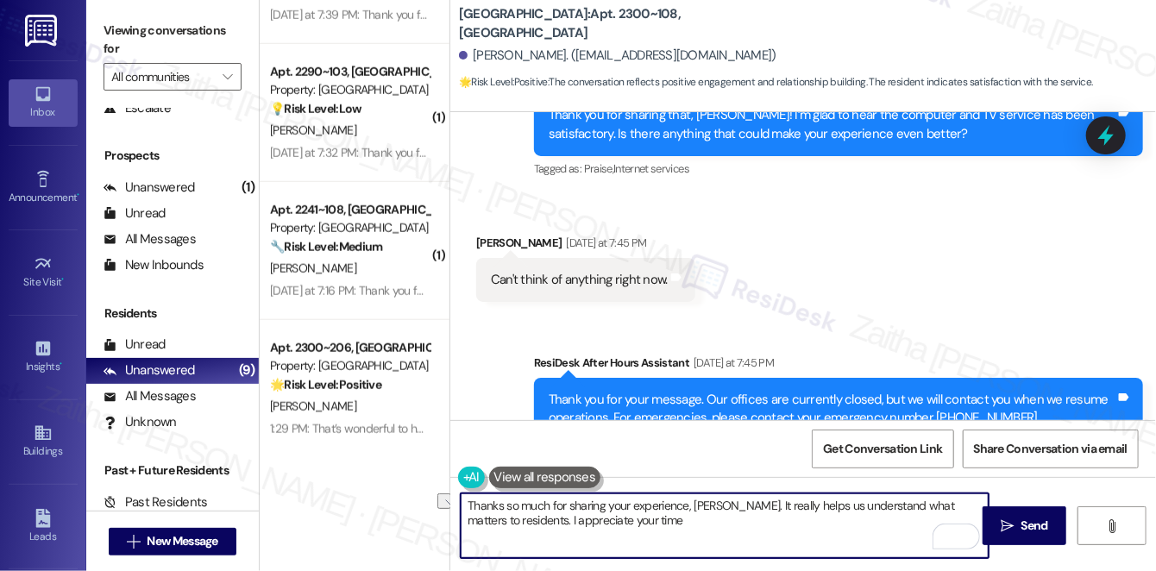
click at [659, 518] on textarea "Thanks so much for sharing your experience, Neal. It really helps us understand…" at bounding box center [725, 526] width 528 height 65
click at [654, 522] on textarea "Thanks so much for sharing your experience, Neal. It really helps us understand…" at bounding box center [725, 526] width 528 height 65
type textarea "Thanks so much for sharing your experience, Neal. It really helps us understand…"
drag, startPoint x: 462, startPoint y: 503, endPoint x: 768, endPoint y: 523, distance: 306.1
click at [768, 523] on textarea "Thanks so much for sharing your experience, Neal. It really helps us understand…" at bounding box center [725, 526] width 528 height 65
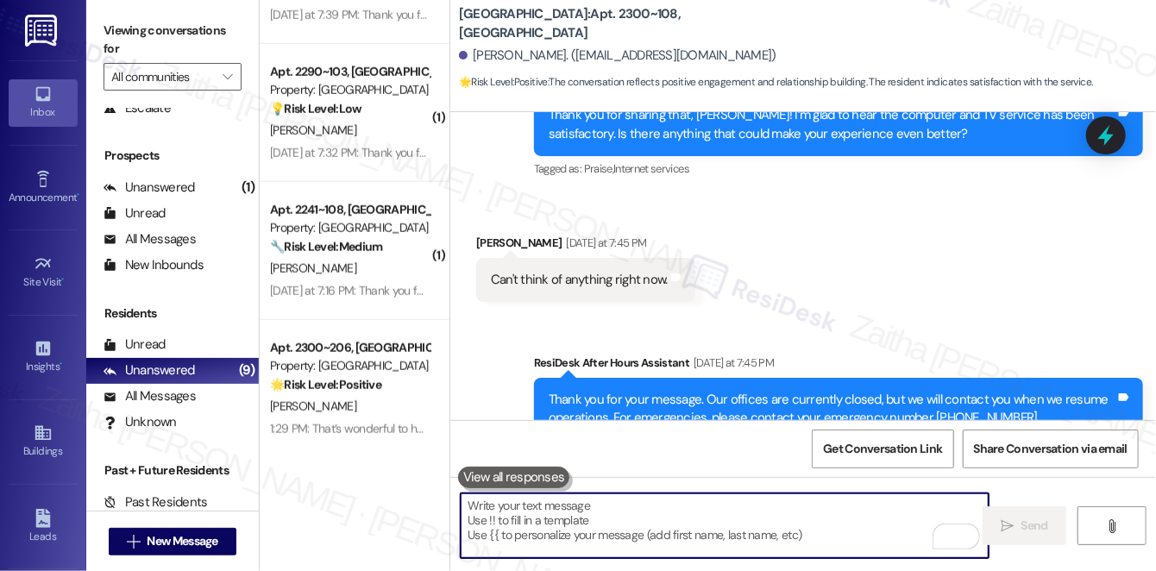
click at [607, 516] on textarea "To enrich screen reader interactions, please activate Accessibility in Grammarl…" at bounding box center [725, 526] width 528 height 65
paste textarea "Here’s a smoother, more polished version: **“Thank you so much for sharing your…"
type textarea "Here’s a smoother, more polished version: **“Thank you so much for sharing your…"
click at [573, 518] on textarea "To enrich screen reader interactions, please activate Accessibility in Grammarl…" at bounding box center [725, 526] width 528 height 65
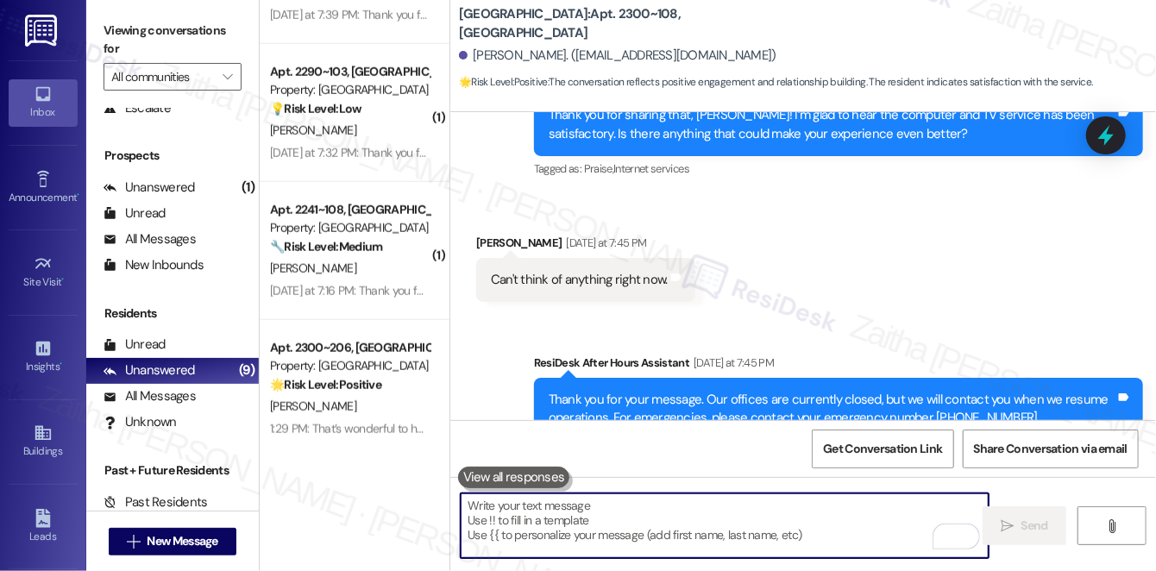
paste textarea "Thank you so much for sharing your experience, Neal. Your feedback really helps…"
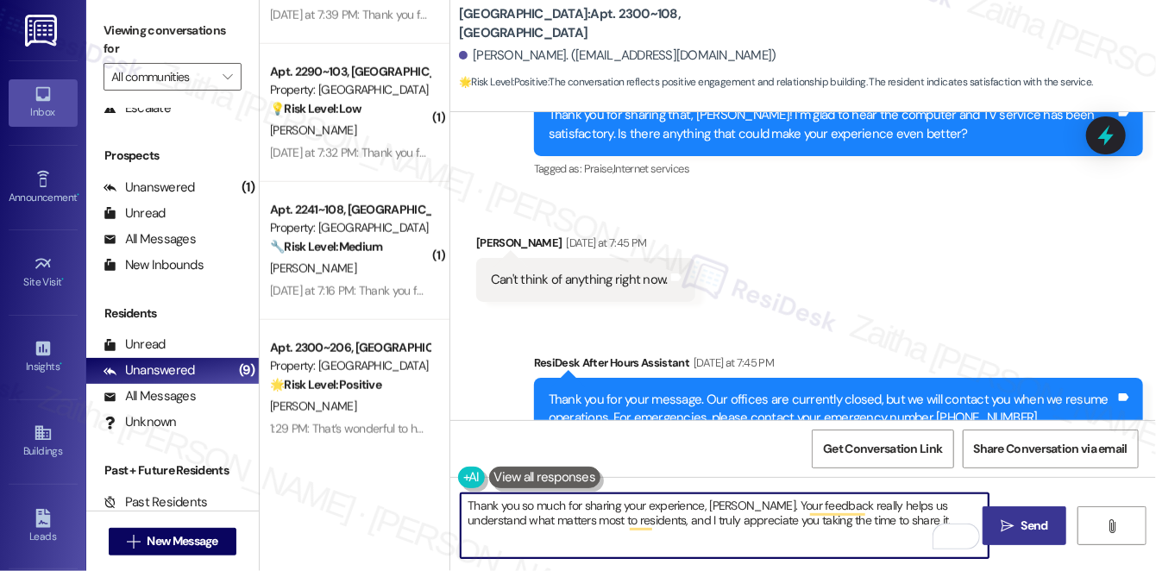
type textarea "Thank you so much for sharing your experience, Neal. Your feedback really helps…"
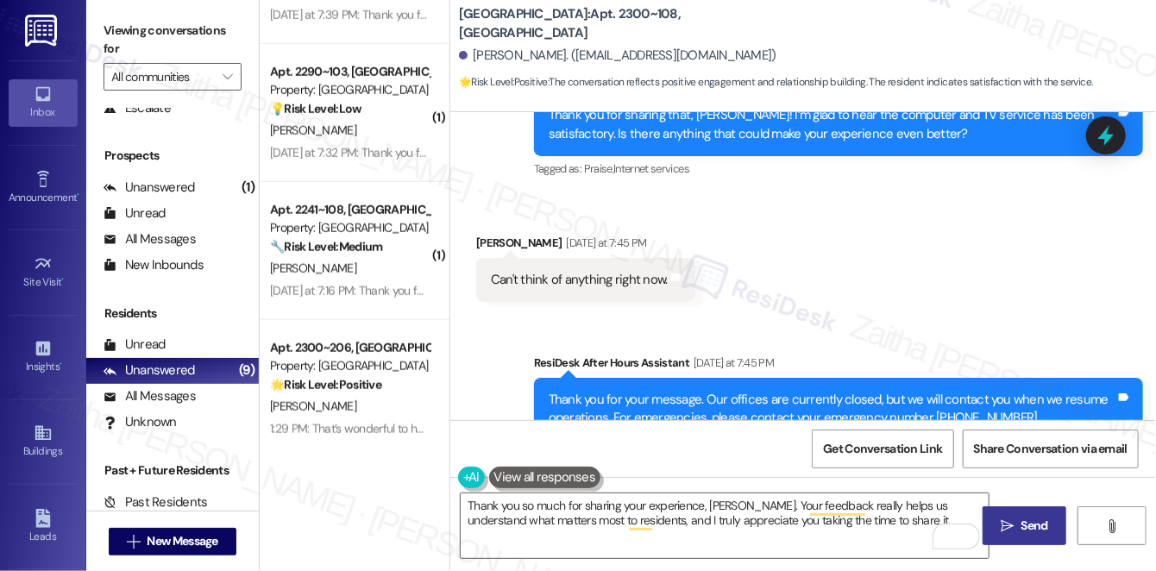
click at [1051, 511] on button " Send" at bounding box center [1025, 525] width 84 height 39
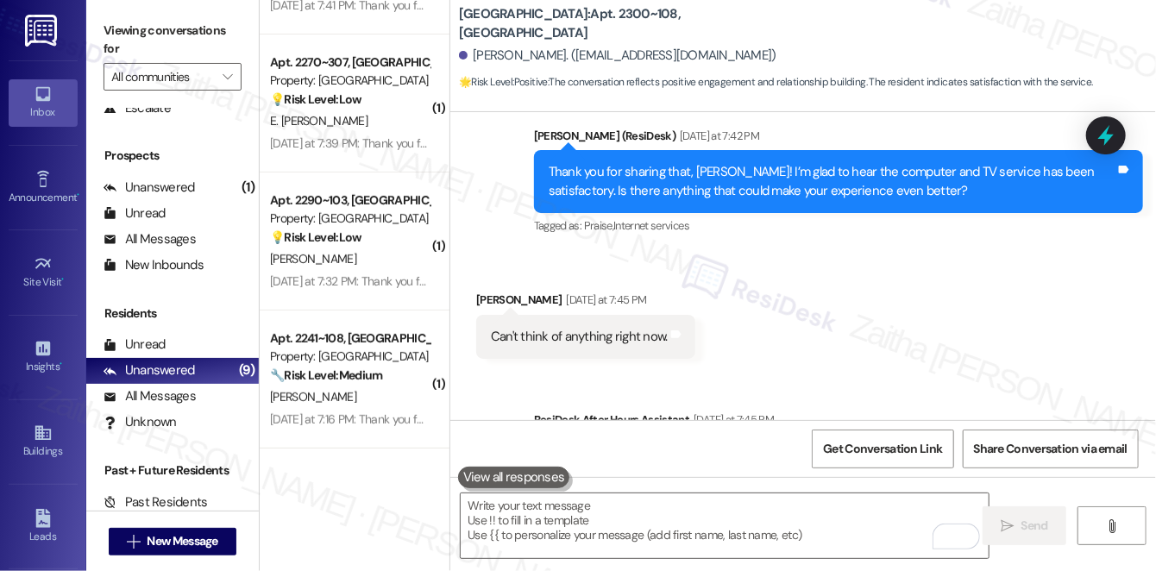
scroll to position [3480, 0]
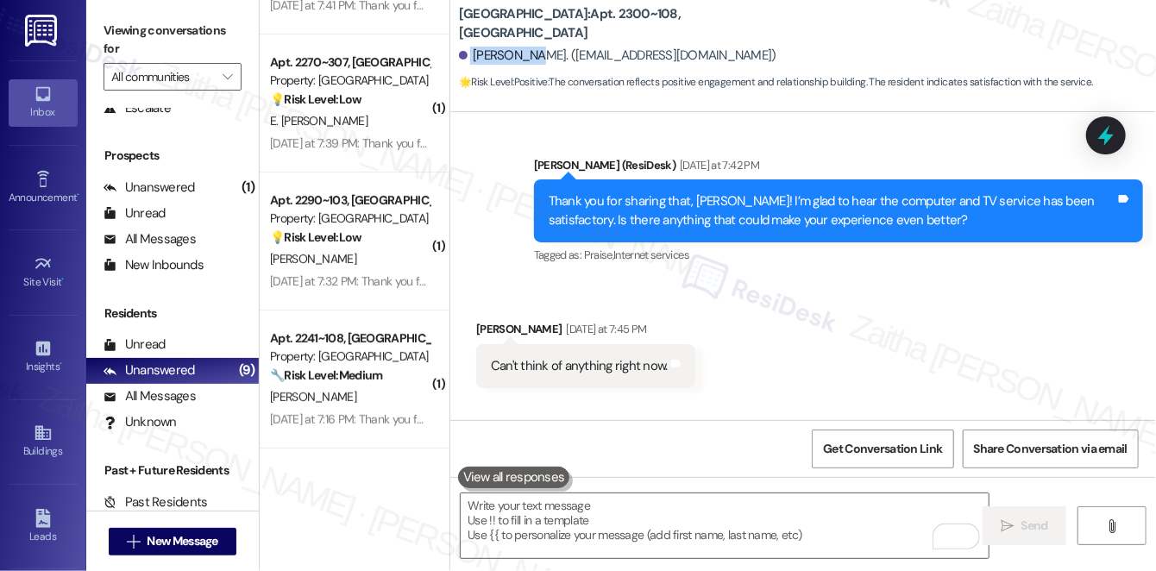
drag, startPoint x: 469, startPoint y: 58, endPoint x: 529, endPoint y: 54, distance: 60.5
click at [529, 54] on div "Neal Sharp. (nealsharp3@gmail.com)" at bounding box center [618, 56] width 318 height 18
copy div "Neal Sharp"
click at [564, 19] on b "Park Canyon: Apt. 2300~108, 1 Park Canyon" at bounding box center [631, 23] width 345 height 37
drag, startPoint x: 564, startPoint y: 19, endPoint x: 616, endPoint y: 16, distance: 51.9
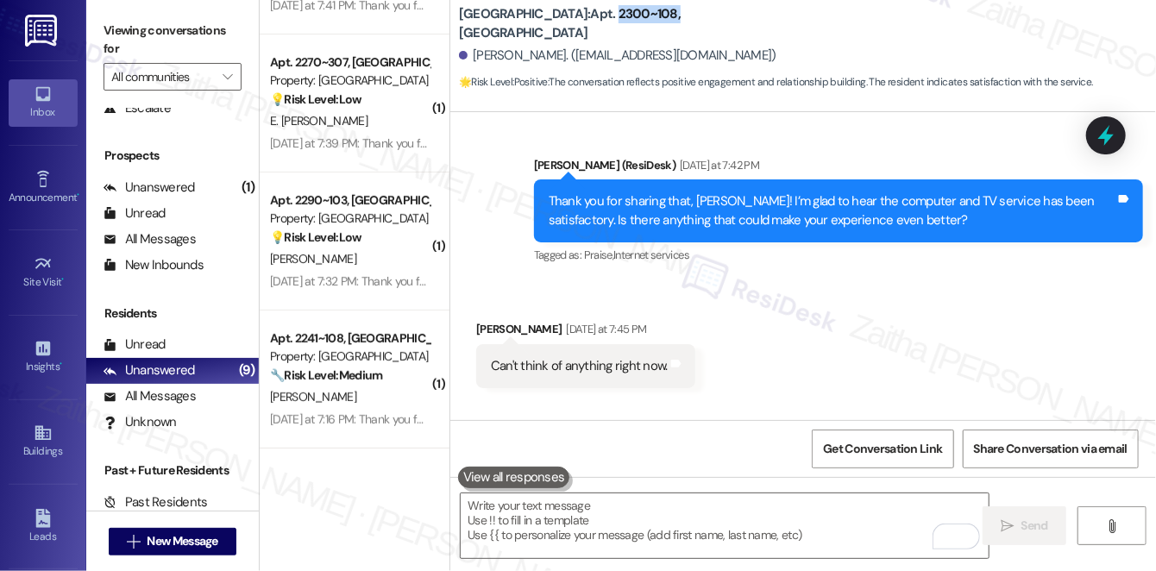
click at [616, 16] on b "Park Canyon: Apt. 2300~108, 1 Park Canyon" at bounding box center [631, 23] width 345 height 37
copy b "2300~108,"
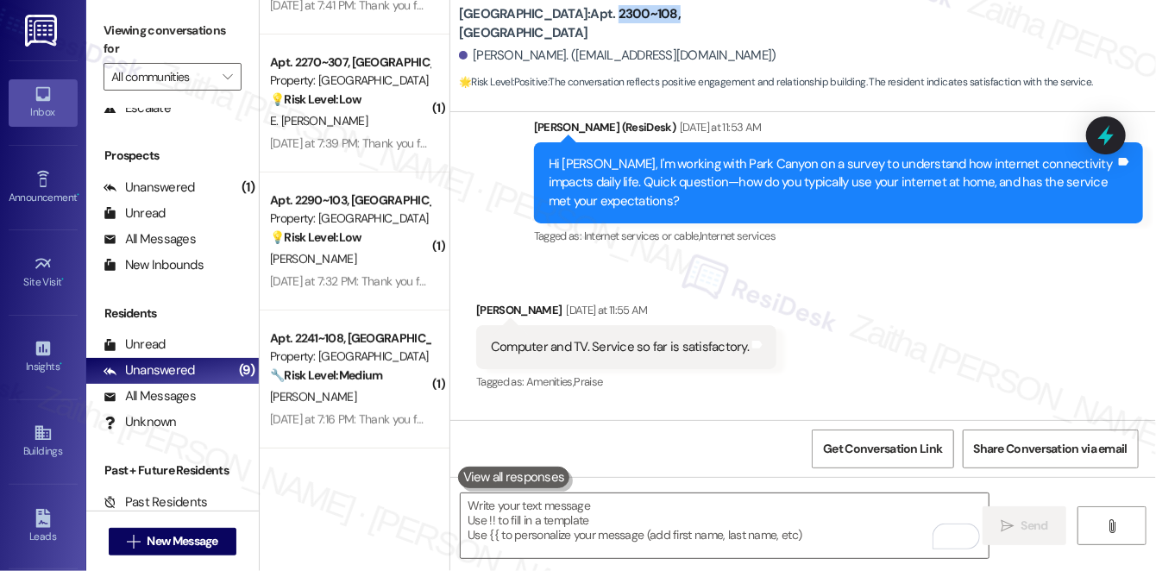
scroll to position [3166, 0]
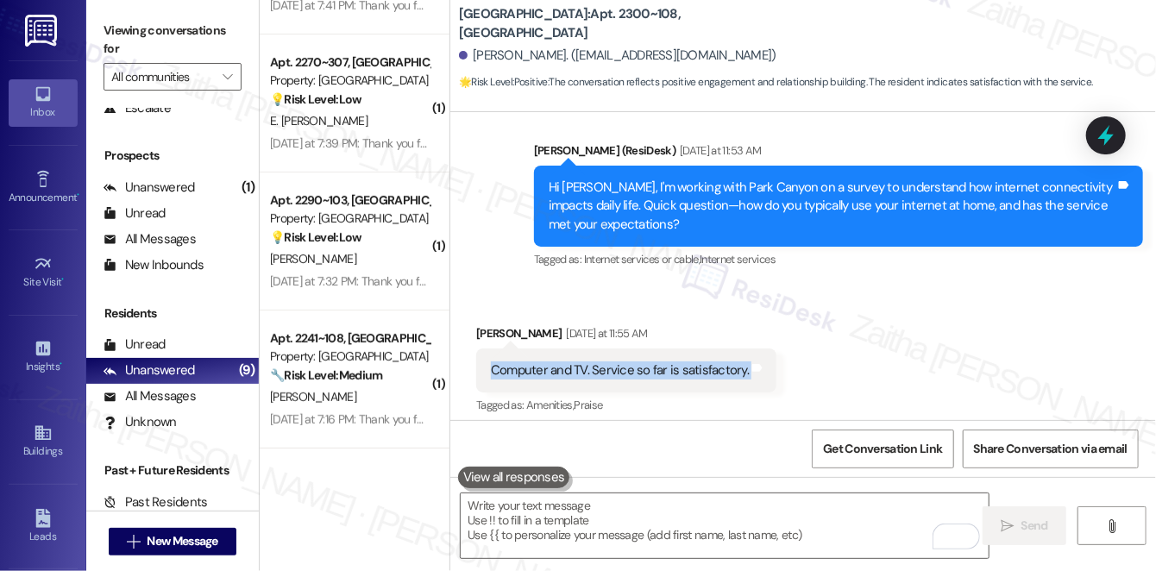
drag, startPoint x: 483, startPoint y: 381, endPoint x: 743, endPoint y: 401, distance: 260.5
click at [743, 393] on div "Computer and TV. Service so far is satisfactory. Tags and notes" at bounding box center [626, 371] width 300 height 44
copy div "Computer and TV. Service so far is satisfactory. Tags and notes"
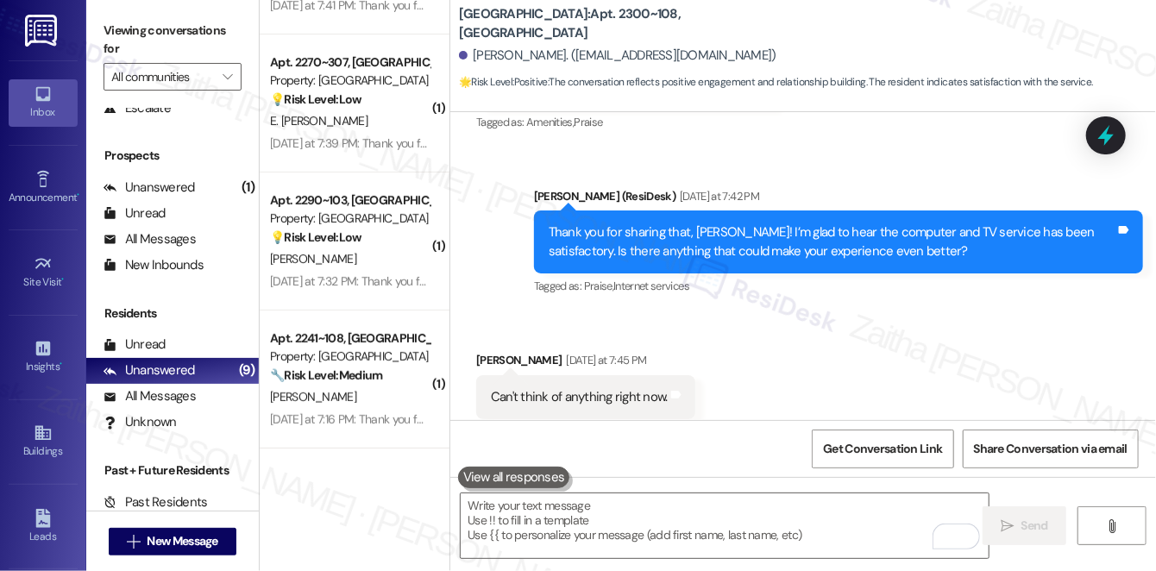
scroll to position [3313, 0]
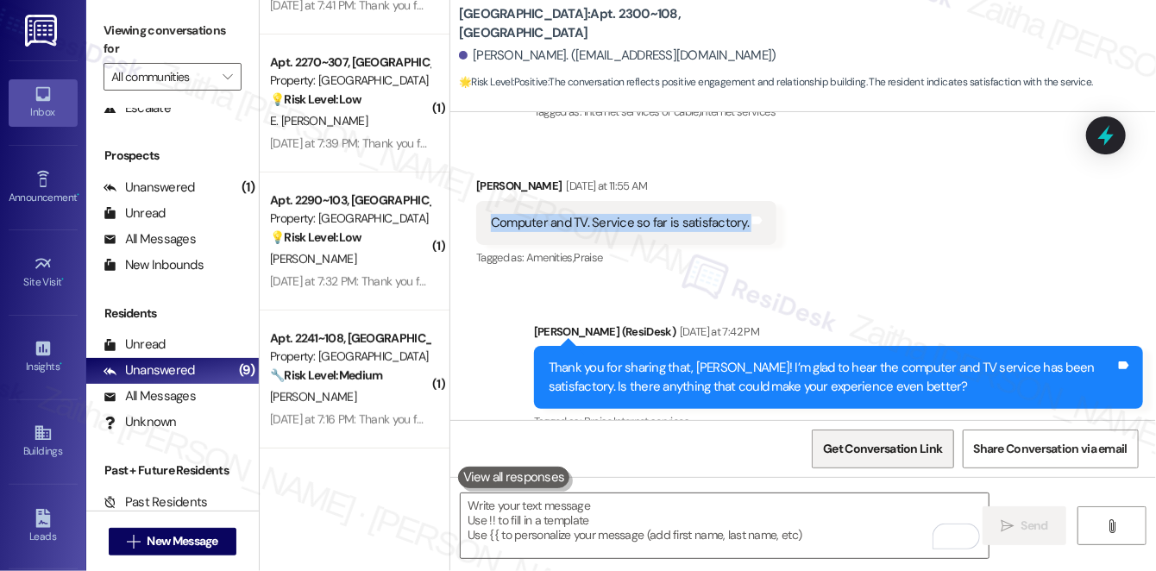
drag, startPoint x: 878, startPoint y: 454, endPoint x: 846, endPoint y: 434, distance: 38.3
click at [878, 453] on span "Get Conversation Link" at bounding box center [882, 449] width 119 height 18
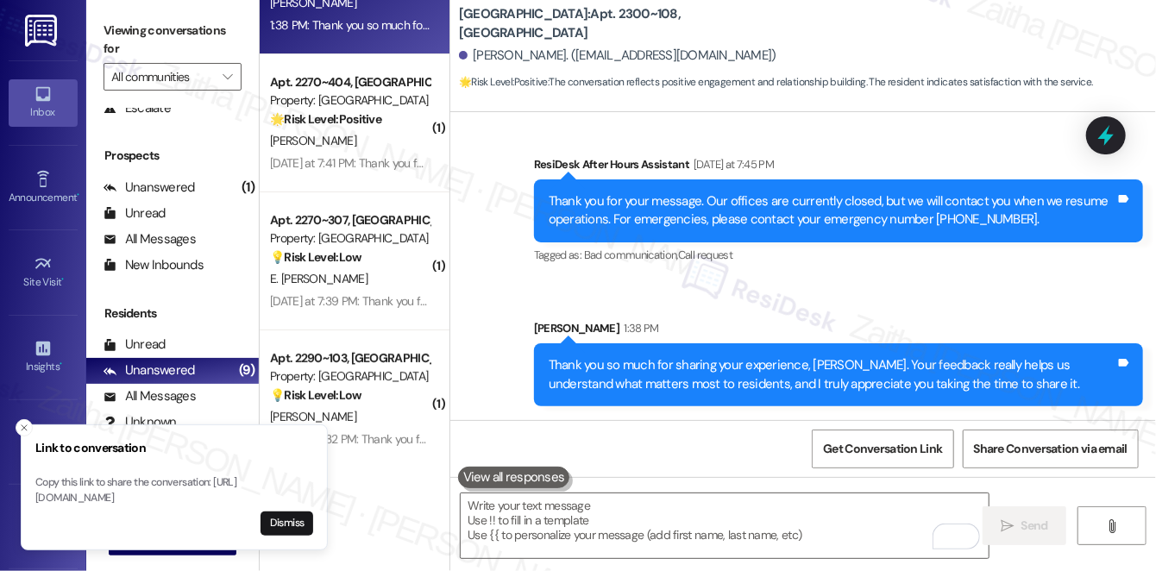
scroll to position [242, 0]
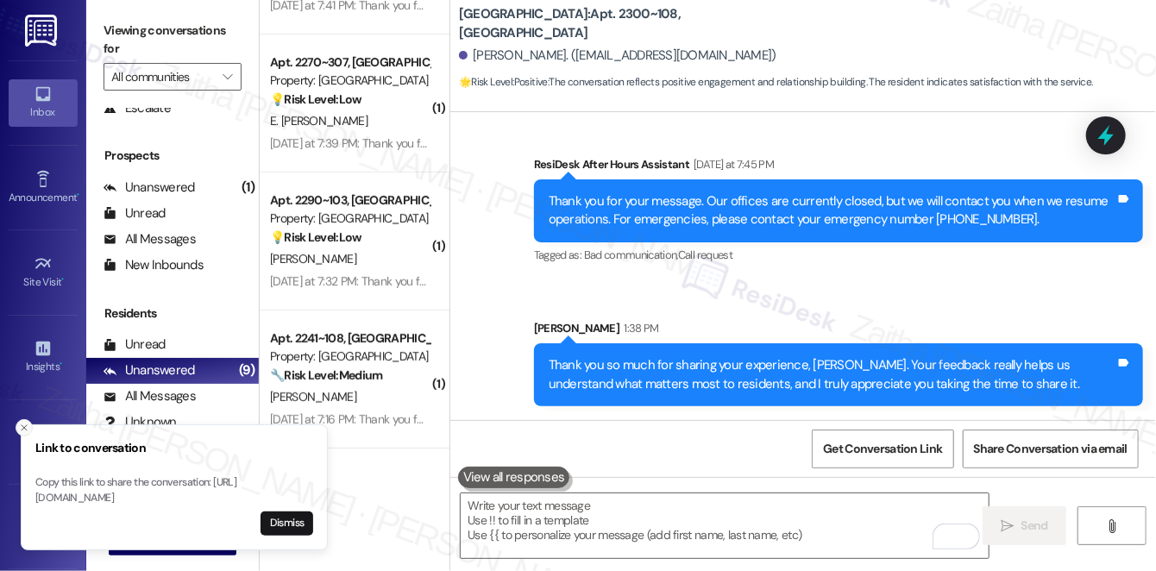
click at [22, 423] on icon "Close toast" at bounding box center [24, 428] width 10 height 10
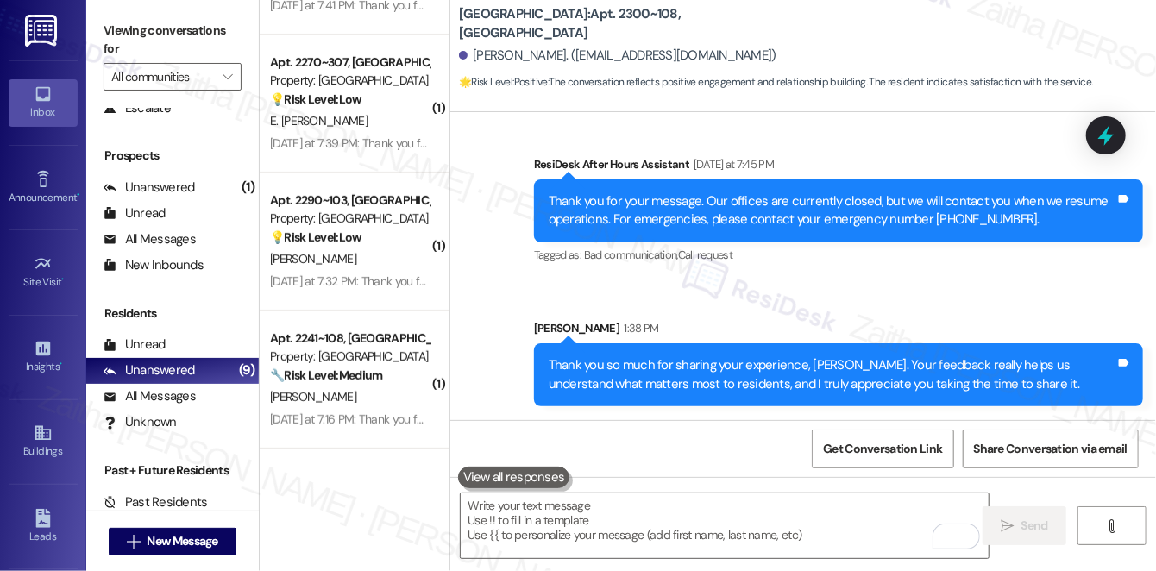
scroll to position [0, 0]
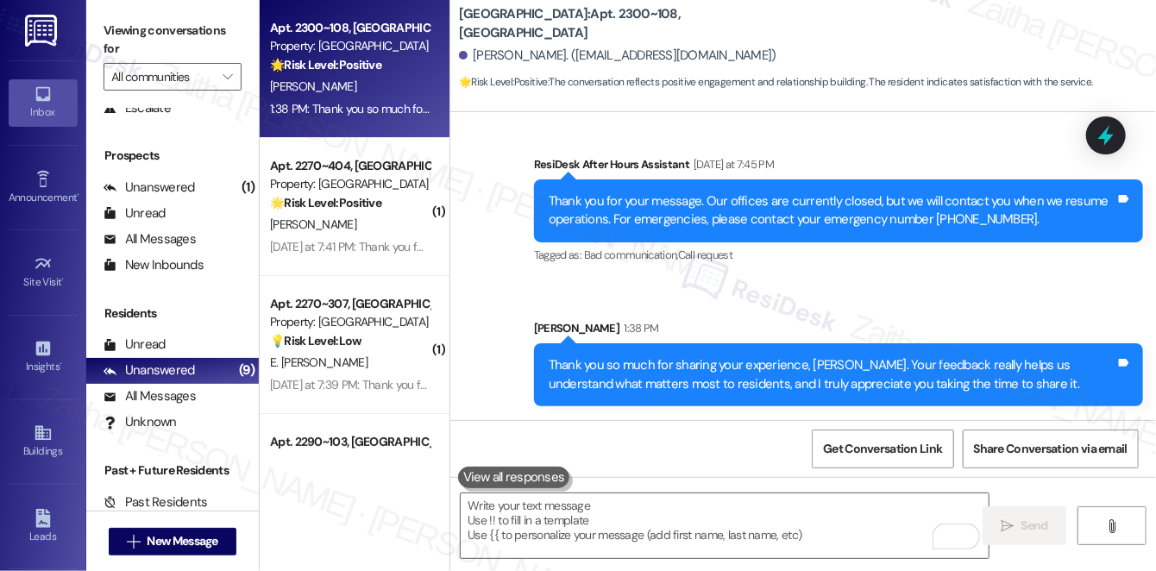
click at [394, 102] on div "1:38 PM: Thank you so much for sharing your experience, Neal. Your feedback rea…" at bounding box center [774, 109] width 1008 height 16
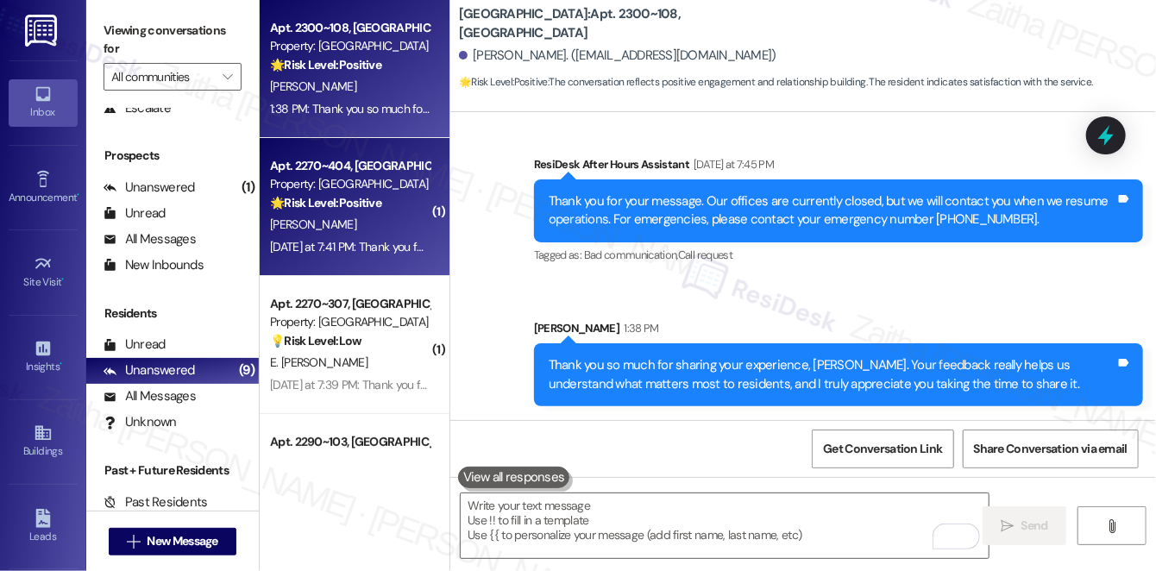
click at [366, 211] on strong "🌟 Risk Level: Positive" at bounding box center [325, 203] width 111 height 16
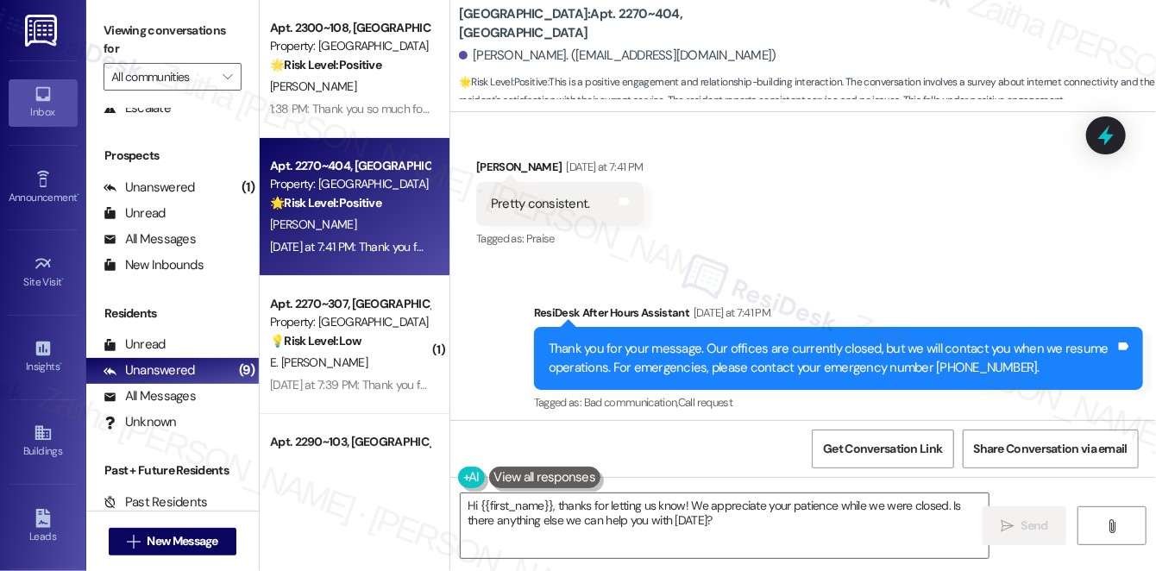
scroll to position [3343, 0]
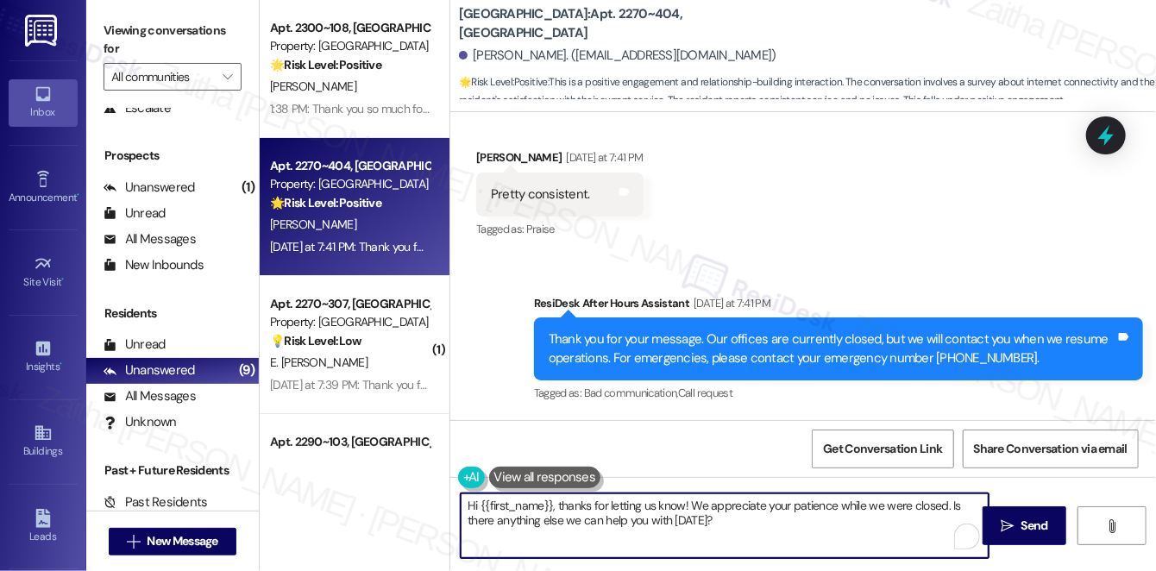
drag, startPoint x: 692, startPoint y: 504, endPoint x: 733, endPoint y: 525, distance: 45.9
click at [732, 527] on textarea "Hi {{first_name}}, thanks for letting us know! We appreciate your patience whil…" at bounding box center [725, 526] width 528 height 65
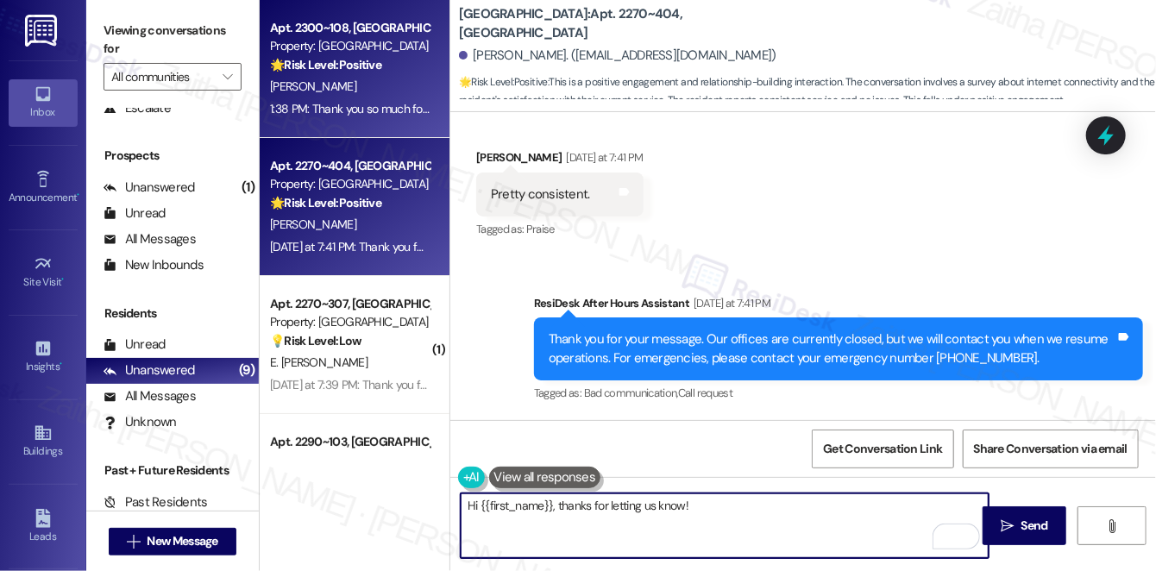
type textarea "Hi {{first_name}}, thanks for letting us know!"
click at [357, 96] on div "[PERSON_NAME]" at bounding box center [349, 87] width 163 height 22
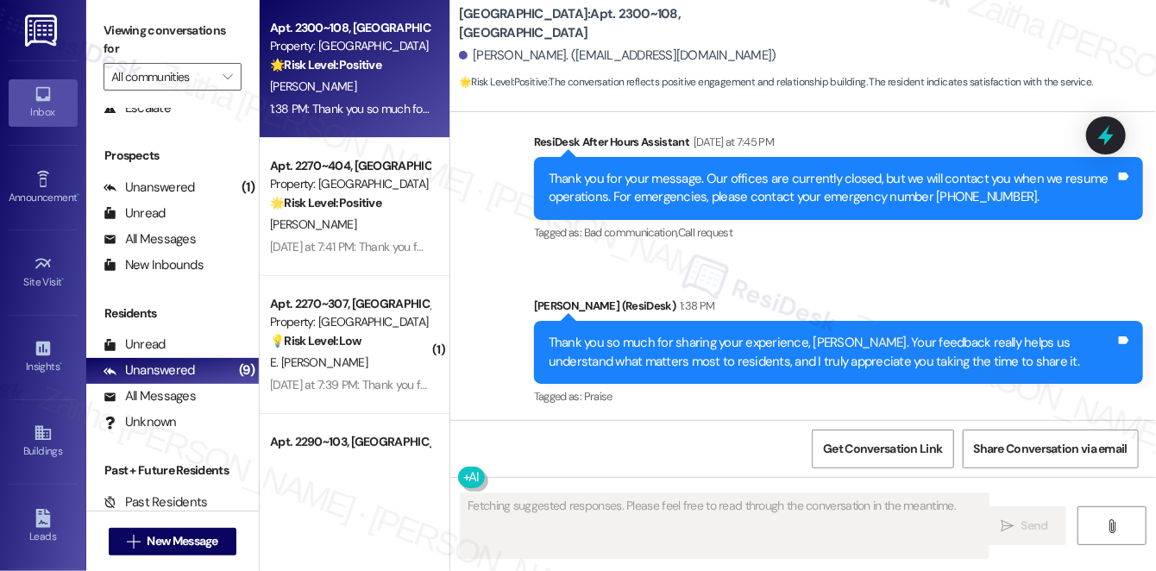
scroll to position [3809, 0]
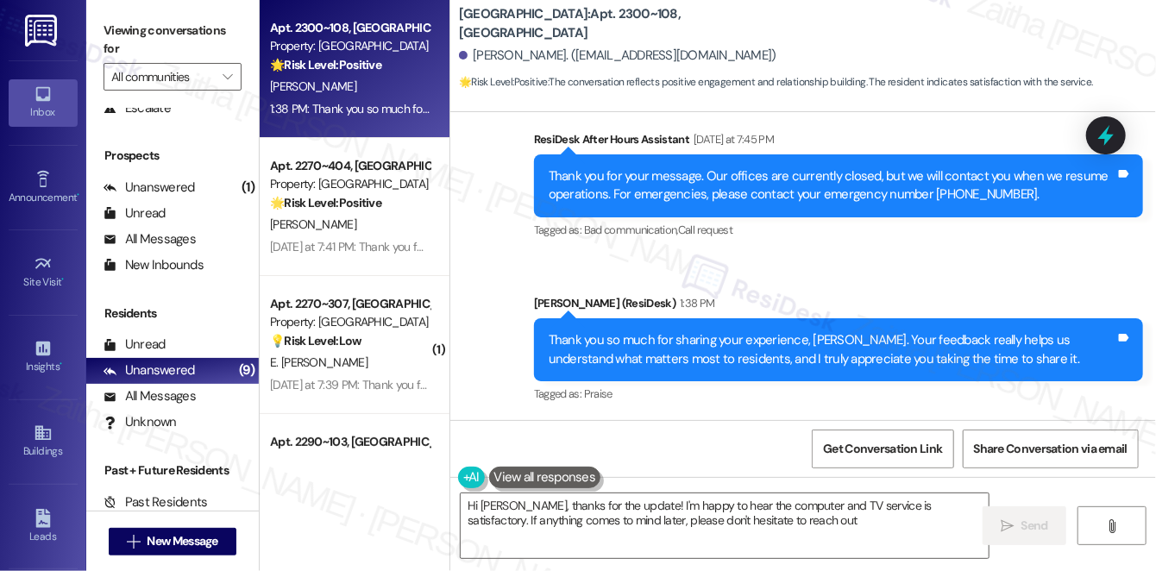
type textarea "Hi Neal, thanks for the update! I'm happy to hear the computer and TV service i…"
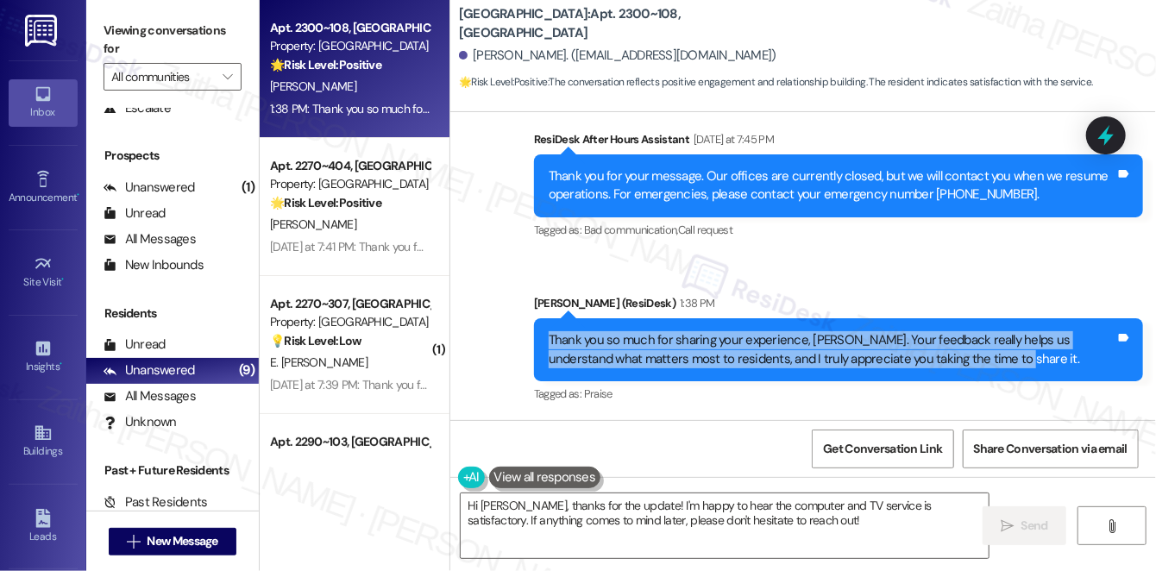
drag, startPoint x: 545, startPoint y: 337, endPoint x: 984, endPoint y: 364, distance: 439.2
click at [984, 364] on div "Thank you so much for sharing your experience, Neal. Your feedback really helps…" at bounding box center [832, 349] width 570 height 37
copy div "Thank you so much for sharing your experience, Neal. Your feedback really helps…"
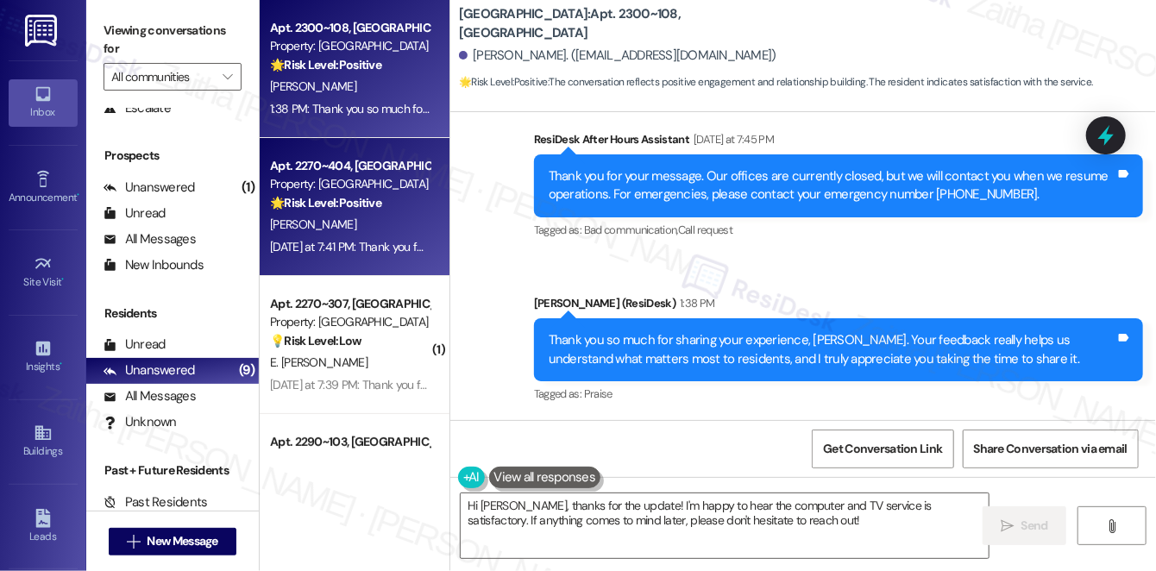
click at [384, 221] on div "[PERSON_NAME]" at bounding box center [349, 225] width 163 height 22
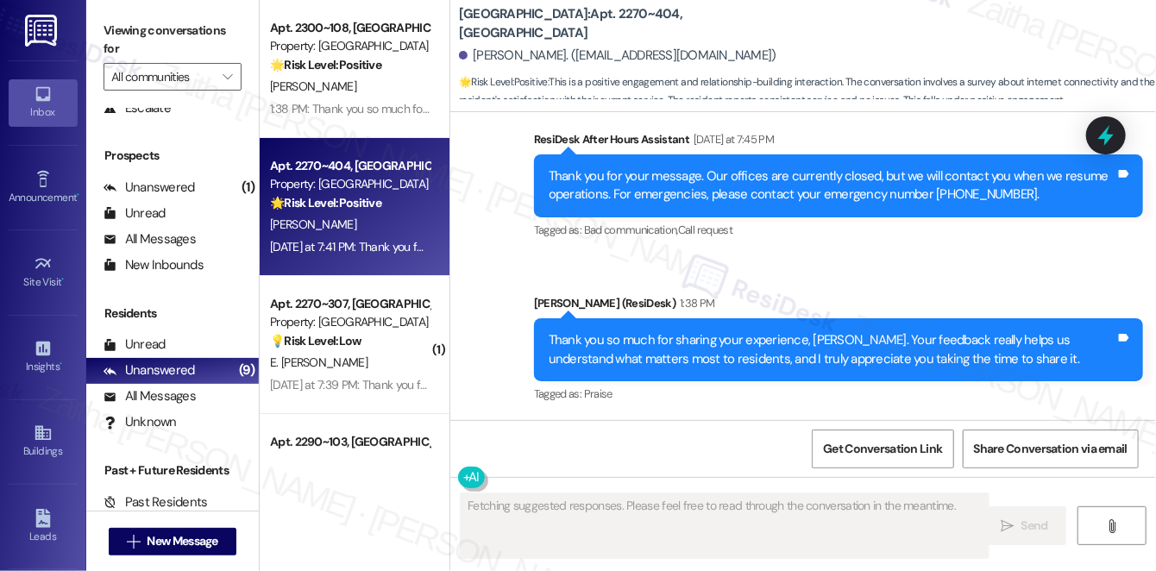
scroll to position [3343, 0]
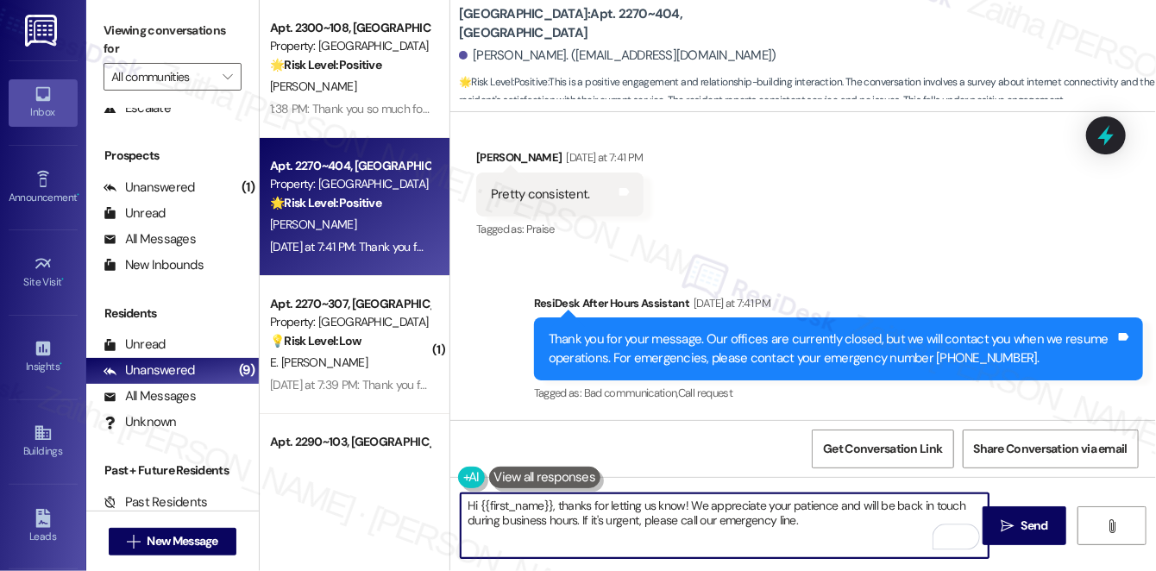
drag, startPoint x: 469, startPoint y: 499, endPoint x: 782, endPoint y: 533, distance: 314.3
click at [782, 533] on textarea "Hi {{first_name}}, thanks for letting us know! We appreciate your patience and …" at bounding box center [725, 526] width 528 height 65
click at [616, 525] on textarea "Hi {{first_name}}, thanks for letting us know! We appreciate your patience and …" at bounding box center [725, 526] width 528 height 65
drag, startPoint x: 552, startPoint y: 504, endPoint x: 630, endPoint y: 523, distance: 79.9
click at [630, 523] on textarea "Hi {{first_name}}, thanks for letting us know! We appreciate your patience and …" at bounding box center [725, 526] width 528 height 65
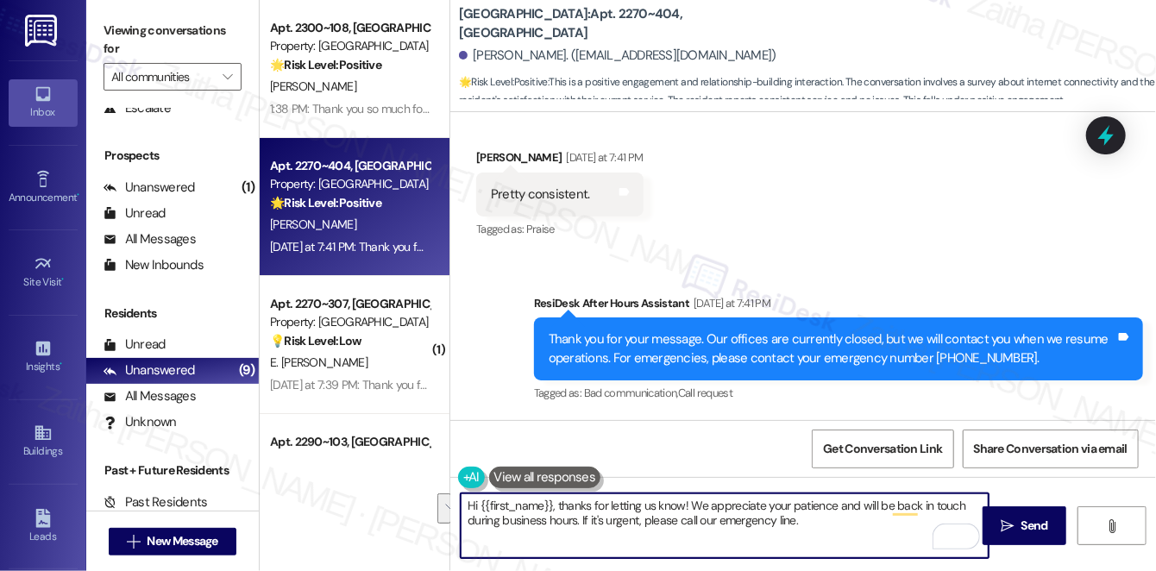
click at [663, 527] on textarea "Hi {{first_name}}, thanks for letting us know! We appreciate your patience and …" at bounding box center [725, 526] width 528 height 65
drag, startPoint x: 551, startPoint y: 503, endPoint x: 829, endPoint y: 537, distance: 280.7
click at [829, 537] on textarea "Hi {{first_name}}, thanks for letting us know! We appreciate your patience and …" at bounding box center [725, 526] width 528 height 65
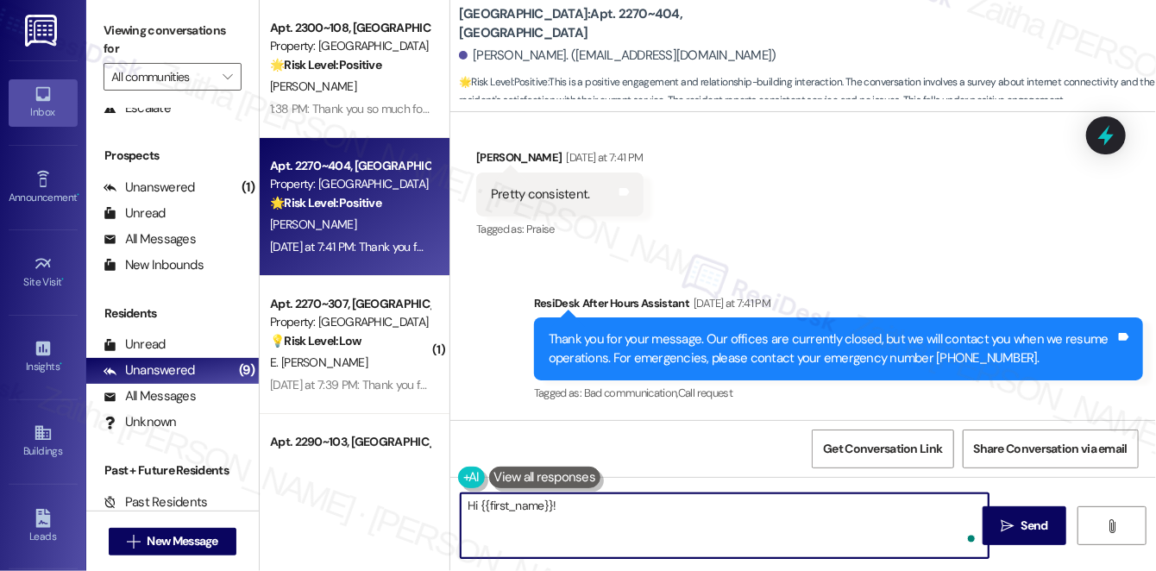
paste textarea "Thank you so much for sharing your experience, Neal. Your feedback really helps…"
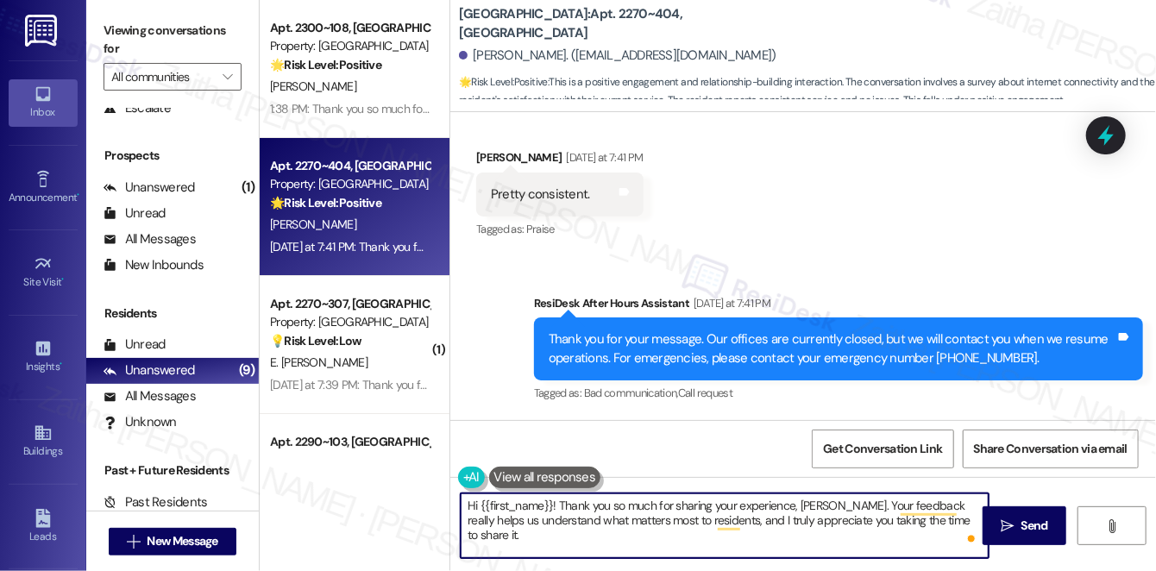
click at [486, 156] on div "Hayden Martin Yesterday at 7:41 PM" at bounding box center [559, 160] width 167 height 24
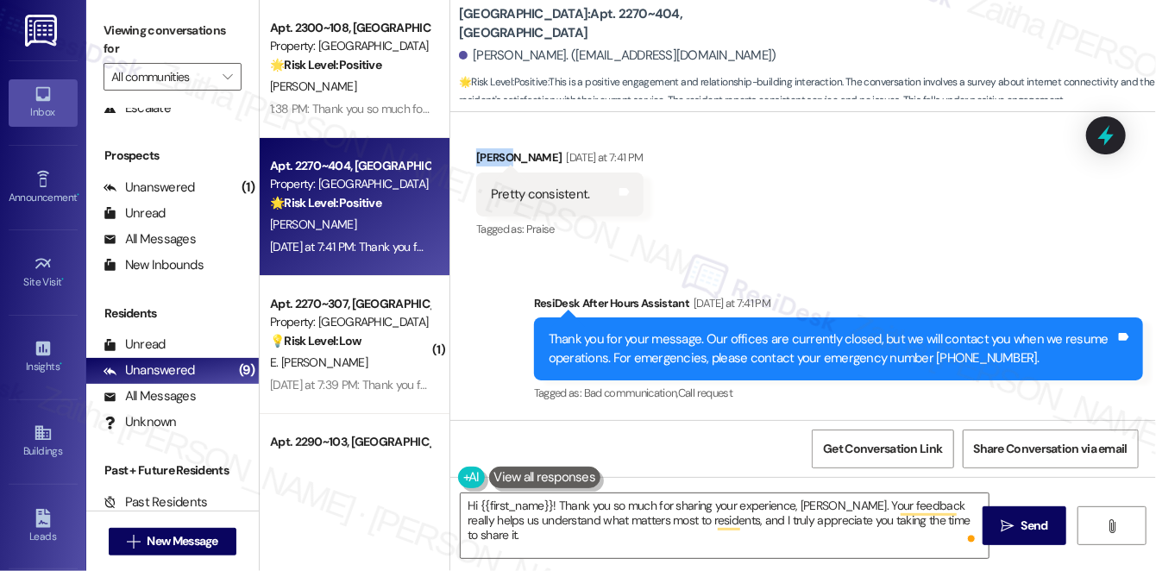
click at [486, 156] on div "Hayden Martin Yesterday at 7:41 PM" at bounding box center [559, 160] width 167 height 24
click at [815, 504] on textarea "Hi {{first_name}}! Thank you so much for sharing your experience, Neal. Your fe…" at bounding box center [725, 526] width 528 height 65
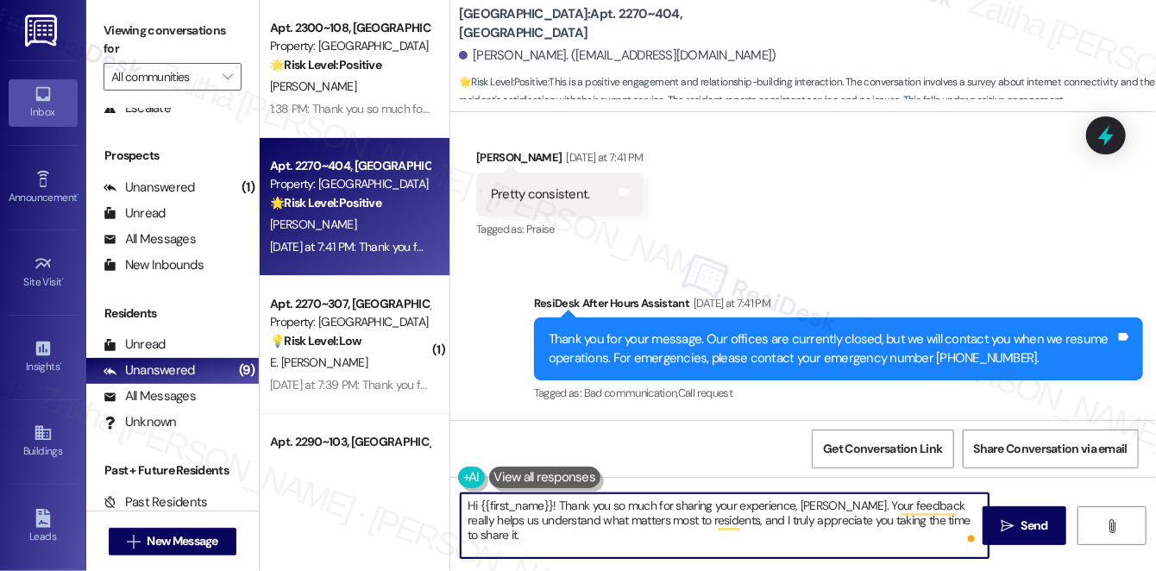
click at [815, 504] on textarea "Hi {{first_name}}! Thank you so much for sharing your experience, Neal. Your fe…" at bounding box center [725, 526] width 528 height 65
click at [808, 505] on textarea "Hi {{first_name}}! Thank you so much for sharing your experience, Neal. Your fe…" at bounding box center [725, 526] width 528 height 65
type textarea "Hi {{first_name}}! Thank you so much for sharing your experience. Your feedback…"
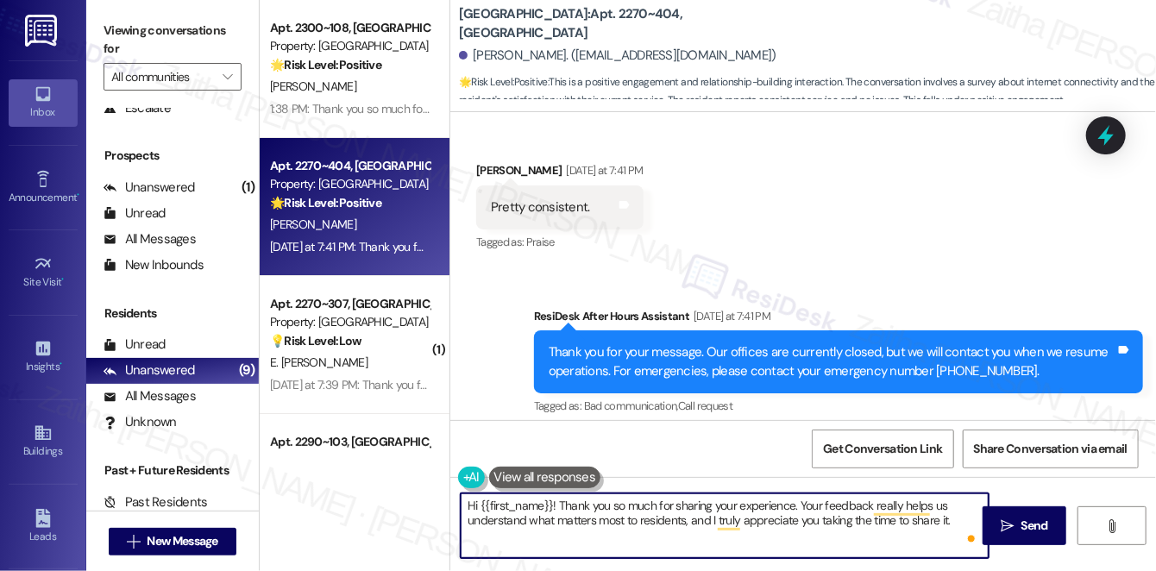
scroll to position [3343, 0]
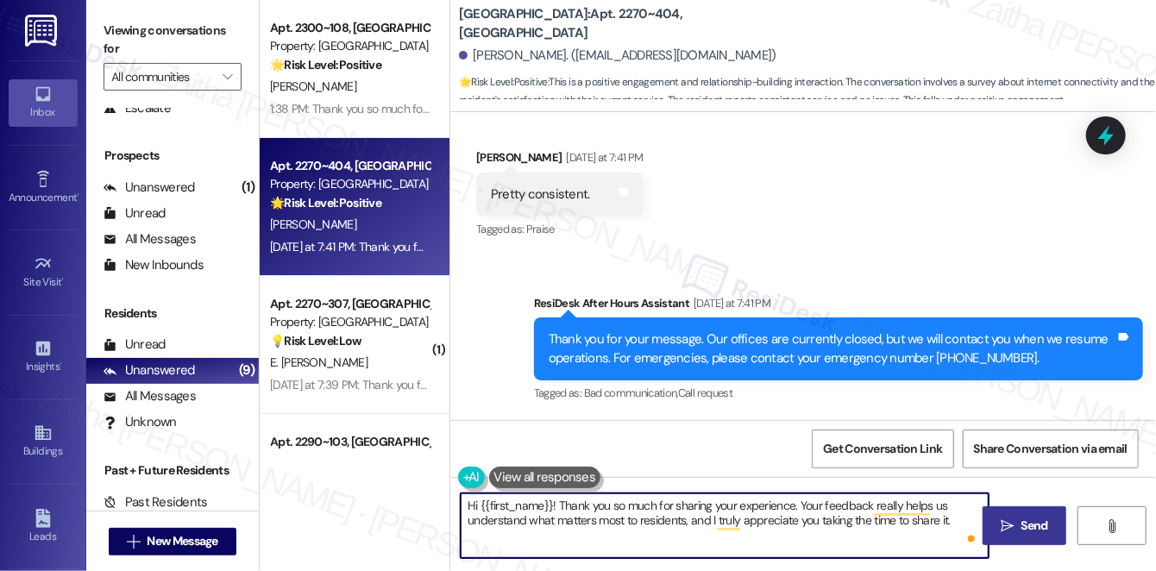
type textarea "Hi {{first_name}}! Thank you so much for sharing your experience. Your feedback…"
click at [1034, 525] on span "Send" at bounding box center [1035, 526] width 27 height 18
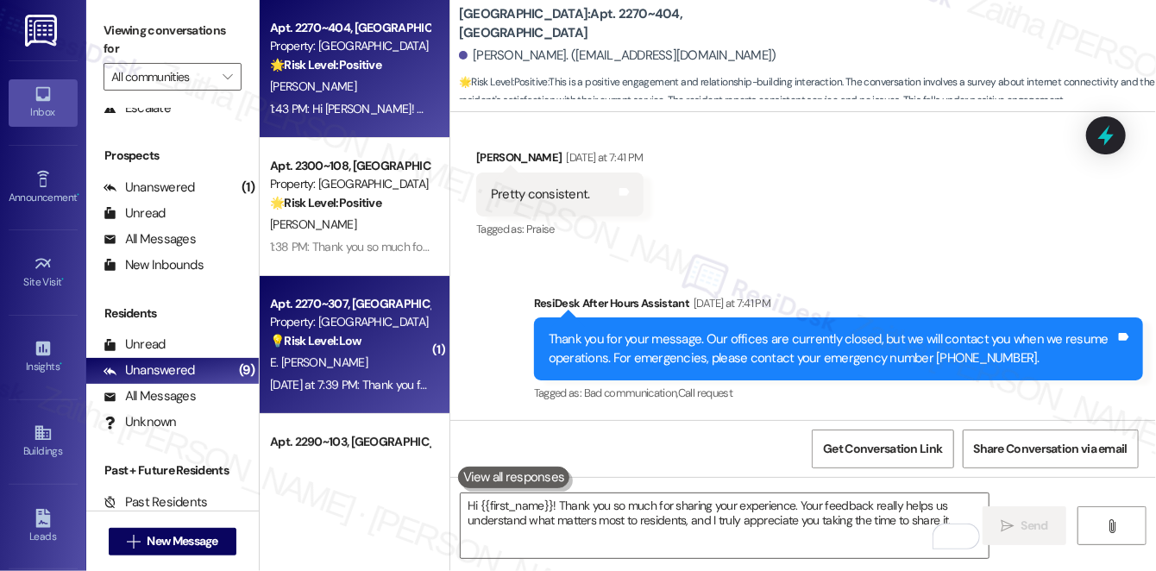
click at [399, 356] on div "E. [PERSON_NAME]" at bounding box center [349, 363] width 163 height 22
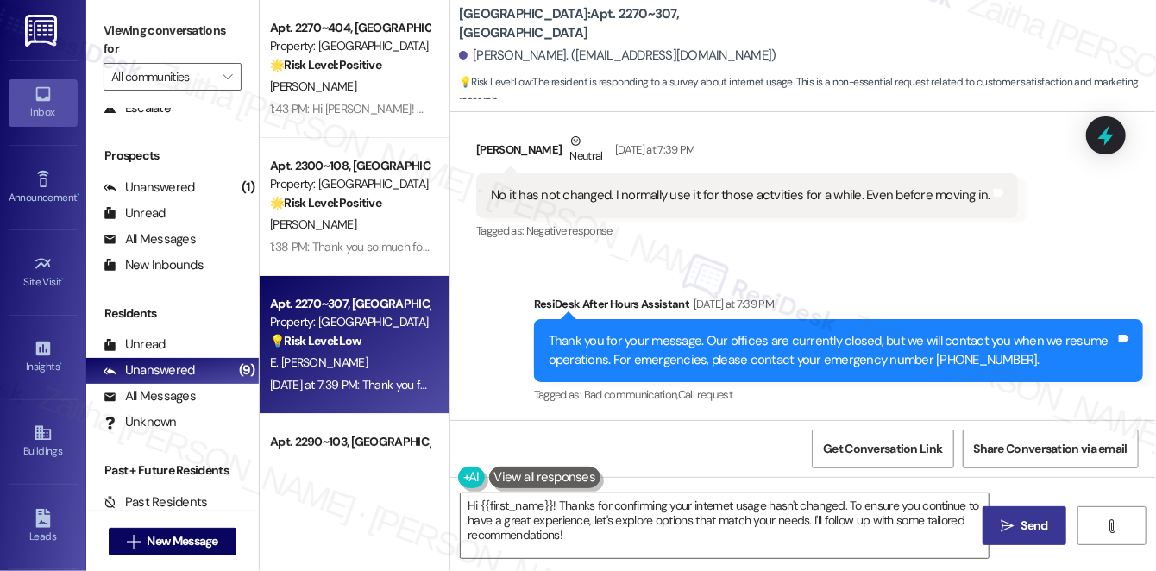
scroll to position [2818, 0]
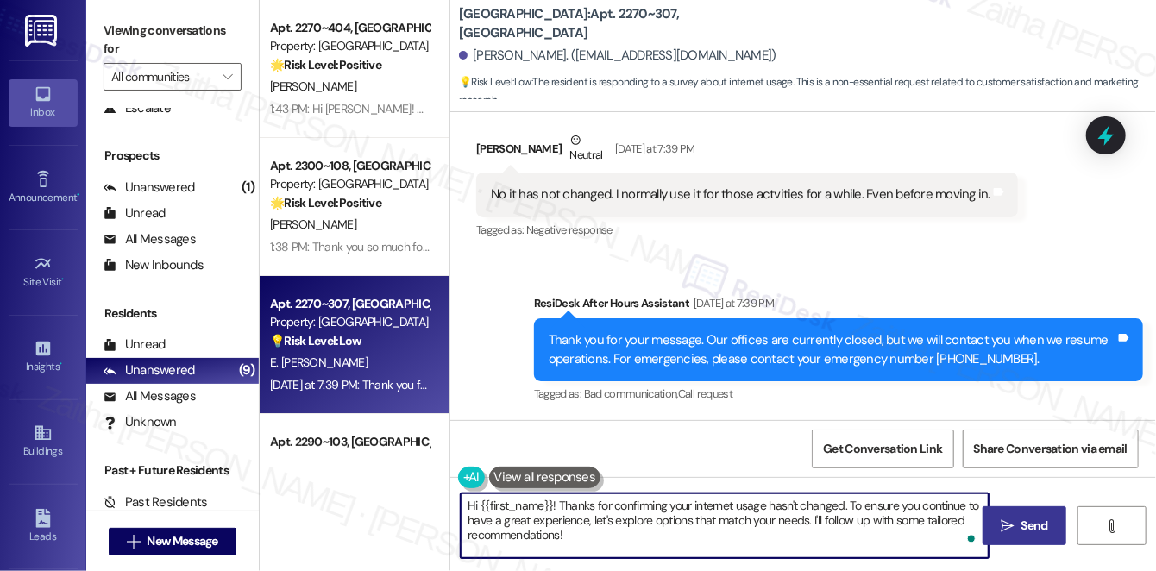
drag, startPoint x: 849, startPoint y: 502, endPoint x: 850, endPoint y: 534, distance: 31.9
click at [849, 535] on textarea "Hi {{first_name}}! Thanks for confirming your internet usage hasn't changed. To…" at bounding box center [725, 526] width 528 height 65
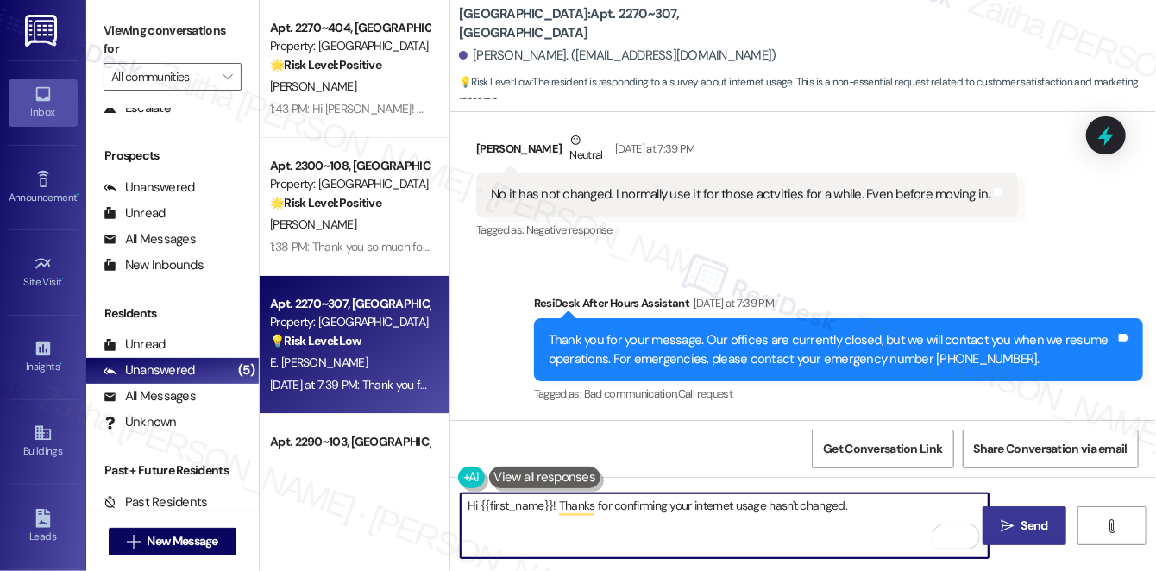
paste textarea "Thanks so much for sharing your experience—it really helps us understand what m…"
type textarea "Hi {{first_name}}! Thanks for confirming your internet usage hasn't changed. Th…"
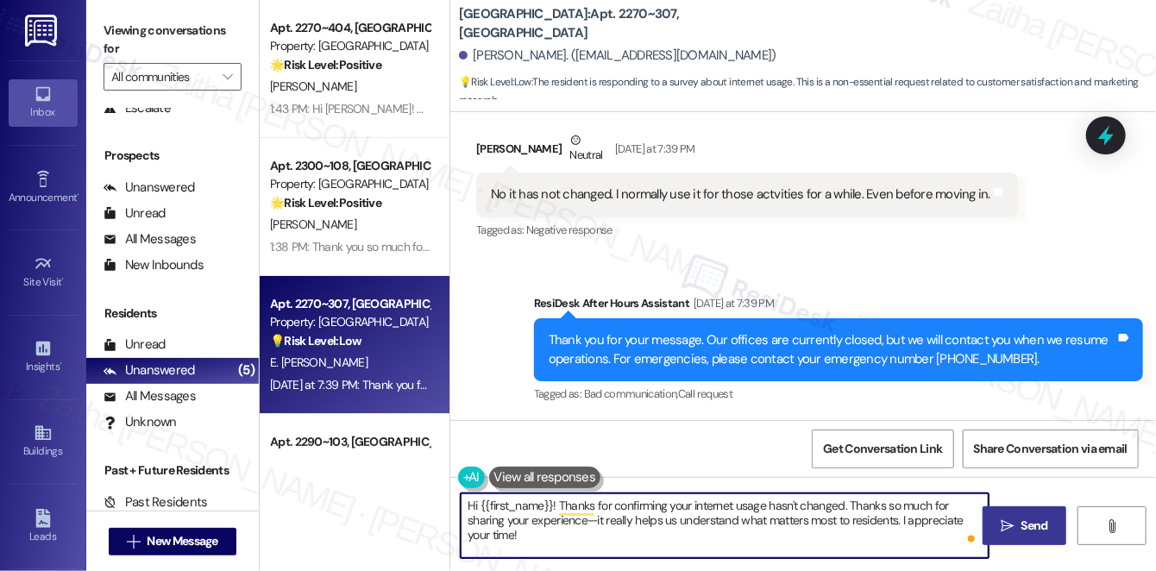
click at [852, 507] on textarea "Hi {{first_name}}! Thanks for confirming your internet usage hasn't changed. Th…" at bounding box center [725, 526] width 528 height 65
drag, startPoint x: 462, startPoint y: 503, endPoint x: 529, endPoint y: 531, distance: 71.9
click at [527, 540] on textarea "Hi {{first_name}}! Thanks for confirming your internet usage hasn't changed. Th…" at bounding box center [725, 526] width 528 height 65
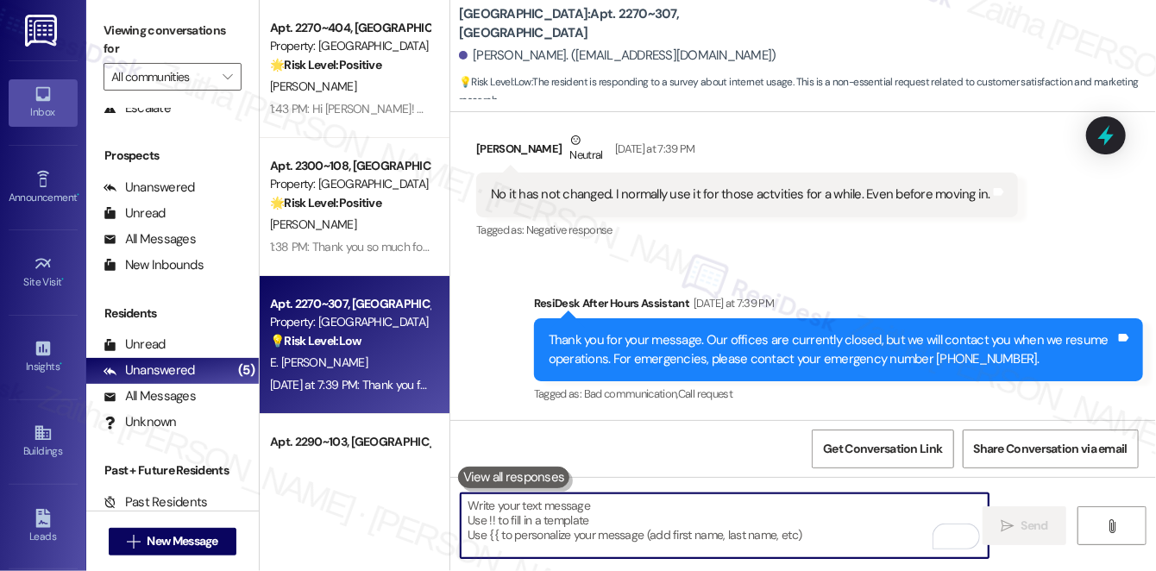
paste textarea "Thanks so much for sharing your experience—it really helps us understand what m…"
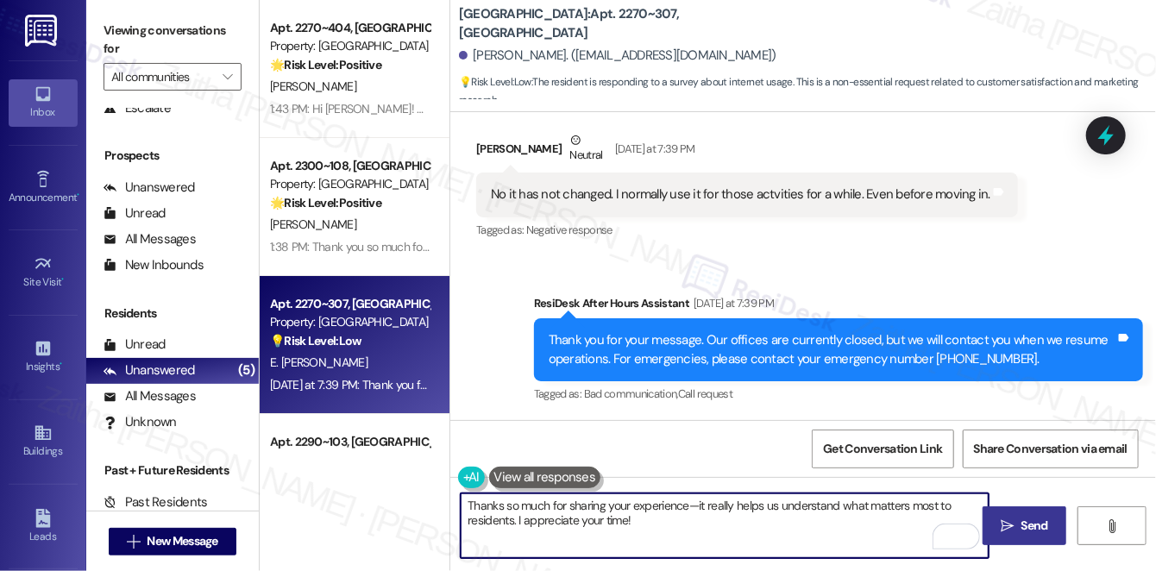
type textarea "Thanks so much for sharing your experience—it really helps us understand what m…"
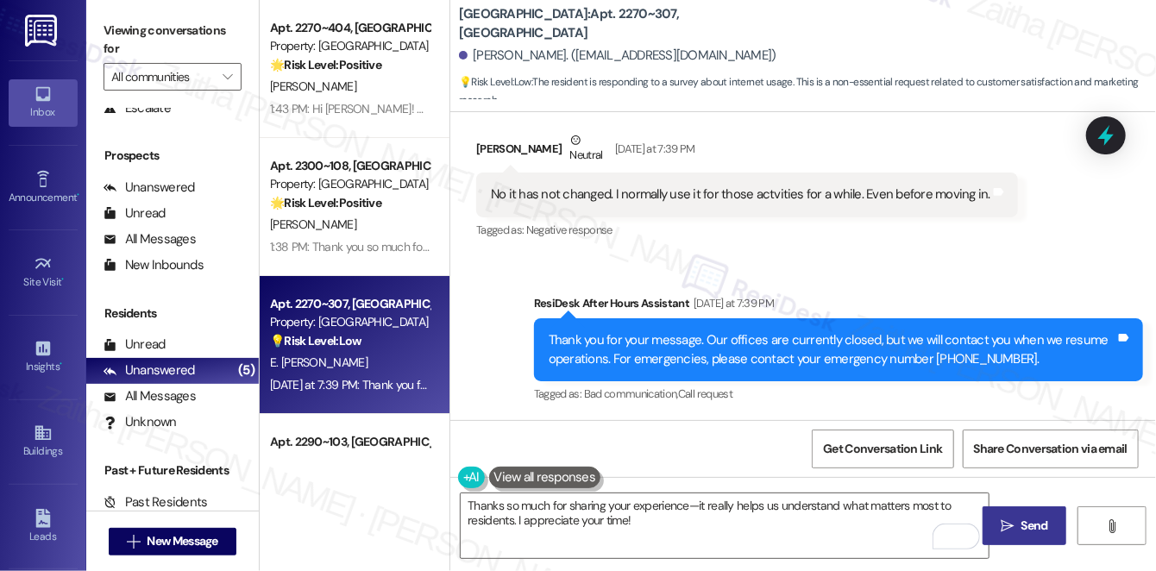
click at [490, 147] on div "[PERSON_NAME] Neutral [DATE] at 7:39 PM" at bounding box center [747, 152] width 542 height 42
click at [537, 480] on button at bounding box center [545, 478] width 112 height 22
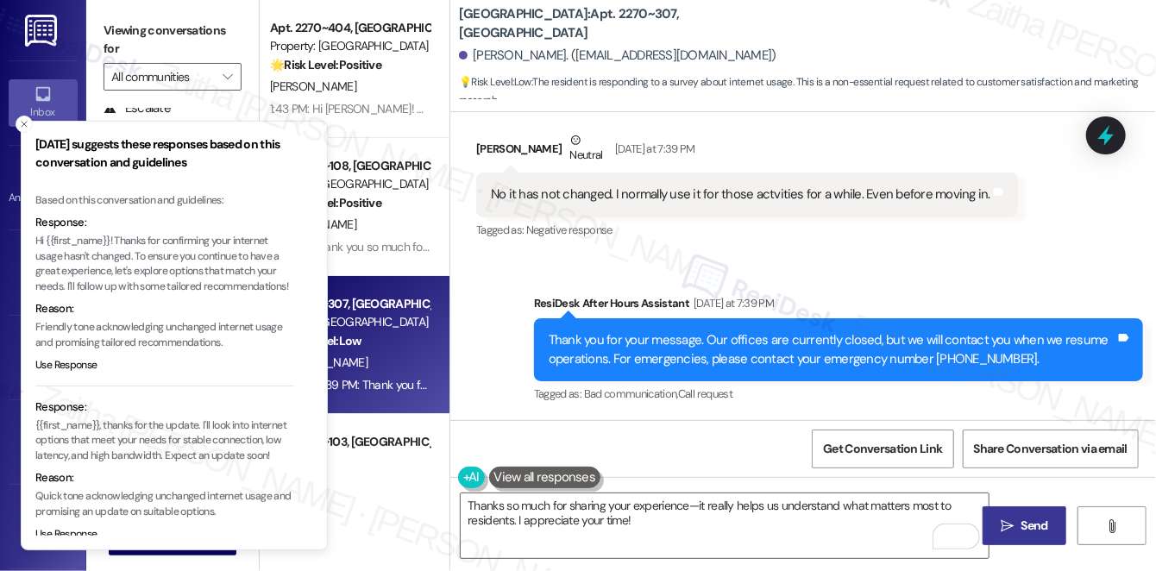
click at [35, 240] on p "Hi {{first_name}}! Thanks for confirming your internet usage hasn't changed. To…" at bounding box center [164, 264] width 259 height 60
drag, startPoint x: 35, startPoint y: 240, endPoint x: 113, endPoint y: 251, distance: 78.5
click at [113, 251] on p "Hi {{first_name}}! Thanks for confirming your internet usage hasn't changed. To…" at bounding box center [164, 264] width 259 height 60
copy p "Hi {{first_name}}! Thanks for confirming your internet usage hasn't changed"
click at [22, 125] on icon "Close toast" at bounding box center [24, 124] width 10 height 10
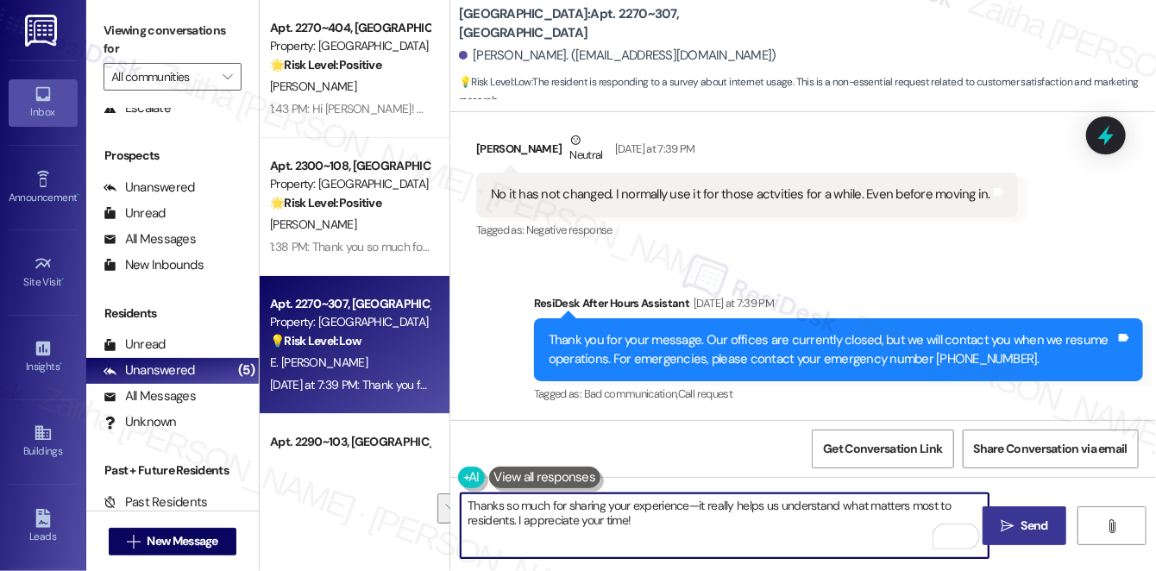
drag, startPoint x: 469, startPoint y: 499, endPoint x: 683, endPoint y: 537, distance: 216.5
click at [683, 537] on textarea "Thanks so much for sharing your experience—it really helps us understand what m…" at bounding box center [725, 526] width 528 height 65
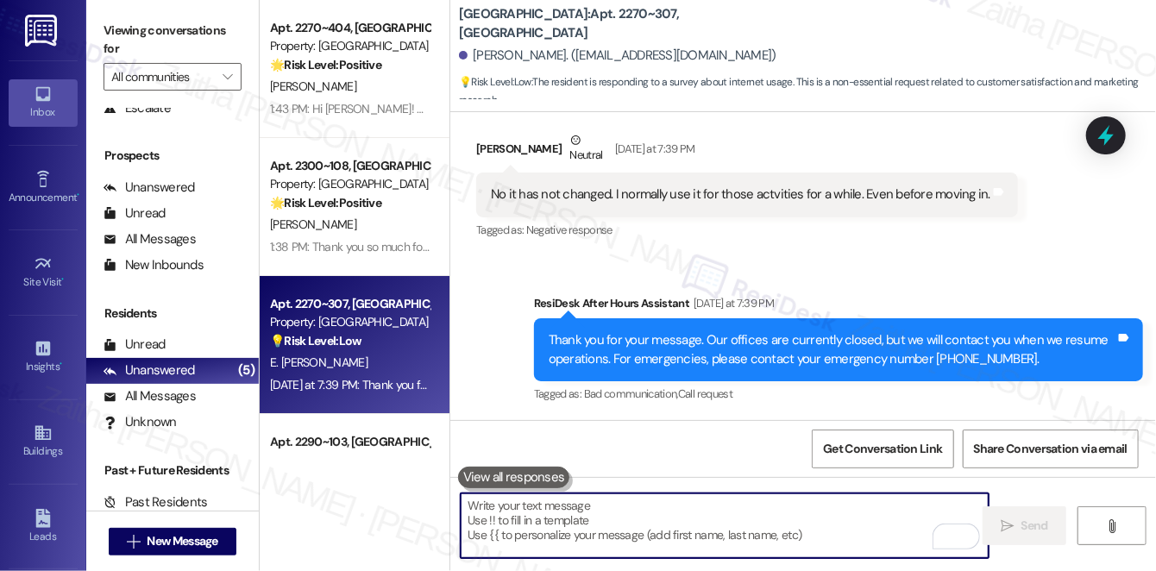
paste textarea "Hi {{first_name}}! Thanks for confirming your internet usage hasn't changed"
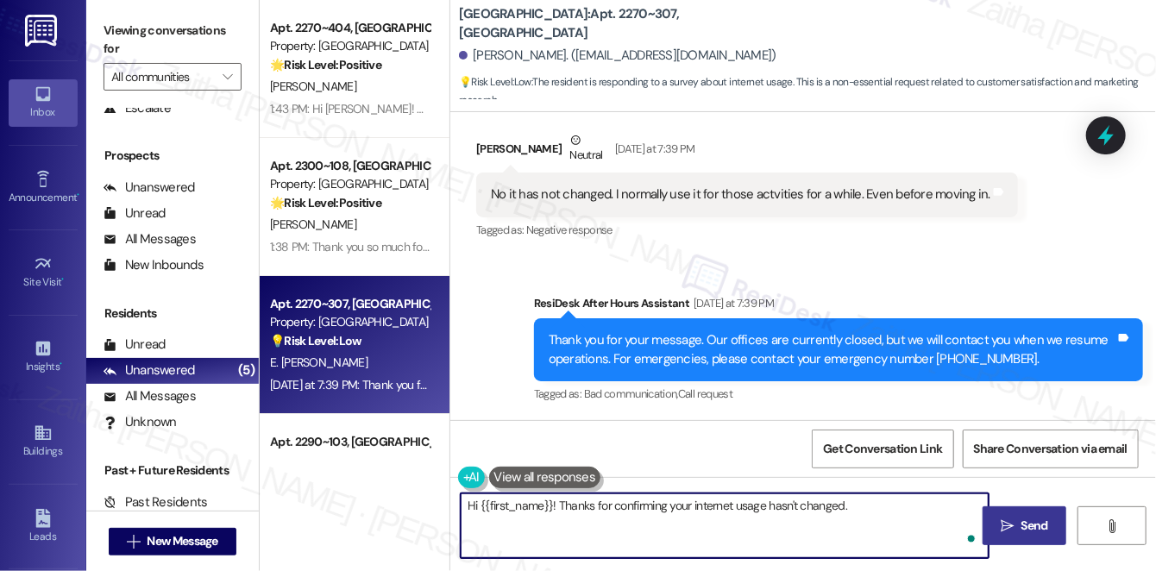
paste textarea "Your feedback really helps us understand what matters most to residents, and I …"
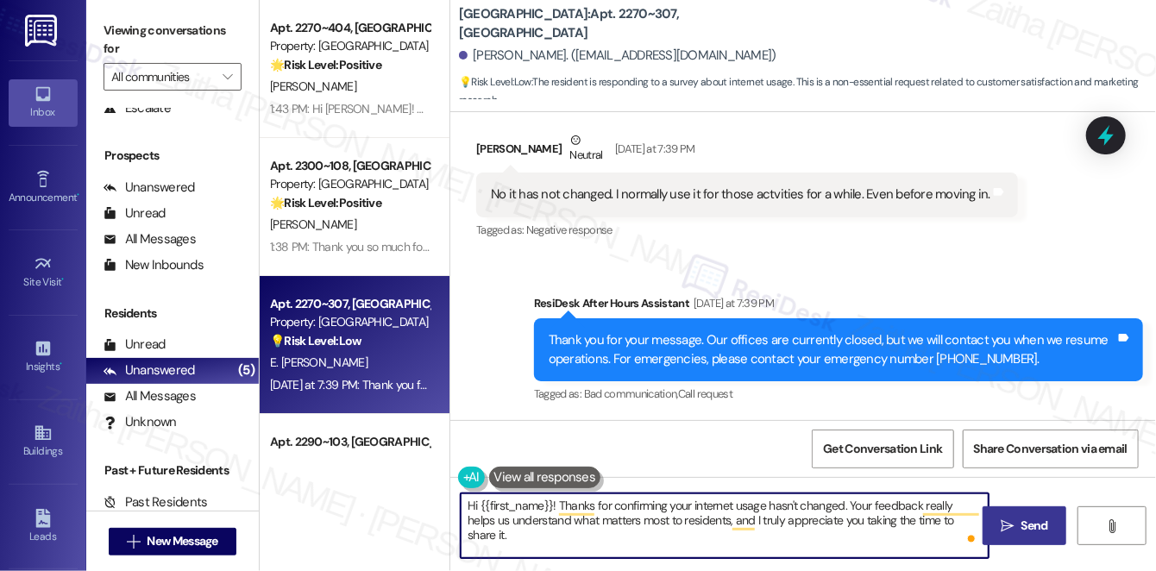
type textarea "Hi {{first_name}}! Thanks for confirming your internet usage hasn't changed. Yo…"
drag, startPoint x: 1009, startPoint y: 525, endPoint x: 991, endPoint y: 512, distance: 21.6
click at [1009, 525] on icon "" at bounding box center [1007, 526] width 13 height 14
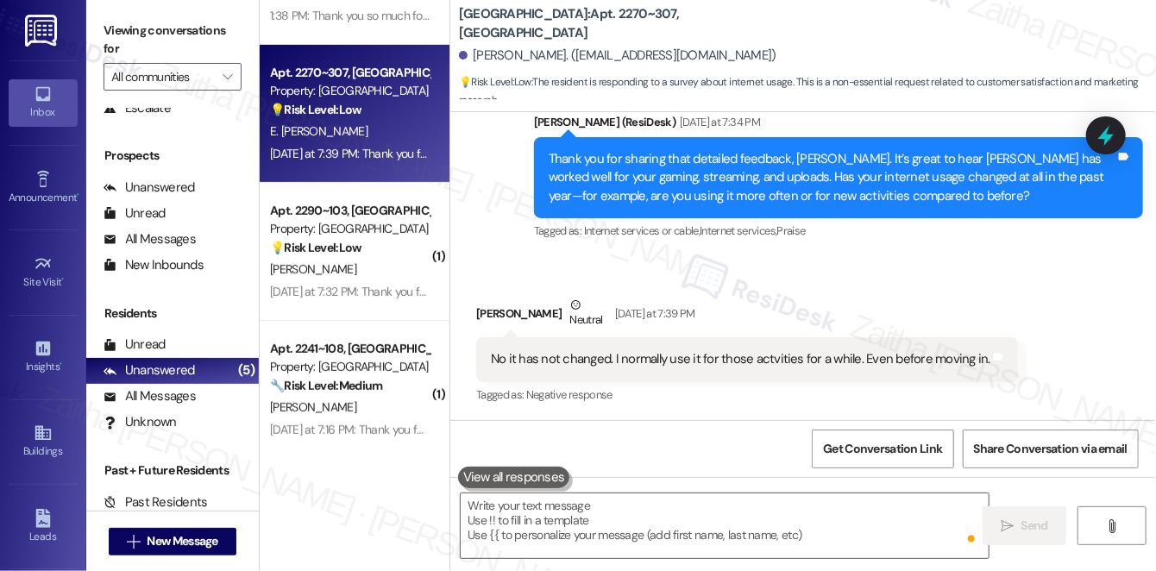
scroll to position [104, 0]
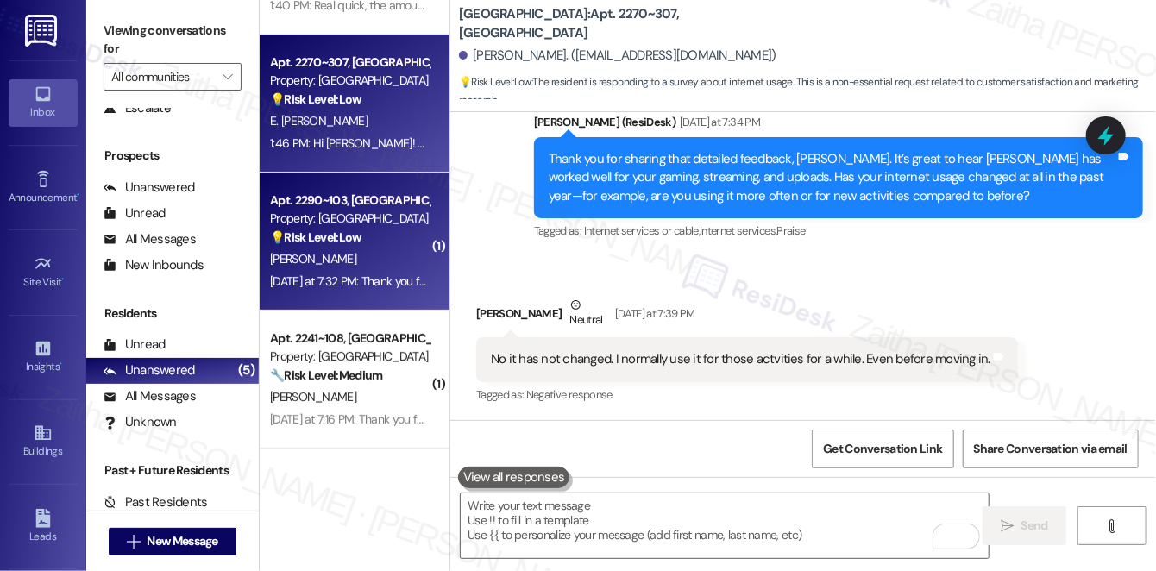
click at [387, 257] on div "[PERSON_NAME]" at bounding box center [349, 260] width 163 height 22
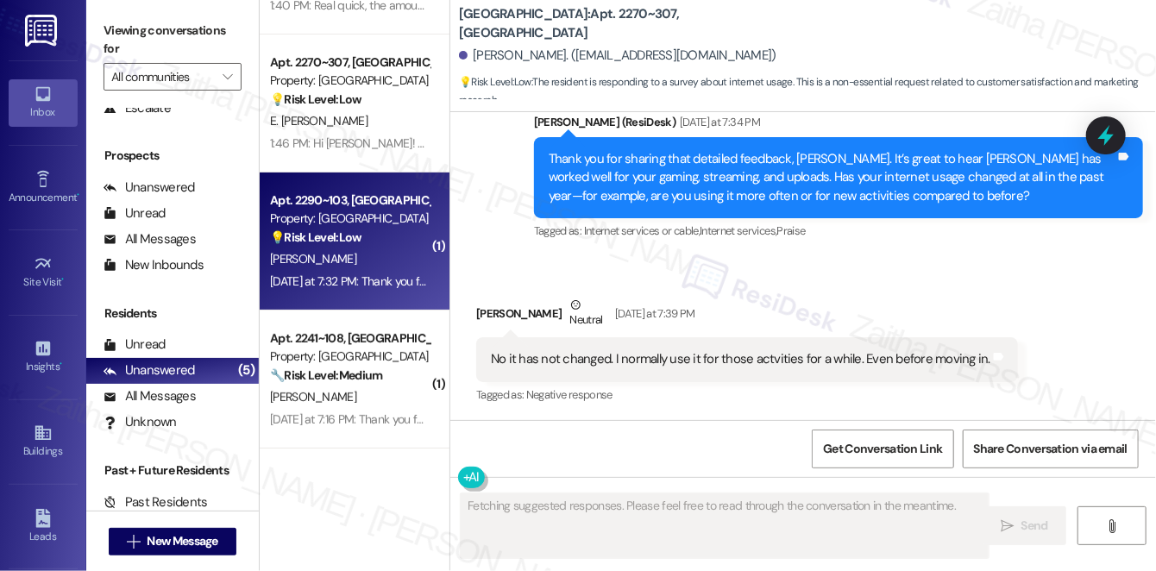
type textarea "Fetching suggested responses. Please feel free to read through the conversation…"
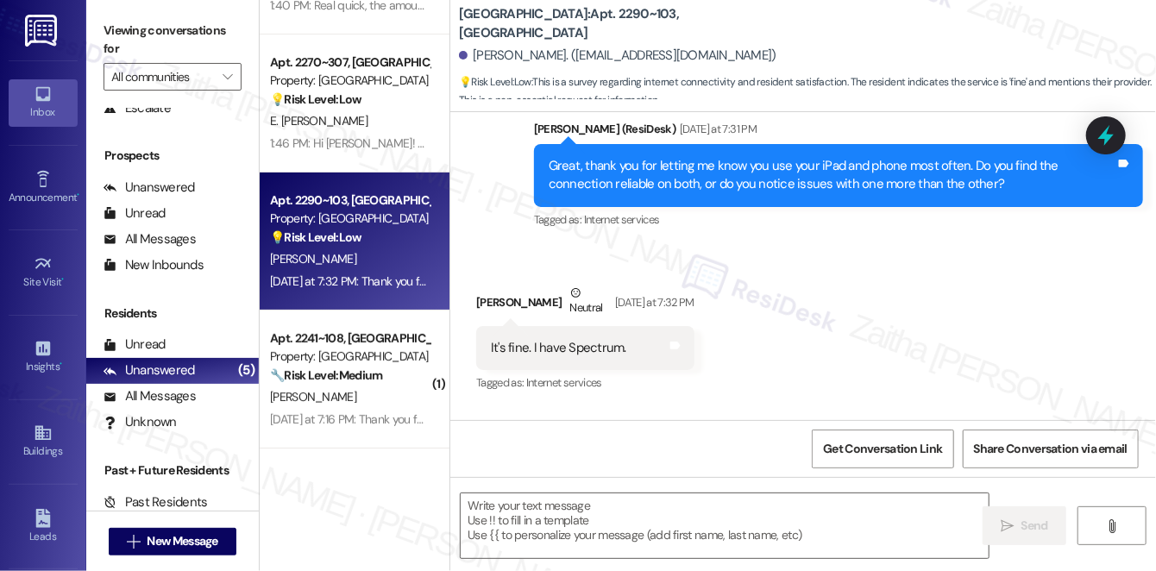
scroll to position [1637, 0]
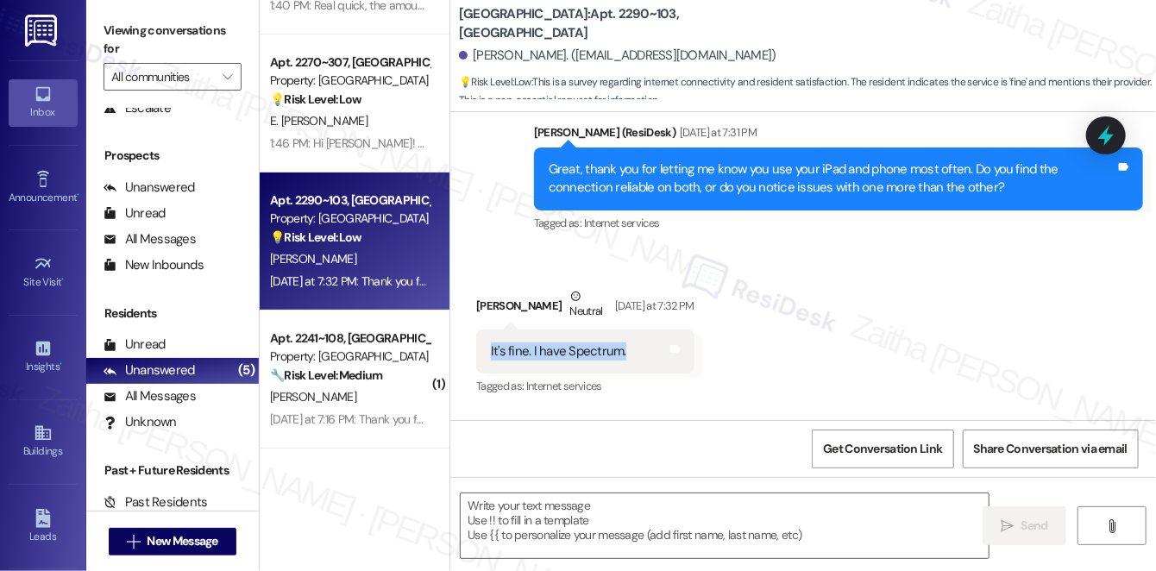
drag, startPoint x: 481, startPoint y: 352, endPoint x: 633, endPoint y: 352, distance: 151.9
click at [633, 352] on div "It's fine. I have Spectrum. Tags and notes" at bounding box center [585, 352] width 218 height 44
copy div "It's fine. I have Spectrum."
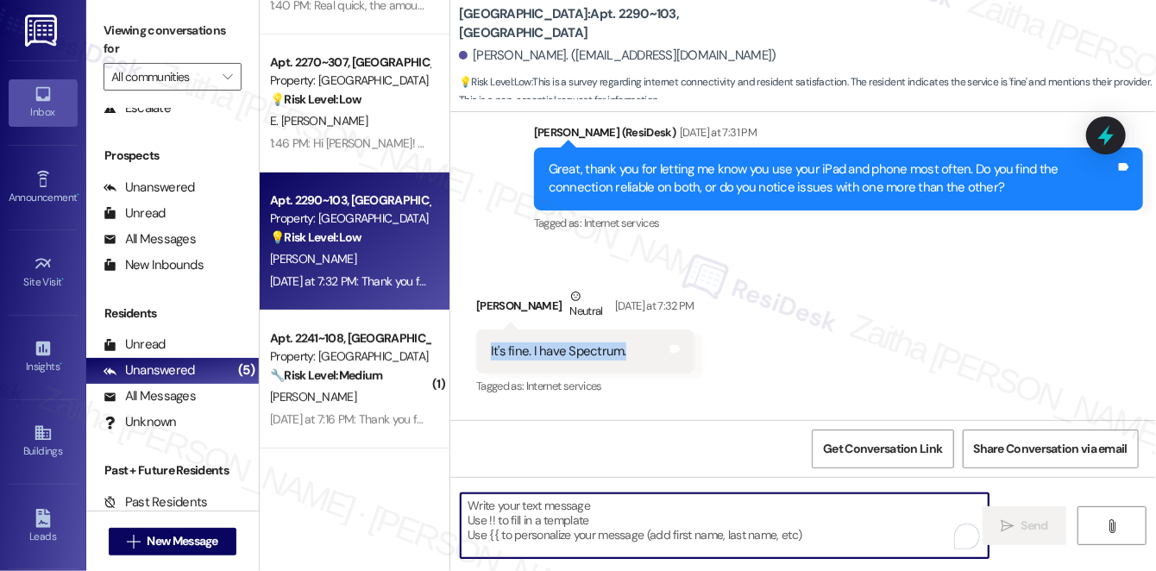
click at [538, 505] on textarea "To enrich screen reader interactions, please activate Accessibility in Grammarl…" at bounding box center [725, 526] width 528 height 65
paste textarea "thanks for letting me know you’re with Spectrum. Glad to hear it’s working fine…"
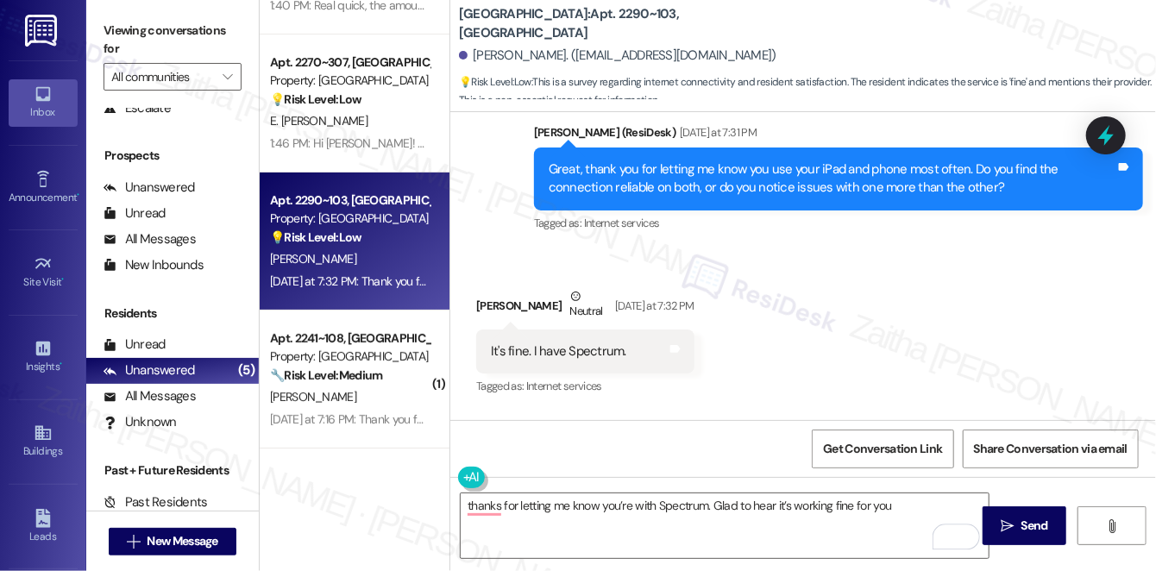
click at [488, 303] on div "[PERSON_NAME] Neutral [DATE] at 7:32 PM" at bounding box center [585, 308] width 218 height 42
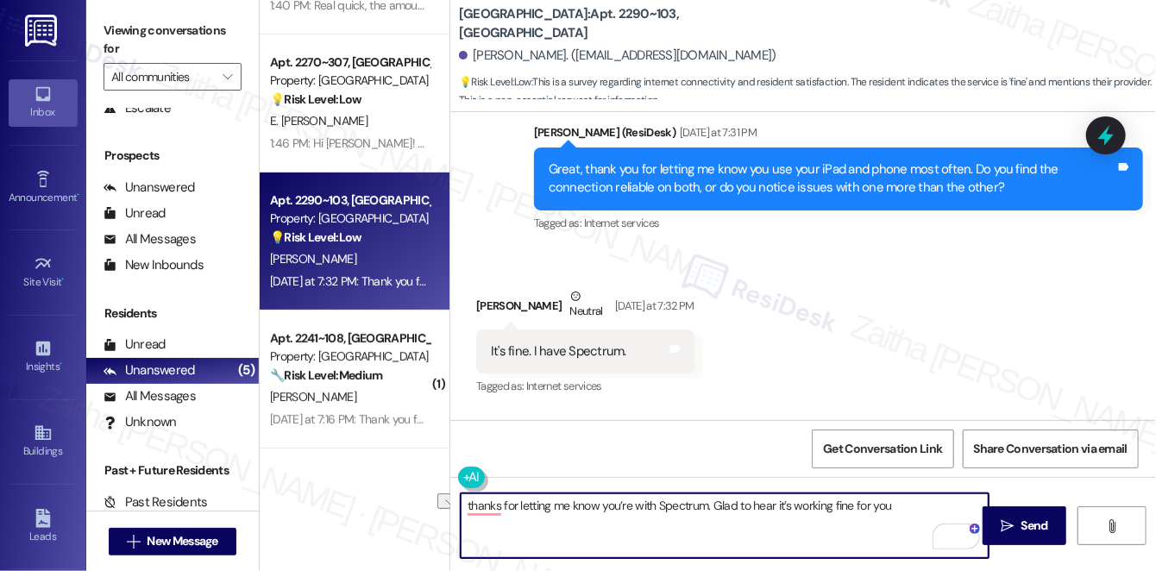
drag, startPoint x: 713, startPoint y: 506, endPoint x: 439, endPoint y: 507, distance: 273.5
click at [439, 507] on div "( 1 ) Apt. 46, 1 Canyon & [PERSON_NAME][GEOGRAPHIC_DATA] Property: [GEOGRAPHIC_…" at bounding box center [708, 285] width 897 height 571
drag, startPoint x: 465, startPoint y: 504, endPoint x: 742, endPoint y: 517, distance: 277.3
click at [742, 517] on textarea "HiGlad to hear it’s working fine for you" at bounding box center [725, 526] width 528 height 65
paste textarea "Thank you so much for sharing your experience. Your feedback really helps us un…"
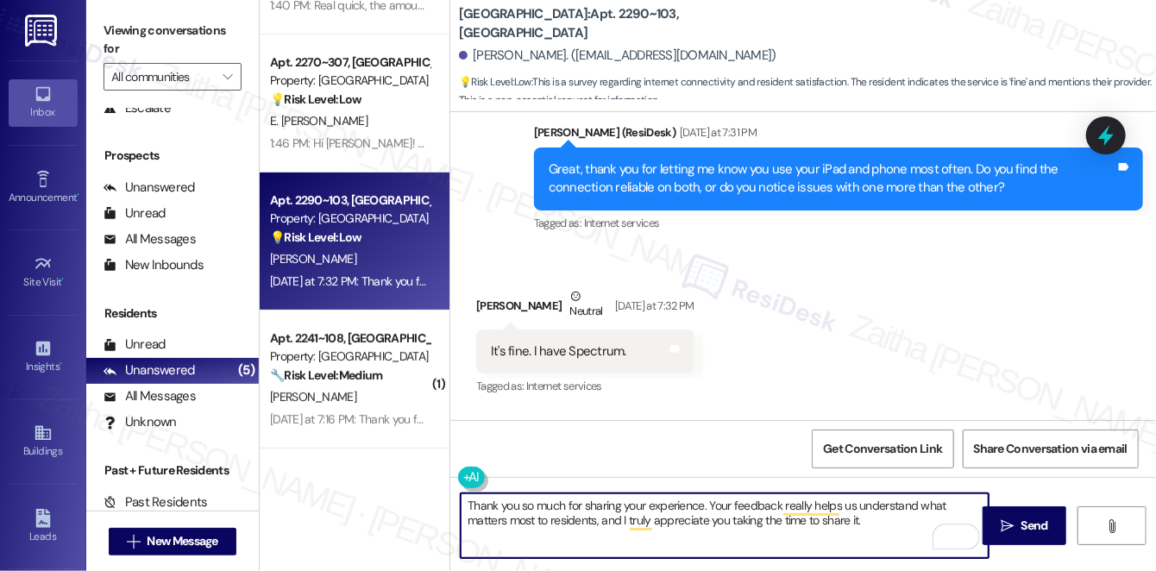
click at [488, 302] on div "[PERSON_NAME] Neutral [DATE] at 7:32 PM" at bounding box center [585, 308] width 218 height 42
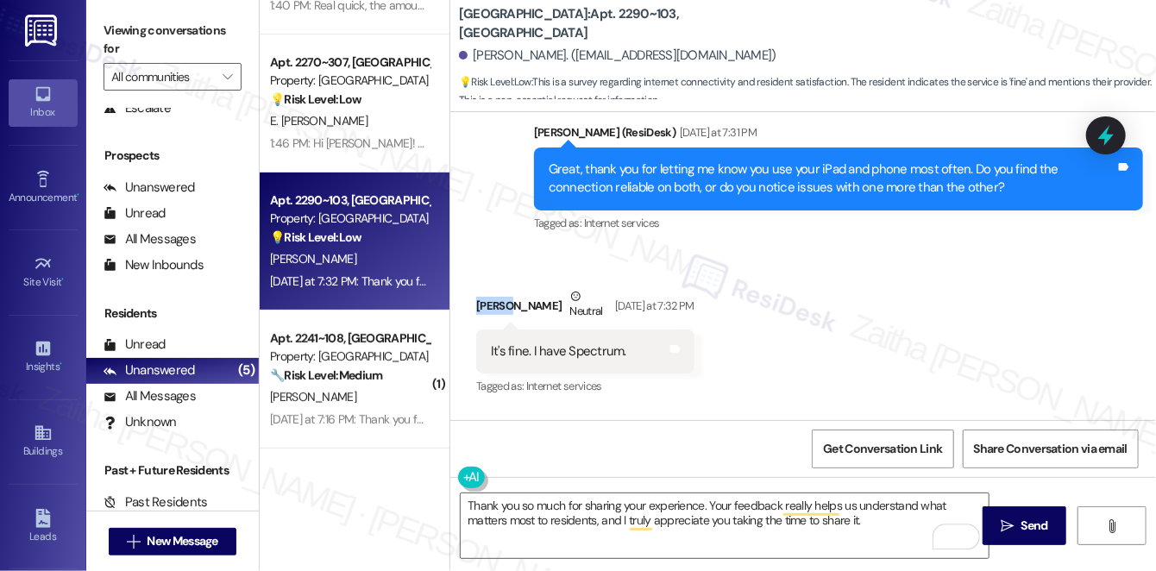
click at [488, 302] on div "[PERSON_NAME] Neutral [DATE] at 7:32 PM" at bounding box center [585, 308] width 218 height 42
copy div "[PERSON_NAME]"
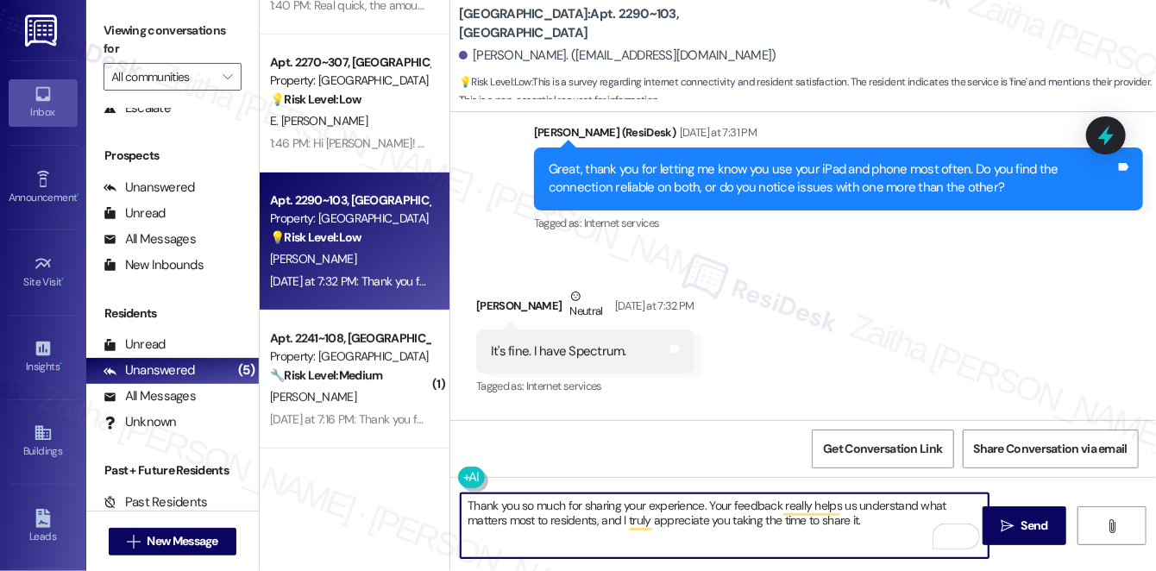
click at [702, 501] on textarea "Thank you so much for sharing your experience. Your feedback really helps us un…" at bounding box center [725, 526] width 528 height 65
paste textarea "[PERSON_NAME]"
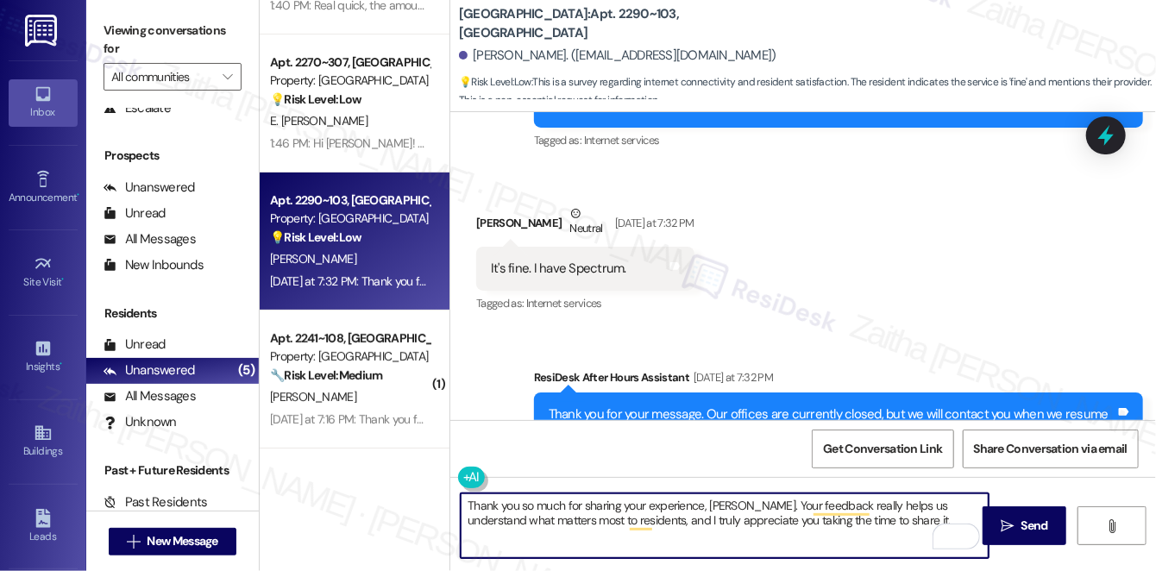
scroll to position [1794, 0]
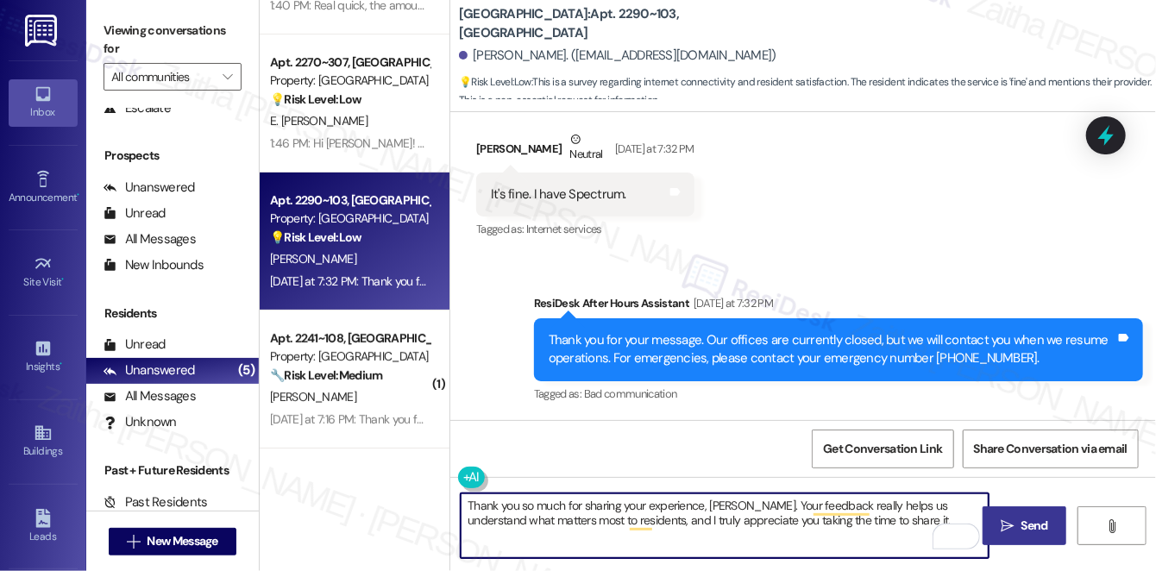
type textarea "Thank you so much for sharing your experience, [PERSON_NAME]. Your feedback rea…"
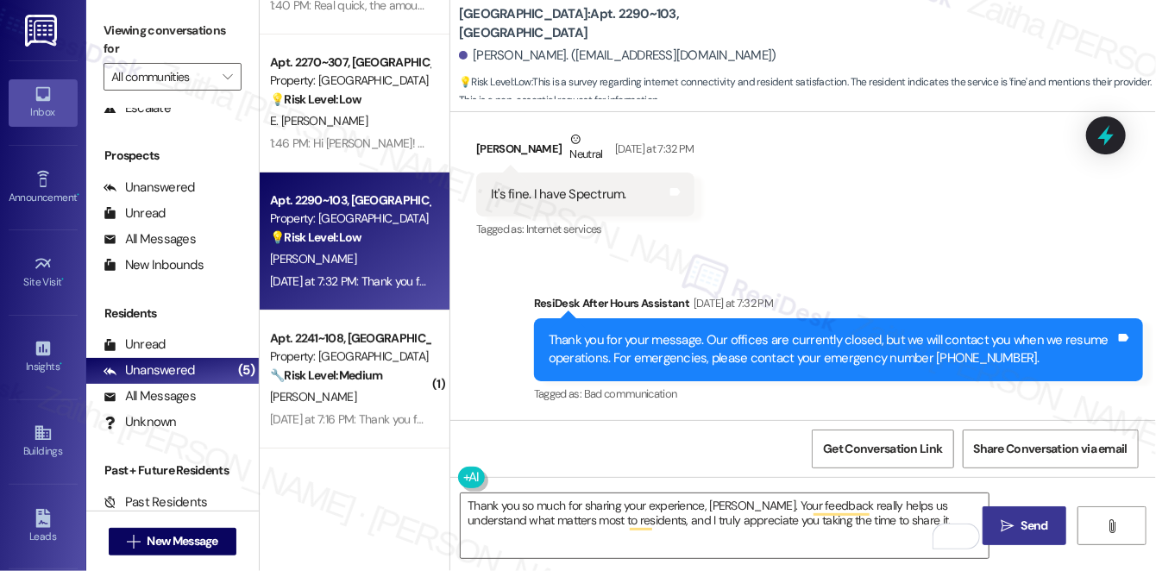
click at [1056, 528] on button " Send" at bounding box center [1025, 525] width 84 height 39
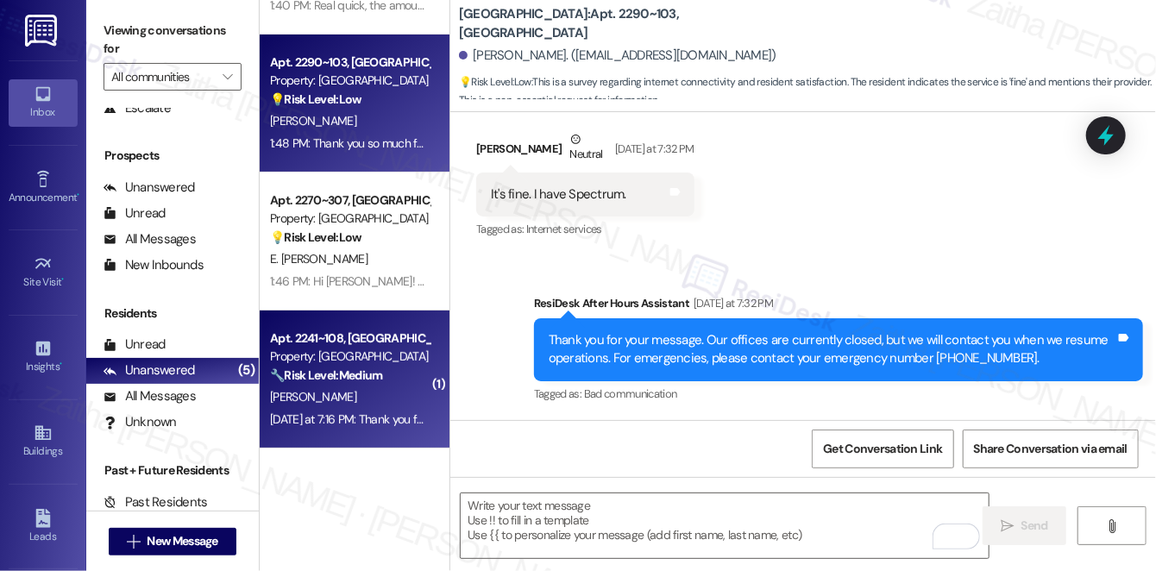
click at [366, 398] on div "[PERSON_NAME]" at bounding box center [349, 398] width 163 height 22
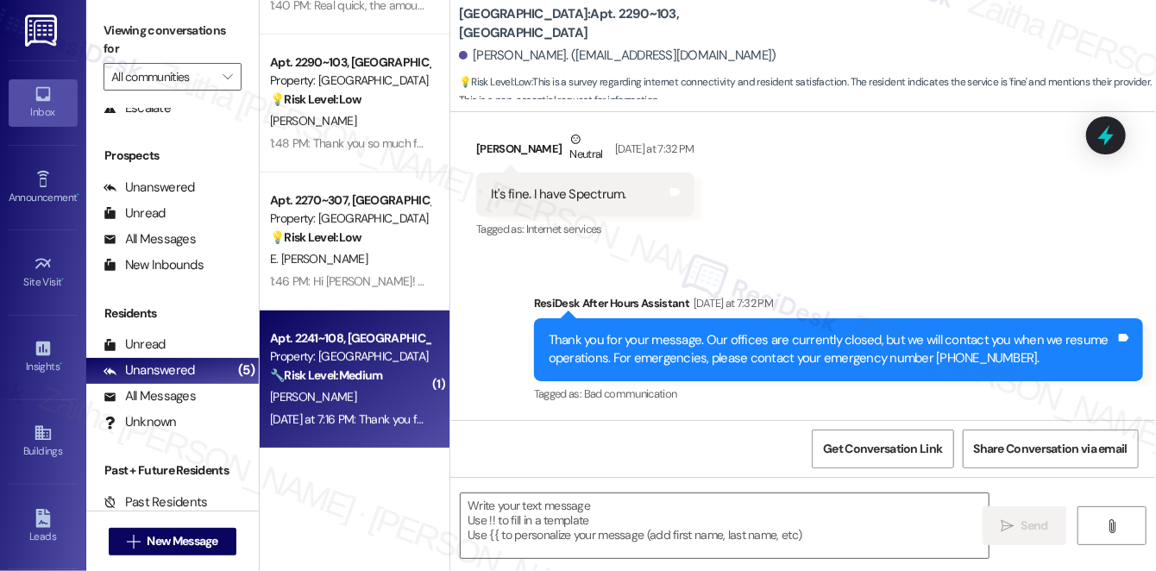
type textarea "Fetching suggested responses. Please feel free to read through the conversation…"
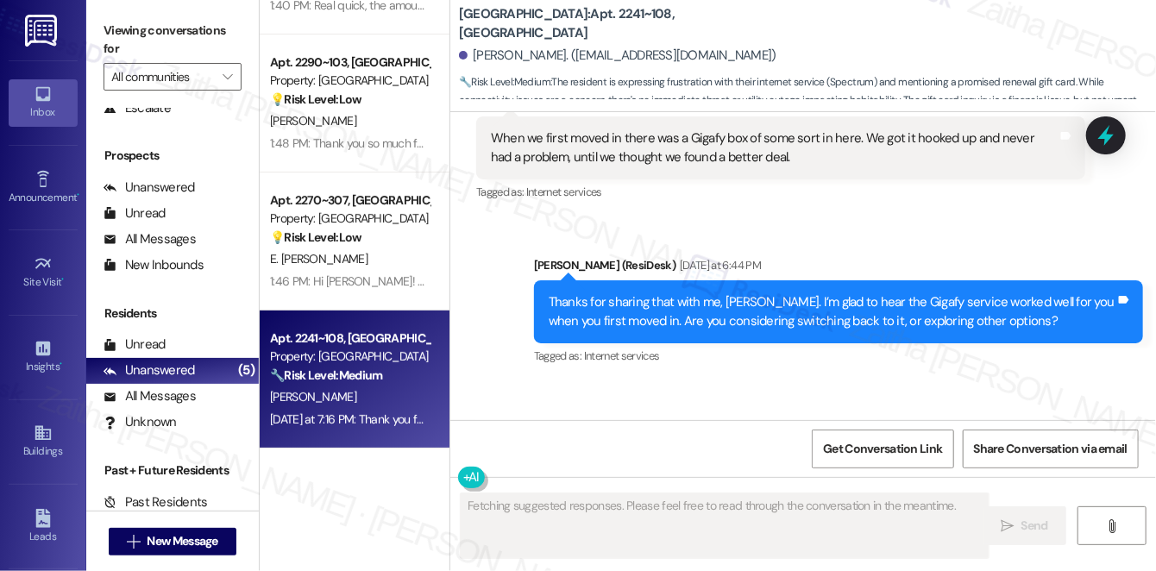
scroll to position [19811, 0]
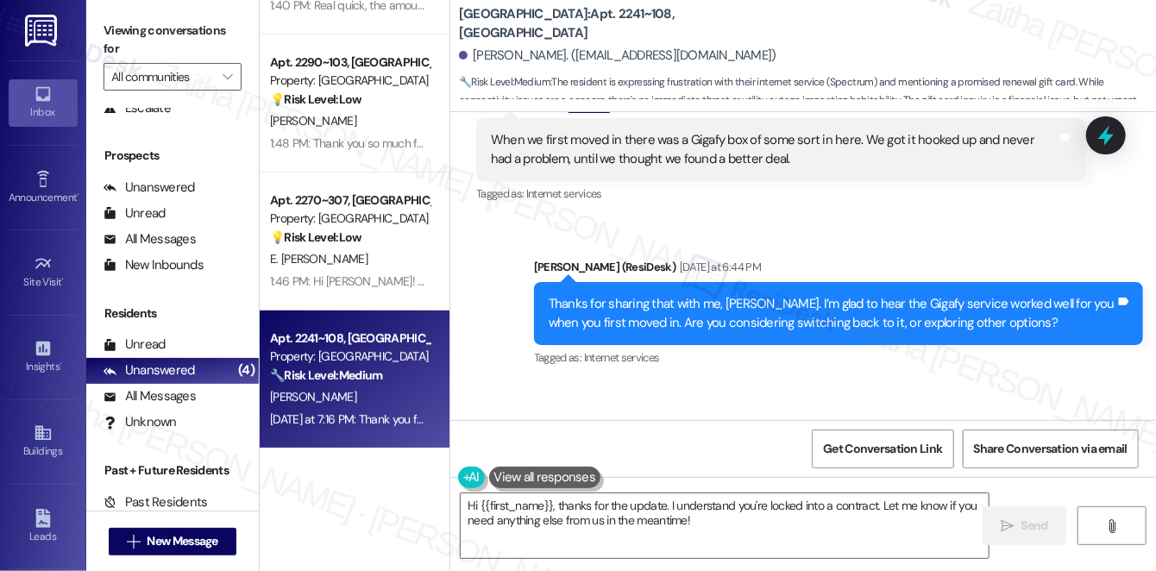
drag, startPoint x: 485, startPoint y: 325, endPoint x: 682, endPoint y: 360, distance: 199.7
click at [682, 447] on div "We've kinda locked ourselves in for a bit longer with a little couple of contra…" at bounding box center [780, 478] width 609 height 63
copy div "We've kinda locked ourselves in for a bit longer with a little couple of contra…"
click at [705, 384] on div "Received via SMS [PERSON_NAME] [DATE] at 7:16 PM We've kinda locked ourselves i…" at bounding box center [803, 466] width 706 height 164
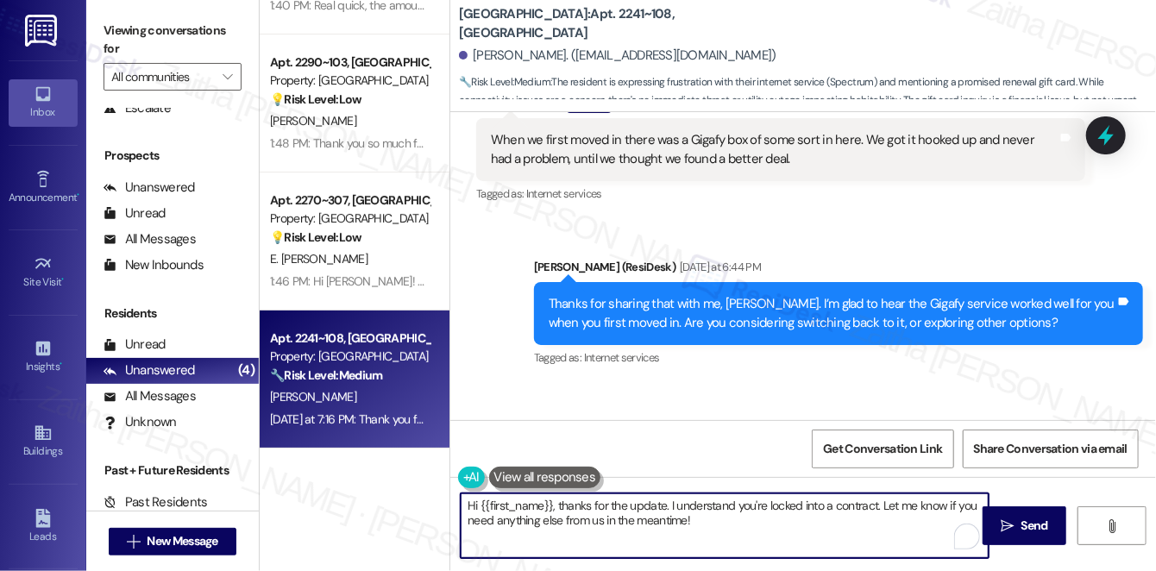
drag, startPoint x: 549, startPoint y: 502, endPoint x: 749, endPoint y: 532, distance: 202.3
click at [749, 532] on textarea "Hi {{first_name}}, thanks for the update. I understand you're locked into a con…" at bounding box center [725, 526] width 528 height 65
click at [738, 525] on textarea "Hi {{first_name}}, thanks for the update. I understand you're locked into a con…" at bounding box center [725, 526] width 528 height 65
drag, startPoint x: 552, startPoint y: 506, endPoint x: 721, endPoint y: 533, distance: 171.2
click at [721, 533] on textarea "Hi {{first_name}}, thanks for the update. I understand you're locked into a con…" at bounding box center [725, 526] width 528 height 65
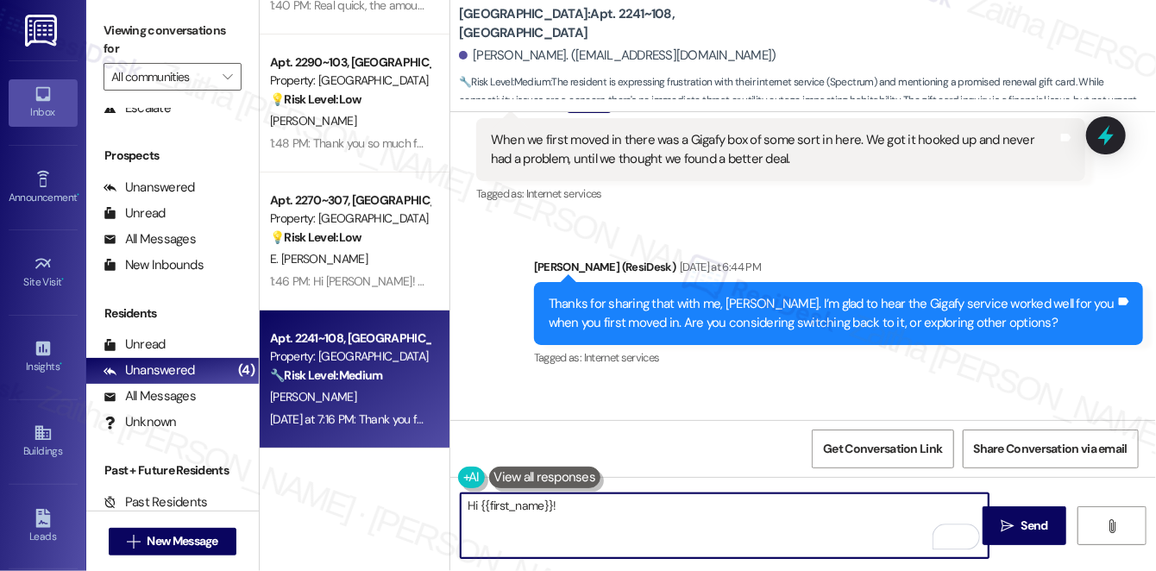
type textarea "Hi {{first_name}}!"
drag, startPoint x: 582, startPoint y: 525, endPoint x: 415, endPoint y: 516, distance: 166.8
click at [415, 516] on div "( 1 ) Apt. 46, 1 Canyon & [PERSON_NAME][GEOGRAPHIC_DATA] Property: [GEOGRAPHIC_…" at bounding box center [708, 285] width 897 height 571
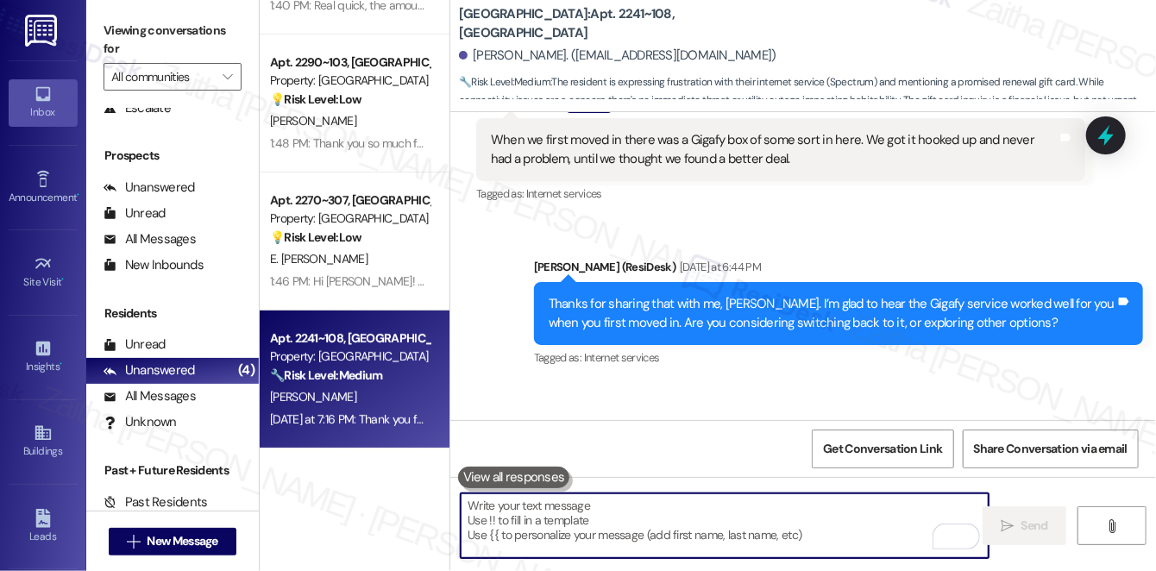
paste textarea "I understand, {{first_name}}. Thanks for sharing that with me."
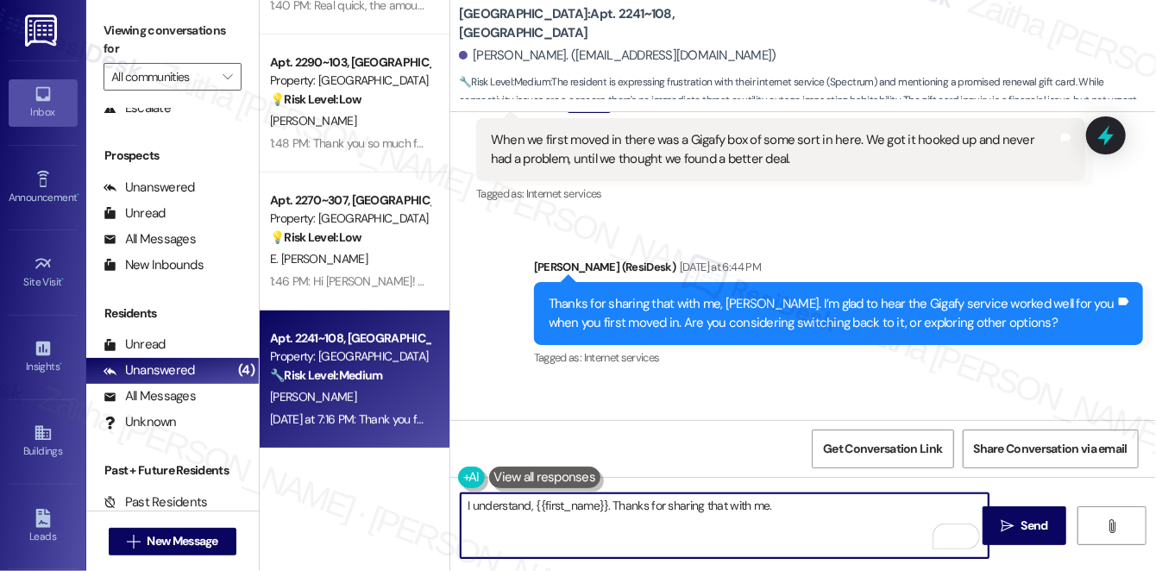
drag, startPoint x: 664, startPoint y: 503, endPoint x: 828, endPoint y: 504, distance: 163.9
click at [828, 504] on textarea "I understand, {{first_name}}. Thanks for sharing that with me." at bounding box center [725, 526] width 528 height 65
paste textarea "Your feedback really helps us understand what matters most to residents, and I …"
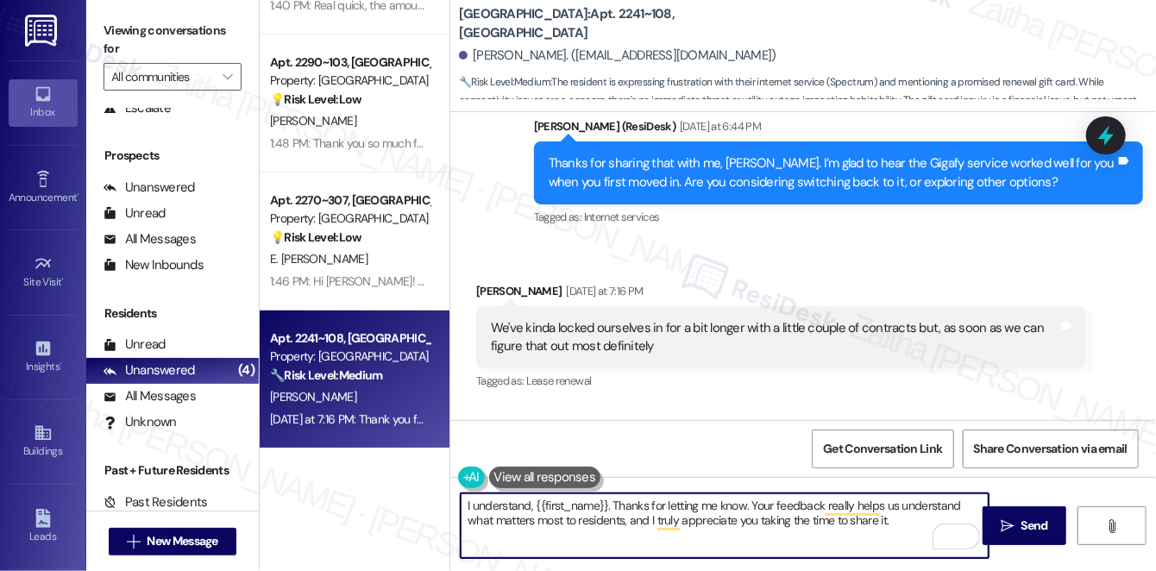
scroll to position [19968, 0]
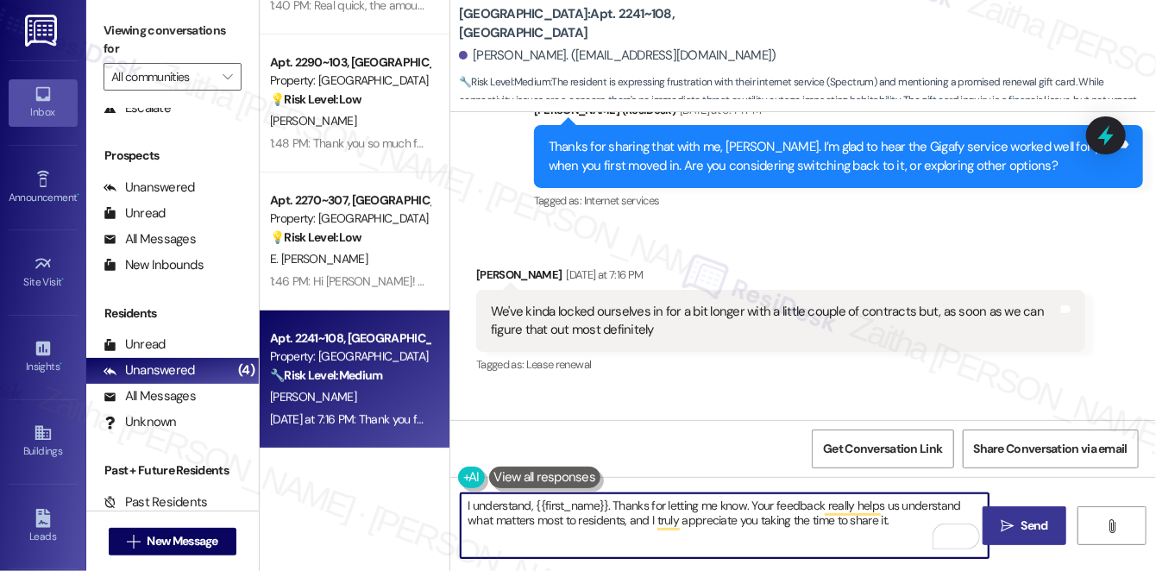
type textarea "I understand, {{first_name}}. Thanks for letting me know. Your feedback really …"
click at [1031, 513] on button " Send" at bounding box center [1025, 525] width 84 height 39
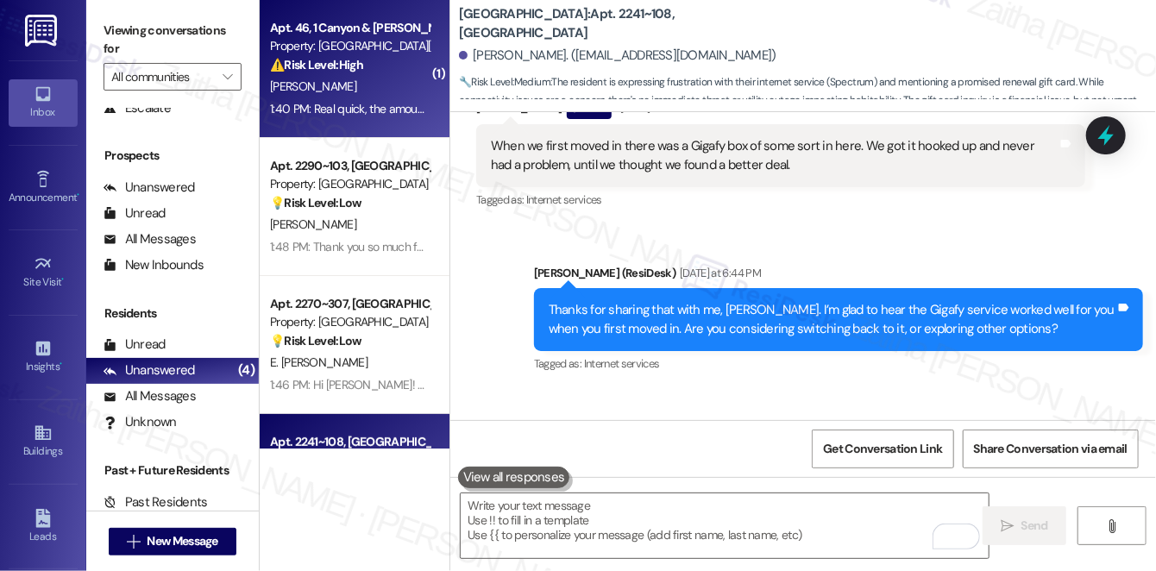
scroll to position [19804, 0]
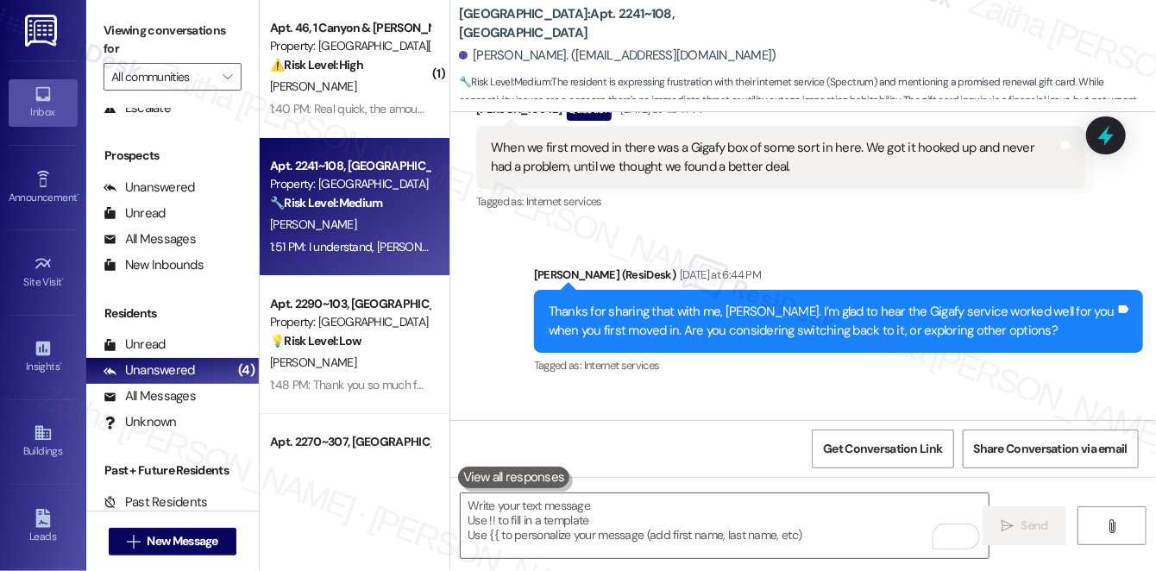
click at [405, 85] on div "[PERSON_NAME]" at bounding box center [349, 87] width 163 height 22
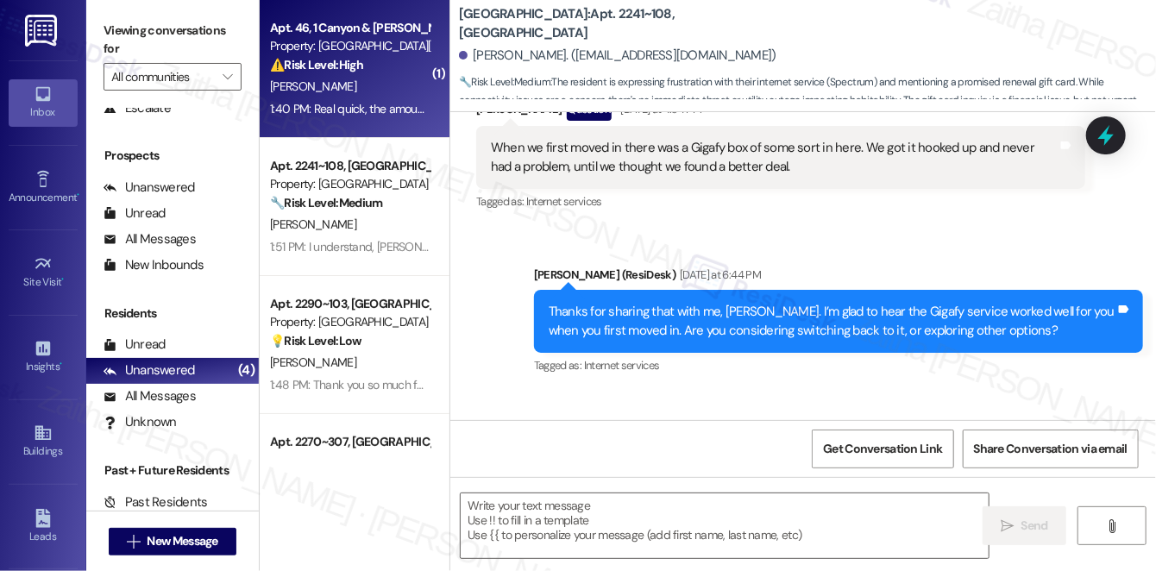
type textarea "Fetching suggested responses. Please feel free to read through the conversation…"
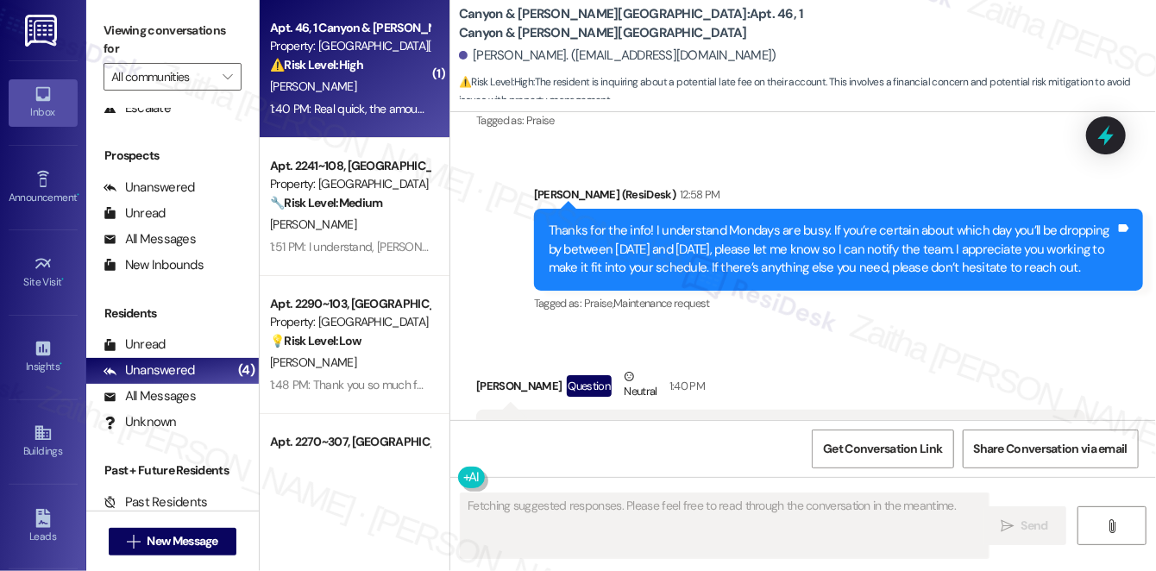
scroll to position [19941, 0]
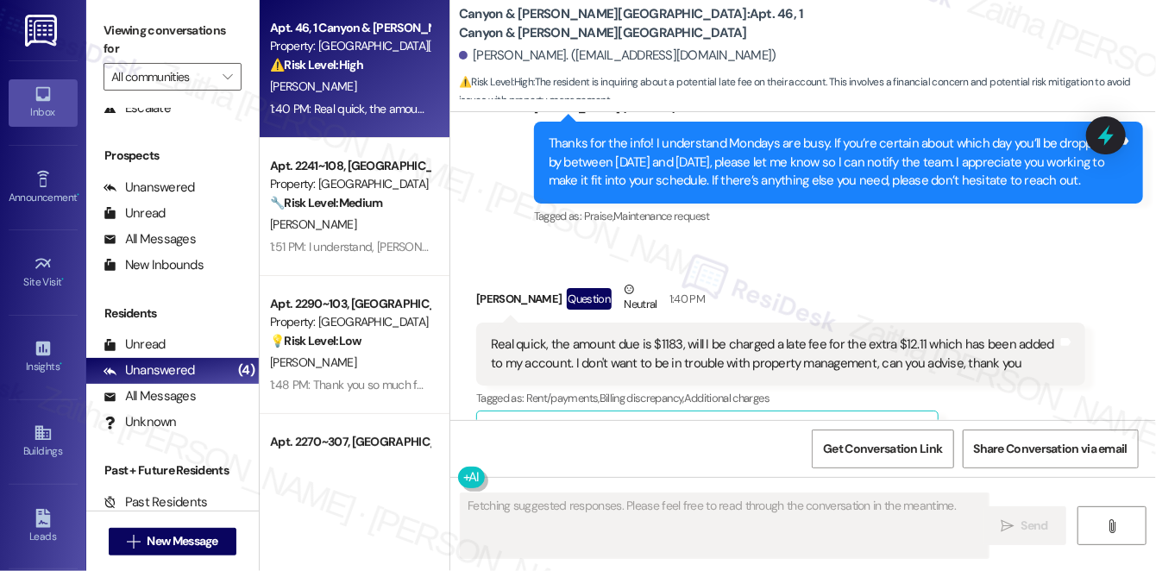
click at [809, 425] on button "Hide Suggestions" at bounding box center [815, 433] width 35 height 17
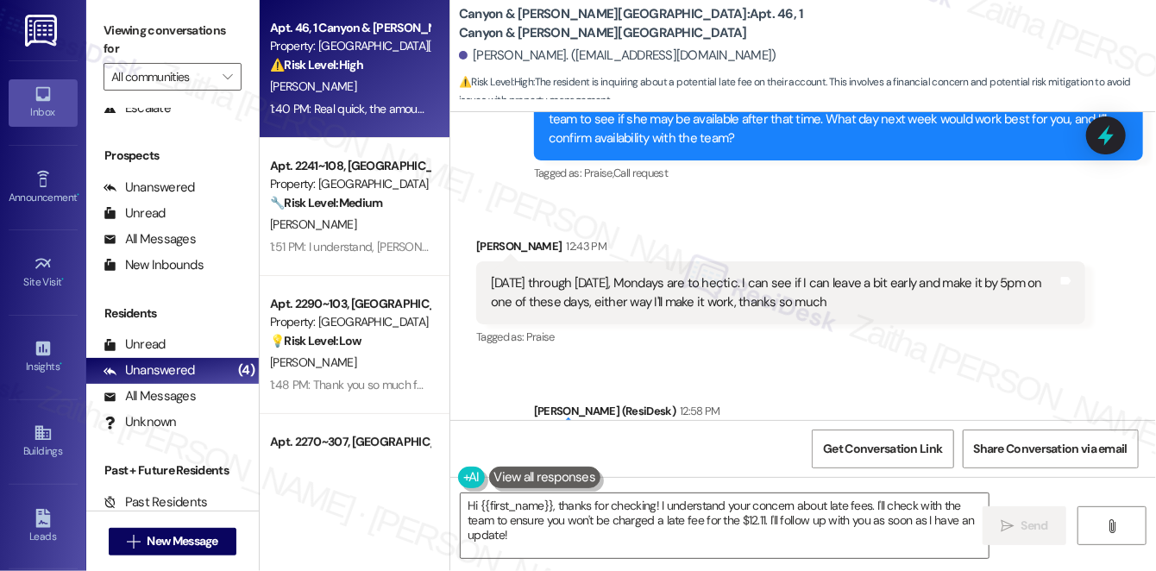
scroll to position [19713, 0]
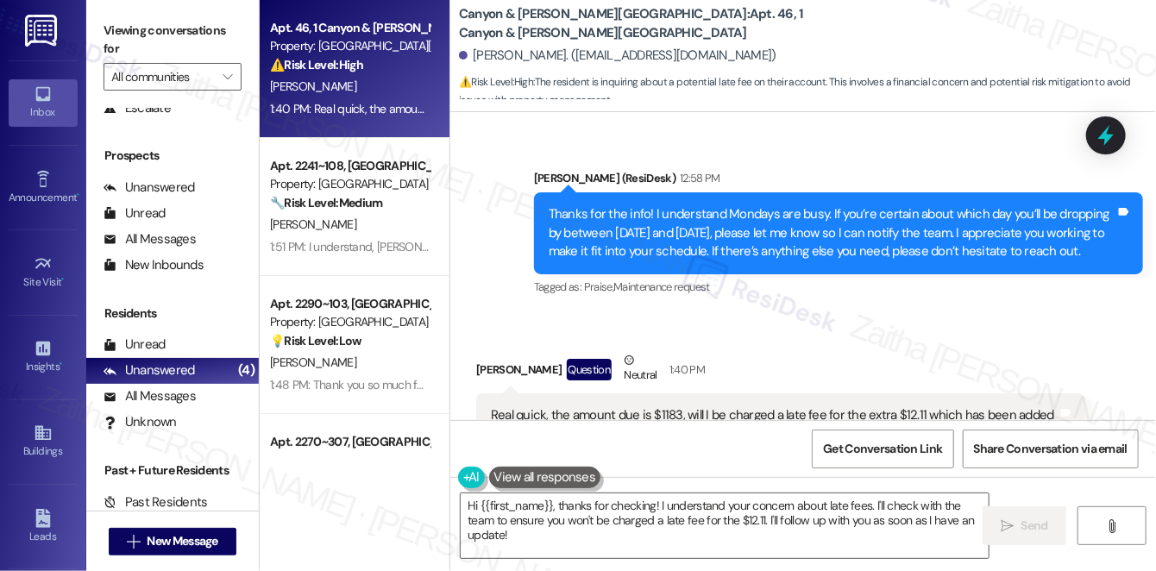
scroll to position [156, 0]
click at [802, 495] on button "Hide Suggestions" at bounding box center [815, 503] width 35 height 17
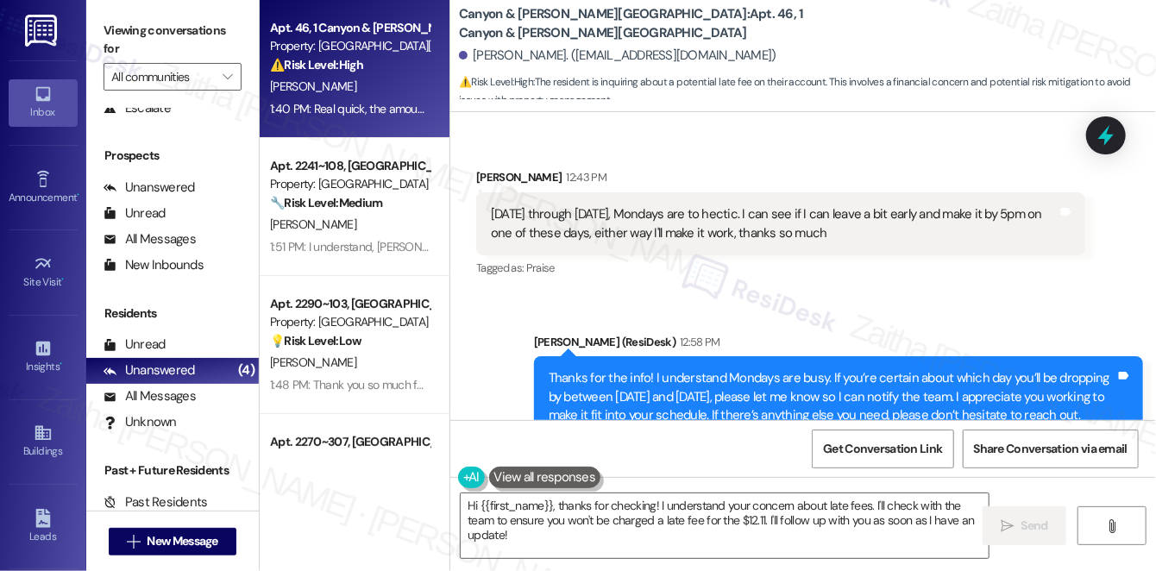
scroll to position [19713, 0]
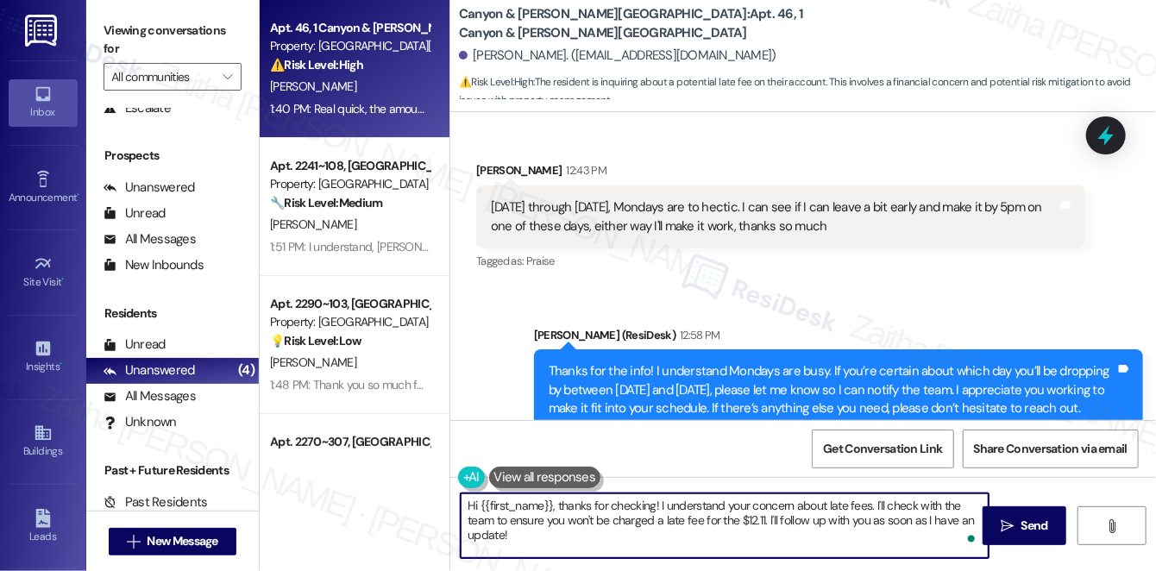
drag, startPoint x: 657, startPoint y: 501, endPoint x: 444, endPoint y: 497, distance: 214.0
click at [444, 497] on div "Apt. 46, 1 Canyon & [PERSON_NAME][GEOGRAPHIC_DATA] Property: [GEOGRAPHIC_DATA][…" at bounding box center [708, 285] width 897 height 571
type textarea "I understand your concern about late fees. I'll check with the team to ensure y…"
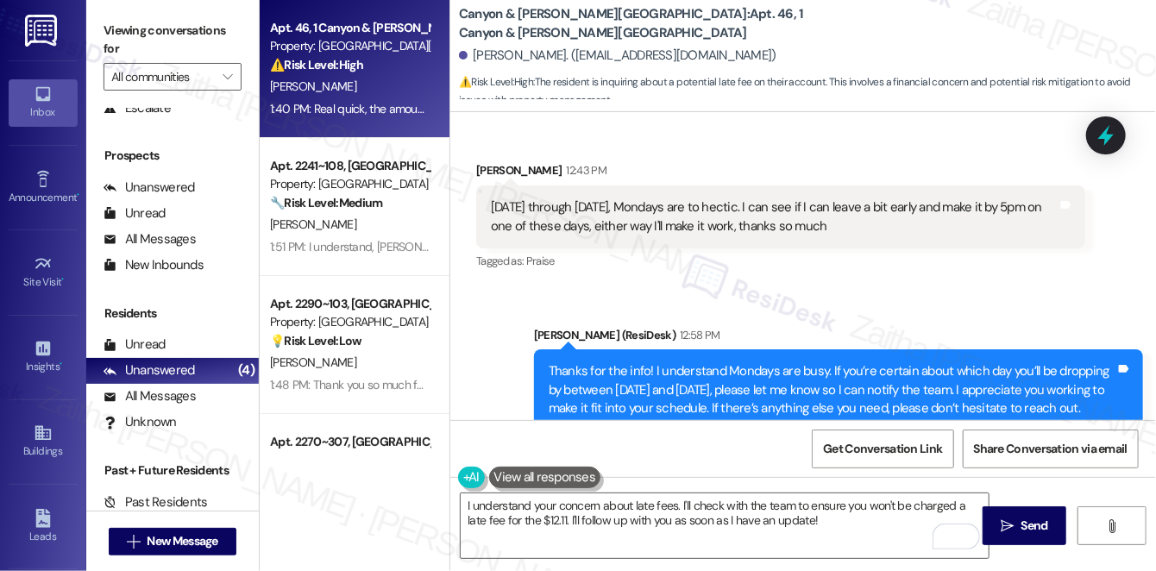
drag, startPoint x: 485, startPoint y: 300, endPoint x: 1041, endPoint y: 321, distance: 556.9
click at [1041, 551] on div "Real quick, the amount due is $1183, will I be charged a late fee for the extra…" at bounding box center [780, 582] width 609 height 63
copy div "Real quick, the amount due is $1183, will I be charged a late fee for the extra…"
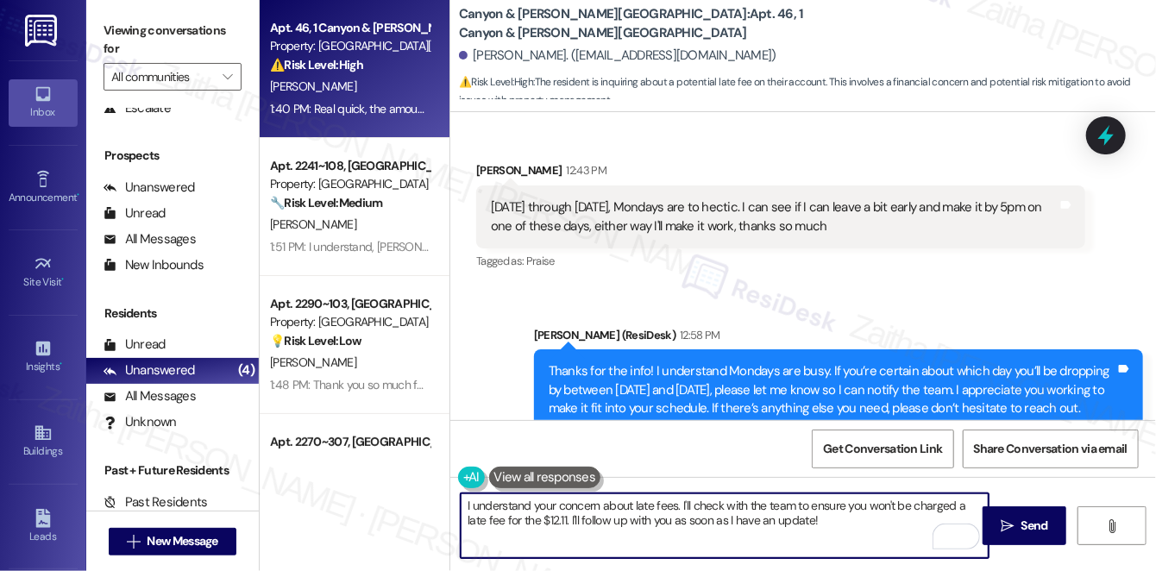
drag, startPoint x: 461, startPoint y: 502, endPoint x: 840, endPoint y: 559, distance: 383.9
click at [840, 560] on div "I understand your concern about late fees. I'll check with the team to ensure y…" at bounding box center [803, 541] width 706 height 129
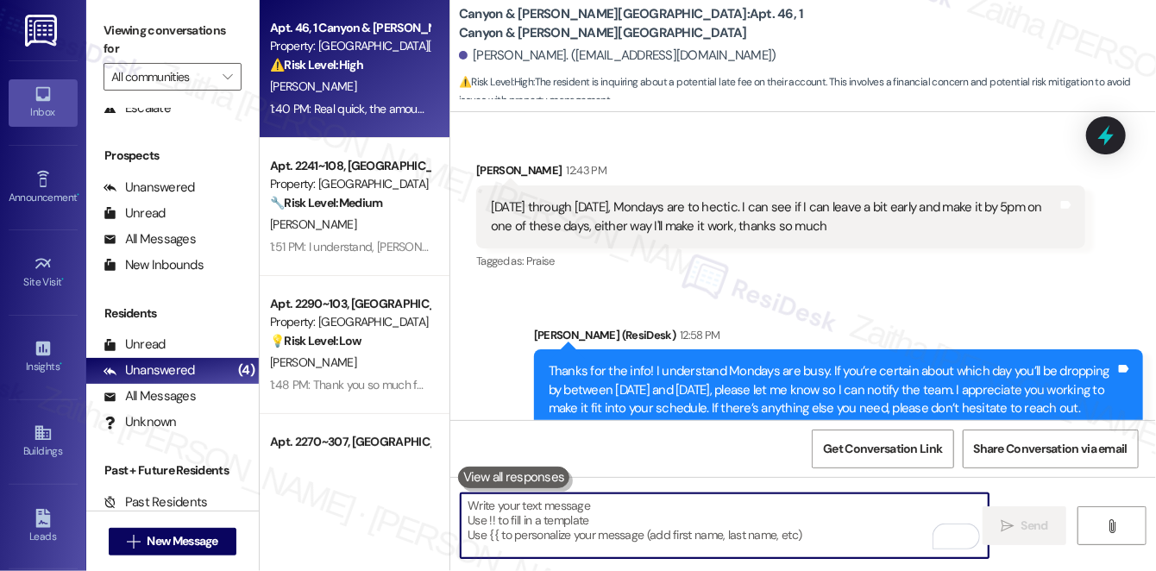
paste textarea "I understand your concern about the $12.11 and potential late fees. I’ll confir…"
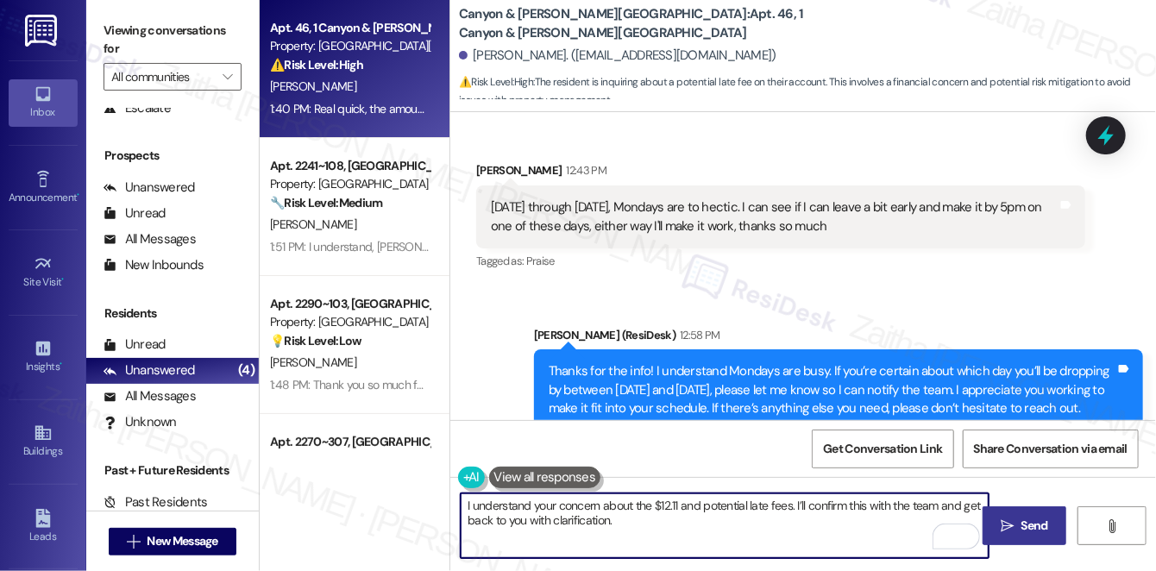
type textarea "I understand your concern about the $12.11 and potential late fees. I’ll confir…"
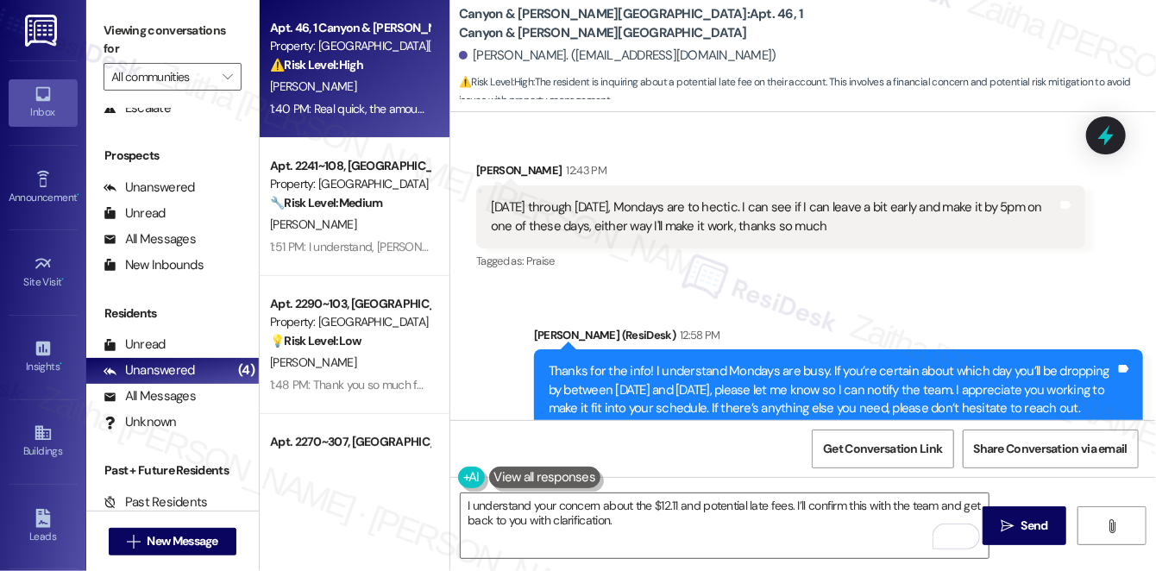
drag, startPoint x: 1026, startPoint y: 532, endPoint x: 1015, endPoint y: 503, distance: 31.4
click at [1027, 532] on span "Send" at bounding box center [1035, 526] width 27 height 18
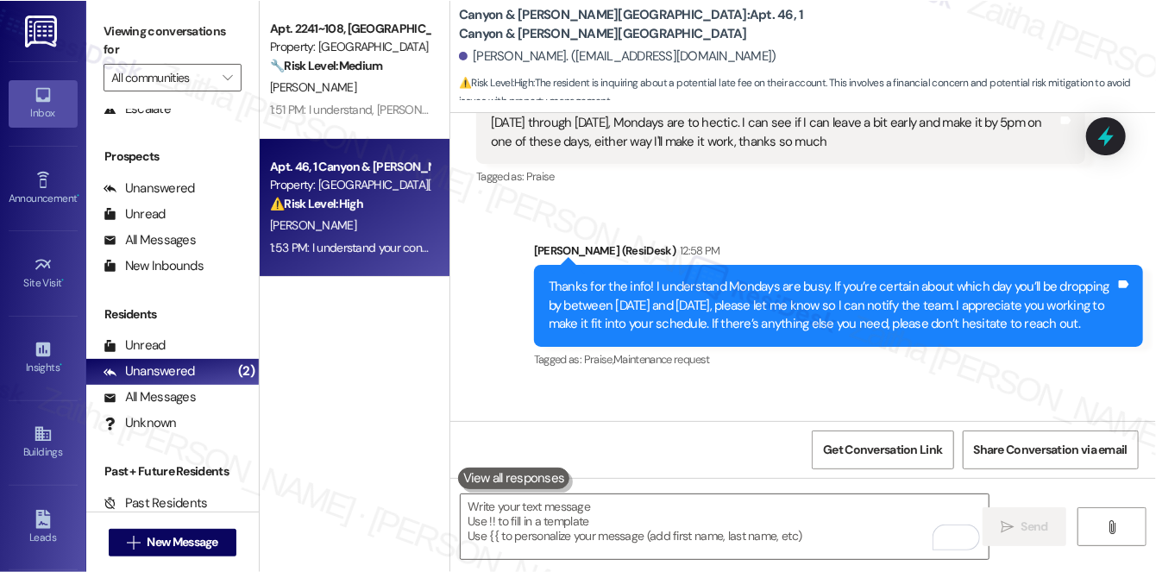
scroll to position [19852, 0]
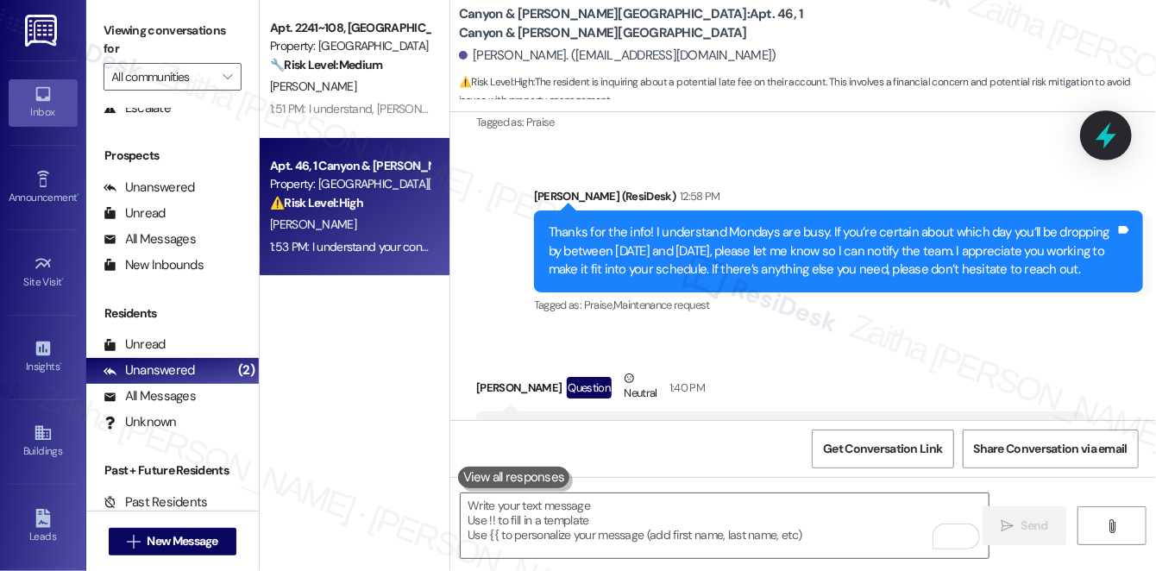
click at [1115, 134] on icon at bounding box center [1106, 135] width 29 height 29
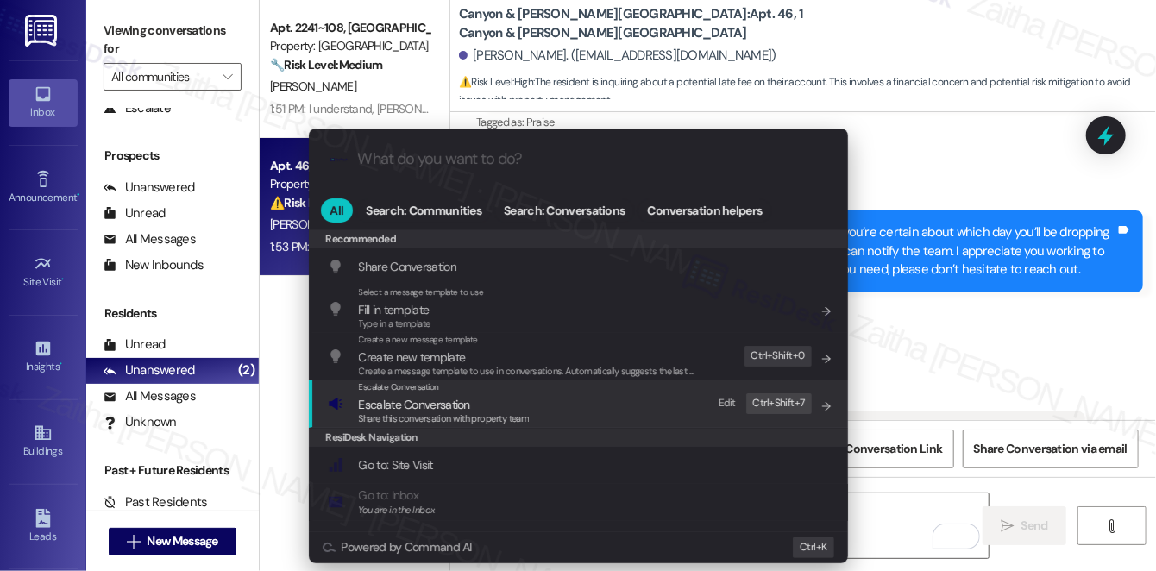
click at [442, 408] on span "Escalate Conversation" at bounding box center [414, 405] width 111 height 16
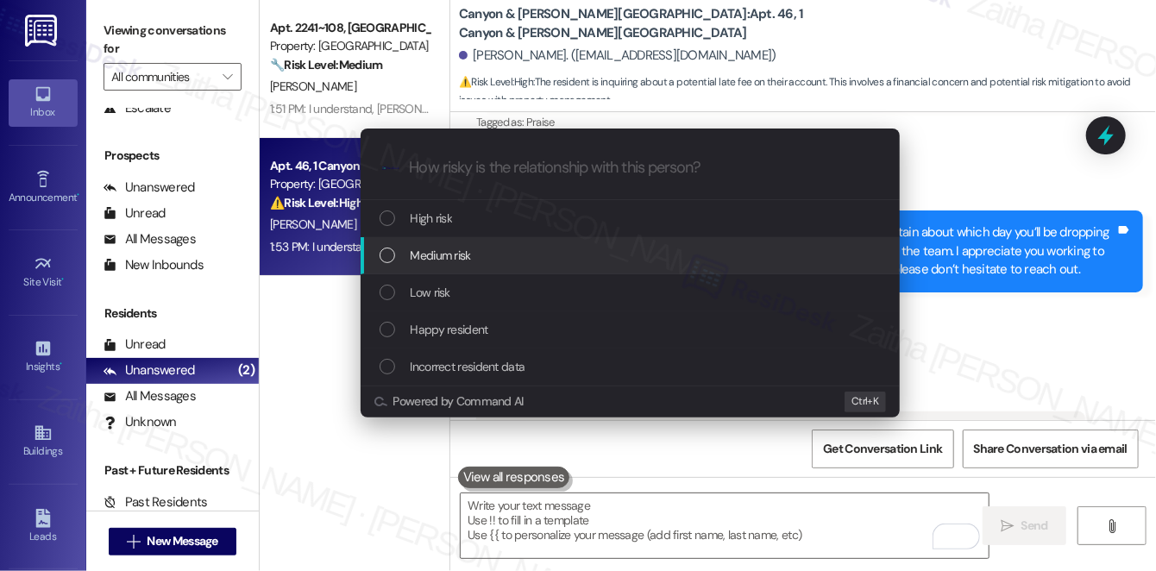
click at [465, 249] on span "Medium risk" at bounding box center [441, 255] width 60 height 19
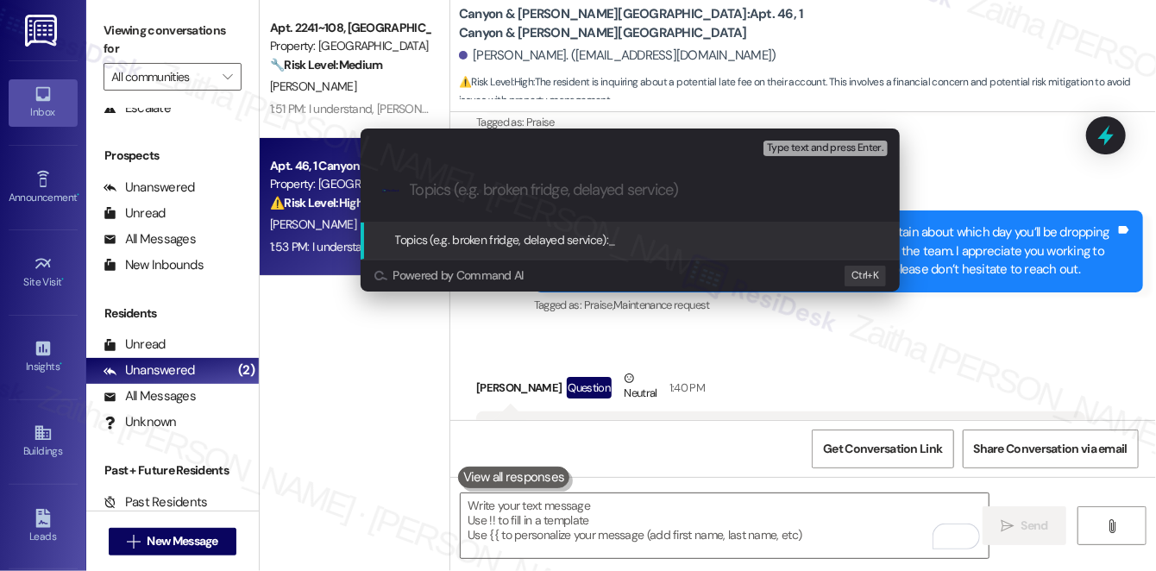
paste input "Clarification Needed on $12.11 Charge"
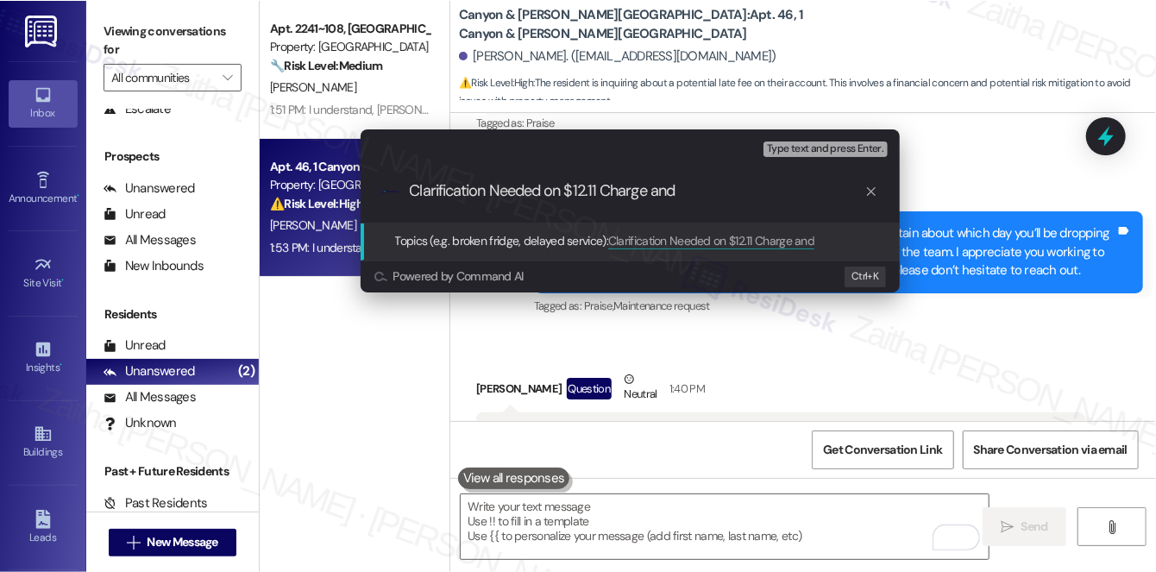
scroll to position [19850, 0]
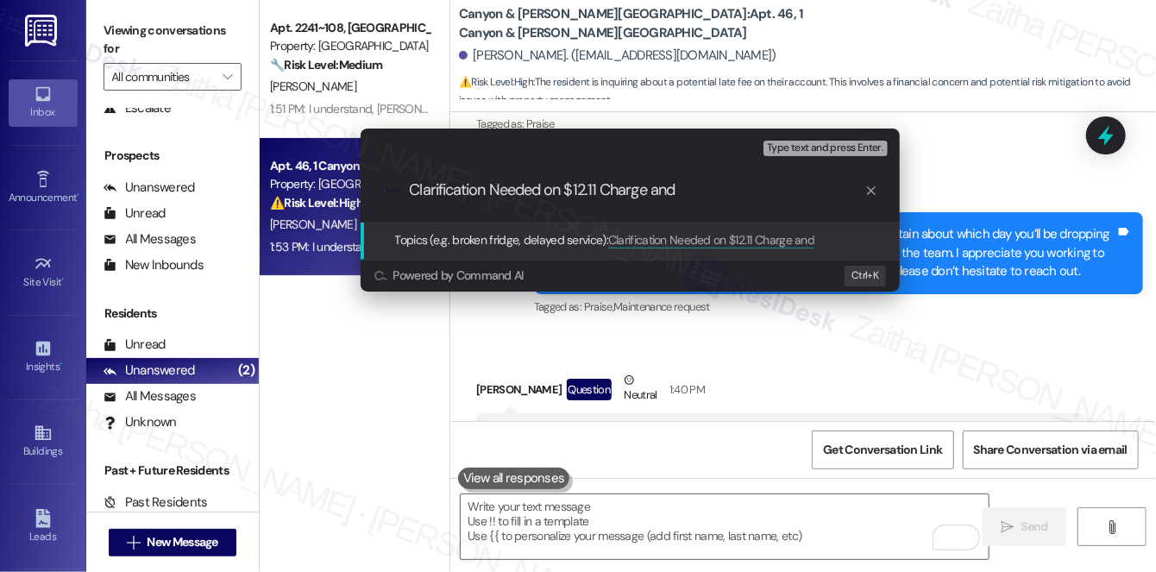
paste input "Possible Late Fee"
type input "Clarification Needed on $12.11 Charge and Possible Late Fee"
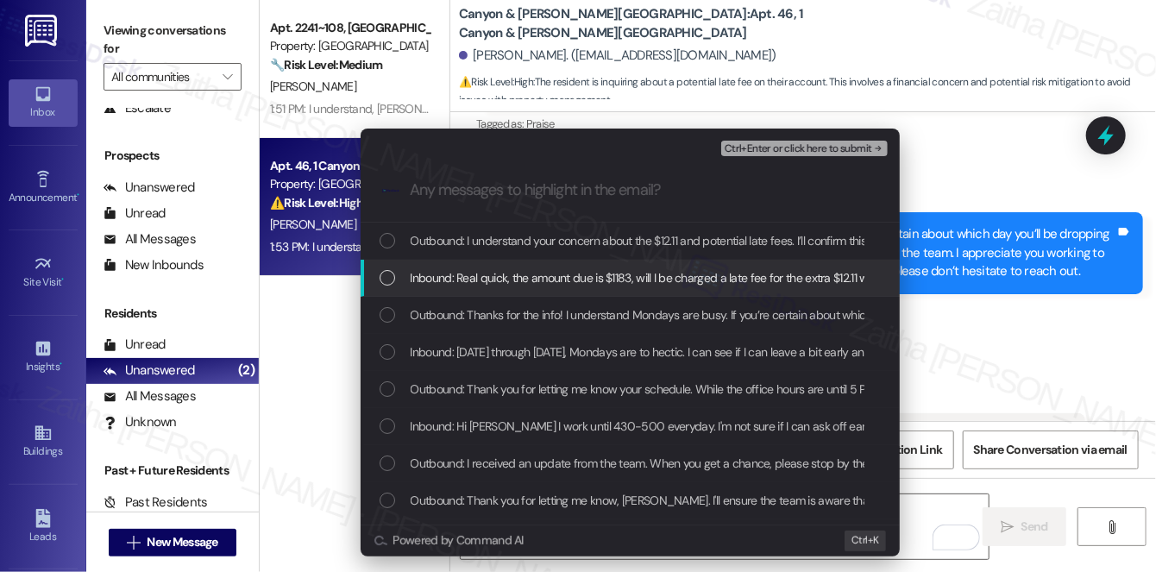
click at [619, 276] on span "Inbound: Real quick, the amount due is $1183, will I be charged a late fee for …" at bounding box center [940, 277] width 1058 height 19
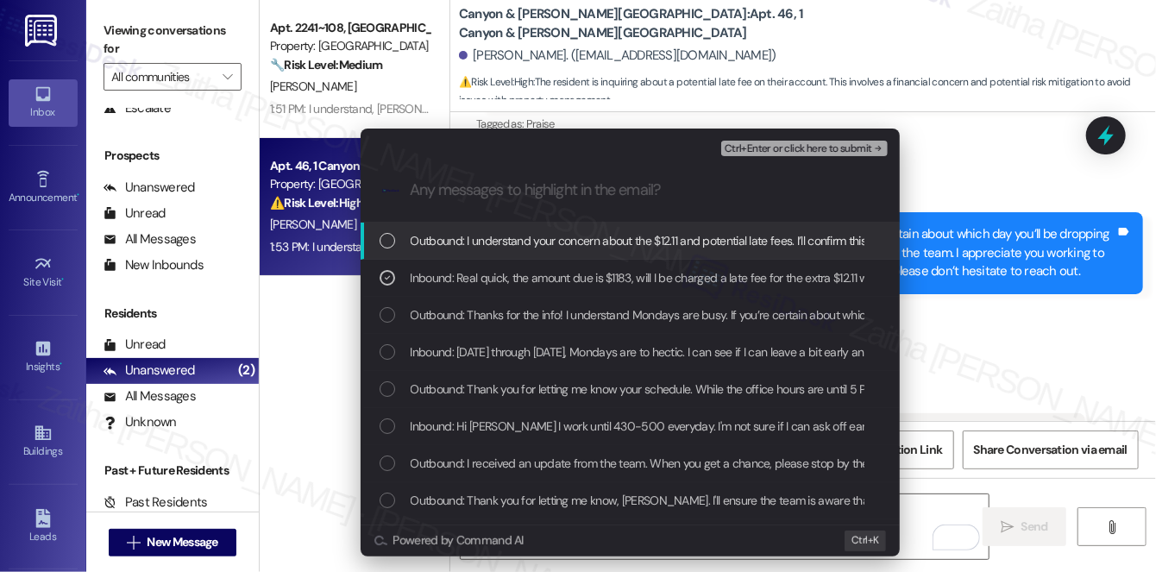
click at [806, 153] on span "Ctrl+Enter or click here to submit" at bounding box center [799, 149] width 148 height 12
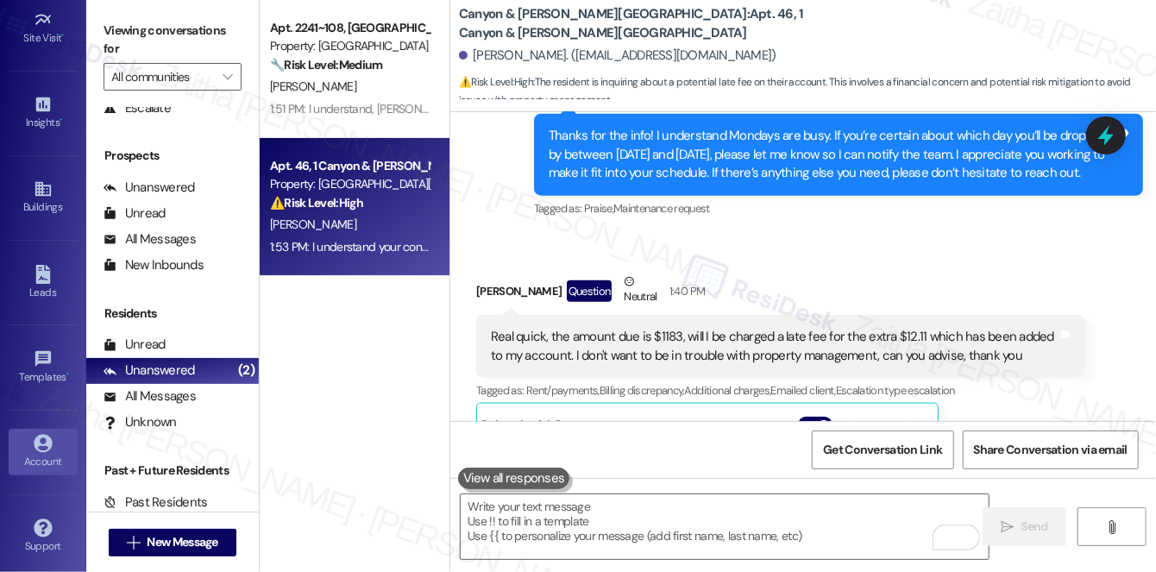
scroll to position [19940, 0]
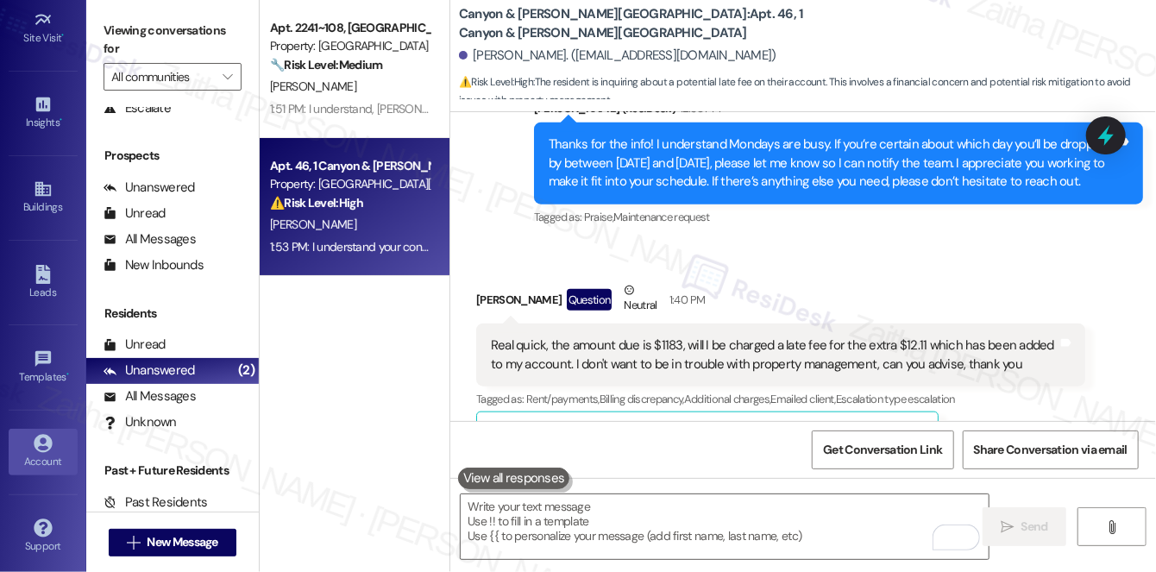
click at [34, 444] on icon at bounding box center [43, 443] width 19 height 19
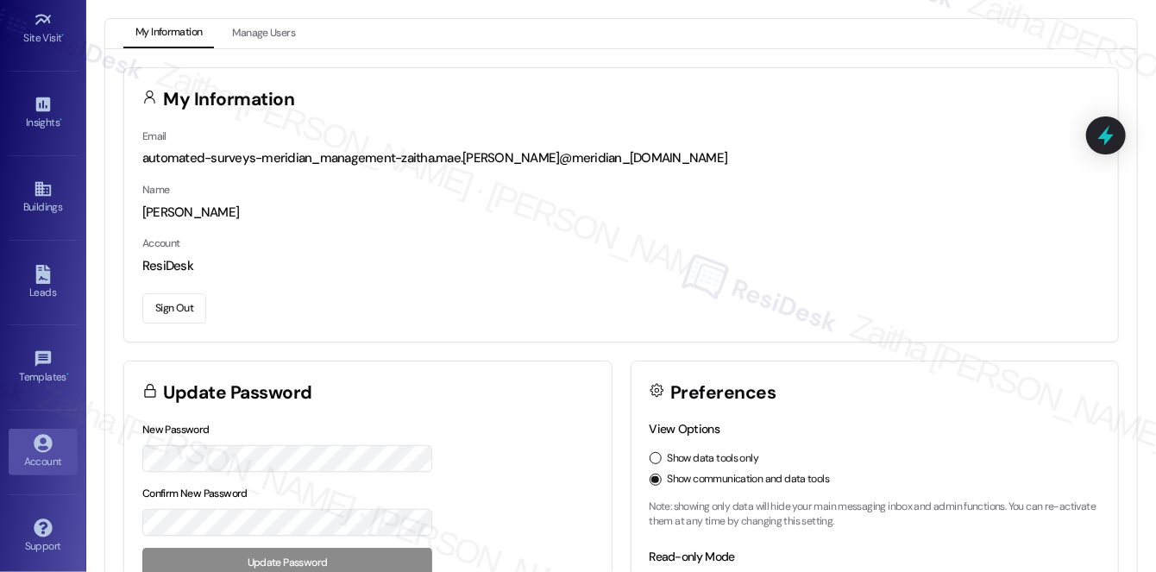
click at [179, 308] on button "Sign Out" at bounding box center [174, 308] width 64 height 30
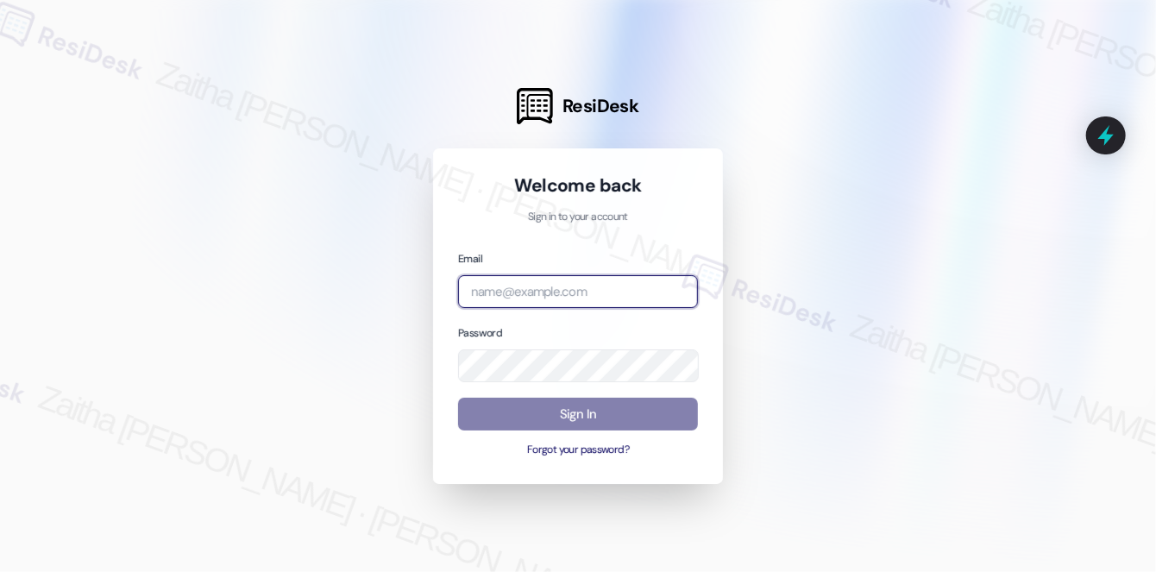
click at [540, 290] on input "email" at bounding box center [578, 292] width 240 height 34
type input "automated-surveys-rj_group-zaitha.mae.[PERSON_NAME]@rj_[DOMAIN_NAME]"
